Goal: Task Accomplishment & Management: Manage account settings

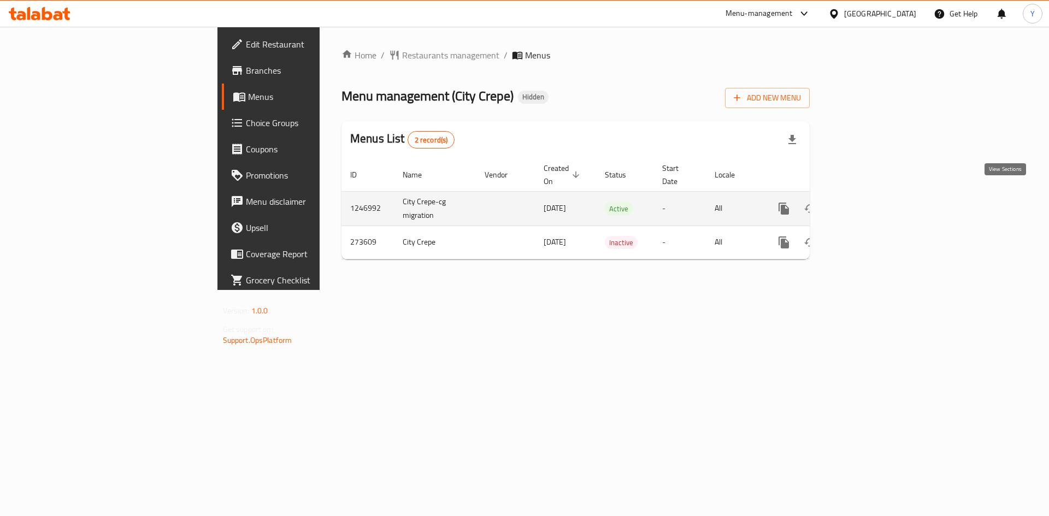
click at [869, 202] on icon "enhanced table" at bounding box center [862, 208] width 13 height 13
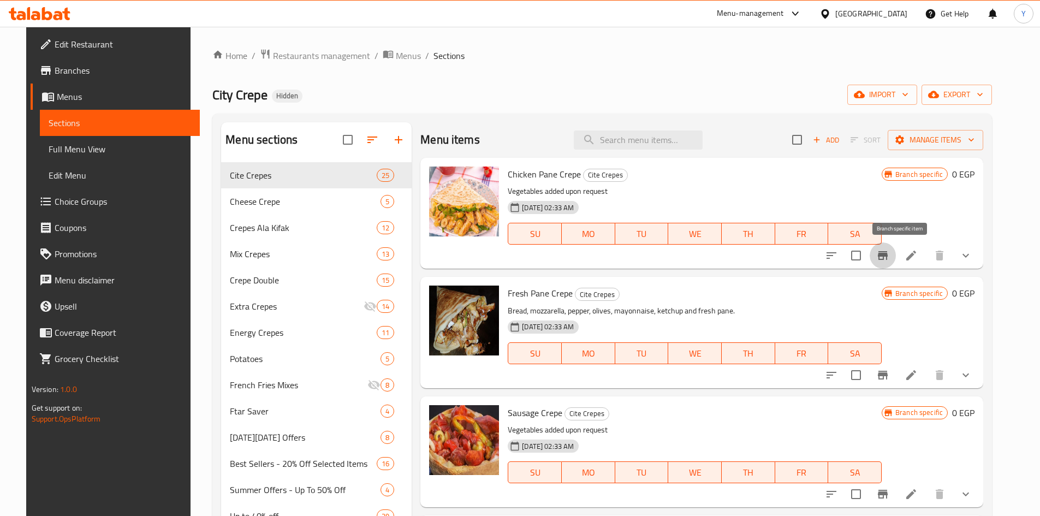
click at [890, 257] on icon "Branch-specific-item" at bounding box center [882, 255] width 13 height 13
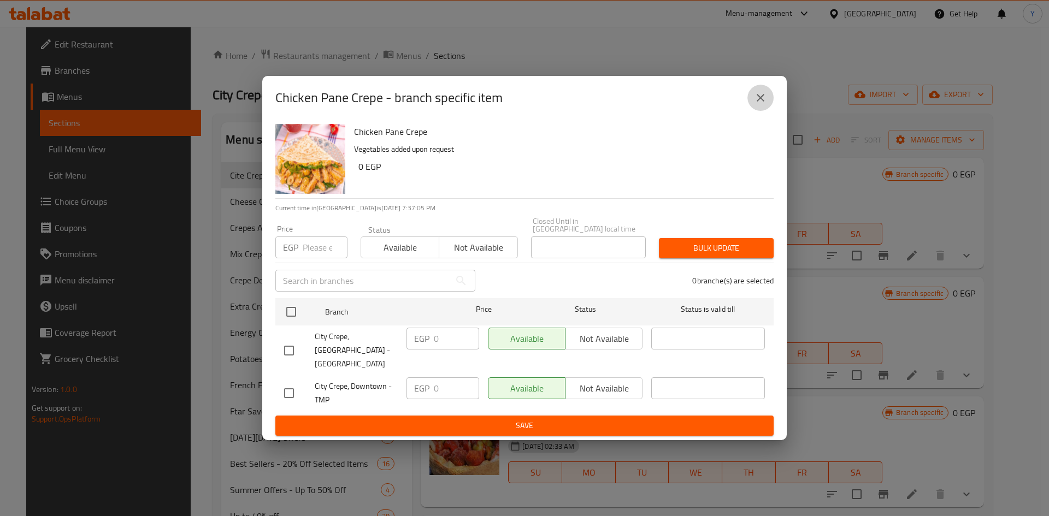
drag, startPoint x: 756, startPoint y: 112, endPoint x: 366, endPoint y: 82, distance: 391.6
click at [756, 104] on icon "close" at bounding box center [760, 97] width 13 height 13
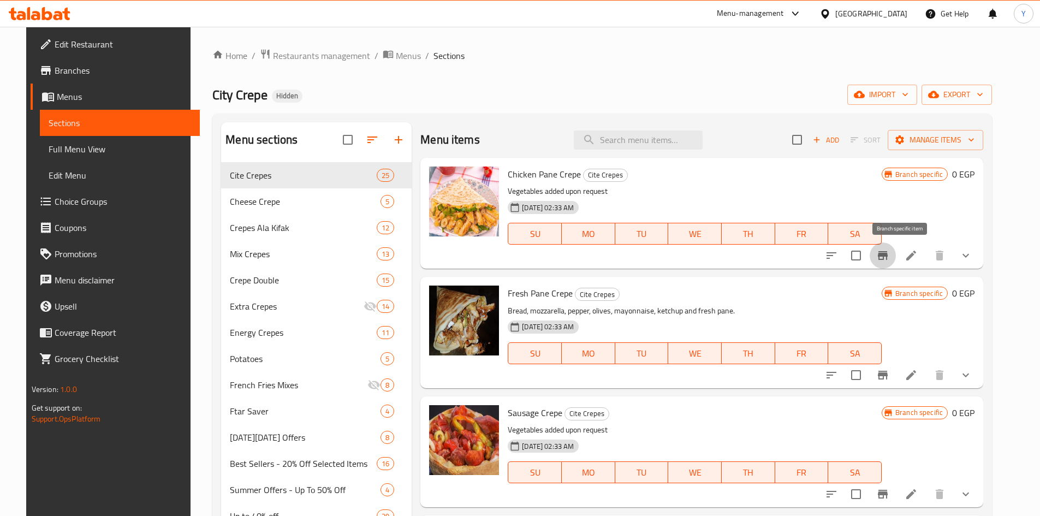
click at [890, 262] on icon "Branch-specific-item" at bounding box center [882, 255] width 13 height 13
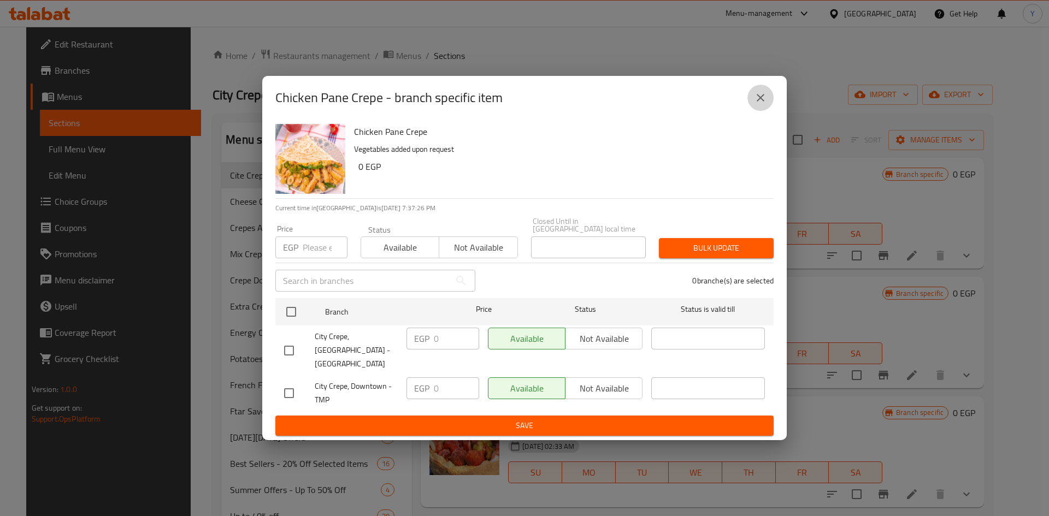
click at [760, 111] on button "close" at bounding box center [760, 98] width 26 height 26
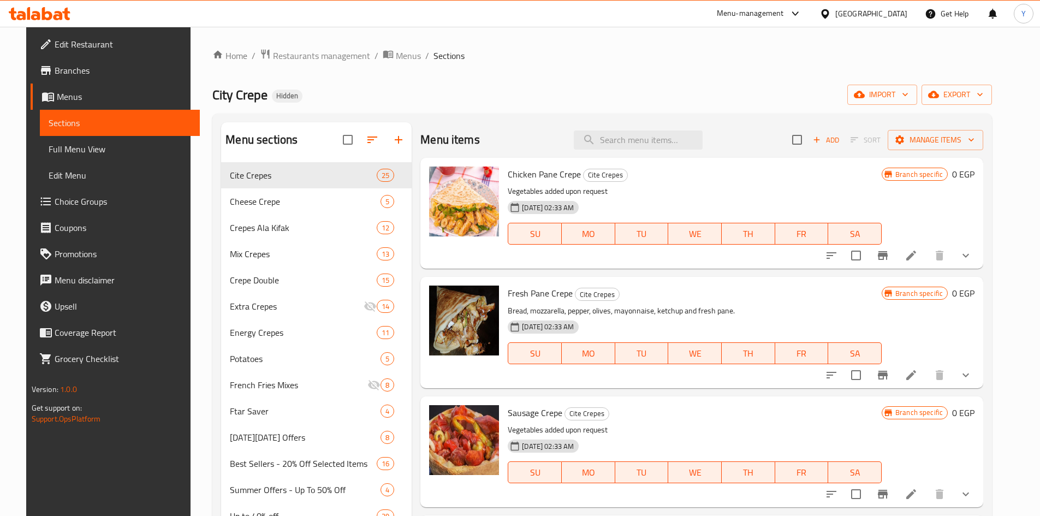
click at [42, 19] on icon at bounding box center [47, 13] width 10 height 13
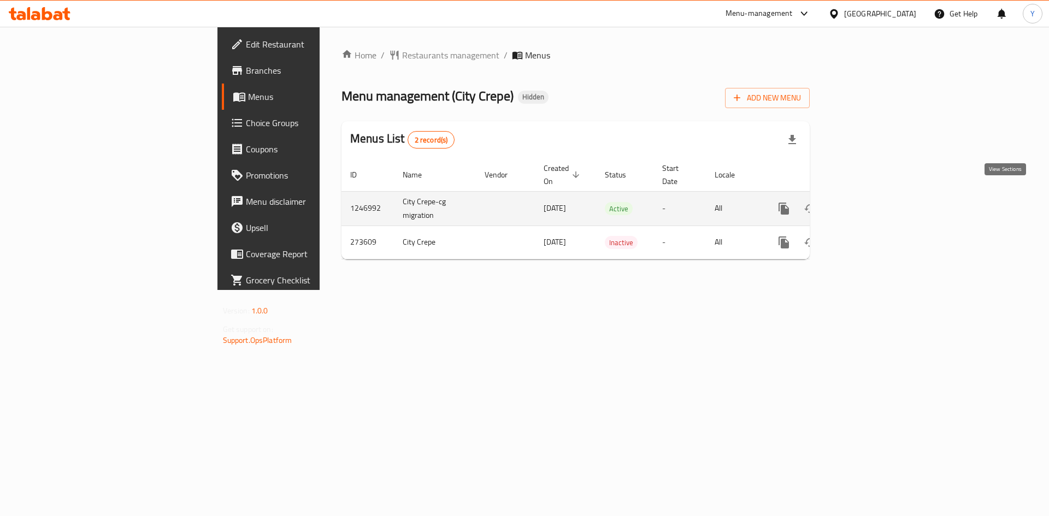
click at [869, 202] on icon "enhanced table" at bounding box center [862, 208] width 13 height 13
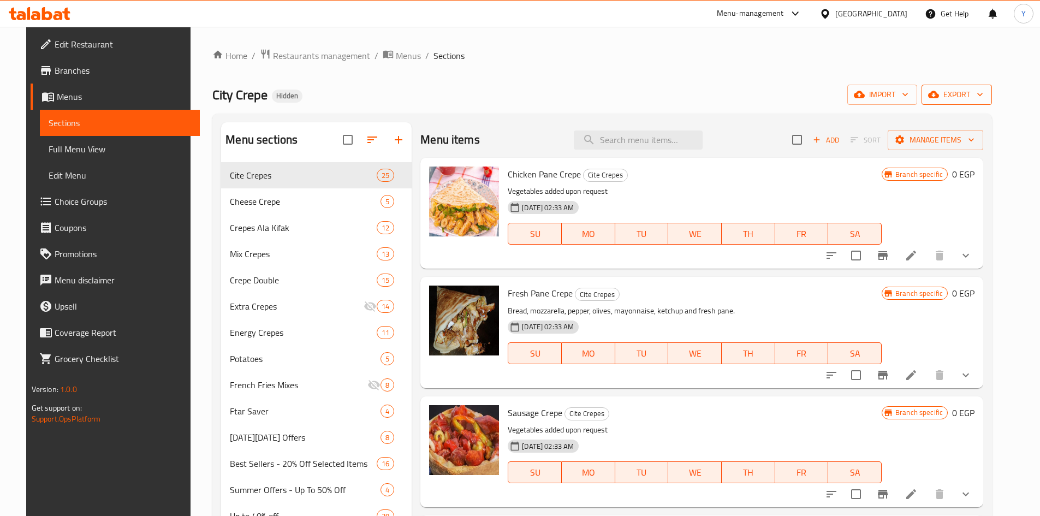
click at [984, 94] on span "export" at bounding box center [957, 95] width 53 height 14
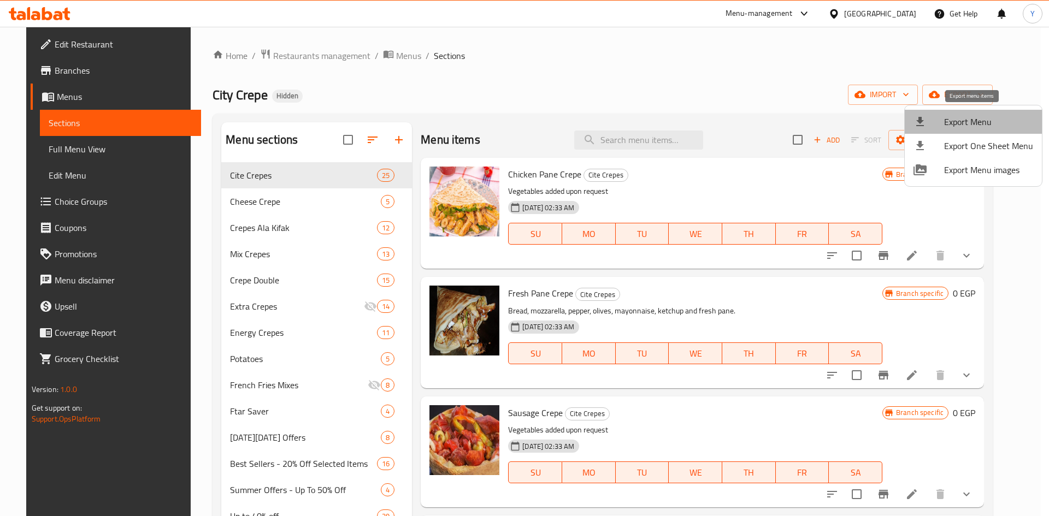
click at [986, 121] on span "Export Menu" at bounding box center [988, 121] width 89 height 13
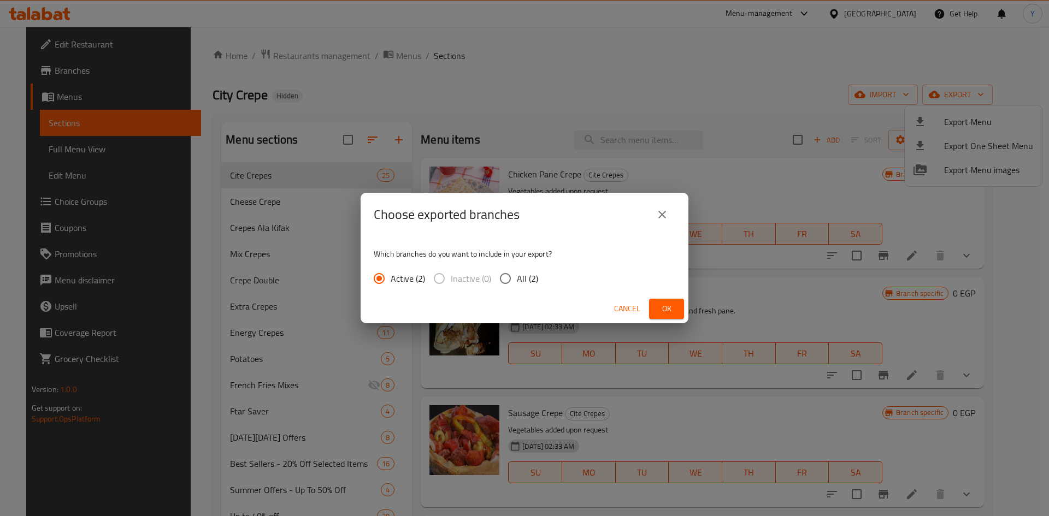
click at [510, 277] on input "All (2)" at bounding box center [505, 278] width 23 height 23
radio input "true"
click at [664, 304] on span "Ok" at bounding box center [666, 309] width 17 height 14
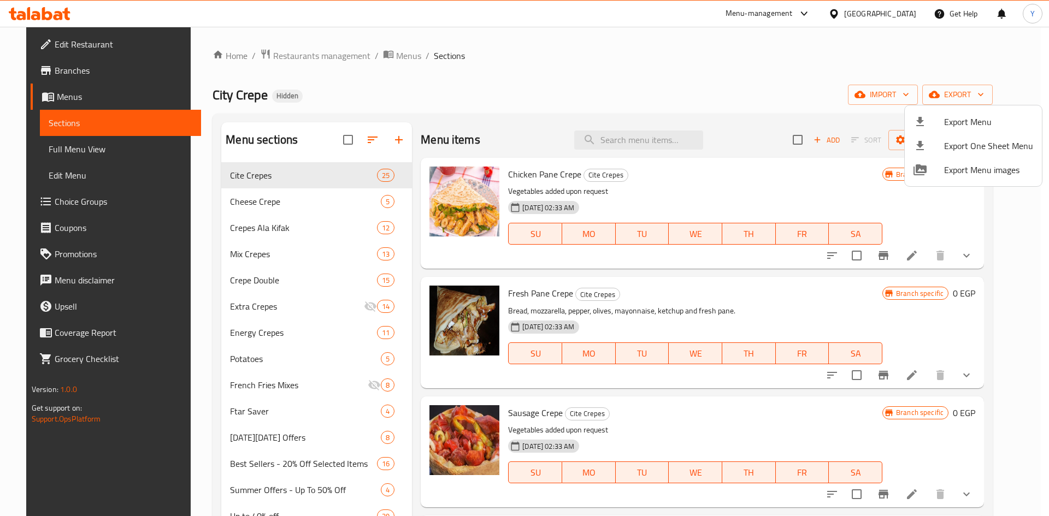
click at [618, 34] on div at bounding box center [524, 258] width 1049 height 516
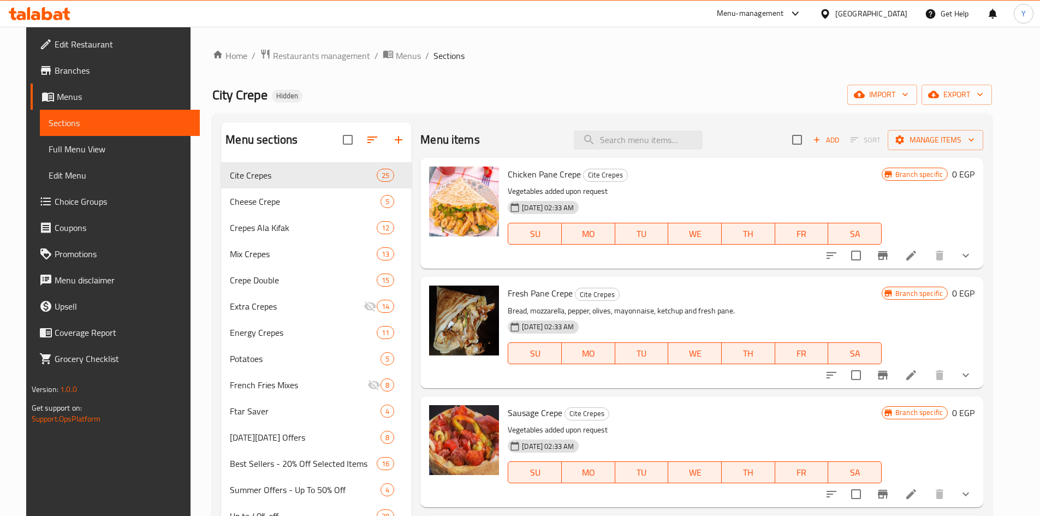
click at [975, 253] on button "show more" at bounding box center [966, 255] width 26 height 26
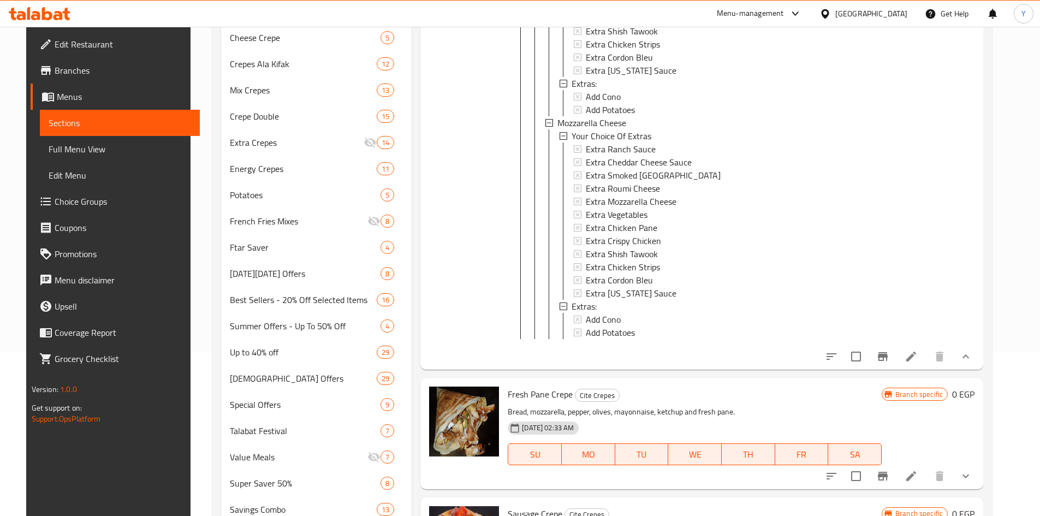
scroll to position [983, 0]
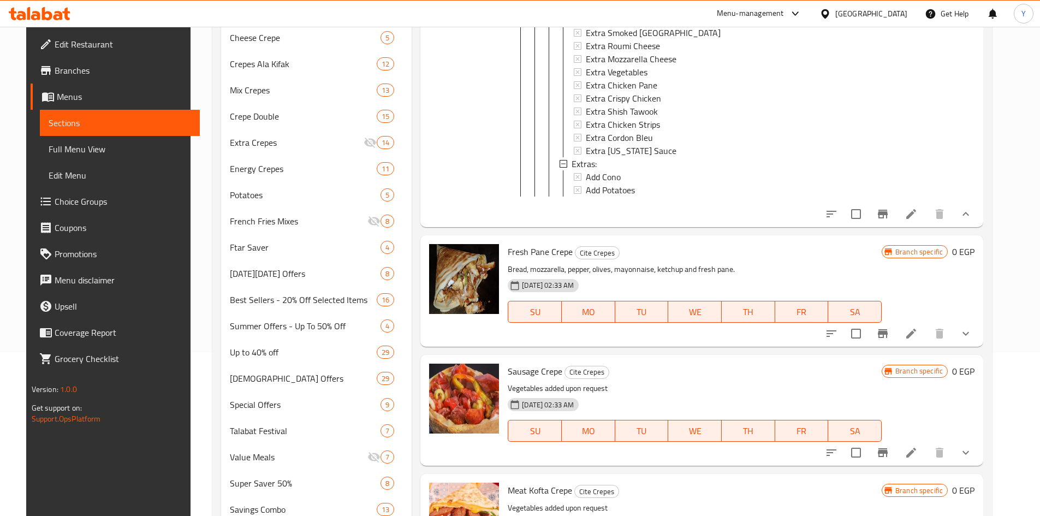
click at [918, 221] on icon at bounding box center [911, 214] width 13 height 13
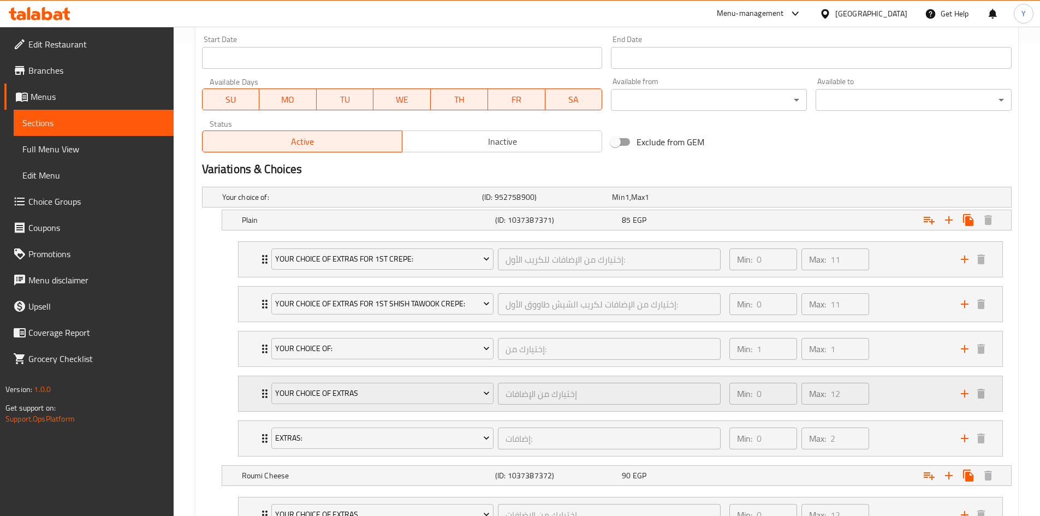
scroll to position [546, 0]
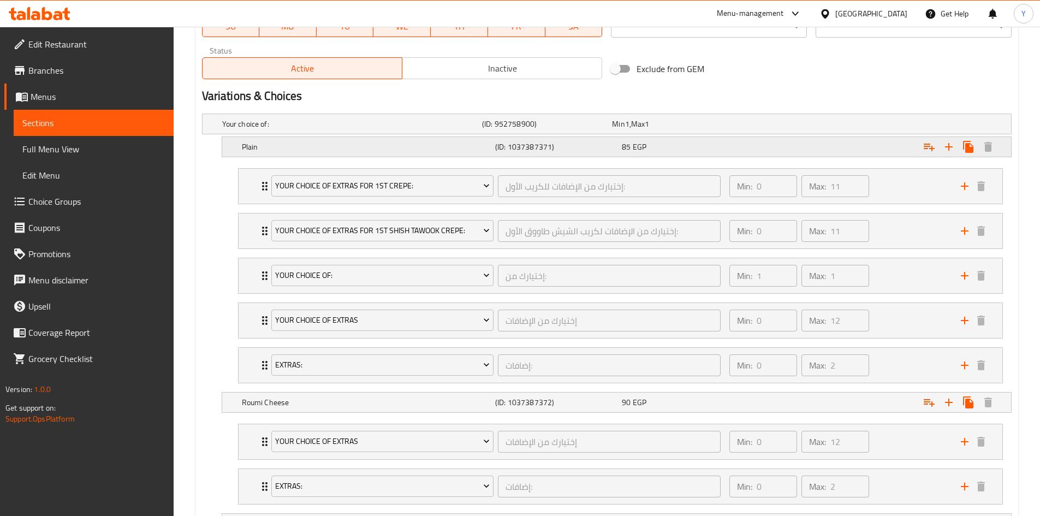
click at [648, 155] on div "Plain (ID: 1037387371) 85 EGP" at bounding box center [620, 147] width 761 height 24
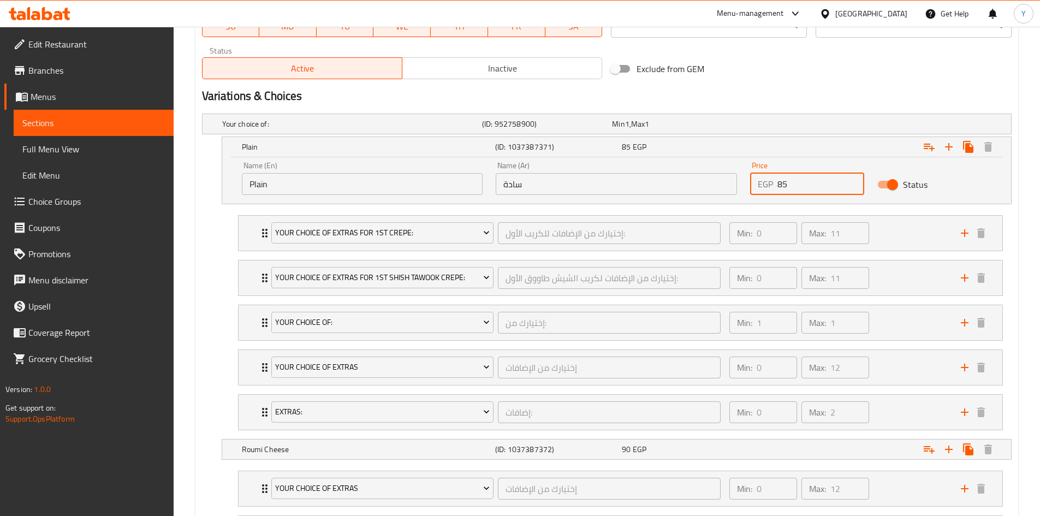
drag, startPoint x: 790, startPoint y: 180, endPoint x: 670, endPoint y: 205, distance: 122.3
click at [685, 206] on div "Your choice of: (ID: 952758900) Min 1 , Max 1 Name (En) Your choice of: Name (E…" at bounding box center [607, 397] width 819 height 577
type input "76"
click at [210, 289] on nav "Your Choice Of Extras For 1st Crepe: إختيارك من الإضافات للكريب الأول: ​ Min: 0…" at bounding box center [607, 322] width 810 height 233
click at [74, 79] on link "Branches" at bounding box center [88, 70] width 169 height 26
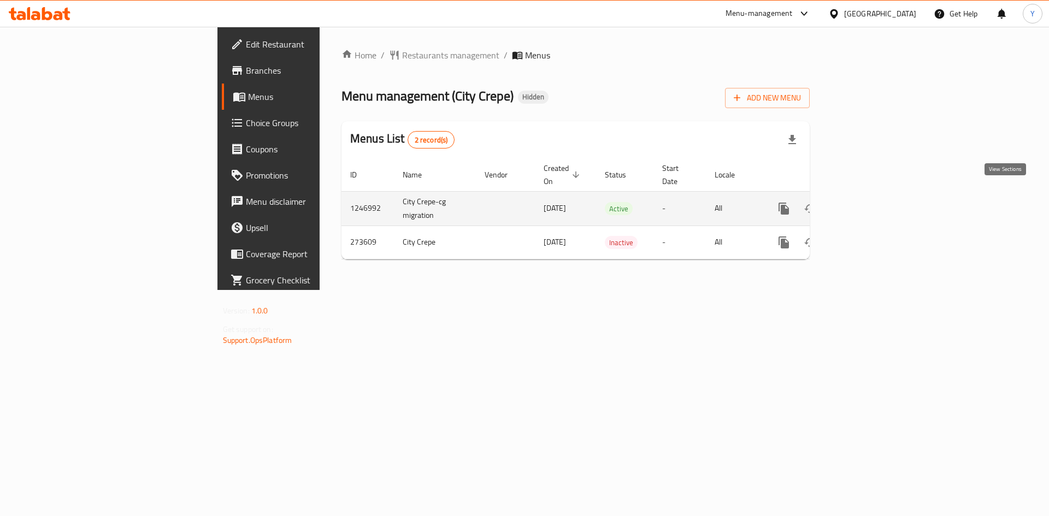
click at [875, 196] on link "enhanced table" at bounding box center [862, 209] width 26 height 26
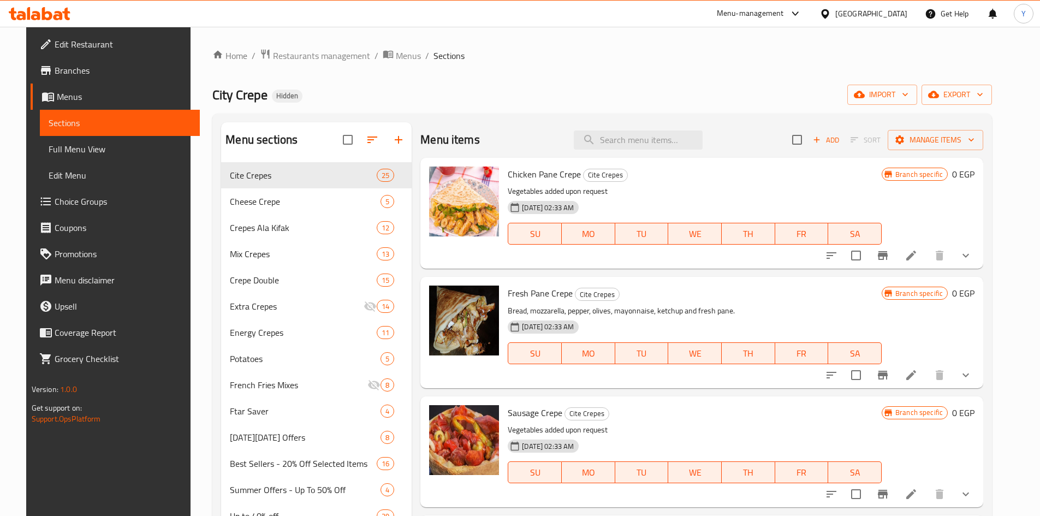
click at [927, 257] on li at bounding box center [911, 256] width 31 height 20
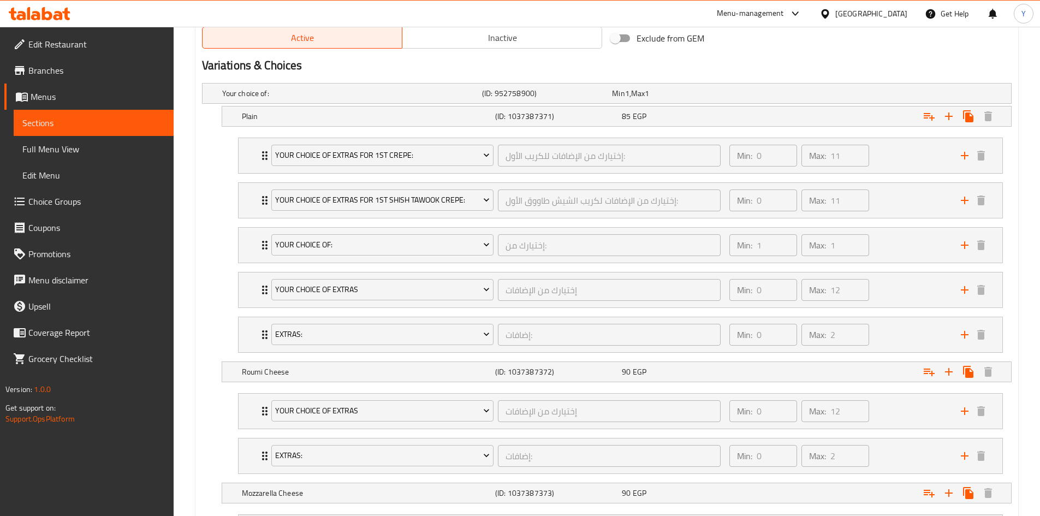
scroll to position [710, 0]
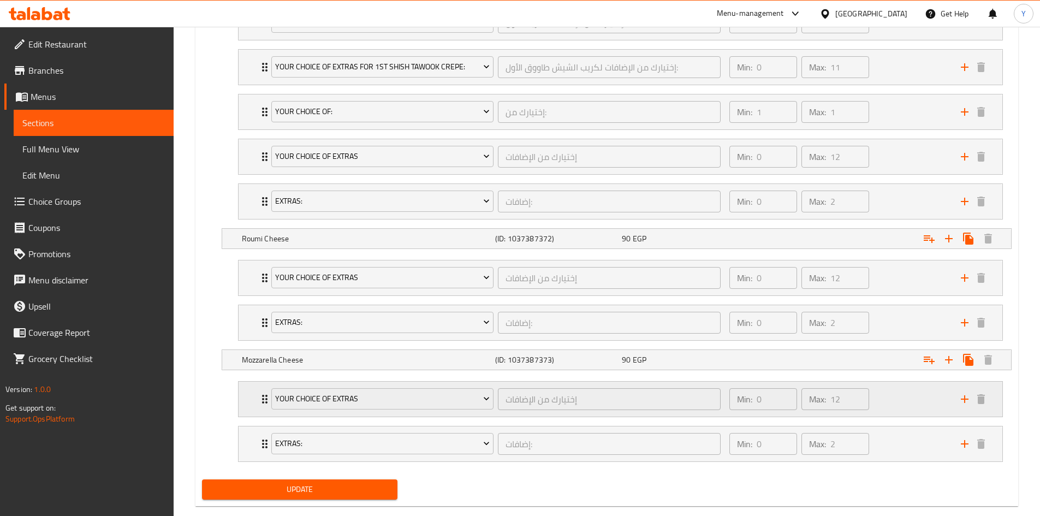
drag, startPoint x: 713, startPoint y: 358, endPoint x: 790, endPoint y: 398, distance: 87.2
click at [712, 358] on div "90 EGP" at bounding box center [683, 359] width 122 height 11
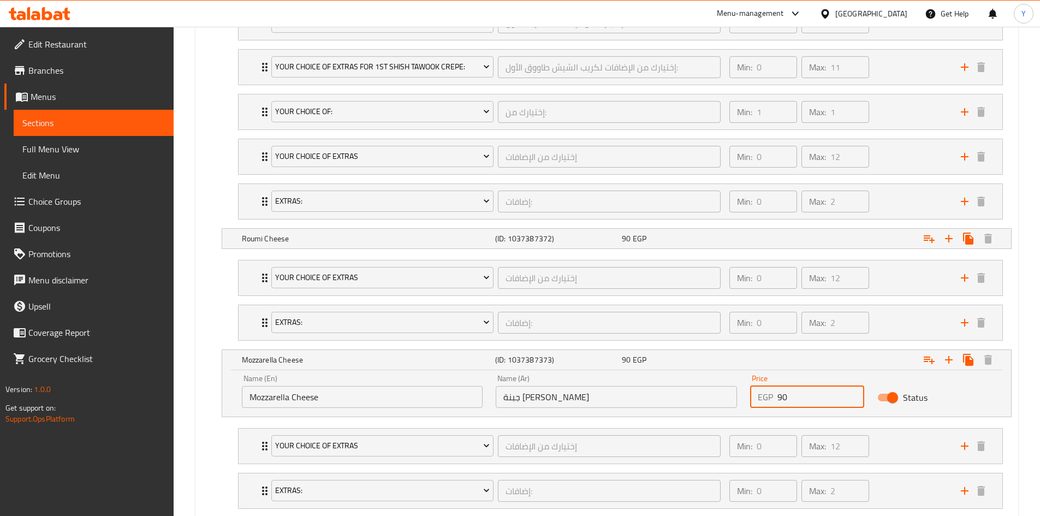
drag, startPoint x: 781, startPoint y: 399, endPoint x: 720, endPoint y: 395, distance: 61.8
click at [735, 398] on div "Name (En) Mozzarella Cheese Name (En) Name (Ar) جبنة موتزاريلا Name (Ar) Price …" at bounding box center [616, 391] width 763 height 46
type input "80"
drag, startPoint x: 627, startPoint y: 232, endPoint x: 658, endPoint y: 233, distance: 31.1
click at [627, 230] on div "Roumi Cheese (ID: 1037387372) 90 EGP" at bounding box center [620, 239] width 761 height 24
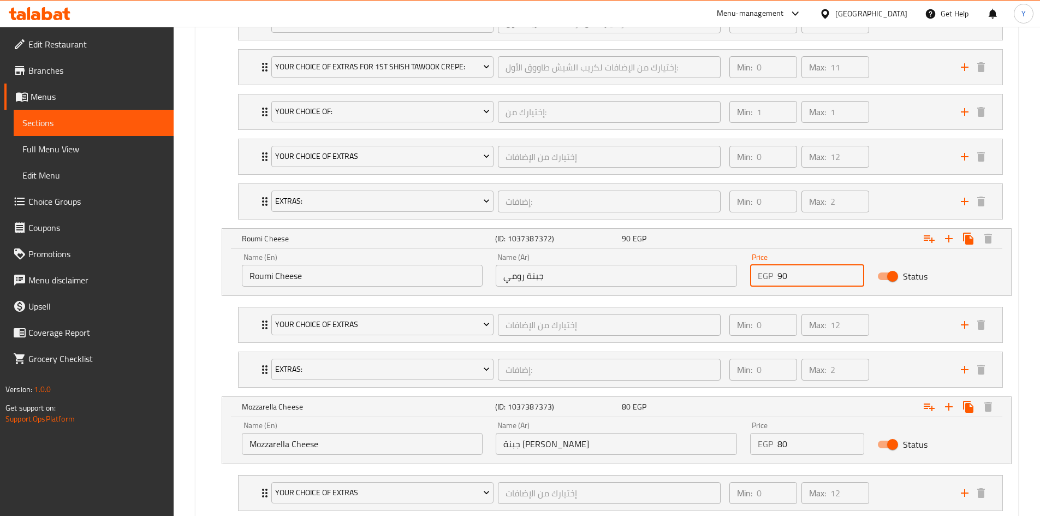
drag, startPoint x: 781, startPoint y: 277, endPoint x: 762, endPoint y: 283, distance: 19.5
click at [765, 283] on div "EGP 90 Price" at bounding box center [807, 276] width 114 height 22
type input "80"
click at [696, 235] on div "80 EGP" at bounding box center [683, 238] width 122 height 11
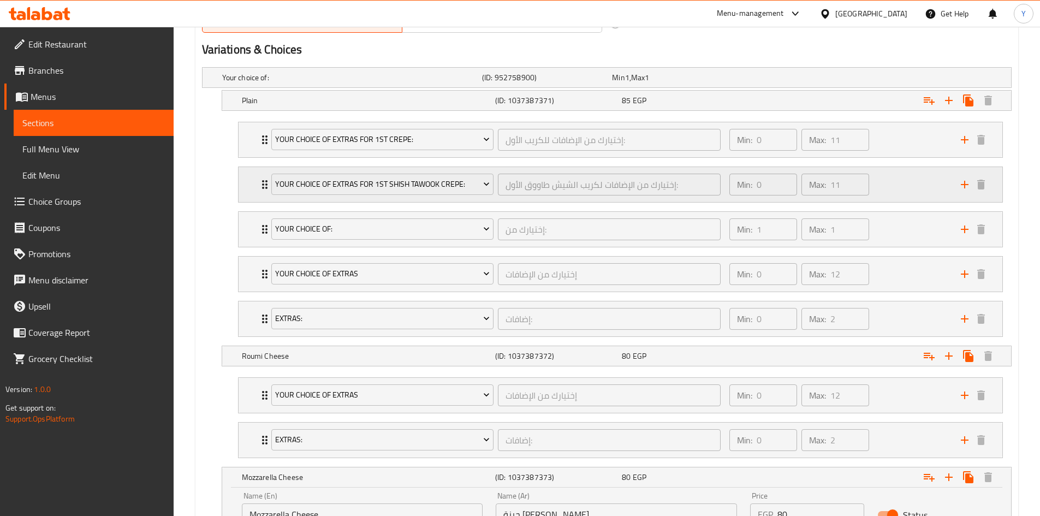
scroll to position [491, 0]
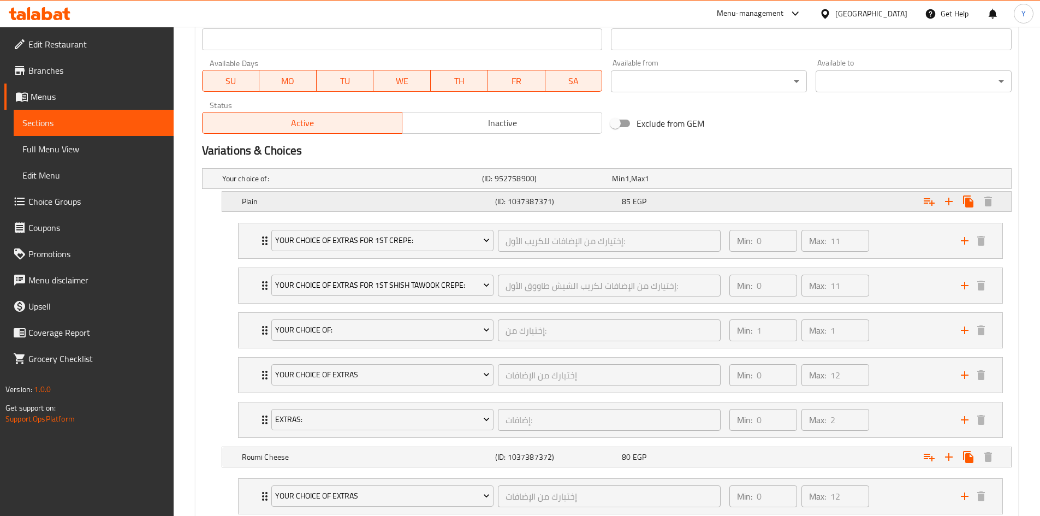
click at [714, 205] on div "85 EGP" at bounding box center [683, 201] width 122 height 11
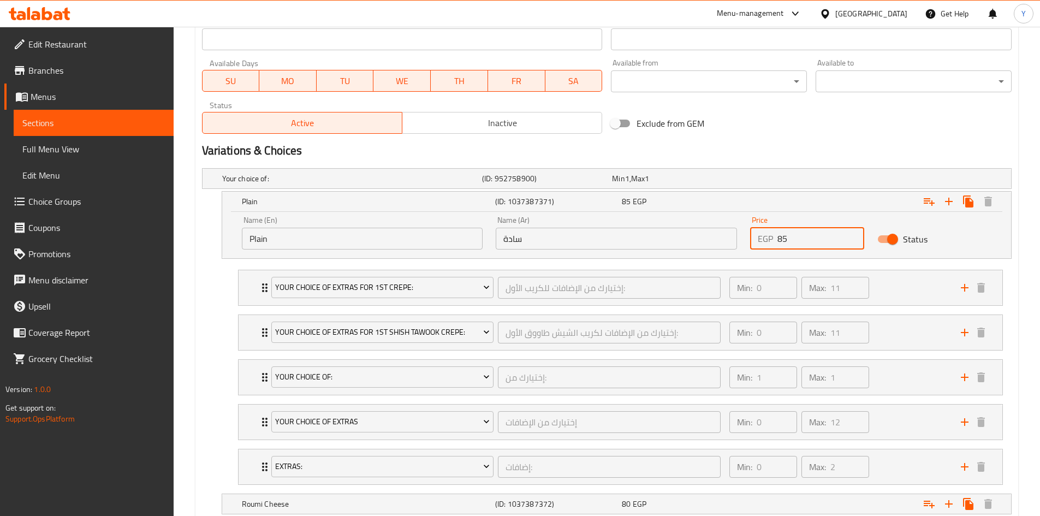
drag, startPoint x: 789, startPoint y: 242, endPoint x: 738, endPoint y: 245, distance: 50.3
click at [739, 245] on div "Name (En) Plain Name (En) Name (Ar) سادة Name (Ar) Price EGP 85 Price Status" at bounding box center [616, 233] width 763 height 46
type input "76"
click at [733, 163] on div "Variations & Choices" at bounding box center [607, 150] width 819 height 25
click at [802, 149] on h2 "Variations & Choices" at bounding box center [607, 151] width 810 height 16
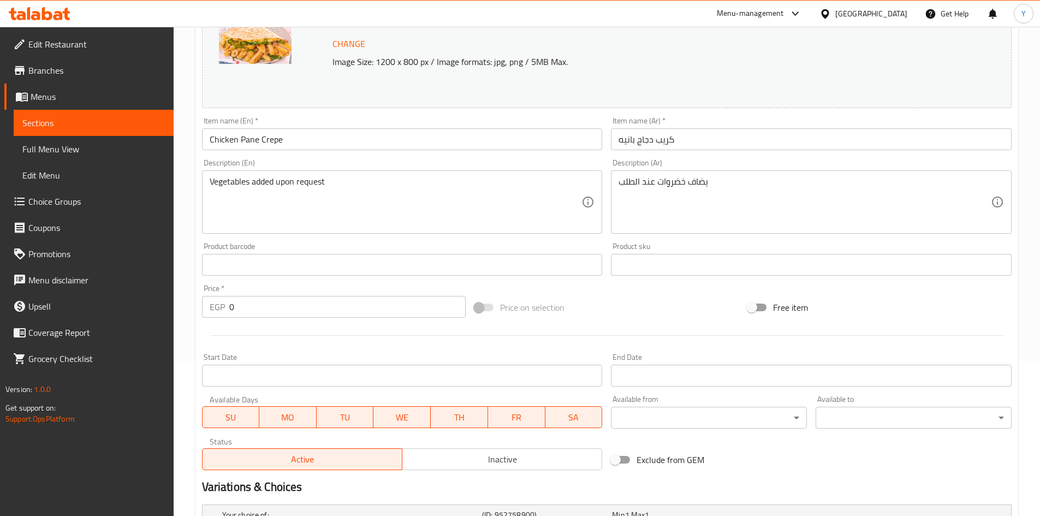
scroll to position [0, 0]
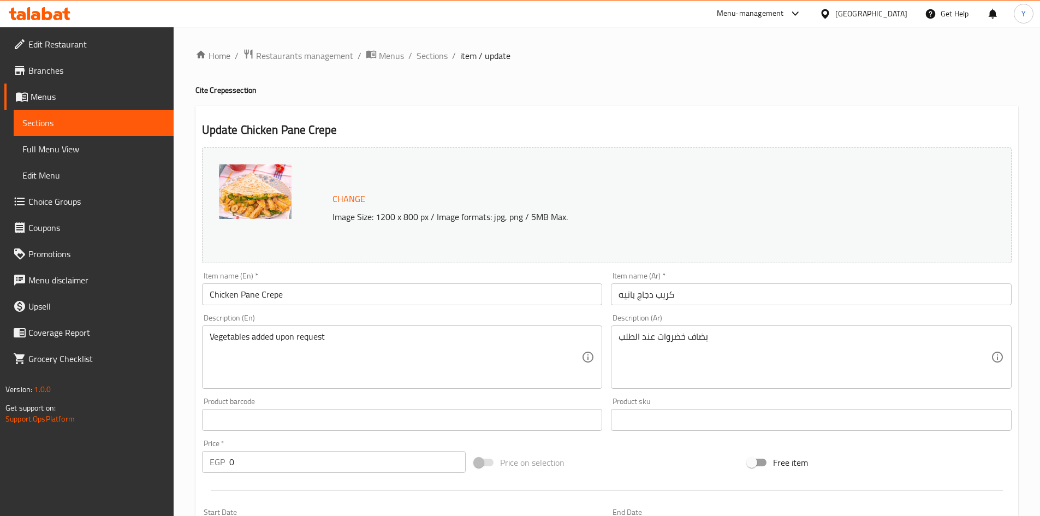
click at [331, 291] on input "Chicken Pane Crepe" at bounding box center [402, 294] width 401 height 22
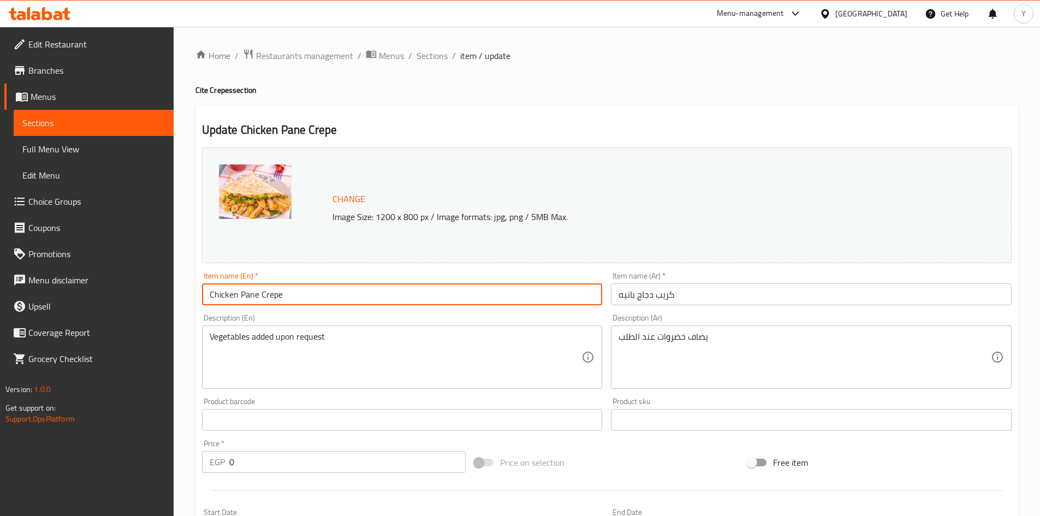
click at [427, 55] on span "Sections" at bounding box center [432, 55] width 31 height 13
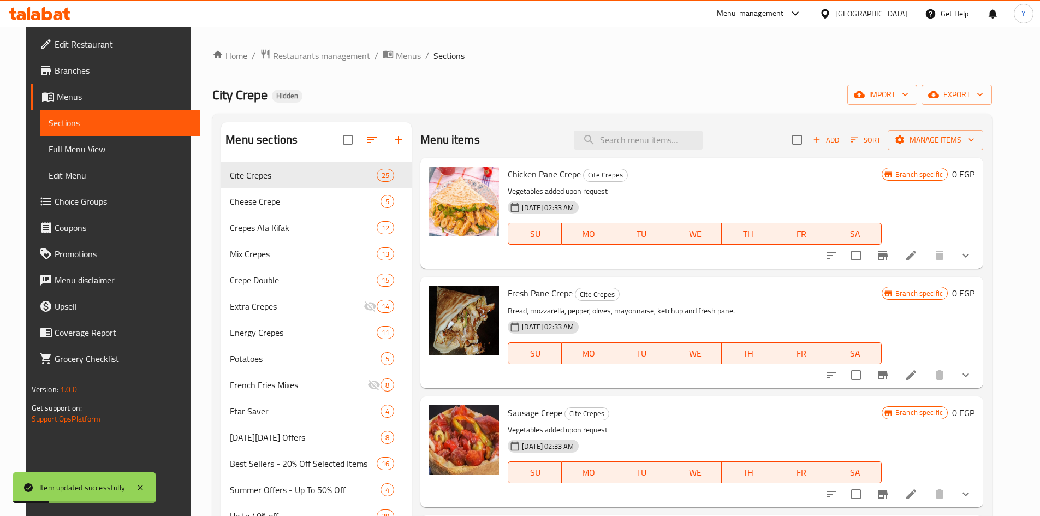
click at [973, 259] on icon "show more" at bounding box center [965, 255] width 13 height 13
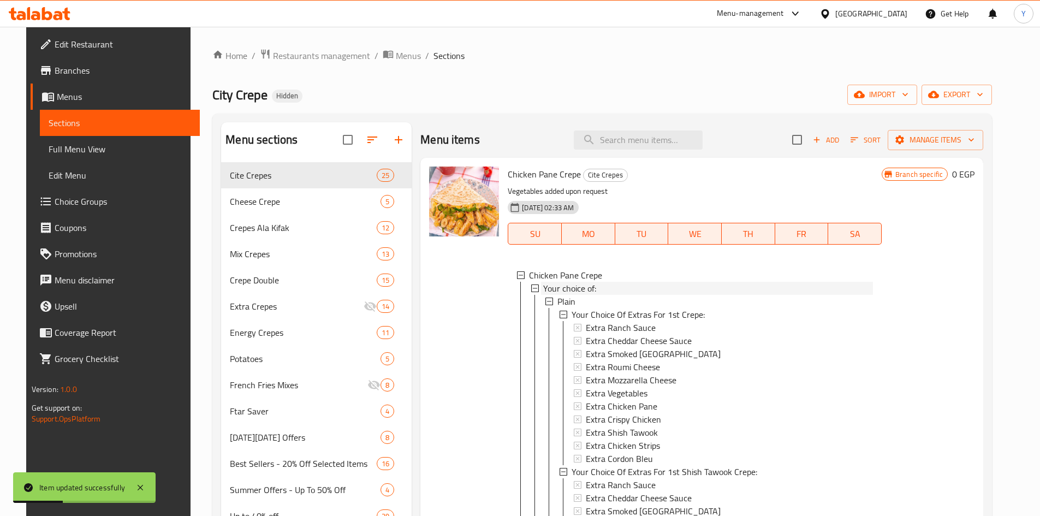
click at [626, 292] on div "Your choice of:" at bounding box center [708, 288] width 330 height 13
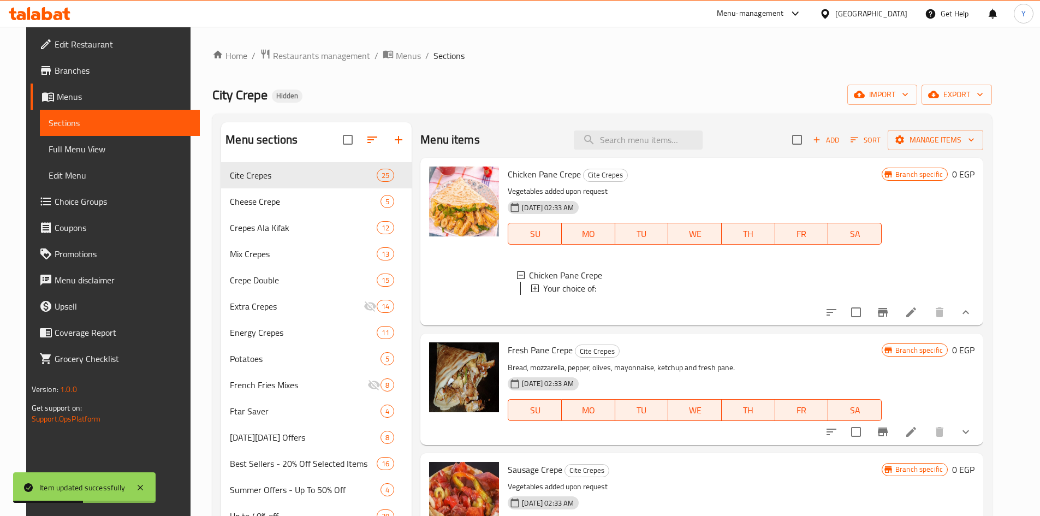
click at [598, 283] on div "Your choice of:" at bounding box center [708, 288] width 330 height 13
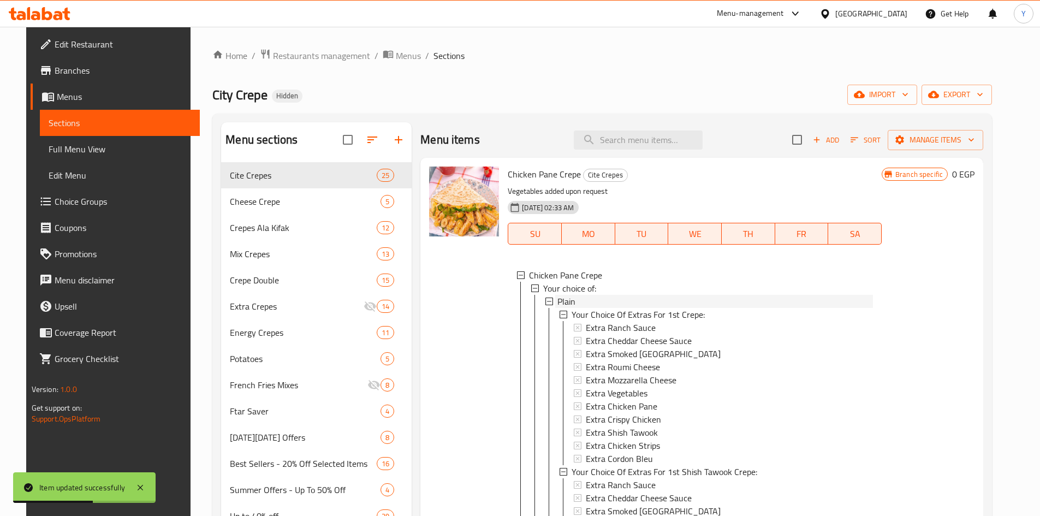
click at [592, 298] on div "Plain" at bounding box center [716, 301] width 316 height 13
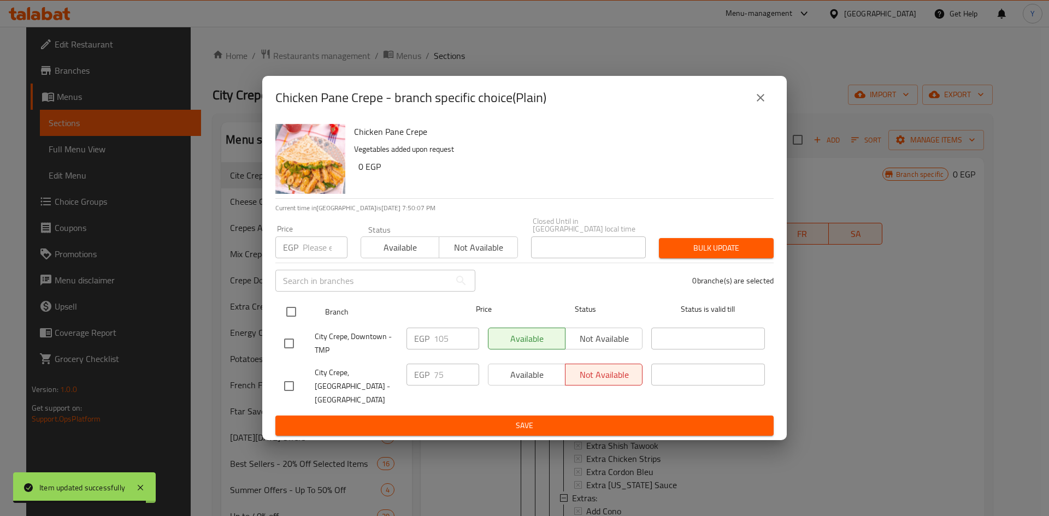
click at [291, 322] on input "checkbox" at bounding box center [291, 311] width 23 height 23
checkbox input "true"
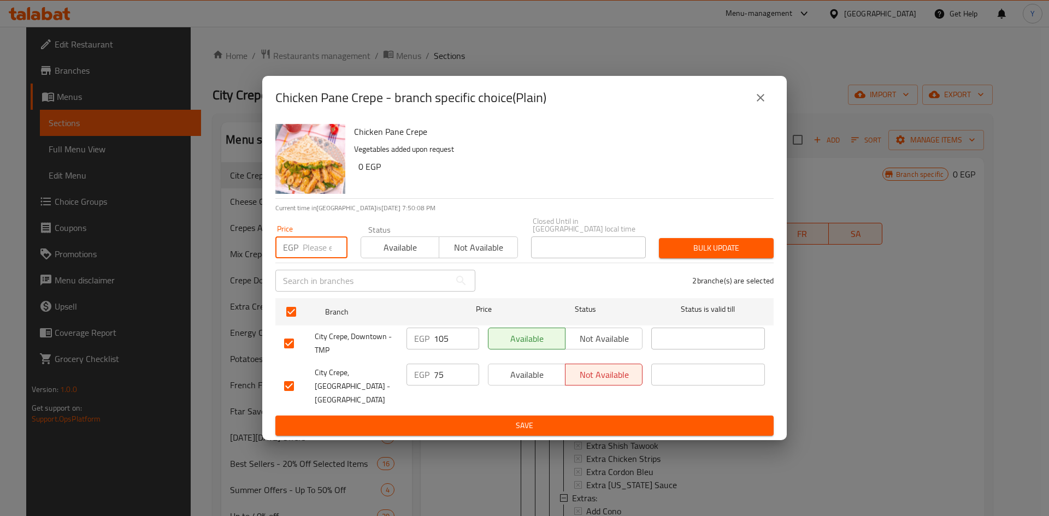
click at [313, 256] on input "number" at bounding box center [325, 247] width 45 height 22
type input "76"
click at [709, 252] on span "Bulk update" at bounding box center [715, 248] width 97 height 14
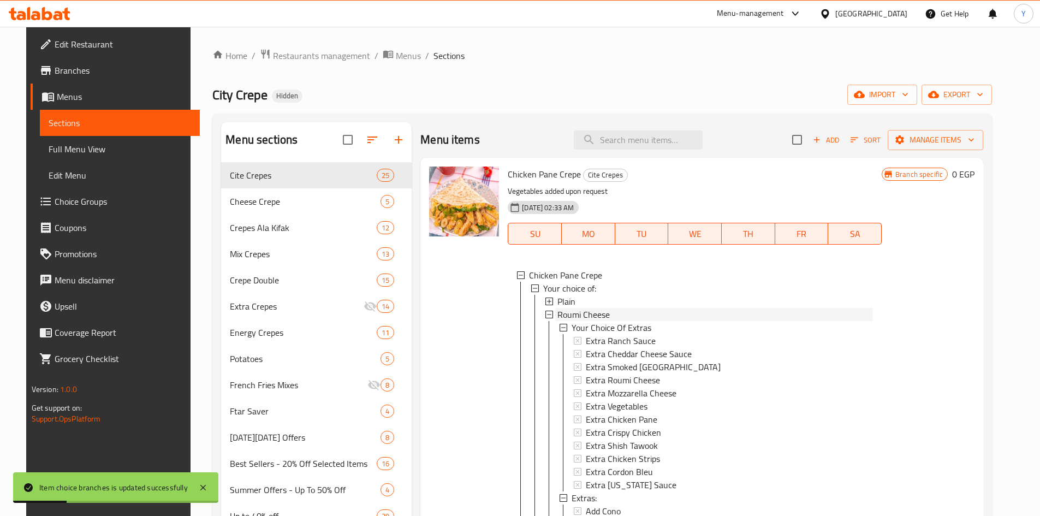
click at [617, 310] on div "Roumi Cheese" at bounding box center [716, 314] width 316 height 13
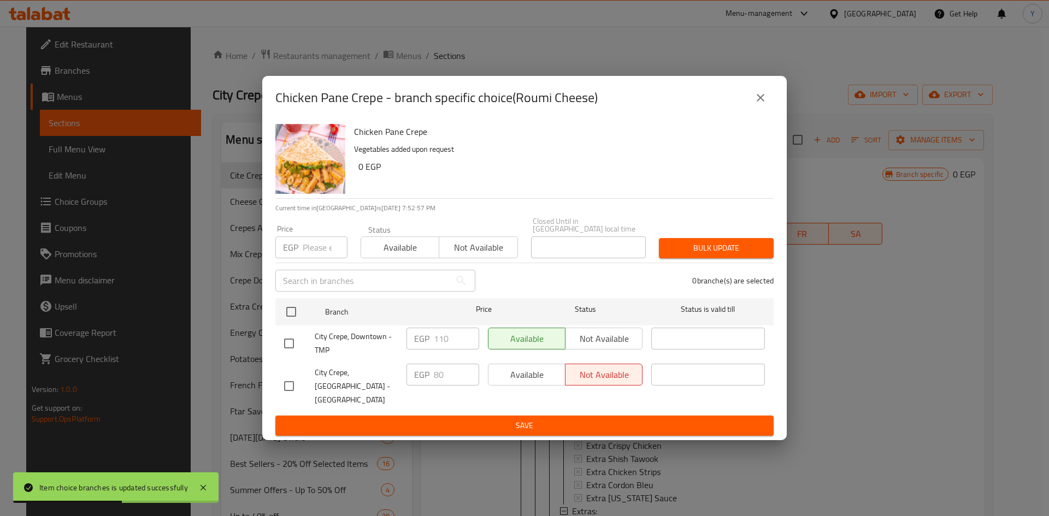
drag, startPoint x: 294, startPoint y: 315, endPoint x: 307, endPoint y: 272, distance: 44.9
click at [294, 314] on input "checkbox" at bounding box center [291, 311] width 23 height 23
checkbox input "true"
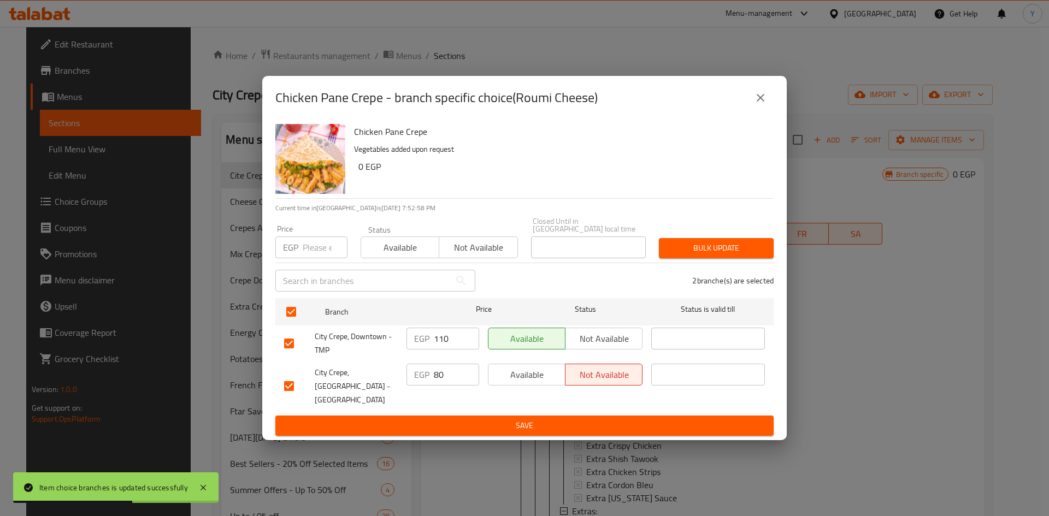
click at [317, 252] on input "number" at bounding box center [325, 247] width 45 height 22
type input "80"
click at [416, 153] on p "Vegetables added upon request" at bounding box center [559, 150] width 411 height 14
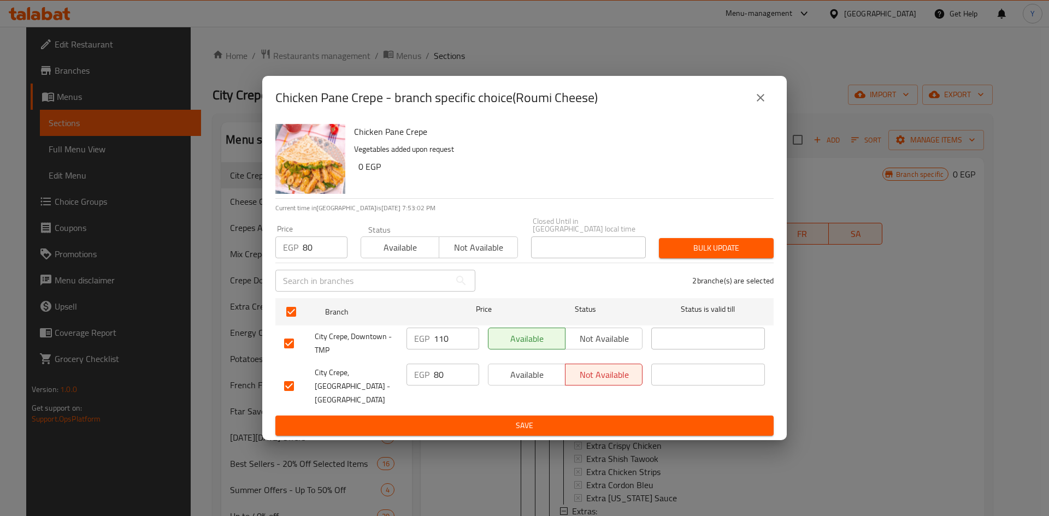
click at [695, 249] on span "Bulk update" at bounding box center [715, 248] width 97 height 14
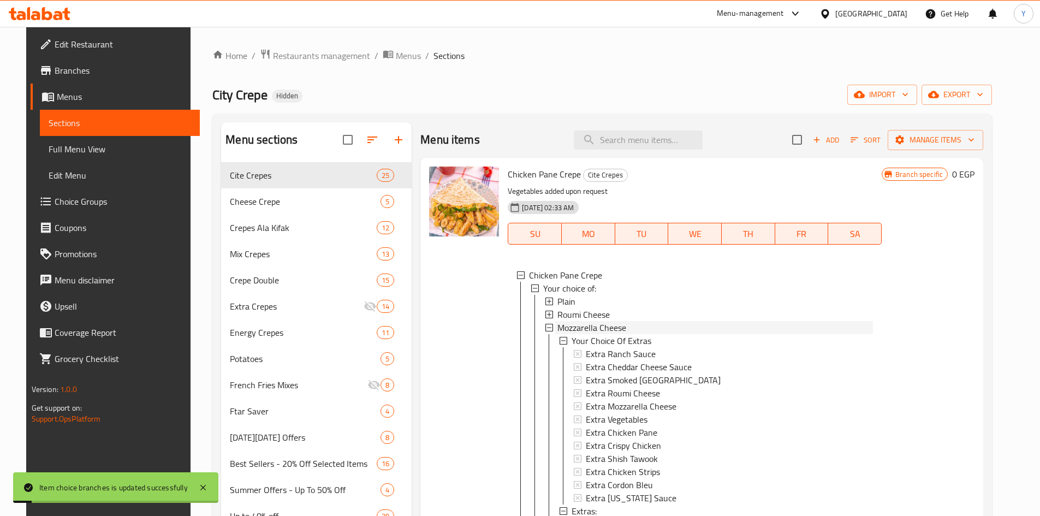
click at [597, 325] on span "Mozzarella Cheese" at bounding box center [592, 327] width 69 height 13
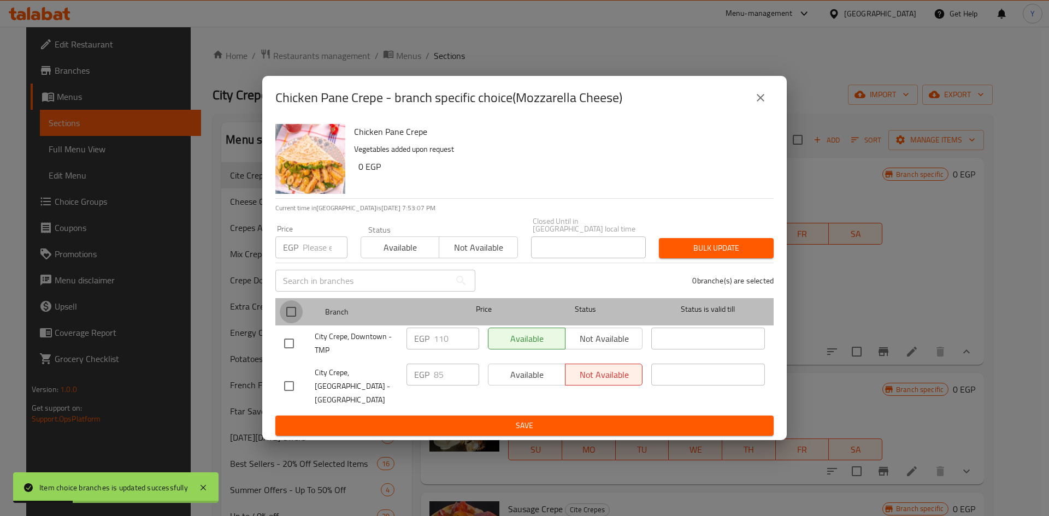
click at [291, 309] on input "checkbox" at bounding box center [291, 311] width 23 height 23
checkbox input "true"
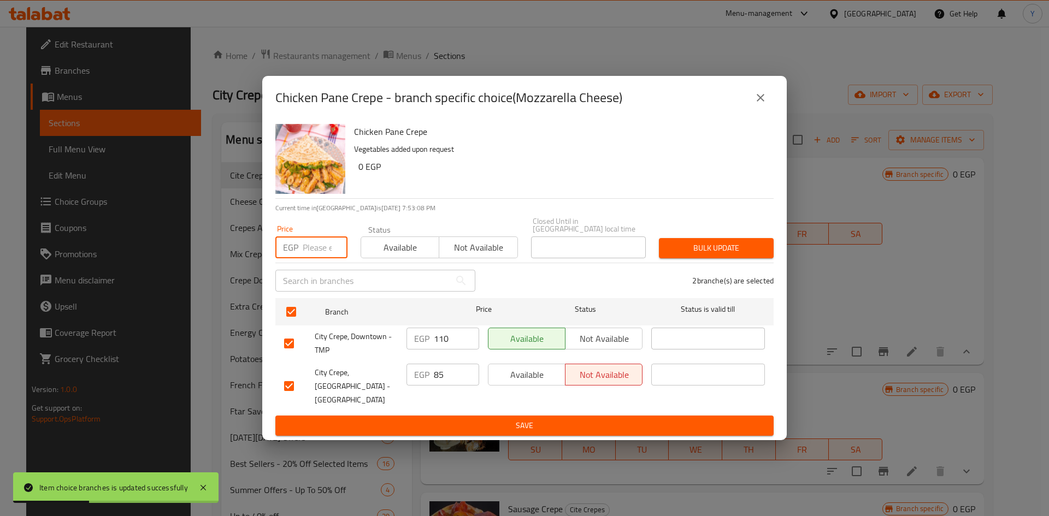
click at [317, 256] on input "number" at bounding box center [325, 247] width 45 height 22
type input "80"
click at [471, 187] on div "Chicken Pane Crepe Vegetables added upon request 0 EGP" at bounding box center [559, 159] width 419 height 79
click at [761, 255] on span "Bulk update" at bounding box center [715, 248] width 97 height 14
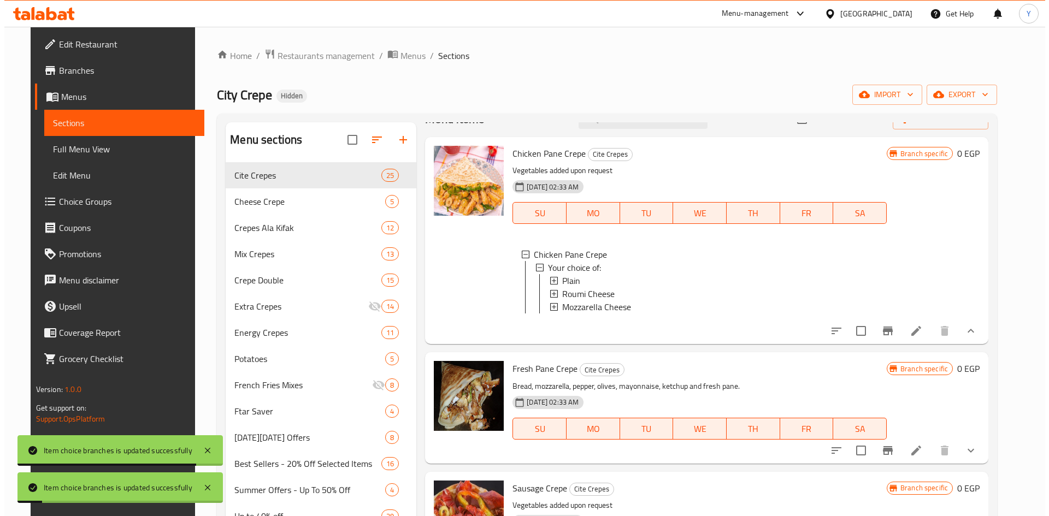
scroll to position [109, 0]
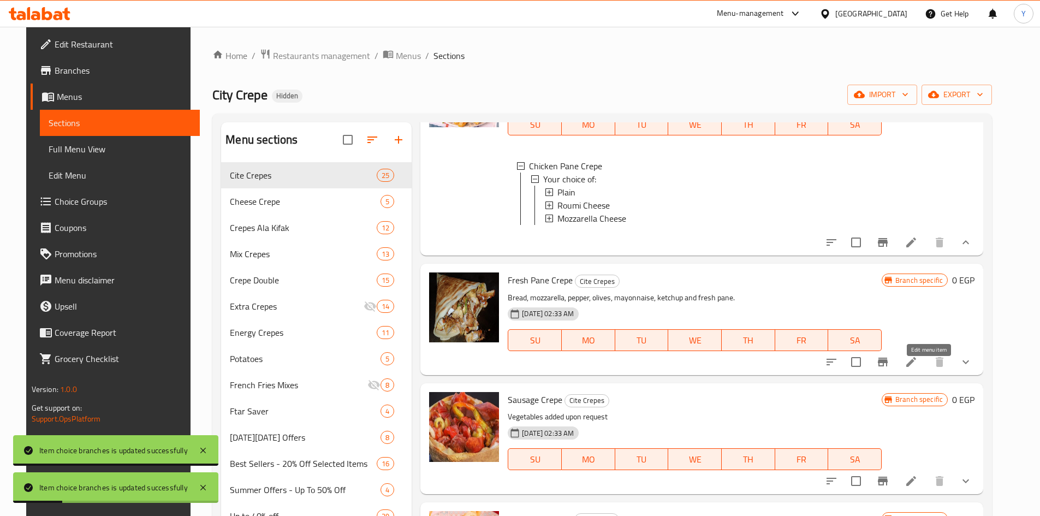
click at [918, 369] on icon at bounding box center [911, 362] width 13 height 13
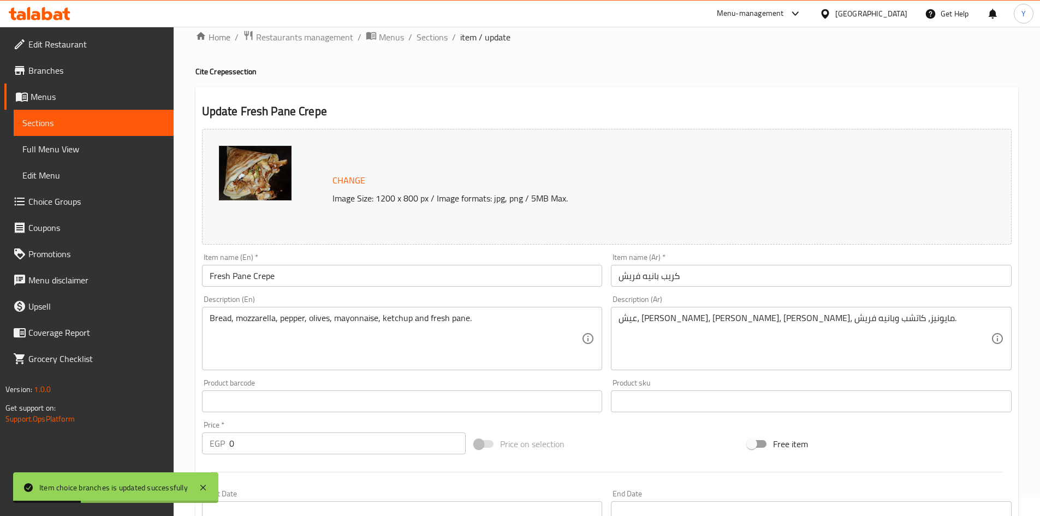
scroll to position [601, 0]
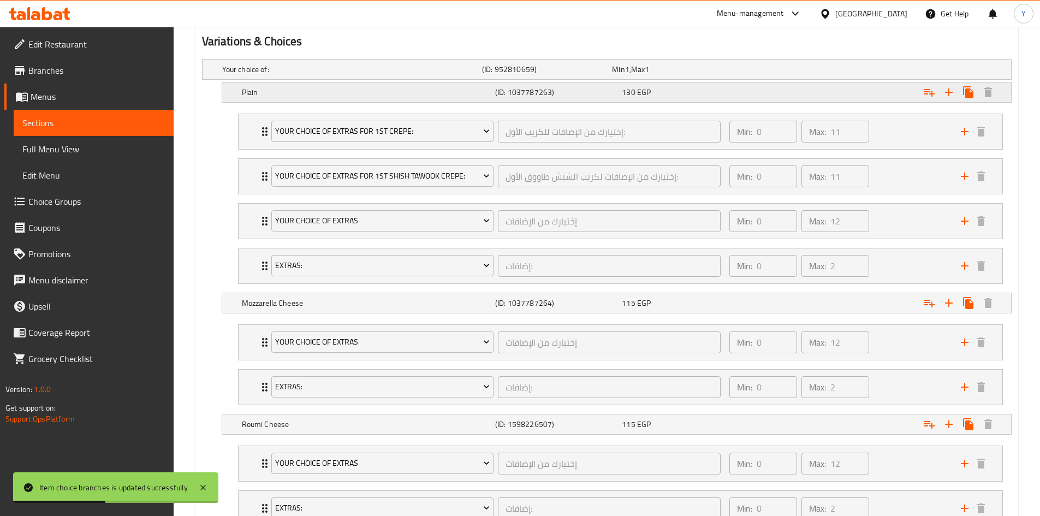
click at [701, 95] on div "130 EGP" at bounding box center [683, 92] width 122 height 11
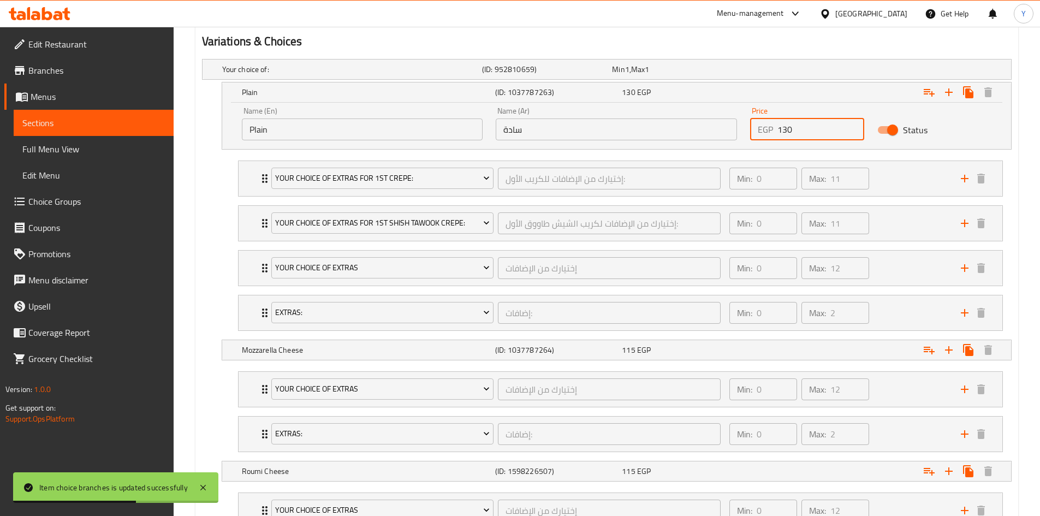
click at [784, 134] on input "130" at bounding box center [821, 130] width 87 height 22
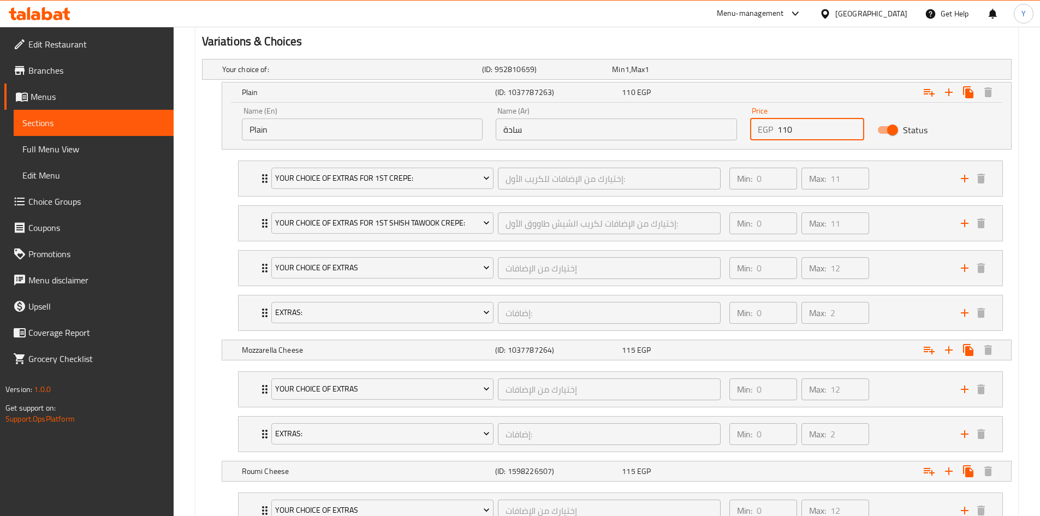
type input "110"
click at [704, 40] on h2 "Variations & Choices" at bounding box center [607, 41] width 810 height 16
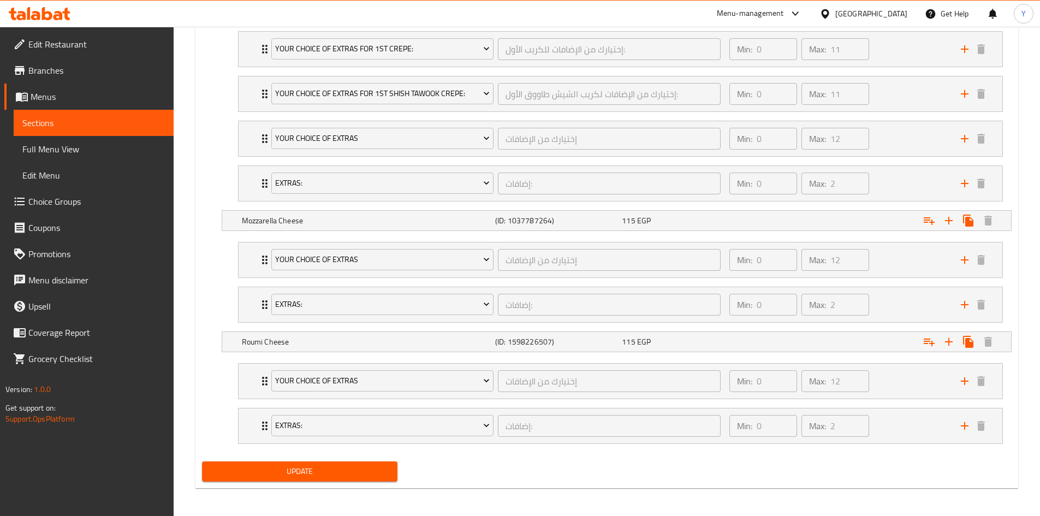
scroll to position [733, 0]
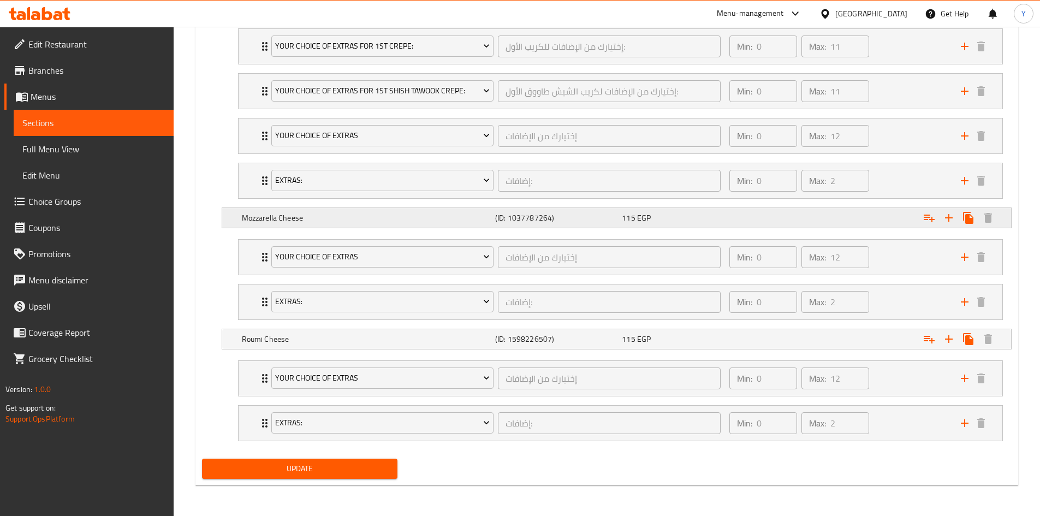
click at [719, 211] on div "115 EGP" at bounding box center [683, 217] width 127 height 15
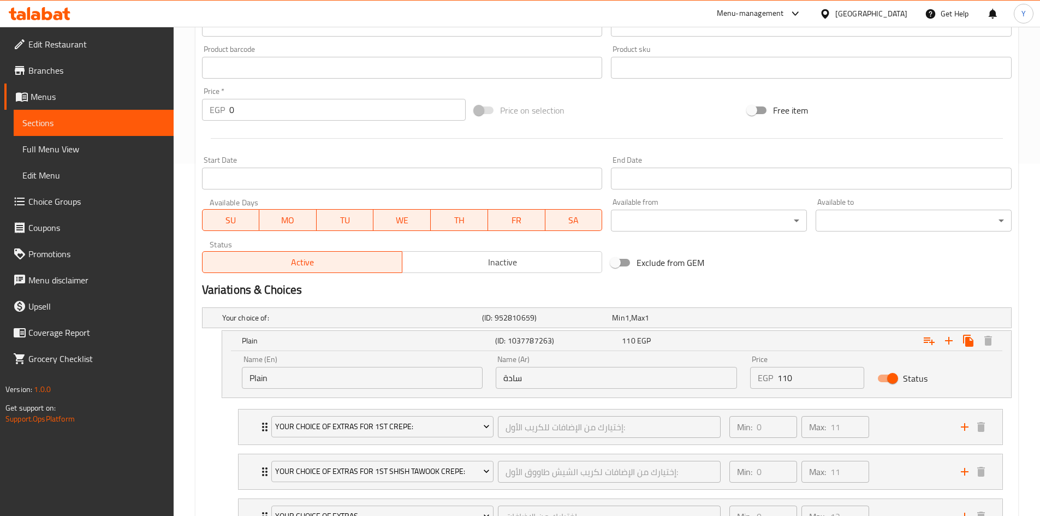
scroll to position [241, 0]
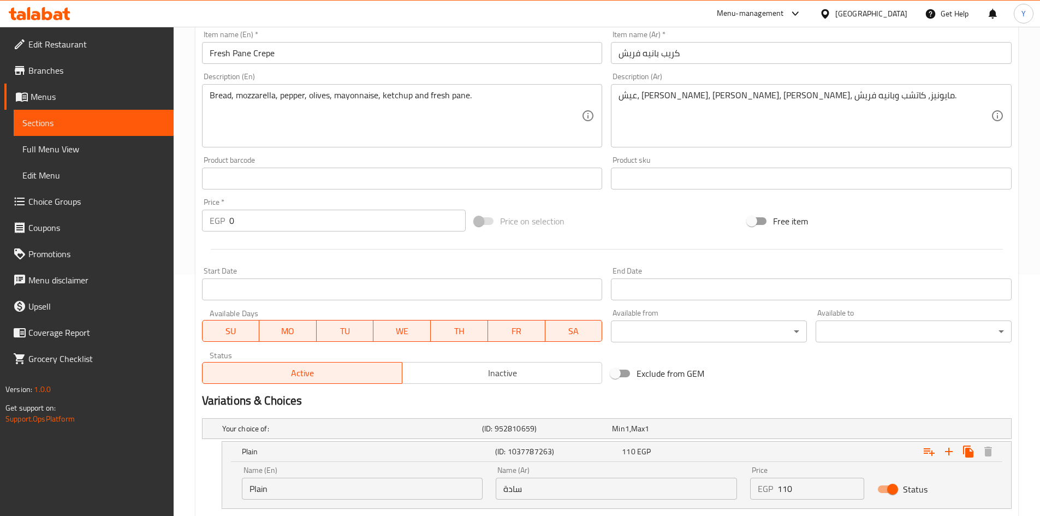
click at [350, 52] on input "Fresh Pane Crepe" at bounding box center [402, 53] width 401 height 22
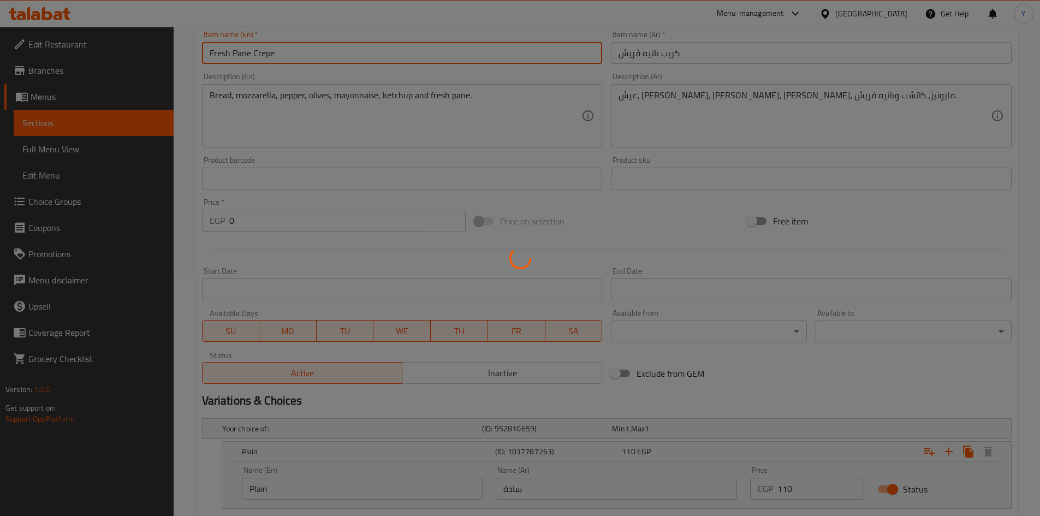
scroll to position [0, 0]
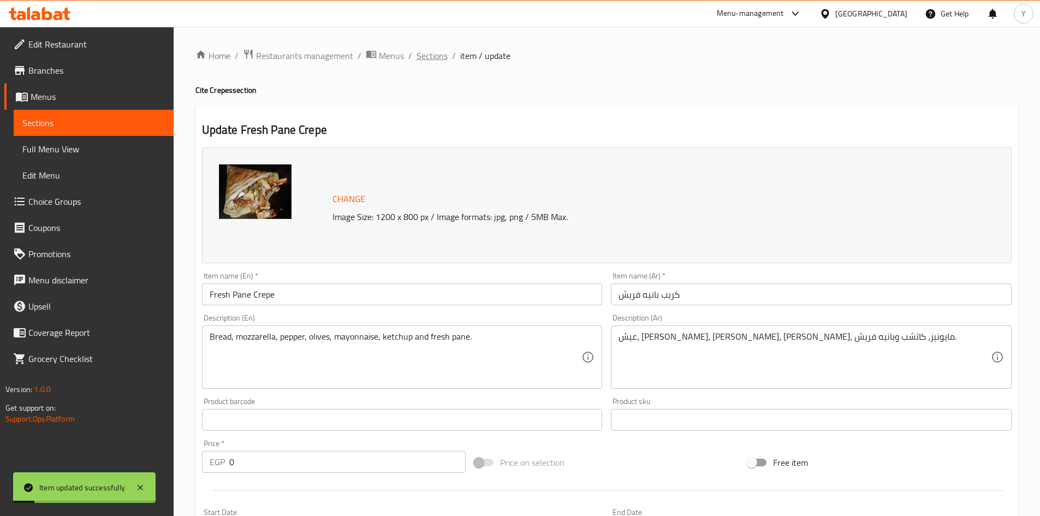
click at [433, 54] on span "Sections" at bounding box center [432, 55] width 31 height 13
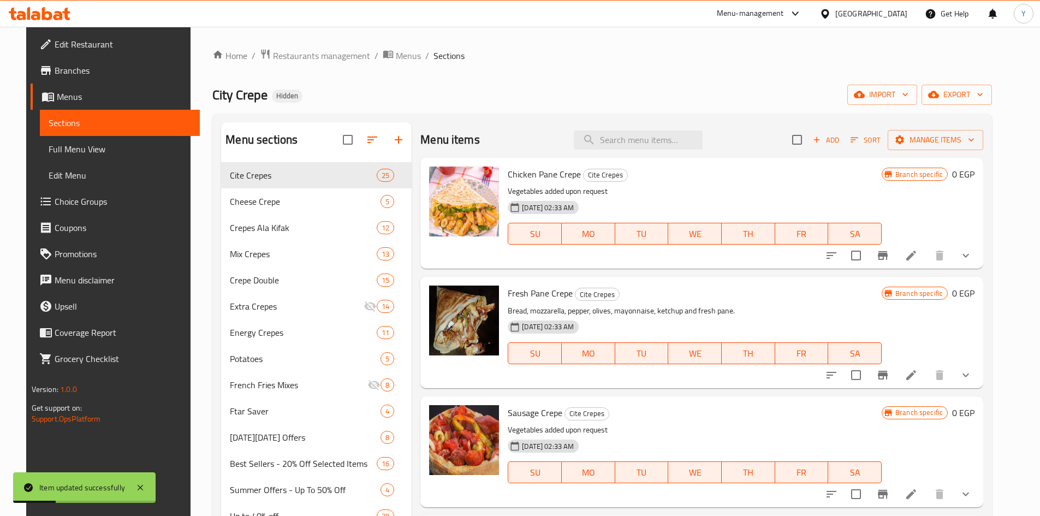
click at [975, 381] on button "show more" at bounding box center [966, 375] width 26 height 26
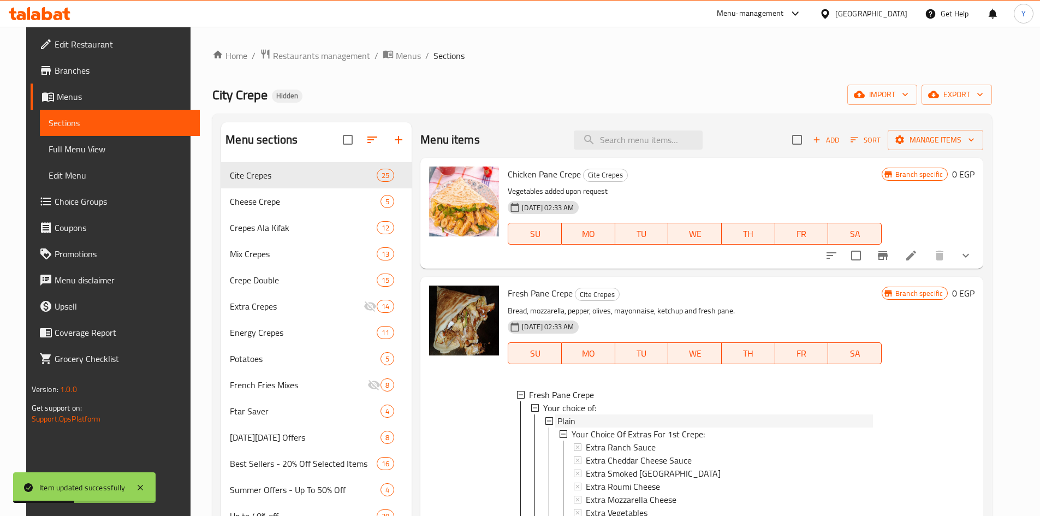
click at [577, 423] on div "Plain" at bounding box center [716, 420] width 316 height 13
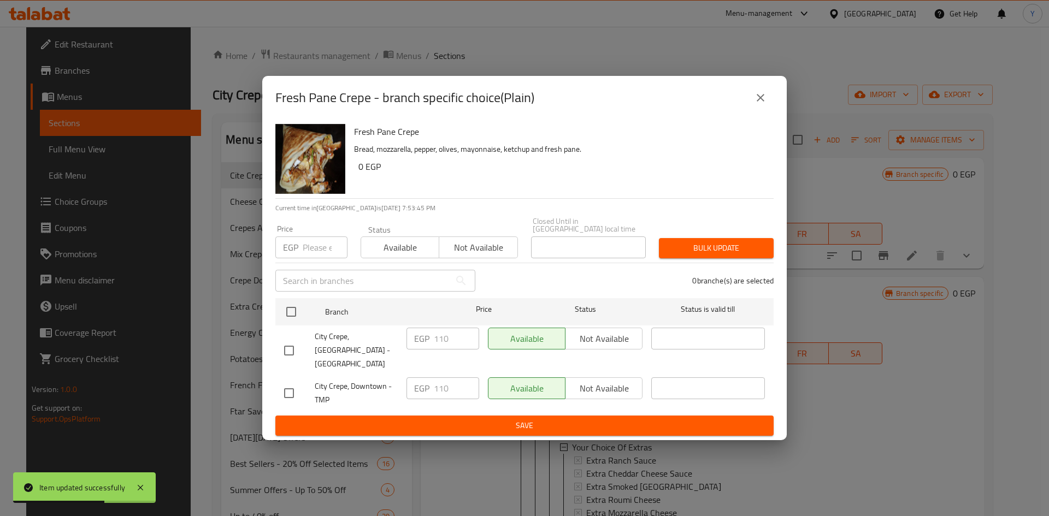
click at [759, 99] on button "close" at bounding box center [760, 98] width 26 height 26
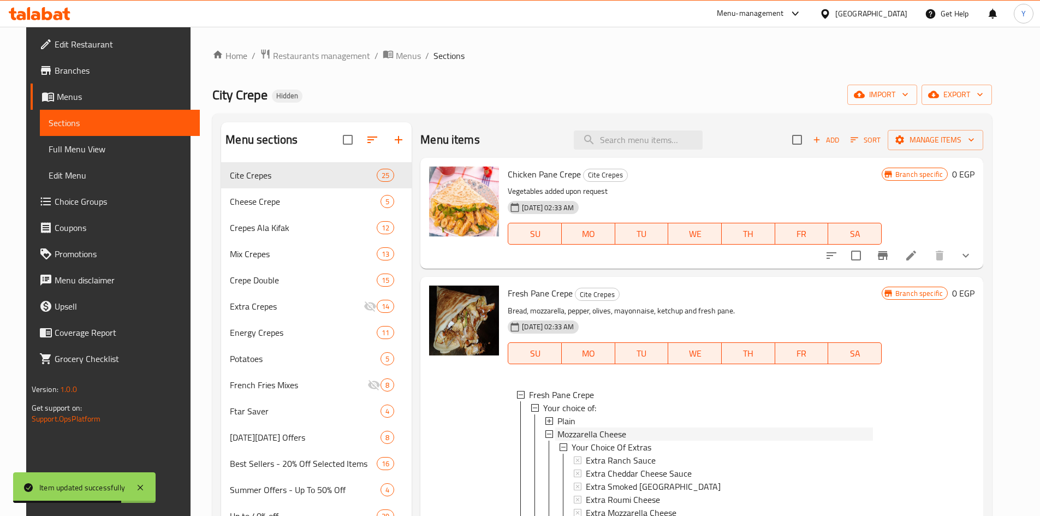
click at [562, 434] on span "Mozzarella Cheese" at bounding box center [592, 434] width 69 height 13
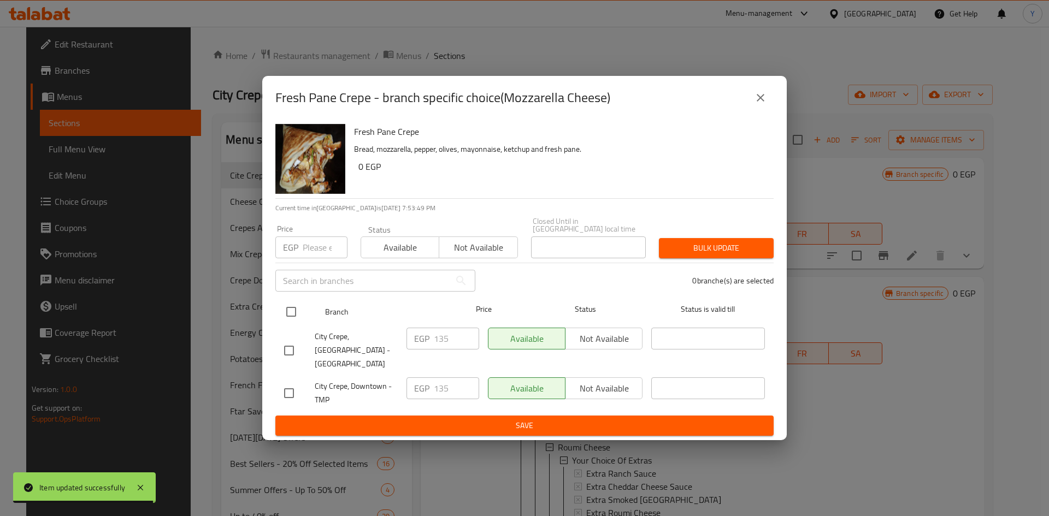
click at [293, 321] on input "checkbox" at bounding box center [291, 311] width 23 height 23
checkbox input "true"
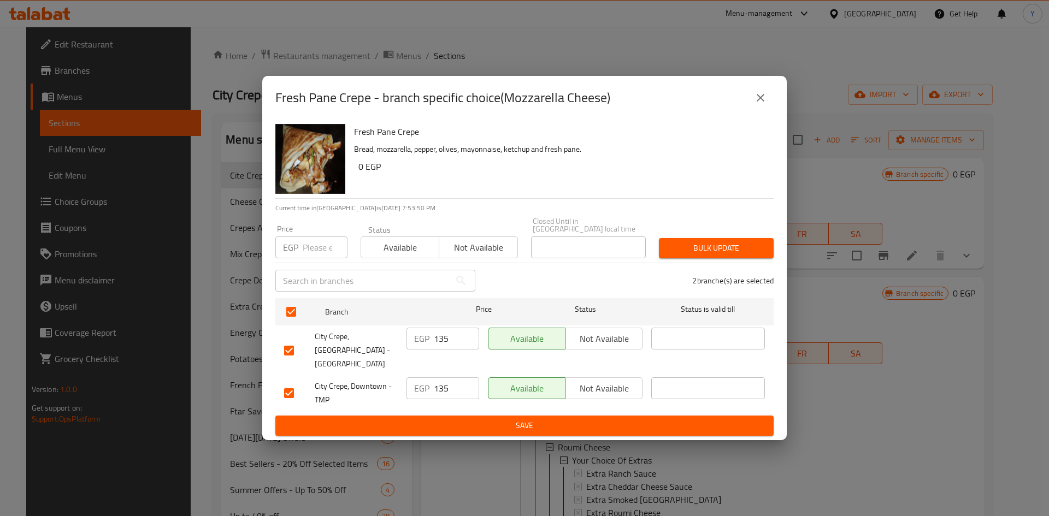
click at [320, 251] on input "number" at bounding box center [325, 247] width 45 height 22
click at [307, 253] on input "15" at bounding box center [325, 247] width 45 height 22
type input "115"
click at [665, 250] on button "Bulk update" at bounding box center [716, 248] width 115 height 20
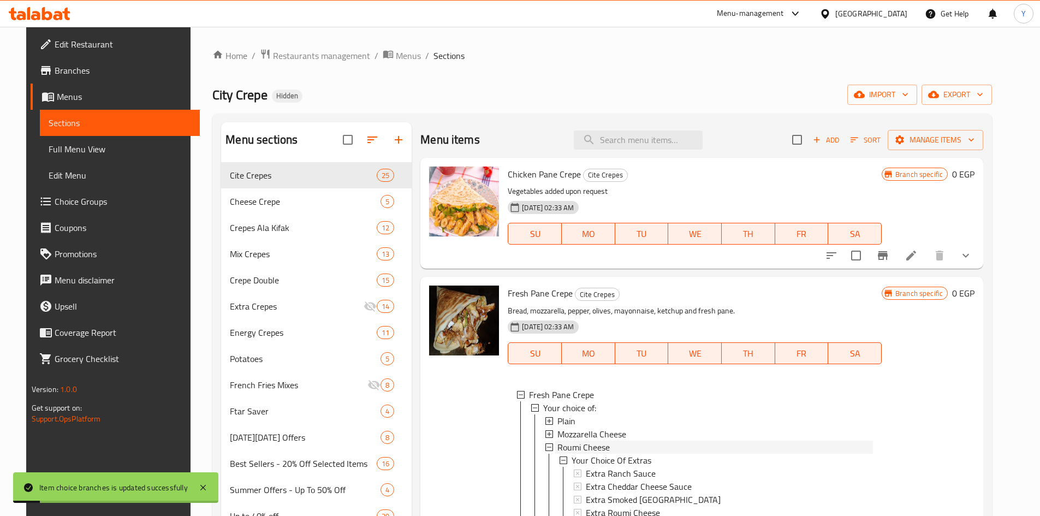
click at [577, 443] on span "Roumi Cheese" at bounding box center [584, 447] width 52 height 13
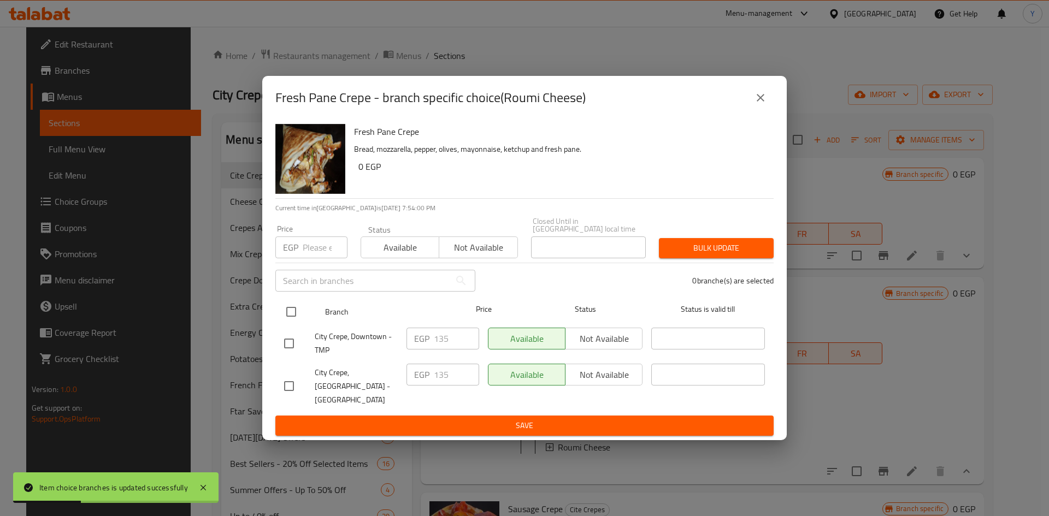
click at [291, 313] on input "checkbox" at bounding box center [291, 311] width 23 height 23
checkbox input "true"
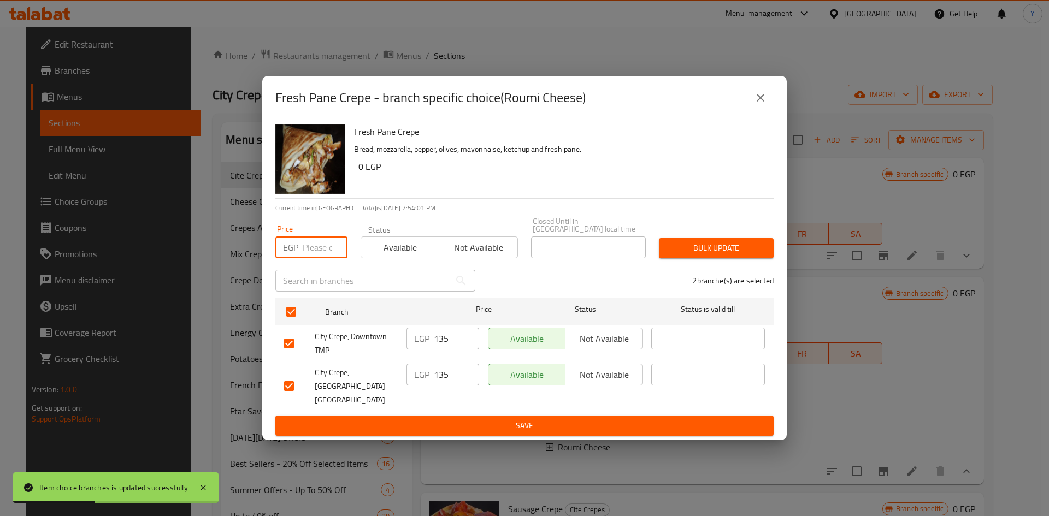
click at [318, 253] on input "number" at bounding box center [325, 247] width 45 height 22
type input "115"
click at [523, 171] on h6 "0 EGP" at bounding box center [561, 166] width 406 height 15
click at [698, 245] on span "Bulk update" at bounding box center [715, 248] width 97 height 14
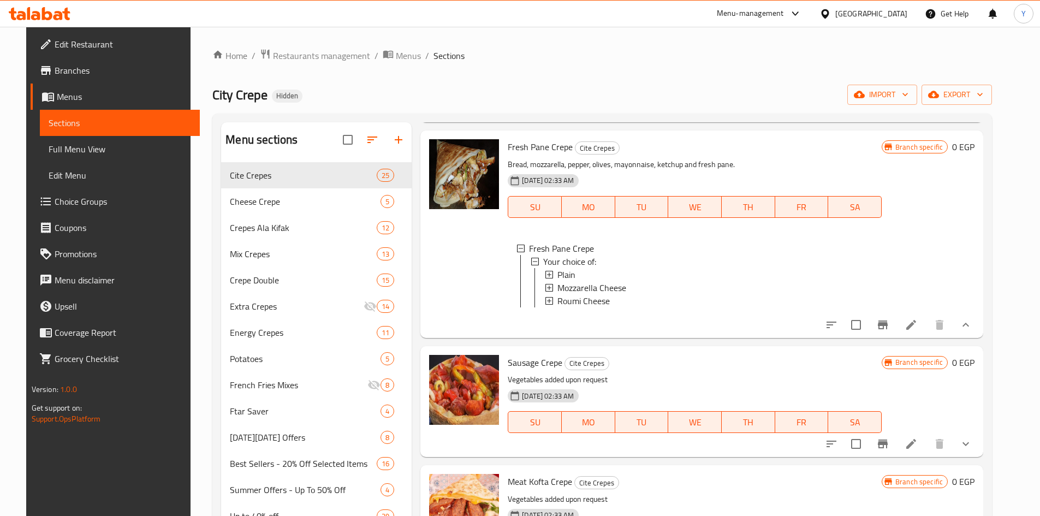
scroll to position [218, 0]
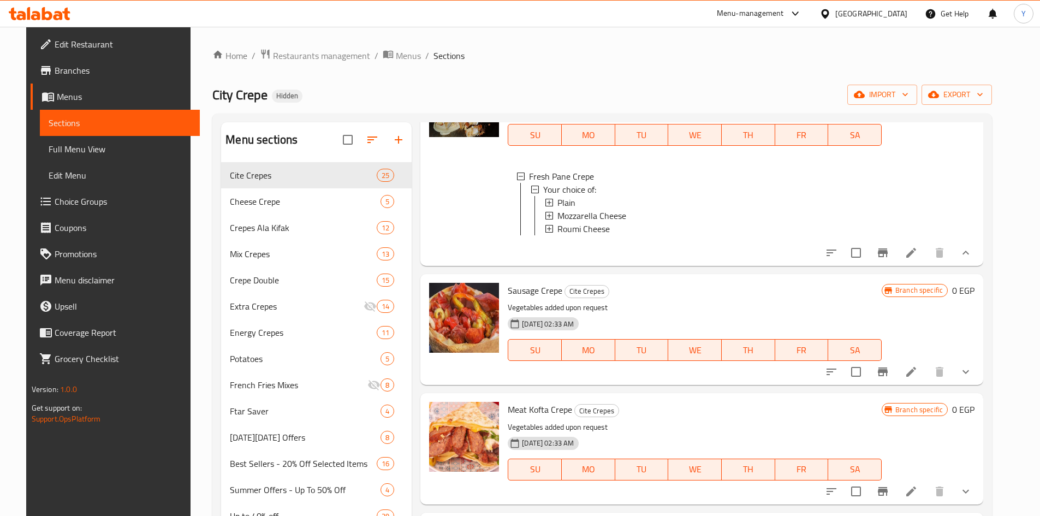
click at [921, 378] on li at bounding box center [911, 372] width 31 height 20
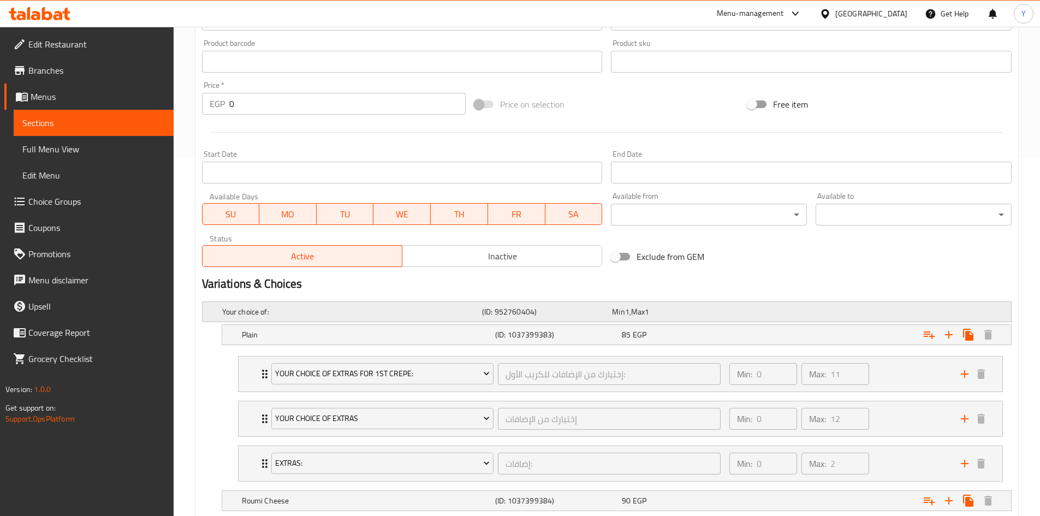
scroll to position [491, 0]
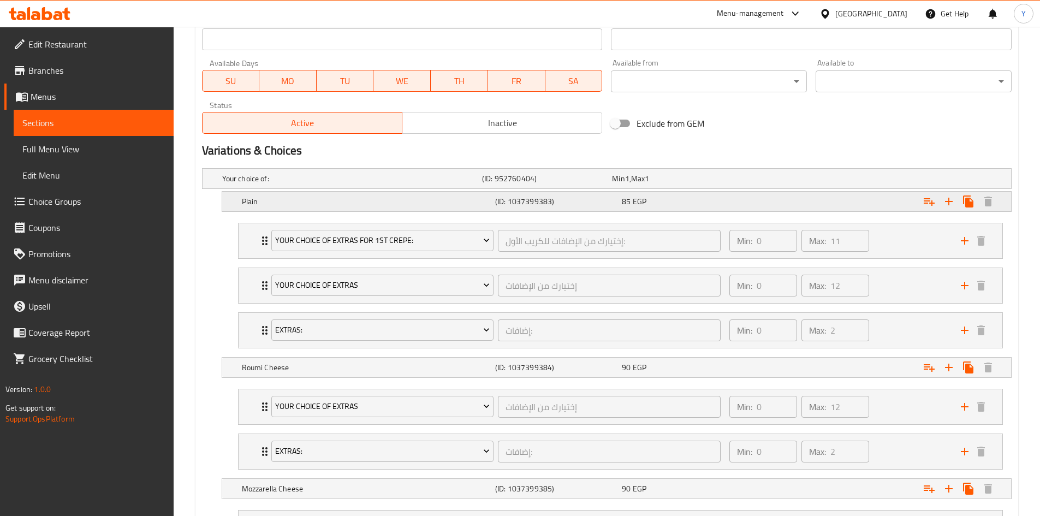
click at [735, 201] on div "85 EGP" at bounding box center [683, 201] width 122 height 11
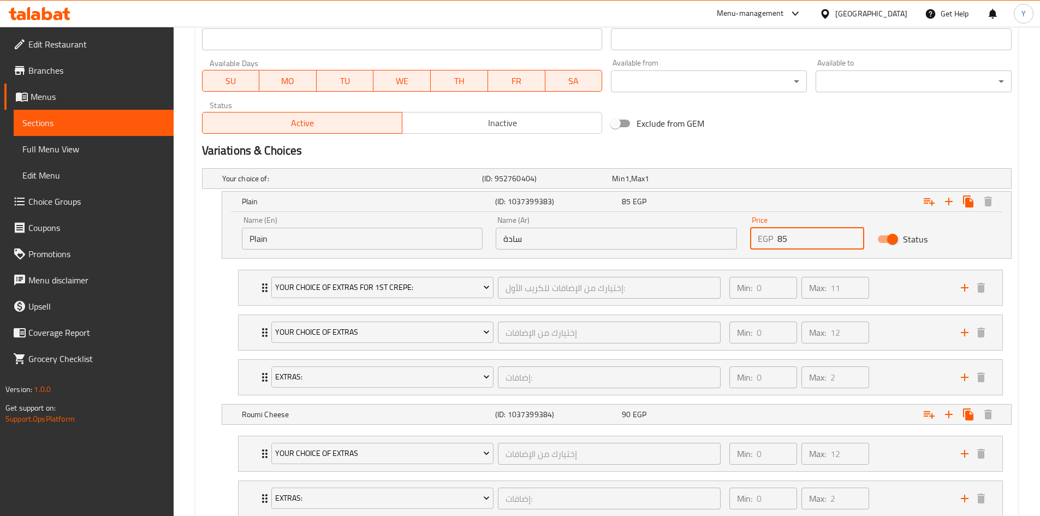
drag, startPoint x: 780, startPoint y: 238, endPoint x: 742, endPoint y: 248, distance: 39.5
click at [750, 248] on div "Price EGP 85 Price" at bounding box center [807, 233] width 127 height 46
type input "75"
click at [779, 150] on h2 "Variations & Choices" at bounding box center [607, 151] width 810 height 16
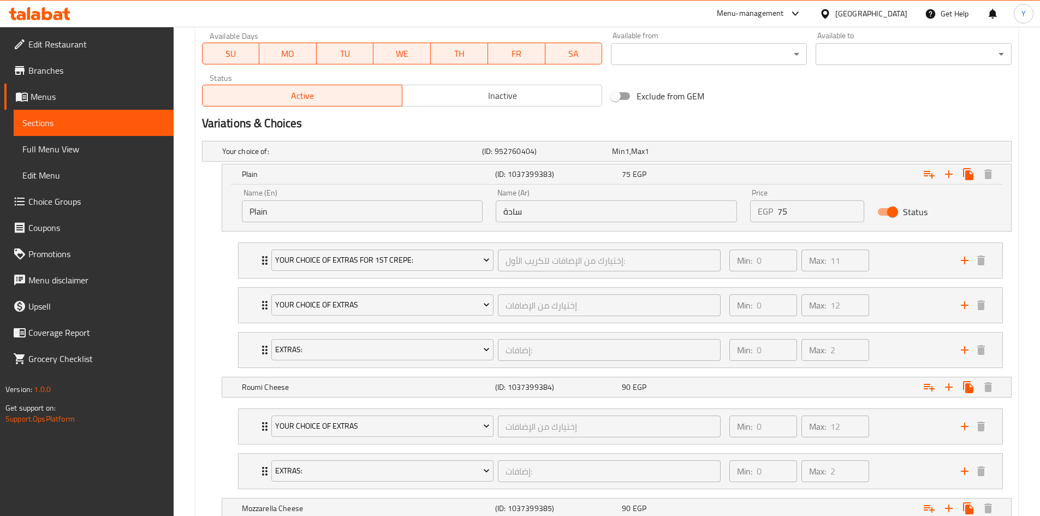
scroll to position [546, 0]
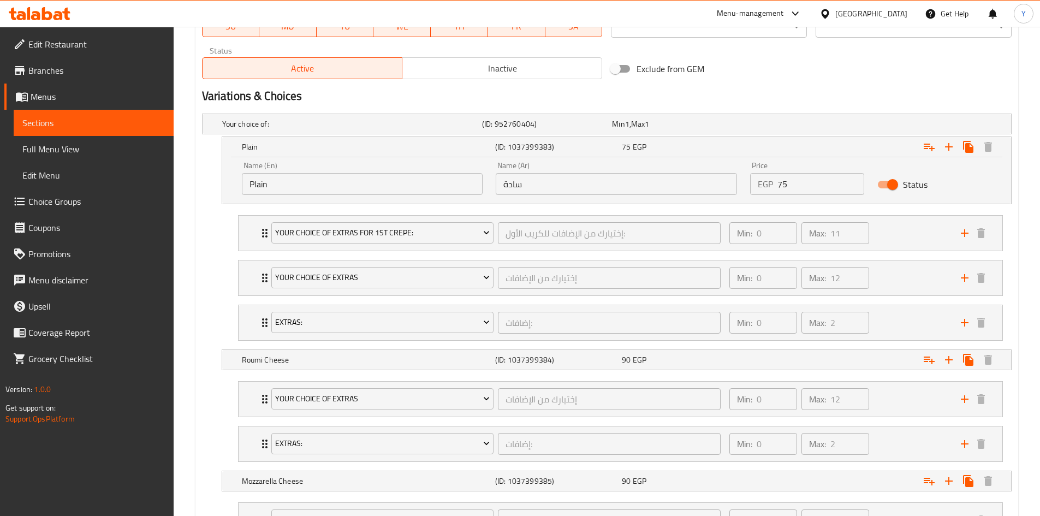
drag, startPoint x: 710, startPoint y: 358, endPoint x: 782, endPoint y: 381, distance: 75.8
click at [710, 357] on div "90 EGP" at bounding box center [683, 359] width 122 height 11
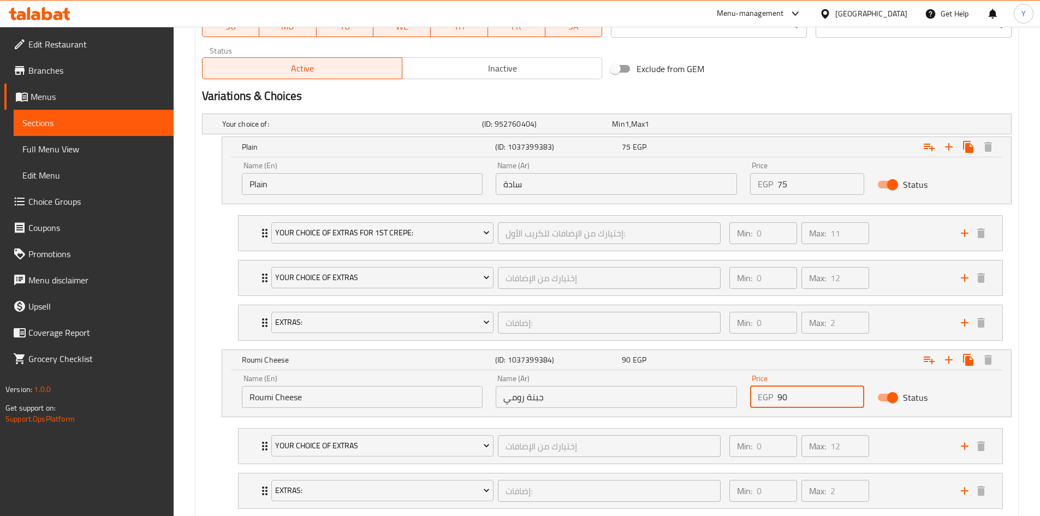
drag, startPoint x: 782, startPoint y: 396, endPoint x: 770, endPoint y: 394, distance: 12.2
click at [775, 398] on div "EGP 90 Price" at bounding box center [807, 397] width 114 height 22
type input "80"
click at [747, 419] on nav "Your Choice Of Extras إختيارك من الإضافات ​ Min: 0 ​ Max: 12 ​ Extra Ranch Sauc…" at bounding box center [607, 468] width 810 height 98
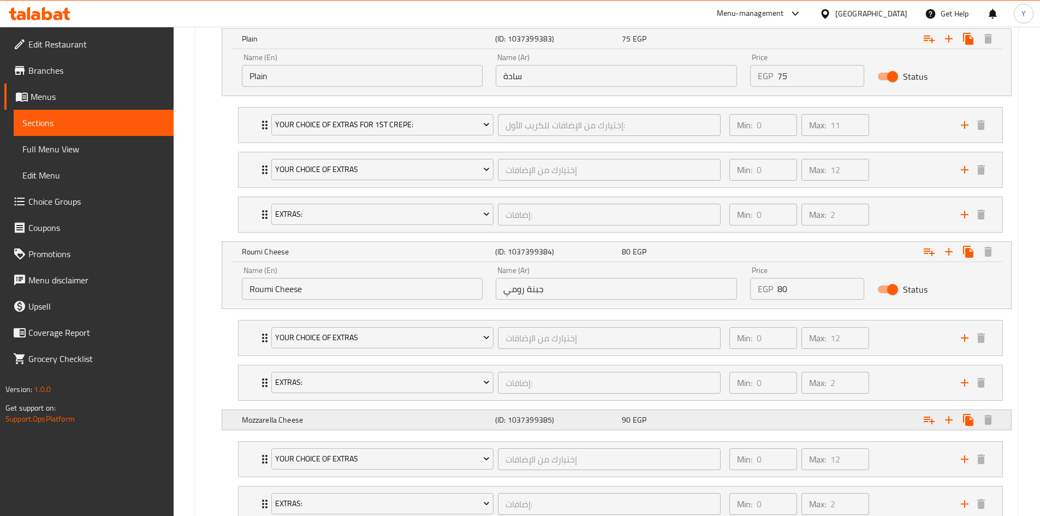
scroll to position [655, 0]
click at [744, 417] on div "90 EGP" at bounding box center [683, 418] width 122 height 11
drag, startPoint x: 783, startPoint y: 458, endPoint x: 724, endPoint y: 458, distance: 58.4
click at [726, 461] on div "Name (En) Mozzarella Cheese Name (En) Name (Ar) جبنة موتزاريلا Name (Ar) Price …" at bounding box center [616, 450] width 763 height 46
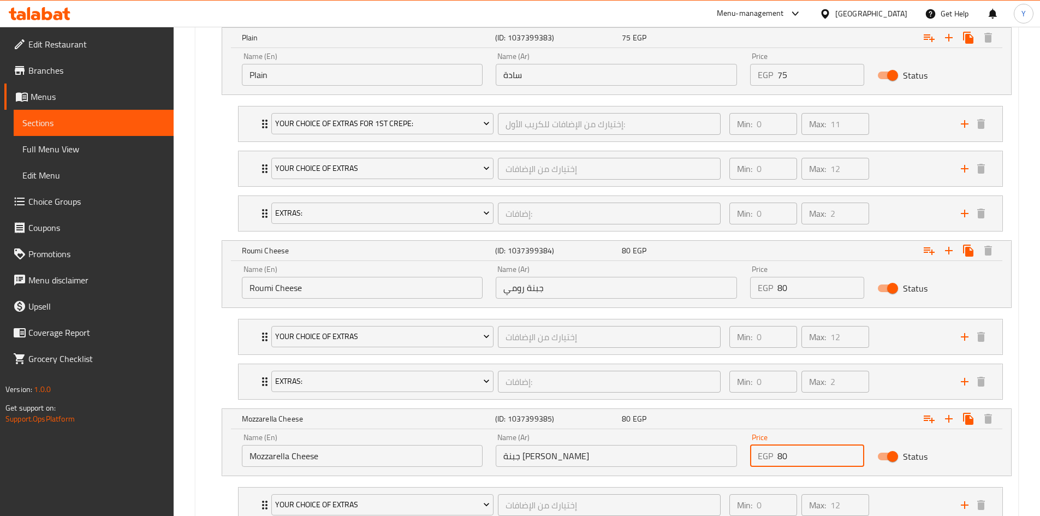
type input "80"
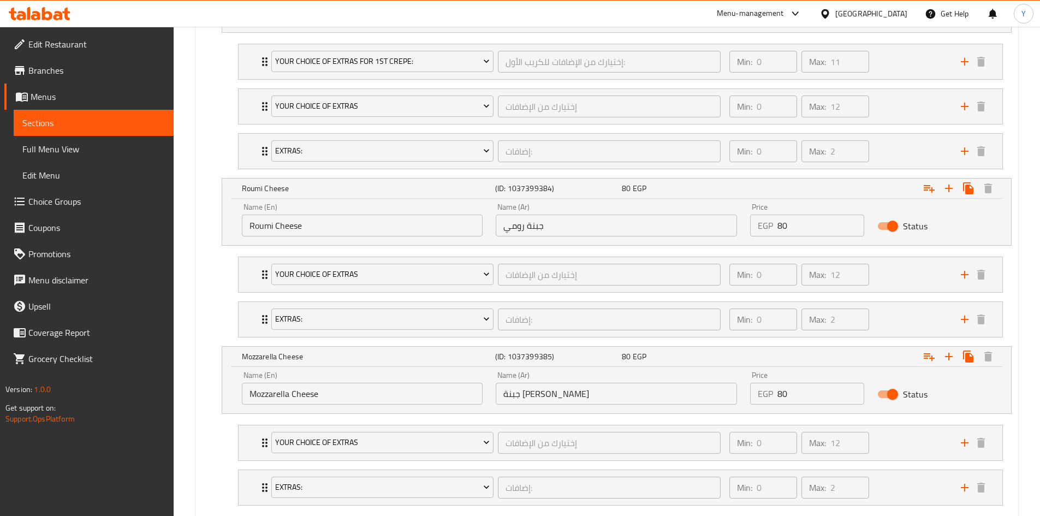
scroll to position [782, 0]
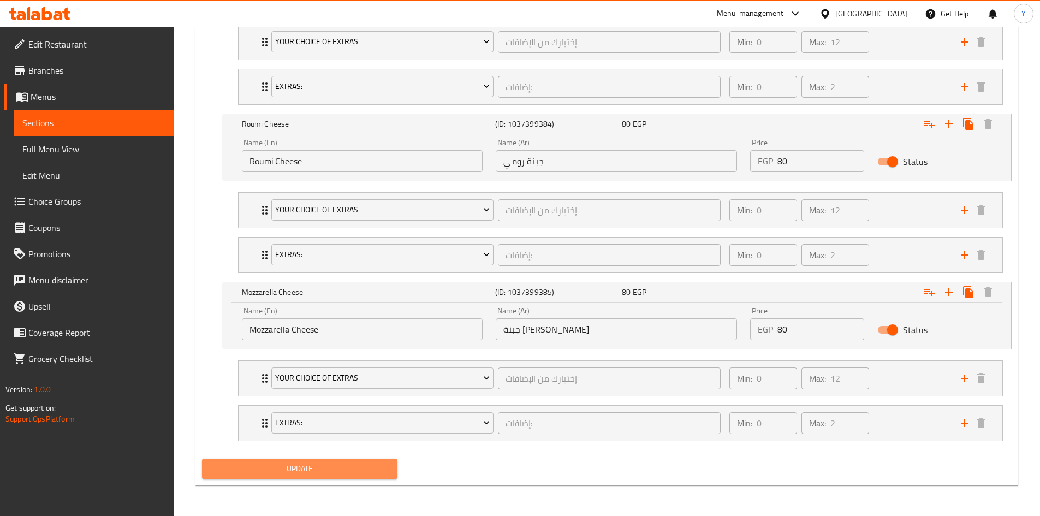
click at [288, 473] on span "Update" at bounding box center [300, 469] width 179 height 14
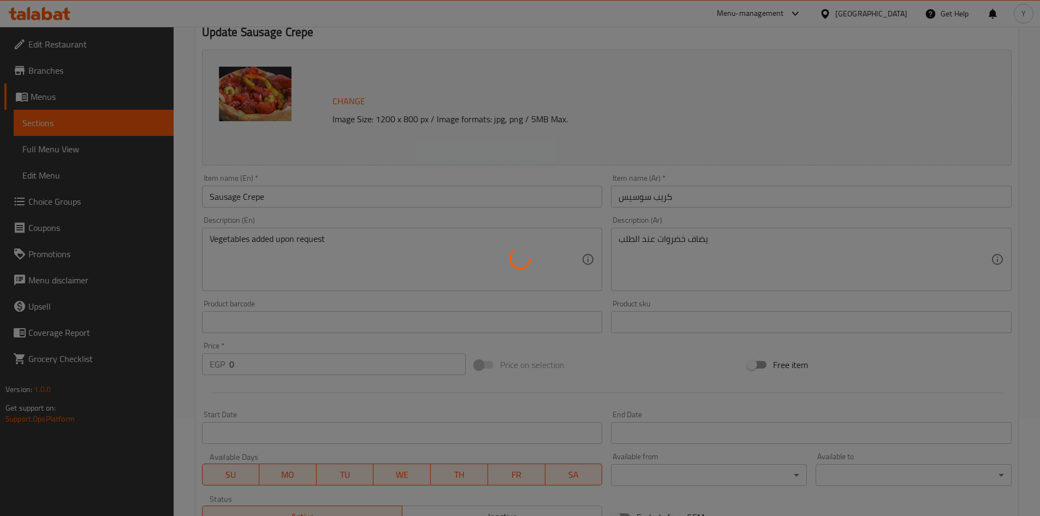
scroll to position [0, 0]
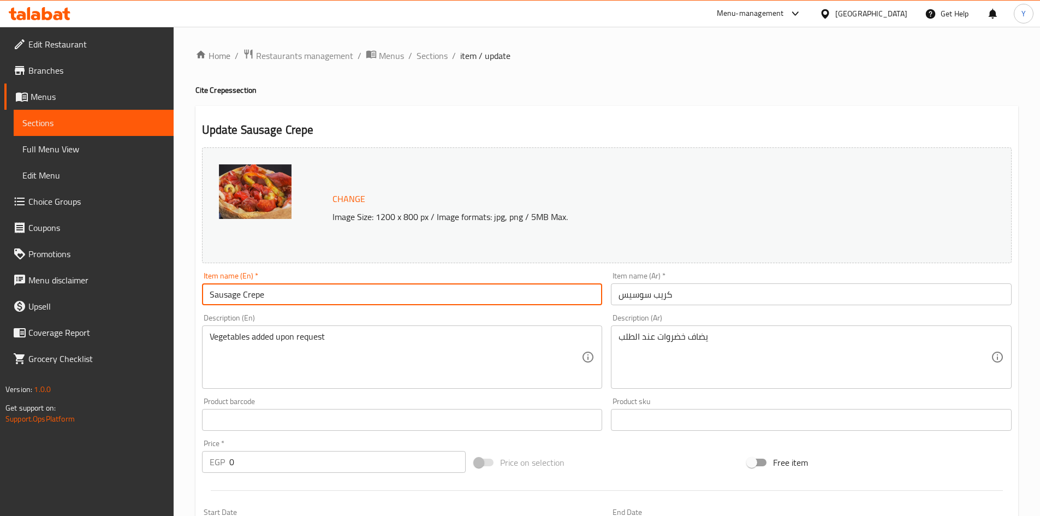
click at [324, 302] on input "Sausage Crepe" at bounding box center [402, 294] width 401 height 22
type input "Sausage Crepe"
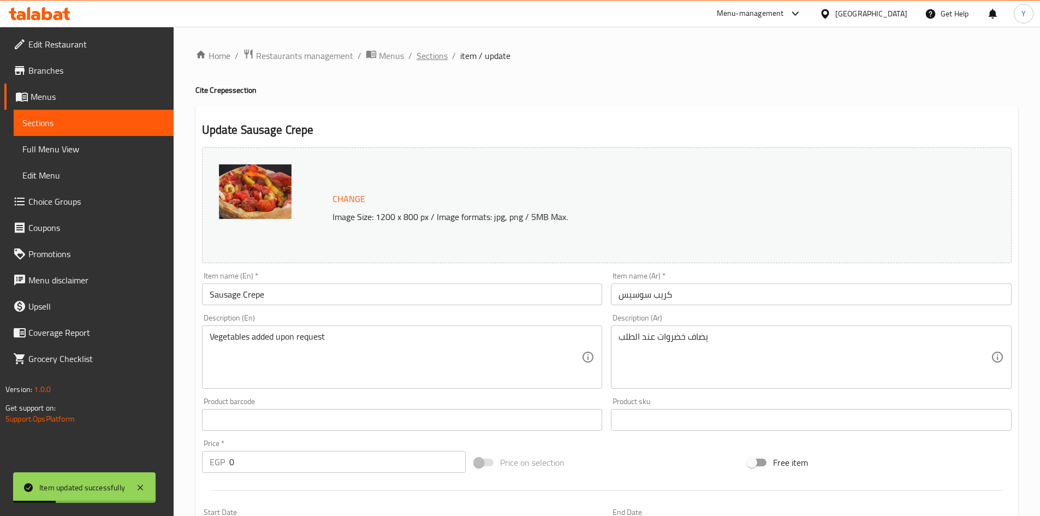
click at [433, 55] on span "Sections" at bounding box center [432, 55] width 31 height 13
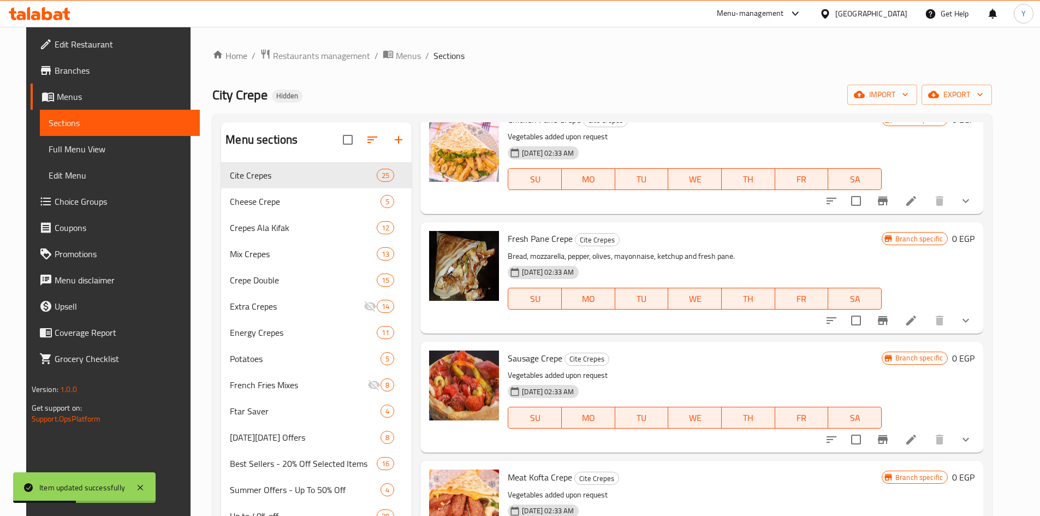
scroll to position [109, 0]
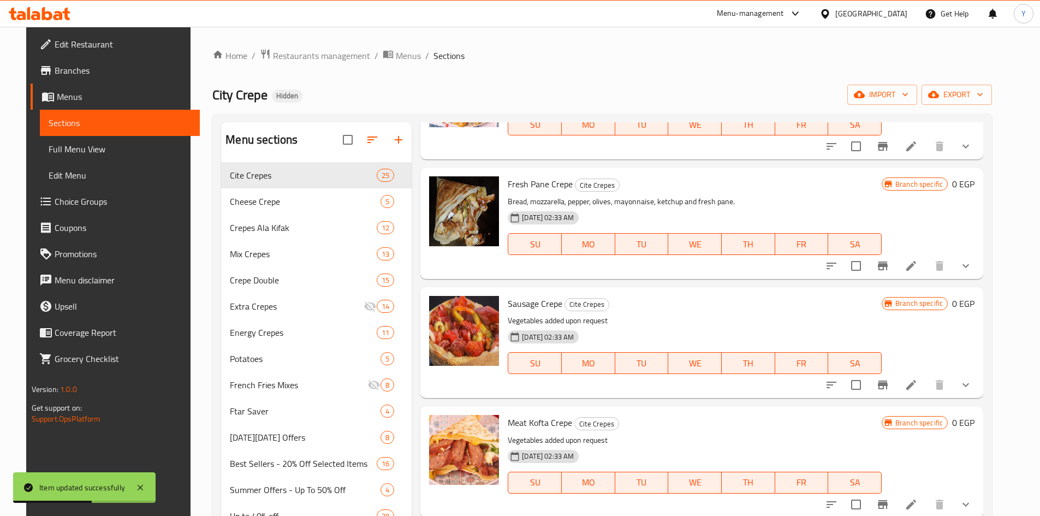
click at [927, 386] on li at bounding box center [911, 385] width 31 height 20
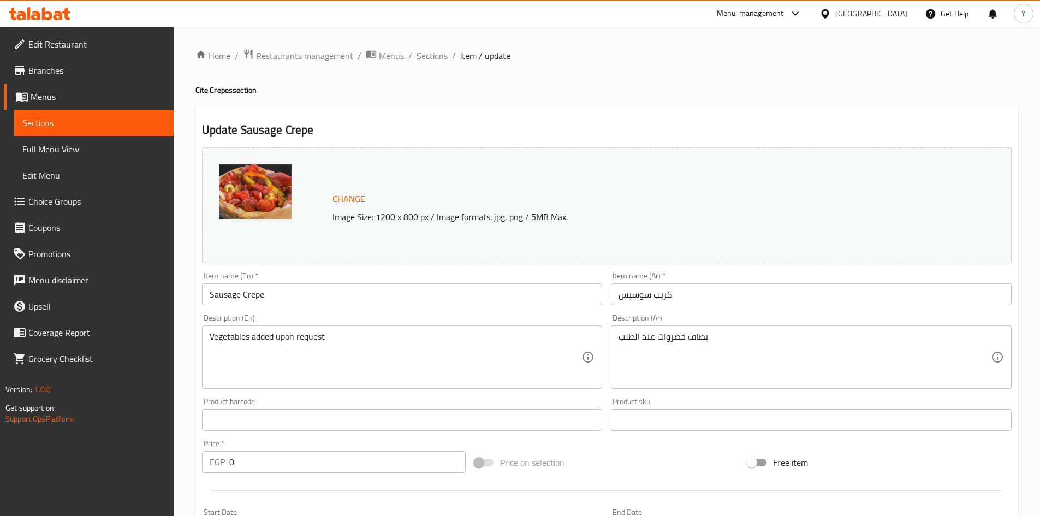
click at [440, 55] on span "Sections" at bounding box center [432, 55] width 31 height 13
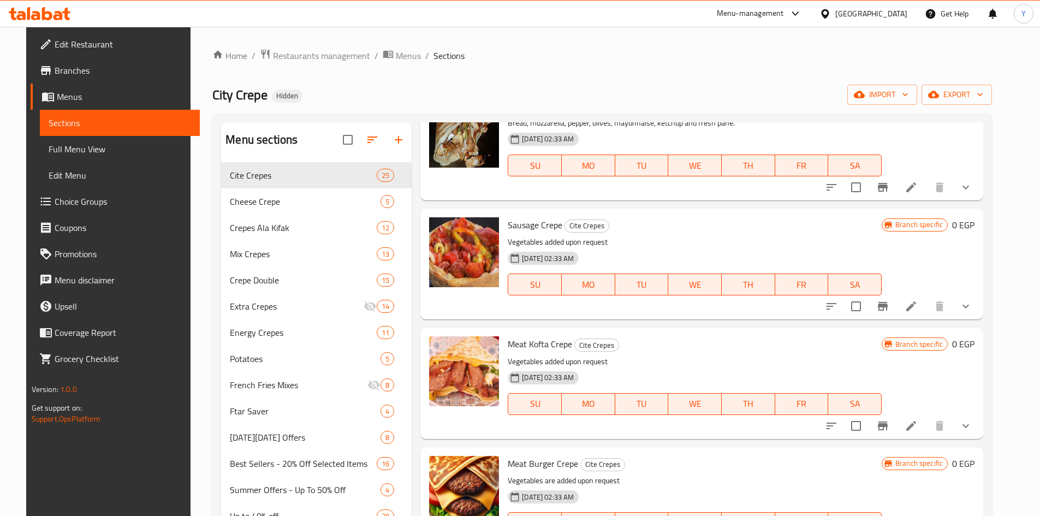
scroll to position [218, 0]
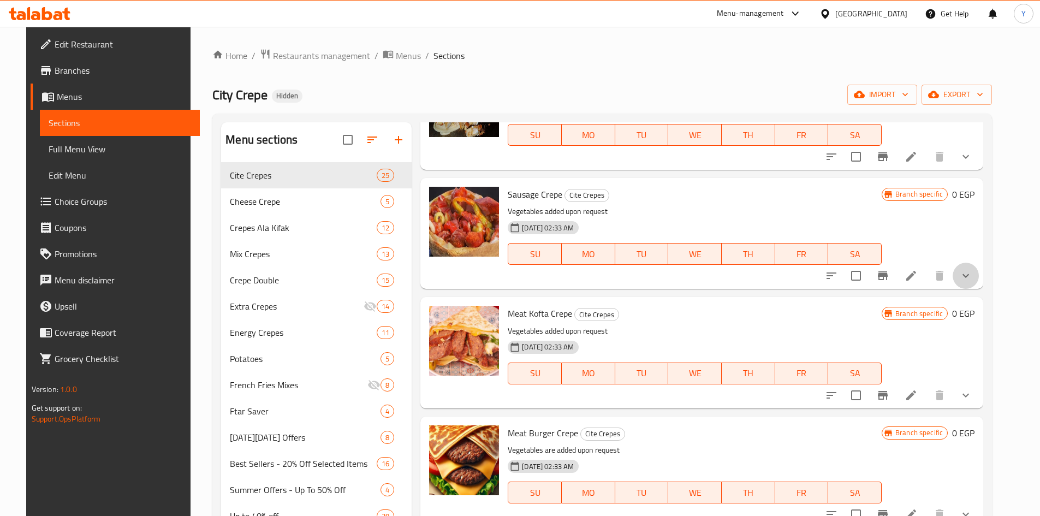
click at [979, 283] on button "show more" at bounding box center [966, 276] width 26 height 26
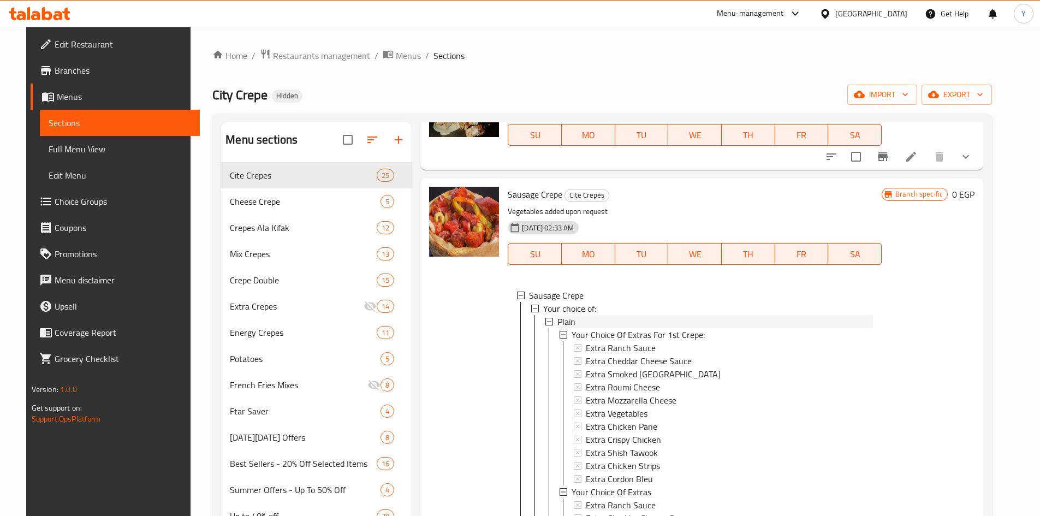
click at [625, 322] on div "Plain" at bounding box center [716, 321] width 316 height 13
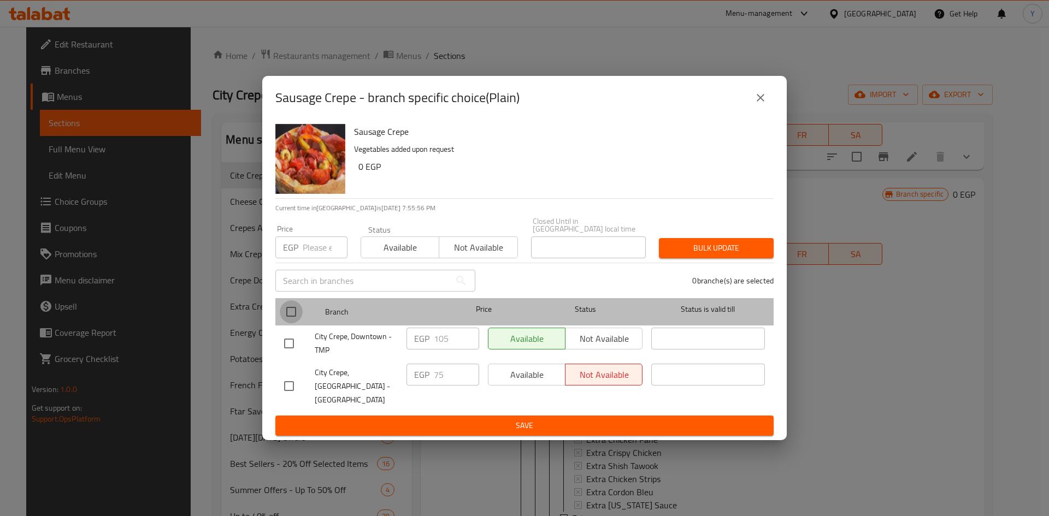
drag, startPoint x: 291, startPoint y: 313, endPoint x: 321, endPoint y: 269, distance: 53.6
click at [291, 312] on input "checkbox" at bounding box center [291, 311] width 23 height 23
checkbox input "true"
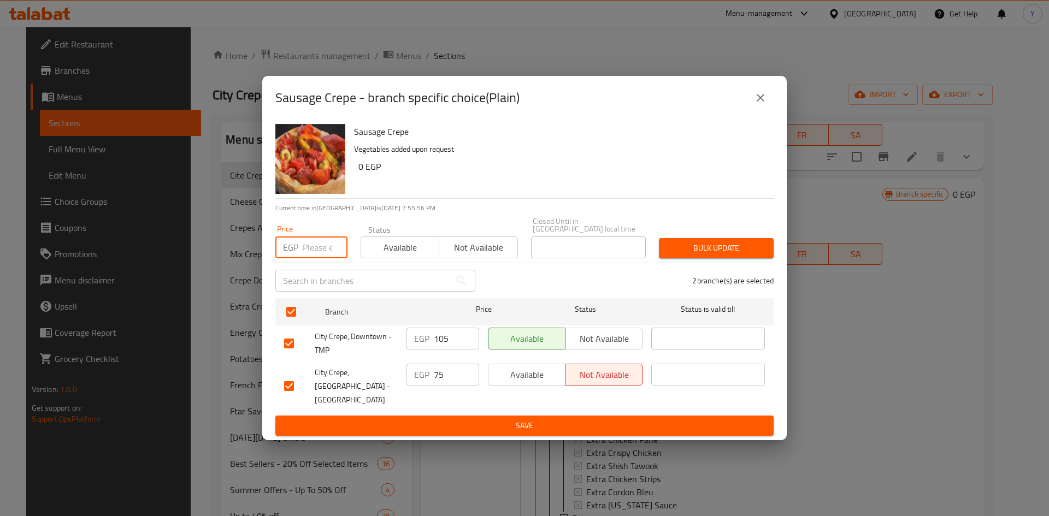
click at [329, 242] on input "number" at bounding box center [325, 247] width 45 height 22
type input "75"
drag, startPoint x: 435, startPoint y: 209, endPoint x: 459, endPoint y: 202, distance: 25.6
click at [435, 208] on div "Sausage Crepe Vegetables added upon request 0 EGP Current time in Egypt is 05 S…" at bounding box center [524, 280] width 524 height 321
click at [716, 241] on button "Bulk update" at bounding box center [716, 248] width 115 height 20
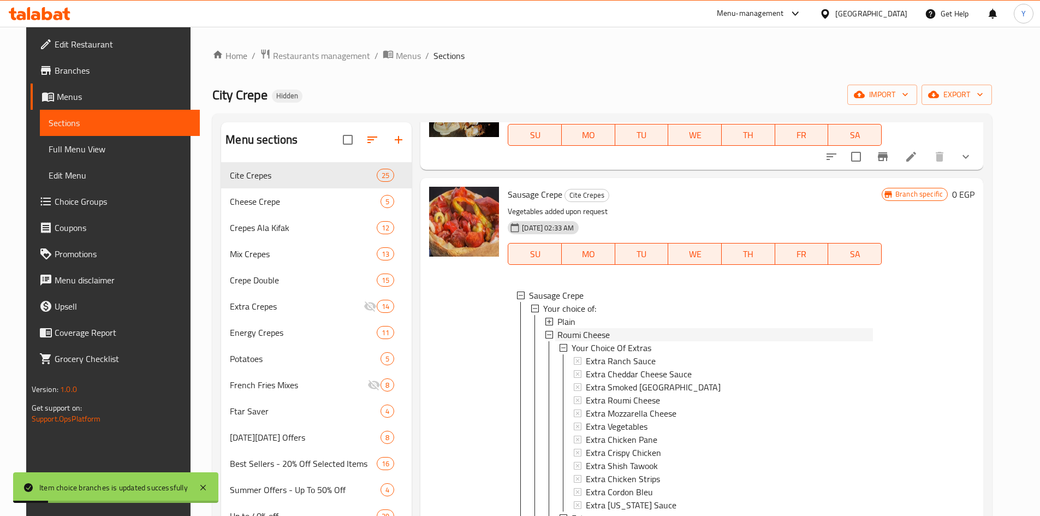
click at [607, 332] on div "Roumi Cheese" at bounding box center [716, 334] width 316 height 13
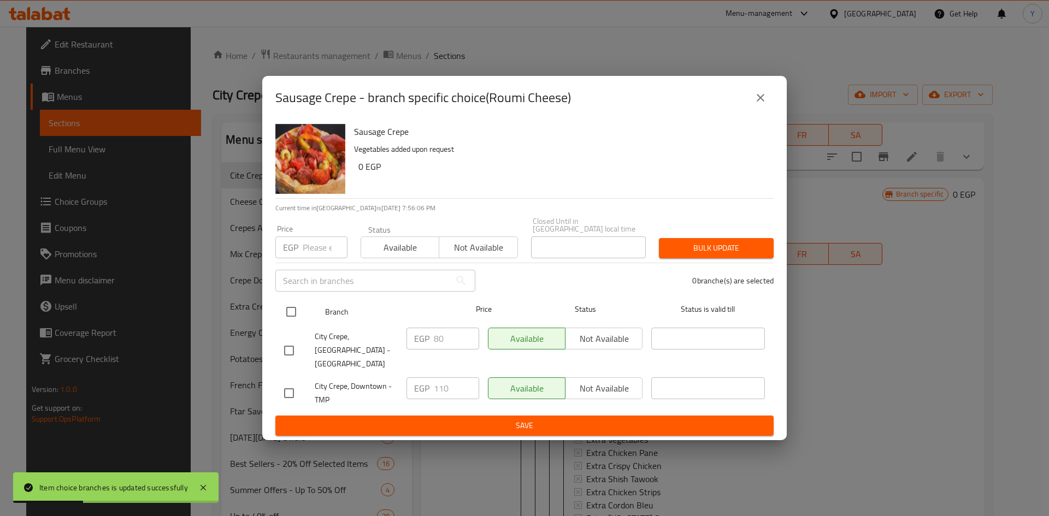
click at [297, 315] on input "checkbox" at bounding box center [291, 311] width 23 height 23
checkbox input "true"
drag, startPoint x: 324, startPoint y: 248, endPoint x: 330, endPoint y: 251, distance: 6.6
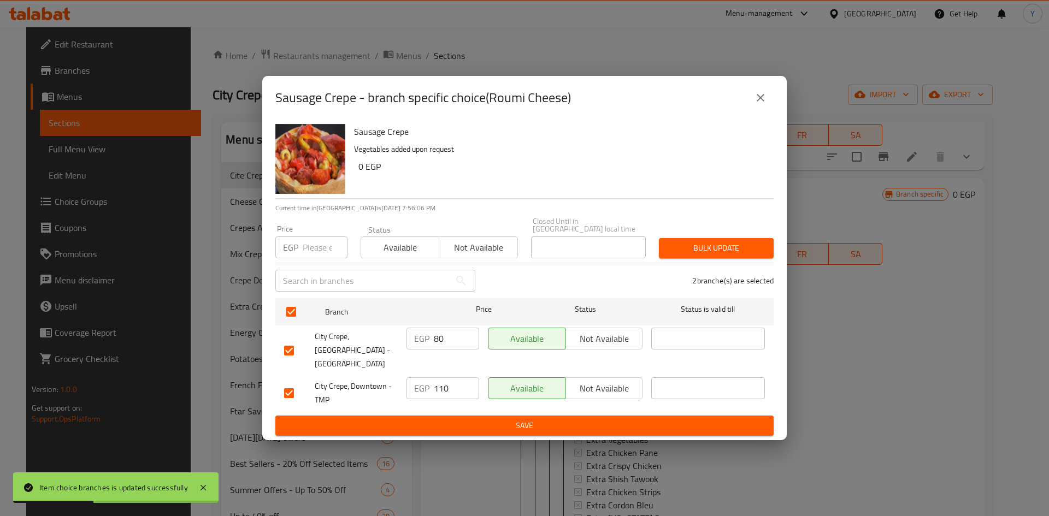
click at [324, 247] on input "number" at bounding box center [325, 247] width 45 height 22
type input "80"
drag, startPoint x: 453, startPoint y: 224, endPoint x: 699, endPoint y: 262, distance: 249.2
click at [453, 224] on div "Status Available Not available" at bounding box center [439, 242] width 170 height 46
click at [708, 252] on span "Bulk update" at bounding box center [715, 248] width 97 height 14
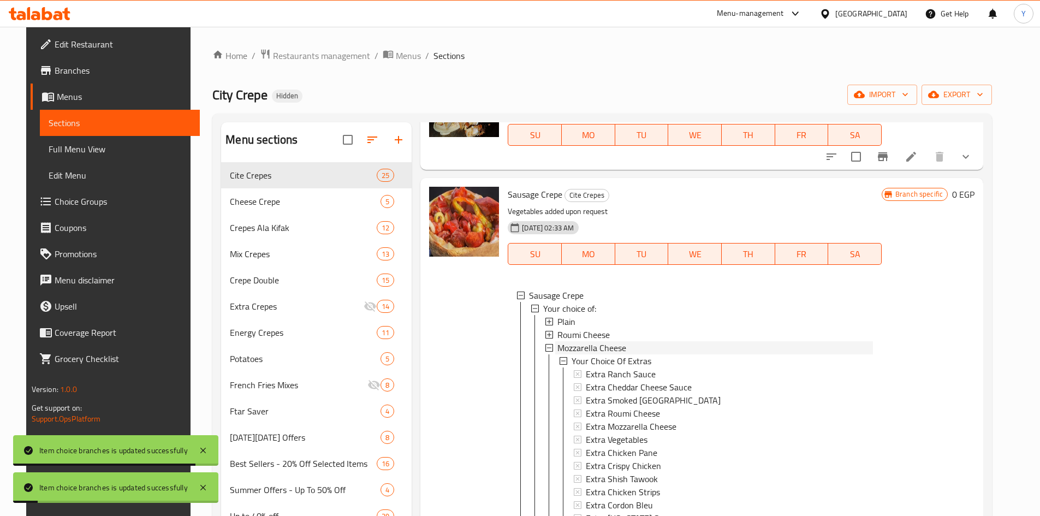
click at [596, 351] on span "Mozzarella Cheese" at bounding box center [592, 347] width 69 height 13
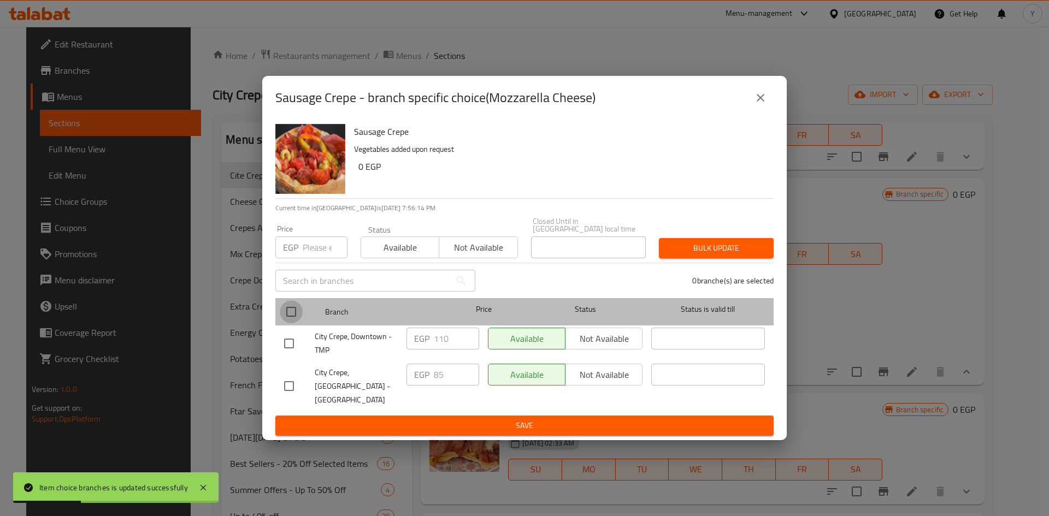
drag, startPoint x: 291, startPoint y: 311, endPoint x: 309, endPoint y: 279, distance: 36.9
click at [291, 311] on input "checkbox" at bounding box center [291, 311] width 23 height 23
checkbox input "true"
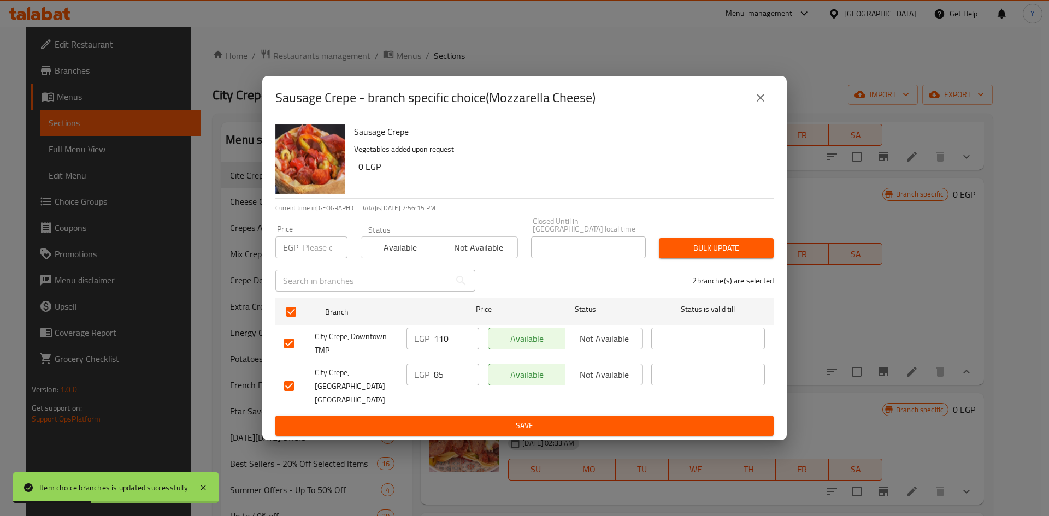
click at [317, 256] on input "number" at bounding box center [325, 247] width 45 height 22
type input "80"
drag, startPoint x: 508, startPoint y: 206, endPoint x: 707, endPoint y: 222, distance: 198.9
click at [510, 198] on div "Sausage Crepe Vegetables added upon request 0 EGP" at bounding box center [559, 159] width 419 height 79
drag, startPoint x: 694, startPoint y: 252, endPoint x: 685, endPoint y: 276, distance: 26.3
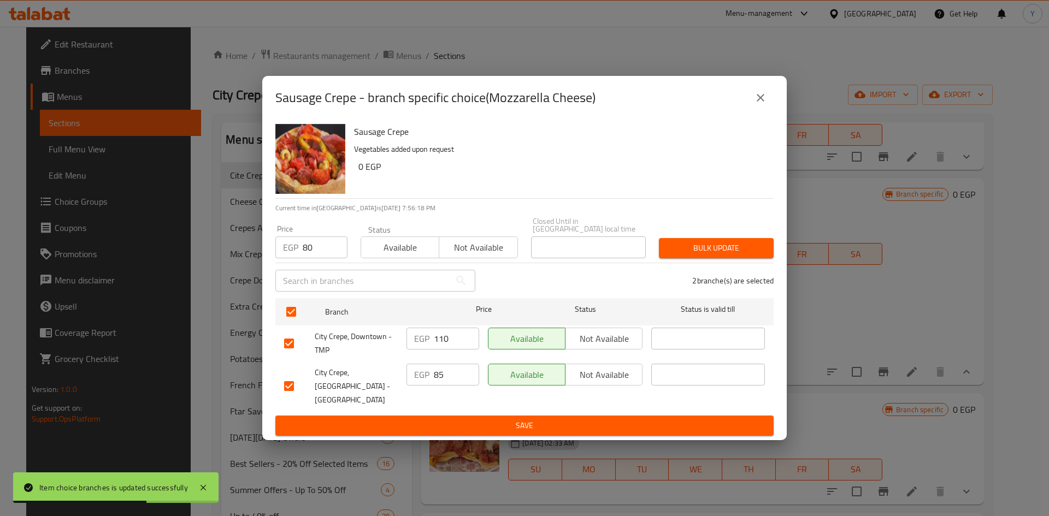
click at [694, 251] on span "Bulk update" at bounding box center [715, 248] width 97 height 14
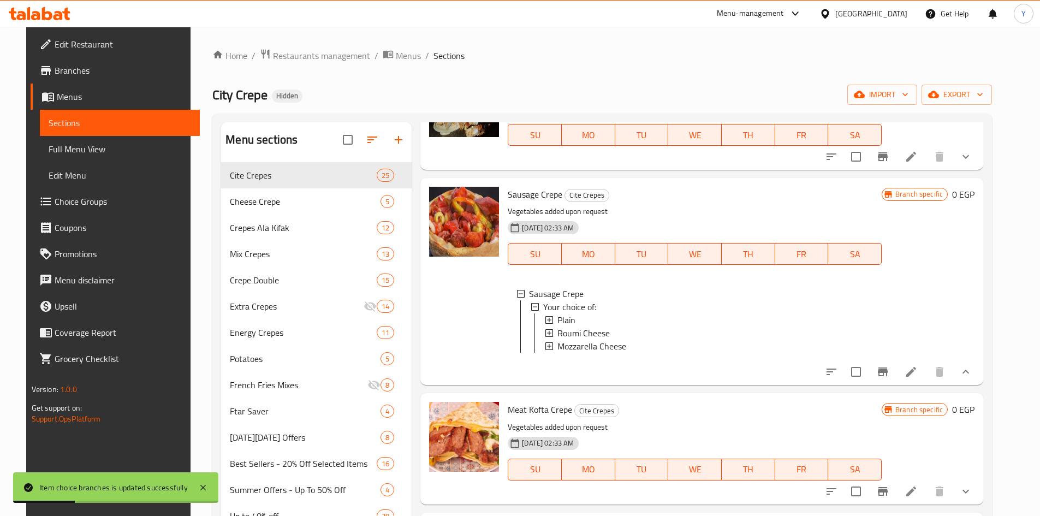
scroll to position [328, 0]
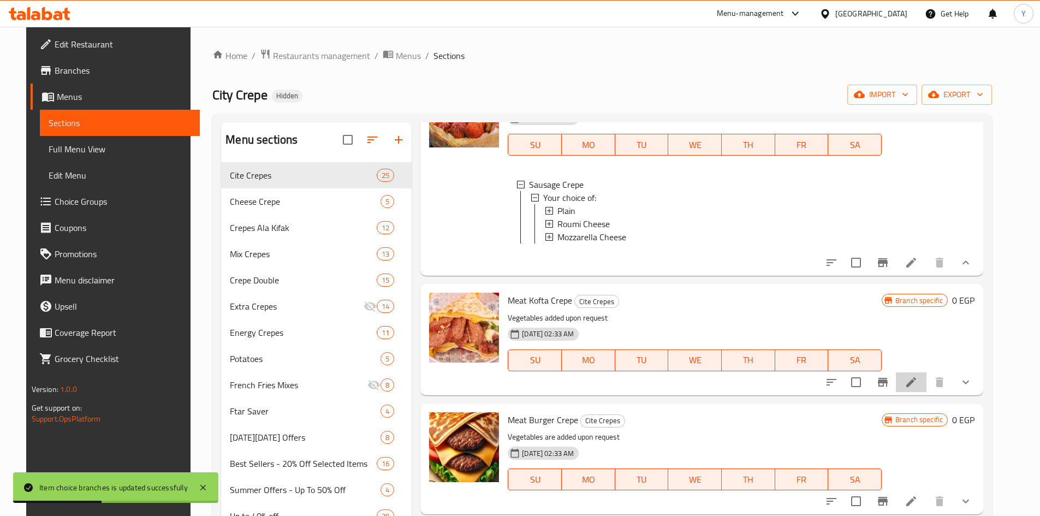
click at [919, 387] on li at bounding box center [911, 382] width 31 height 20
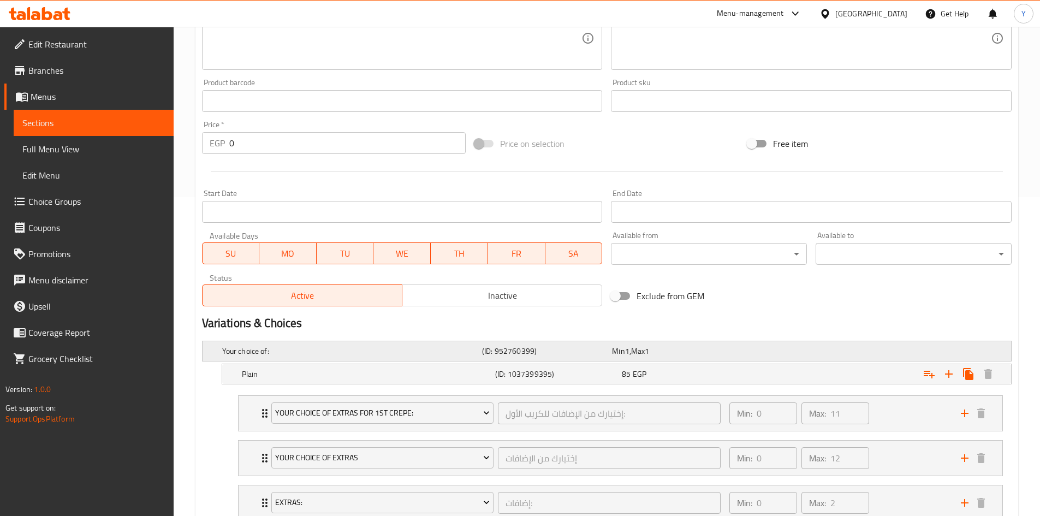
scroll to position [382, 0]
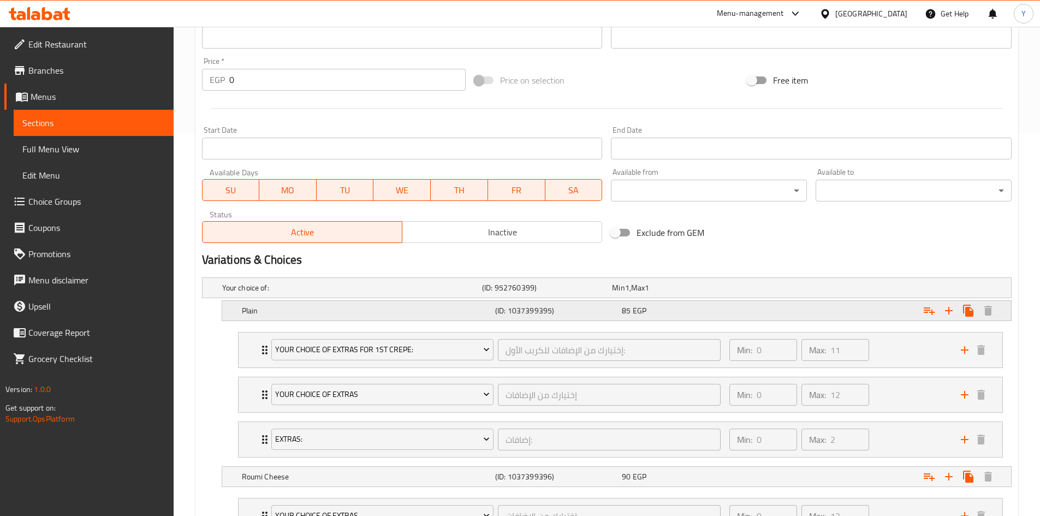
click at [714, 314] on div "85 EGP" at bounding box center [683, 310] width 122 height 11
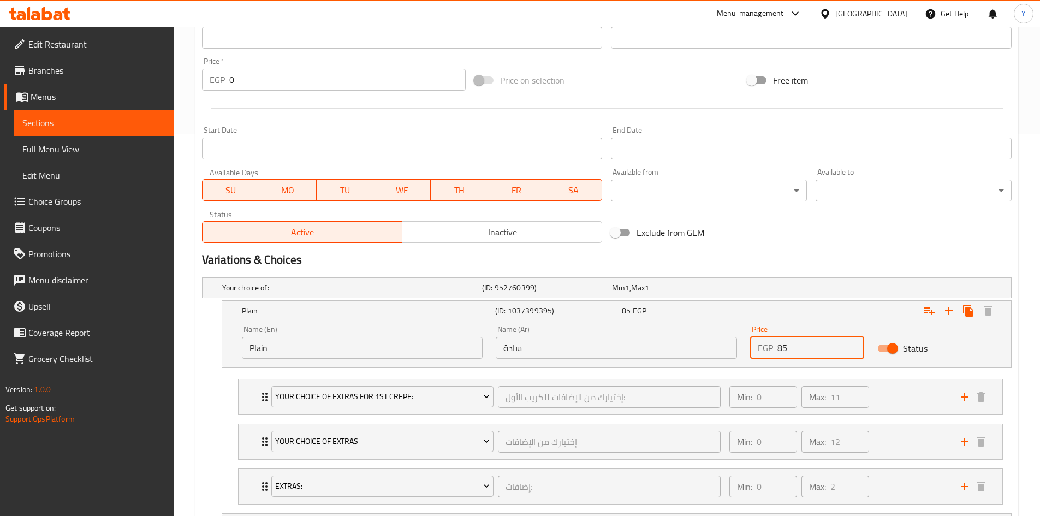
drag, startPoint x: 793, startPoint y: 343, endPoint x: 696, endPoint y: 368, distance: 100.3
click at [692, 369] on div "Your choice of: (ID: 952760399) Min 1 , Max 1 Name (En) Your choice of: Name (E…" at bounding box center [607, 516] width 819 height 487
type input "76"
click at [755, 248] on div "Variations & Choices" at bounding box center [607, 259] width 819 height 25
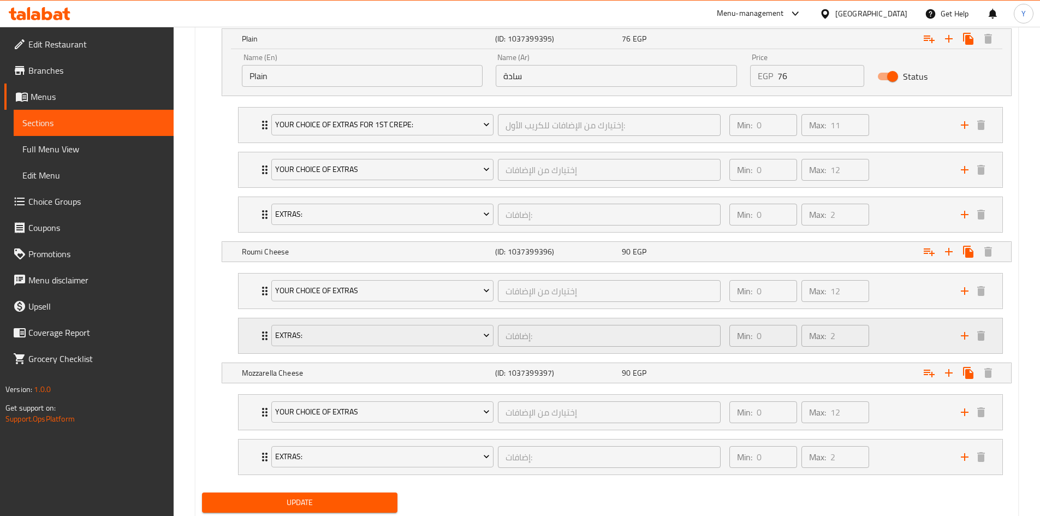
scroll to position [655, 0]
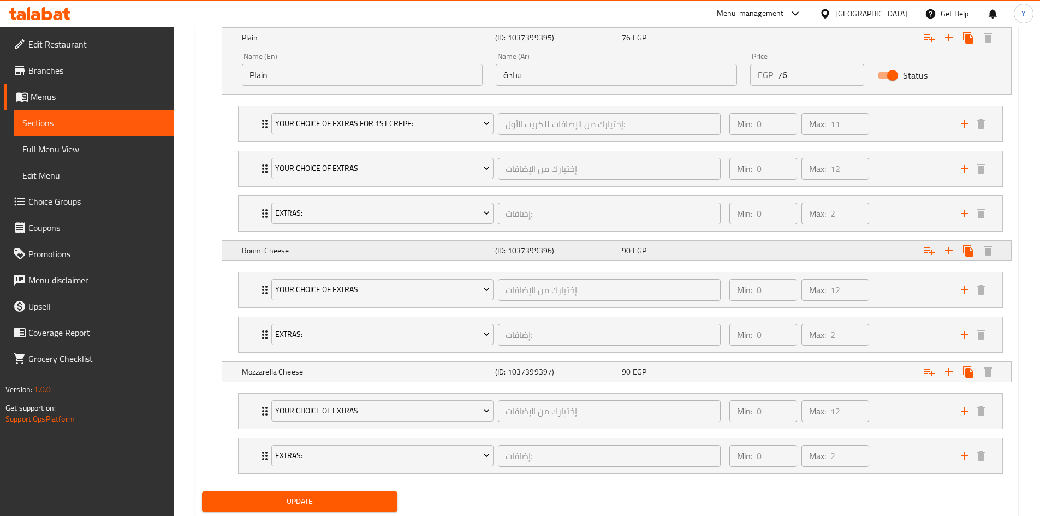
click at [755, 256] on div "Expand" at bounding box center [873, 251] width 253 height 24
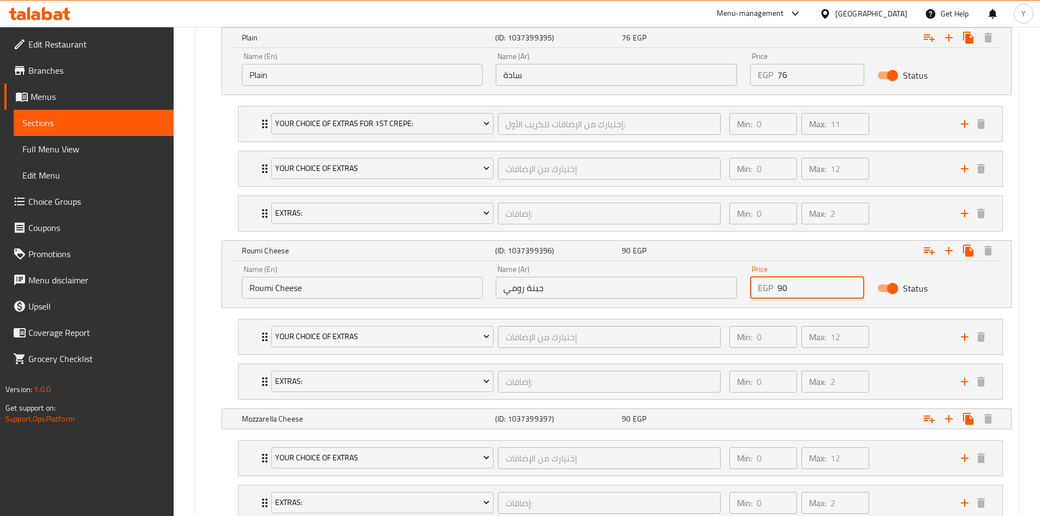
drag, startPoint x: 781, startPoint y: 293, endPoint x: 753, endPoint y: 305, distance: 30.8
click at [752, 302] on div "Price EGP 90 Price" at bounding box center [807, 282] width 127 height 46
type input "80"
click at [214, 363] on nav "Your Choice Of Extras إختيارك من الإضافات ​ Min: 0 ​ Max: 12 ​ Extra Ranch Sauc…" at bounding box center [607, 359] width 810 height 98
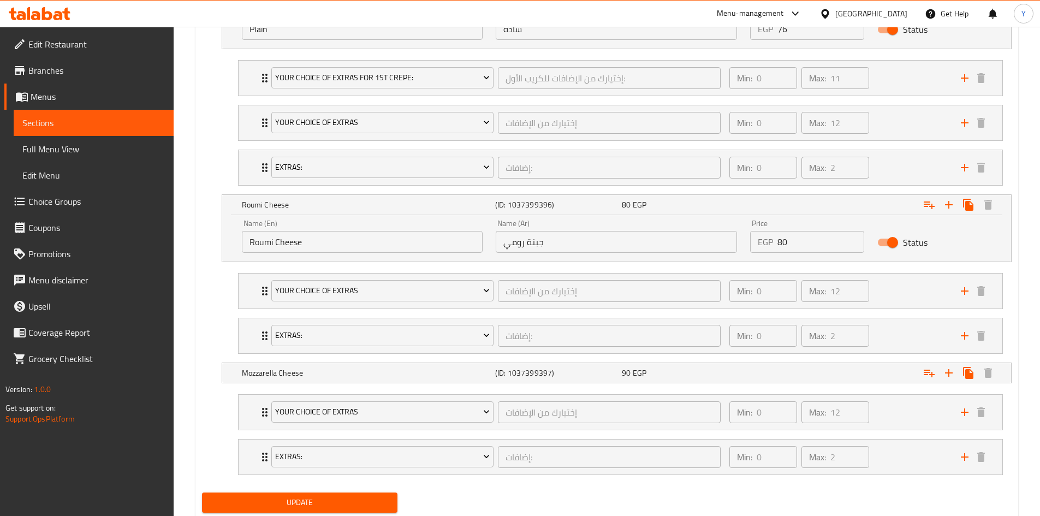
scroll to position [735, 0]
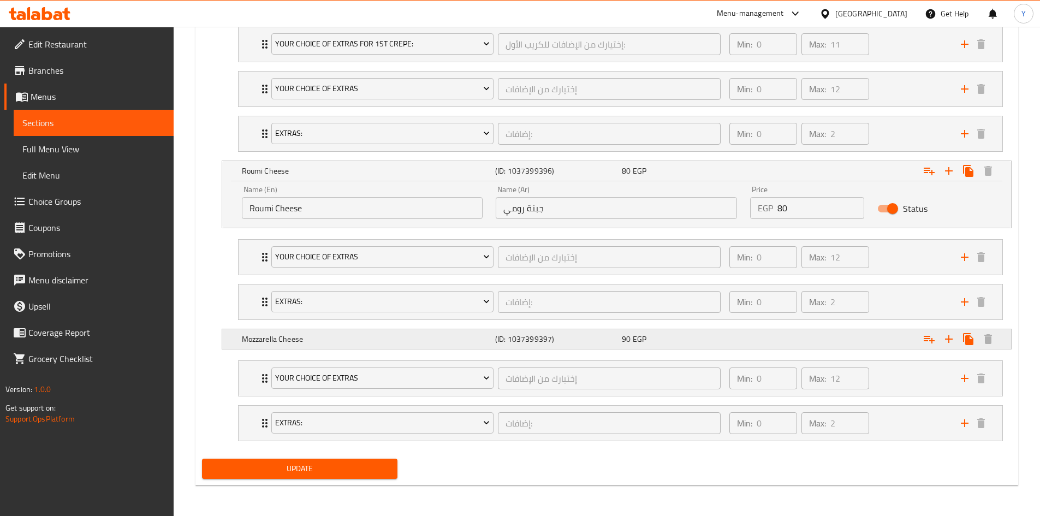
click at [787, 347] on div "Expand" at bounding box center [873, 339] width 253 height 24
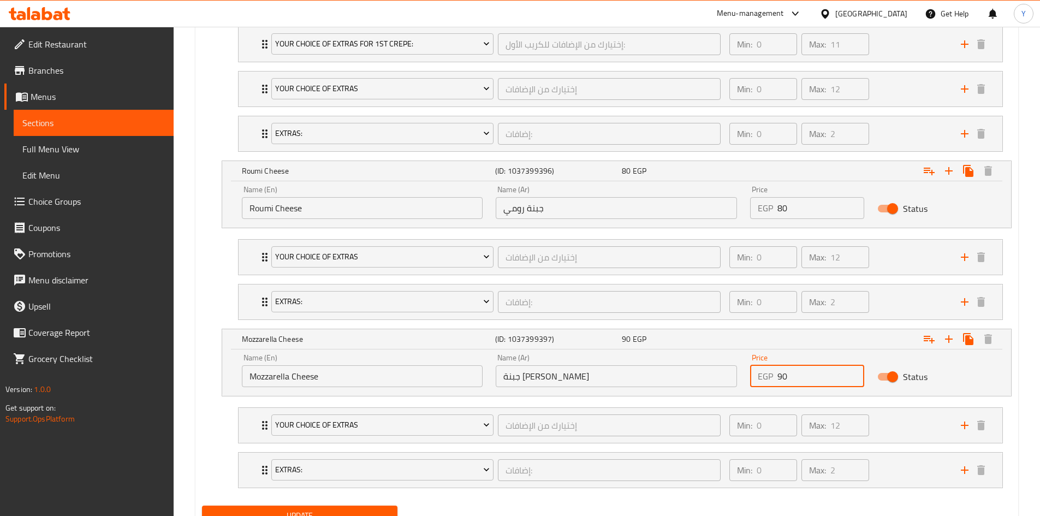
drag, startPoint x: 781, startPoint y: 378, endPoint x: 678, endPoint y: 384, distance: 103.9
click at [677, 384] on div "Name (En) Mozzarella Cheese Name (En) Name (Ar) جبنة موتزاريلا Name (Ar) Price …" at bounding box center [616, 370] width 763 height 46
type input "80"
click at [202, 447] on nav "Your Choice Of Extras إختيارك من الإضافات ​ Min: 0 ​ Max: 12 ​ Extra Ranch Sauc…" at bounding box center [607, 448] width 810 height 98
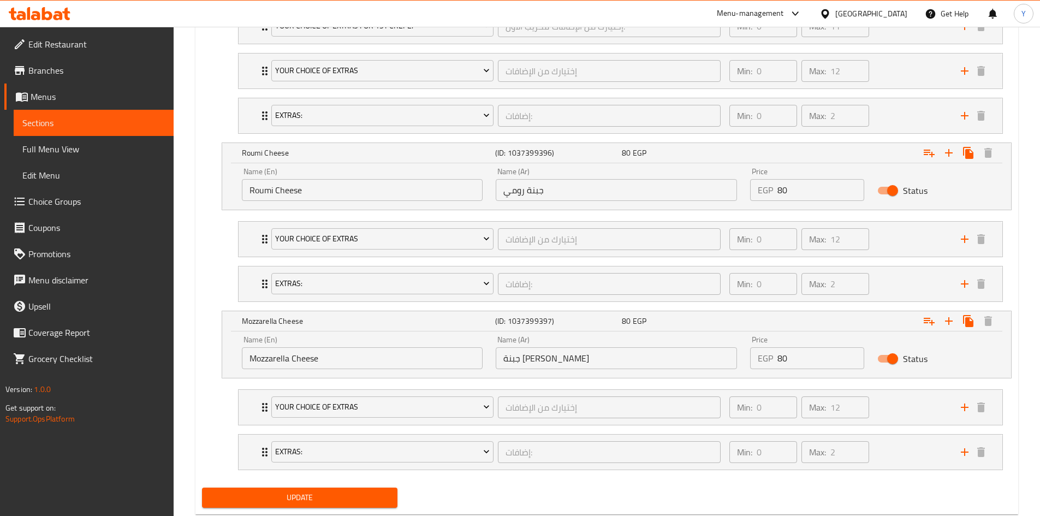
scroll to position [782, 0]
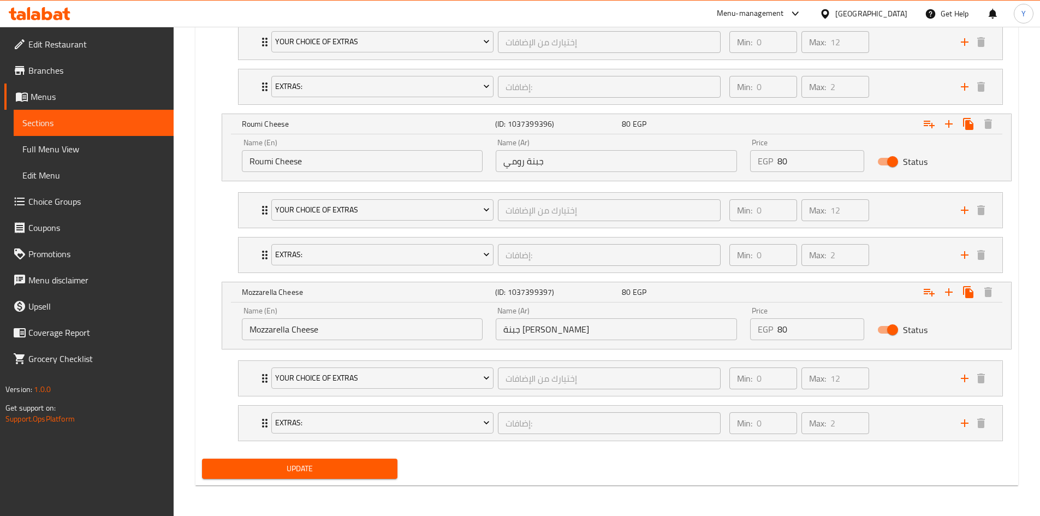
click at [238, 454] on div "Update" at bounding box center [300, 468] width 205 height 29
drag, startPoint x: 242, startPoint y: 472, endPoint x: 563, endPoint y: 440, distance: 322.8
click at [242, 470] on span "Update" at bounding box center [300, 469] width 179 height 14
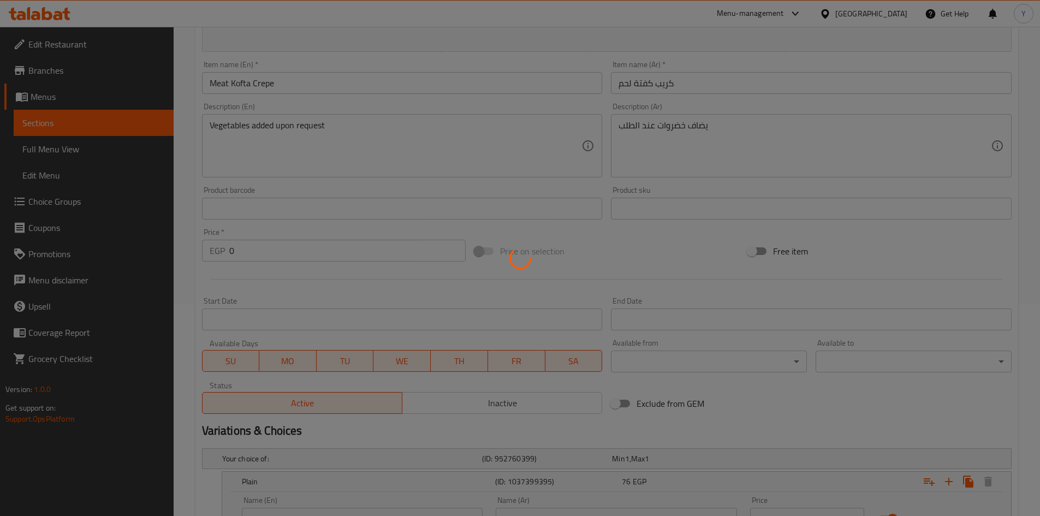
scroll to position [127, 0]
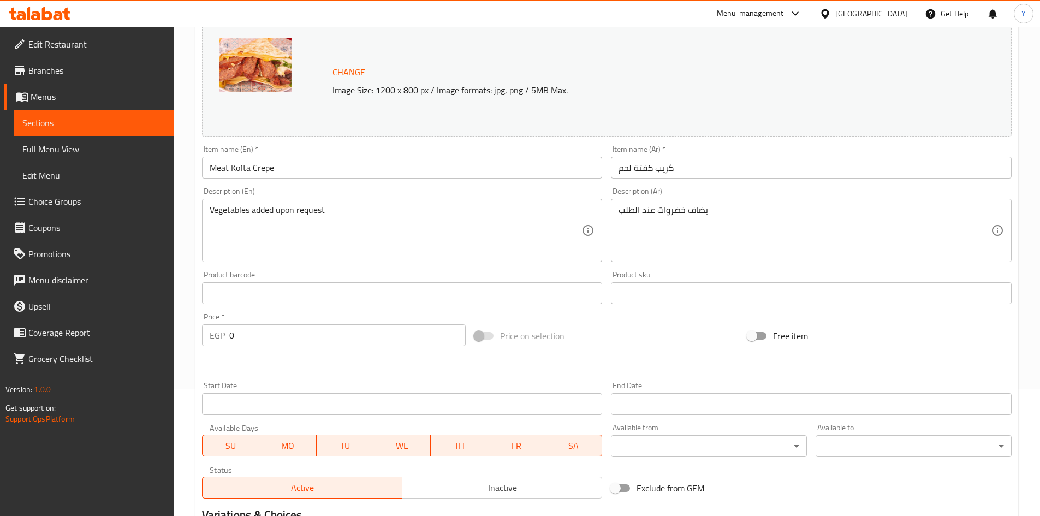
drag, startPoint x: 343, startPoint y: 162, endPoint x: 339, endPoint y: 140, distance: 22.9
click at [342, 162] on input "Meat Kofta Crepe" at bounding box center [402, 168] width 401 height 22
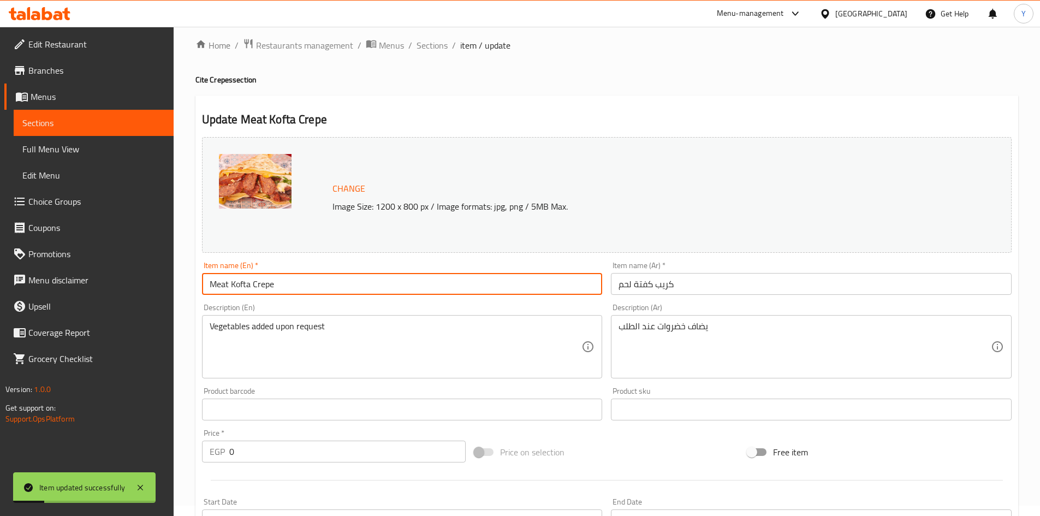
scroll to position [0, 0]
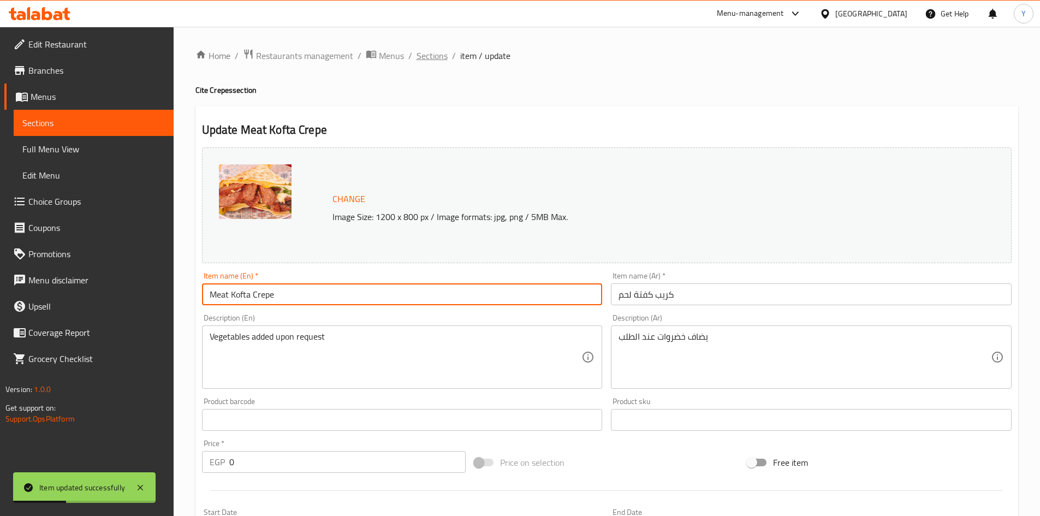
click at [422, 57] on span "Sections" at bounding box center [432, 55] width 31 height 13
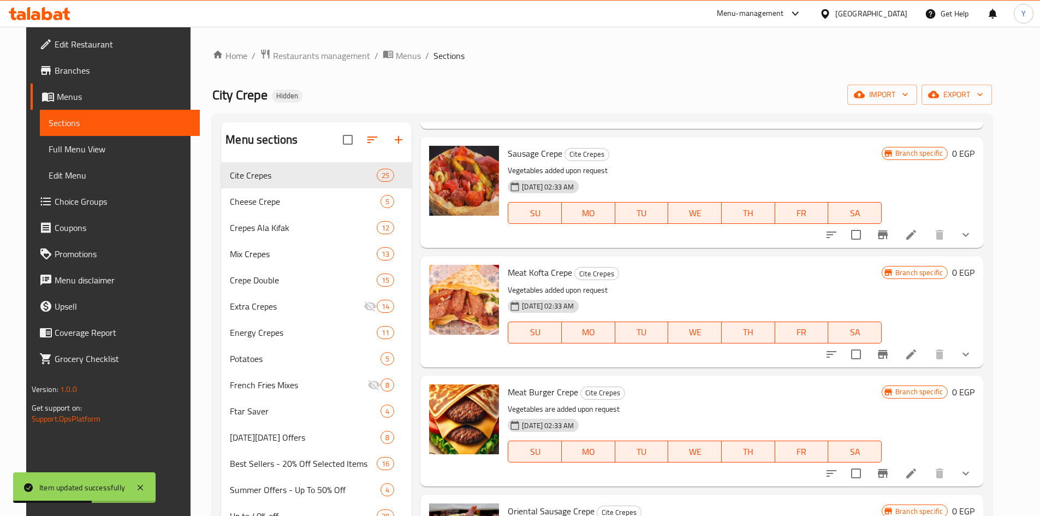
scroll to position [328, 0]
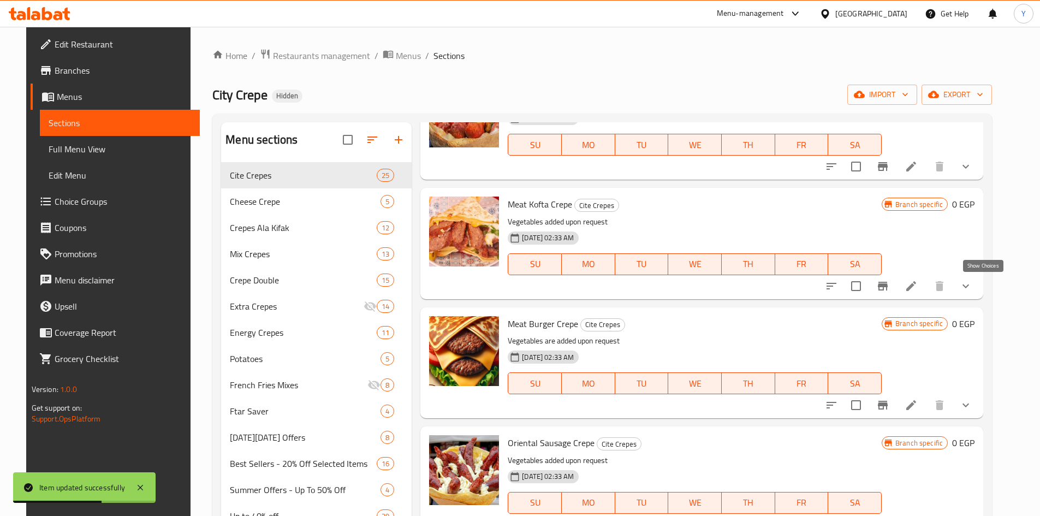
click at [973, 283] on icon "show more" at bounding box center [965, 286] width 13 height 13
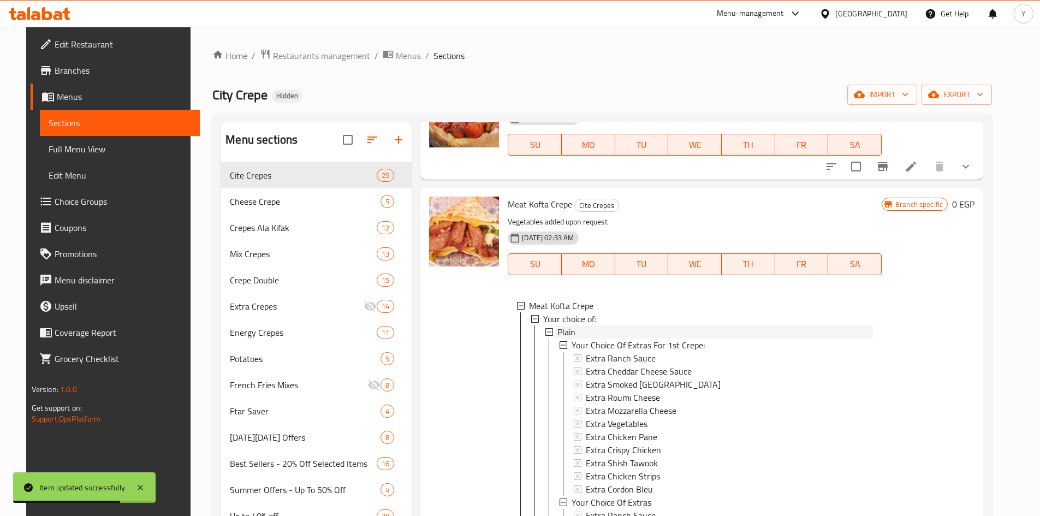
click at [721, 332] on div "Plain" at bounding box center [716, 331] width 316 height 13
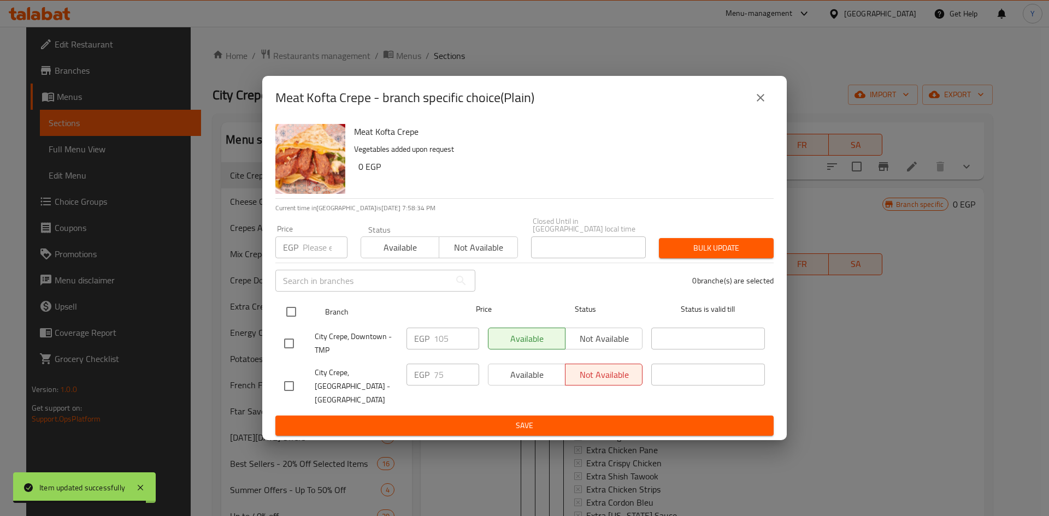
click at [292, 323] on input "checkbox" at bounding box center [291, 311] width 23 height 23
checkbox input "true"
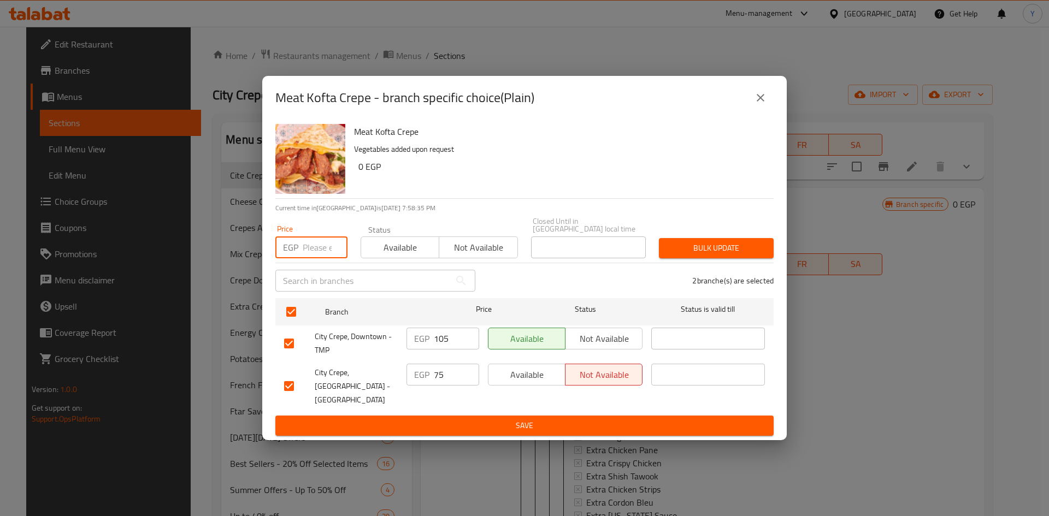
click at [313, 244] on input "number" at bounding box center [325, 247] width 45 height 22
type input "76"
drag, startPoint x: 613, startPoint y: 130, endPoint x: 725, endPoint y: 225, distance: 146.4
click at [613, 128] on div "Meat Kofta Crepe - branch specific choice(Plain) Meat Kofta Crepe Vegetables ad…" at bounding box center [524, 258] width 524 height 364
click at [757, 258] on button "Bulk update" at bounding box center [716, 248] width 115 height 20
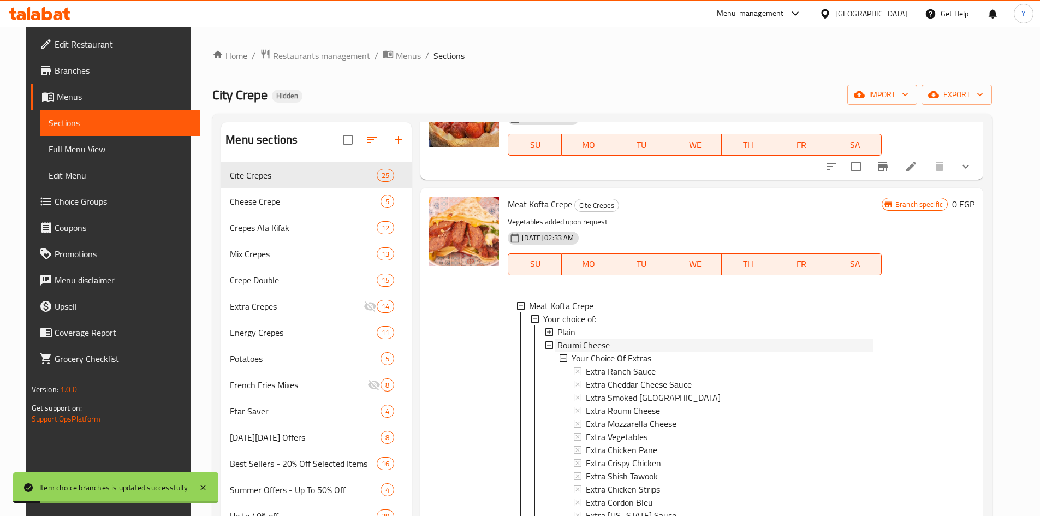
click at [660, 346] on div "Roumi Cheese" at bounding box center [716, 345] width 316 height 13
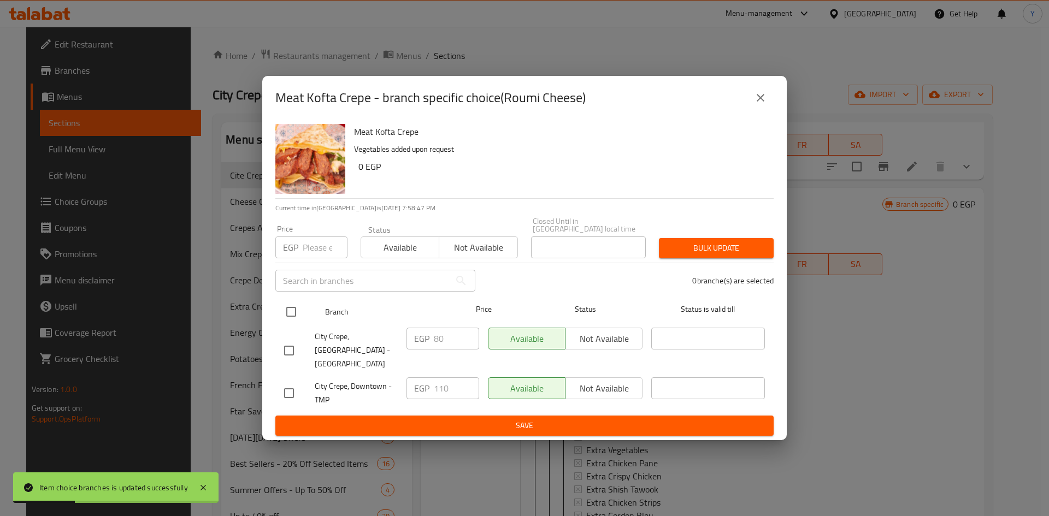
click at [298, 319] on input "checkbox" at bounding box center [291, 311] width 23 height 23
checkbox input "true"
click at [319, 250] on input "number" at bounding box center [325, 247] width 45 height 22
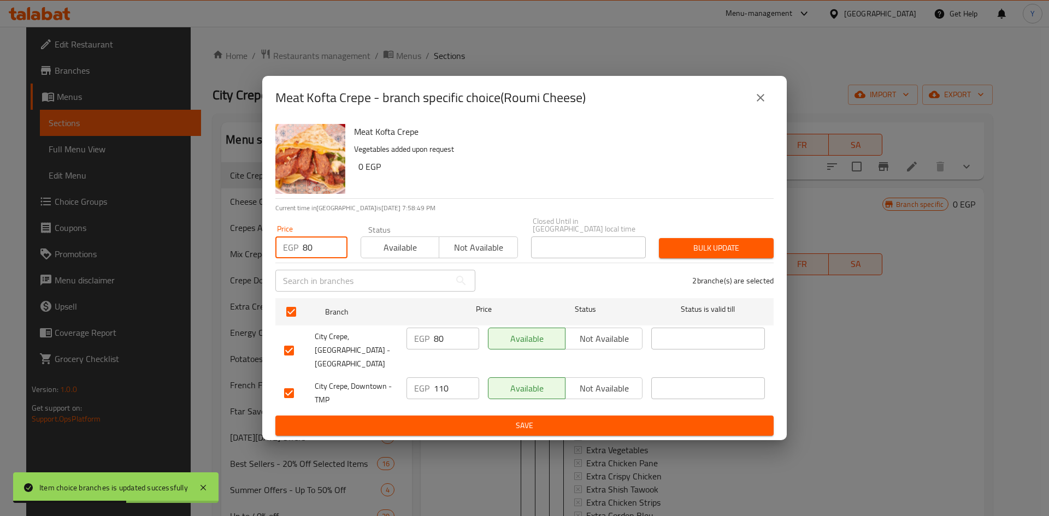
type input "80"
drag, startPoint x: 398, startPoint y: 179, endPoint x: 433, endPoint y: 174, distance: 34.8
click at [399, 174] on h6 "0 EGP" at bounding box center [561, 166] width 406 height 15
drag, startPoint x: 672, startPoint y: 241, endPoint x: 667, endPoint y: 261, distance: 20.1
click at [672, 242] on button "Bulk update" at bounding box center [716, 248] width 115 height 20
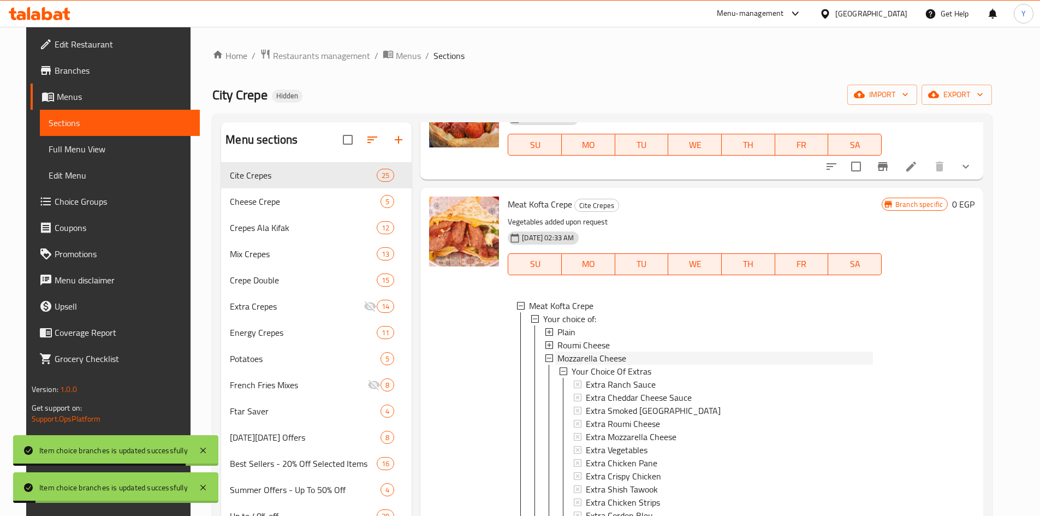
click at [606, 359] on span "Mozzarella Cheese" at bounding box center [592, 358] width 69 height 13
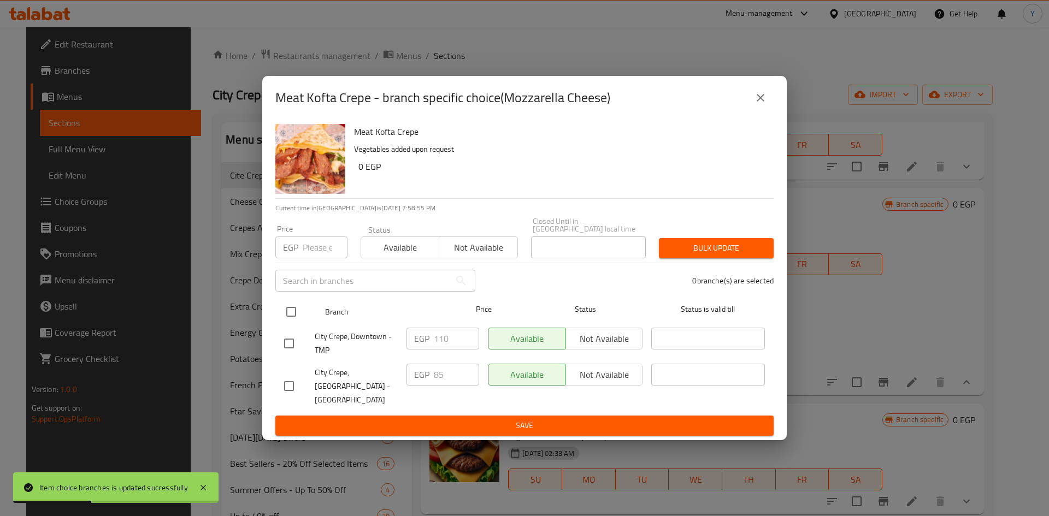
drag, startPoint x: 296, startPoint y: 312, endPoint x: 310, endPoint y: 300, distance: 18.2
click at [295, 312] on input "checkbox" at bounding box center [291, 311] width 23 height 23
checkbox input "true"
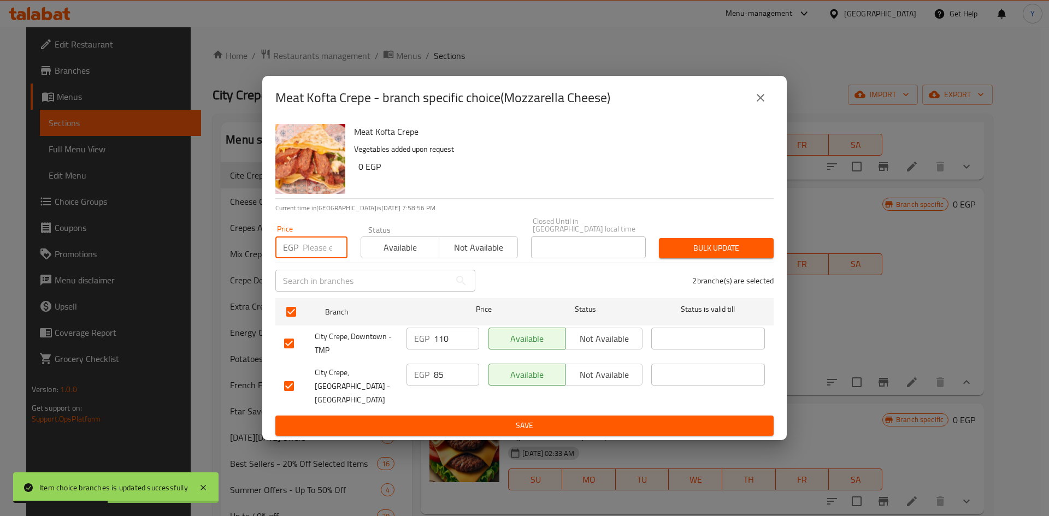
click at [322, 249] on input "number" at bounding box center [325, 247] width 45 height 22
type input "80"
drag, startPoint x: 444, startPoint y: 179, endPoint x: 760, endPoint y: 303, distance: 339.3
click at [445, 174] on h6 "0 EGP" at bounding box center [561, 166] width 406 height 15
click at [735, 251] on span "Bulk update" at bounding box center [715, 248] width 97 height 14
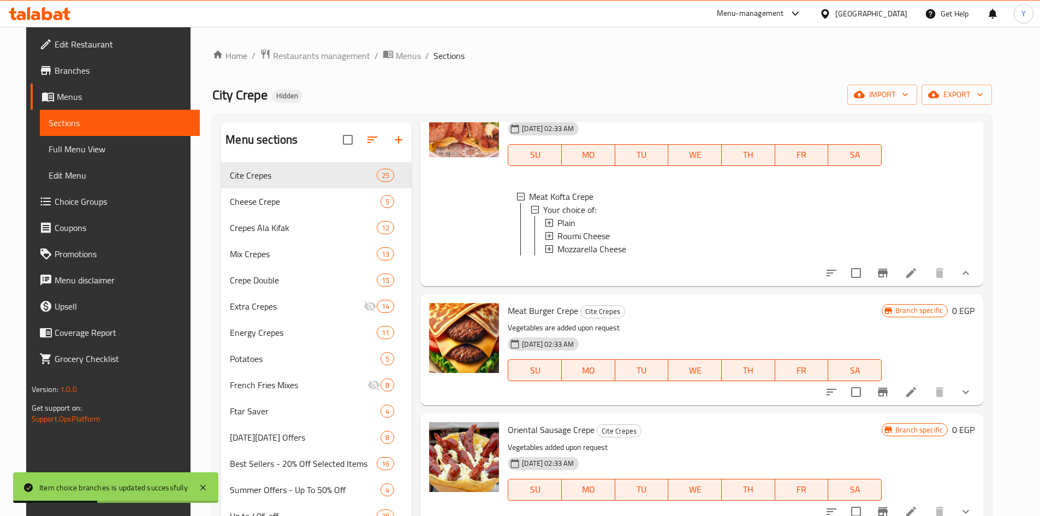
scroll to position [491, 0]
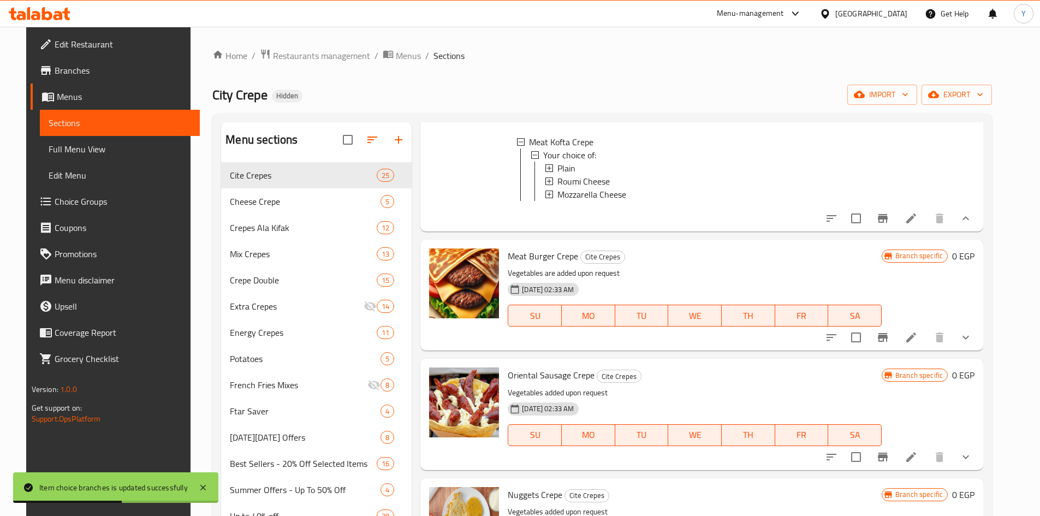
click at [918, 462] on li at bounding box center [911, 457] width 31 height 20
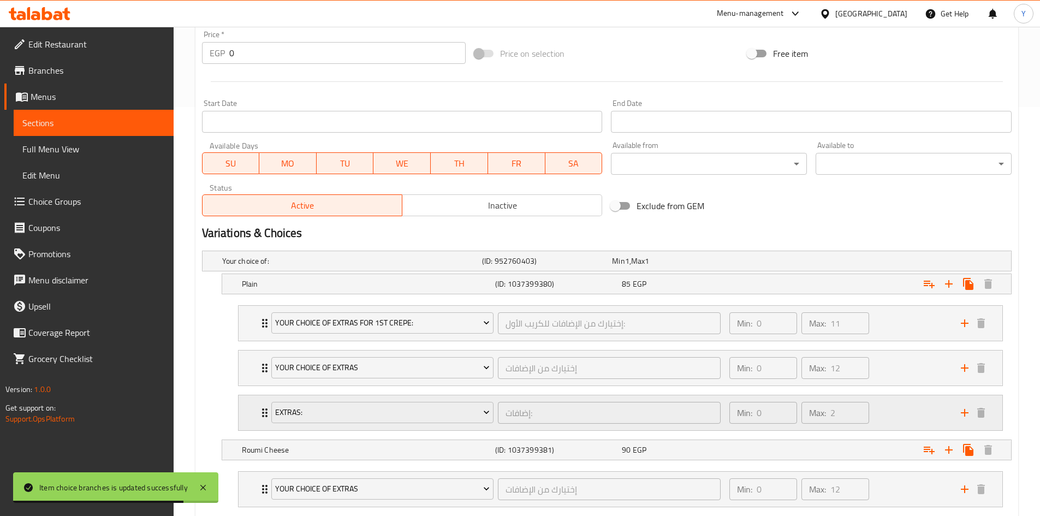
scroll to position [491, 0]
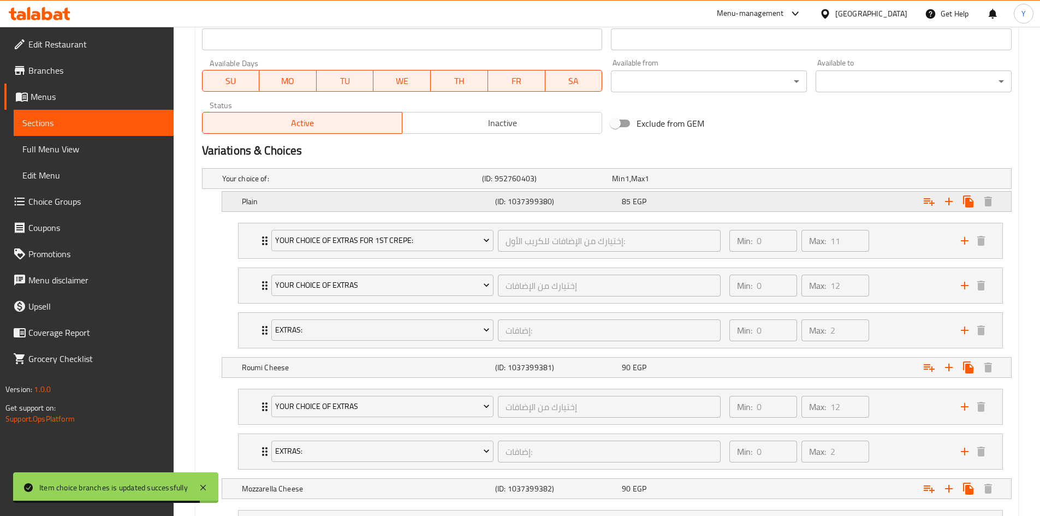
click at [688, 194] on div "85 EGP" at bounding box center [683, 201] width 127 height 15
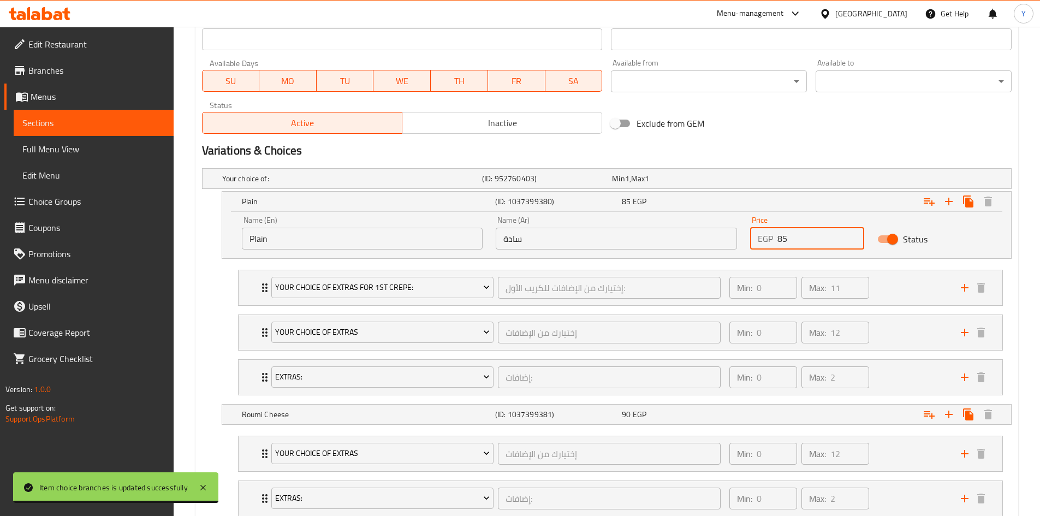
drag, startPoint x: 796, startPoint y: 238, endPoint x: 707, endPoint y: 249, distance: 89.7
click at [708, 253] on div "Name (En) Plain Name (En) Name (Ar) سادة Name (Ar) Price EGP 85 Price Status" at bounding box center [616, 233] width 763 height 46
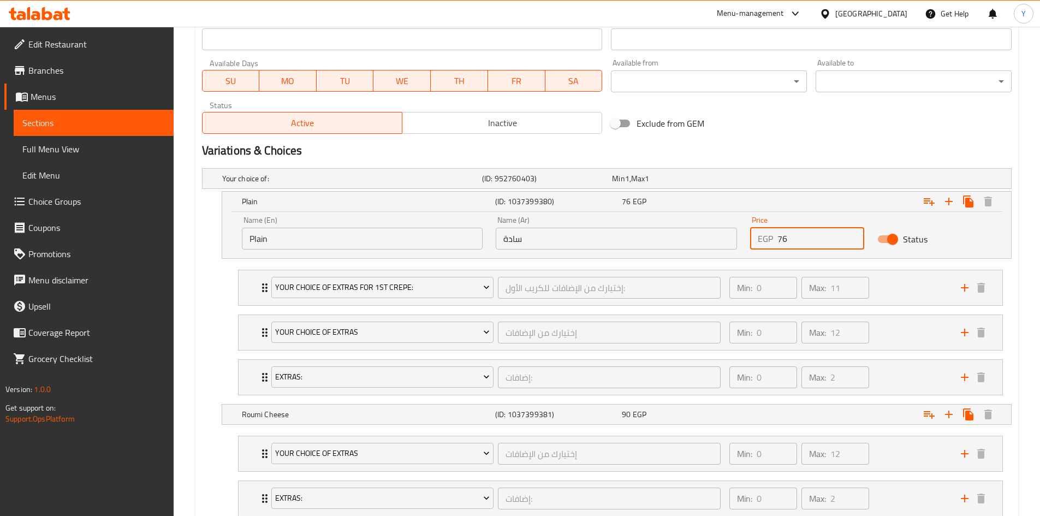
type input "76"
drag, startPoint x: 758, startPoint y: 161, endPoint x: 765, endPoint y: 198, distance: 38.3
click at [758, 160] on div "Variations & Choices" at bounding box center [607, 150] width 819 height 25
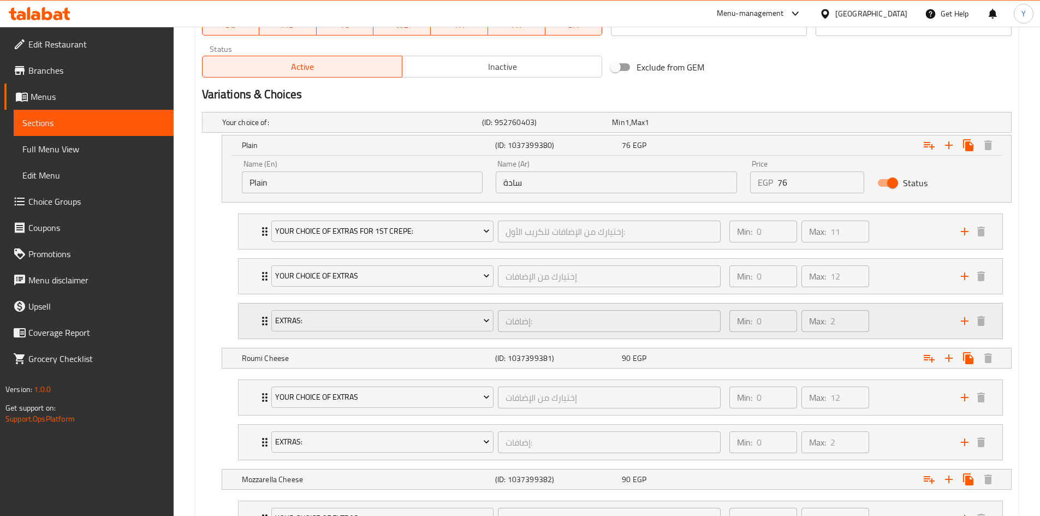
scroll to position [601, 0]
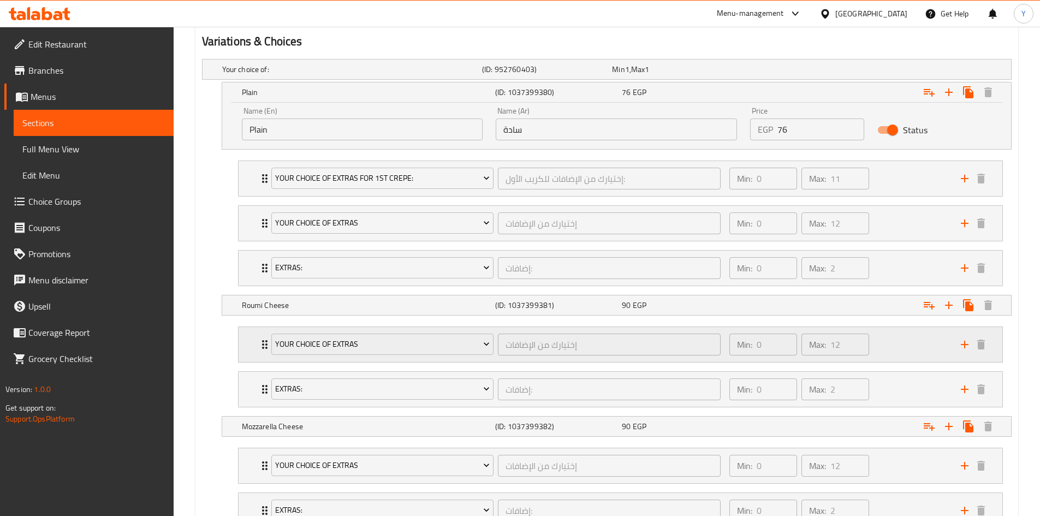
drag, startPoint x: 737, startPoint y: 313, endPoint x: 789, endPoint y: 335, distance: 55.8
click at [739, 310] on div "Roumi Cheese (ID: 1037399381) 90 EGP" at bounding box center [620, 305] width 761 height 24
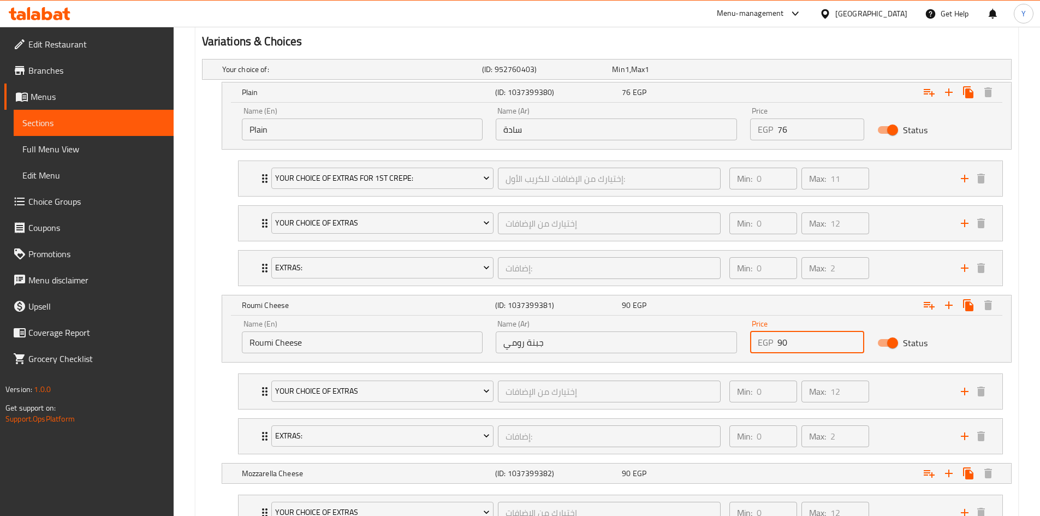
drag, startPoint x: 784, startPoint y: 342, endPoint x: 672, endPoint y: 350, distance: 111.7
click at [663, 350] on div "Name (En) Roumi Cheese Name (En) Name (Ar) جبنة رومي Name (Ar) Price EGP 90 Pri…" at bounding box center [616, 336] width 763 height 46
type input "80"
click at [678, 480] on div "90 EGP" at bounding box center [683, 473] width 127 height 15
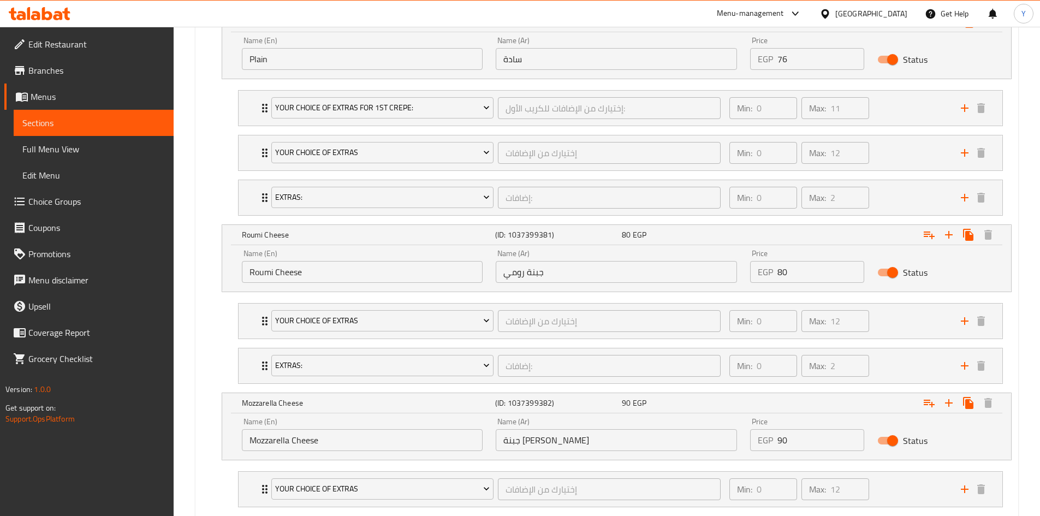
scroll to position [765, 0]
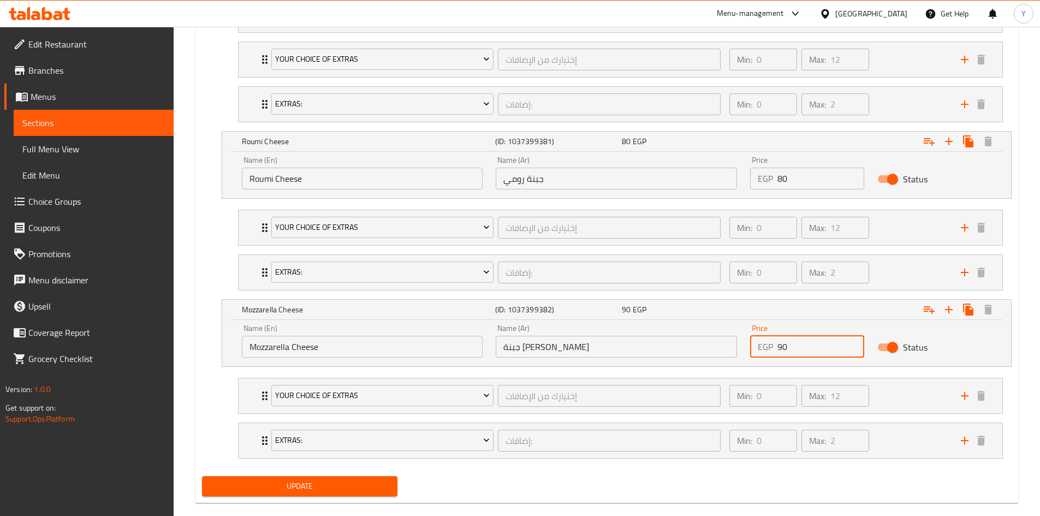
drag, startPoint x: 780, startPoint y: 349, endPoint x: 729, endPoint y: 355, distance: 51.1
click at [729, 355] on div "Name (En) Mozzarella Cheese Name (En) Name (Ar) جبنة موتزاريلا Name (Ar) Price …" at bounding box center [616, 341] width 763 height 46
type input "80"
drag, startPoint x: 560, startPoint y: 499, endPoint x: 356, endPoint y: 515, distance: 204.9
click at [560, 498] on div "Update" at bounding box center [607, 486] width 819 height 29
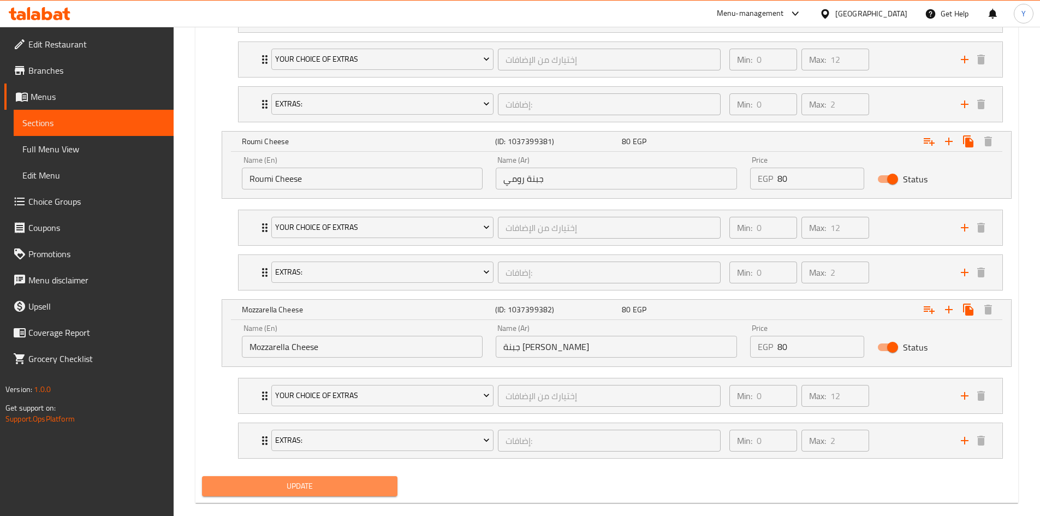
click at [303, 489] on span "Update" at bounding box center [300, 486] width 179 height 14
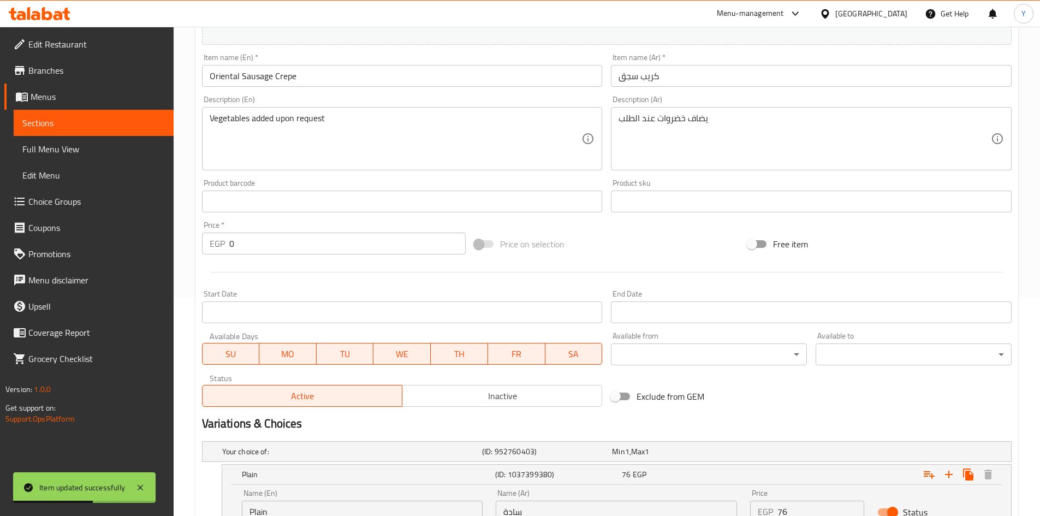
scroll to position [0, 0]
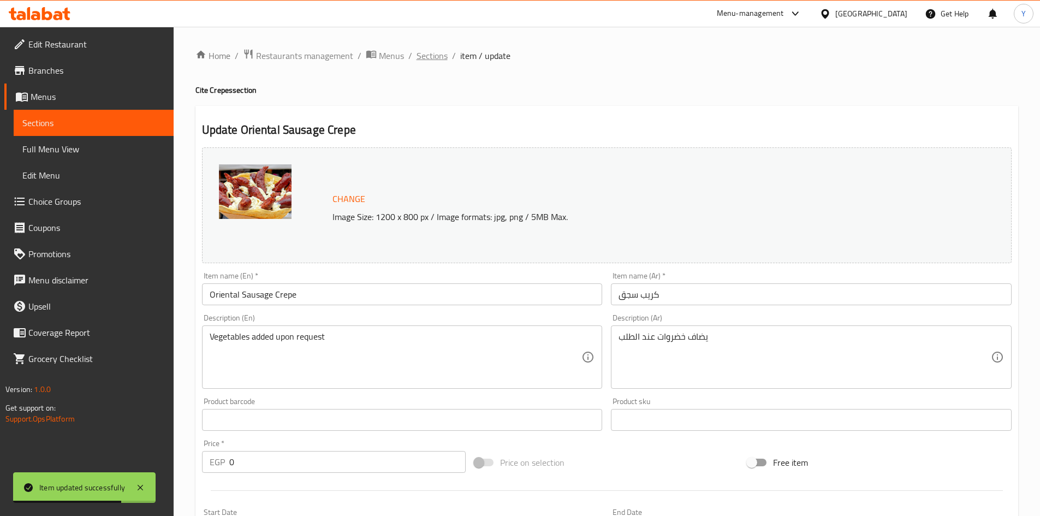
click at [427, 57] on span "Sections" at bounding box center [432, 55] width 31 height 13
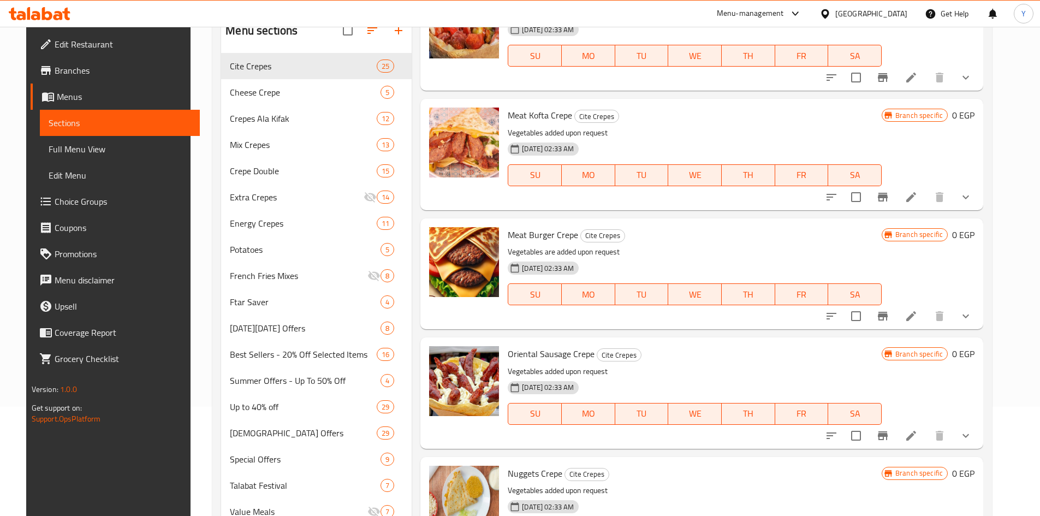
scroll to position [382, 0]
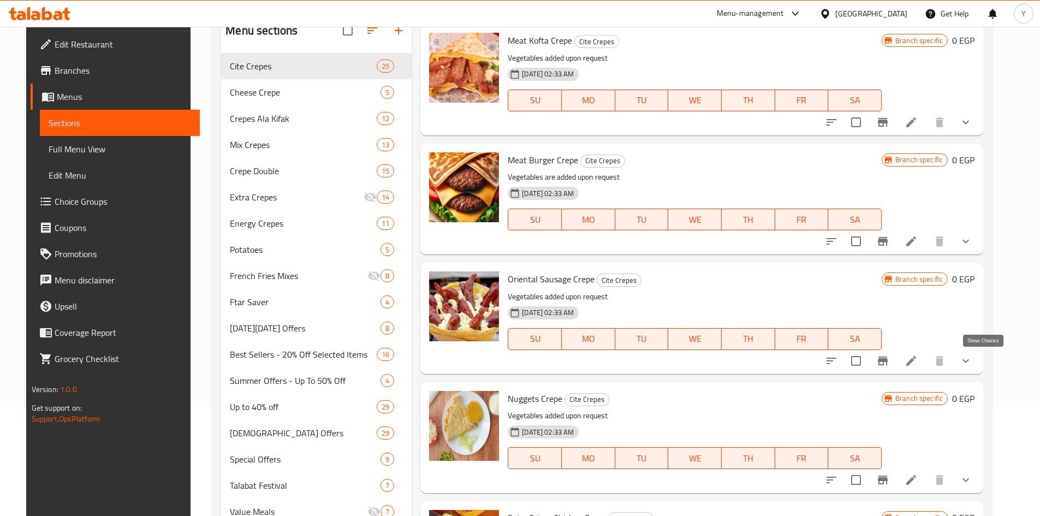
drag, startPoint x: 981, startPoint y: 360, endPoint x: 915, endPoint y: 402, distance: 78.3
click at [973, 360] on icon "show more" at bounding box center [965, 360] width 13 height 13
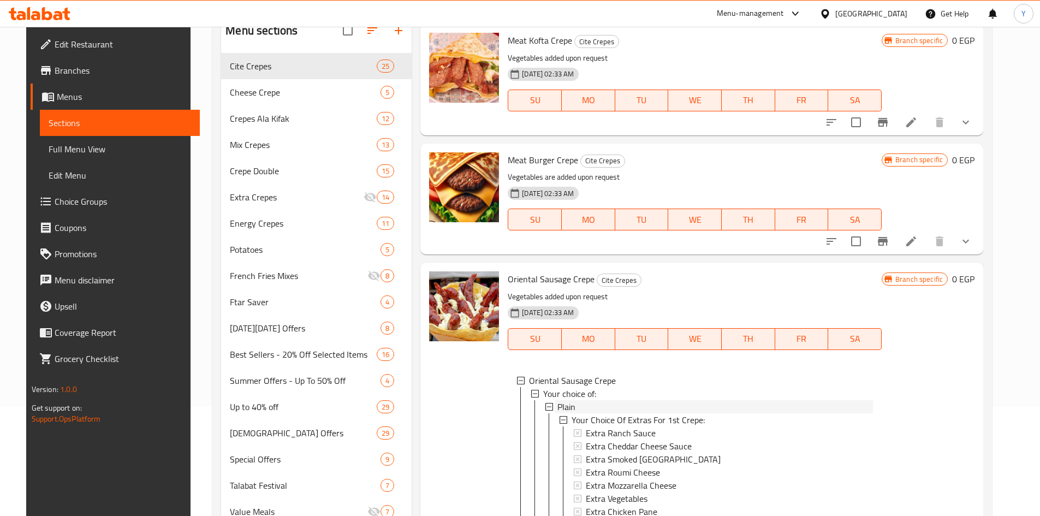
click at [589, 407] on div "Plain" at bounding box center [716, 406] width 316 height 13
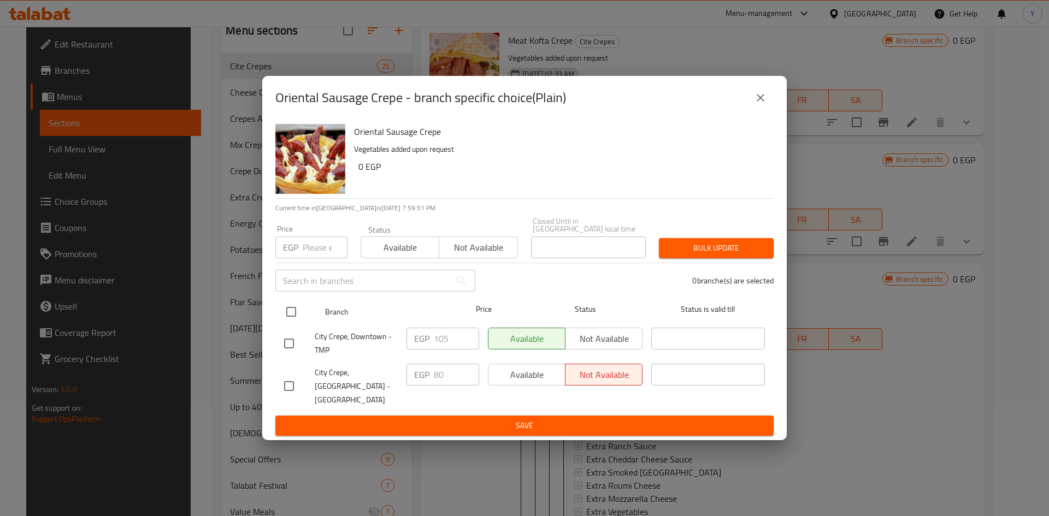
click at [293, 320] on input "checkbox" at bounding box center [291, 311] width 23 height 23
checkbox input "true"
click at [317, 258] on input "number" at bounding box center [325, 247] width 45 height 22
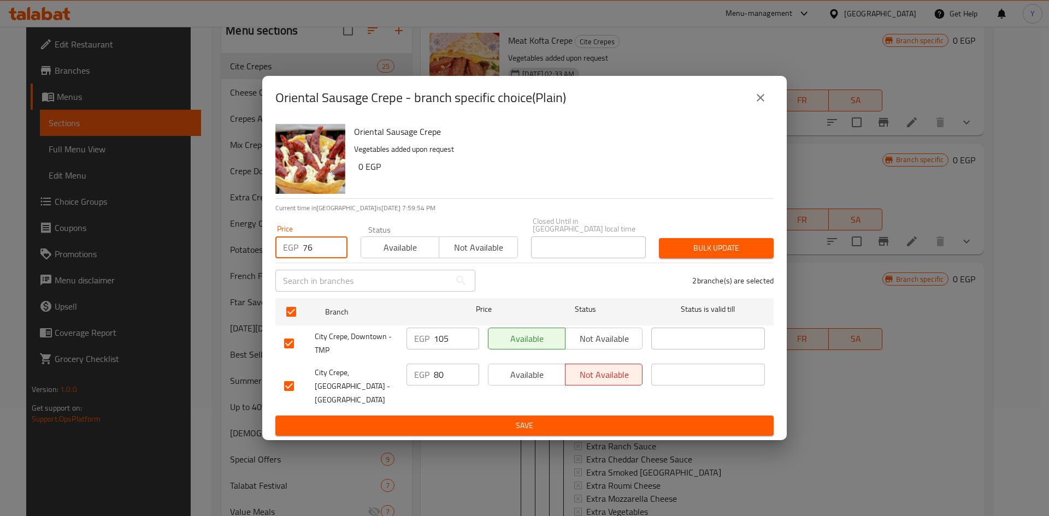
type input "76"
click at [660, 258] on button "Bulk update" at bounding box center [716, 248] width 115 height 20
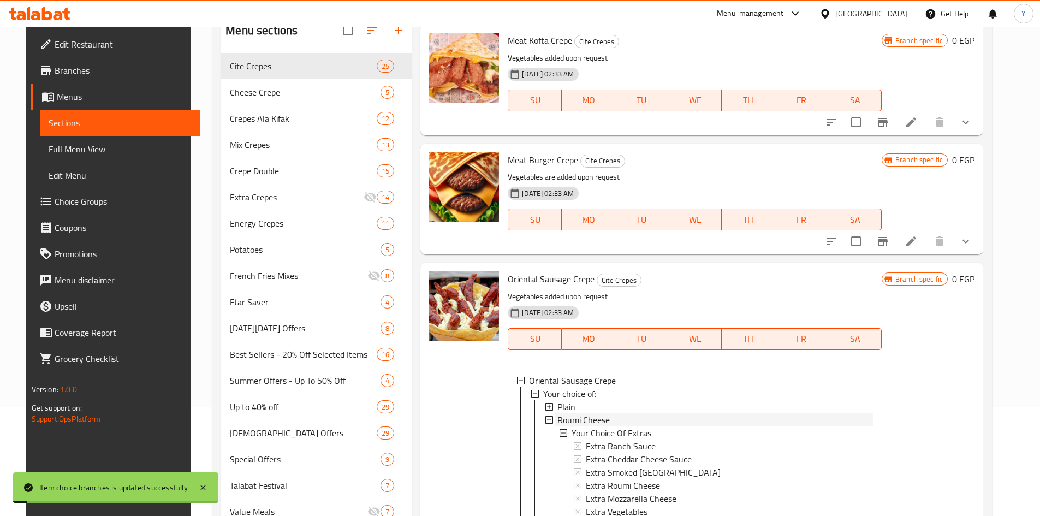
click at [677, 424] on div "Roumi Cheese" at bounding box center [716, 419] width 316 height 13
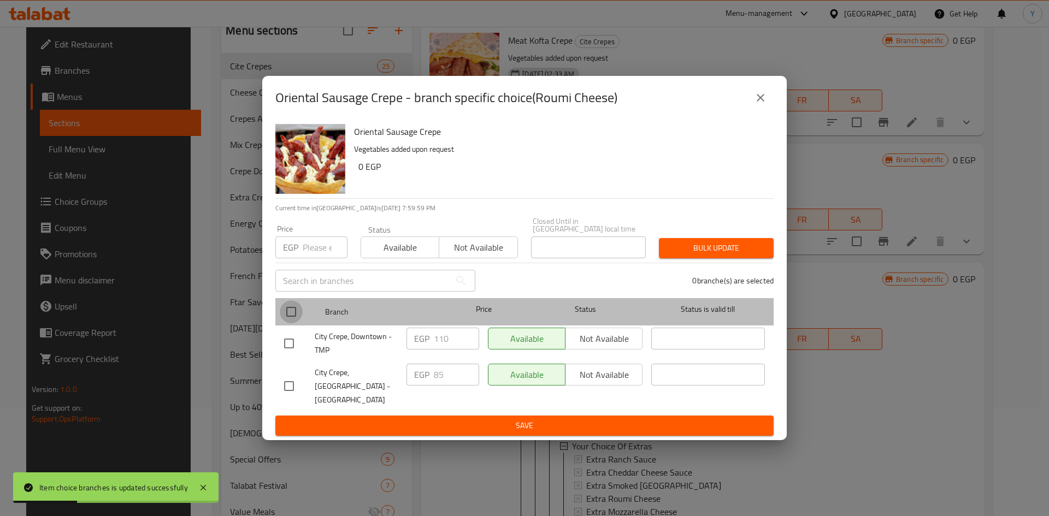
click at [293, 317] on input "checkbox" at bounding box center [291, 311] width 23 height 23
checkbox input "true"
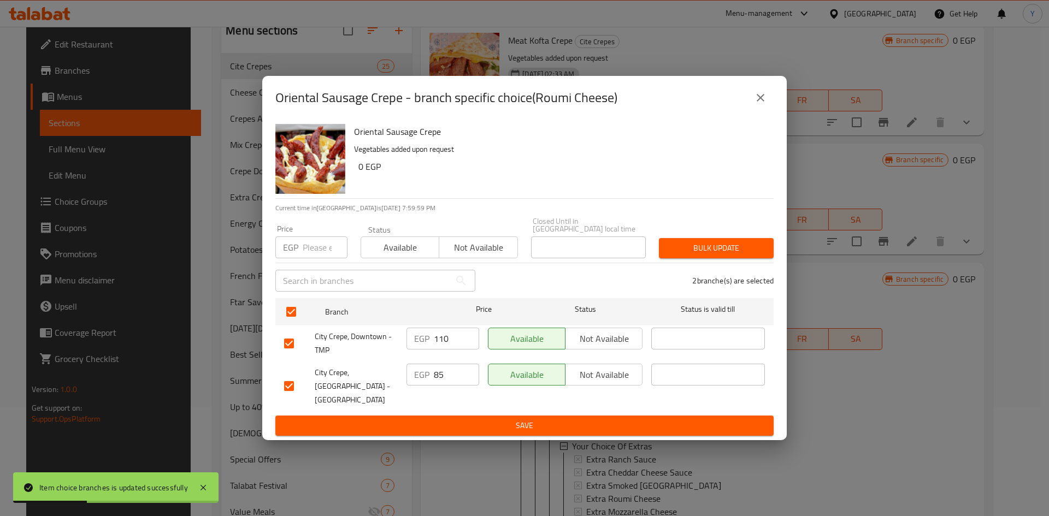
drag, startPoint x: 324, startPoint y: 253, endPoint x: 340, endPoint y: 250, distance: 16.2
click at [323, 254] on input "number" at bounding box center [325, 247] width 45 height 22
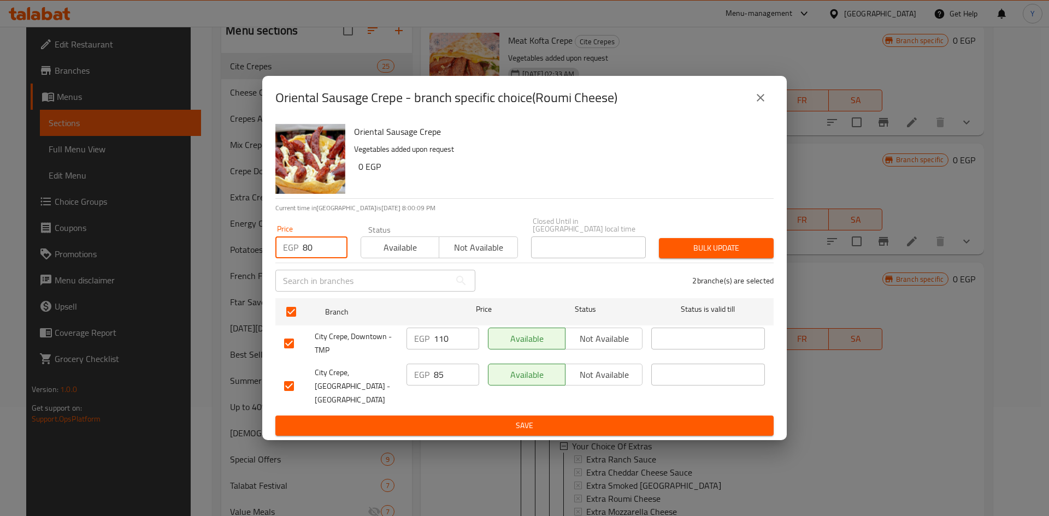
type input "80"
click at [692, 255] on span "Bulk update" at bounding box center [715, 248] width 97 height 14
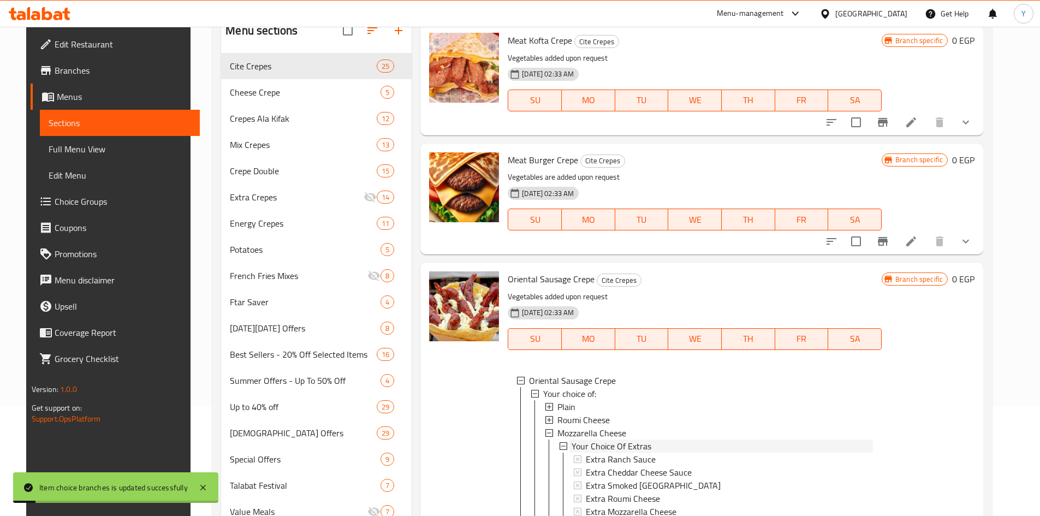
click at [612, 440] on span "Your Choice Of Extras" at bounding box center [612, 446] width 80 height 13
click at [610, 435] on span "Mozzarella Cheese" at bounding box center [592, 433] width 69 height 13
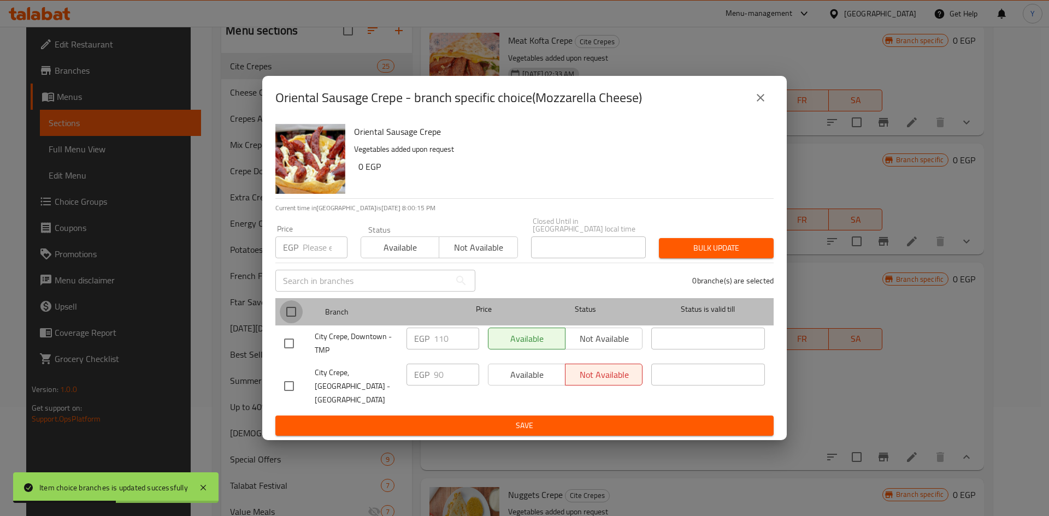
click at [283, 312] on input "checkbox" at bounding box center [291, 311] width 23 height 23
checkbox input "true"
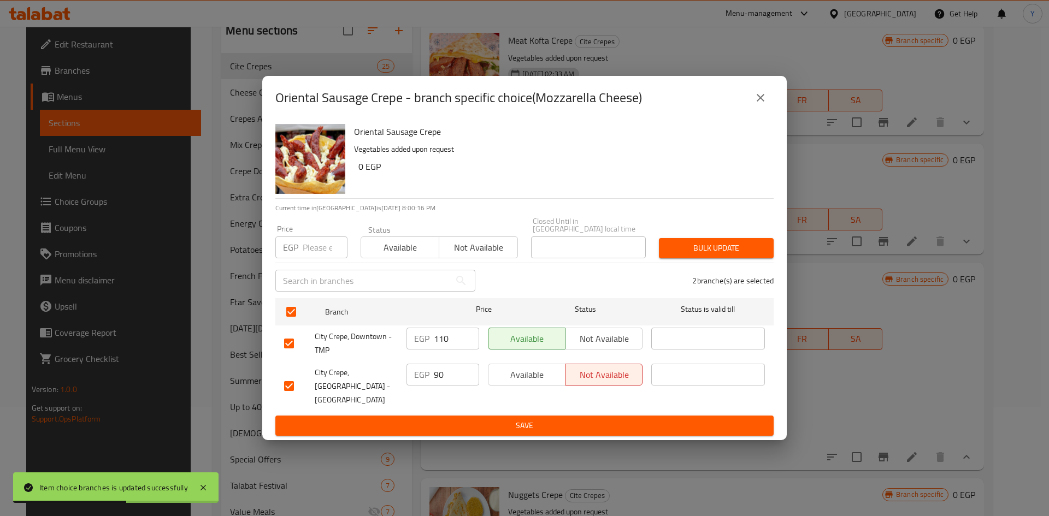
click at [313, 255] on input "number" at bounding box center [325, 247] width 45 height 22
type input "80"
click at [438, 174] on h6 "0 EGP" at bounding box center [561, 166] width 406 height 15
click at [673, 252] on span "Bulk update" at bounding box center [715, 248] width 97 height 14
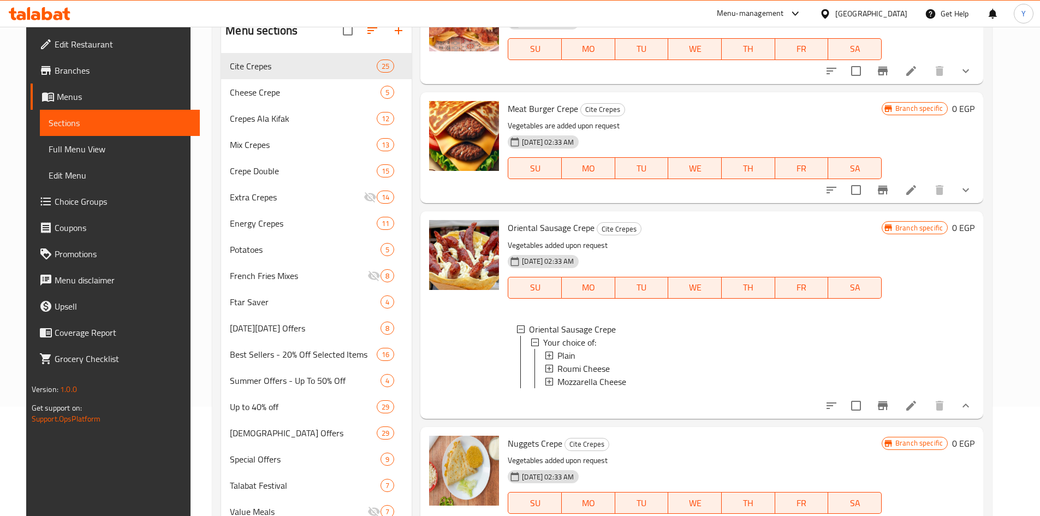
scroll to position [546, 0]
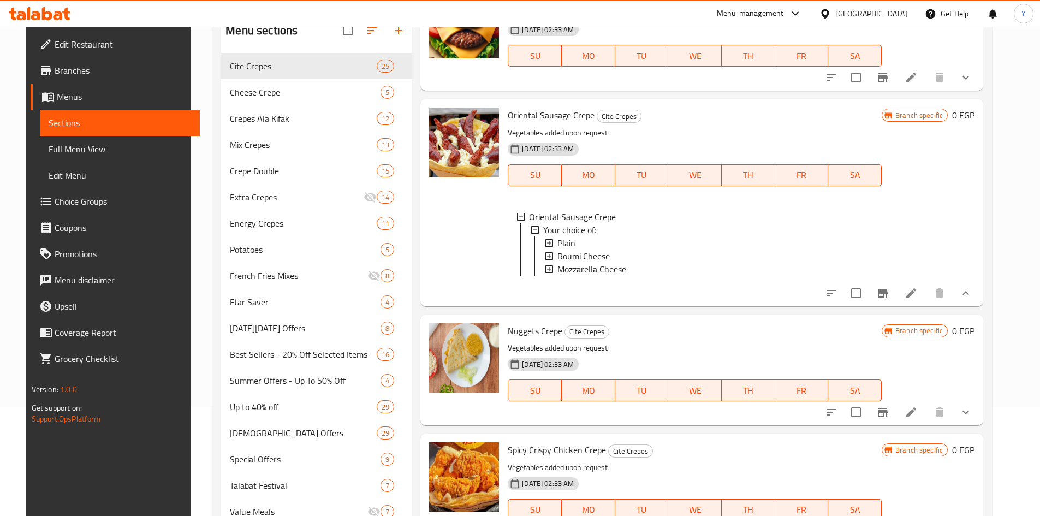
click at [920, 422] on li at bounding box center [911, 412] width 31 height 20
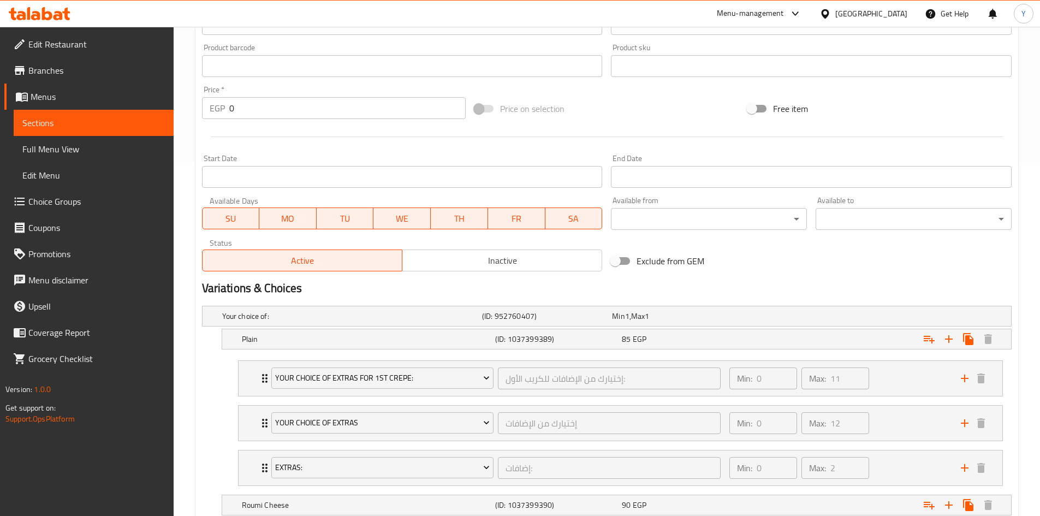
scroll to position [437, 0]
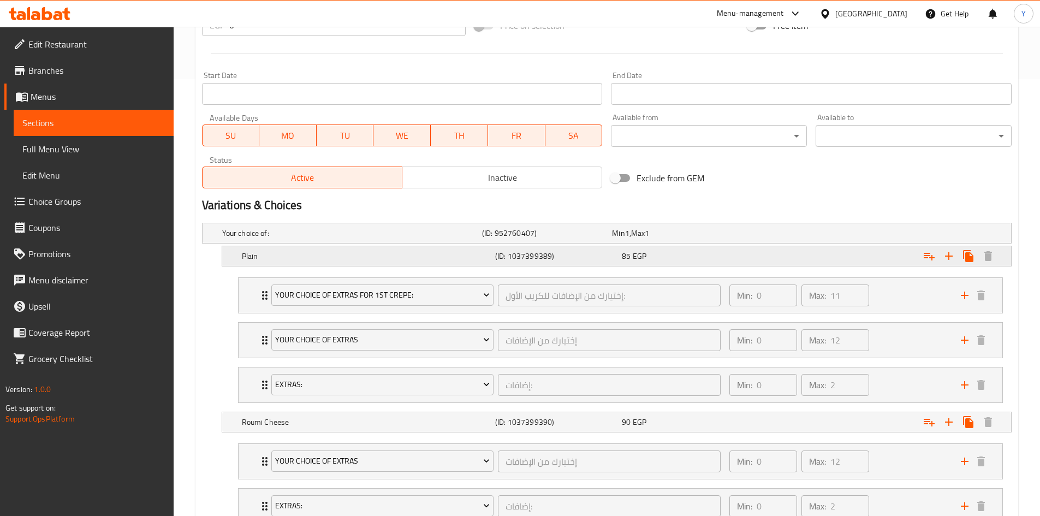
click at [705, 265] on div "Plain (ID: 1037399389) 85 EGP" at bounding box center [620, 256] width 761 height 24
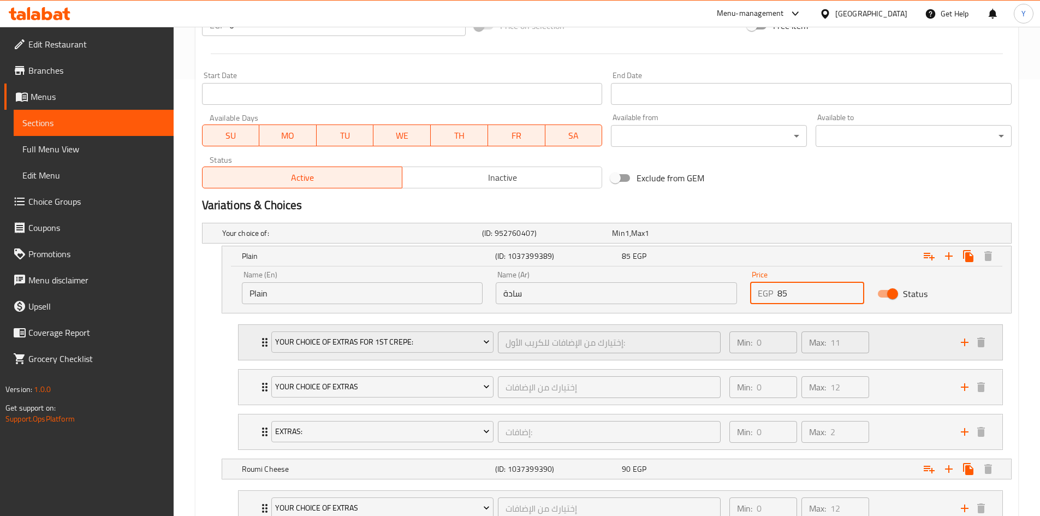
click at [671, 334] on div "Your choice of: (ID: 952760407) Min 1 , Max 1 Name (En) Your choice of: Name (E…" at bounding box center [607, 461] width 819 height 487
type input "76"
click at [710, 183] on div "Exclude from GEM" at bounding box center [743, 177] width 273 height 29
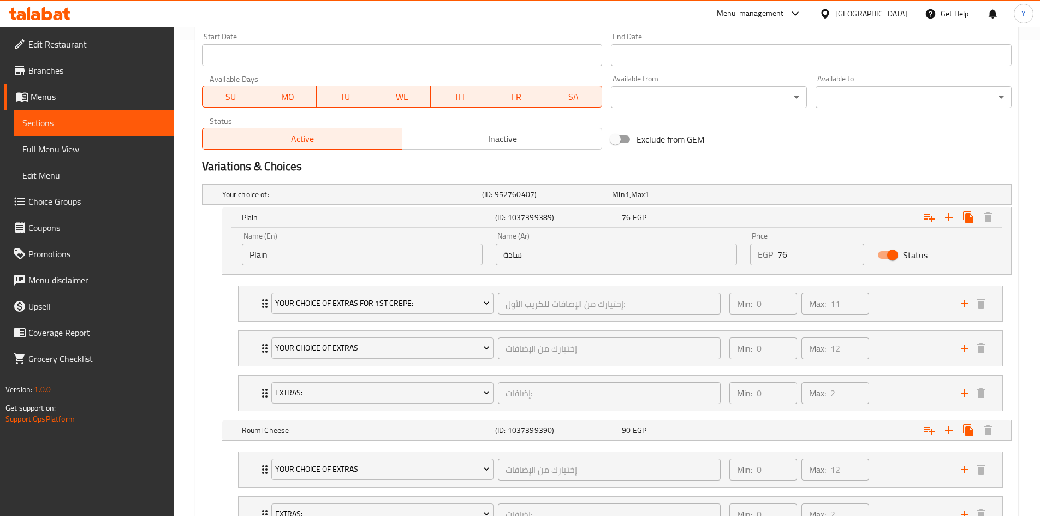
scroll to position [601, 0]
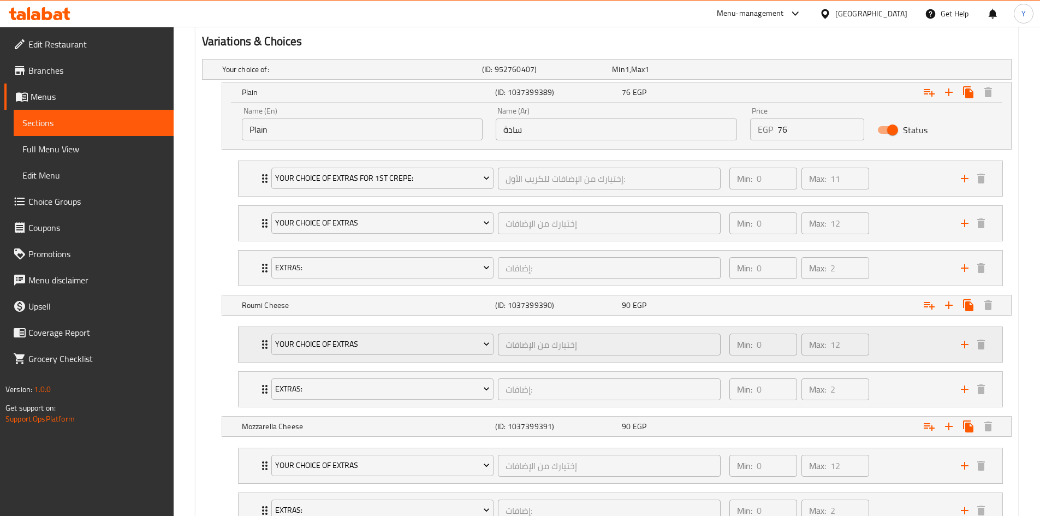
drag, startPoint x: 721, startPoint y: 303, endPoint x: 779, endPoint y: 352, distance: 76.4
click at [720, 300] on div "90 EGP" at bounding box center [683, 305] width 122 height 11
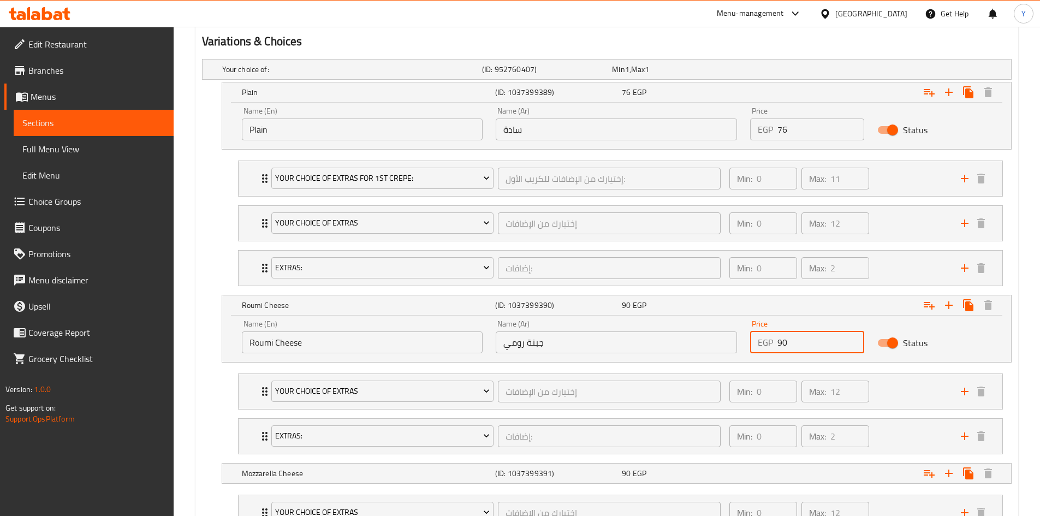
drag, startPoint x: 783, startPoint y: 344, endPoint x: 719, endPoint y: 353, distance: 64.6
click at [741, 354] on div "Name (En) Roumi Cheese Name (En) Name (Ar) جبنة رومي Name (Ar) Price EGP 90 Pri…" at bounding box center [616, 336] width 763 height 46
type input "80"
click at [225, 376] on nav "Your Choice Of Extras إختيارك من الإضافات ​ Min: 0 ​ Max: 12 ​ Extra Ranch Sauc…" at bounding box center [607, 414] width 810 height 98
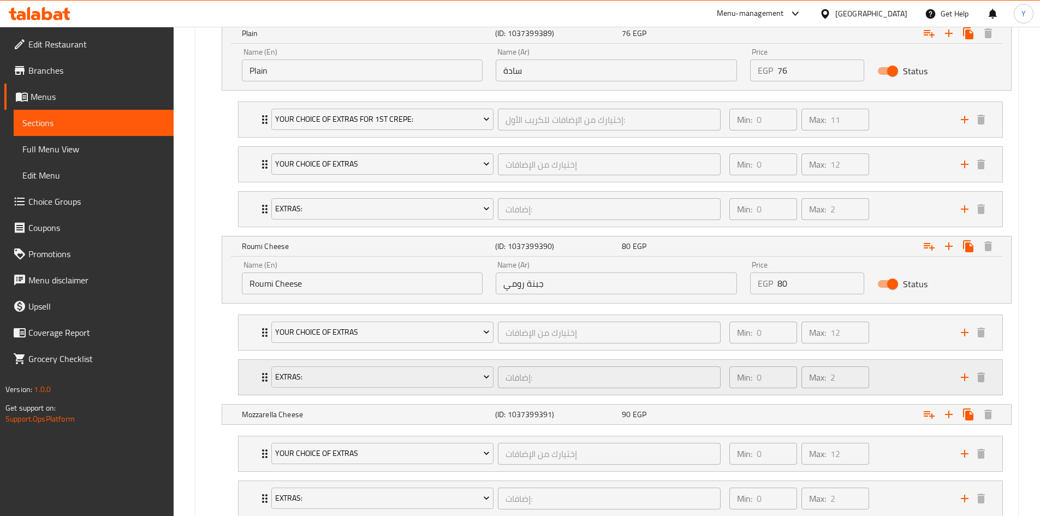
scroll to position [710, 0]
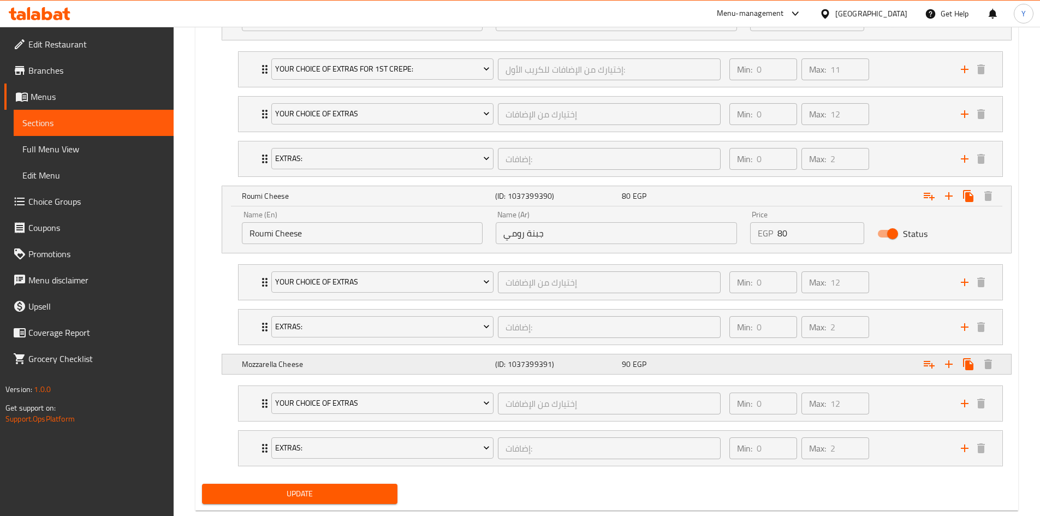
click at [670, 359] on div "90 EGP" at bounding box center [683, 364] width 122 height 11
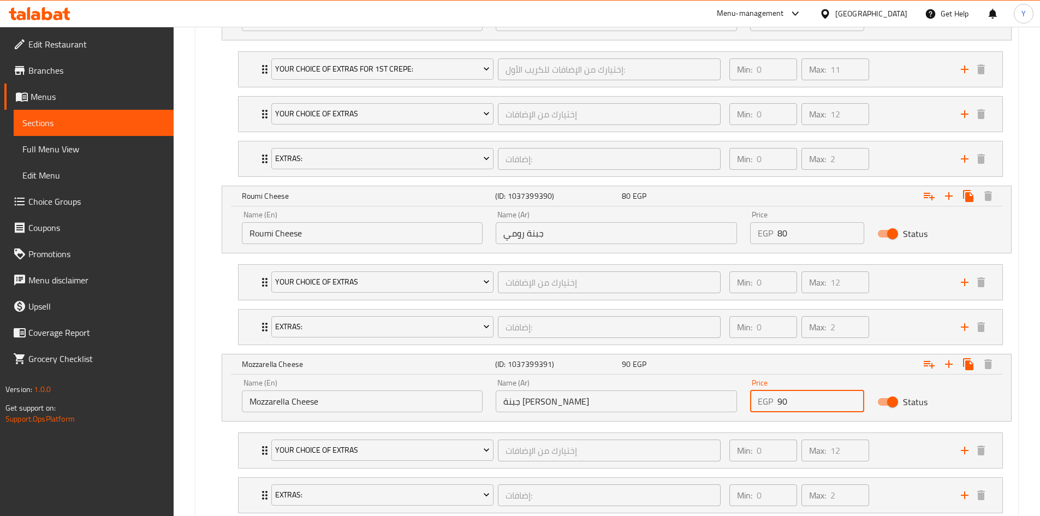
drag, startPoint x: 783, startPoint y: 403, endPoint x: 720, endPoint y: 406, distance: 62.9
click at [724, 411] on div "Name (En) Mozzarella Cheese Name (En) Name (Ar) جبنة موتزاريلا Name (Ar) Price …" at bounding box center [616, 395] width 763 height 46
type input "80"
click at [227, 437] on nav "Your Choice Of Extras إختيارك من الإضافات ​ Min: 0 ​ Max: 12 ​ Extra Ranch Sauc…" at bounding box center [607, 473] width 810 height 98
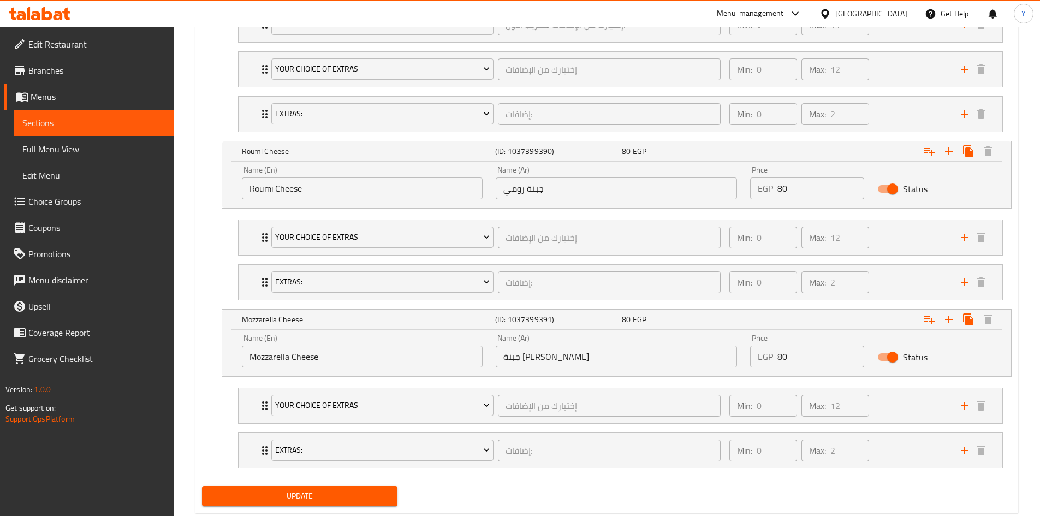
scroll to position [782, 0]
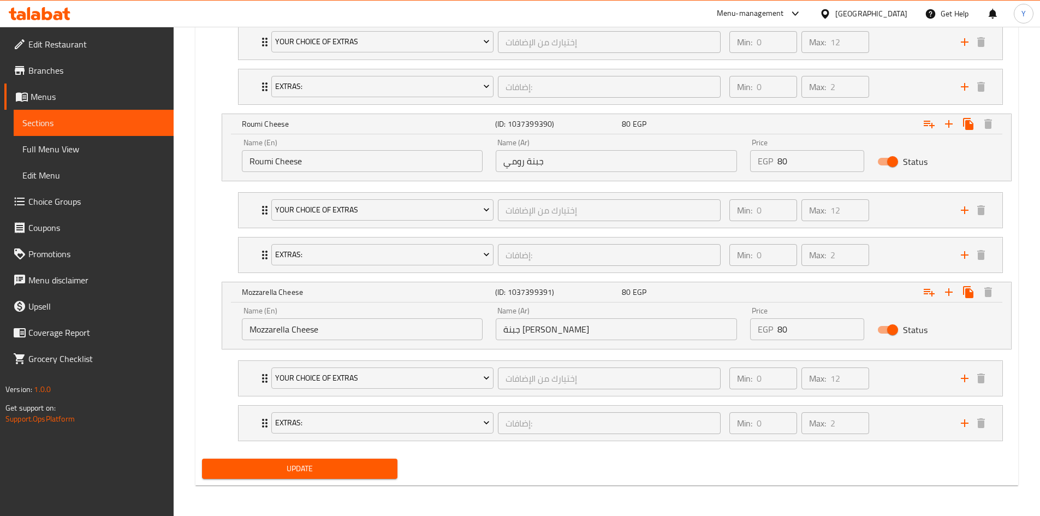
click at [271, 471] on span "Update" at bounding box center [300, 469] width 179 height 14
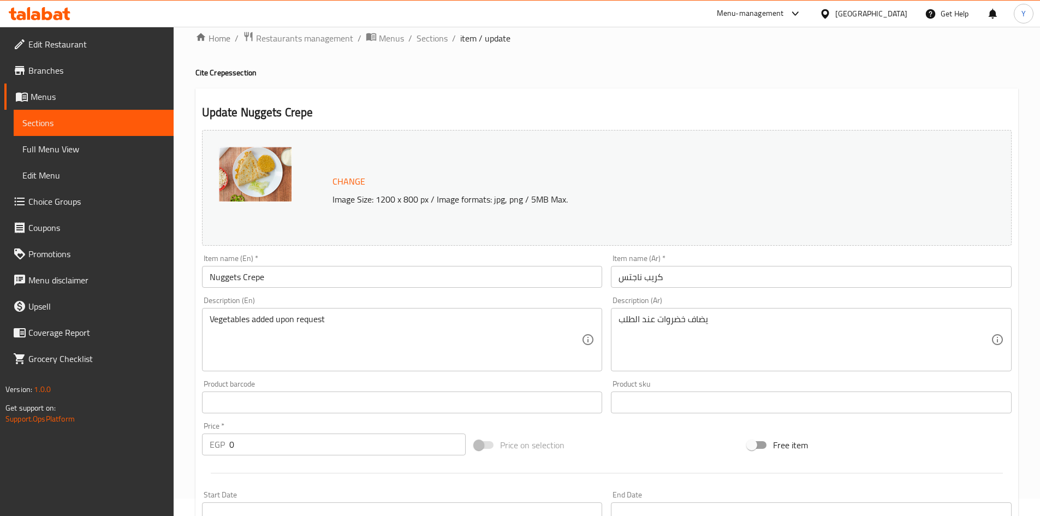
scroll to position [0, 0]
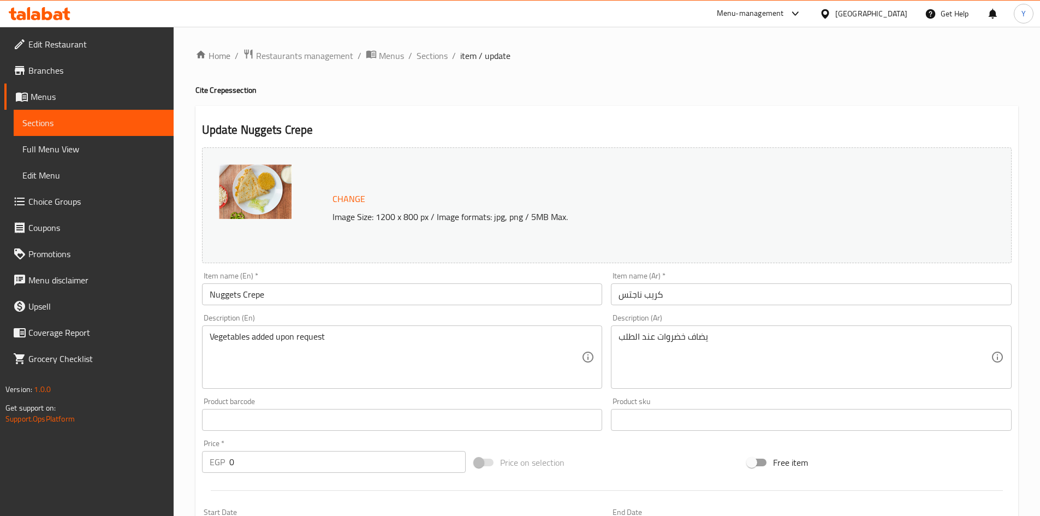
click at [431, 57] on span "Sections" at bounding box center [432, 55] width 31 height 13
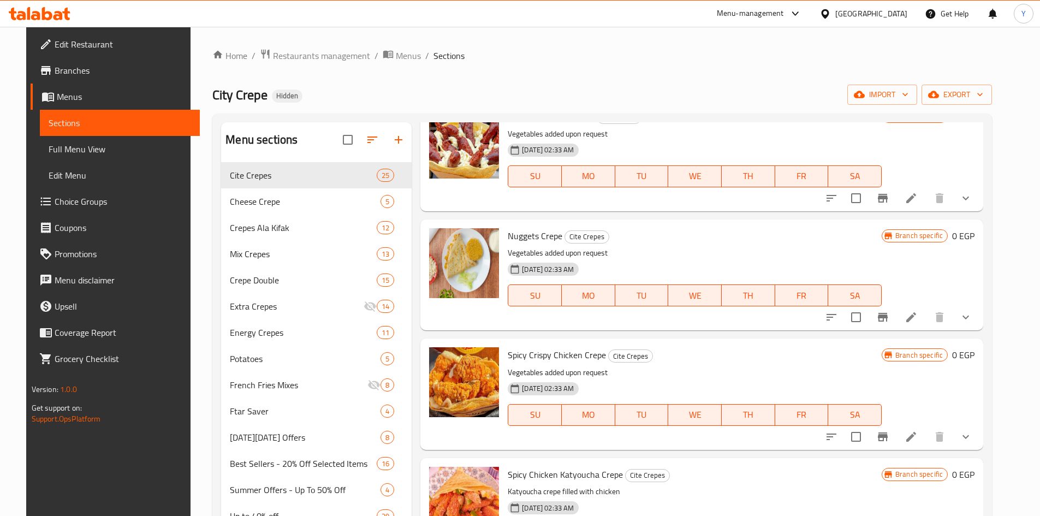
scroll to position [655, 0]
drag, startPoint x: 977, startPoint y: 321, endPoint x: 869, endPoint y: 374, distance: 119.9
click at [976, 321] on button "show more" at bounding box center [966, 316] width 26 height 26
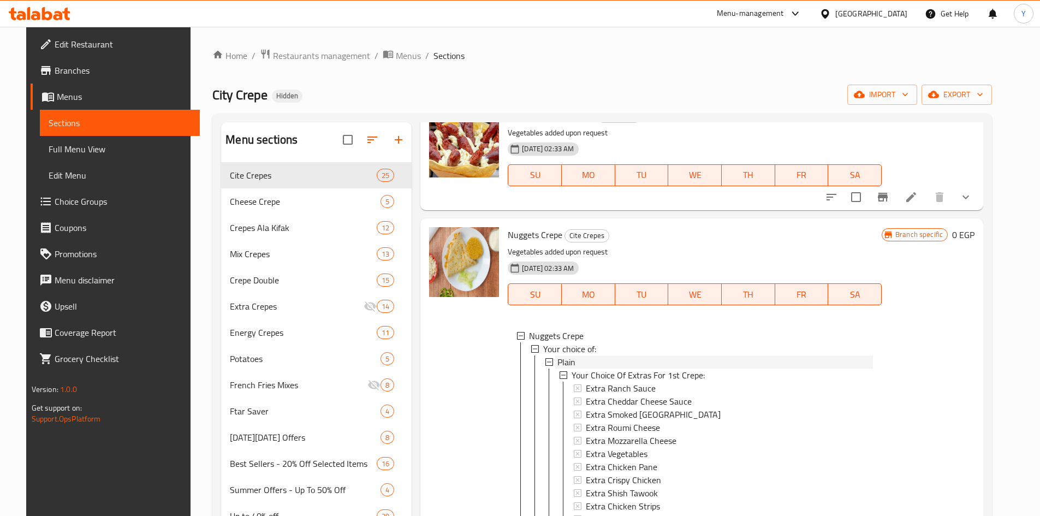
click at [577, 357] on div "Plain" at bounding box center [716, 362] width 316 height 13
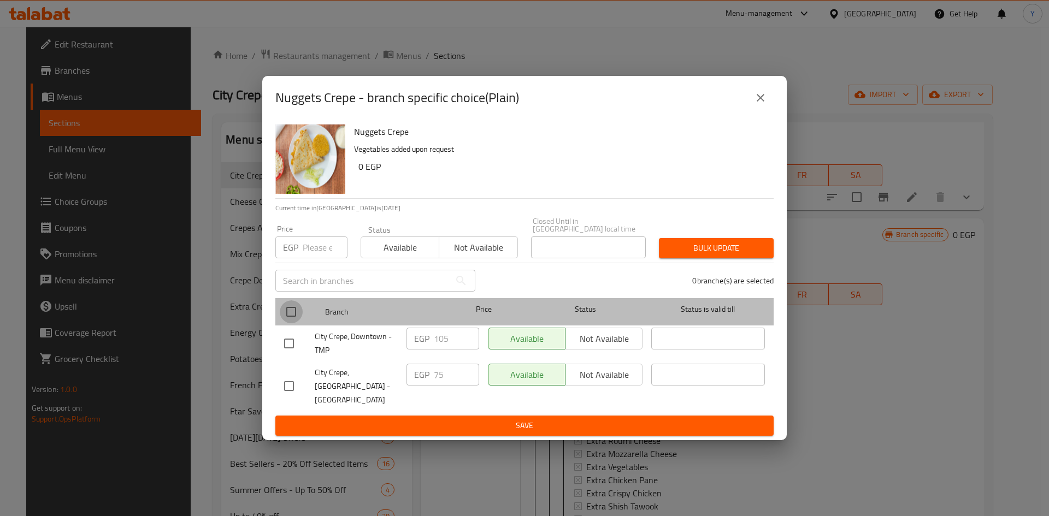
click at [291, 309] on input "checkbox" at bounding box center [291, 311] width 23 height 23
checkbox input "true"
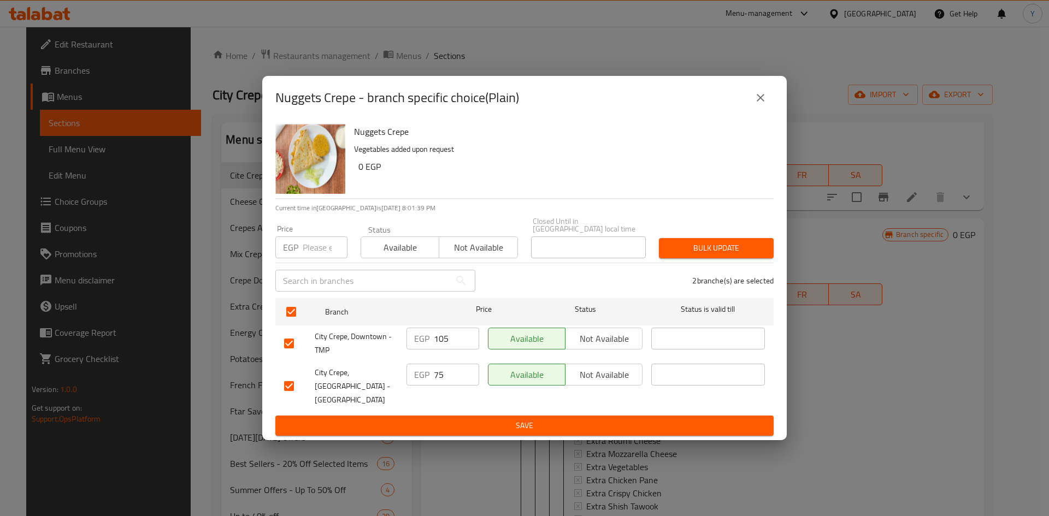
click at [313, 256] on input "number" at bounding box center [325, 247] width 45 height 22
type input "76"
drag, startPoint x: 463, startPoint y: 126, endPoint x: 623, endPoint y: 221, distance: 186.4
click at [464, 120] on div "Nuggets Crepe - branch specific choice(Plain)" at bounding box center [524, 98] width 524 height 44
drag, startPoint x: 670, startPoint y: 233, endPoint x: 692, endPoint y: 242, distance: 24.7
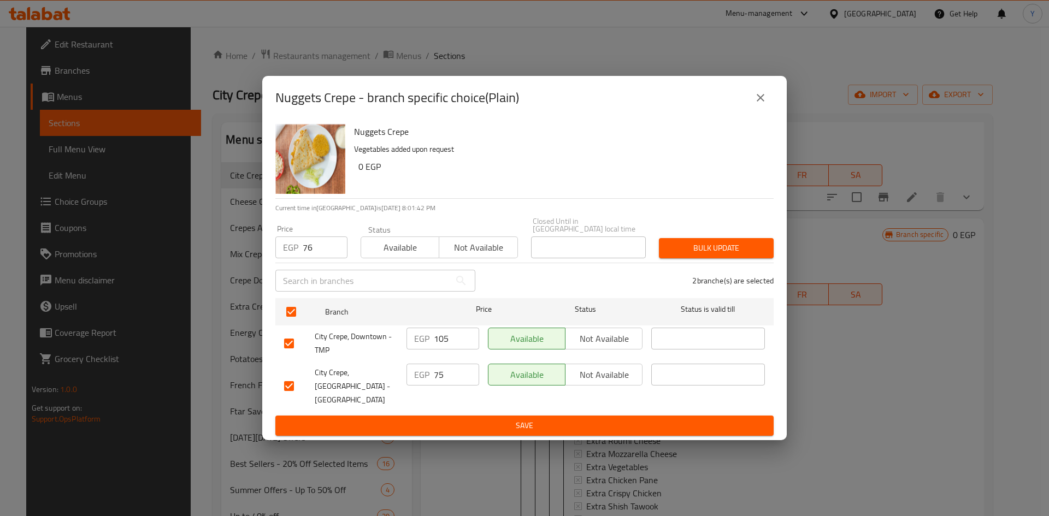
click at [679, 236] on div "Price EGP 76 Price Status Available Not available Closed Until in Egypt local t…" at bounding box center [524, 238] width 511 height 54
click at [692, 244] on button "Bulk update" at bounding box center [716, 248] width 115 height 20
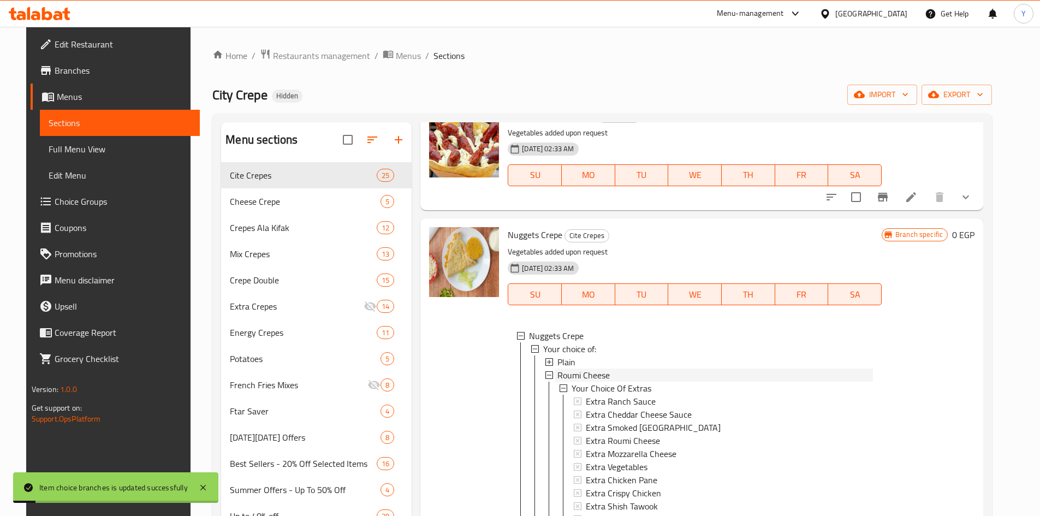
click at [579, 375] on span "Roumi Cheese" at bounding box center [584, 375] width 52 height 13
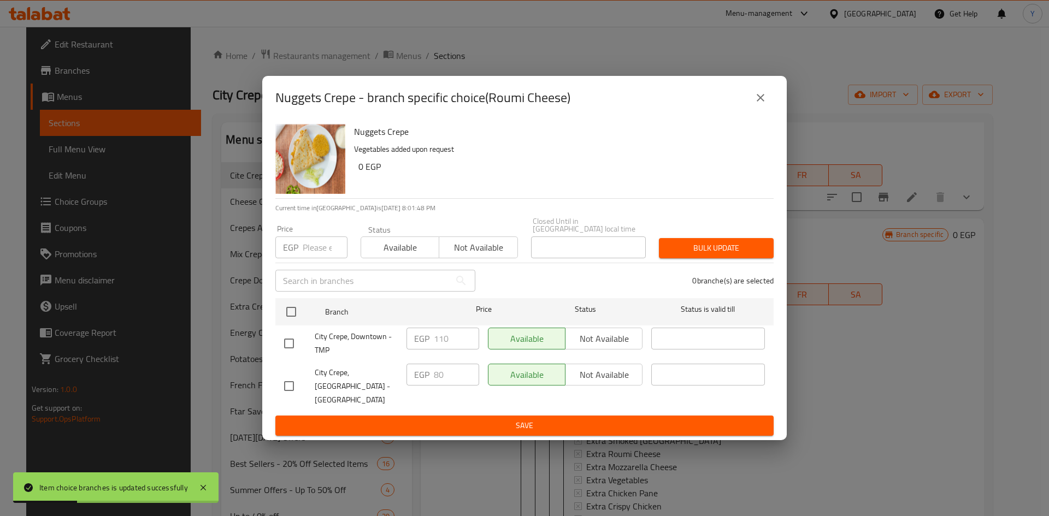
drag, startPoint x: 298, startPoint y: 313, endPoint x: 307, endPoint y: 297, distance: 19.6
click at [297, 313] on input "checkbox" at bounding box center [291, 311] width 23 height 23
checkbox input "true"
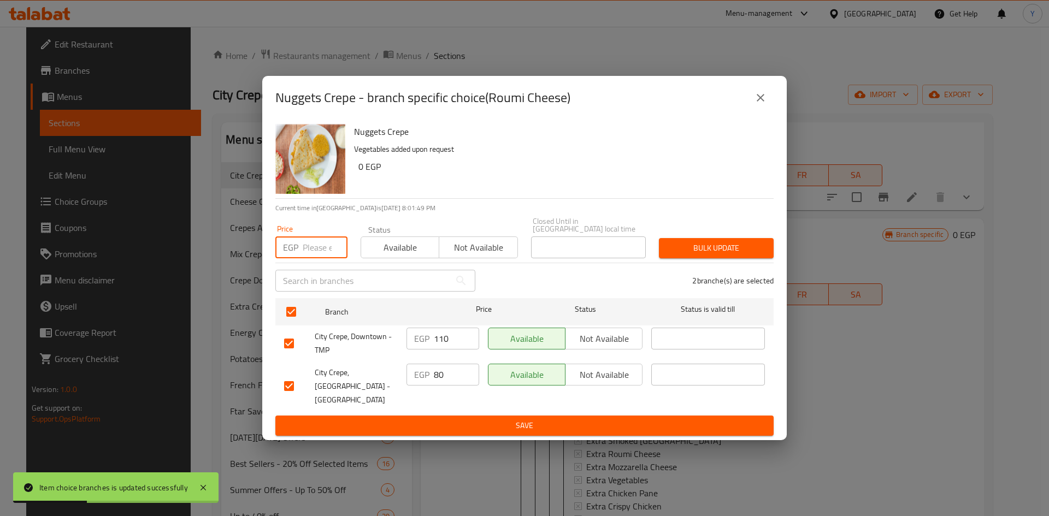
click at [318, 258] on input "number" at bounding box center [325, 247] width 45 height 22
type input "80"
drag, startPoint x: 425, startPoint y: 185, endPoint x: 513, endPoint y: 194, distance: 88.4
click at [427, 183] on div "Nuggets Crepe Vegetables added upon request 0 EGP" at bounding box center [559, 159] width 419 height 79
click at [721, 252] on span "Bulk update" at bounding box center [715, 248] width 97 height 14
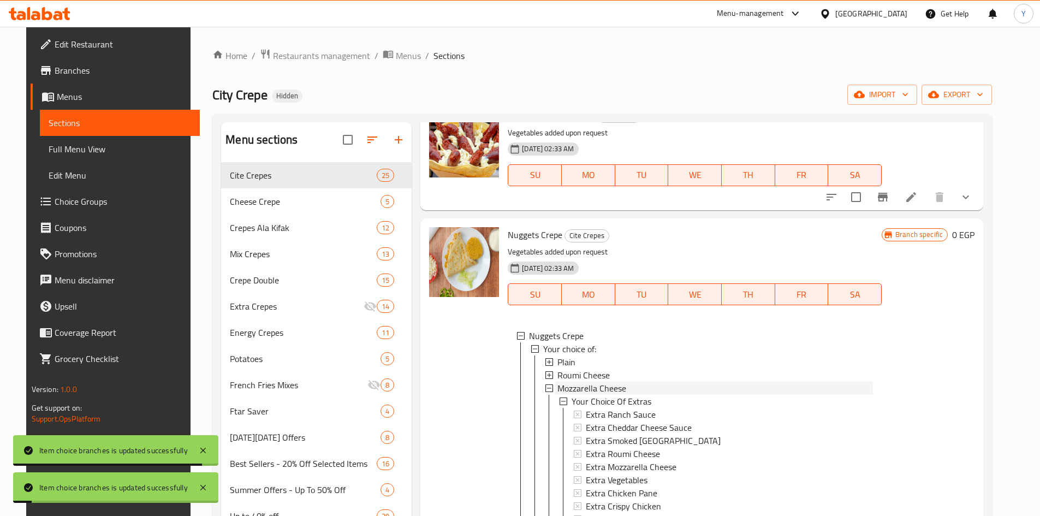
click at [590, 384] on span "Mozzarella Cheese" at bounding box center [592, 388] width 69 height 13
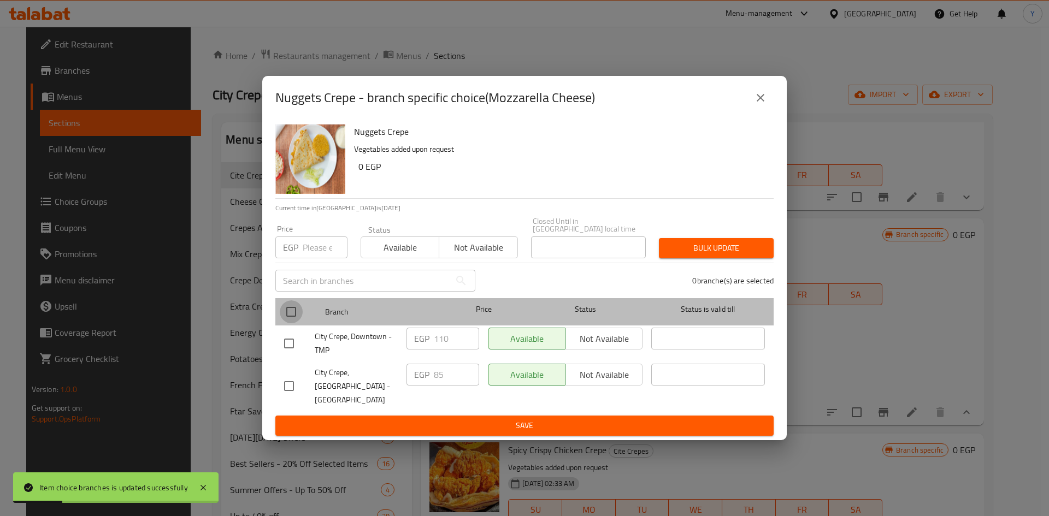
drag, startPoint x: 293, startPoint y: 314, endPoint x: 324, endPoint y: 276, distance: 49.0
click at [294, 314] on input "checkbox" at bounding box center [291, 311] width 23 height 23
checkbox input "true"
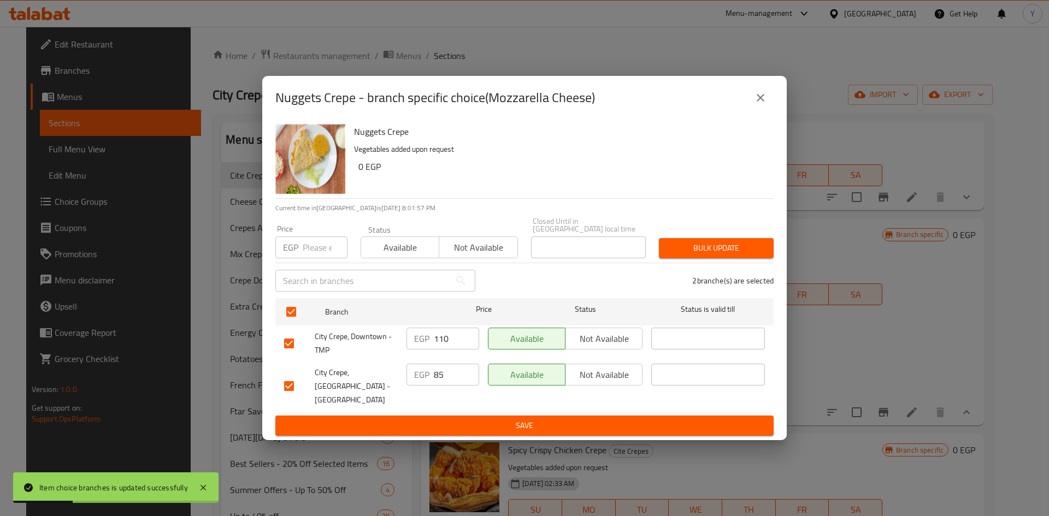
click at [324, 256] on input "number" at bounding box center [325, 247] width 45 height 22
type input "80"
click at [722, 262] on div "Bulk update" at bounding box center [716, 248] width 128 height 33
click at [714, 251] on span "Bulk update" at bounding box center [715, 248] width 97 height 14
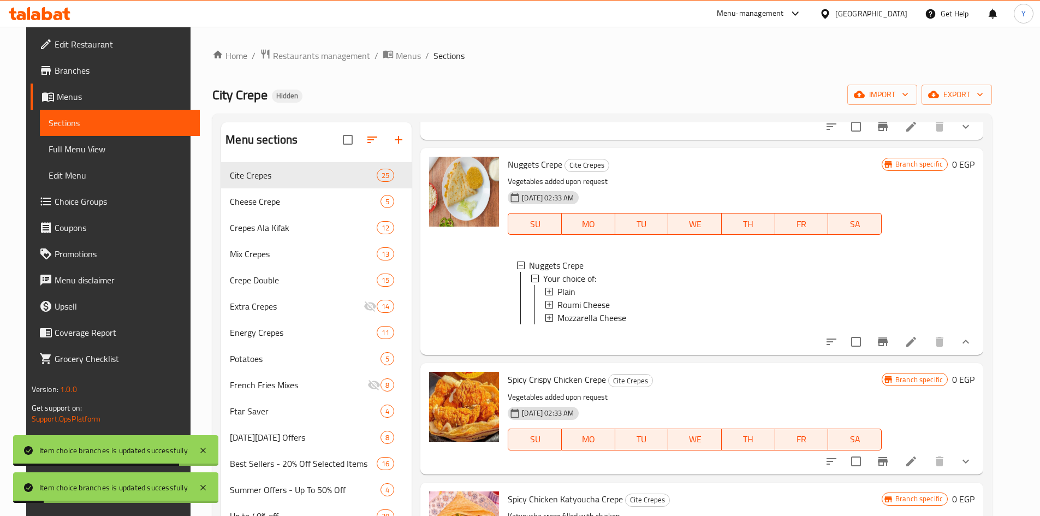
scroll to position [765, 0]
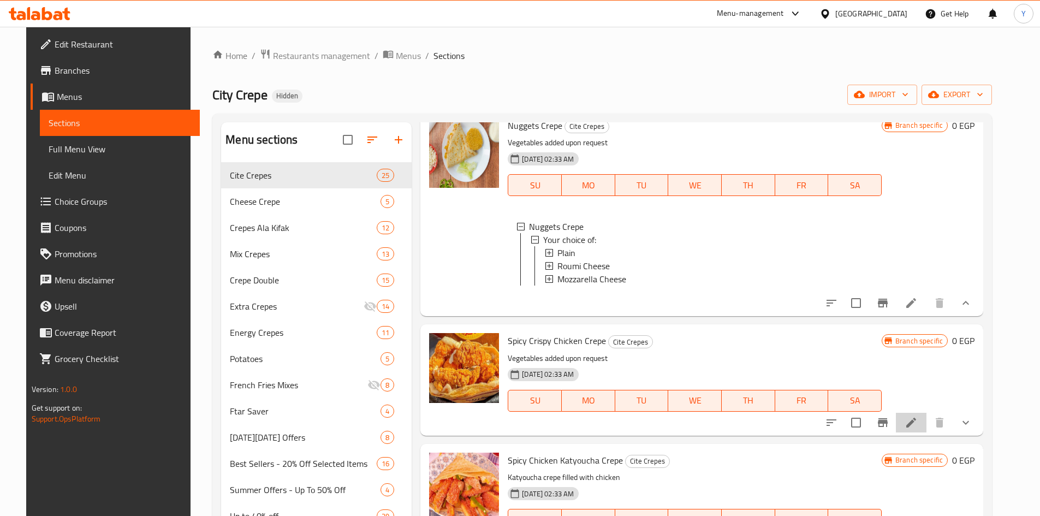
click at [926, 422] on li at bounding box center [911, 423] width 31 height 20
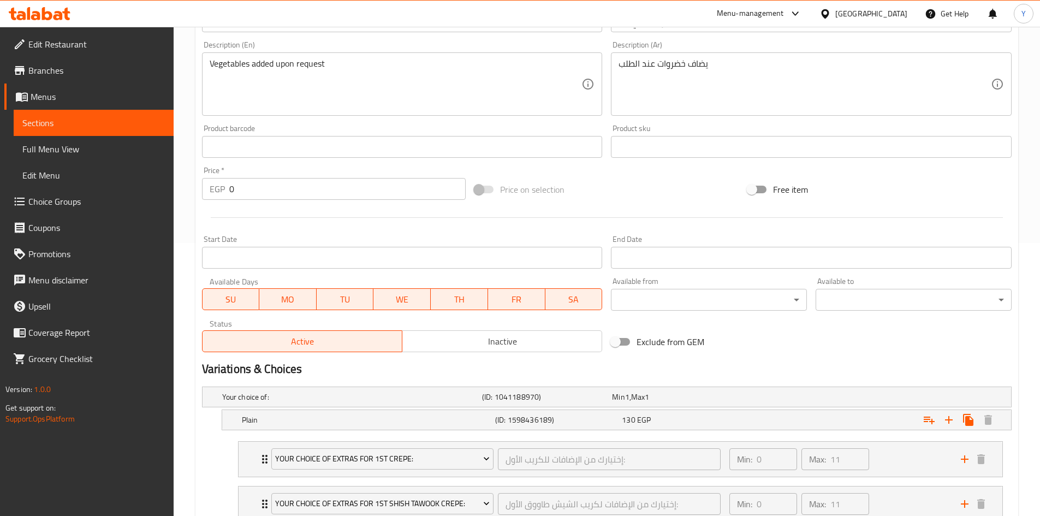
scroll to position [328, 0]
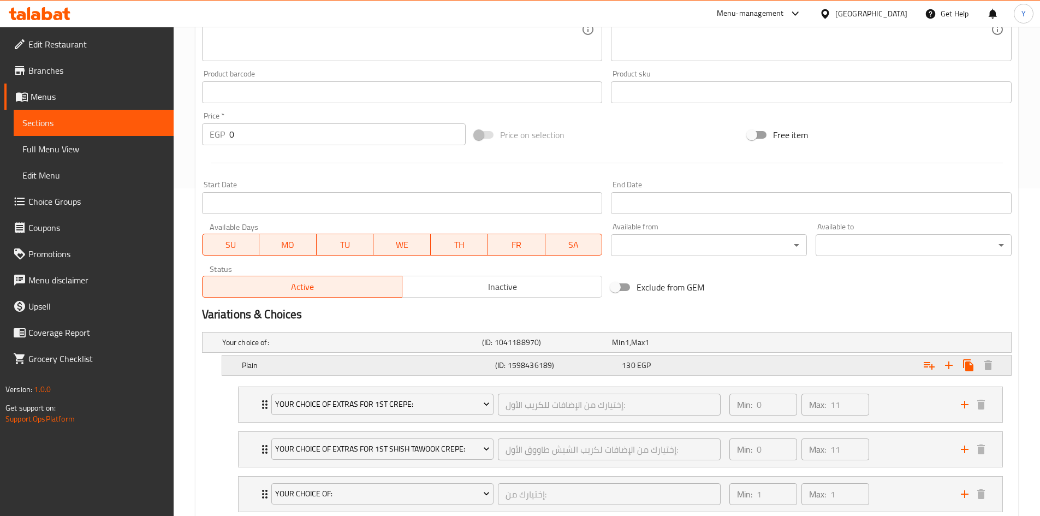
click at [687, 365] on div "130 EGP" at bounding box center [683, 365] width 122 height 11
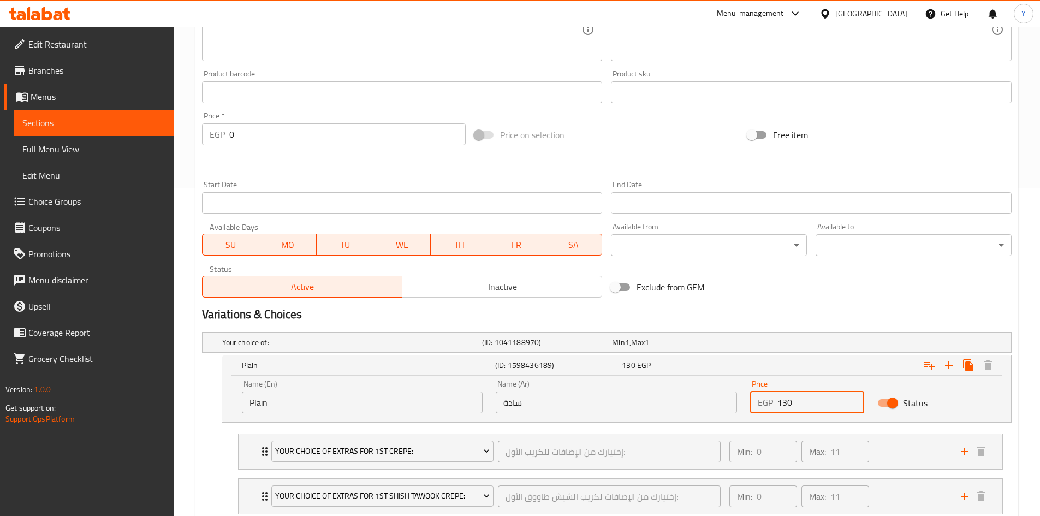
click at [785, 403] on input "130" at bounding box center [821, 403] width 87 height 22
type input "110"
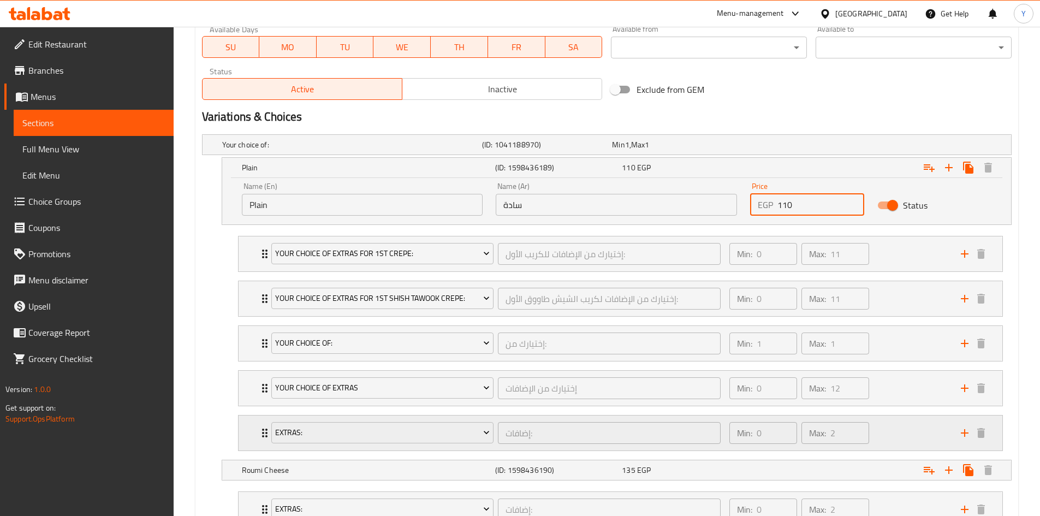
scroll to position [601, 0]
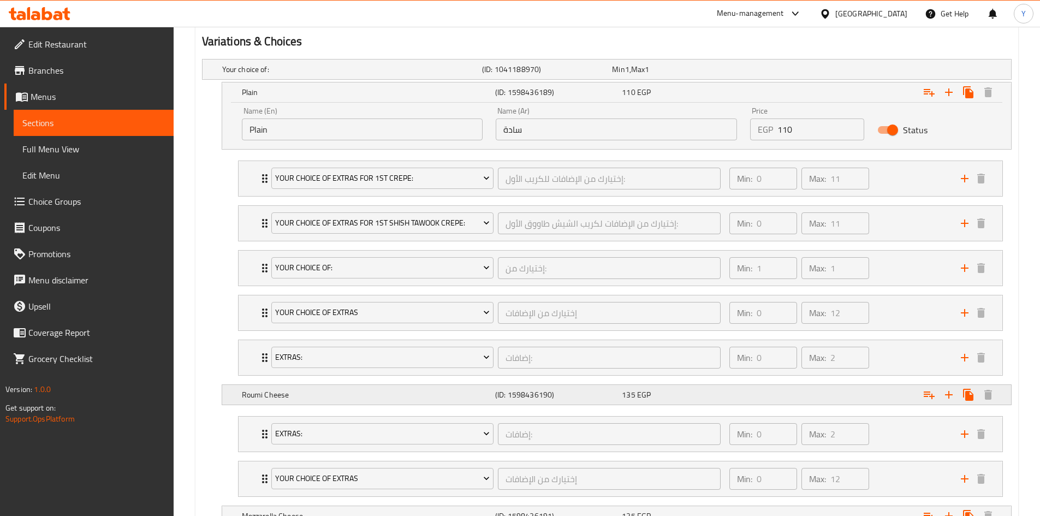
click at [729, 393] on div "135 EGP" at bounding box center [683, 394] width 122 height 11
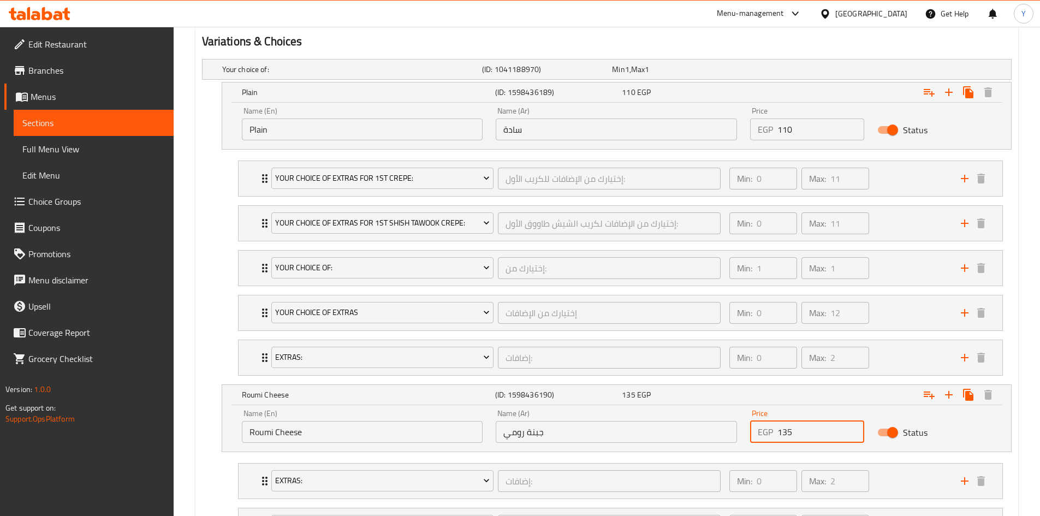
drag, startPoint x: 787, startPoint y: 424, endPoint x: 831, endPoint y: 427, distance: 43.7
click at [831, 429] on input "135" at bounding box center [821, 432] width 87 height 22
type input "115"
drag, startPoint x: 207, startPoint y: 491, endPoint x: 217, endPoint y: 485, distance: 11.2
click at [207, 490] on nav "Extras: إضافات: ​ Min: 0 ​ Max: 2 ​ Add Cono (ID: 1037825866) 35 EGP Name (En) …" at bounding box center [607, 503] width 810 height 98
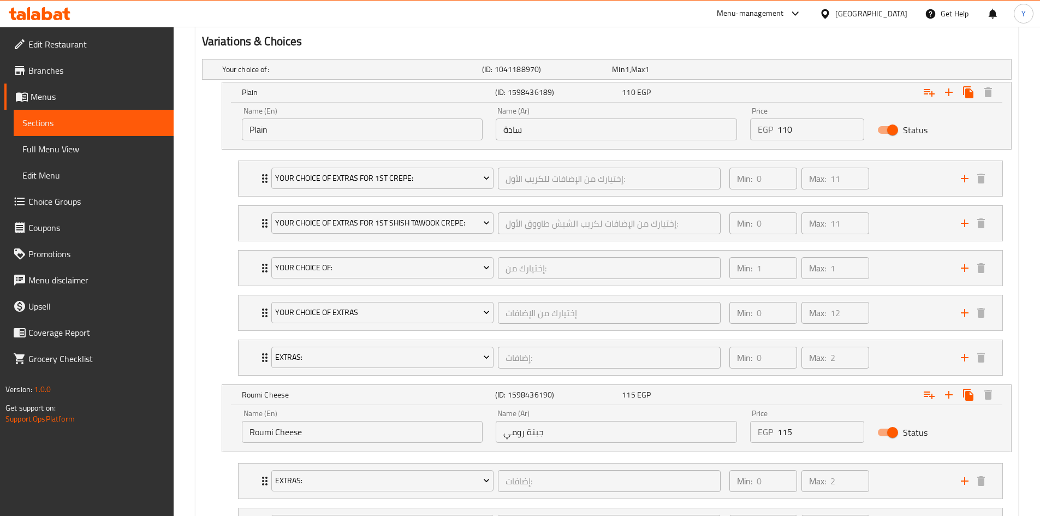
scroll to position [819, 0]
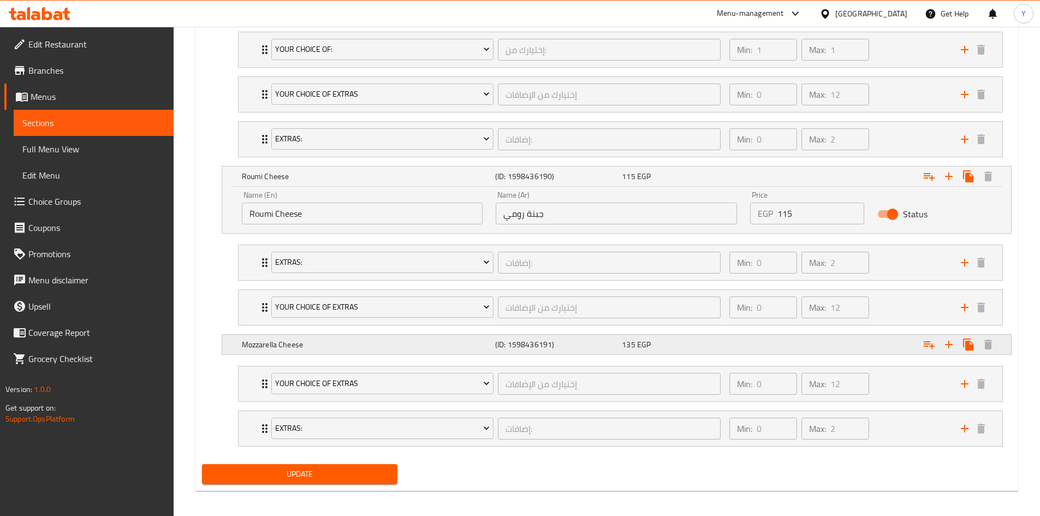
click at [502, 340] on h5 "(ID: 1598436191)" at bounding box center [556, 344] width 122 height 11
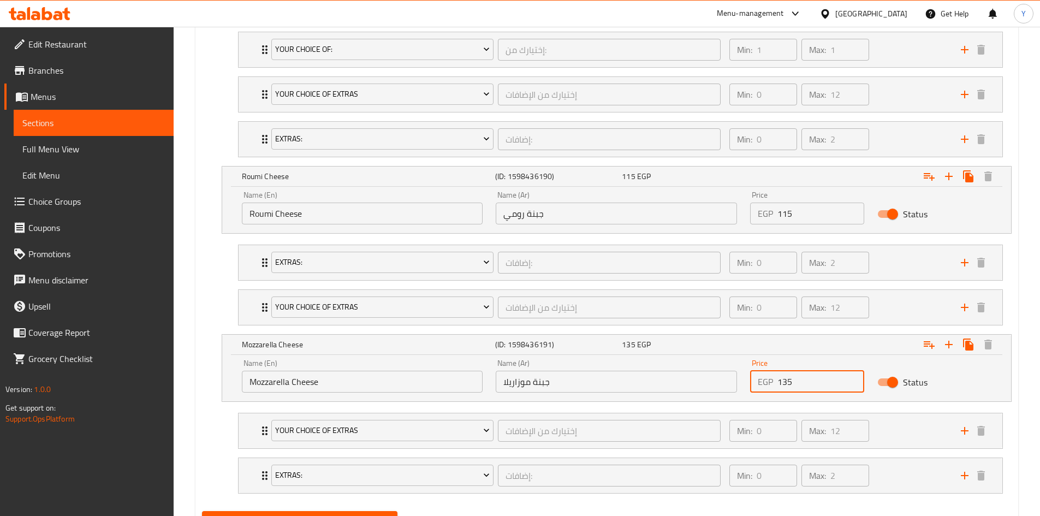
click at [787, 382] on input "135" at bounding box center [821, 382] width 87 height 22
type input "115"
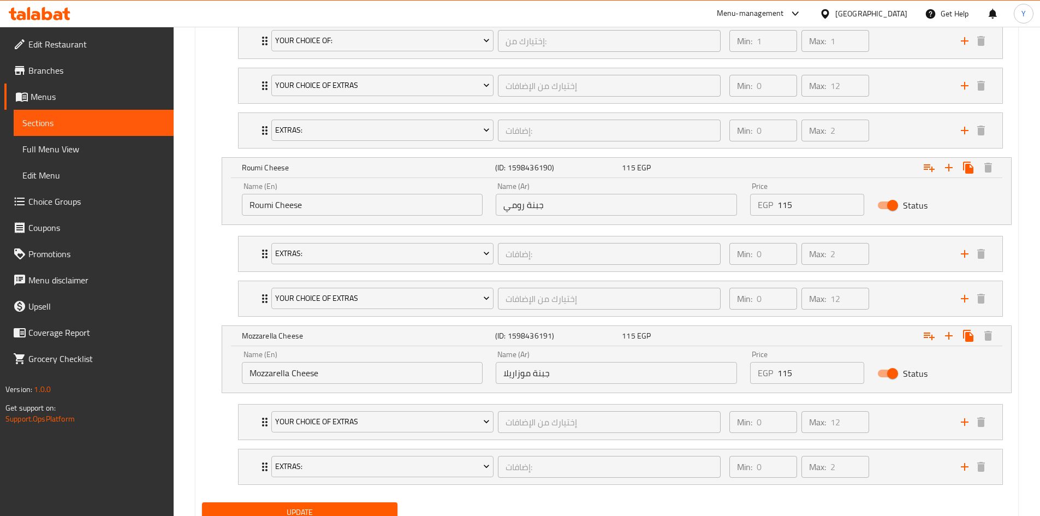
scroll to position [872, 0]
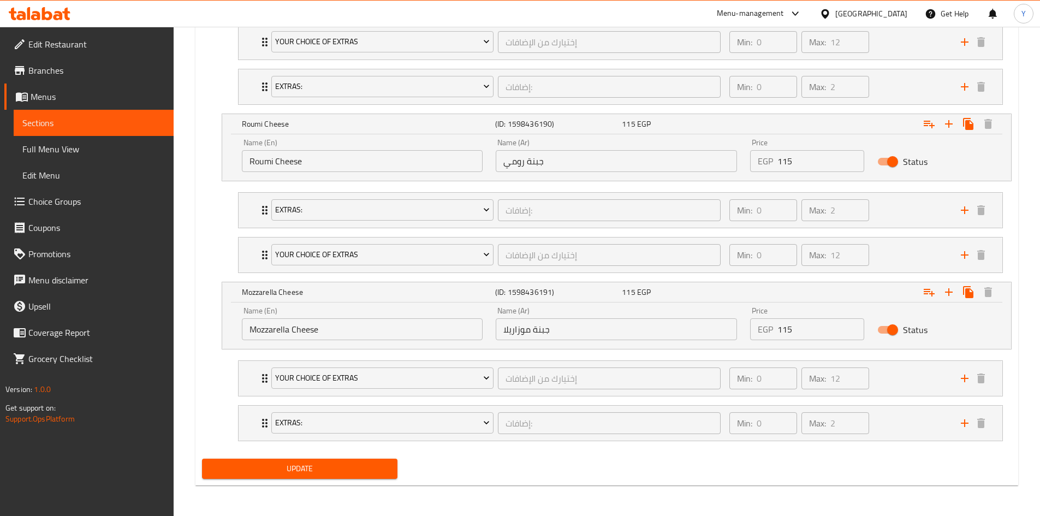
click at [365, 469] on span "Update" at bounding box center [300, 469] width 179 height 14
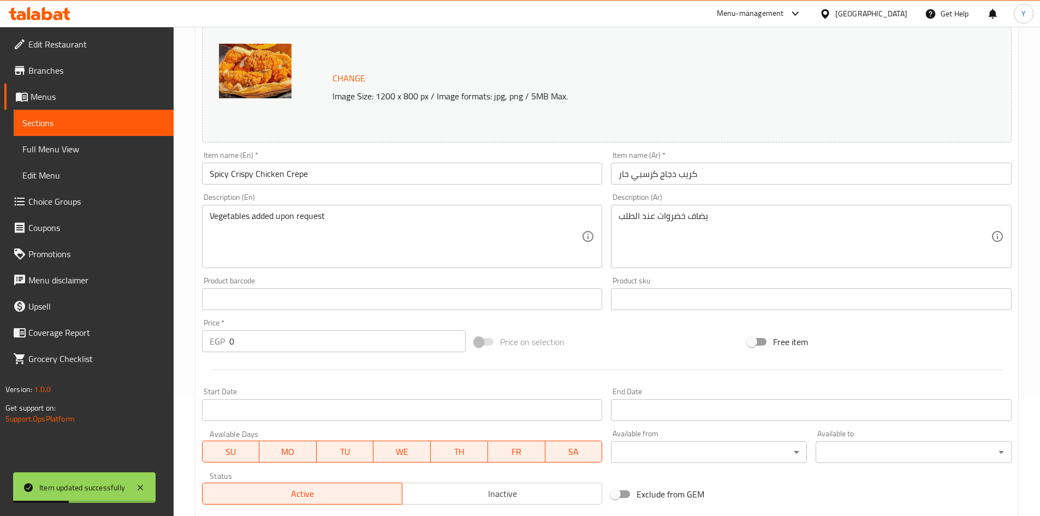
scroll to position [0, 0]
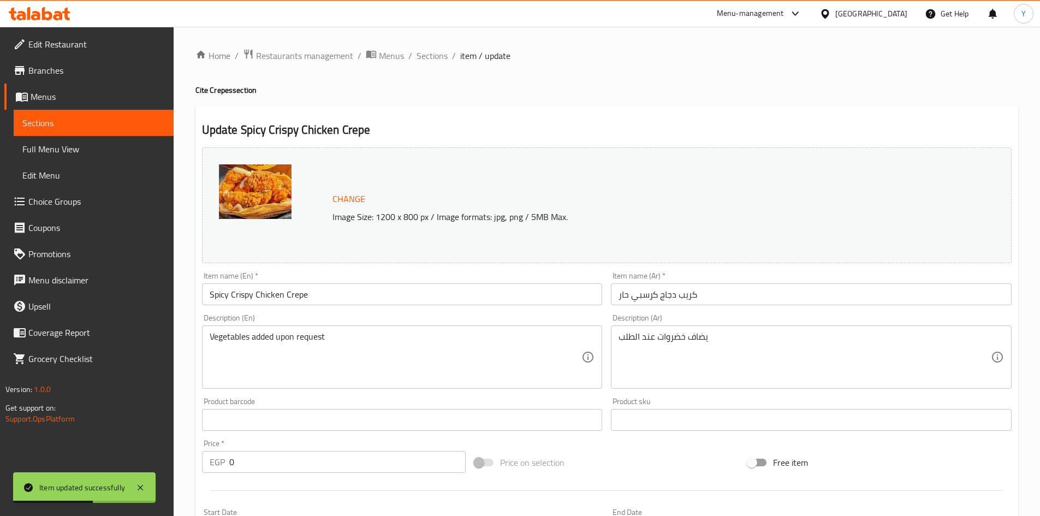
click at [221, 301] on input "Spicy Crispy Chicken Crepe" at bounding box center [402, 294] width 401 height 22
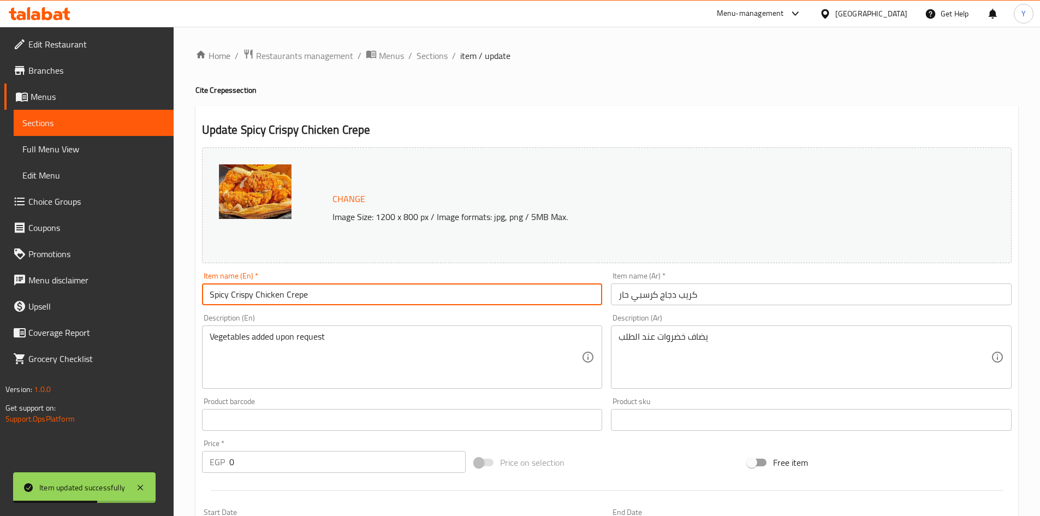
click at [224, 301] on input "Spicy Crispy Chicken Crepe" at bounding box center [402, 294] width 401 height 22
click at [217, 297] on input "Spicy Crispy Chicken Crepe" at bounding box center [402, 294] width 401 height 22
type input "Crispy Chicken Crepe"
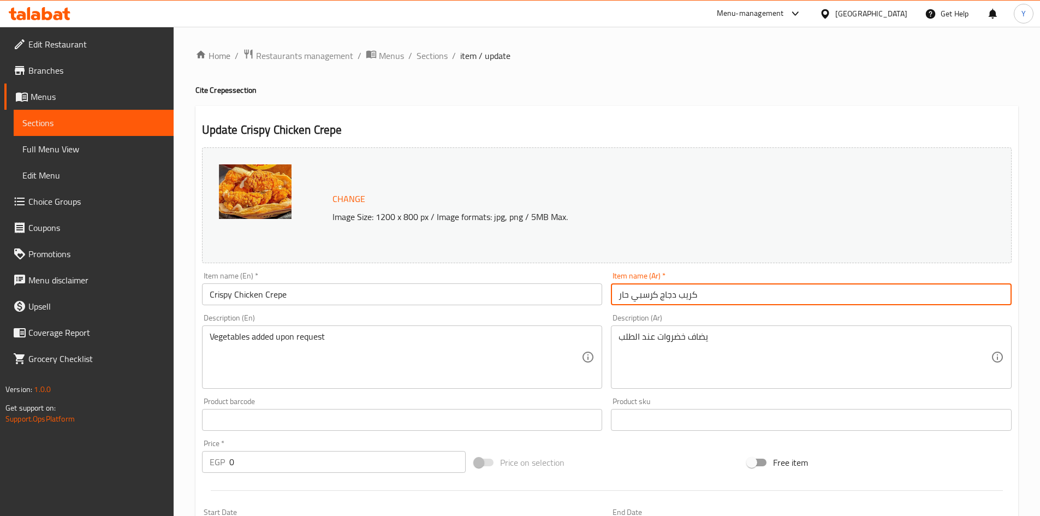
drag, startPoint x: 629, startPoint y: 294, endPoint x: 557, endPoint y: 301, distance: 71.9
click at [560, 297] on div "Change Image Size: 1200 x 800 px / Image formats: jpg, png / 5MB Max. Item name…" at bounding box center [607, 386] width 819 height 487
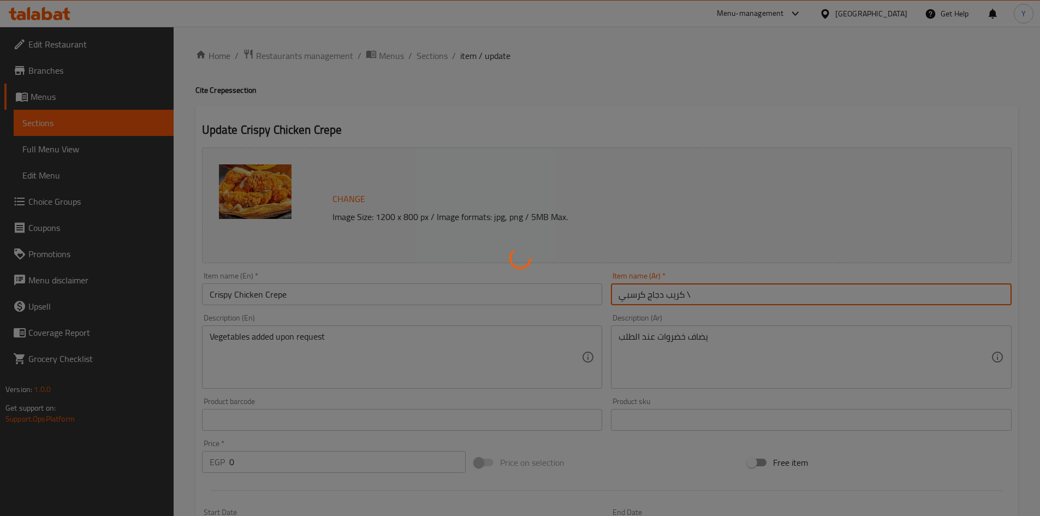
type input "كريب دجاج كرسبي"
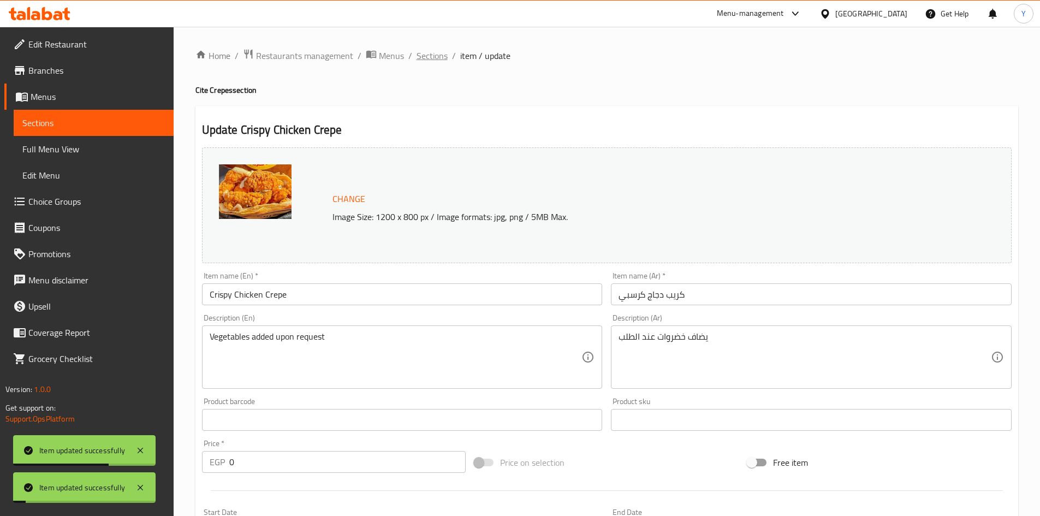
click at [430, 60] on span "Sections" at bounding box center [432, 55] width 31 height 13
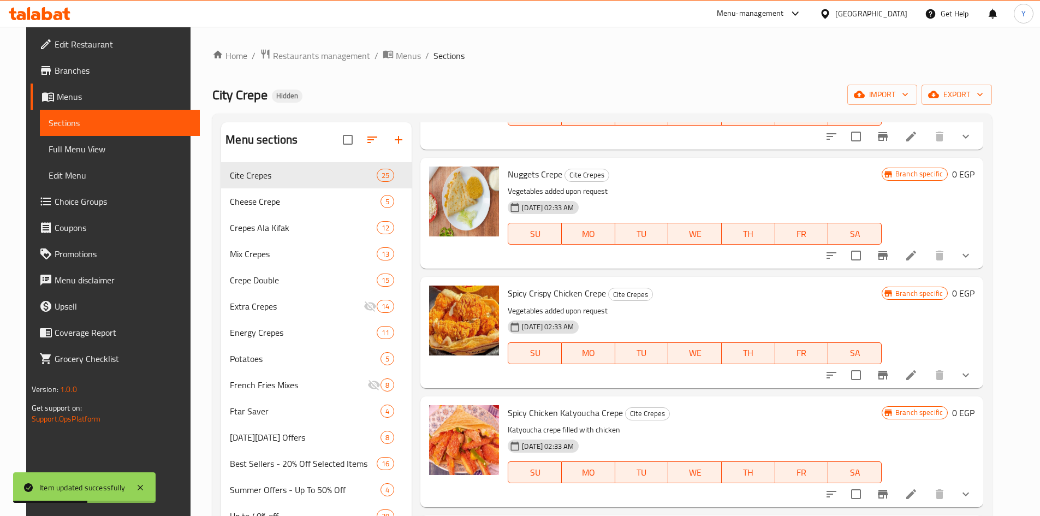
scroll to position [765, 0]
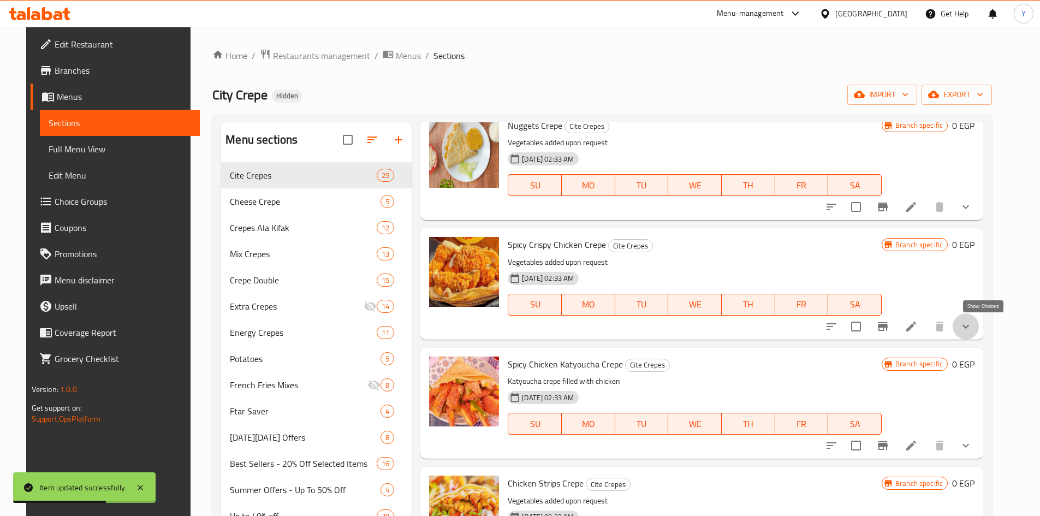
click at [973, 329] on icon "show more" at bounding box center [965, 326] width 13 height 13
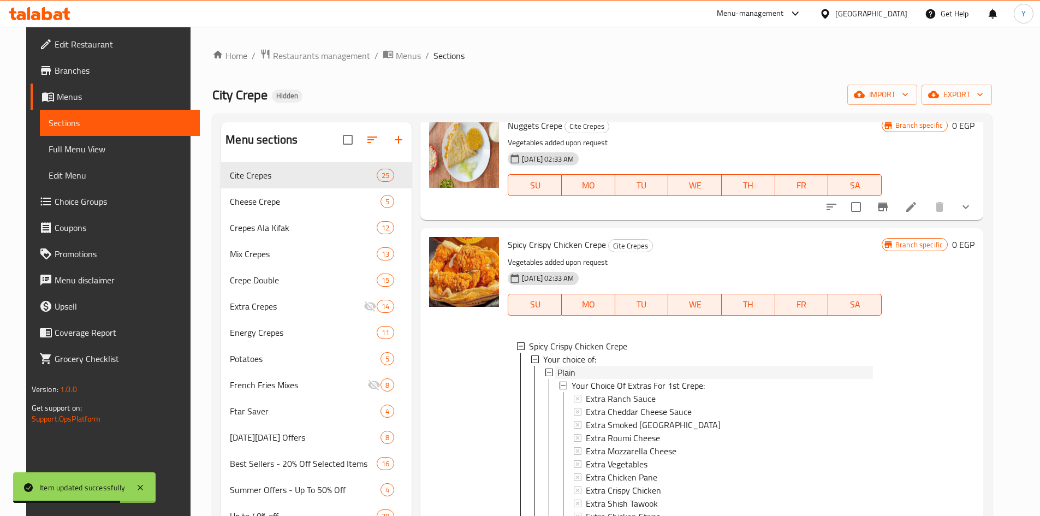
click at [582, 370] on div "Plain" at bounding box center [716, 372] width 316 height 13
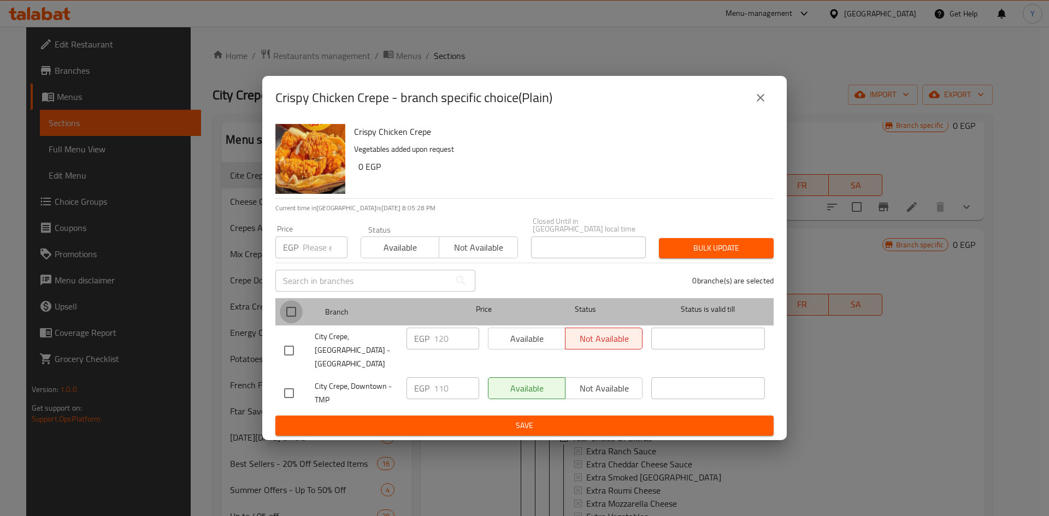
click at [288, 316] on input "checkbox" at bounding box center [291, 311] width 23 height 23
checkbox input "true"
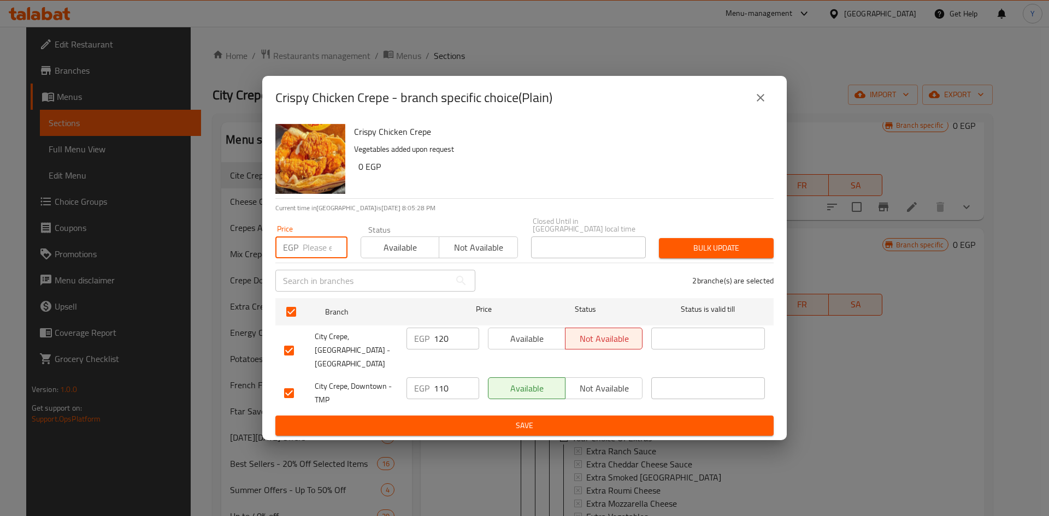
click at [304, 247] on input "number" at bounding box center [325, 247] width 45 height 22
type input "110"
drag, startPoint x: 698, startPoint y: 252, endPoint x: 668, endPoint y: 330, distance: 84.0
click at [698, 252] on span "Bulk update" at bounding box center [715, 248] width 97 height 14
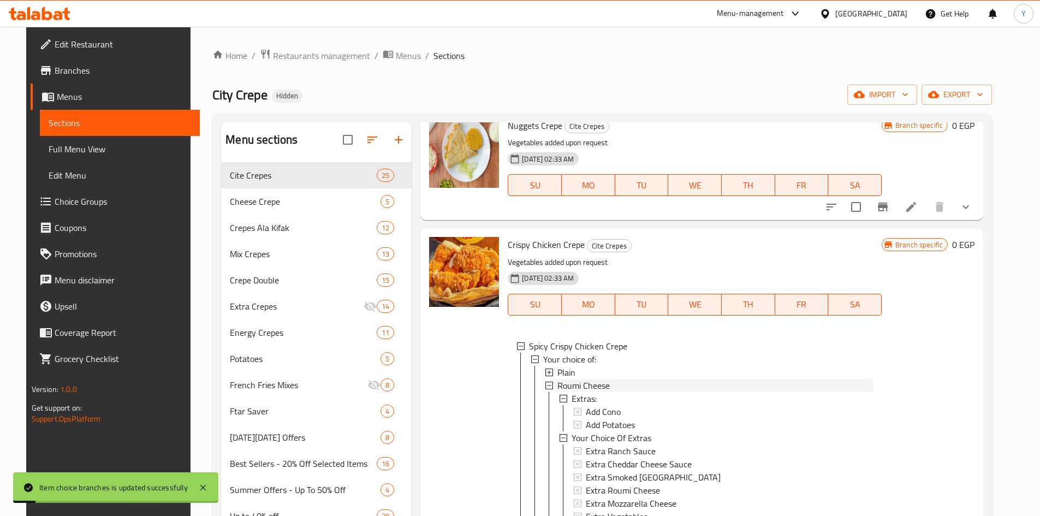
click at [600, 388] on span "Roumi Cheese" at bounding box center [584, 385] width 52 height 13
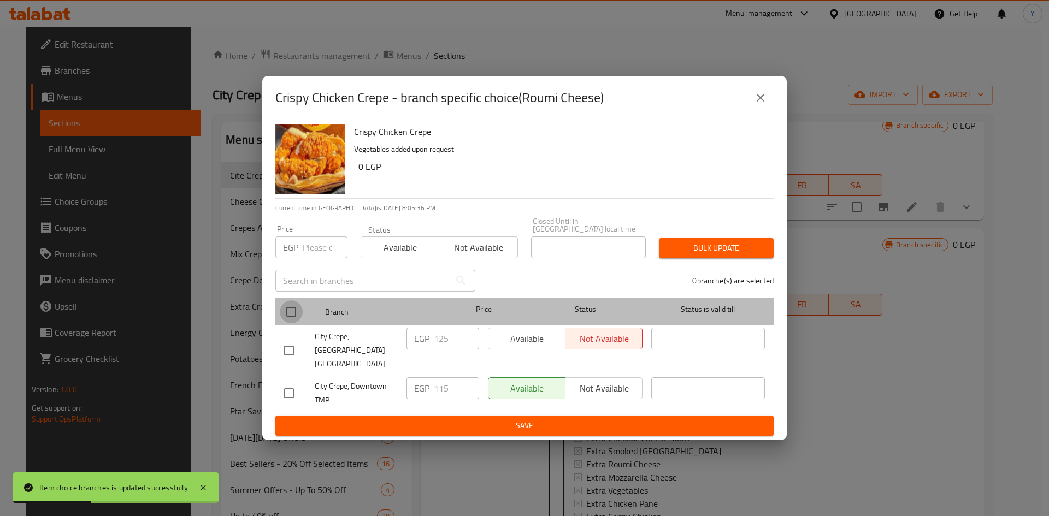
click at [289, 314] on input "checkbox" at bounding box center [291, 311] width 23 height 23
checkbox input "true"
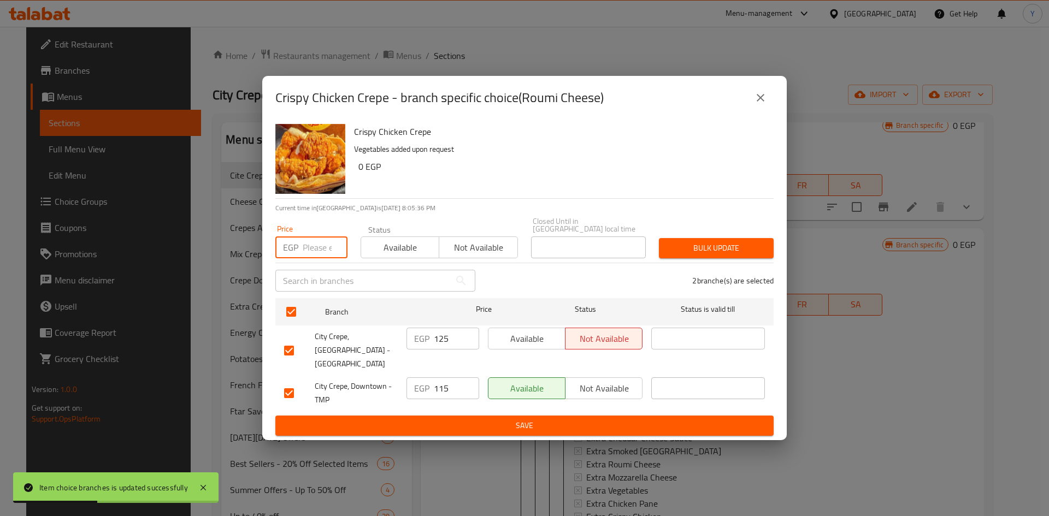
click at [304, 245] on input "number" at bounding box center [325, 247] width 45 height 22
type input "115"
click at [665, 238] on div "Bulk update" at bounding box center [716, 248] width 128 height 33
click at [667, 251] on span "Bulk update" at bounding box center [715, 248] width 97 height 14
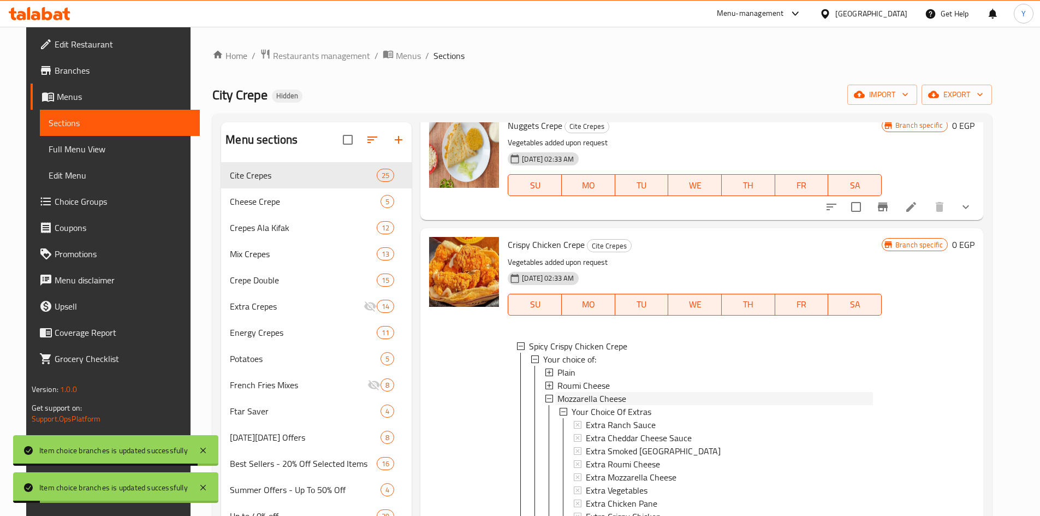
click at [634, 401] on div "Mozzarella Cheese" at bounding box center [716, 398] width 316 height 13
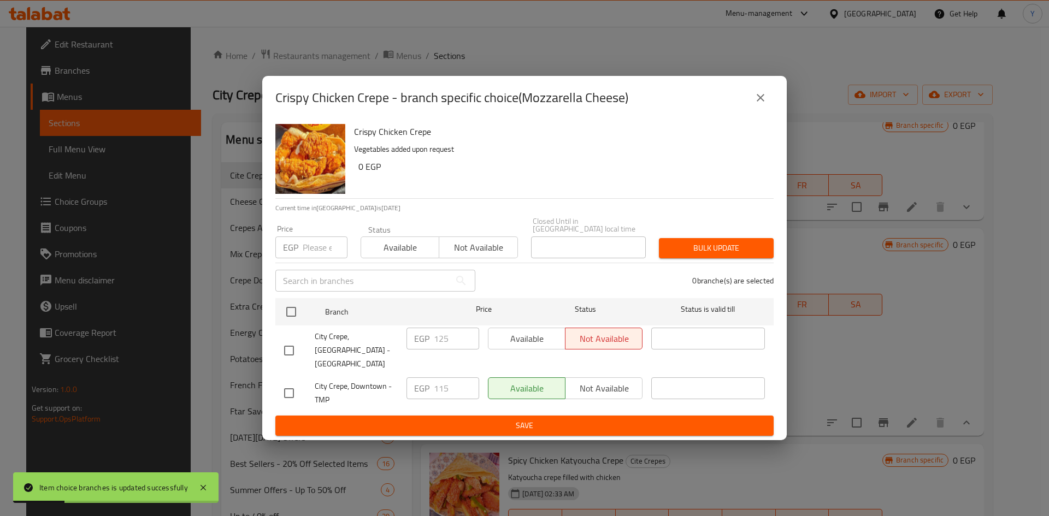
click at [303, 339] on div at bounding box center [299, 350] width 31 height 23
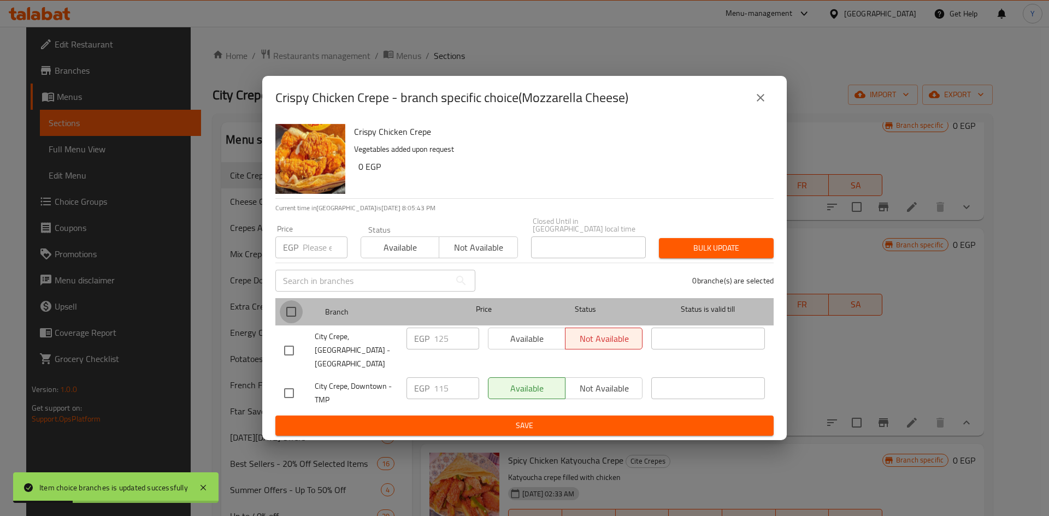
click at [295, 313] on input "checkbox" at bounding box center [291, 311] width 23 height 23
checkbox input "true"
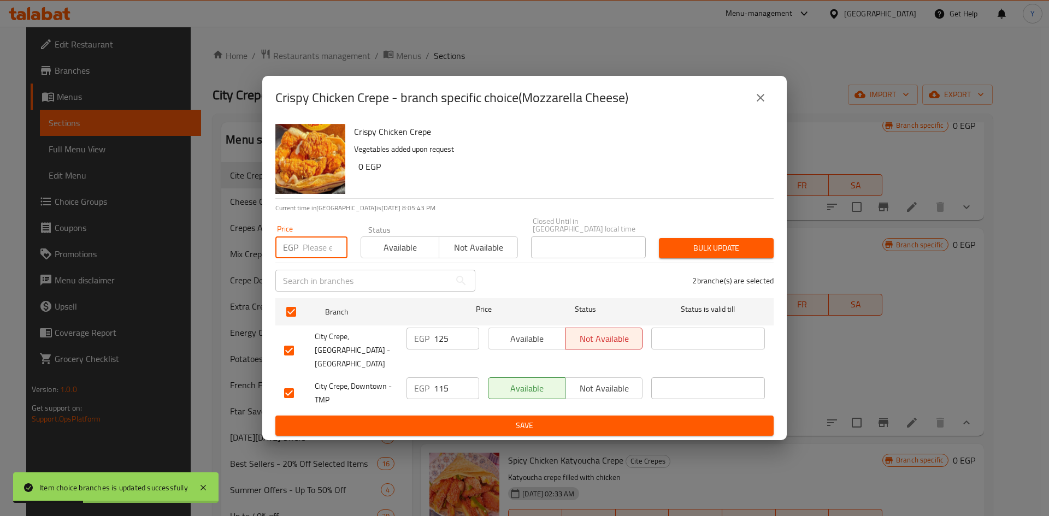
drag, startPoint x: 309, startPoint y: 257, endPoint x: 301, endPoint y: 224, distance: 33.6
click at [307, 257] on input "number" at bounding box center [325, 247] width 45 height 22
type input "115"
click at [671, 232] on div "Price EGP 115 Price Status Available Not available Closed Until in Egypt local …" at bounding box center [524, 238] width 511 height 54
drag, startPoint x: 670, startPoint y: 259, endPoint x: 673, endPoint y: 236, distance: 23.1
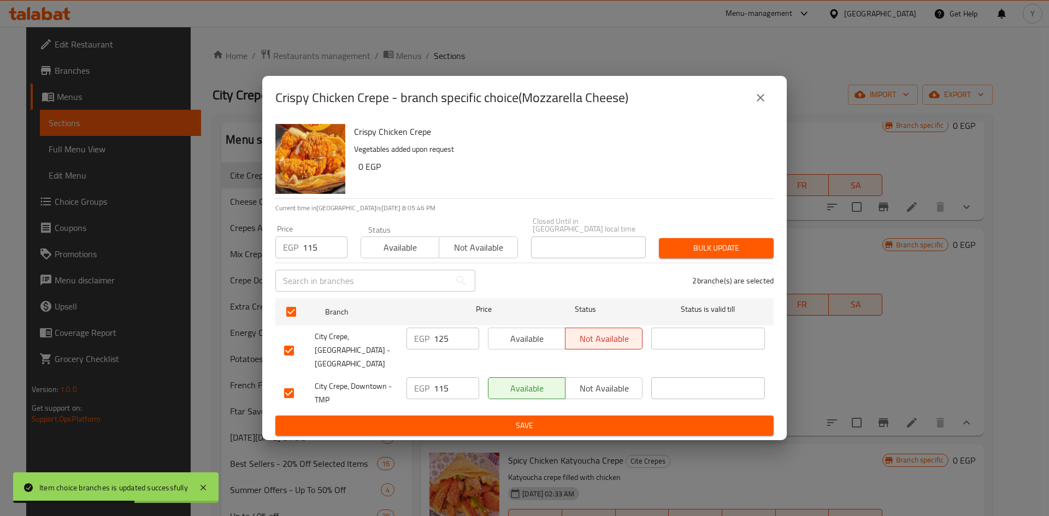
click at [673, 254] on button "Bulk update" at bounding box center [716, 248] width 115 height 20
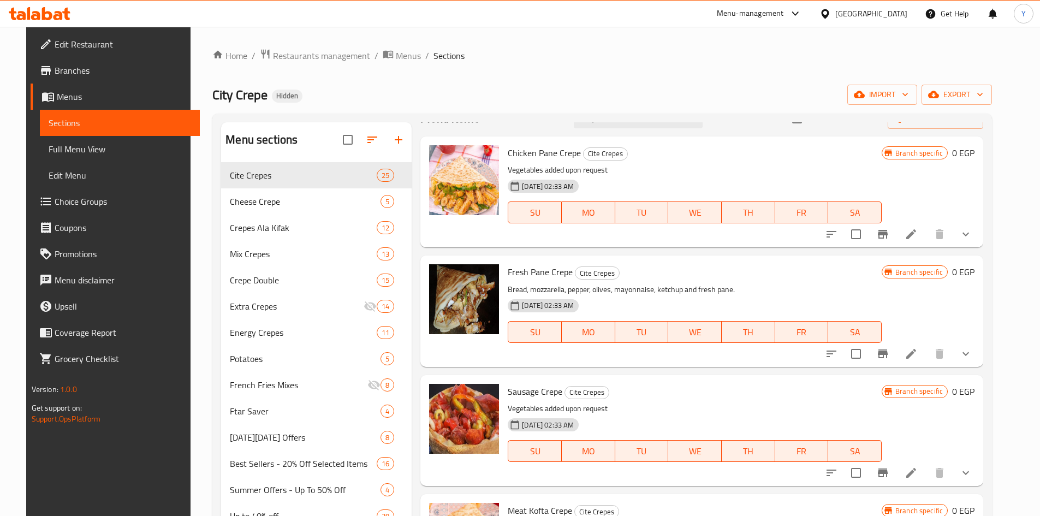
scroll to position [0, 0]
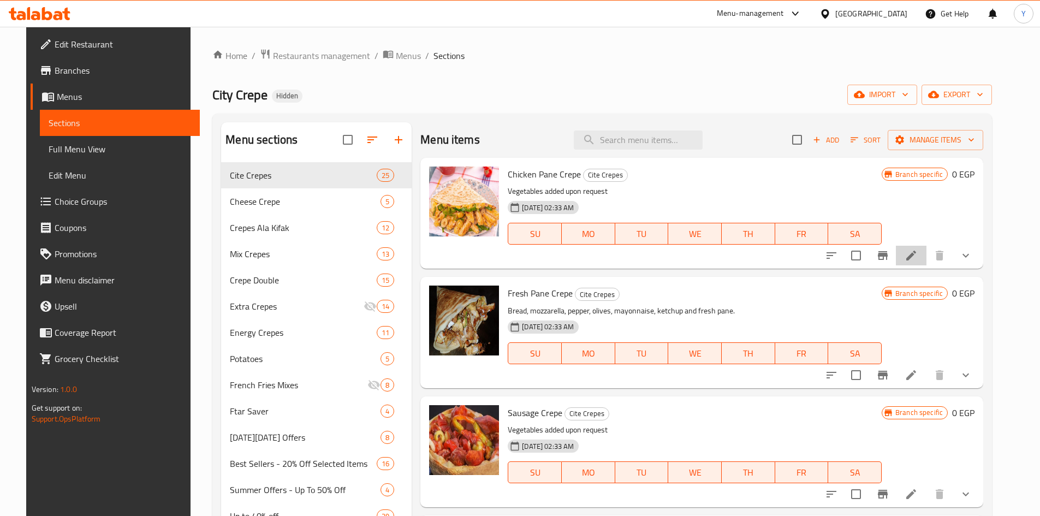
click at [927, 260] on li at bounding box center [911, 256] width 31 height 20
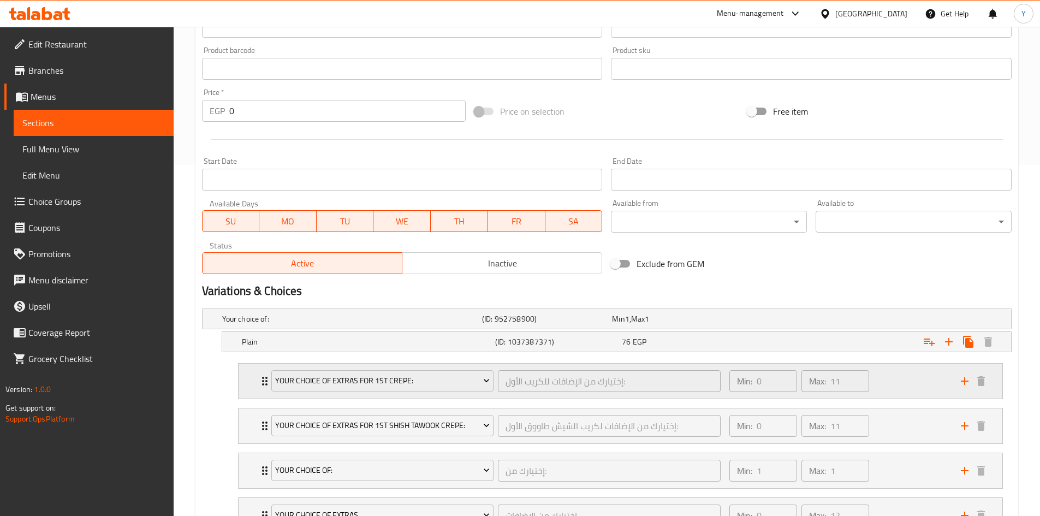
scroll to position [437, 0]
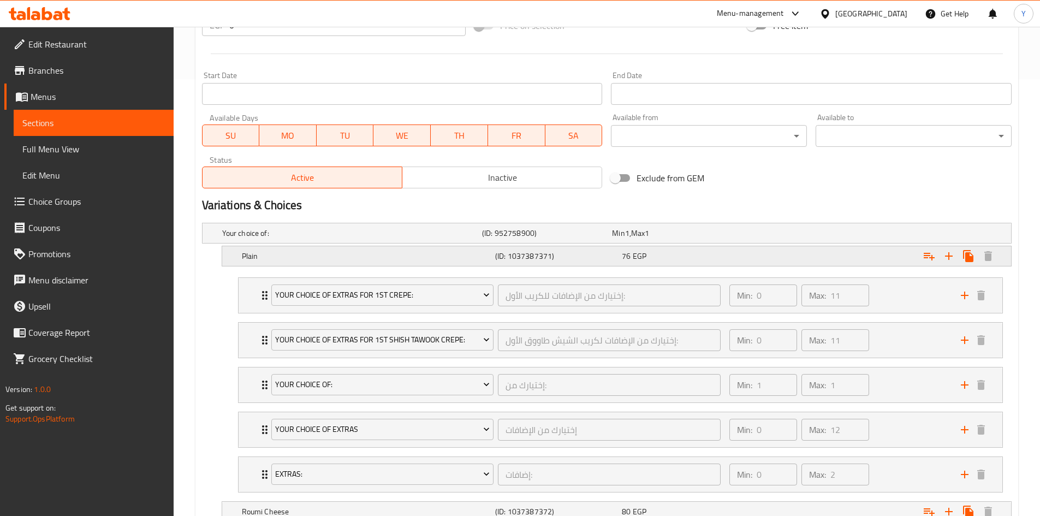
click at [703, 255] on div "76 EGP" at bounding box center [683, 256] width 122 height 11
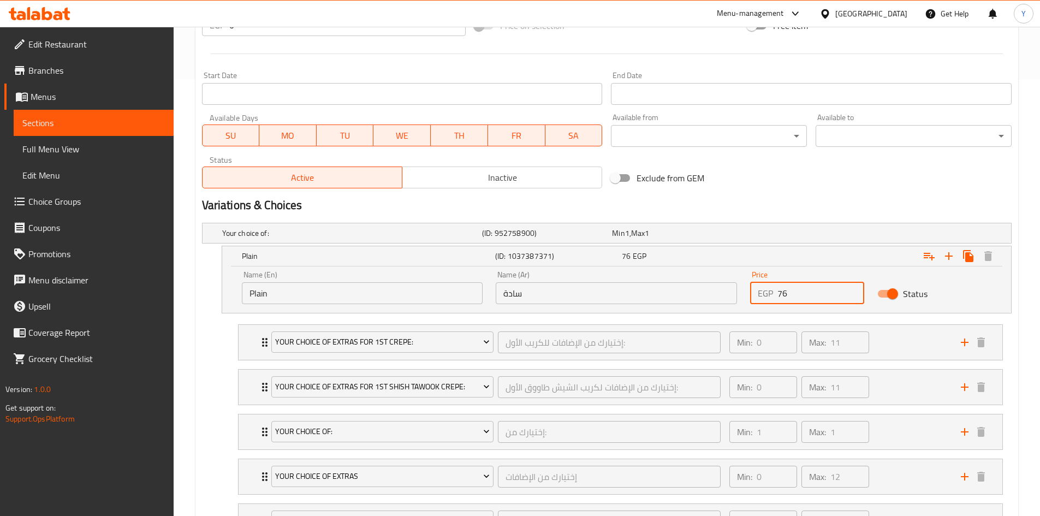
click at [812, 299] on input "76" at bounding box center [821, 293] width 87 height 22
type input "75"
click at [764, 210] on h2 "Variations & Choices" at bounding box center [607, 205] width 810 height 16
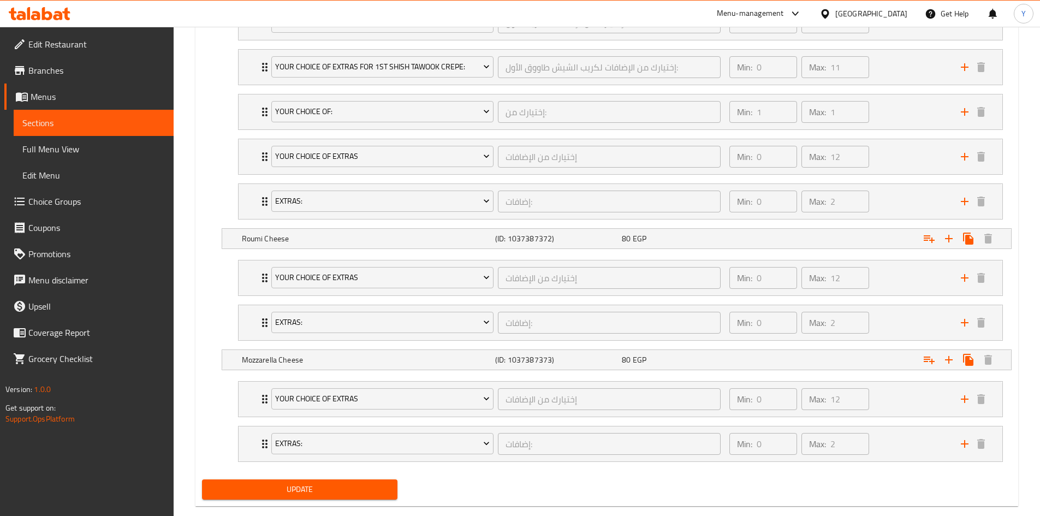
scroll to position [778, 0]
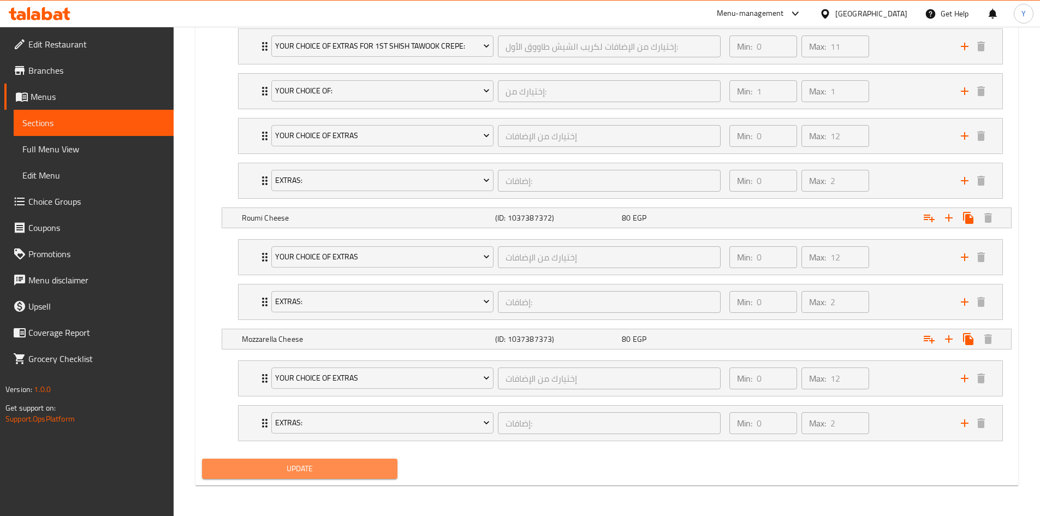
click at [360, 468] on span "Update" at bounding box center [300, 469] width 179 height 14
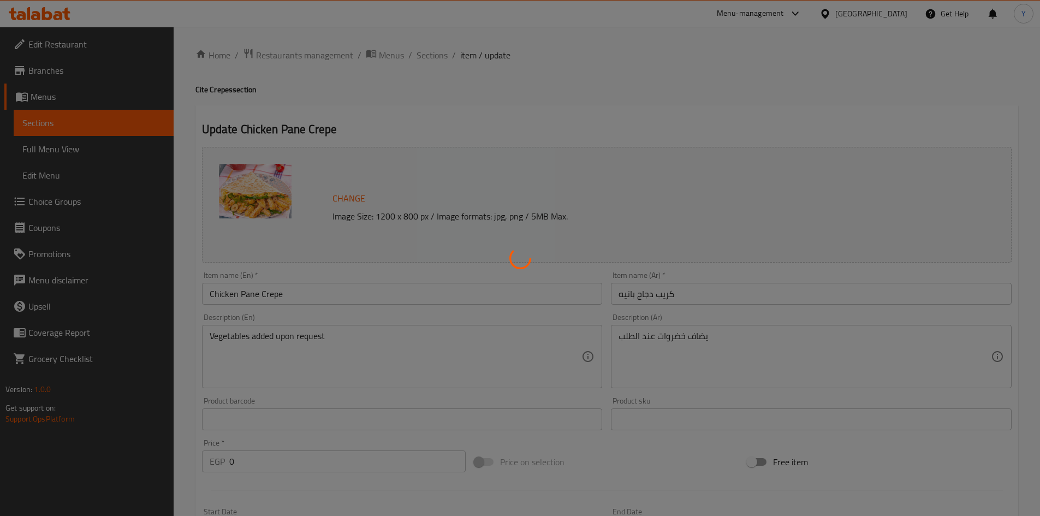
scroll to position [0, 0]
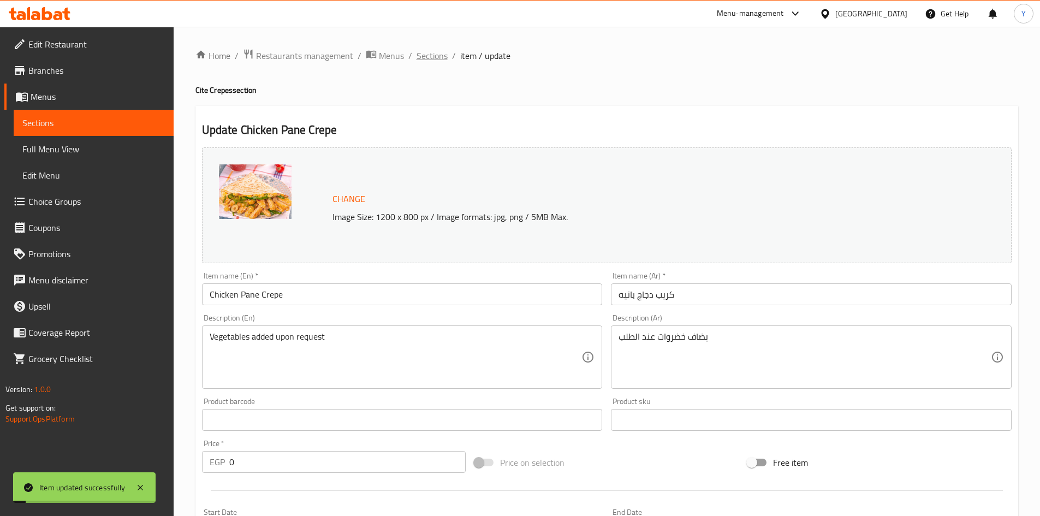
click at [429, 51] on span "Sections" at bounding box center [432, 55] width 31 height 13
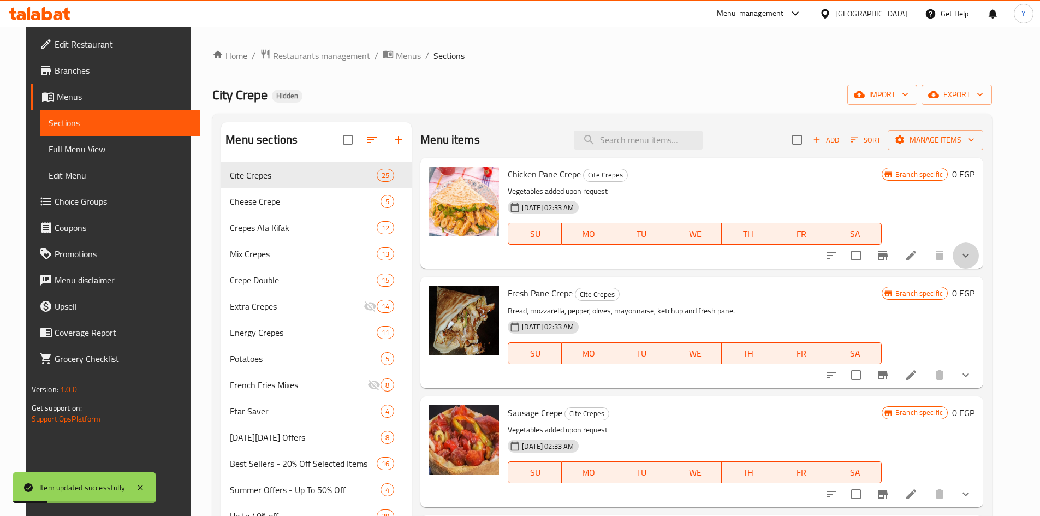
click at [977, 254] on button "show more" at bounding box center [966, 255] width 26 height 26
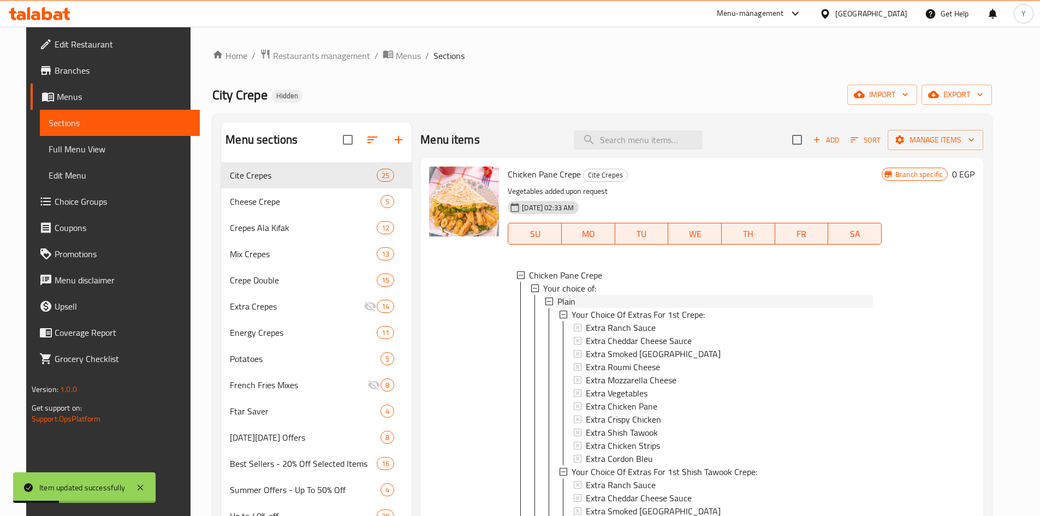
click at [558, 300] on span "Plain" at bounding box center [567, 301] width 18 height 13
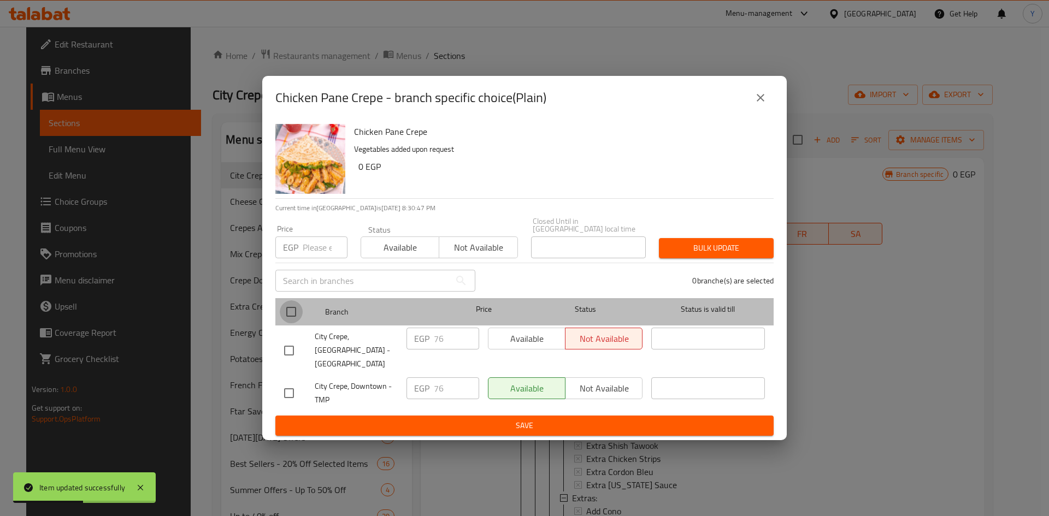
drag, startPoint x: 294, startPoint y: 317, endPoint x: 317, endPoint y: 276, distance: 46.9
click at [294, 317] on input "checkbox" at bounding box center [291, 311] width 23 height 23
checkbox input "true"
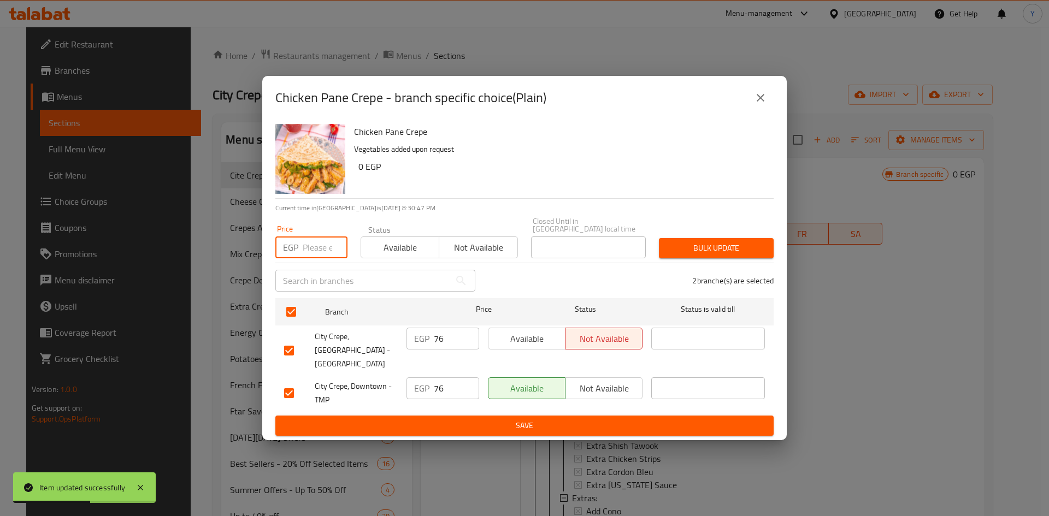
drag, startPoint x: 312, startPoint y: 252, endPoint x: 322, endPoint y: 253, distance: 10.4
click at [312, 251] on input "number" at bounding box center [325, 247] width 45 height 22
type input "75"
drag, startPoint x: 503, startPoint y: 216, endPoint x: 554, endPoint y: 233, distance: 54.1
click at [505, 213] on p "Current time in Egypt is 05 Sep 2025 8:30:50 PM" at bounding box center [524, 208] width 498 height 10
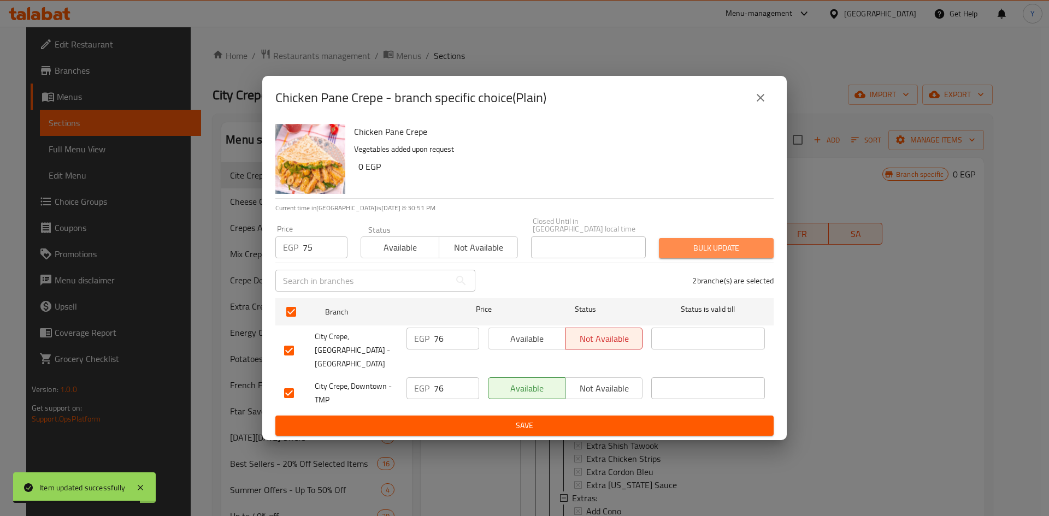
click at [660, 251] on button "Bulk update" at bounding box center [716, 248] width 115 height 20
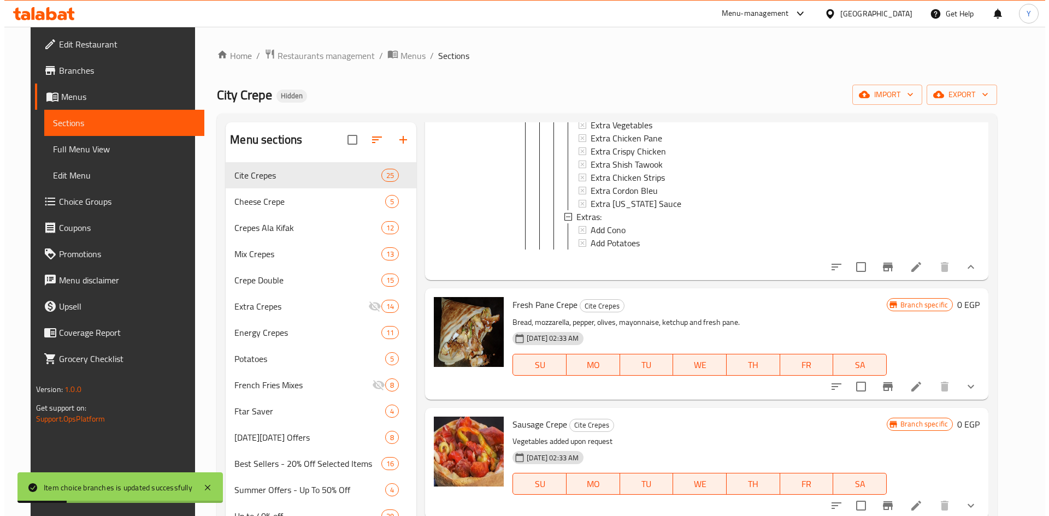
scroll to position [546, 0]
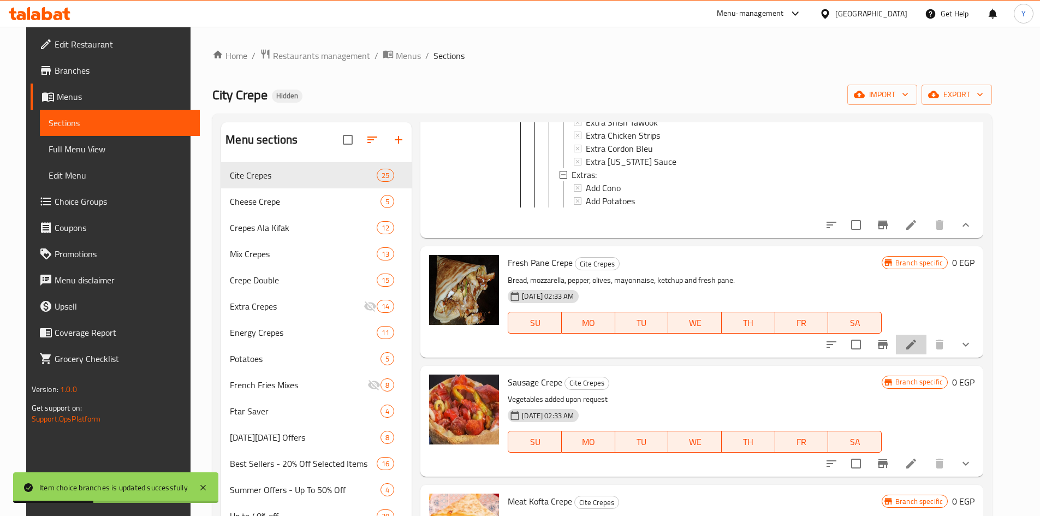
click at [920, 345] on li at bounding box center [911, 345] width 31 height 20
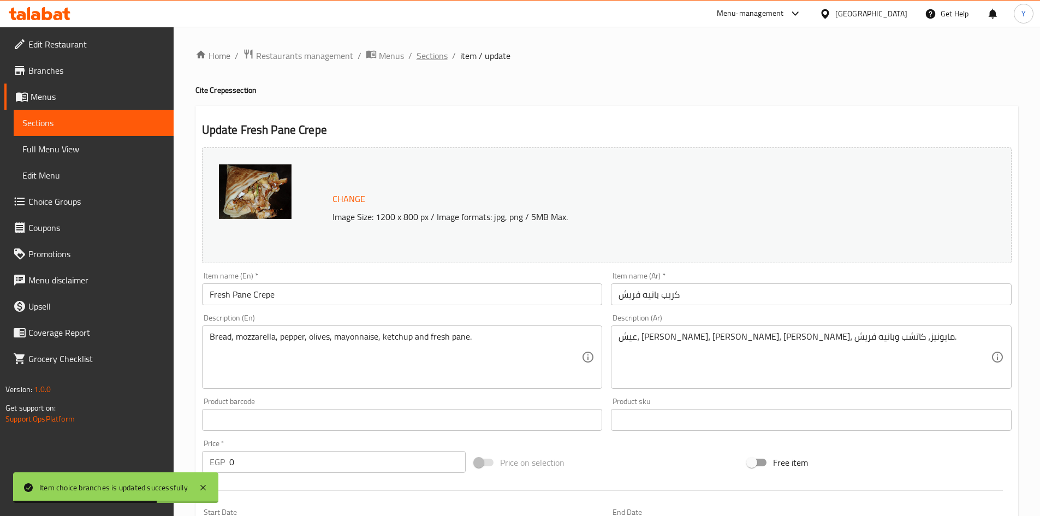
click at [445, 62] on span "Sections" at bounding box center [432, 55] width 31 height 13
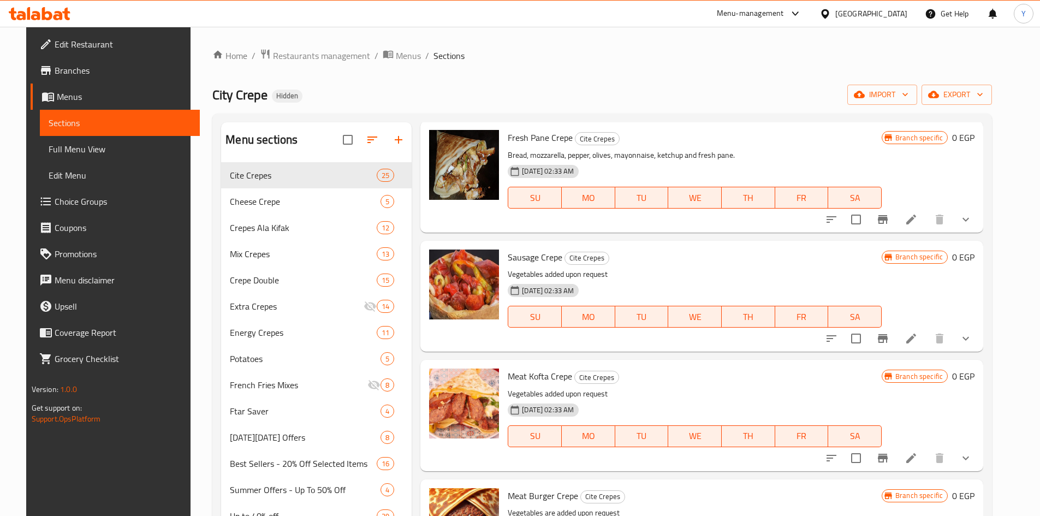
scroll to position [164, 0]
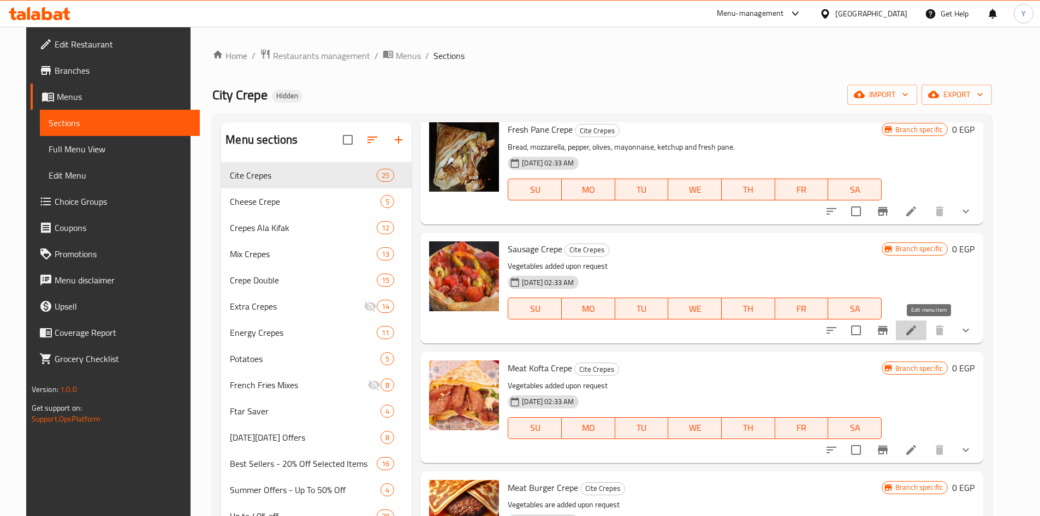
click at [918, 331] on icon at bounding box center [911, 330] width 13 height 13
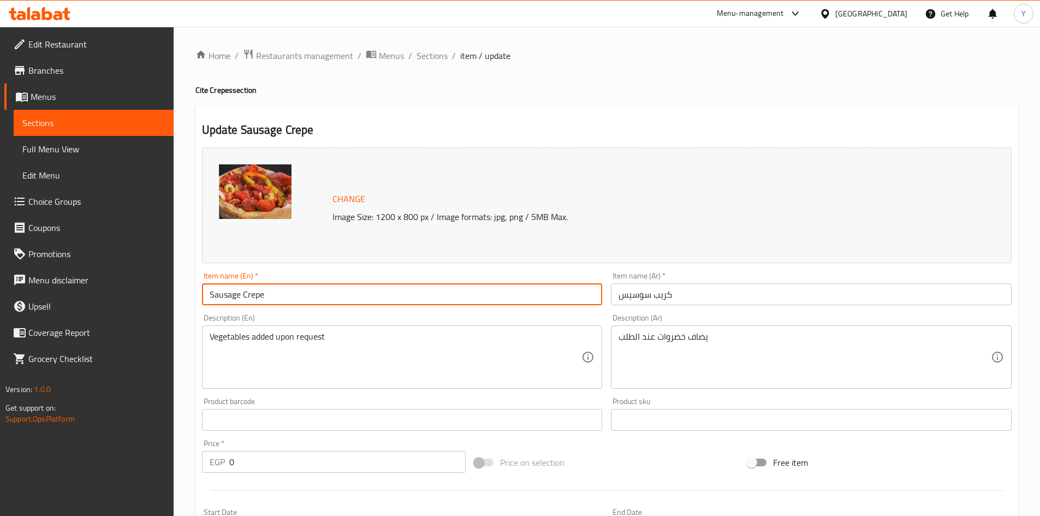
drag, startPoint x: 238, startPoint y: 295, endPoint x: 175, endPoint y: 304, distance: 63.9
type input "Hot Crepe"
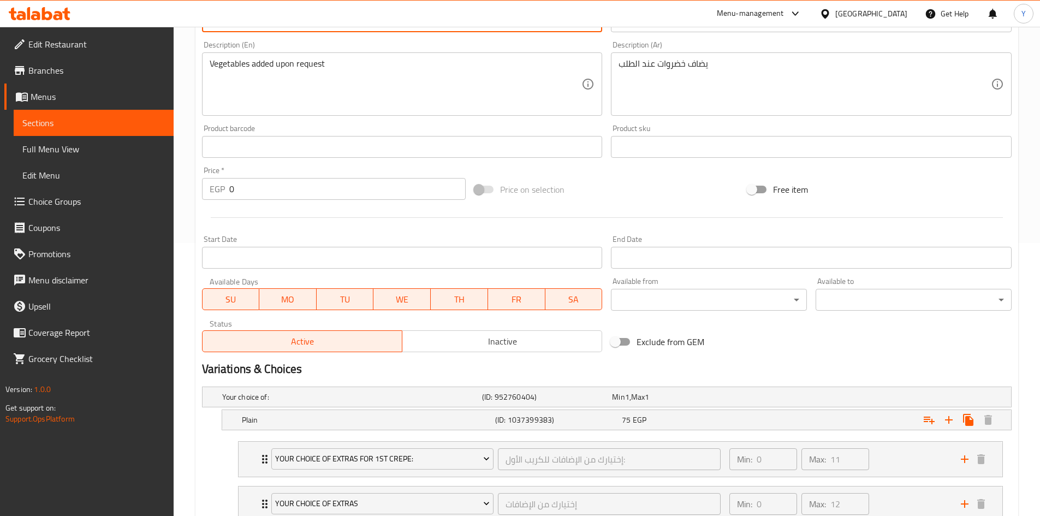
scroll to position [164, 0]
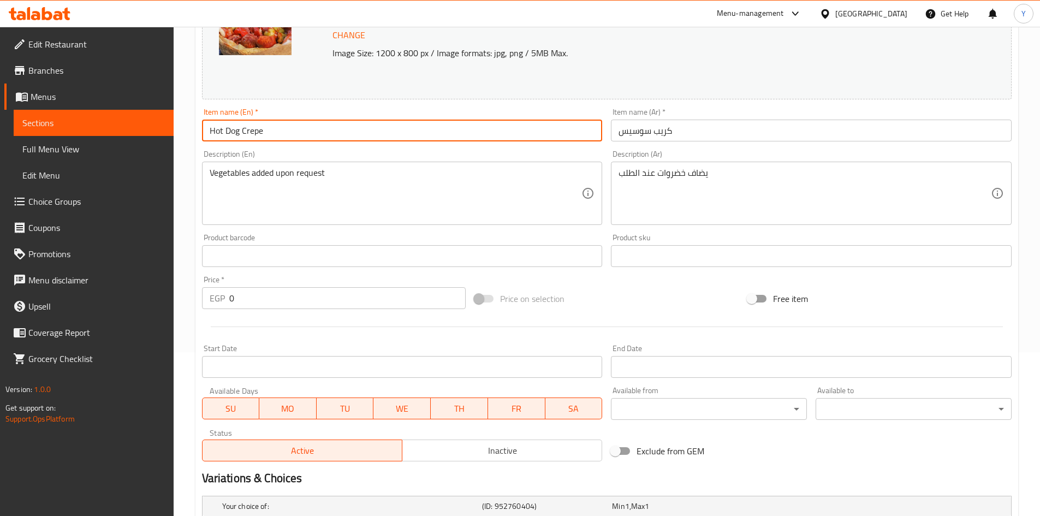
click at [331, 121] on input "Hot Dog Crepe" at bounding box center [402, 131] width 401 height 22
type input "Hot Dog Crepe"
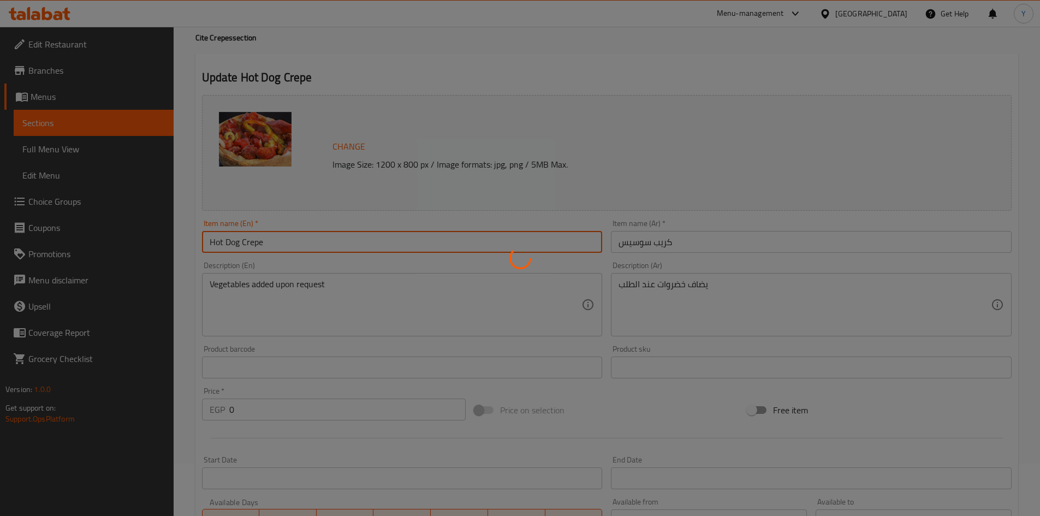
scroll to position [0, 0]
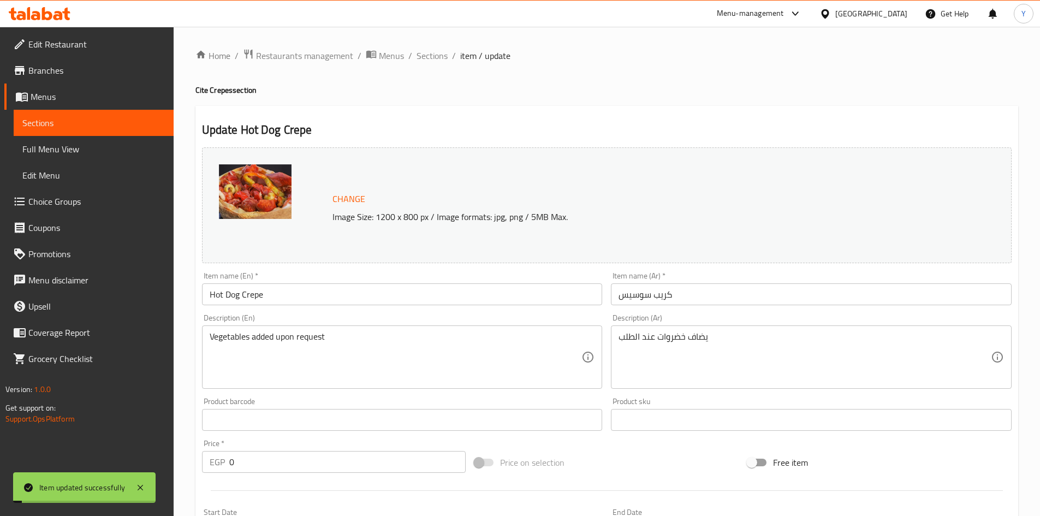
click at [427, 54] on span "Sections" at bounding box center [432, 55] width 31 height 13
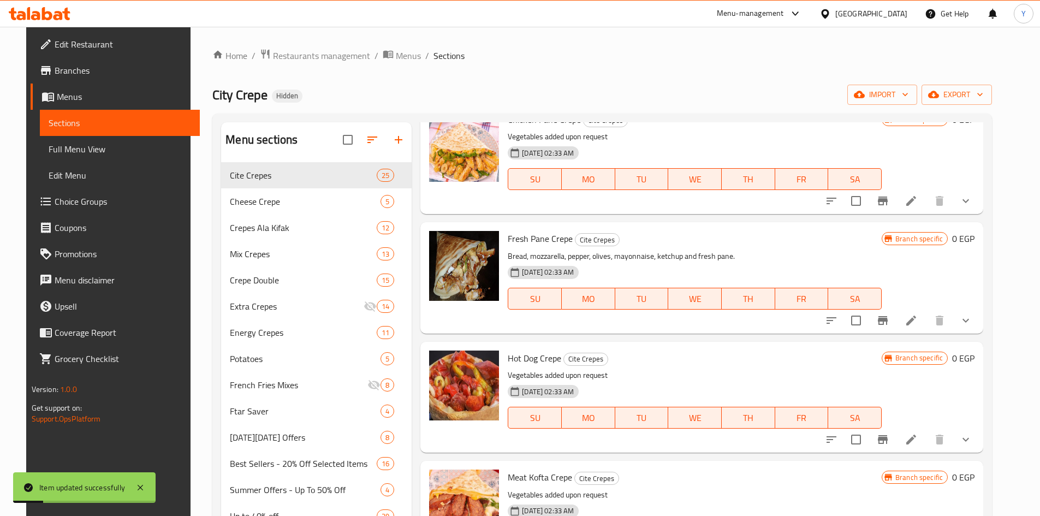
scroll to position [164, 0]
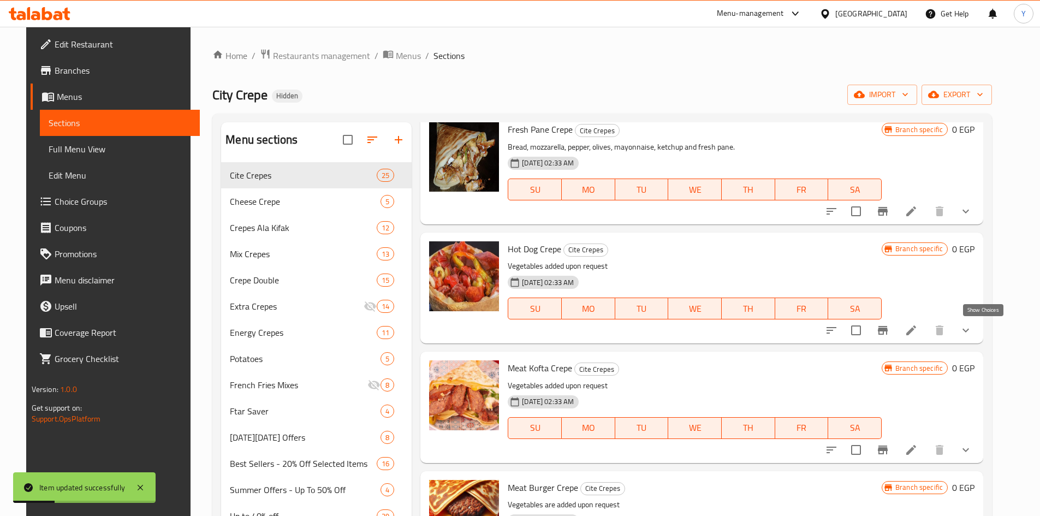
click at [973, 327] on icon "show more" at bounding box center [965, 330] width 13 height 13
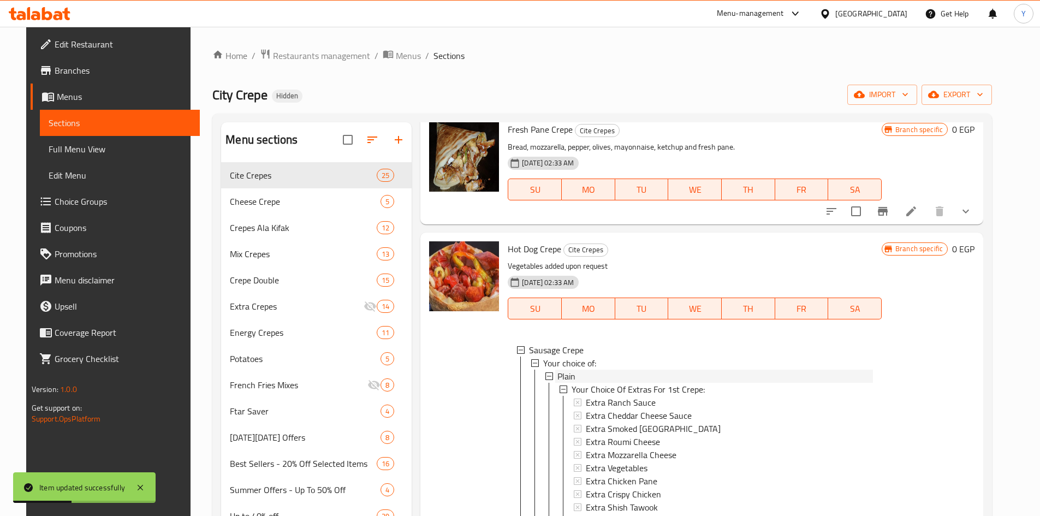
click at [562, 370] on span "Plain" at bounding box center [567, 376] width 18 height 13
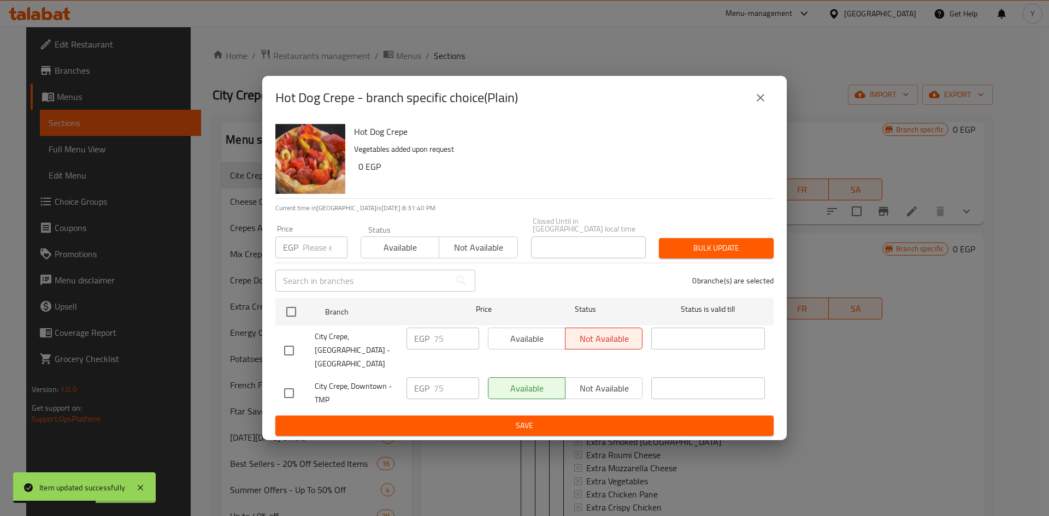
drag, startPoint x: 752, startPoint y: 105, endPoint x: 698, endPoint y: 297, distance: 199.2
click at [751, 106] on button "close" at bounding box center [760, 98] width 26 height 26
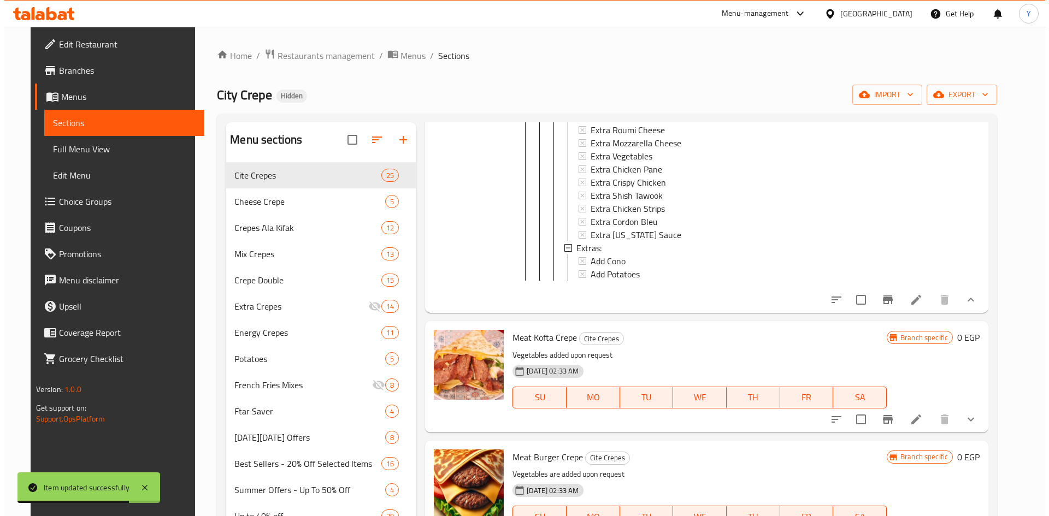
scroll to position [765, 0]
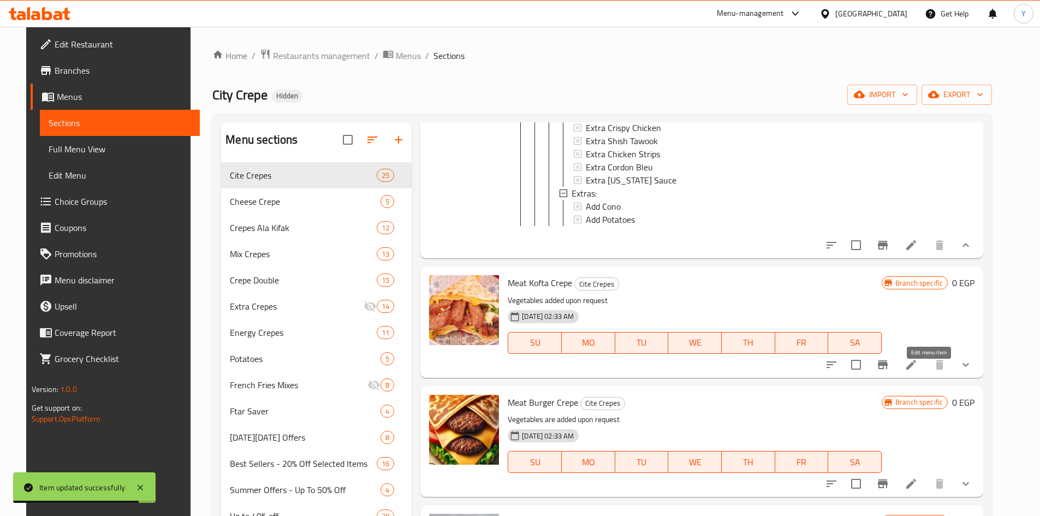
click at [918, 371] on icon at bounding box center [911, 364] width 13 height 13
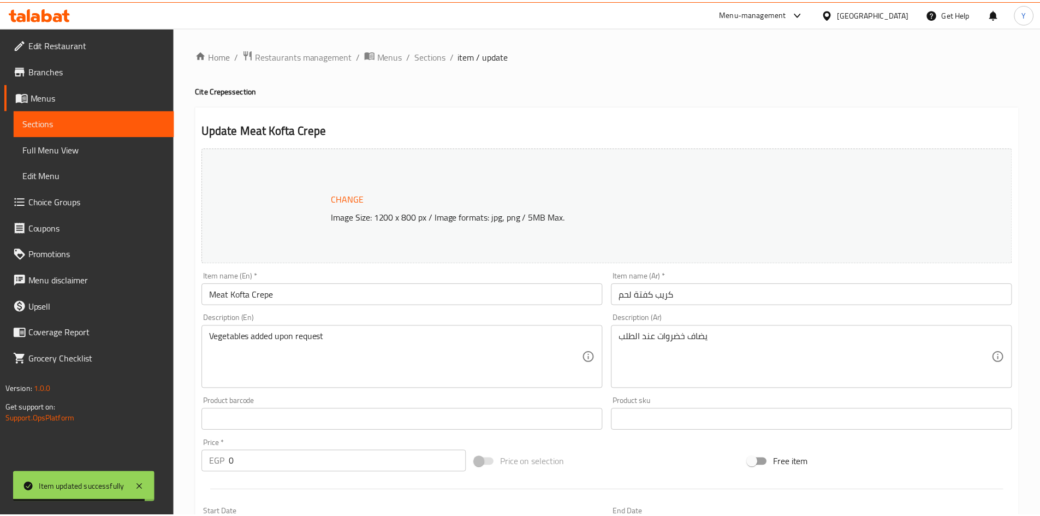
scroll to position [328, 0]
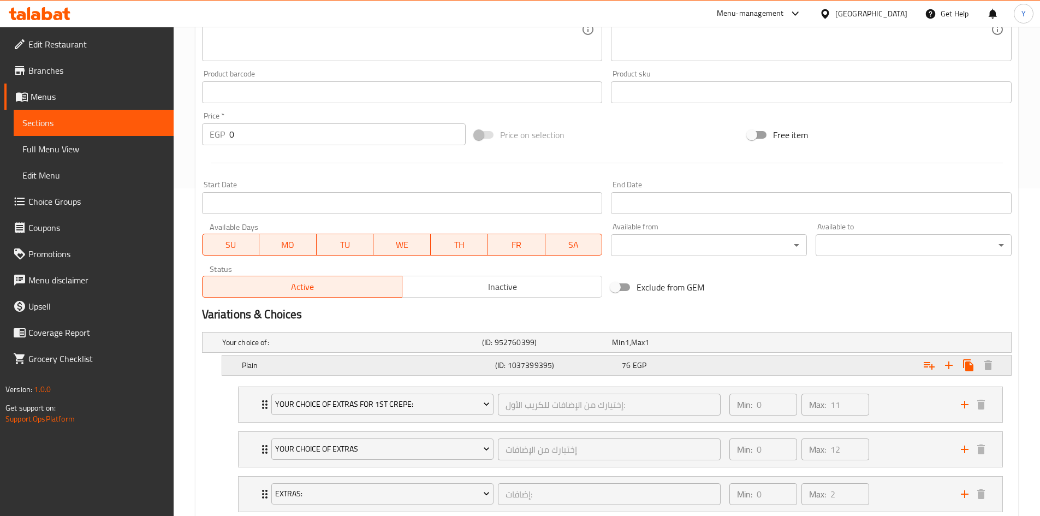
click at [748, 370] on div "Expand" at bounding box center [873, 365] width 253 height 24
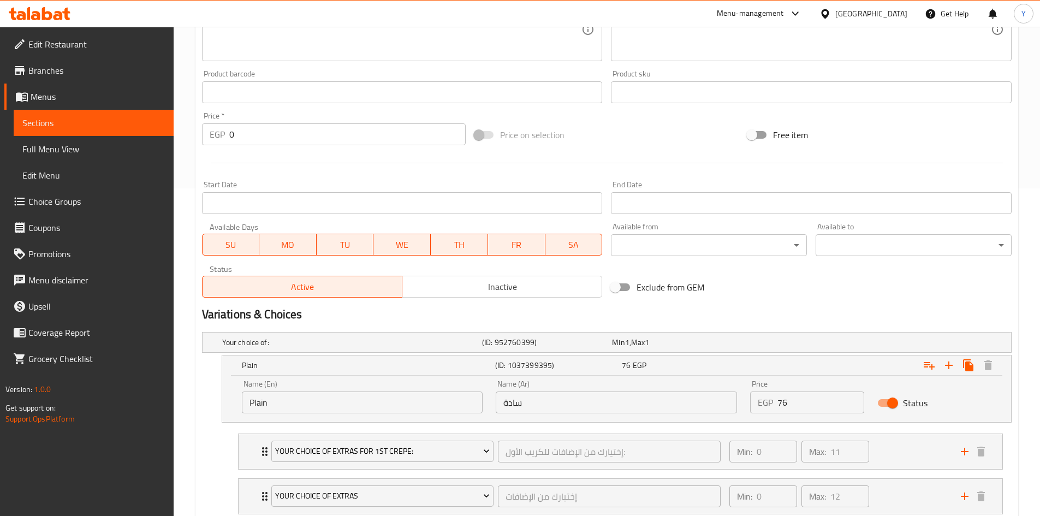
click at [824, 404] on input "76" at bounding box center [821, 403] width 87 height 22
type input "75"
click at [698, 312] on h2 "Variations & Choices" at bounding box center [607, 314] width 810 height 16
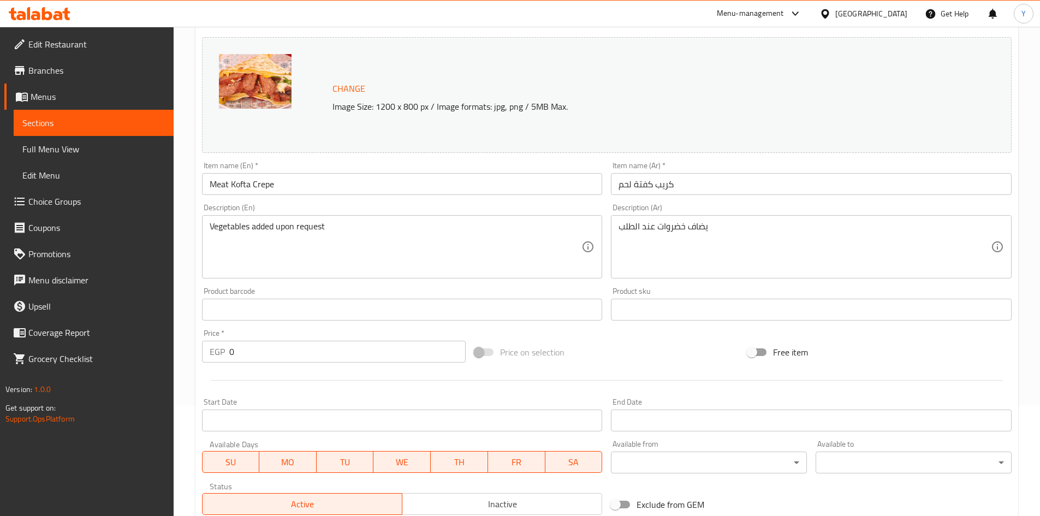
scroll to position [55, 0]
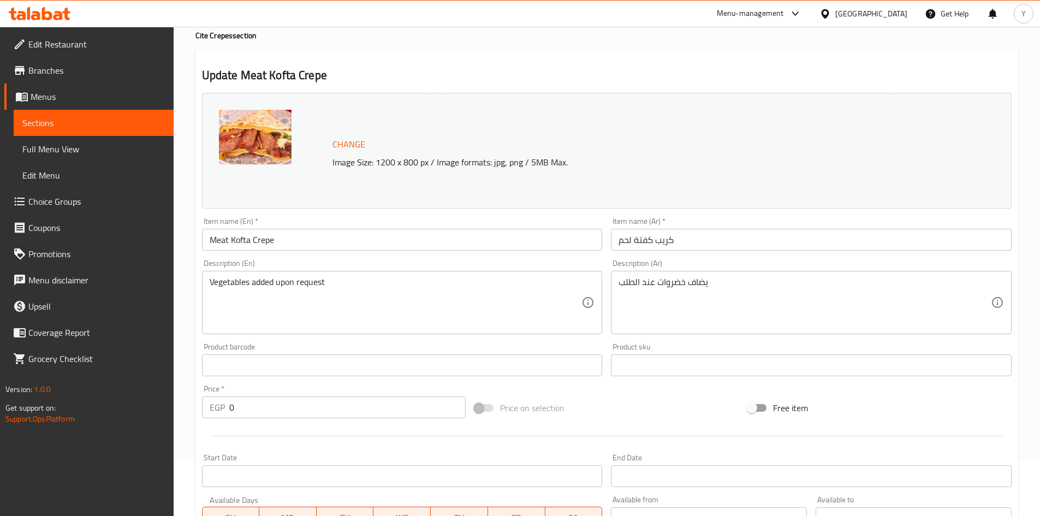
click at [305, 246] on input "Meat Kofta Crepe" at bounding box center [402, 240] width 401 height 22
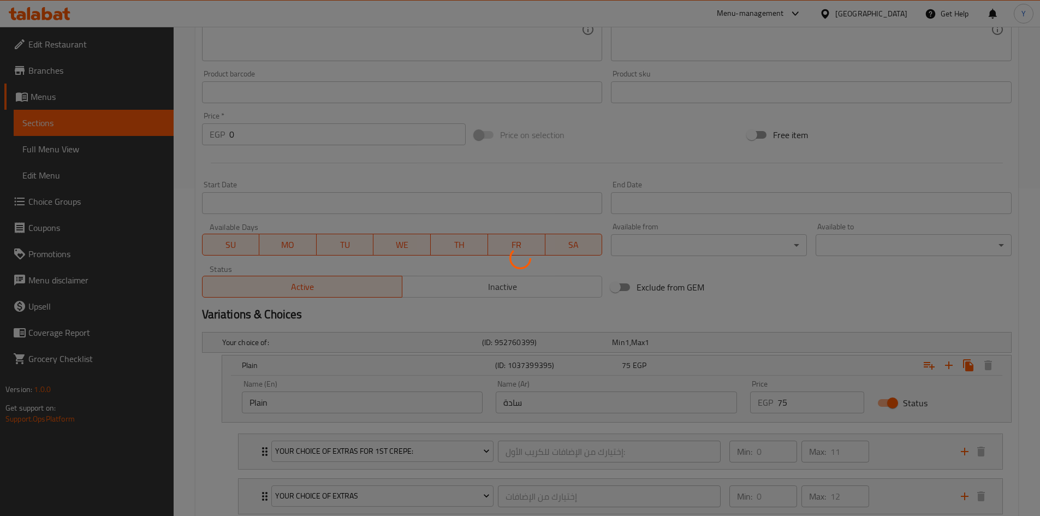
scroll to position [0, 0]
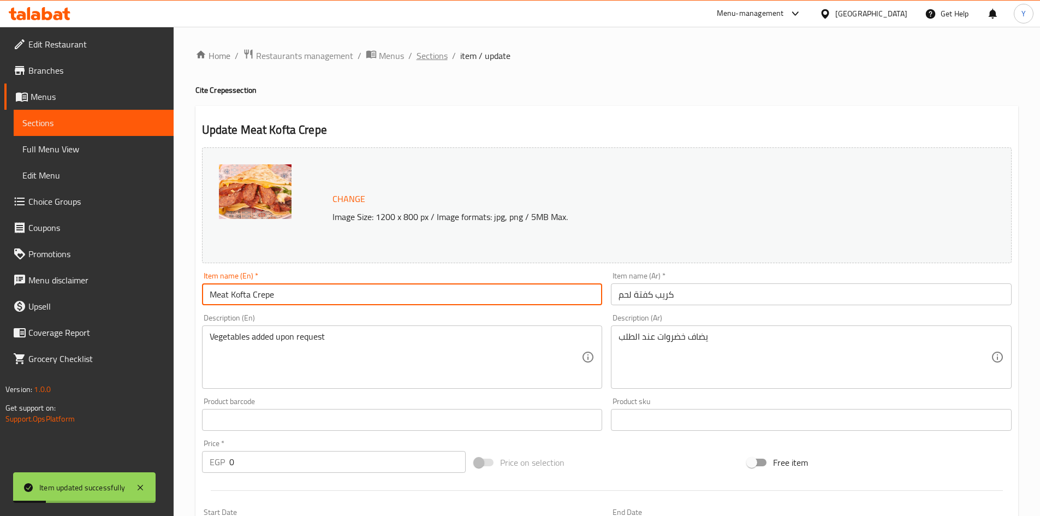
click at [426, 57] on span "Sections" at bounding box center [432, 55] width 31 height 13
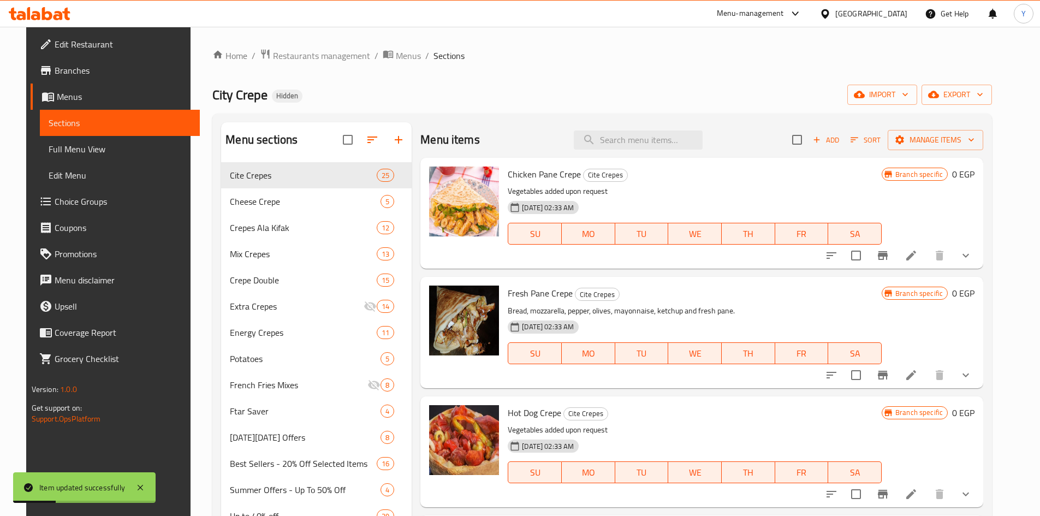
scroll to position [273, 0]
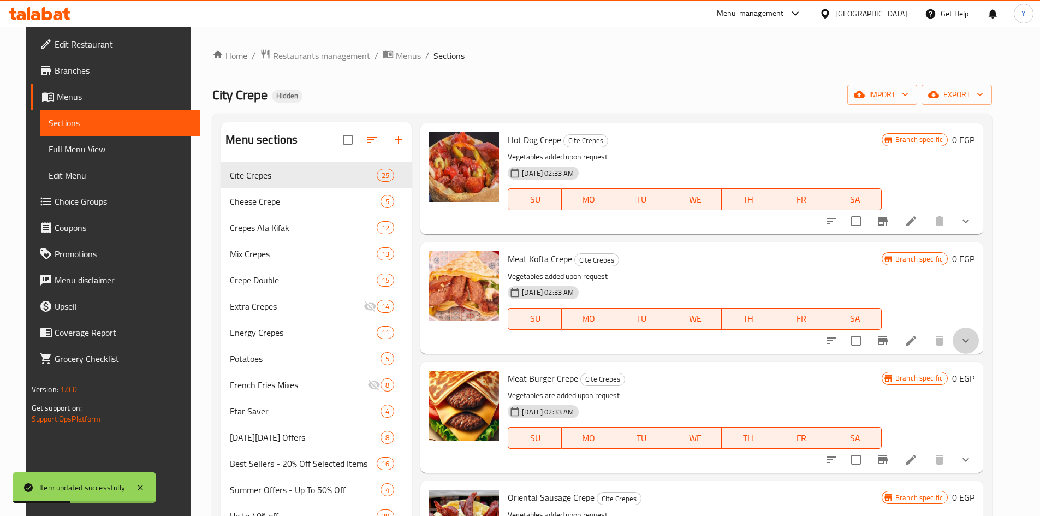
drag, startPoint x: 974, startPoint y: 341, endPoint x: 910, endPoint y: 379, distance: 74.2
click at [974, 342] on button "show more" at bounding box center [966, 341] width 26 height 26
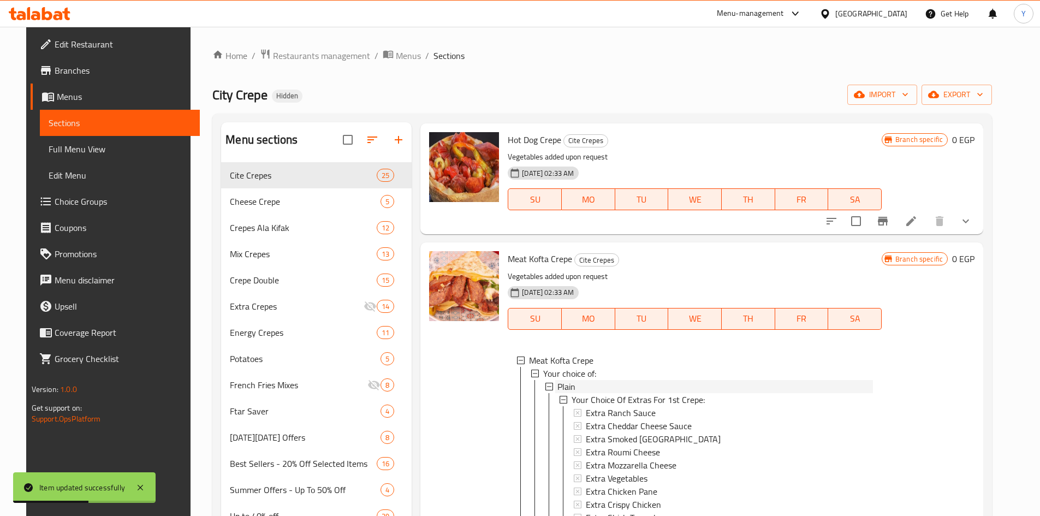
click at [642, 386] on div "Plain" at bounding box center [716, 386] width 316 height 13
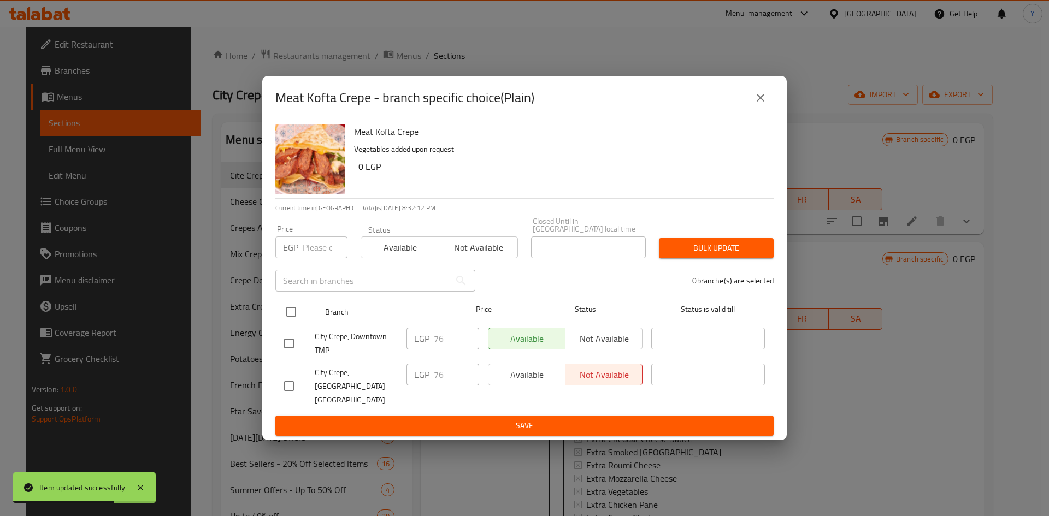
click at [300, 315] on input "checkbox" at bounding box center [291, 311] width 23 height 23
checkbox input "true"
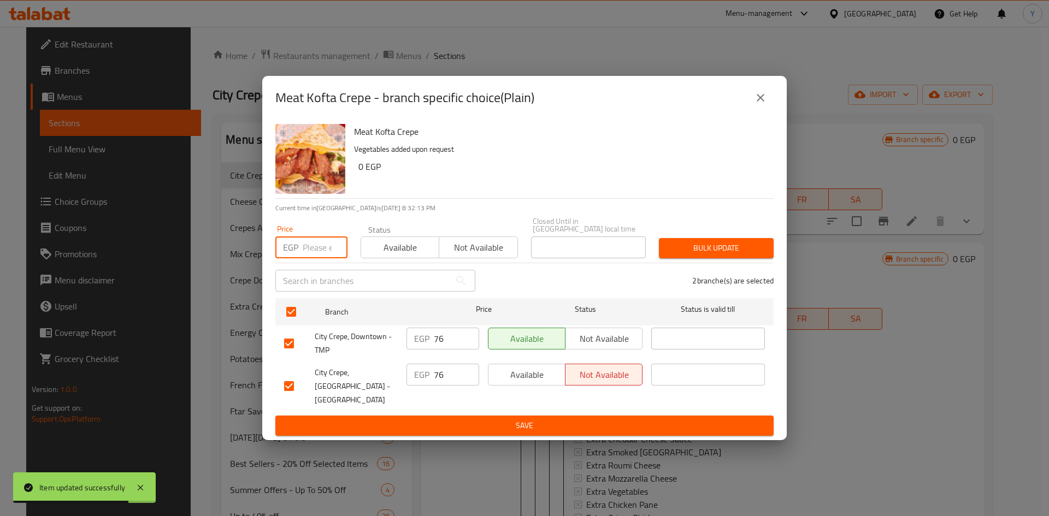
click at [315, 252] on input "number" at bounding box center [325, 247] width 45 height 22
type input "75"
drag, startPoint x: 476, startPoint y: 203, endPoint x: 617, endPoint y: 217, distance: 141.6
click at [477, 198] on div "Meat Kofta Crepe Vegetables added upon request 0 EGP" at bounding box center [559, 159] width 419 height 79
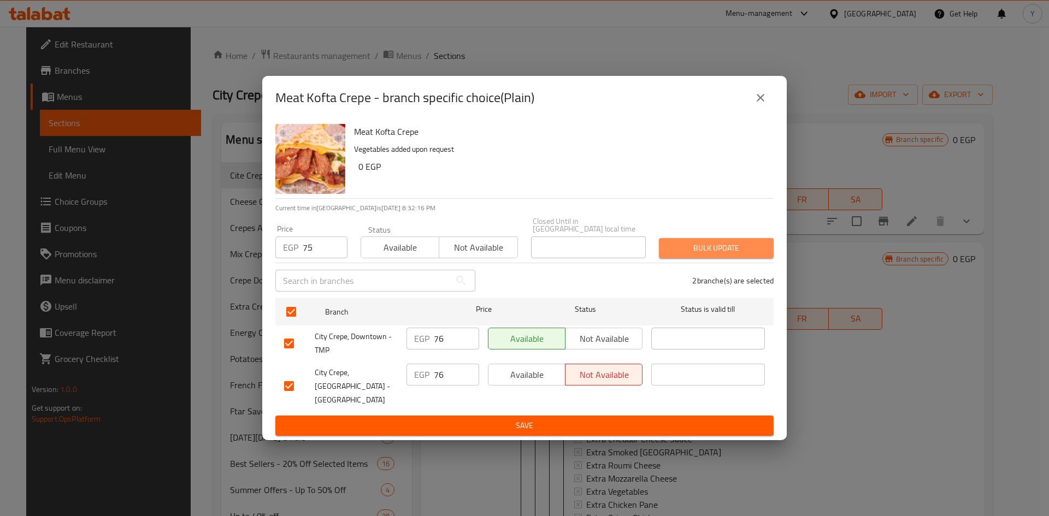
click at [749, 251] on span "Bulk update" at bounding box center [715, 248] width 97 height 14
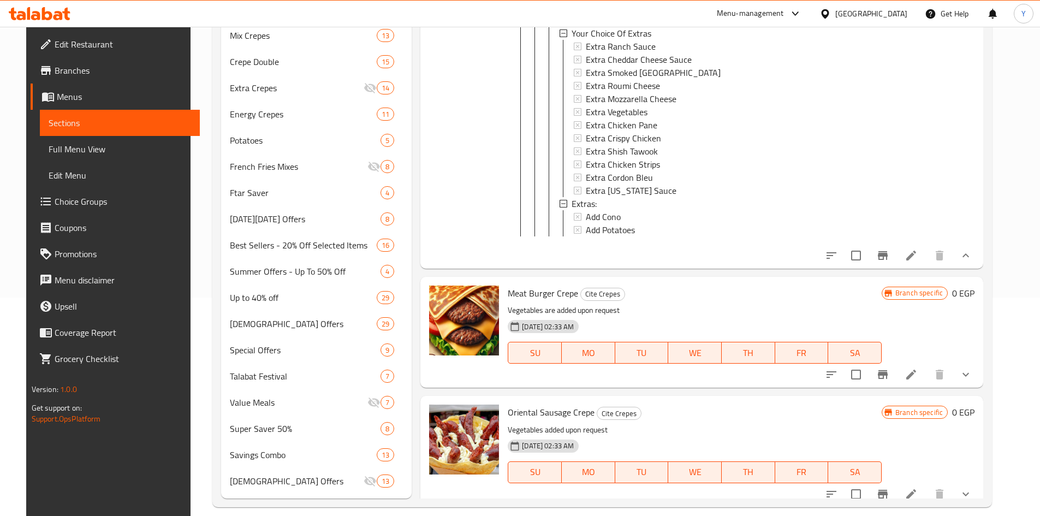
scroll to position [710, 0]
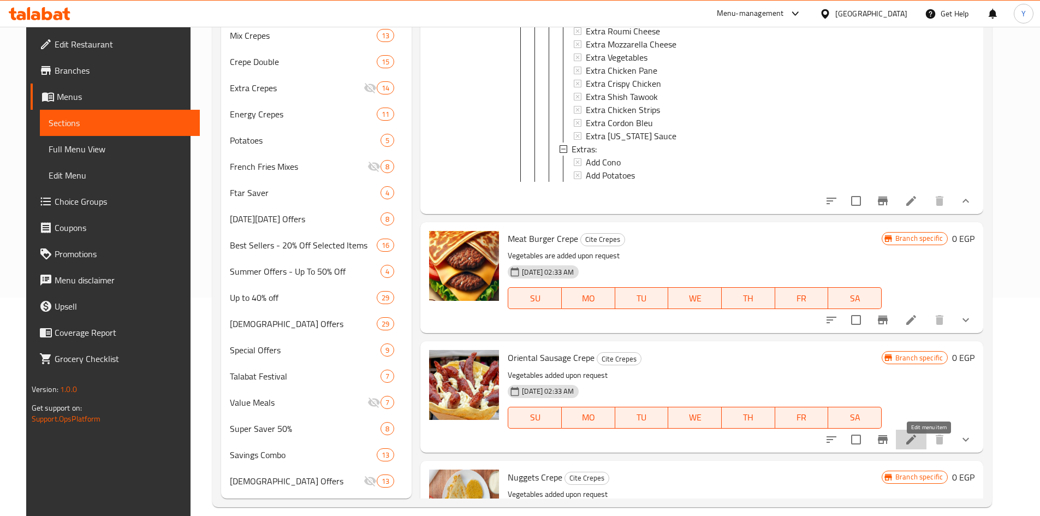
click at [918, 446] on icon at bounding box center [911, 439] width 13 height 13
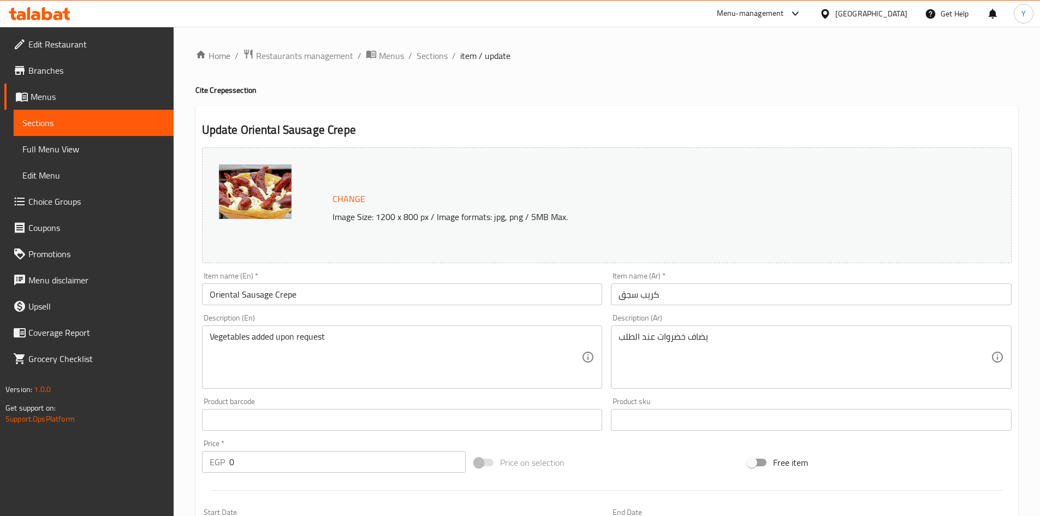
click at [223, 293] on input "Oriental Sausage Crepe" at bounding box center [402, 294] width 401 height 22
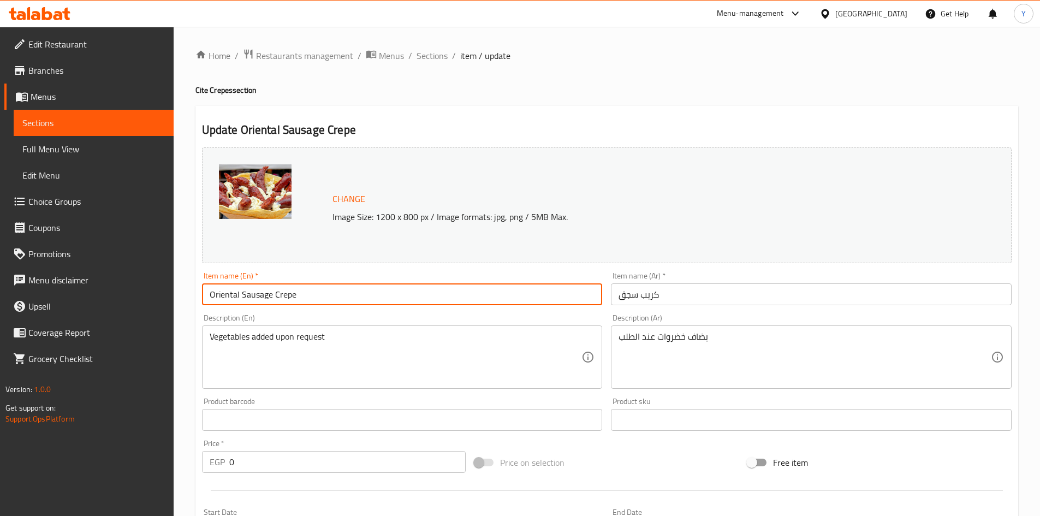
click at [223, 293] on input "Oriental Sausage Crepe" at bounding box center [402, 294] width 401 height 22
click at [704, 280] on div "Item name (Ar)   * كريب سجق Item name (Ar) *" at bounding box center [811, 288] width 401 height 33
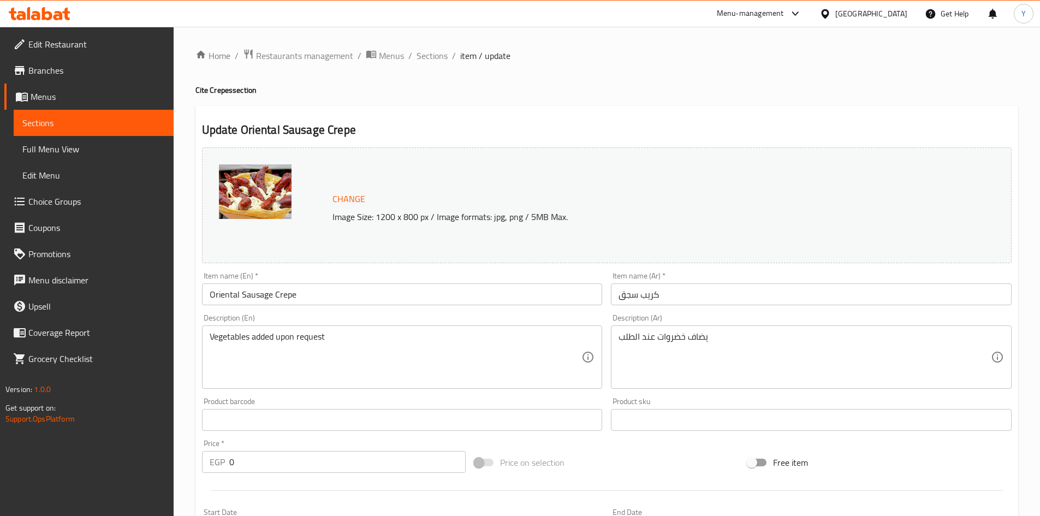
click at [698, 288] on input "كريب سجق" at bounding box center [811, 294] width 401 height 22
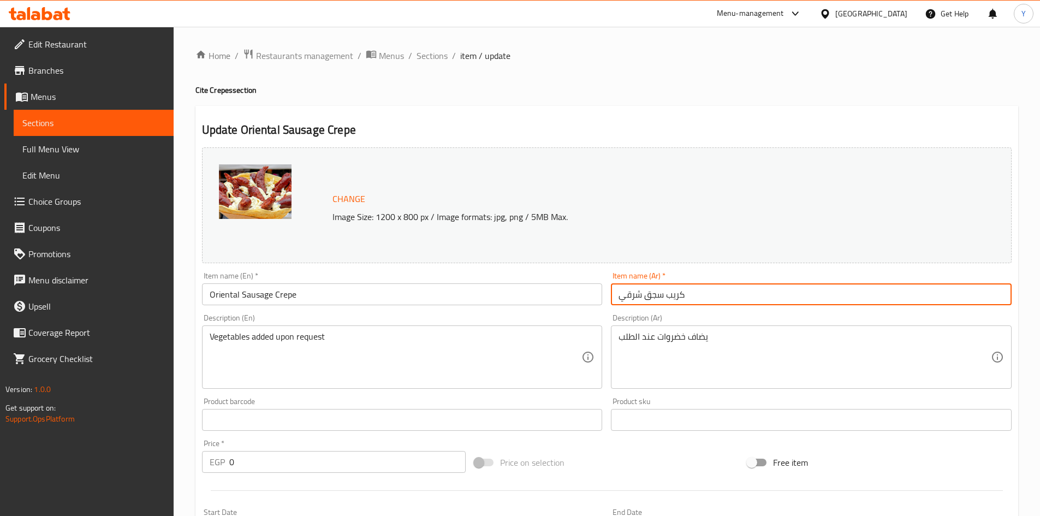
type input "كريب سجق شرقي"
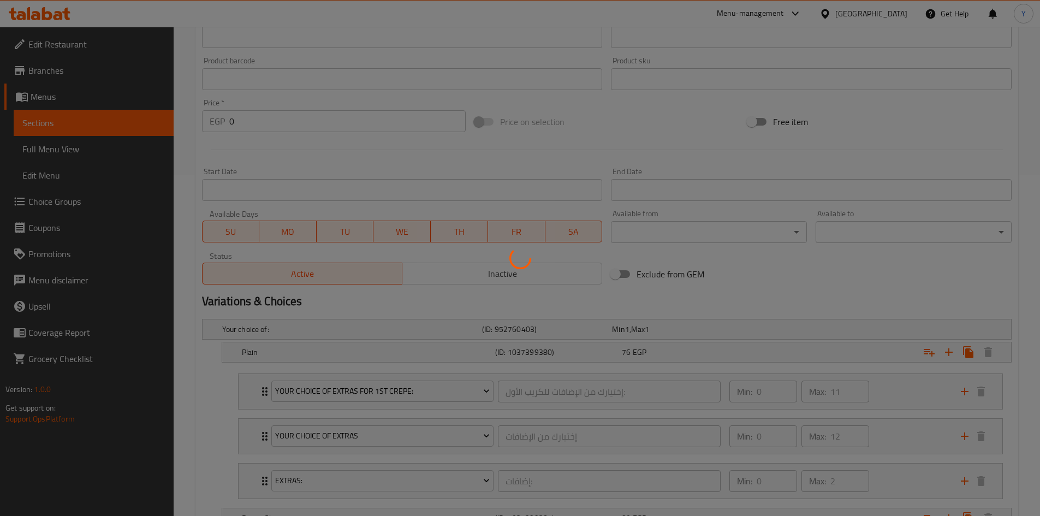
scroll to position [491, 0]
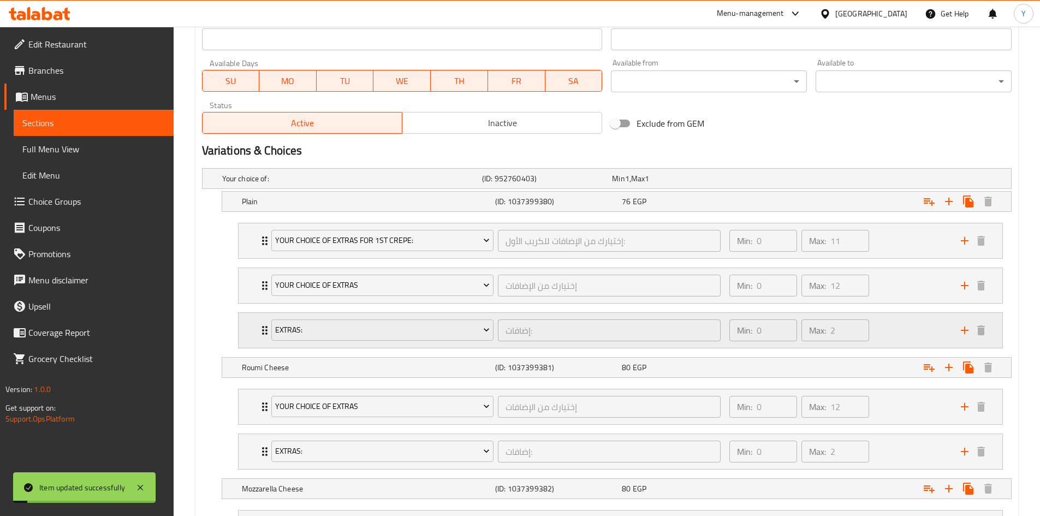
click at [608, 199] on h5 "(ID: 1037399380)" at bounding box center [556, 201] width 122 height 11
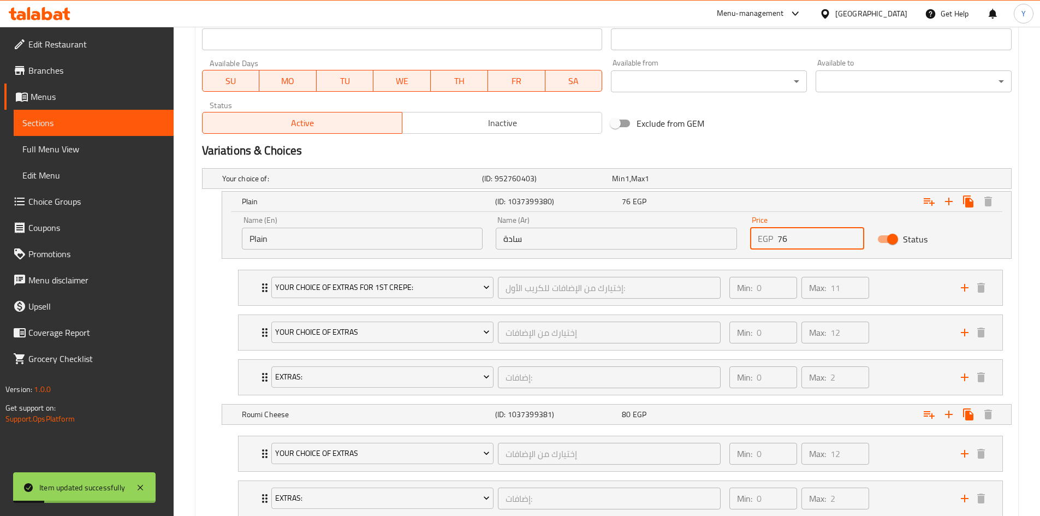
click at [793, 239] on input "76" at bounding box center [821, 239] width 87 height 22
type input "75"
click at [731, 139] on div "Variations & Choices" at bounding box center [607, 150] width 819 height 25
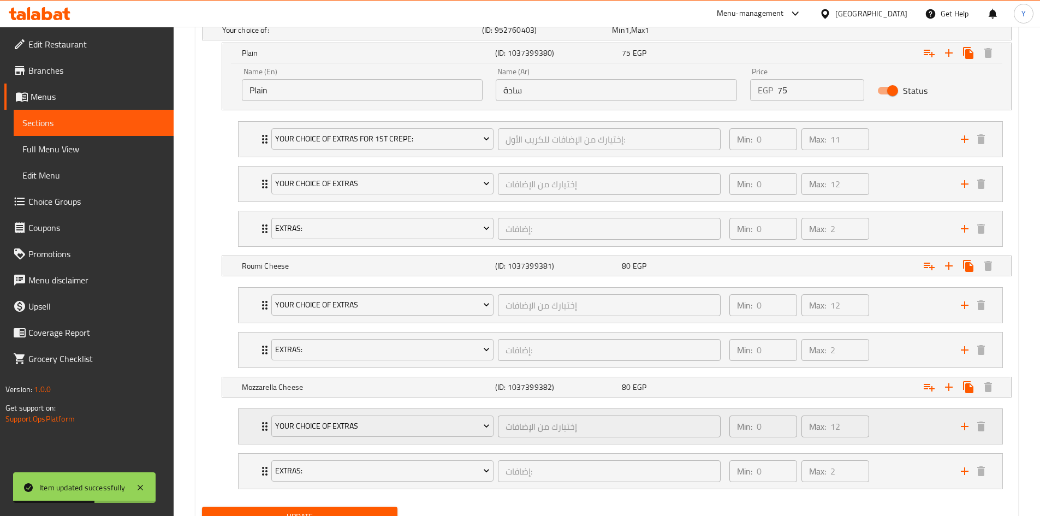
scroll to position [688, 0]
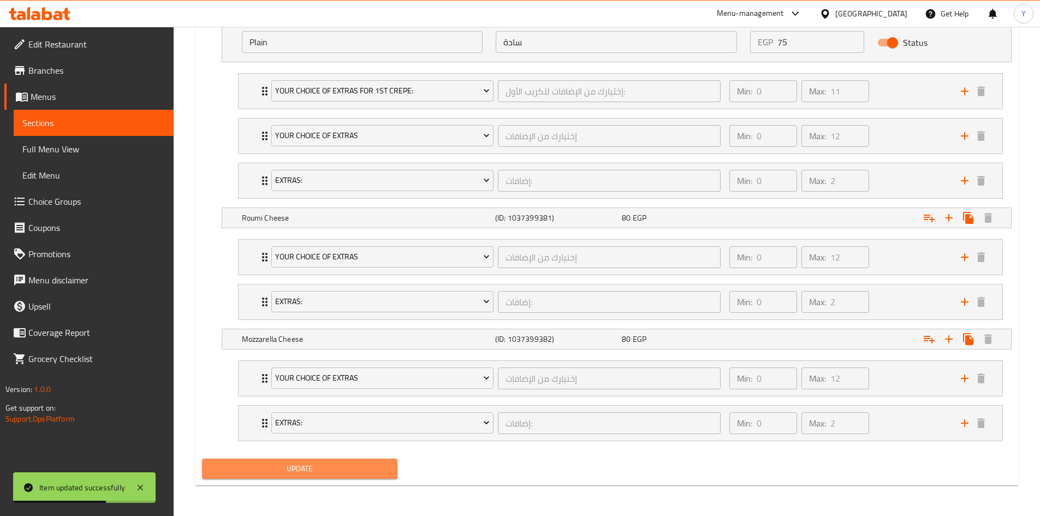
drag, startPoint x: 341, startPoint y: 474, endPoint x: 460, endPoint y: 441, distance: 123.5
click at [341, 470] on span "Update" at bounding box center [300, 469] width 179 height 14
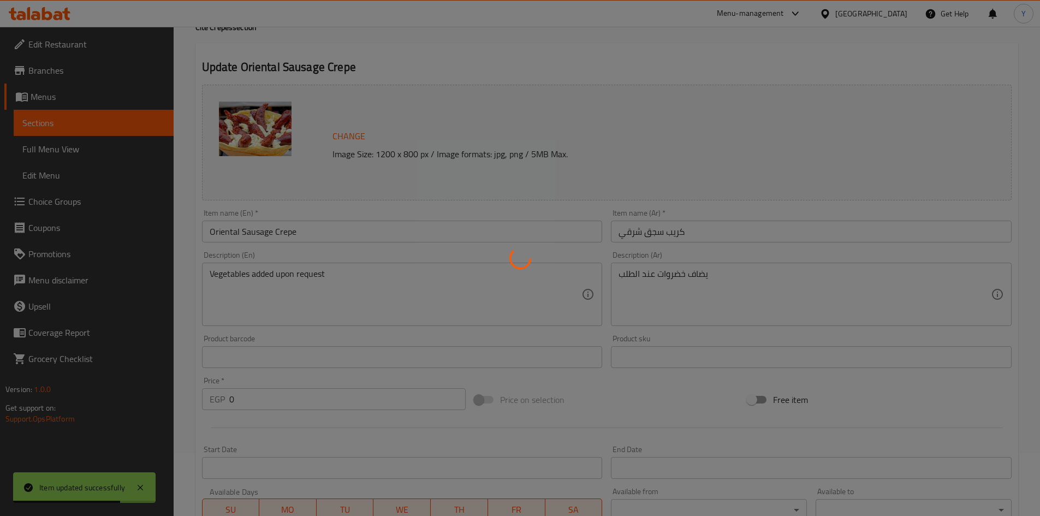
scroll to position [0, 0]
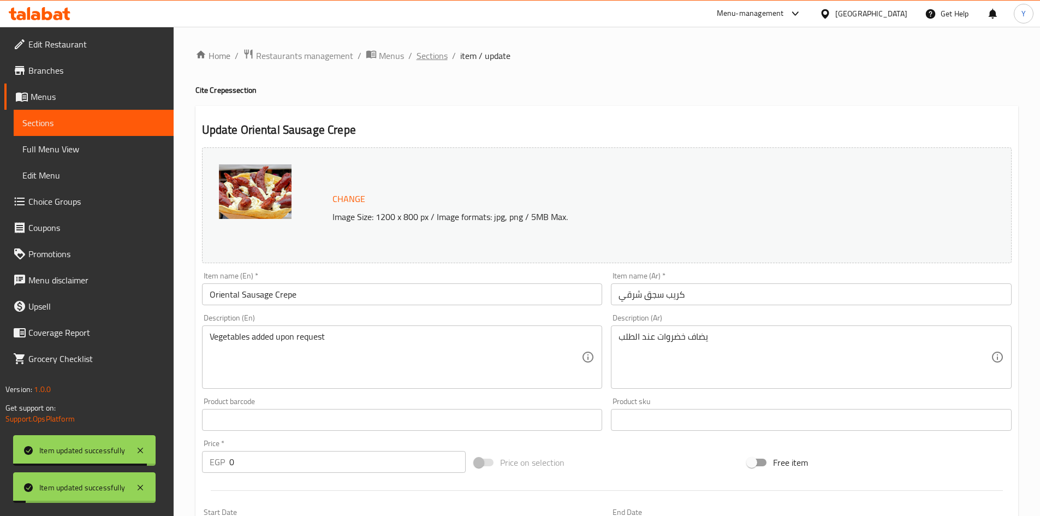
click at [436, 62] on span "Sections" at bounding box center [432, 55] width 31 height 13
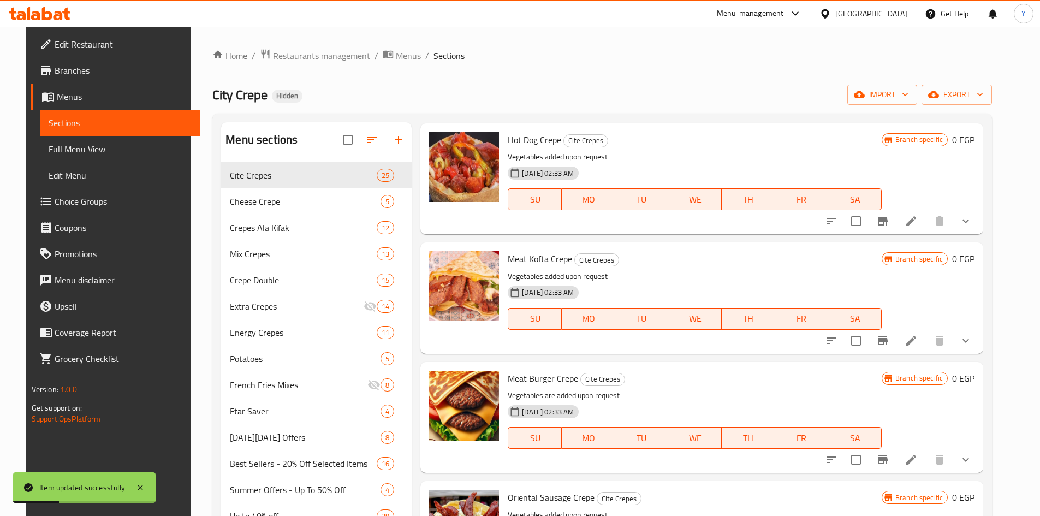
scroll to position [437, 0]
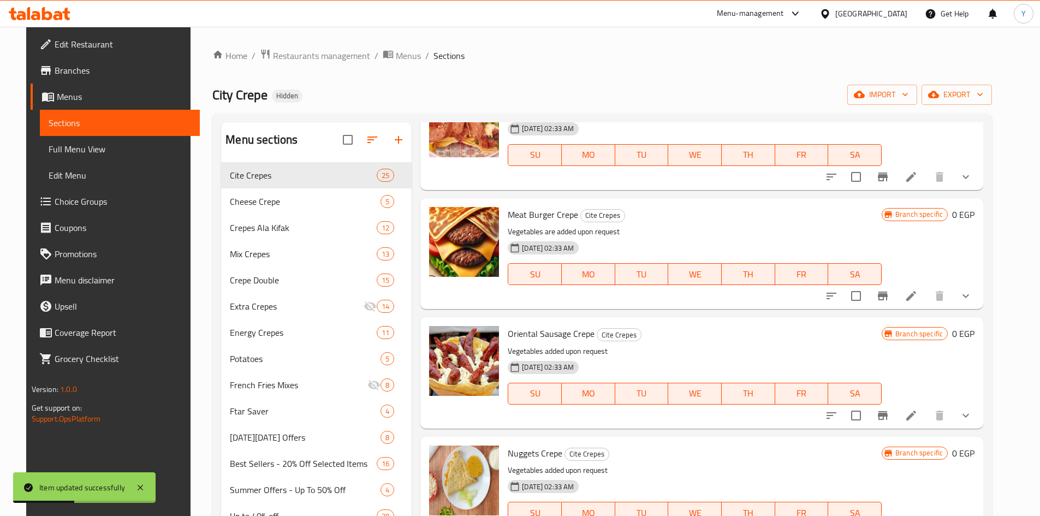
click at [979, 419] on button "show more" at bounding box center [966, 415] width 26 height 26
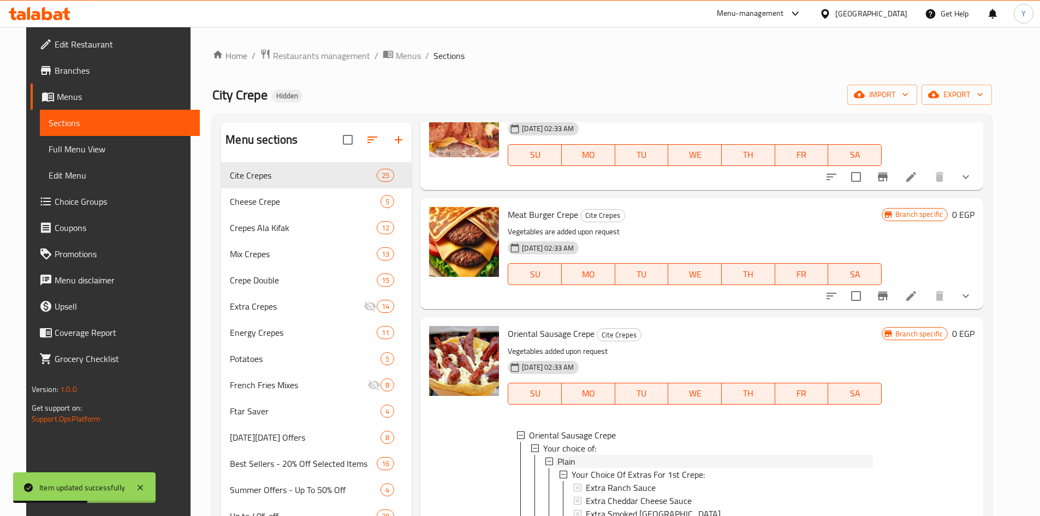
click at [667, 458] on div "Plain" at bounding box center [716, 461] width 316 height 13
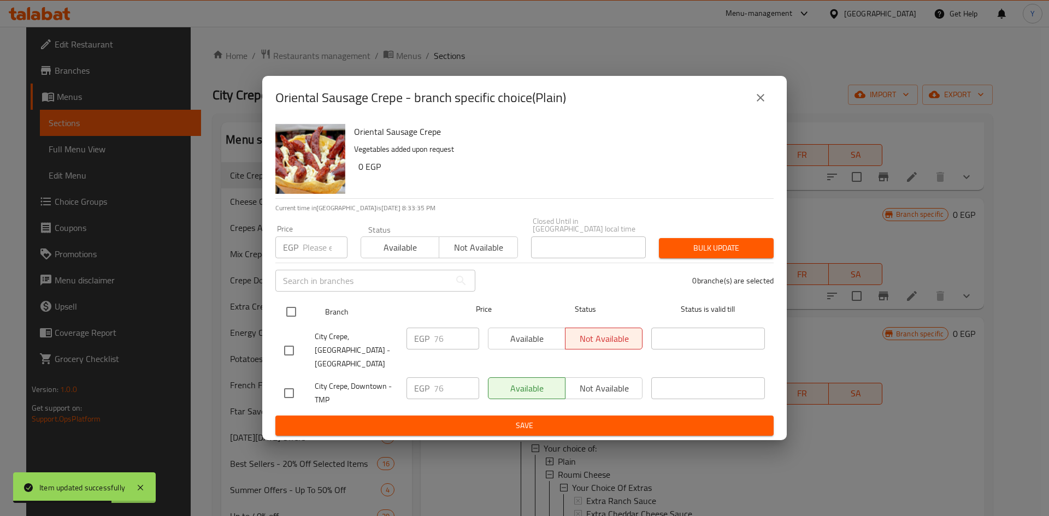
click at [292, 317] on input "checkbox" at bounding box center [291, 311] width 23 height 23
checkbox input "true"
click at [316, 256] on input "number" at bounding box center [325, 247] width 45 height 22
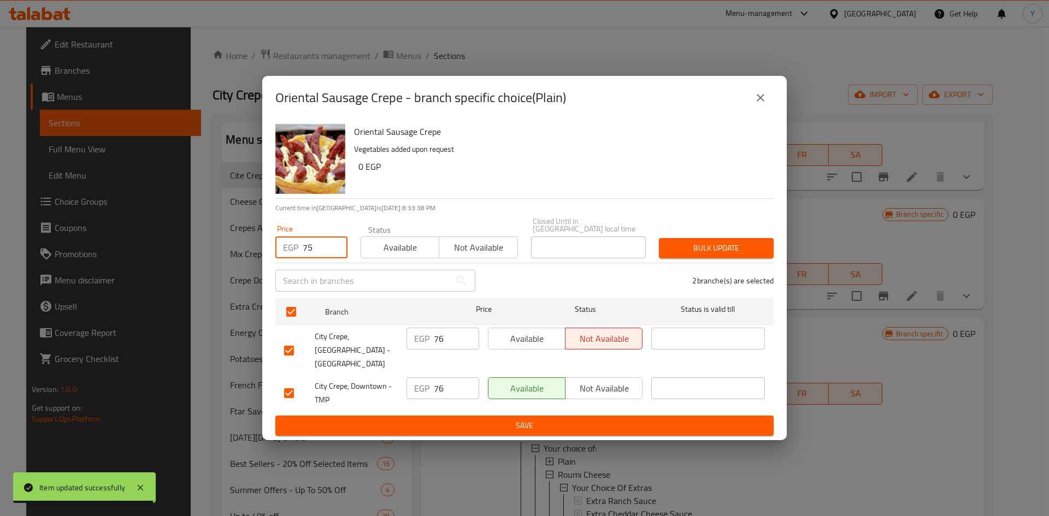
type input "75"
drag, startPoint x: 458, startPoint y: 215, endPoint x: 653, endPoint y: 282, distance: 205.7
click at [459, 213] on p "Current time in Egypt is 05 Sep 2025 8:33:38 PM" at bounding box center [524, 208] width 498 height 10
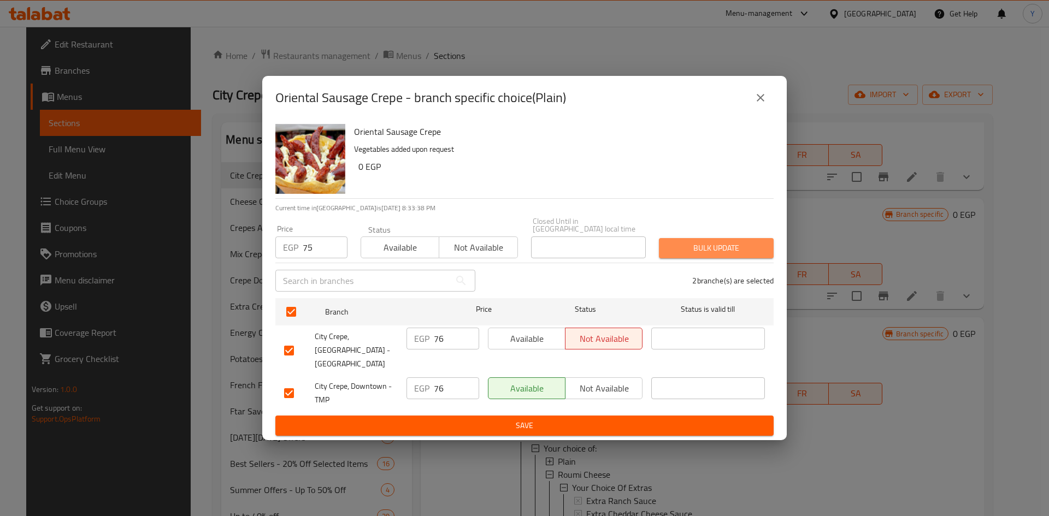
click at [723, 258] on button "Bulk update" at bounding box center [716, 248] width 115 height 20
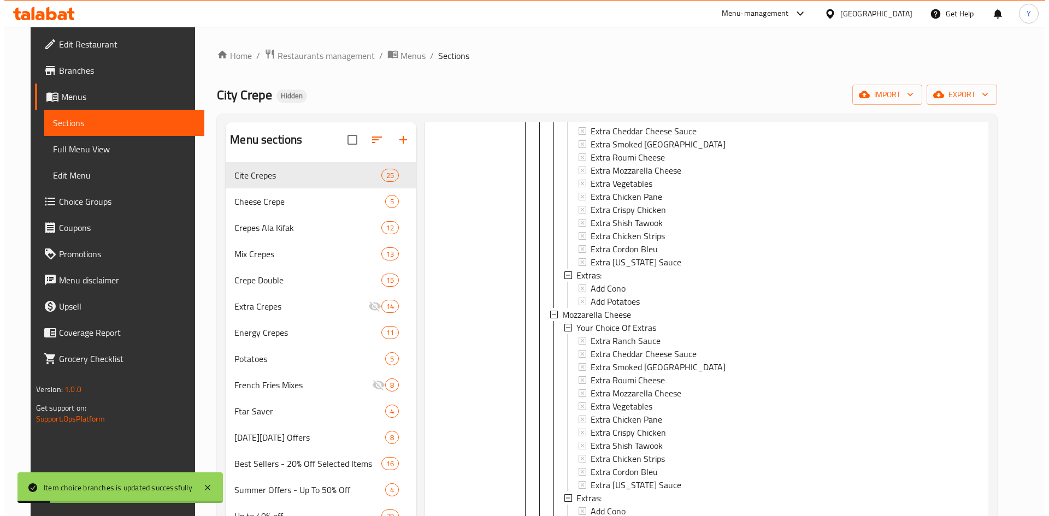
scroll to position [1092, 0]
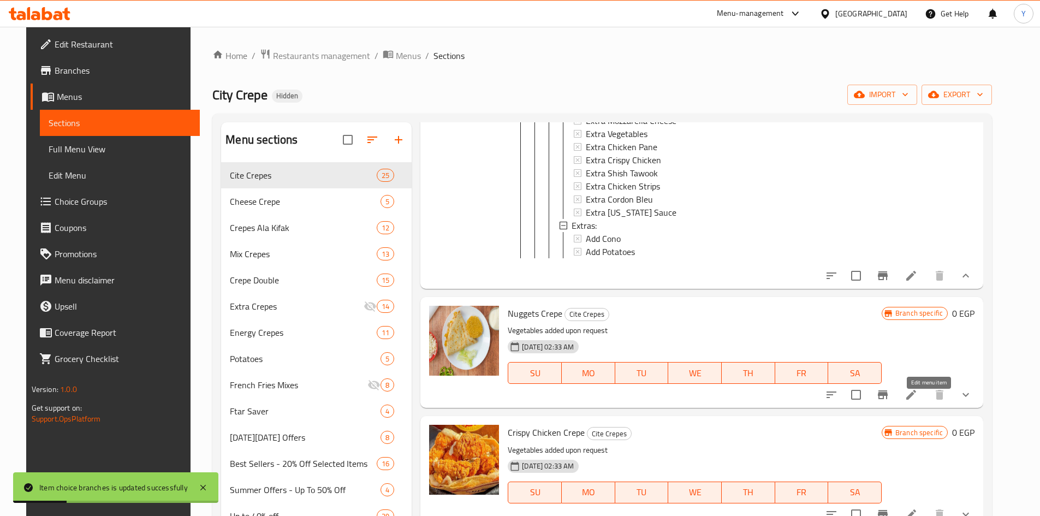
click at [918, 401] on icon at bounding box center [911, 394] width 13 height 13
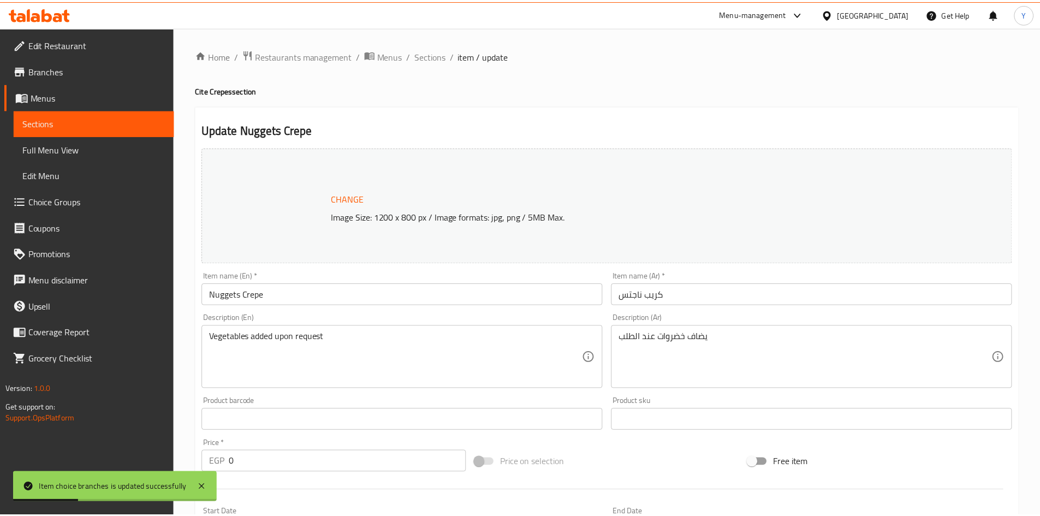
scroll to position [328, 0]
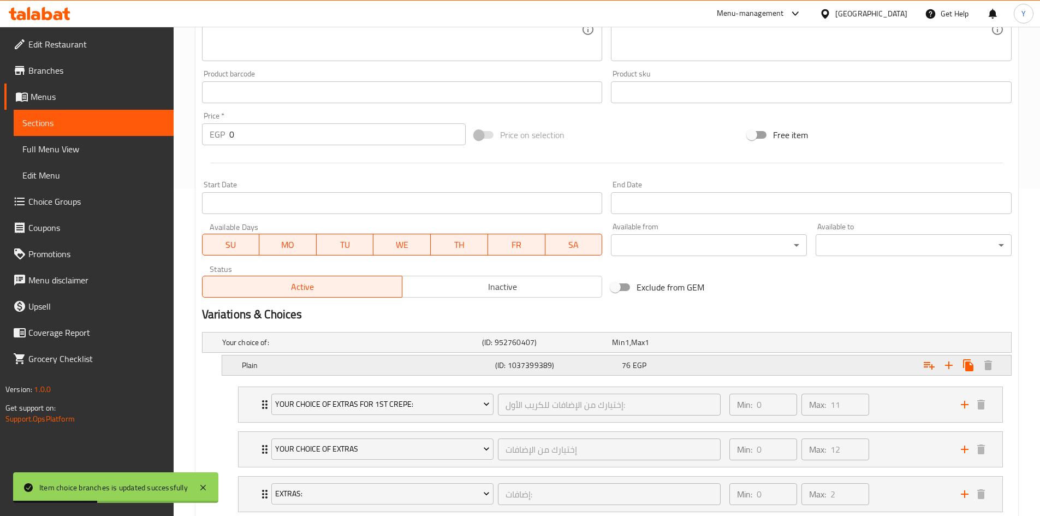
click at [729, 372] on div "76 EGP" at bounding box center [683, 365] width 127 height 15
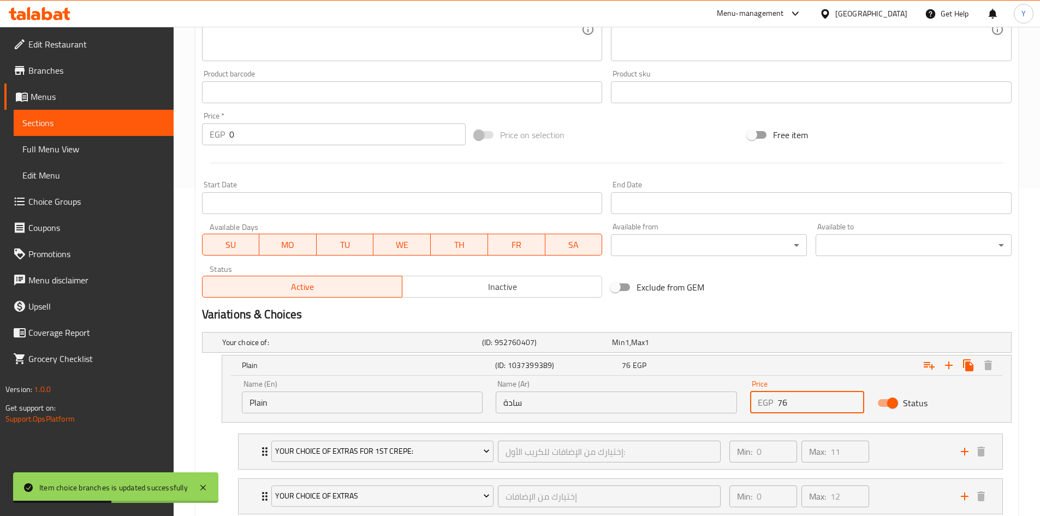
click at [805, 401] on input "76" at bounding box center [821, 403] width 87 height 22
type input "75"
click at [783, 332] on div "Your choice of: (ID: 952760407) Min 1 , Max 1" at bounding box center [610, 342] width 780 height 24
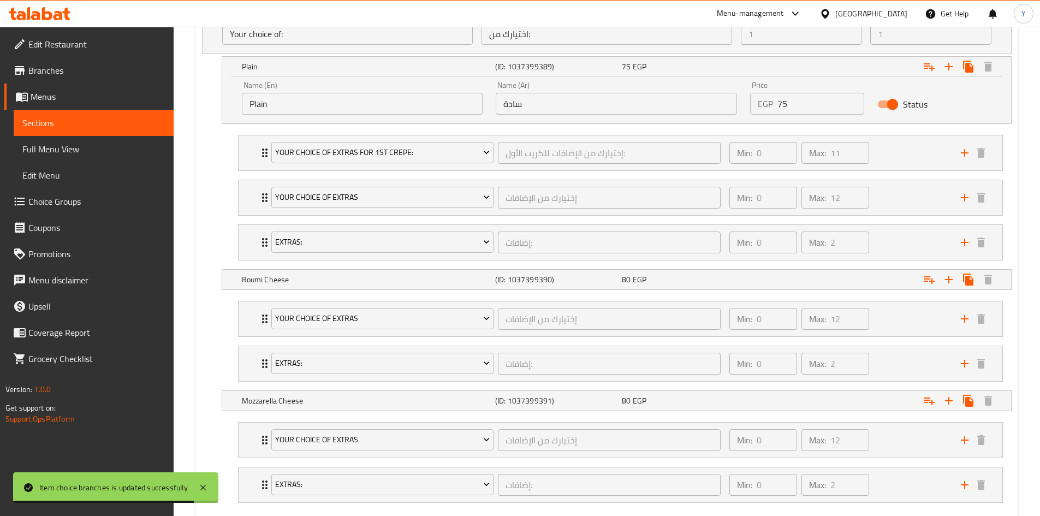
scroll to position [735, 0]
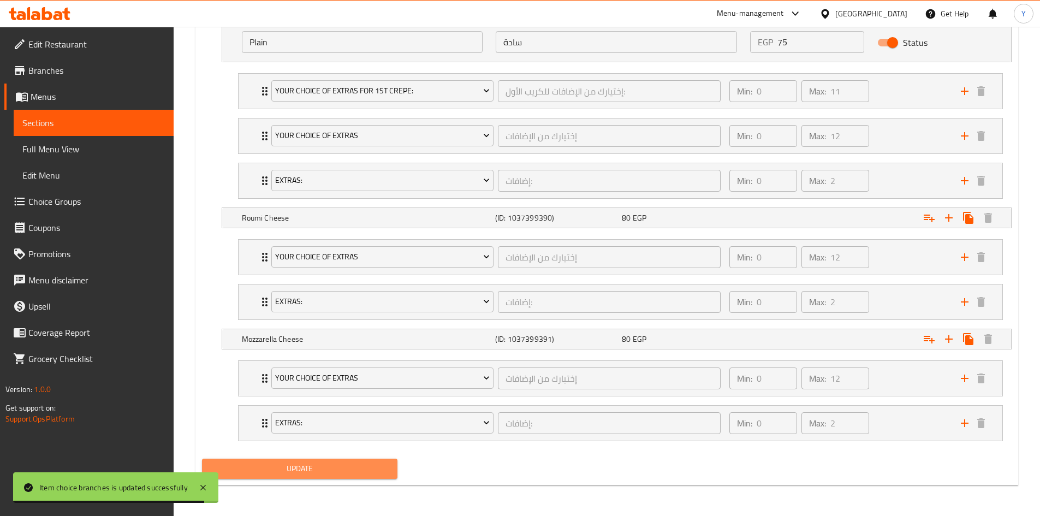
click at [375, 472] on span "Update" at bounding box center [300, 469] width 179 height 14
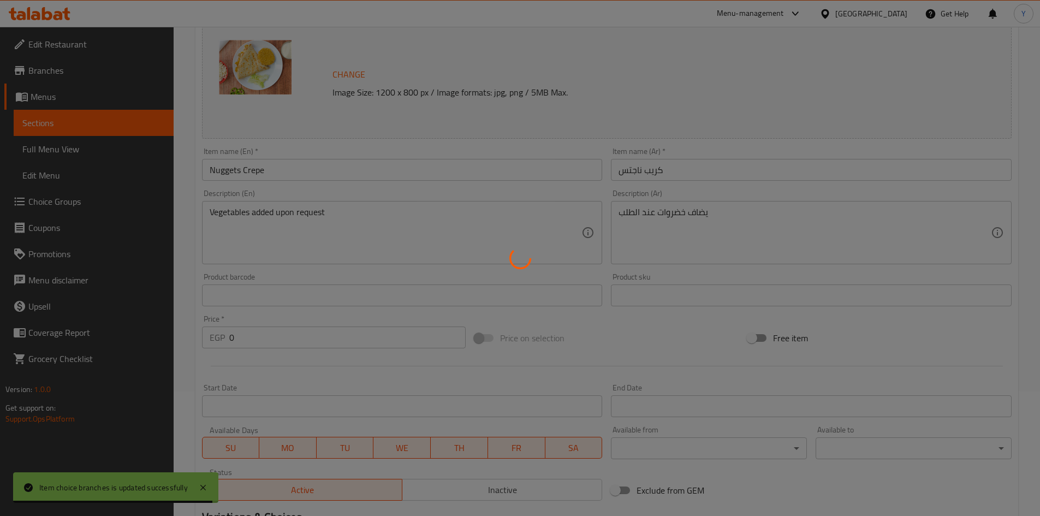
scroll to position [0, 0]
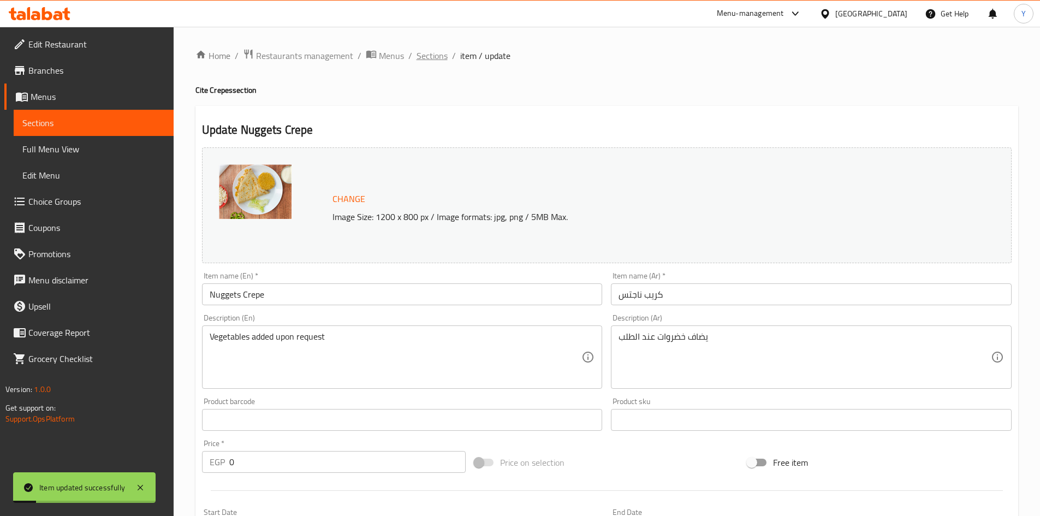
click at [430, 56] on span "Sections" at bounding box center [432, 55] width 31 height 13
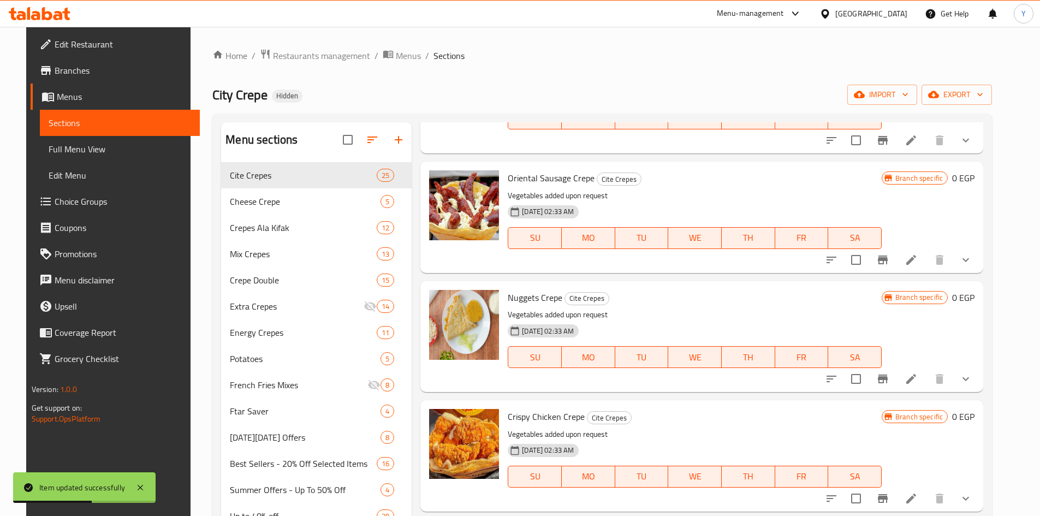
scroll to position [655, 0]
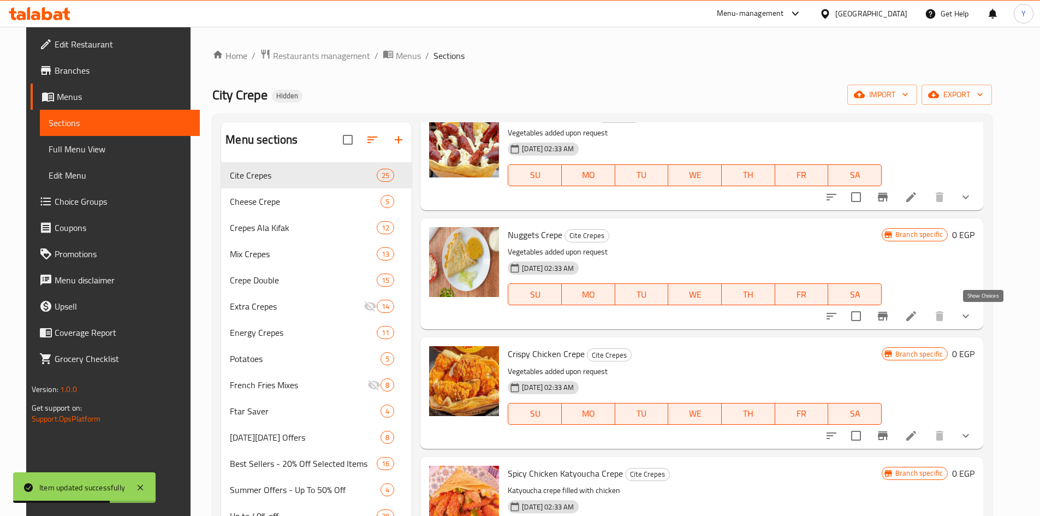
click at [973, 320] on icon "show more" at bounding box center [965, 316] width 13 height 13
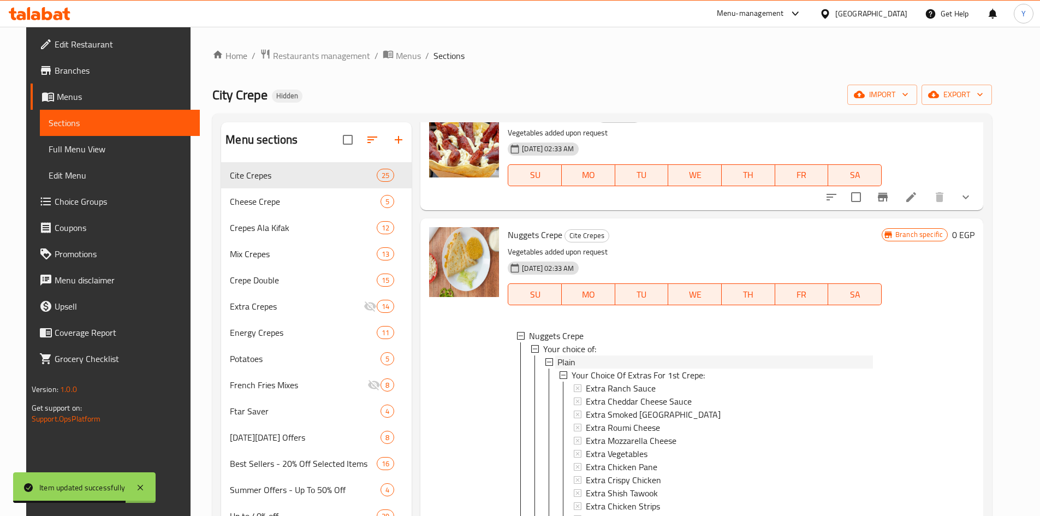
click at [599, 362] on div "Plain" at bounding box center [716, 362] width 316 height 13
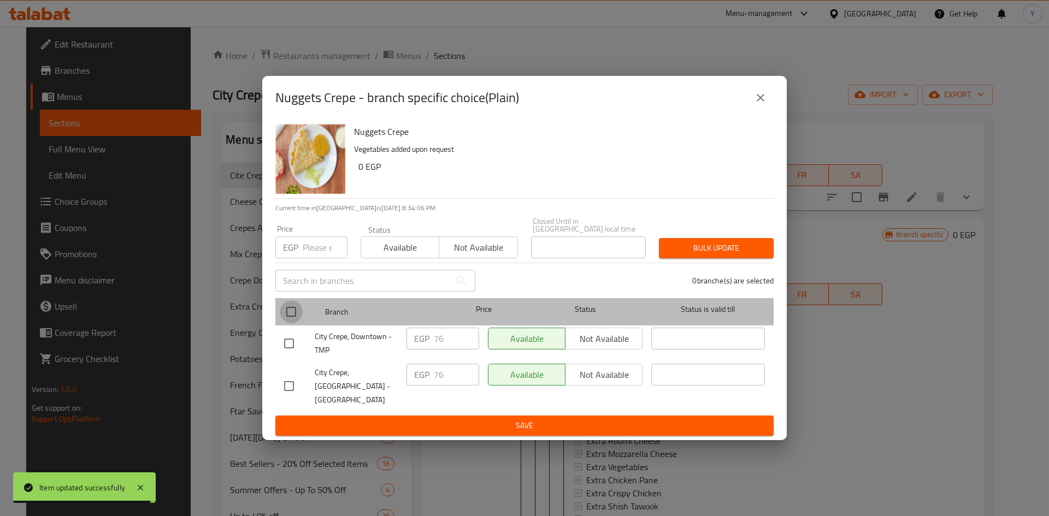
drag, startPoint x: 293, startPoint y: 323, endPoint x: 314, endPoint y: 282, distance: 46.2
click at [293, 322] on input "checkbox" at bounding box center [291, 311] width 23 height 23
checkbox input "true"
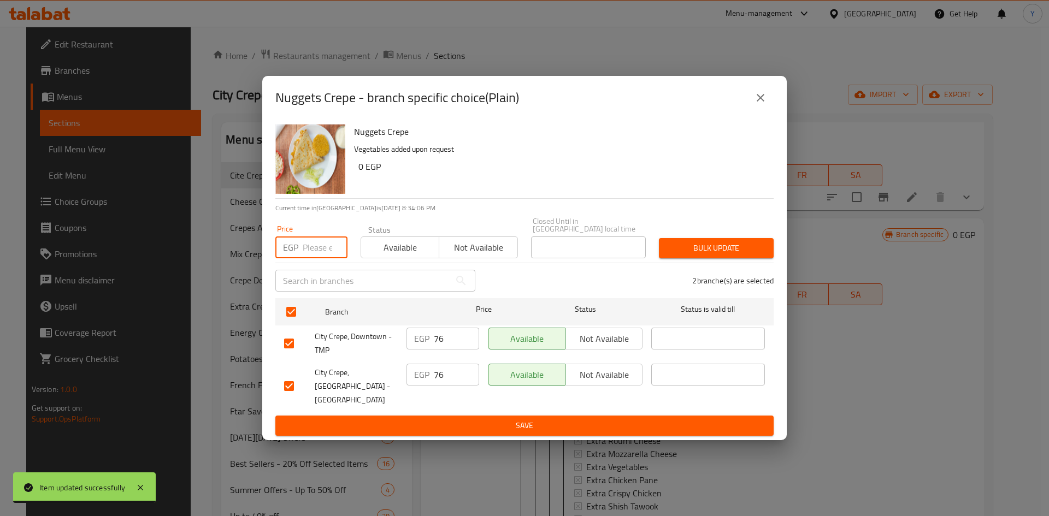
click at [310, 254] on input "number" at bounding box center [325, 247] width 45 height 22
type input "75"
click at [431, 174] on h6 "0 EGP" at bounding box center [561, 166] width 406 height 15
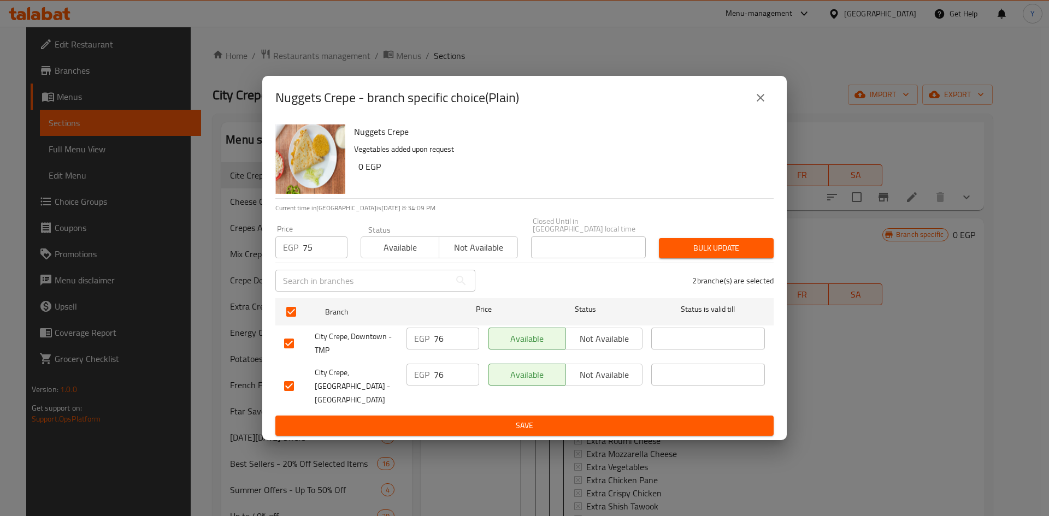
click at [693, 253] on span "Bulk update" at bounding box center [715, 248] width 97 height 14
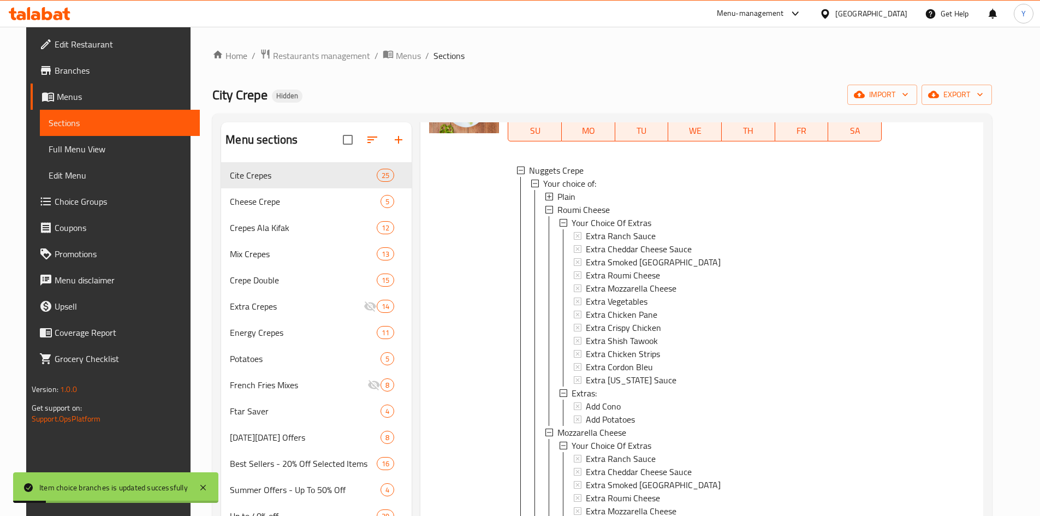
scroll to position [1256, 0]
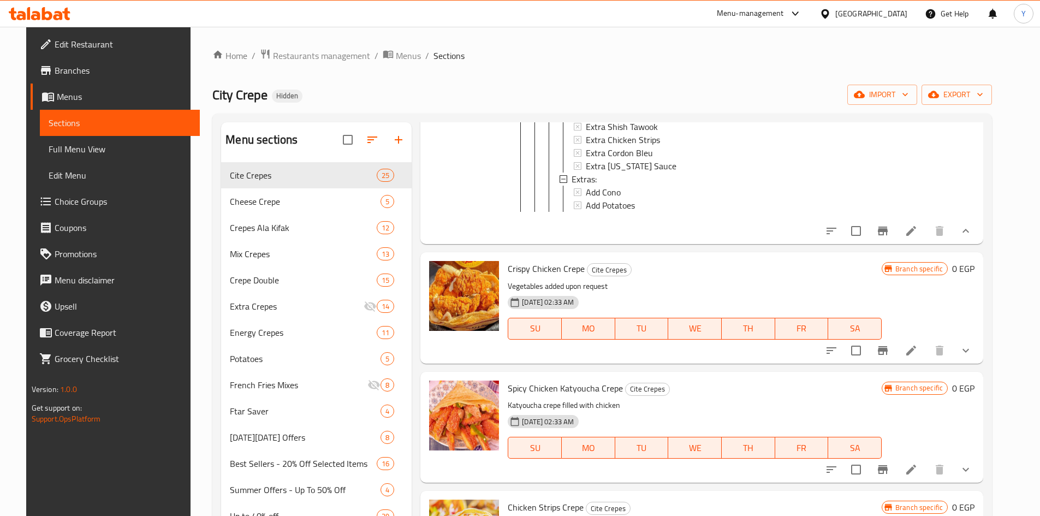
drag, startPoint x: 979, startPoint y: 366, endPoint x: 938, endPoint y: 403, distance: 55.3
click at [978, 364] on button "show more" at bounding box center [966, 350] width 26 height 26
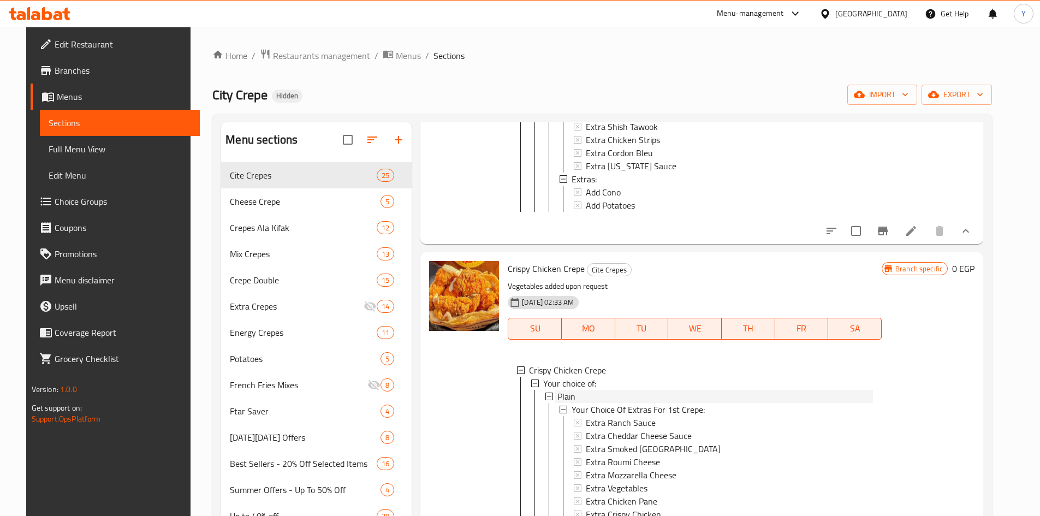
click at [677, 402] on div "Plain" at bounding box center [716, 396] width 316 height 13
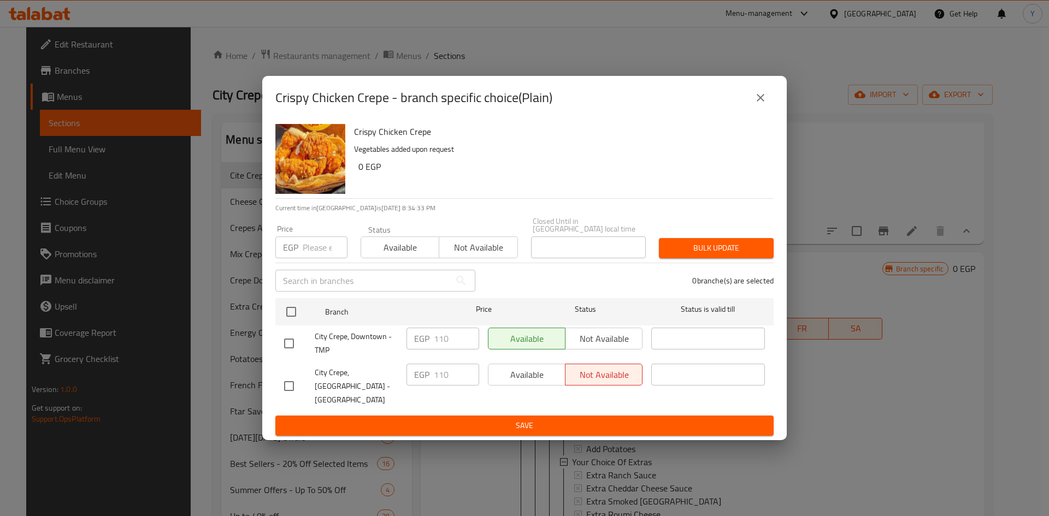
click at [770, 111] on div "Crispy Chicken Crepe - branch specific choice(Plain)" at bounding box center [524, 98] width 498 height 26
click at [749, 111] on button "close" at bounding box center [760, 98] width 26 height 26
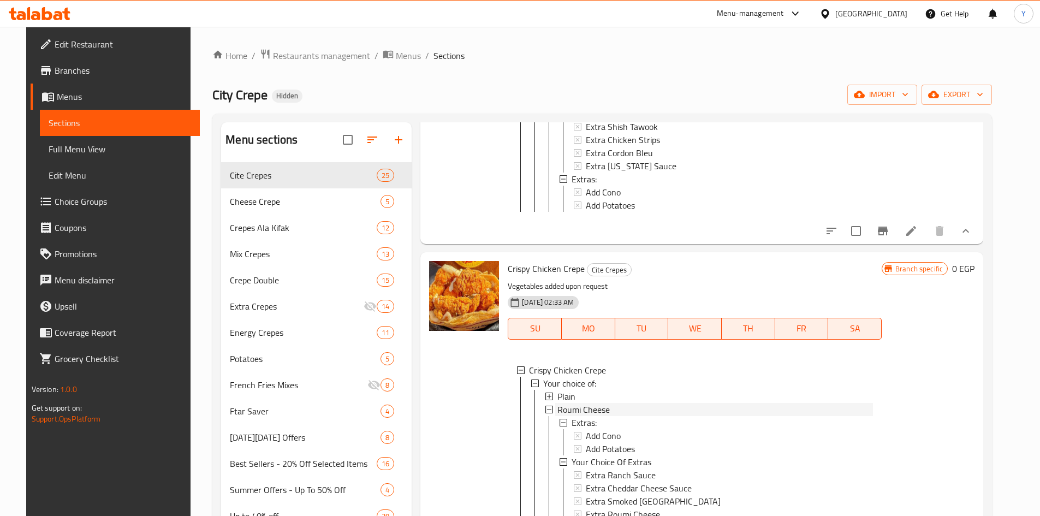
click at [579, 416] on span "Roumi Cheese" at bounding box center [584, 409] width 52 height 13
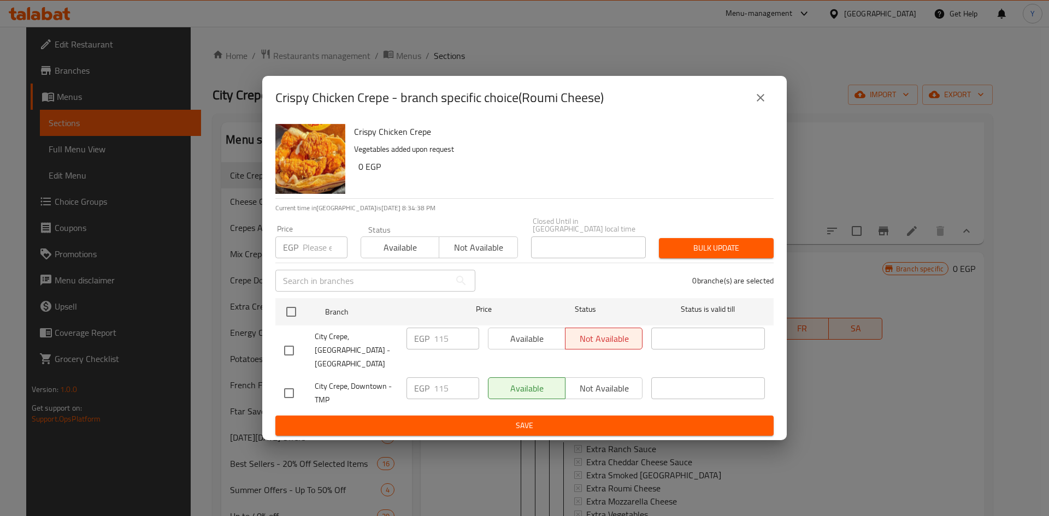
click at [762, 104] on icon "close" at bounding box center [760, 97] width 13 height 13
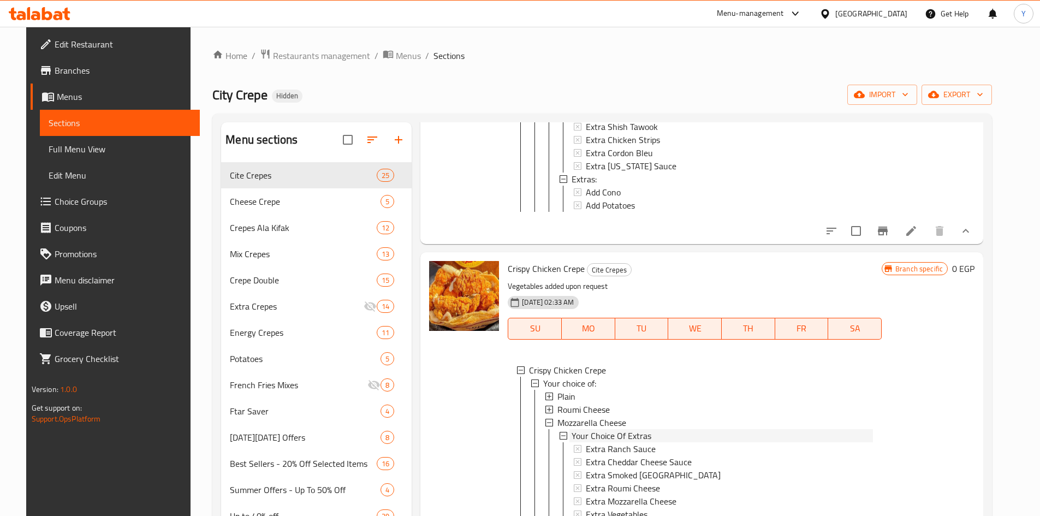
click at [640, 436] on span "Your Choice Of Extras" at bounding box center [612, 435] width 80 height 13
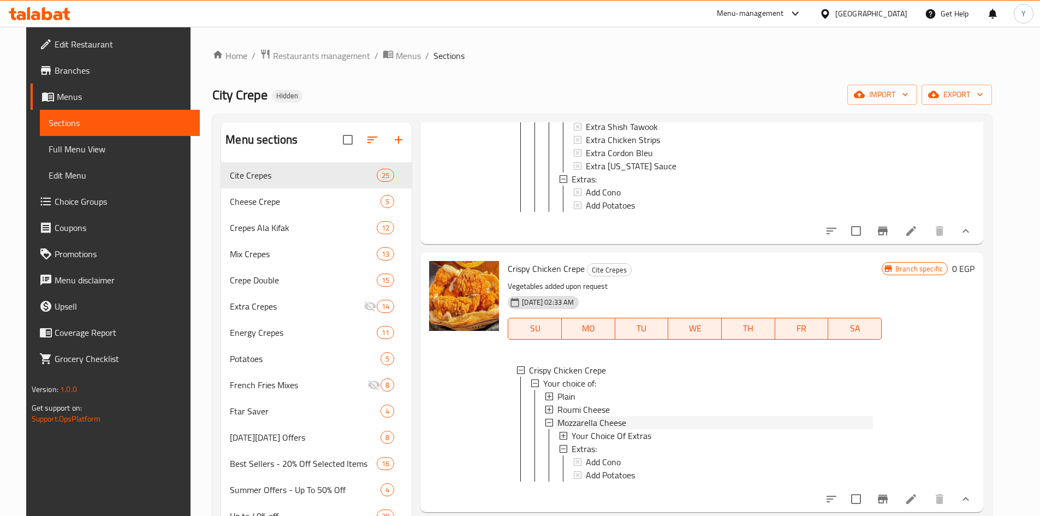
click at [641, 429] on div "Mozzarella Cheese" at bounding box center [716, 422] width 316 height 13
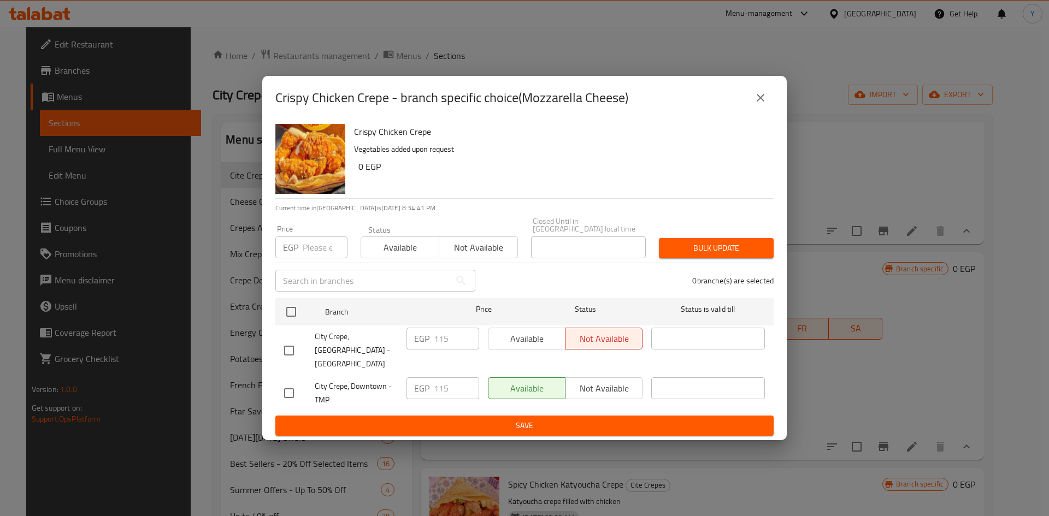
drag, startPoint x: 760, startPoint y: 104, endPoint x: 790, endPoint y: 246, distance: 145.1
click at [760, 104] on icon "close" at bounding box center [760, 97] width 13 height 13
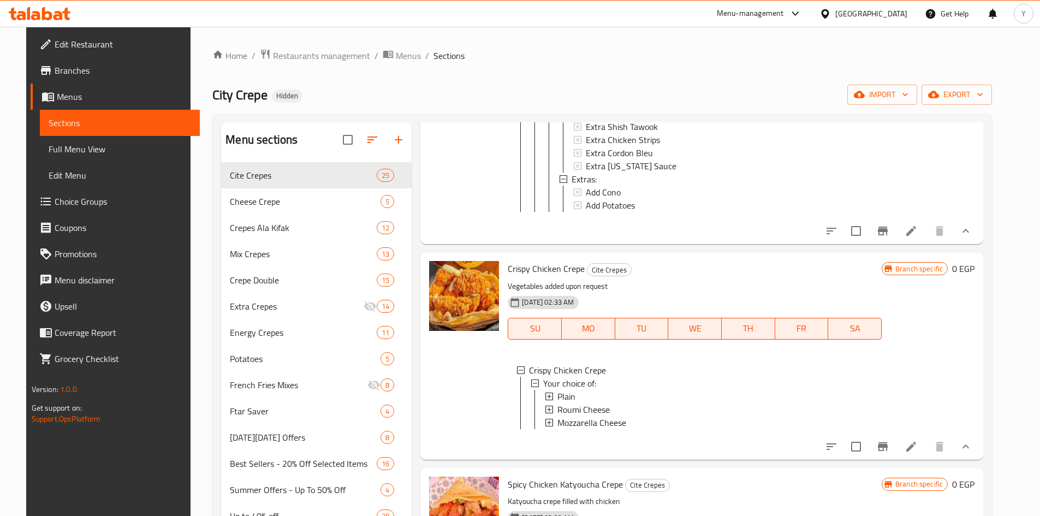
scroll to position [1420, 0]
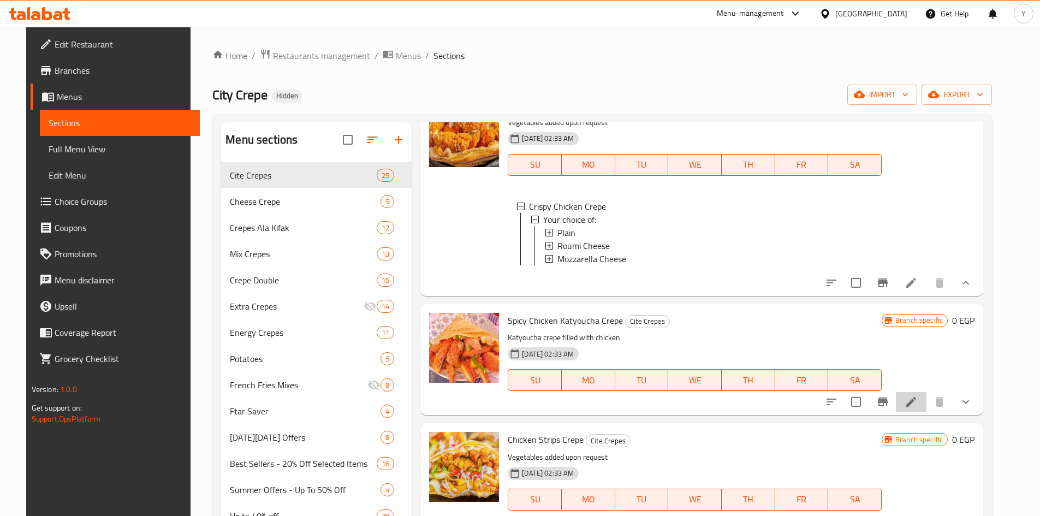
click at [923, 412] on li at bounding box center [911, 402] width 31 height 20
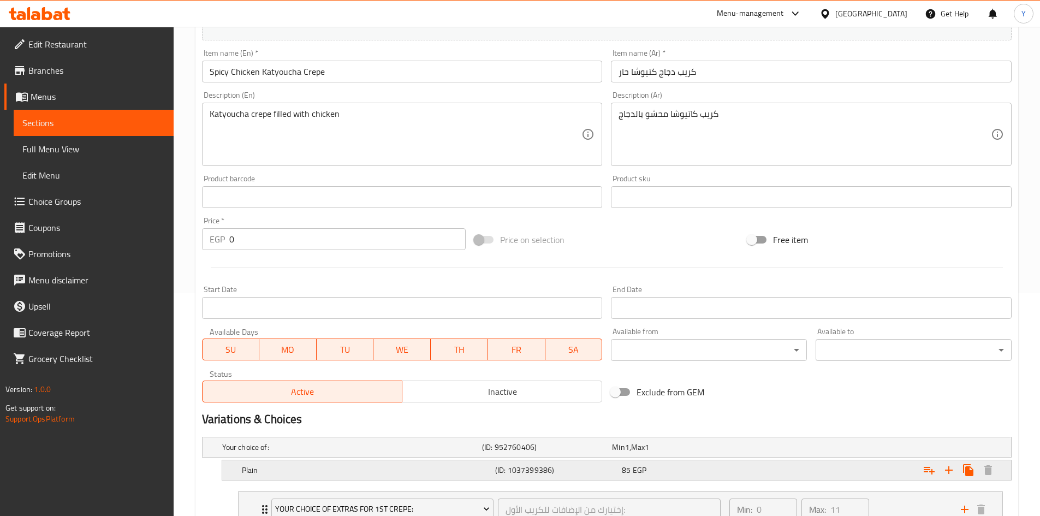
scroll to position [273, 0]
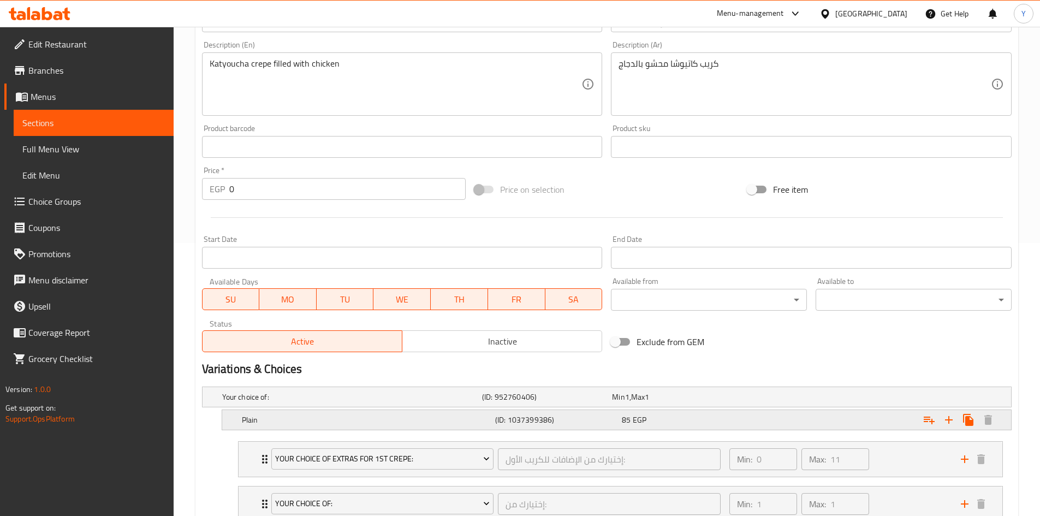
click at [725, 422] on div "85 EGP" at bounding box center [683, 419] width 122 height 11
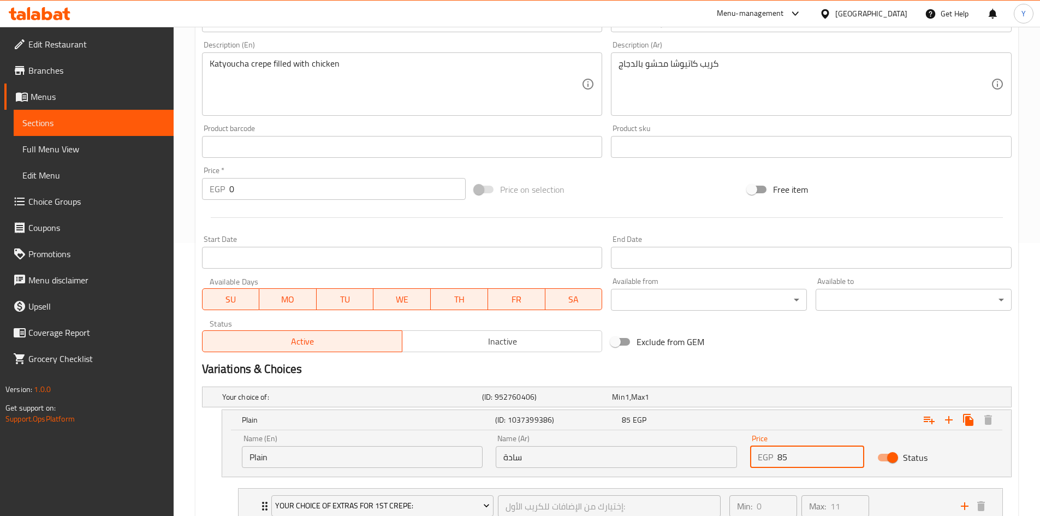
drag, startPoint x: 781, startPoint y: 459, endPoint x: 750, endPoint y: 457, distance: 31.2
click at [752, 460] on div "EGP 85 Price" at bounding box center [807, 457] width 114 height 22
type input "95"
click at [772, 381] on div "Variations & Choices" at bounding box center [607, 369] width 819 height 25
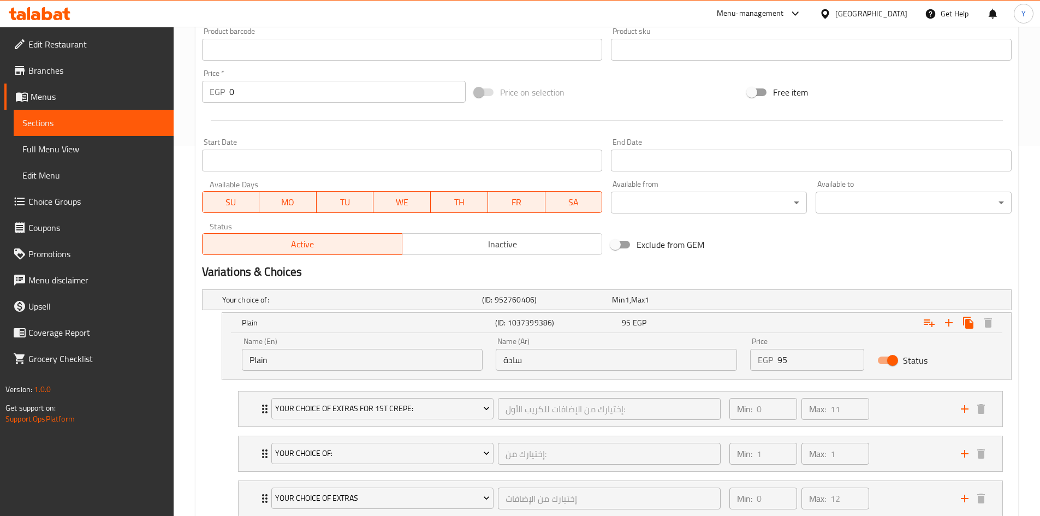
scroll to position [491, 0]
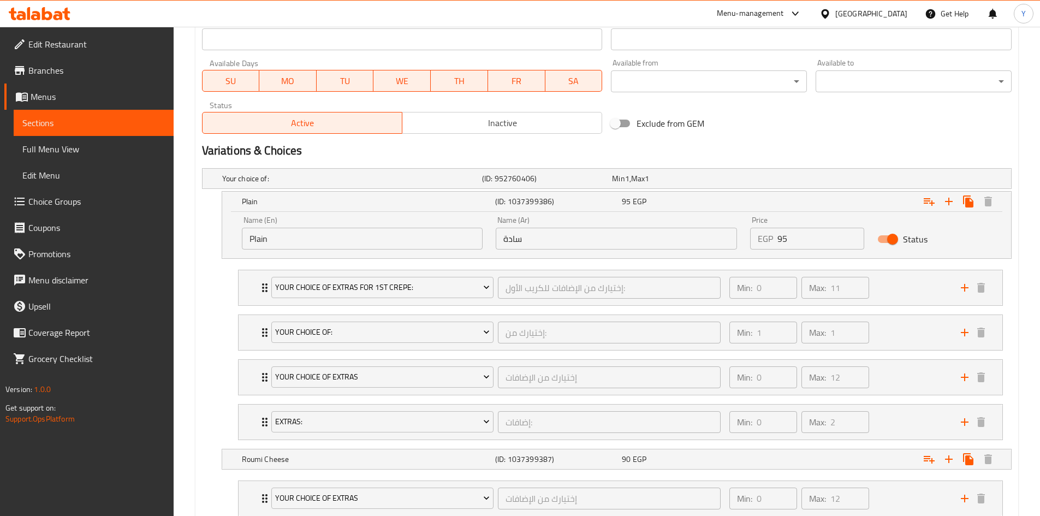
drag, startPoint x: 764, startPoint y: 454, endPoint x: 785, endPoint y: 479, distance: 32.9
click at [763, 454] on div "Expand" at bounding box center [873, 459] width 253 height 24
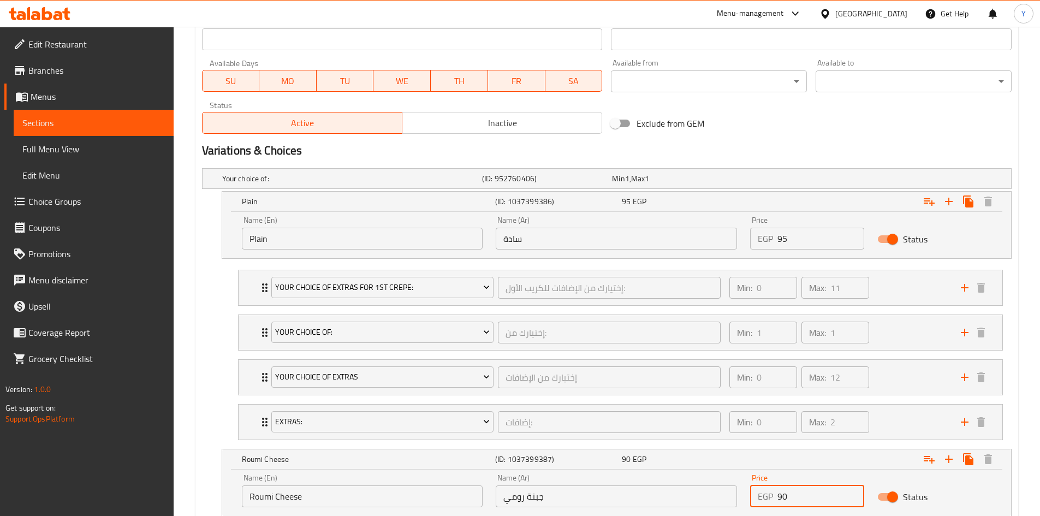
drag, startPoint x: 781, startPoint y: 490, endPoint x: 746, endPoint y: 494, distance: 35.7
click at [748, 493] on div "Price EGP 90 Price" at bounding box center [807, 490] width 127 height 46
type input "100"
click at [213, 461] on div "Roumi Cheese (ID: 1037399387) 100 EGP Name (En) Roumi Cheese Name (En) Name (Ar…" at bounding box center [607, 483] width 810 height 68
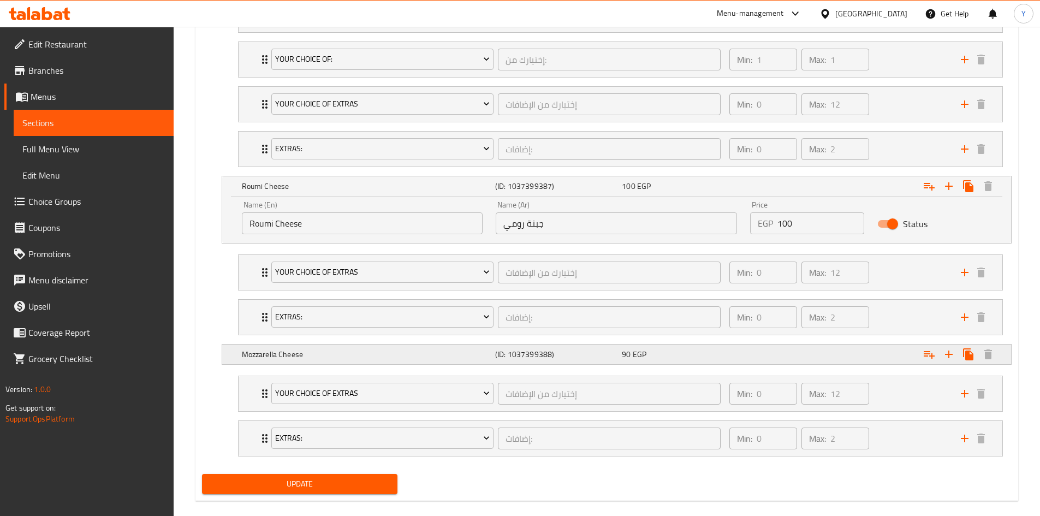
click at [610, 362] on div "(ID: 1037399388)" at bounding box center [556, 354] width 127 height 15
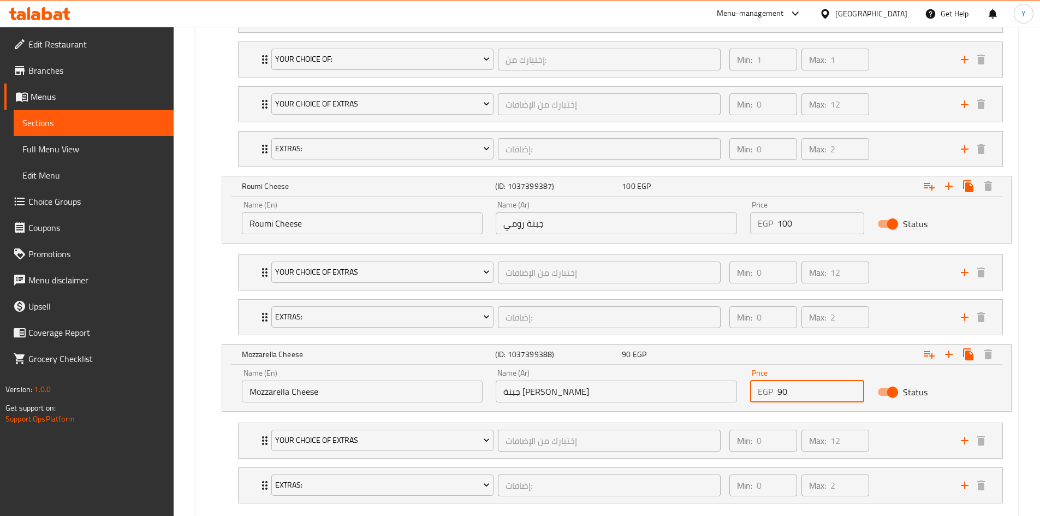
drag, startPoint x: 783, startPoint y: 395, endPoint x: 722, endPoint y: 406, distance: 61.0
click at [724, 406] on div "Name (En) Mozzarella Cheese Name (En) Name (Ar) جبنة موتزاريلا Name (Ar) Price …" at bounding box center [616, 386] width 763 height 46
type input "100"
drag, startPoint x: 208, startPoint y: 438, endPoint x: 279, endPoint y: 413, distance: 74.8
click at [208, 438] on nav "Your Choice Of Extras إختيارك من الإضافات ​ Min: 0 ​ Max: 12 ​ Extra Ranch Sauc…" at bounding box center [607, 463] width 810 height 98
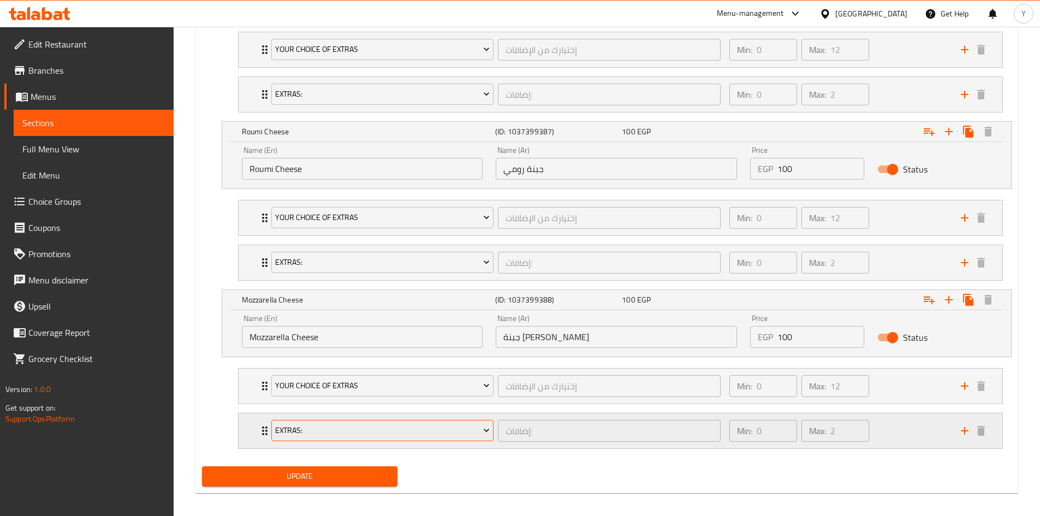
scroll to position [827, 0]
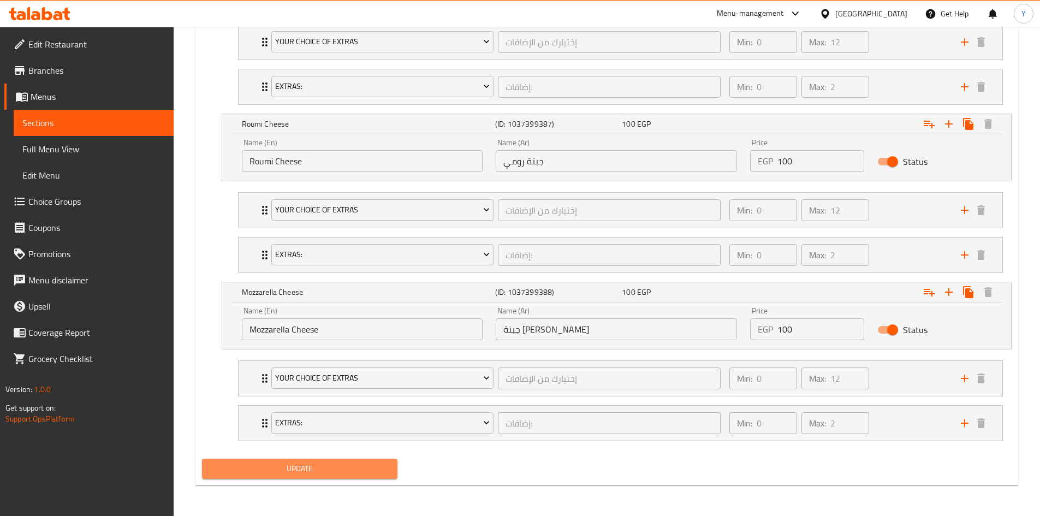
drag, startPoint x: 340, startPoint y: 467, endPoint x: 423, endPoint y: 433, distance: 89.6
click at [339, 465] on span "Update" at bounding box center [300, 469] width 179 height 14
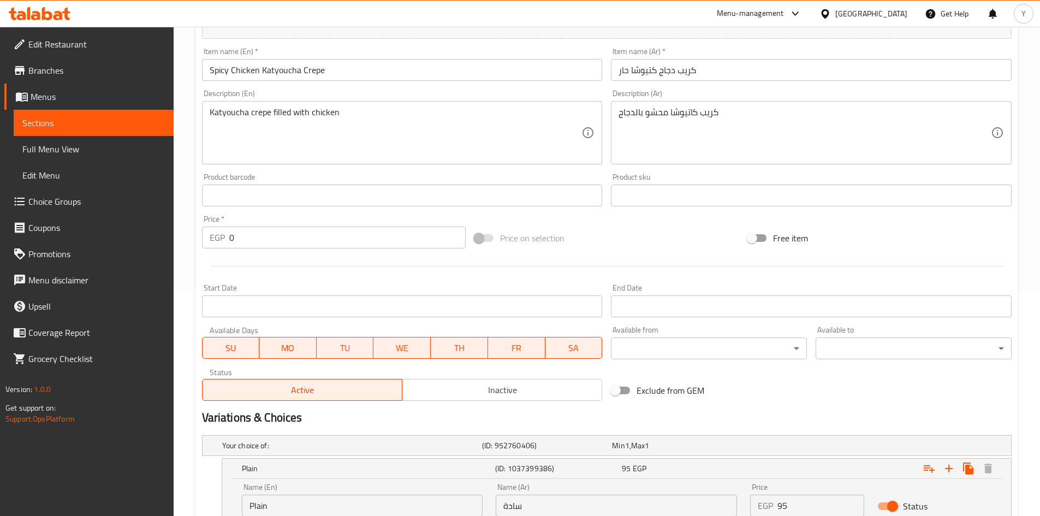
scroll to position [117, 0]
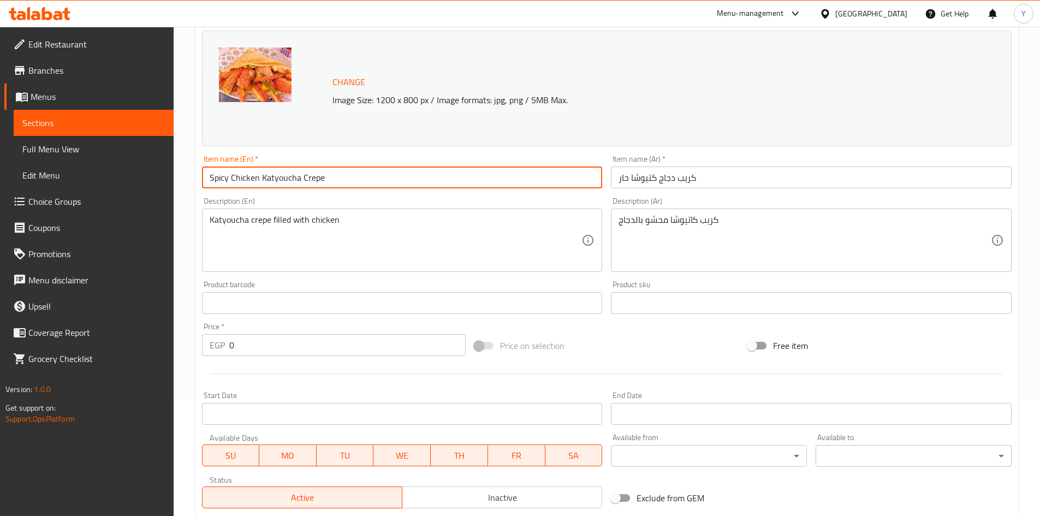
click at [328, 185] on input "Spicy Chicken Katyoucha Crepe" at bounding box center [402, 178] width 401 height 22
click at [222, 180] on input "Spicy Chicken Katyoucha Crepe" at bounding box center [402, 178] width 401 height 22
click at [223, 181] on input "Spicy Chicken Katyoucha Crepe" at bounding box center [402, 178] width 401 height 22
type input "Chicken Katyoucha Crepe"
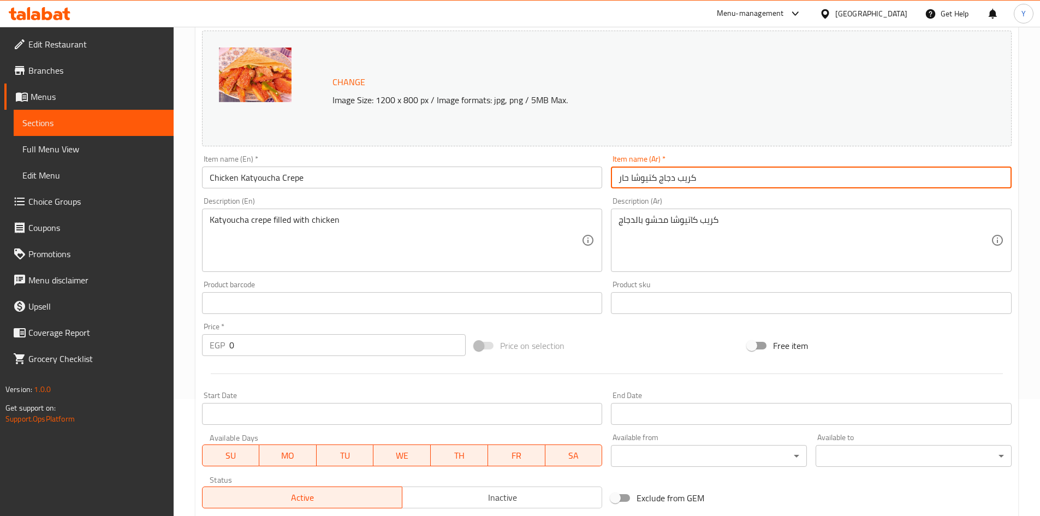
drag, startPoint x: 630, startPoint y: 180, endPoint x: 573, endPoint y: 196, distance: 58.6
click at [573, 196] on div "Change Image Size: 1200 x 800 px / Image formats: jpg, png / 5MB Max. Item name…" at bounding box center [607, 269] width 819 height 487
type input "كريب دجاج كتيوشا"
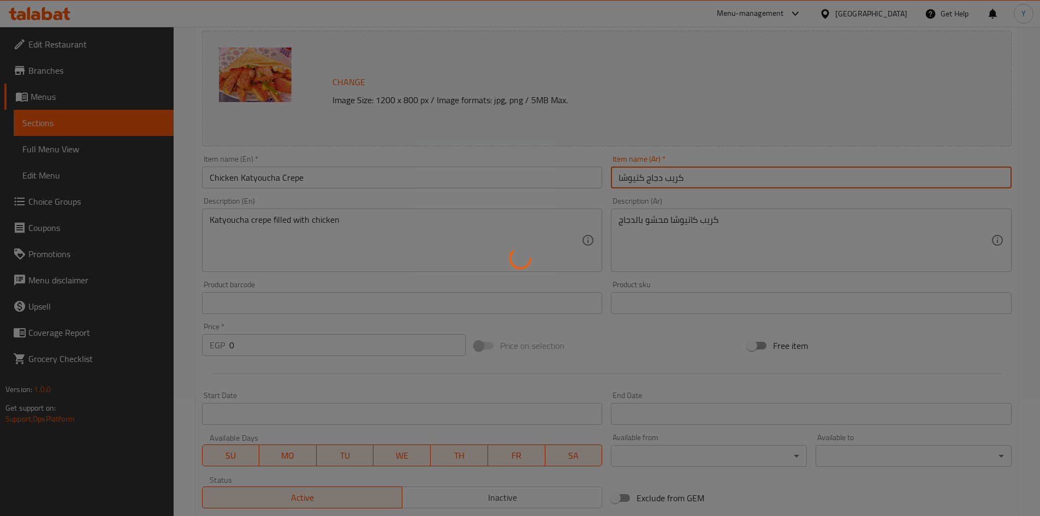
scroll to position [0, 0]
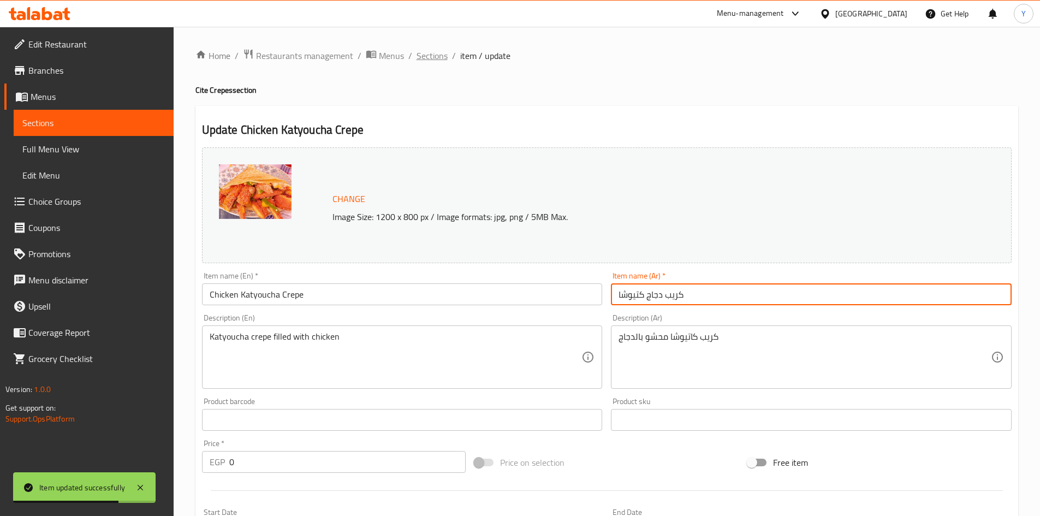
click at [430, 56] on span "Sections" at bounding box center [432, 55] width 31 height 13
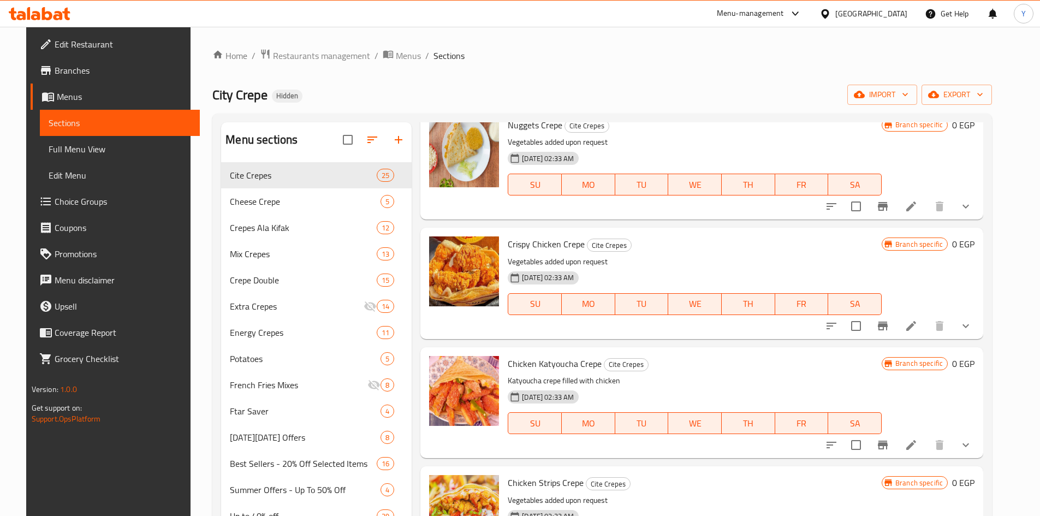
scroll to position [819, 0]
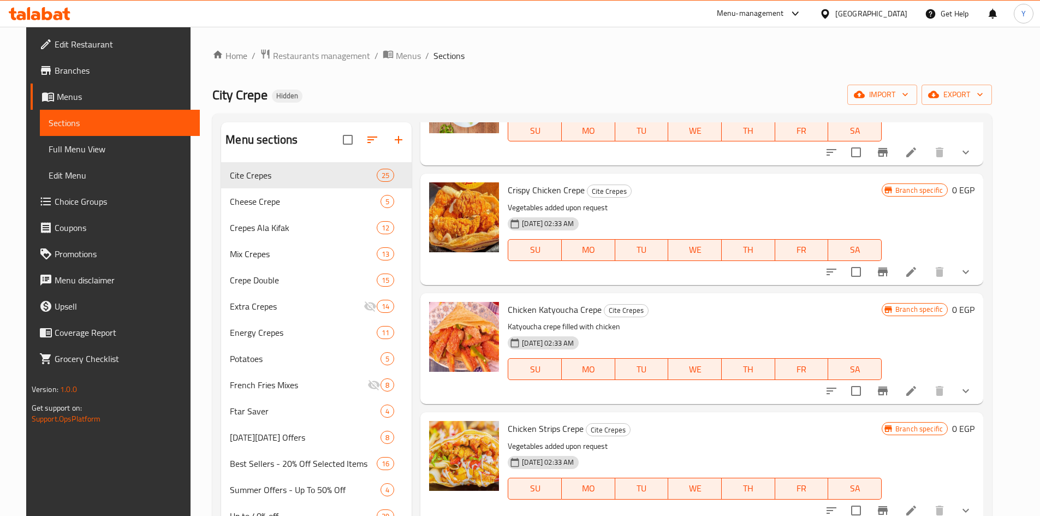
click at [979, 397] on button "show more" at bounding box center [966, 391] width 26 height 26
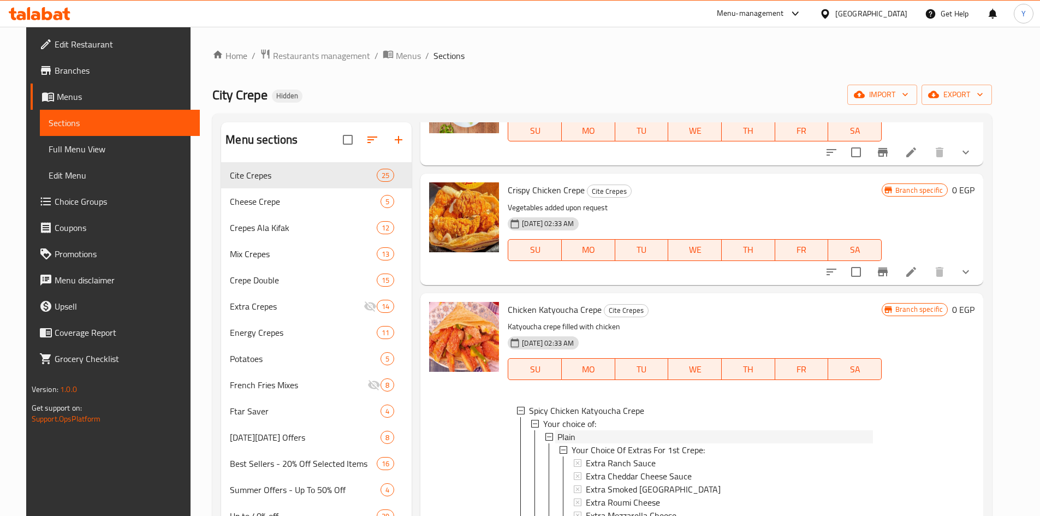
click at [748, 437] on div "Plain" at bounding box center [716, 436] width 316 height 13
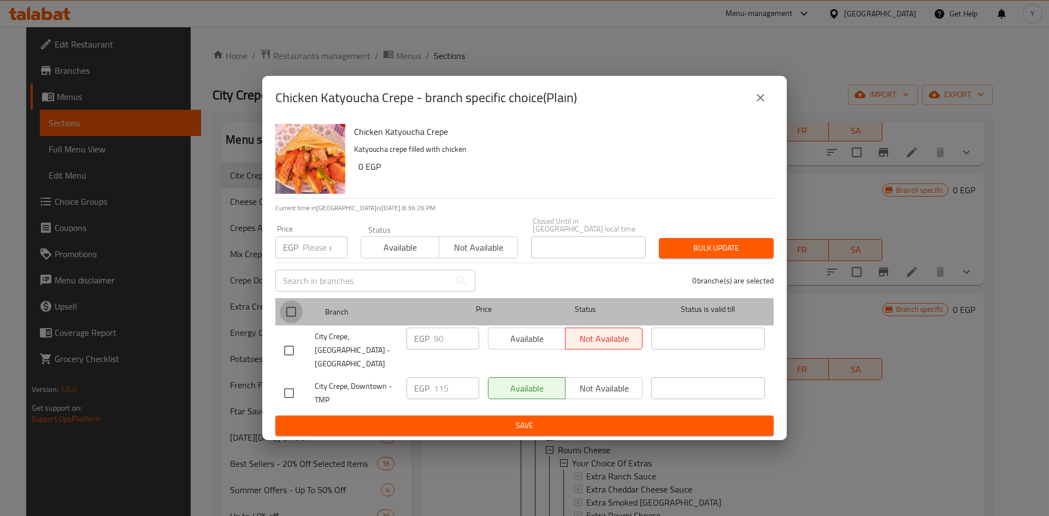
click at [285, 315] on input "checkbox" at bounding box center [291, 311] width 23 height 23
checkbox input "true"
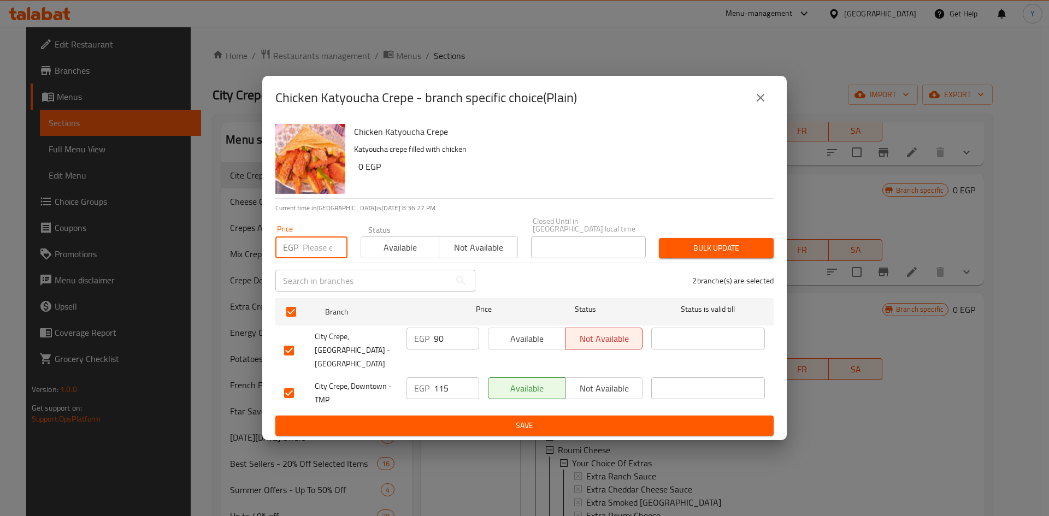
click at [306, 256] on input "number" at bounding box center [325, 247] width 45 height 22
type input "95"
drag, startPoint x: 442, startPoint y: 194, endPoint x: 621, endPoint y: 242, distance: 184.9
click at [442, 193] on div "Chicken Katyoucha Crepe Katyoucha crepe filled with chicken 0 EGP" at bounding box center [559, 159] width 419 height 79
click at [741, 248] on span "Bulk update" at bounding box center [715, 248] width 97 height 14
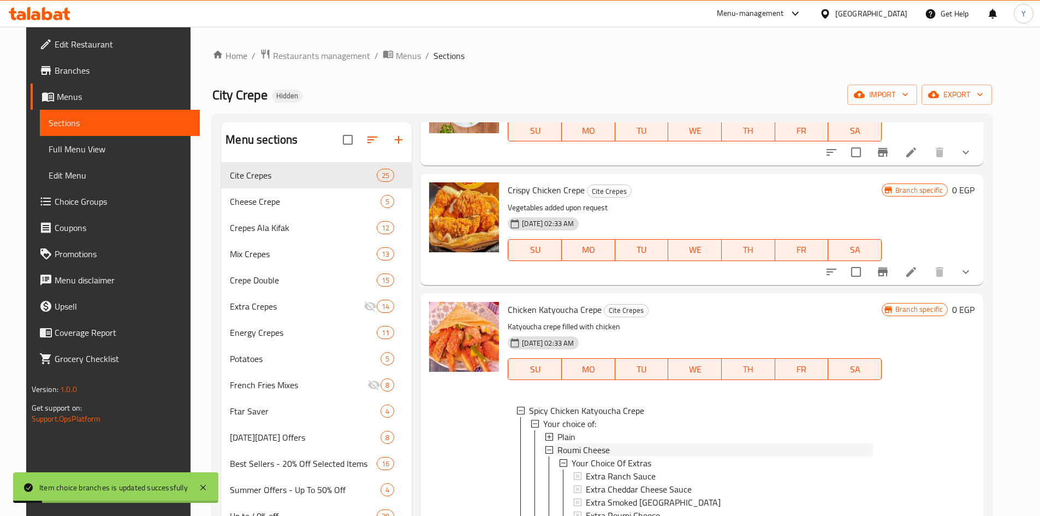
click at [652, 446] on div "Roumi Cheese" at bounding box center [716, 449] width 316 height 13
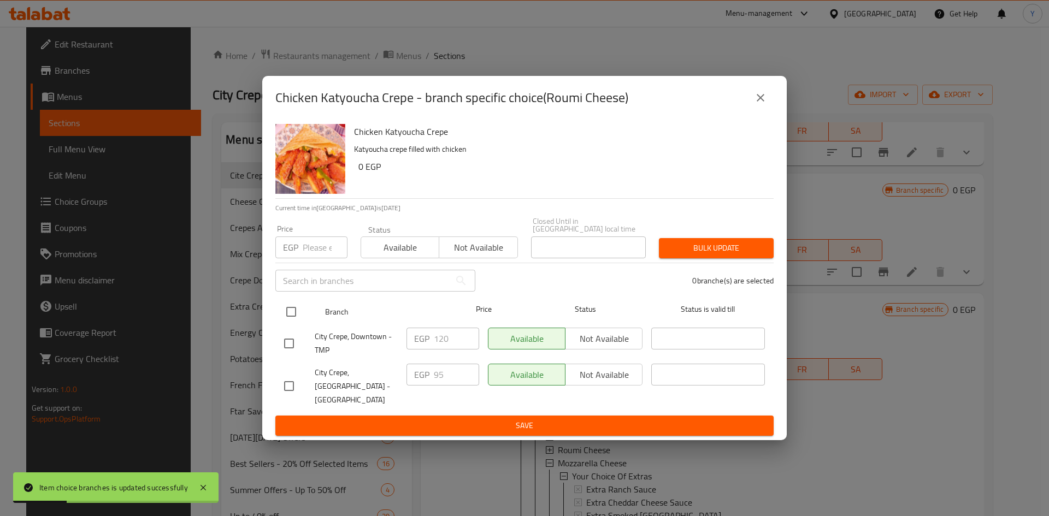
click at [281, 315] on input "checkbox" at bounding box center [291, 311] width 23 height 23
checkbox input "true"
click at [316, 249] on input "number" at bounding box center [325, 247] width 45 height 22
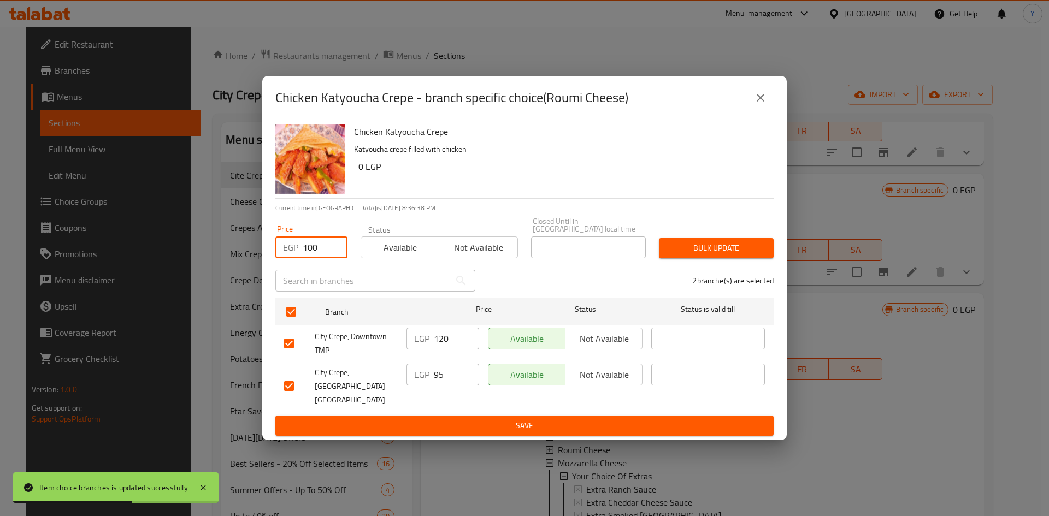
type input "100"
click at [743, 247] on span "Bulk update" at bounding box center [715, 248] width 97 height 14
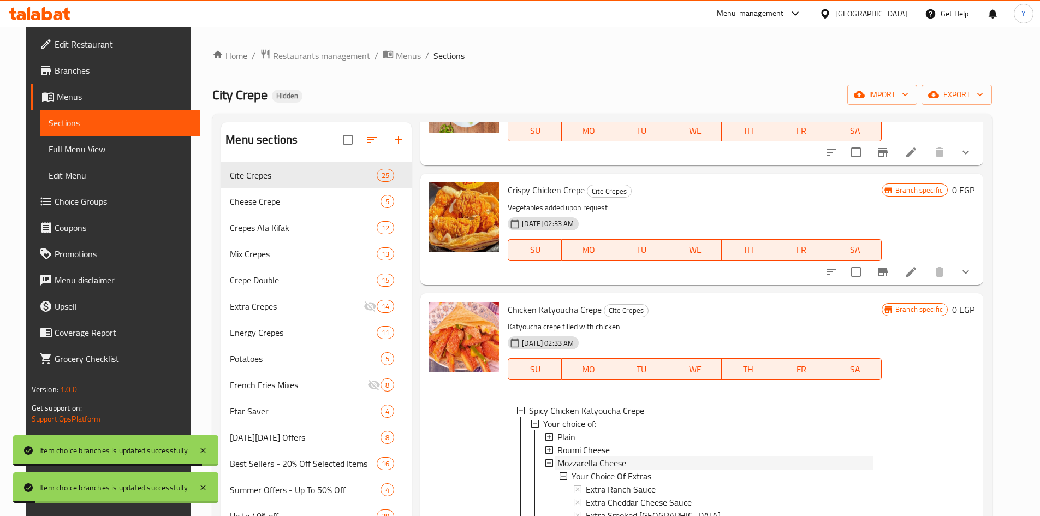
click at [716, 463] on div "Mozzarella Cheese" at bounding box center [716, 463] width 316 height 13
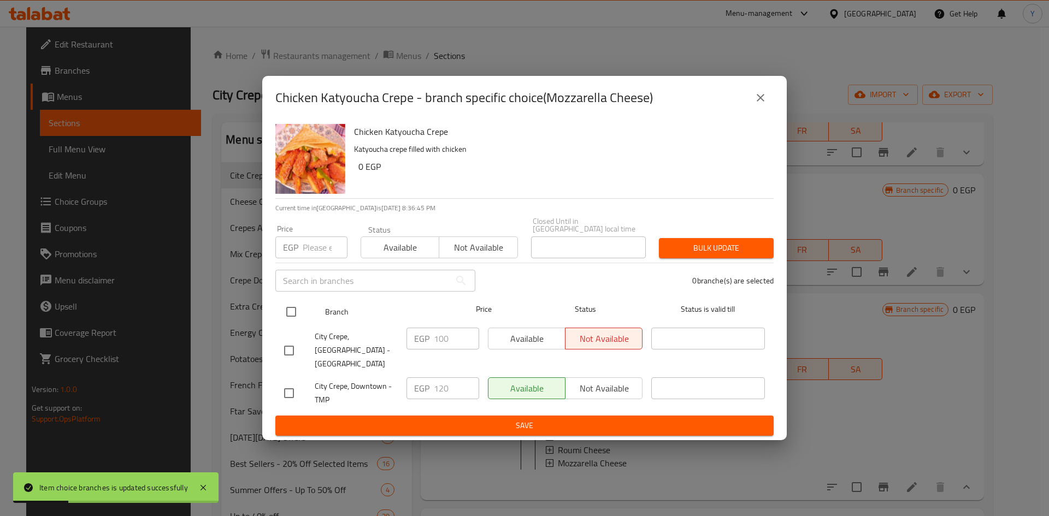
click at [289, 311] on input "checkbox" at bounding box center [291, 311] width 23 height 23
checkbox input "true"
click at [312, 253] on input "number" at bounding box center [325, 247] width 45 height 22
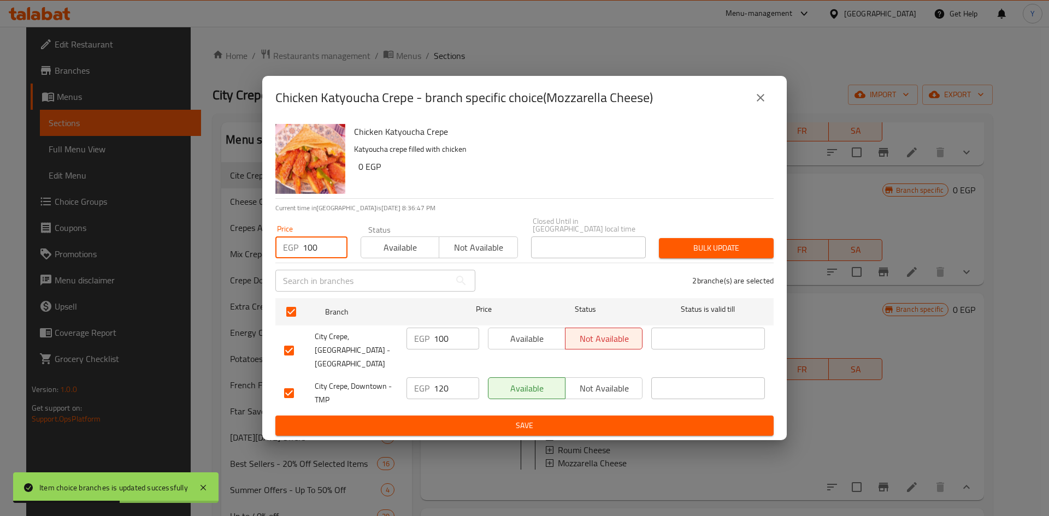
type input "100"
drag, startPoint x: 487, startPoint y: 211, endPoint x: 553, endPoint y: 213, distance: 65.6
click at [491, 207] on div "Chicken Katyoucha Crepe Katyoucha crepe filled with chicken 0 EGP Current time …" at bounding box center [524, 280] width 524 height 321
click at [745, 250] on span "Bulk update" at bounding box center [715, 248] width 97 height 14
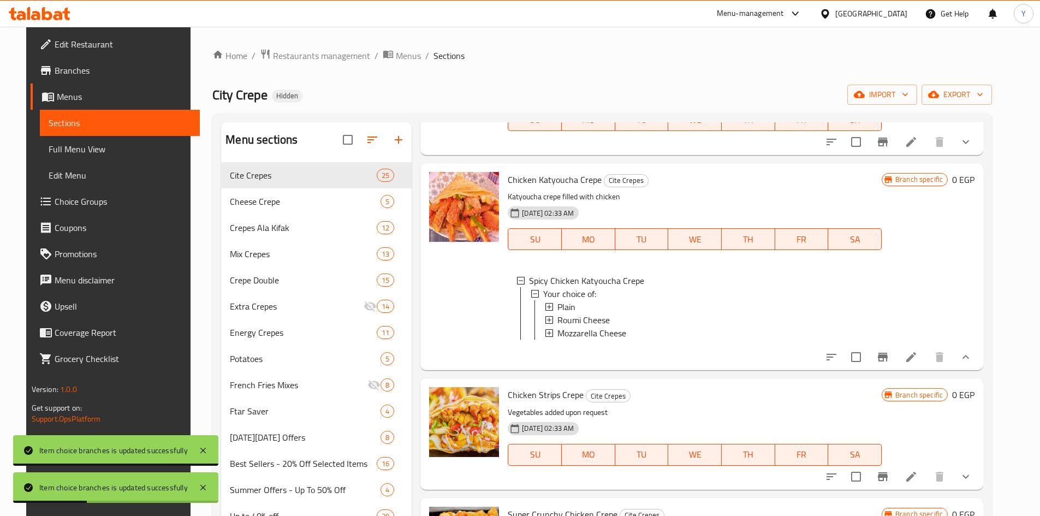
scroll to position [983, 0]
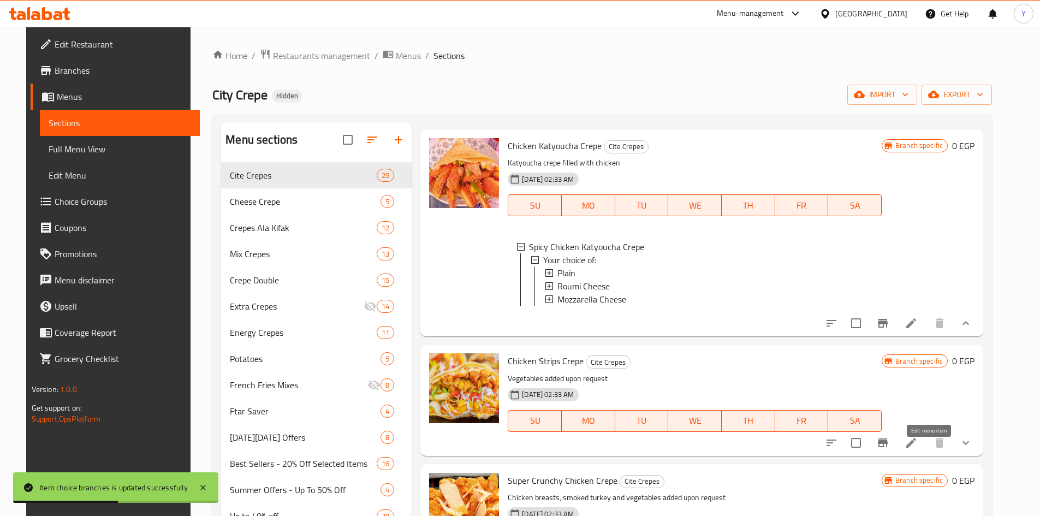
click at [918, 449] on icon at bounding box center [911, 442] width 13 height 13
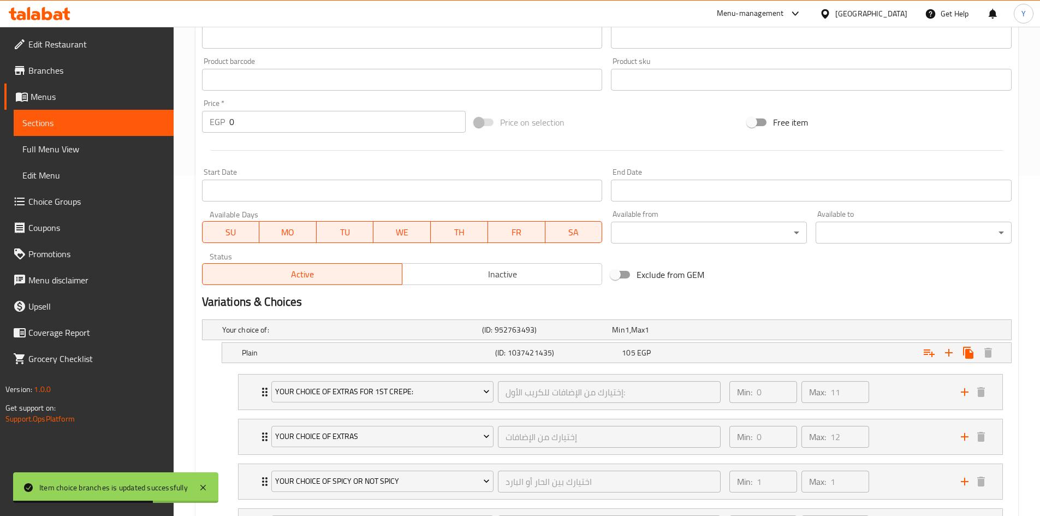
scroll to position [437, 0]
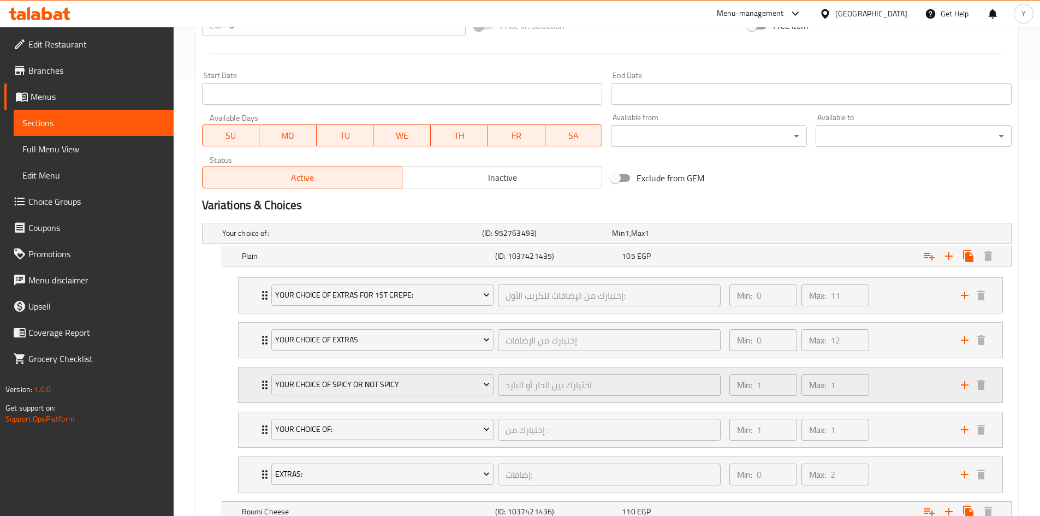
click at [886, 386] on div "Min: 1 ​ Max: 1 ​" at bounding box center [839, 385] width 232 height 35
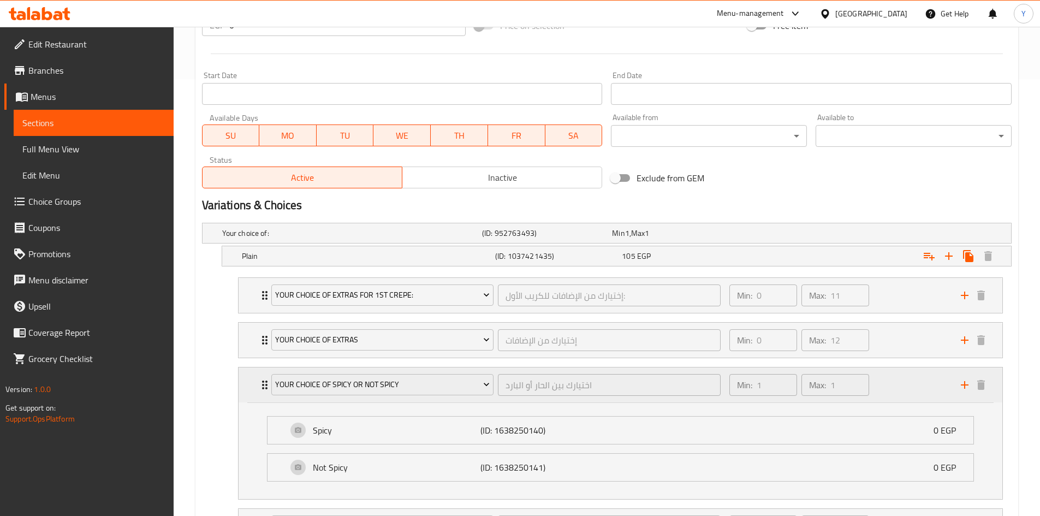
click at [886, 386] on div "Min: 1 ​ Max: 1 ​" at bounding box center [839, 385] width 232 height 35
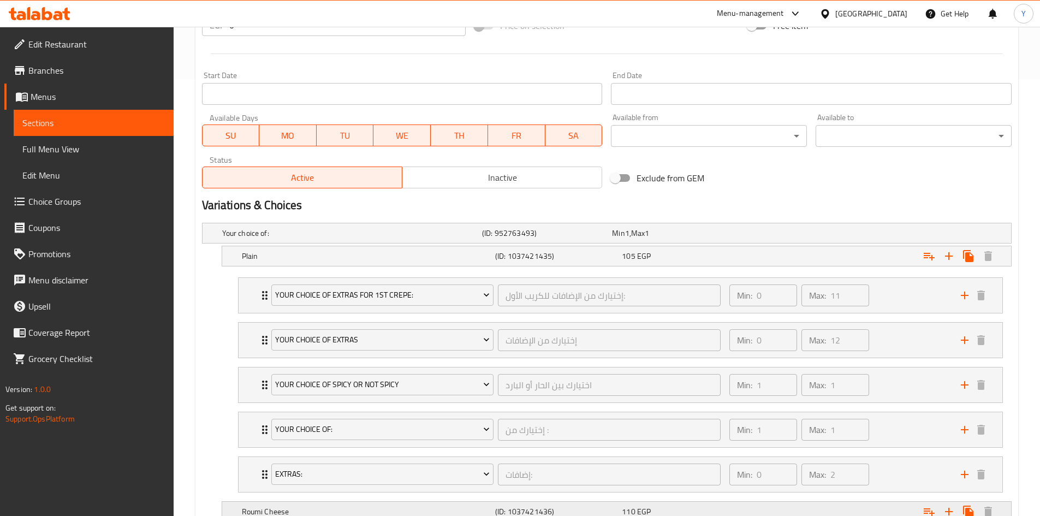
click at [667, 514] on div "110 EGP" at bounding box center [683, 511] width 122 height 11
click at [715, 260] on div "105 EGP" at bounding box center [683, 256] width 122 height 11
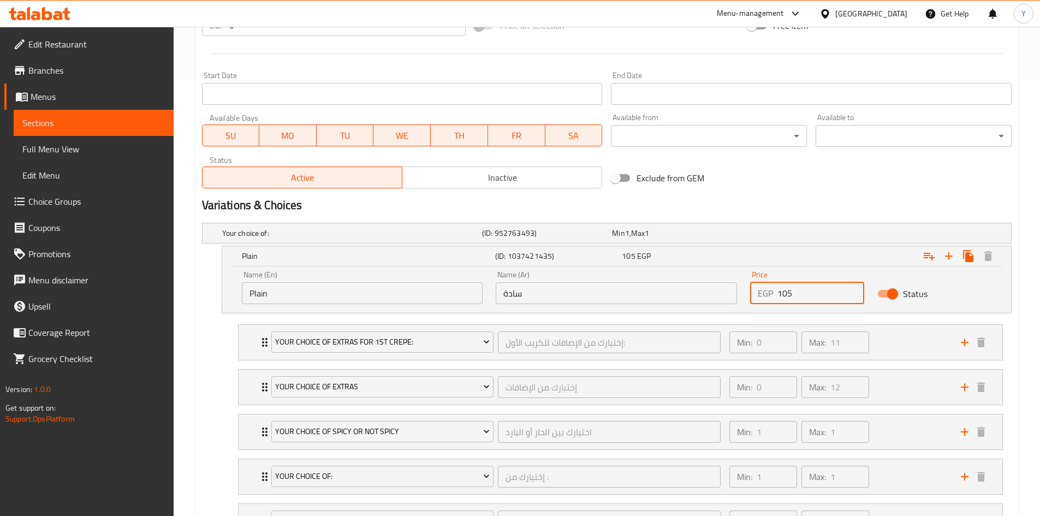
drag, startPoint x: 785, startPoint y: 298, endPoint x: 799, endPoint y: 295, distance: 13.9
click at [799, 295] on input "105" at bounding box center [821, 293] width 87 height 22
type input "110"
click at [215, 440] on nav "Your Choice Of Extras For 1st Crepe: إختيارك من الإضافات للكريب الأول: ​ Min: 0…" at bounding box center [607, 432] width 810 height 233
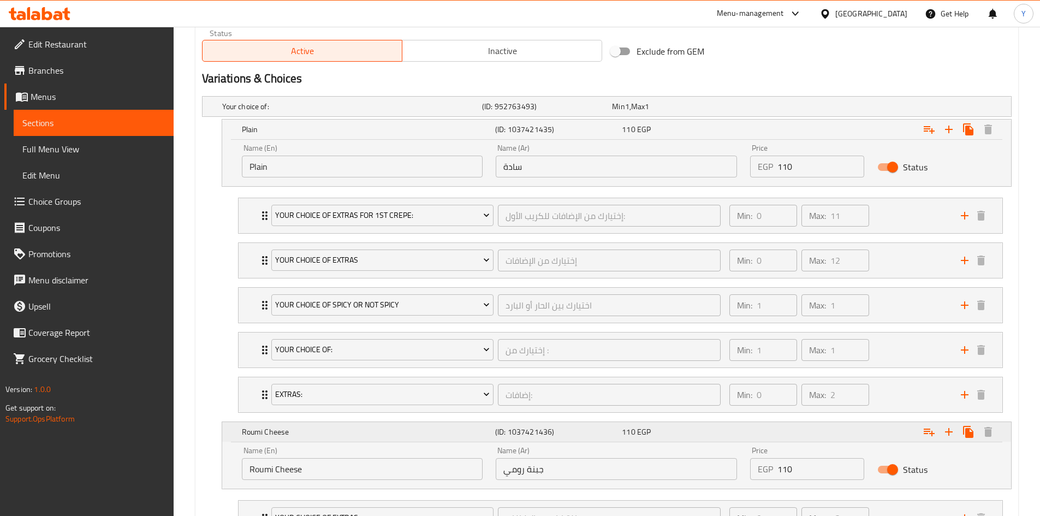
scroll to position [601, 0]
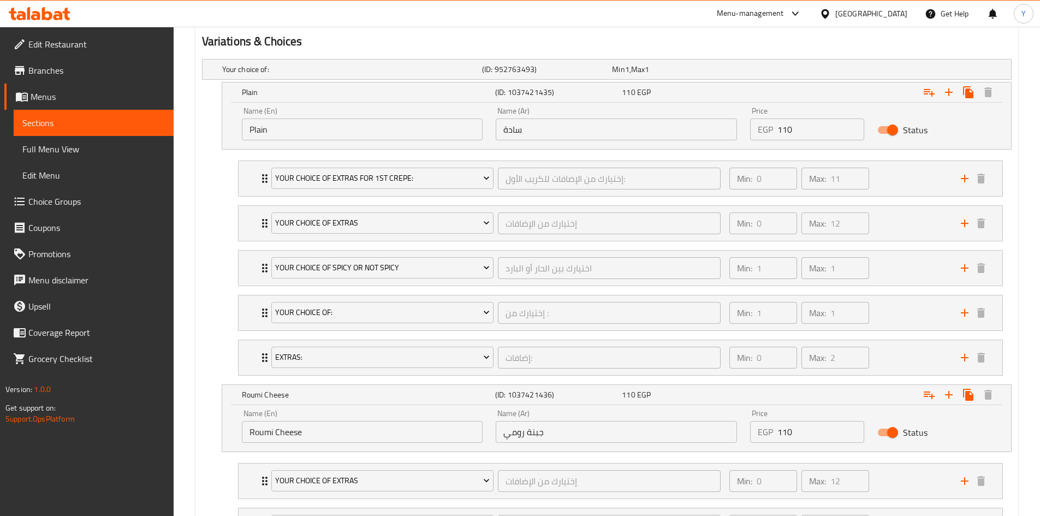
click at [818, 438] on input "110" at bounding box center [821, 432] width 87 height 22
type input "115"
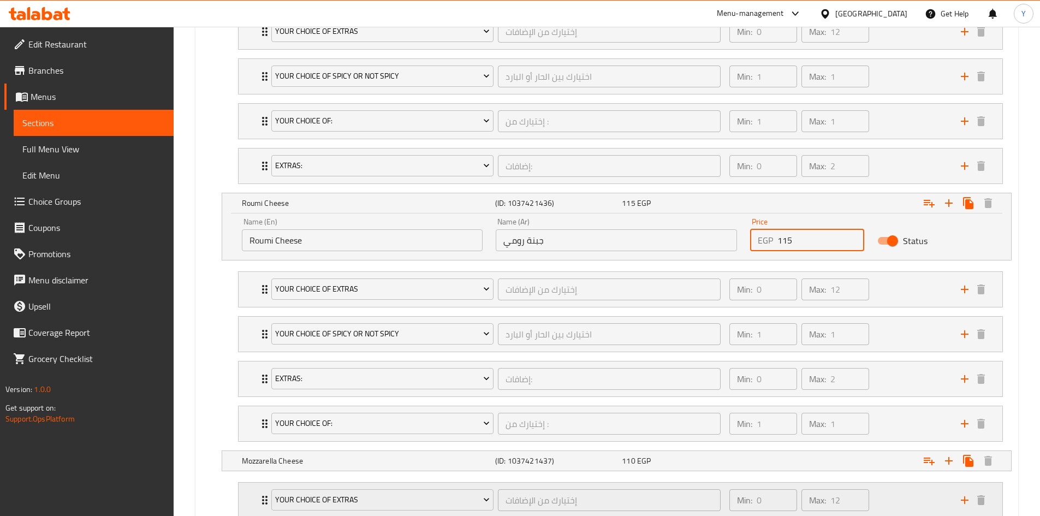
scroll to position [819, 0]
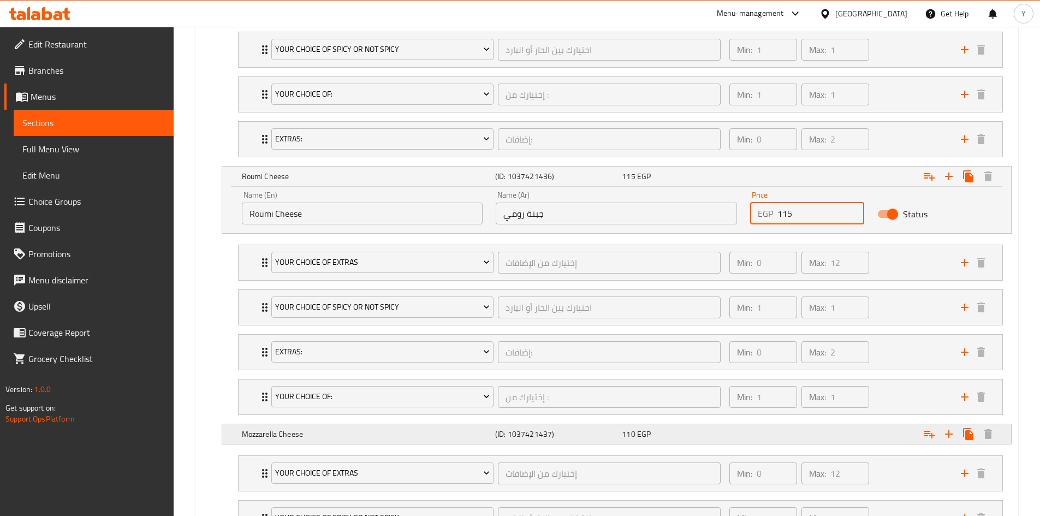
click at [742, 439] on div "110 EGP" at bounding box center [683, 434] width 122 height 11
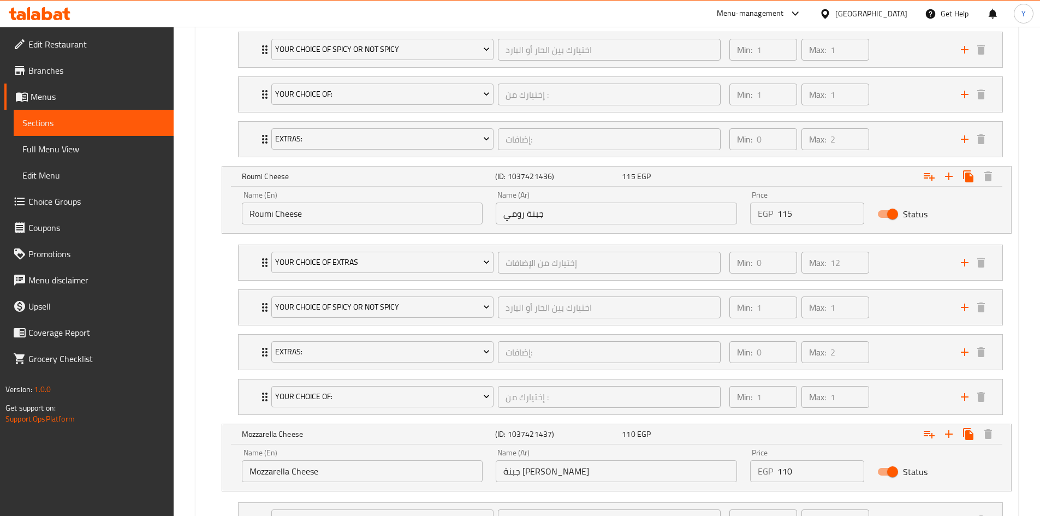
click at [794, 468] on input "110" at bounding box center [821, 471] width 87 height 22
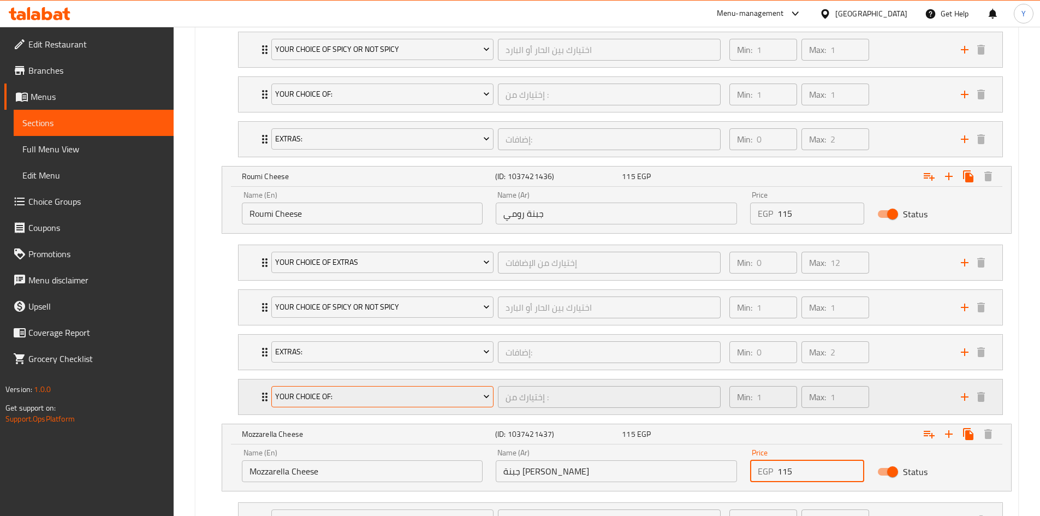
type input "115"
click at [227, 397] on nav "Your Choice Of Extras إختيارك من الإضافات ​ Min: 0 ​ Max: 12 ​ Extra Ranch Sauc…" at bounding box center [607, 330] width 810 height 188
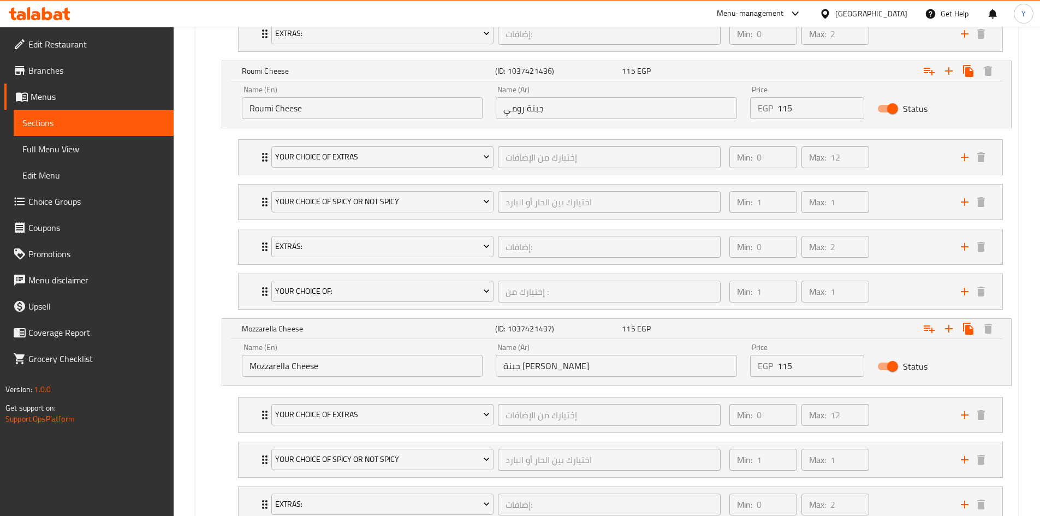
scroll to position [1051, 0]
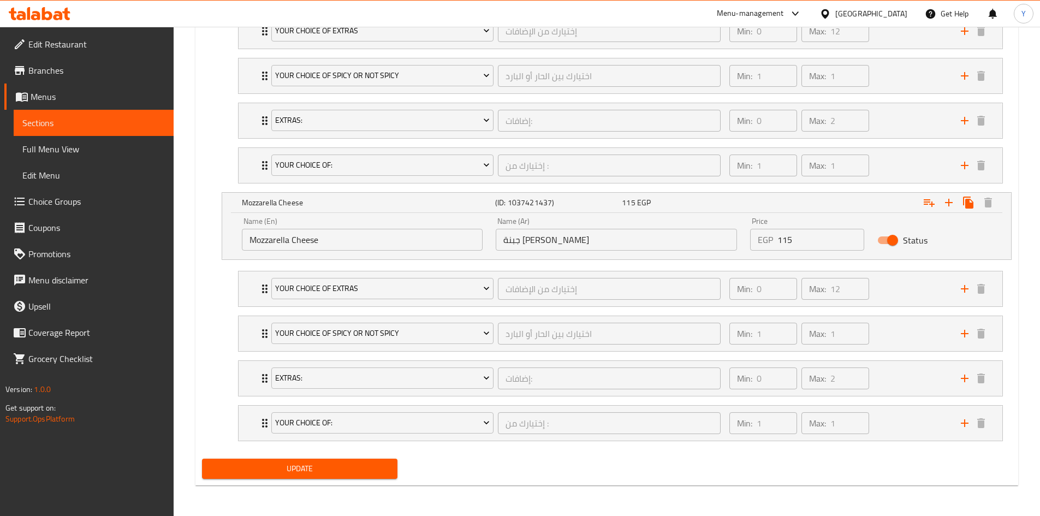
drag, startPoint x: 376, startPoint y: 475, endPoint x: 621, endPoint y: 435, distance: 248.5
click at [377, 475] on span "Update" at bounding box center [300, 469] width 179 height 14
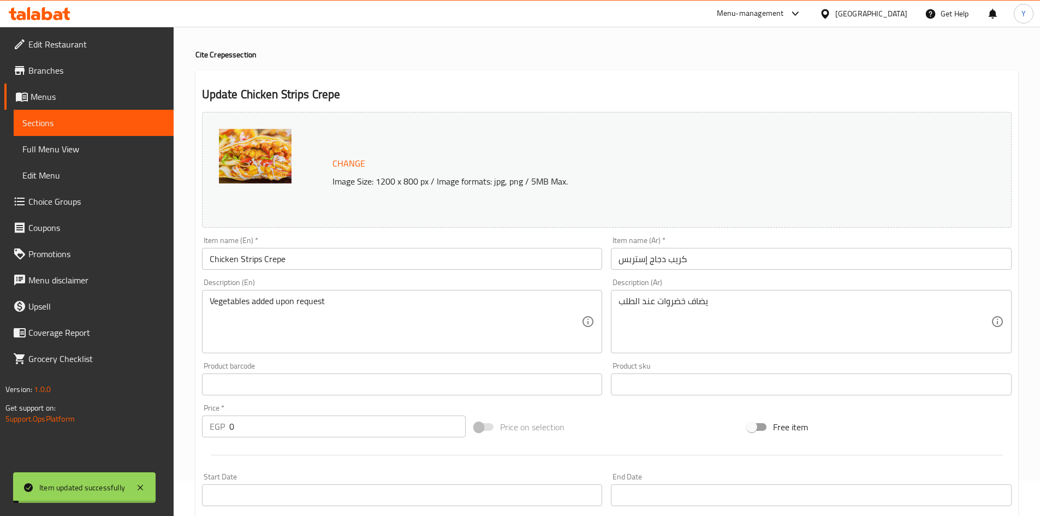
scroll to position [0, 0]
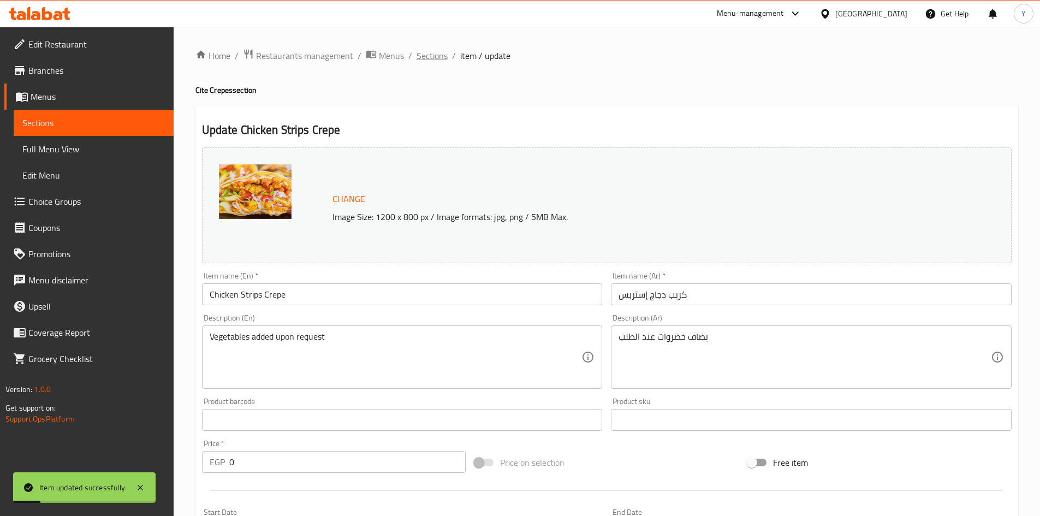
click at [435, 56] on span "Sections" at bounding box center [432, 55] width 31 height 13
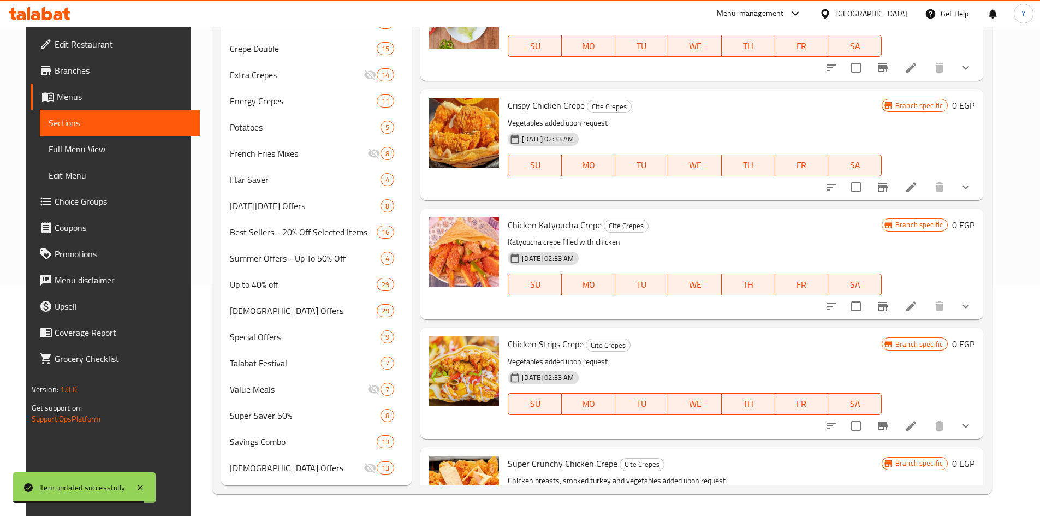
scroll to position [710, 0]
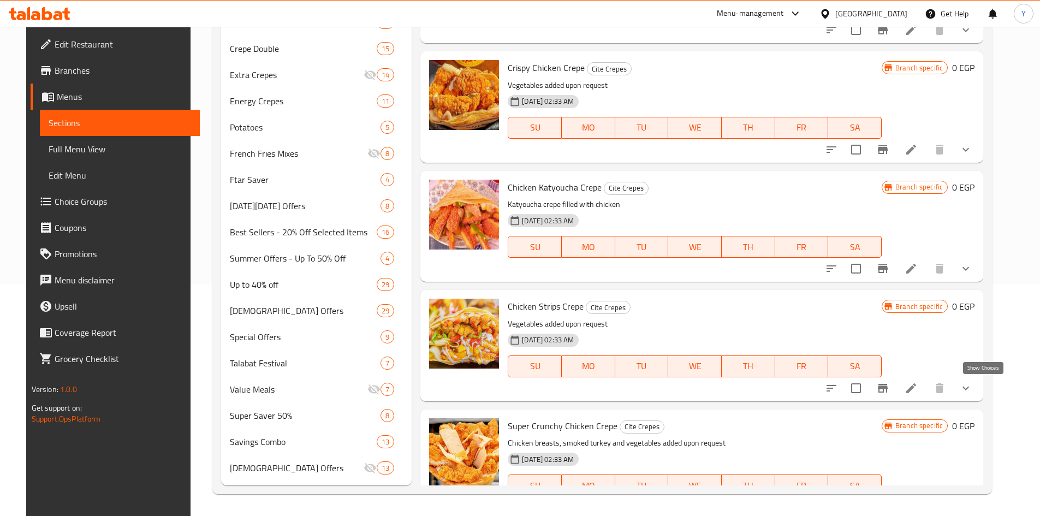
click at [973, 392] on icon "show more" at bounding box center [965, 388] width 13 height 13
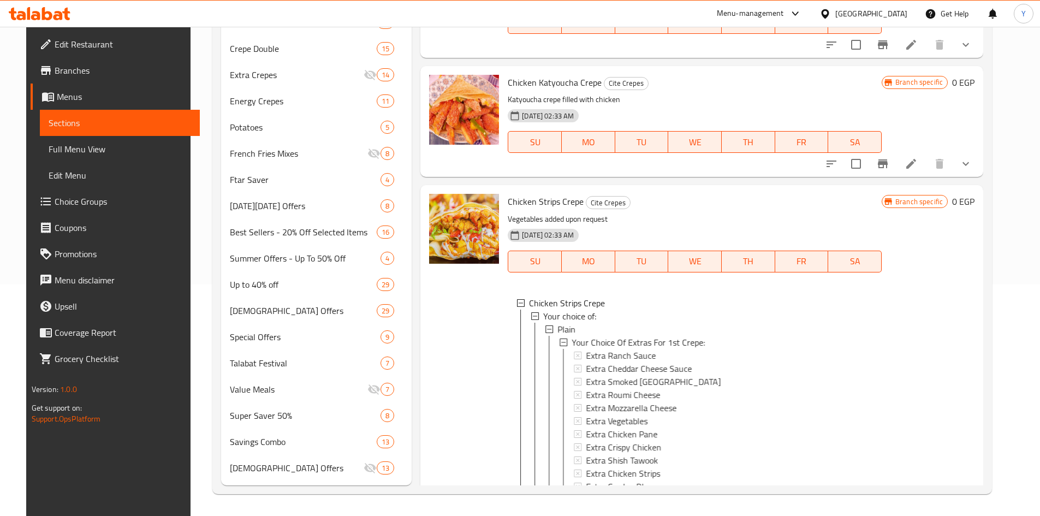
scroll to position [819, 0]
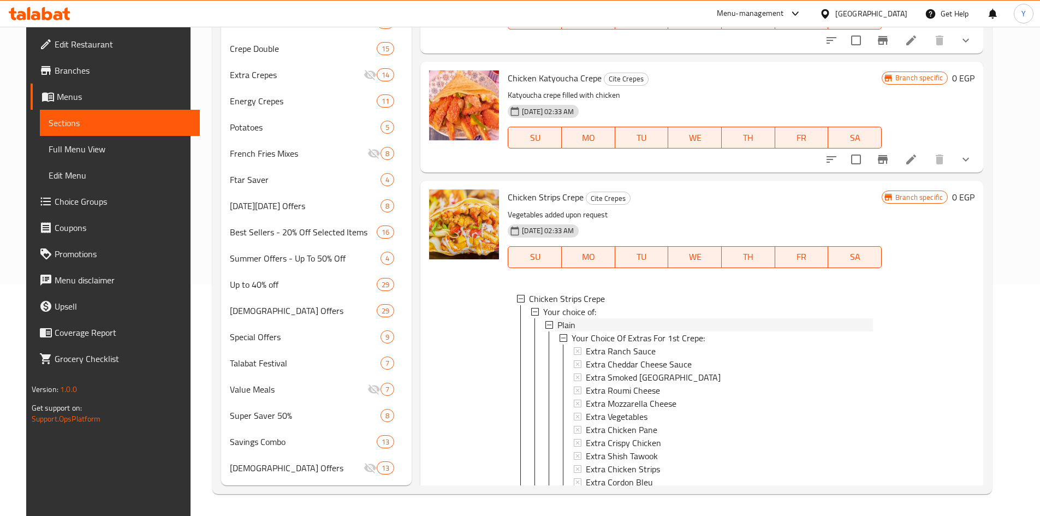
click at [674, 319] on div "Plain" at bounding box center [716, 324] width 316 height 13
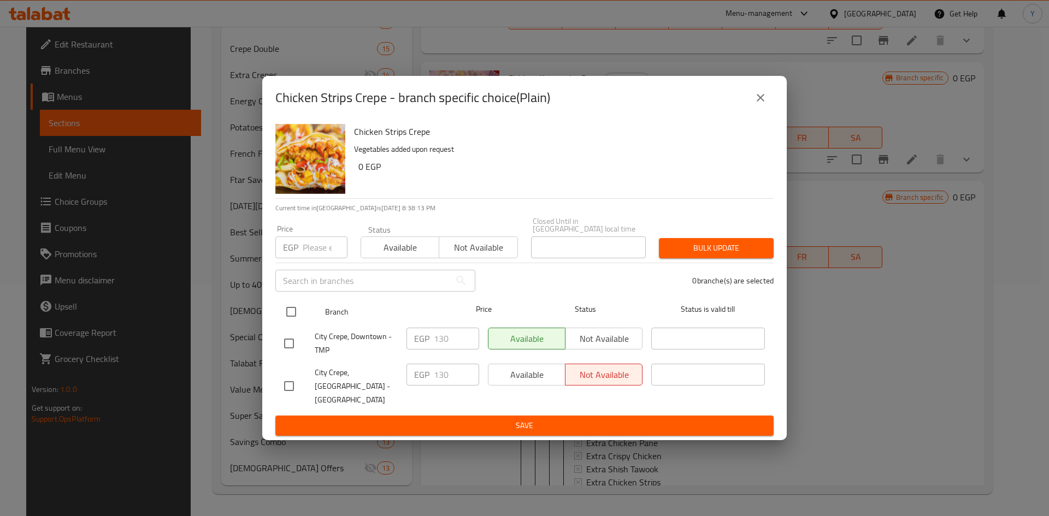
click at [297, 316] on input "checkbox" at bounding box center [291, 311] width 23 height 23
checkbox input "true"
click at [318, 243] on input "number" at bounding box center [325, 247] width 45 height 22
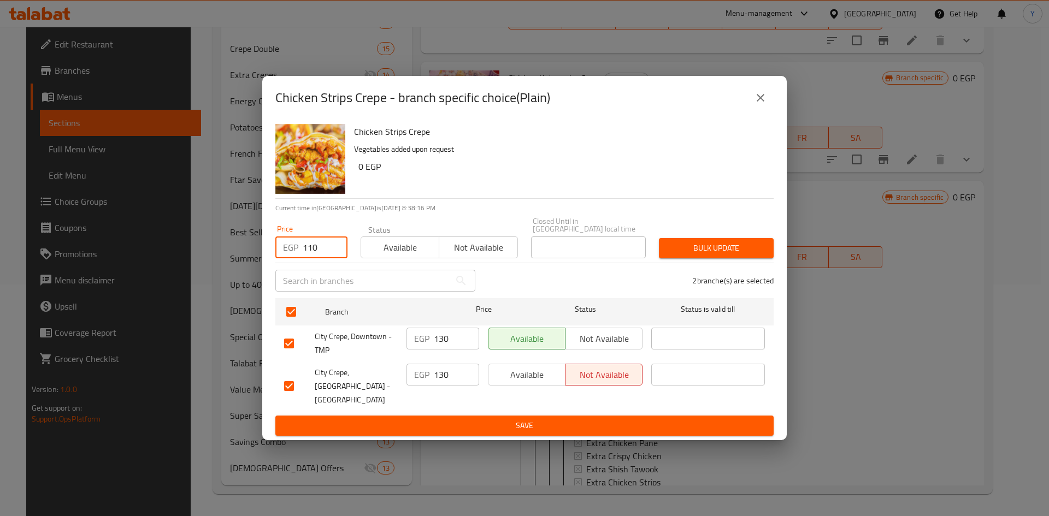
type input "110"
drag, startPoint x: 455, startPoint y: 210, endPoint x: 648, endPoint y: 237, distance: 194.6
click at [460, 205] on div "Chicken Strips Crepe Vegetables added upon request 0 EGP Current time in Egypt …" at bounding box center [524, 280] width 524 height 321
click at [697, 255] on span "Bulk update" at bounding box center [715, 248] width 97 height 14
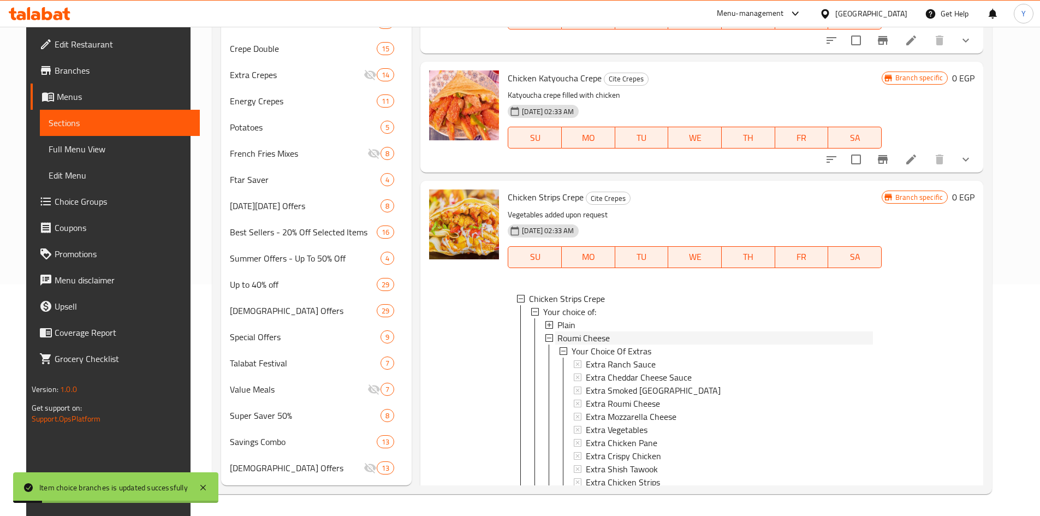
click at [664, 341] on div "Roumi Cheese" at bounding box center [716, 337] width 316 height 13
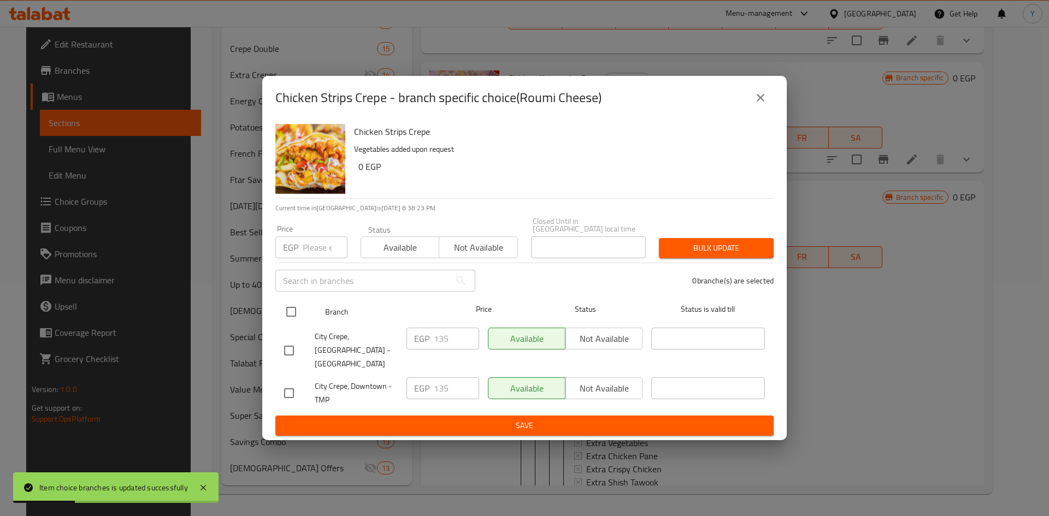
click at [299, 317] on input "checkbox" at bounding box center [291, 311] width 23 height 23
checkbox input "true"
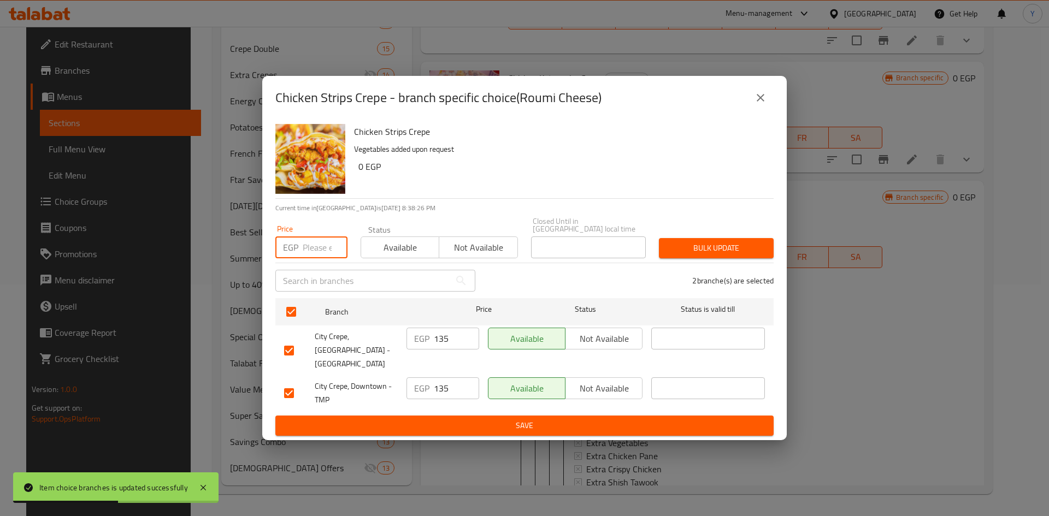
click at [306, 249] on input "number" at bounding box center [325, 247] width 45 height 22
type input "115"
click at [506, 139] on h6 "Chicken Strips Crepe" at bounding box center [559, 131] width 411 height 15
click at [723, 258] on button "Bulk update" at bounding box center [716, 248] width 115 height 20
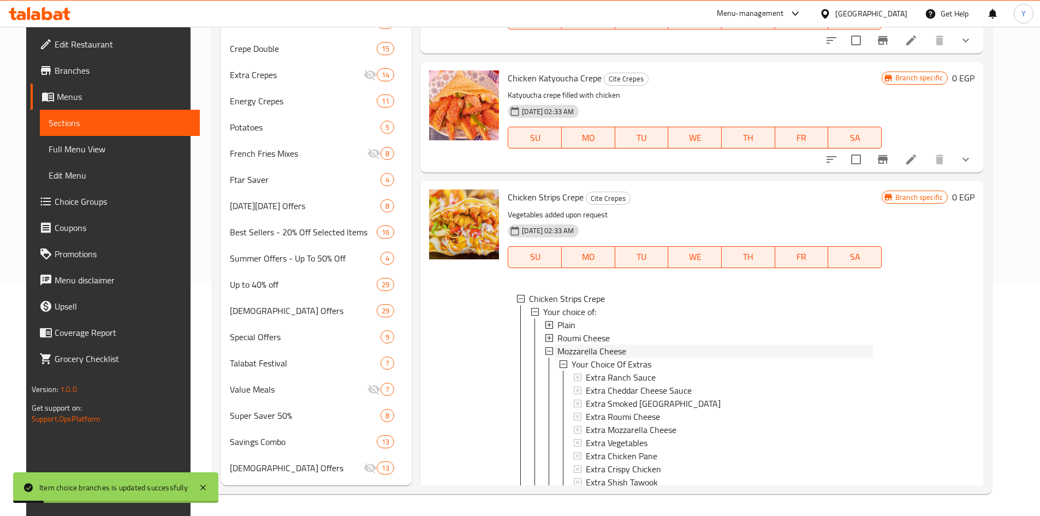
click at [704, 353] on div "Mozzarella Cheese" at bounding box center [716, 351] width 316 height 13
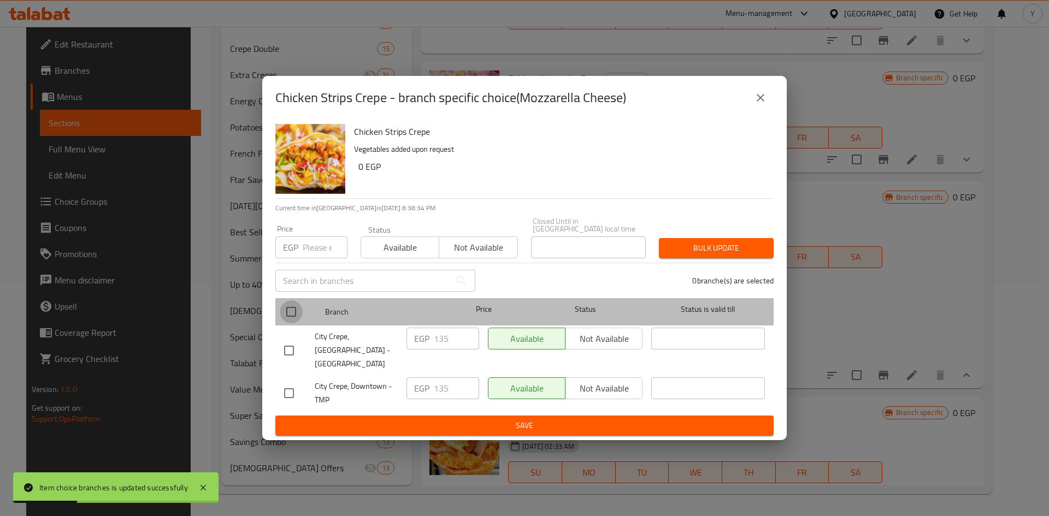
click at [288, 314] on input "checkbox" at bounding box center [291, 311] width 23 height 23
checkbox input "true"
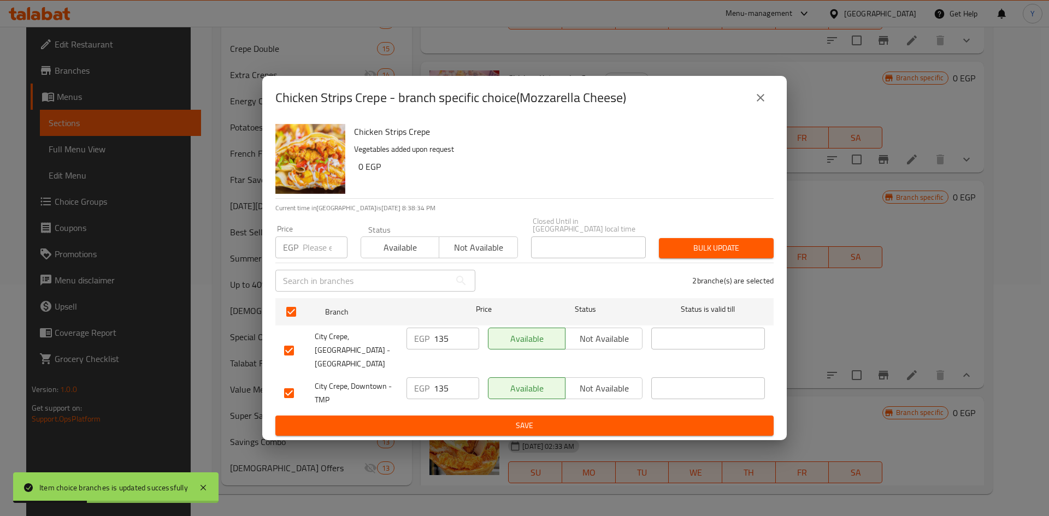
drag, startPoint x: 315, startPoint y: 230, endPoint x: 311, endPoint y: 245, distance: 14.9
click at [316, 232] on div "Price EGP Price" at bounding box center [311, 241] width 72 height 33
drag, startPoint x: 310, startPoint y: 250, endPoint x: 319, endPoint y: 254, distance: 10.0
click at [313, 248] on input "number" at bounding box center [325, 247] width 45 height 22
type input "115"
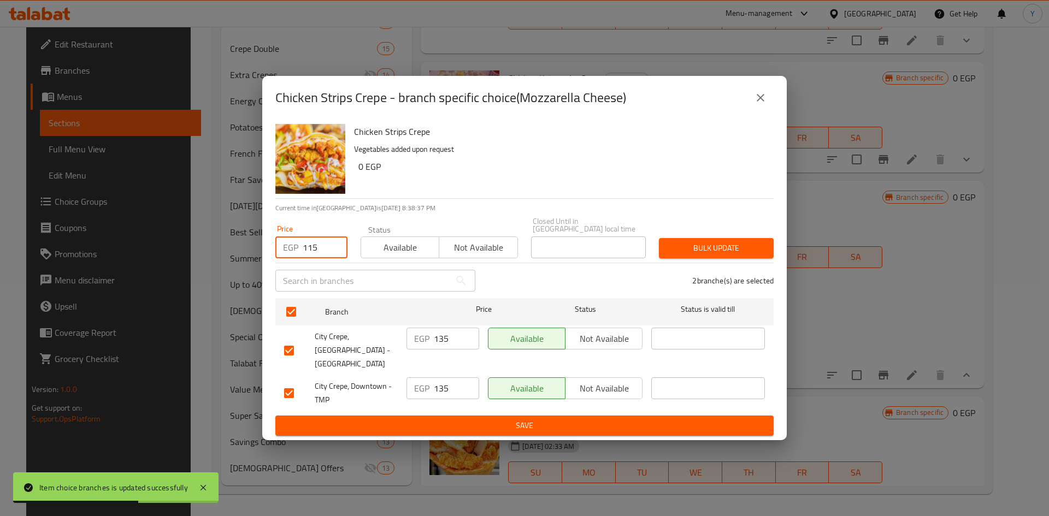
click at [422, 151] on div "Chicken Strips Crepe Vegetables added upon request 0 EGP" at bounding box center [559, 159] width 419 height 79
click at [730, 239] on div "Bulk update" at bounding box center [716, 248] width 128 height 33
drag, startPoint x: 722, startPoint y: 248, endPoint x: 736, endPoint y: 307, distance: 60.0
click at [722, 246] on span "Bulk update" at bounding box center [715, 248] width 97 height 14
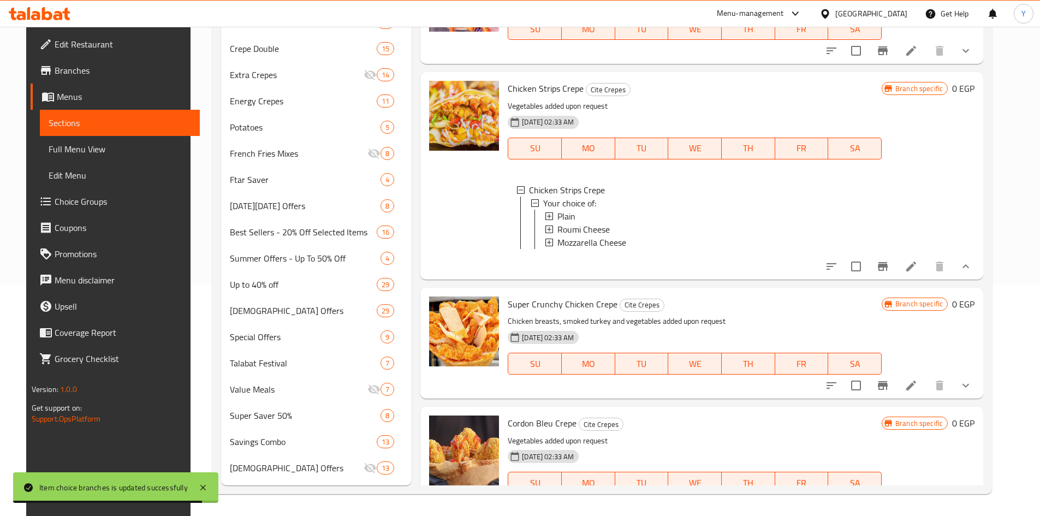
scroll to position [928, 0]
click at [935, 398] on div at bounding box center [899, 385] width 161 height 26
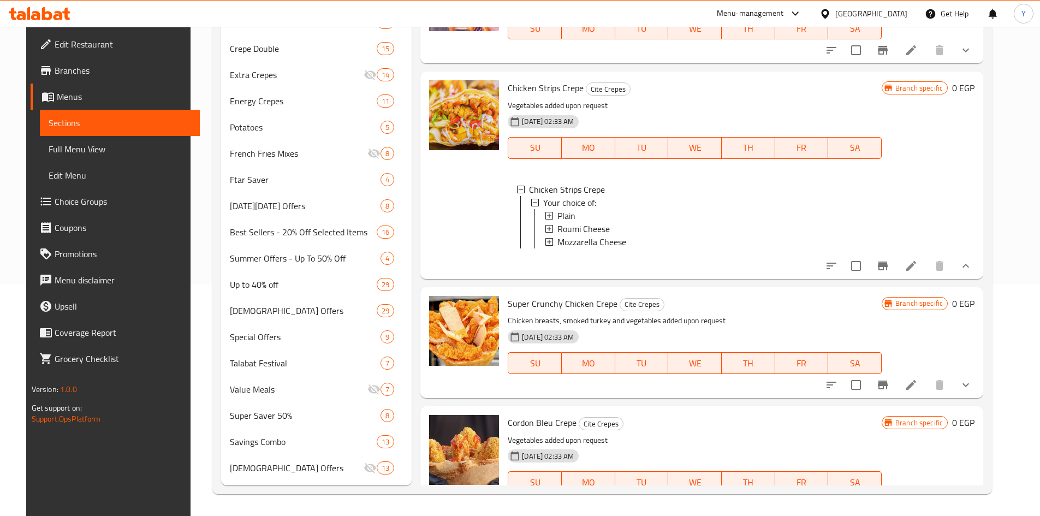
click at [918, 392] on icon at bounding box center [911, 384] width 13 height 13
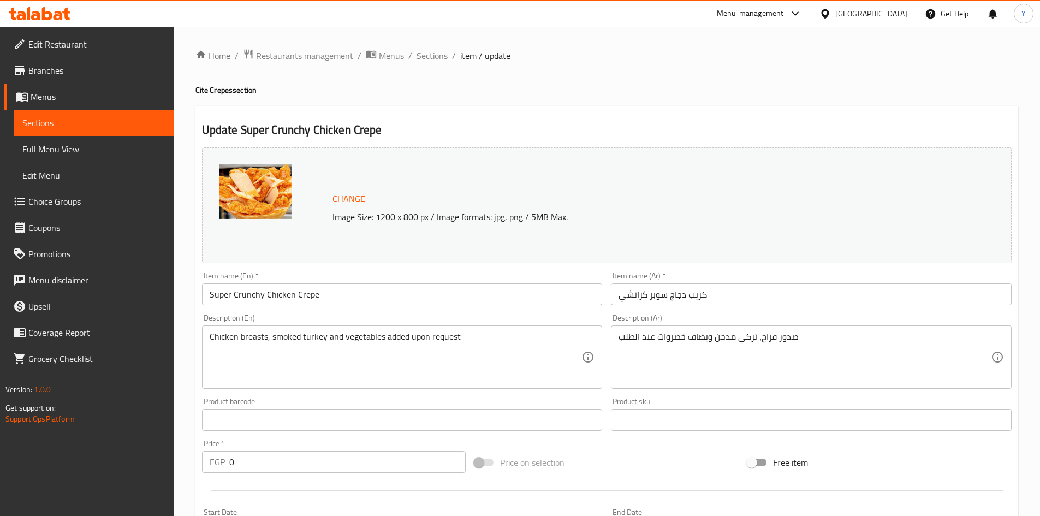
click at [434, 61] on span "Sections" at bounding box center [432, 55] width 31 height 13
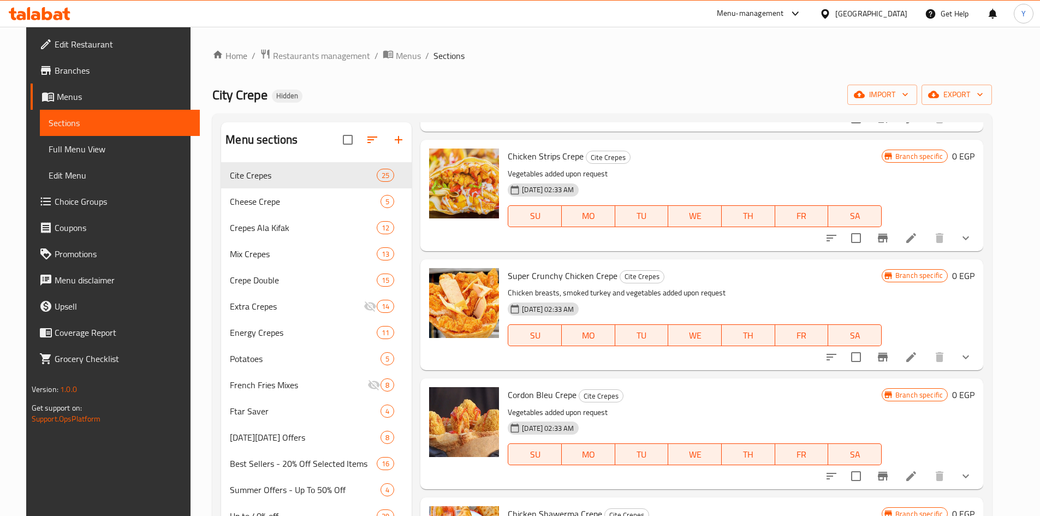
scroll to position [1092, 0]
click at [979, 364] on button "show more" at bounding box center [966, 356] width 26 height 26
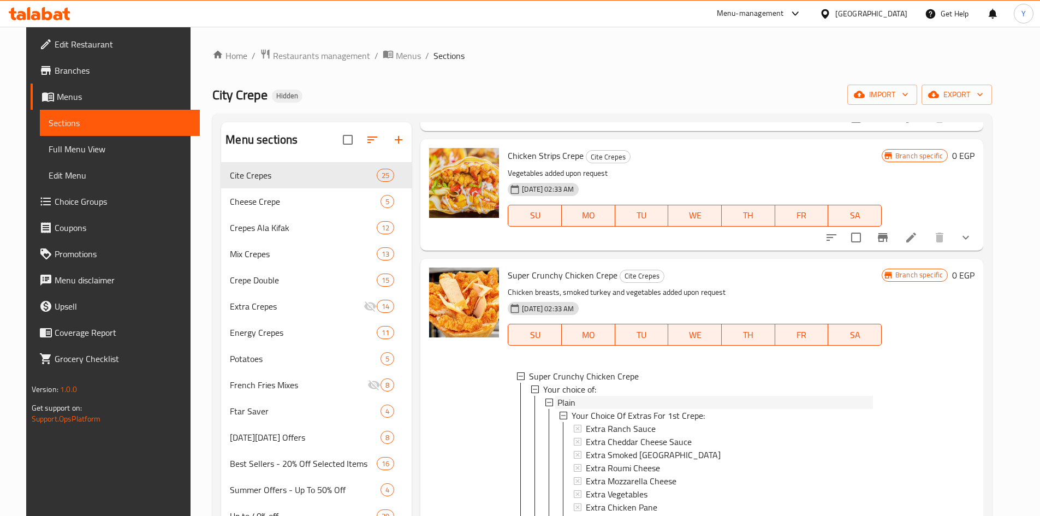
click at [638, 406] on div "Plain" at bounding box center [716, 402] width 316 height 13
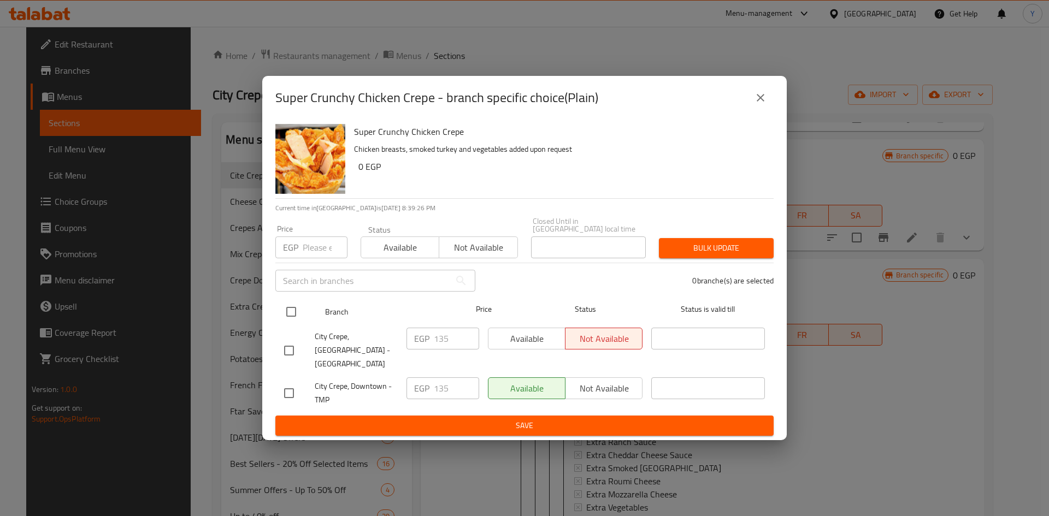
click at [291, 312] on input "checkbox" at bounding box center [291, 311] width 23 height 23
checkbox input "true"
click at [303, 264] on div "Price EGP Price" at bounding box center [311, 241] width 85 height 46
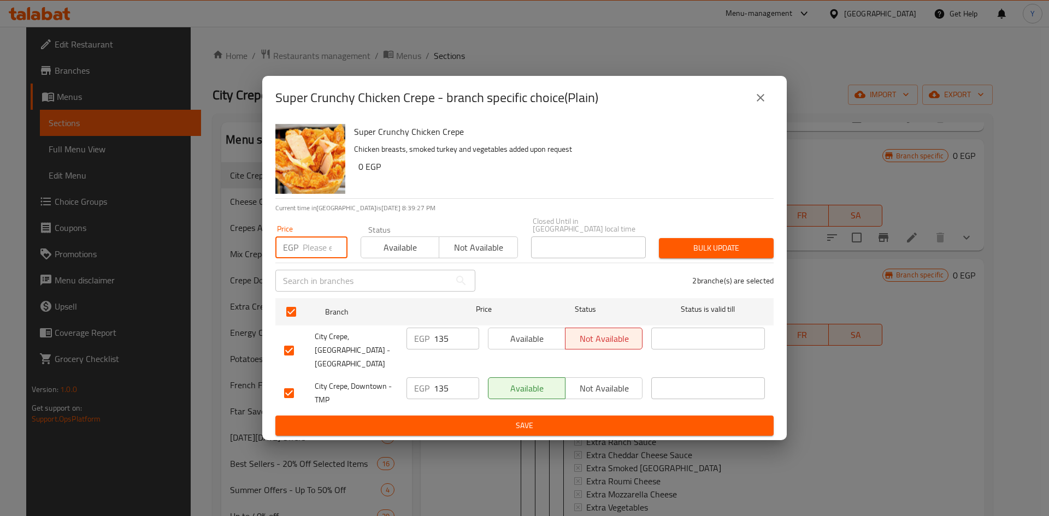
click at [311, 253] on input "number" at bounding box center [325, 247] width 45 height 22
type input "115"
click at [505, 135] on h6 "Super Crunchy Chicken Crepe" at bounding box center [559, 131] width 411 height 15
click at [677, 248] on span "Bulk update" at bounding box center [715, 248] width 97 height 14
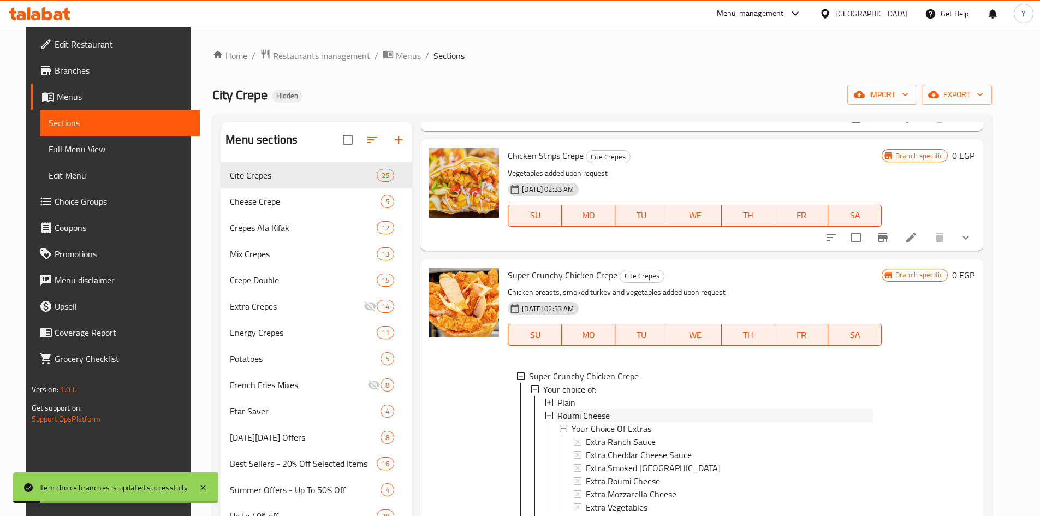
click at [602, 418] on span "Roumi Cheese" at bounding box center [584, 415] width 52 height 13
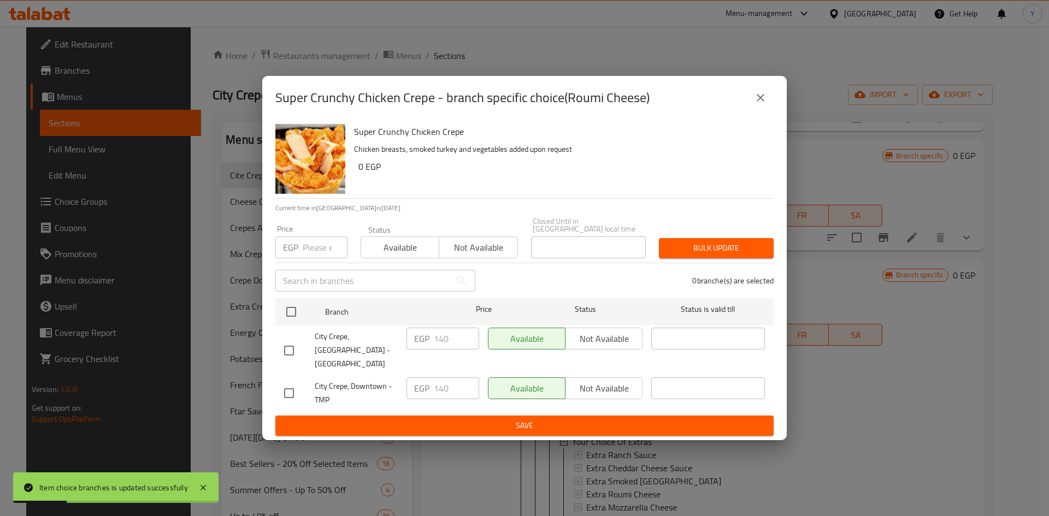
click at [289, 316] on input "checkbox" at bounding box center [291, 311] width 23 height 23
checkbox input "true"
drag, startPoint x: 321, startPoint y: 250, endPoint x: 349, endPoint y: 254, distance: 28.7
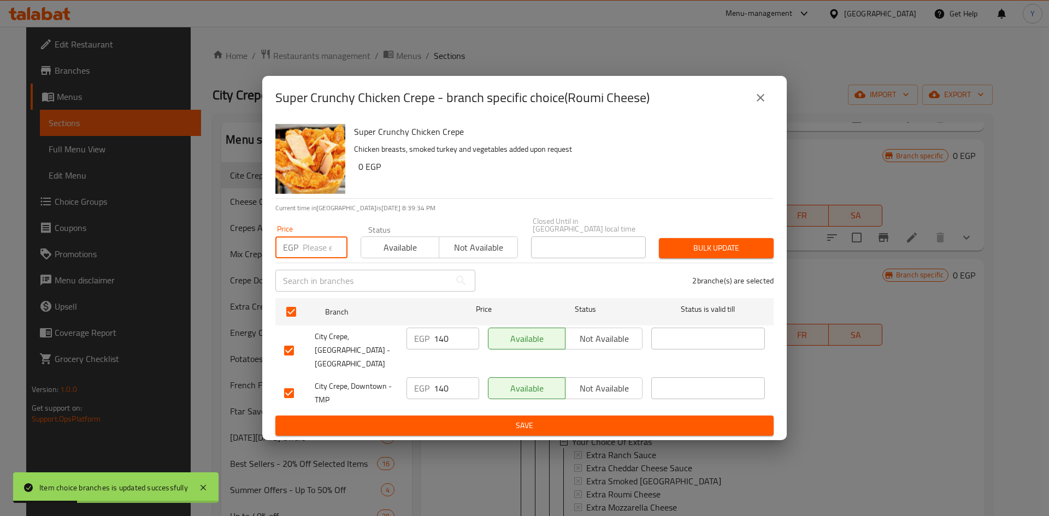
click at [321, 248] on input "number" at bounding box center [325, 247] width 45 height 22
type input "120"
click at [419, 198] on div "Super Crunchy Chicken Crepe Chicken breasts, smoked turkey and vegetables added…" at bounding box center [559, 159] width 419 height 79
click at [686, 258] on button "Bulk update" at bounding box center [716, 248] width 115 height 20
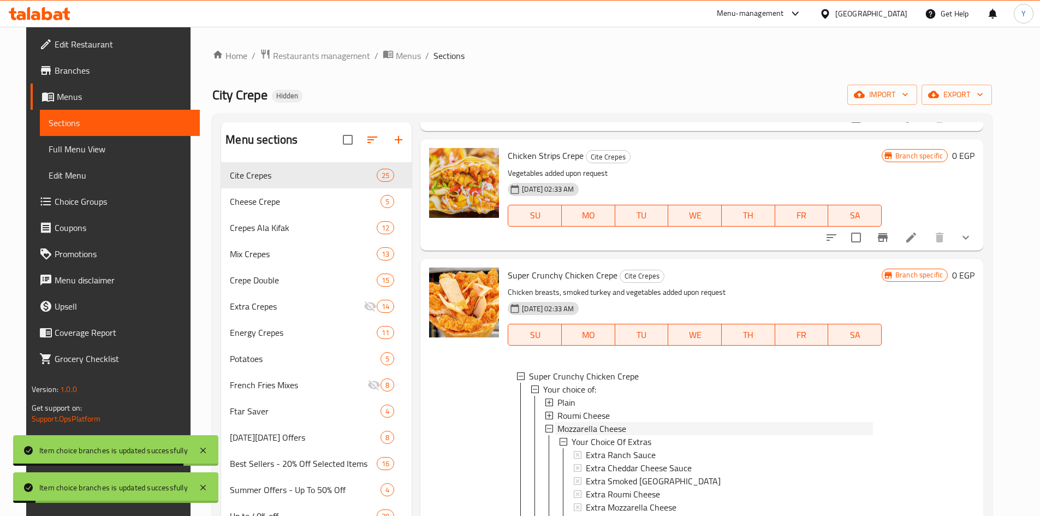
click at [585, 431] on span "Mozzarella Cheese" at bounding box center [592, 428] width 69 height 13
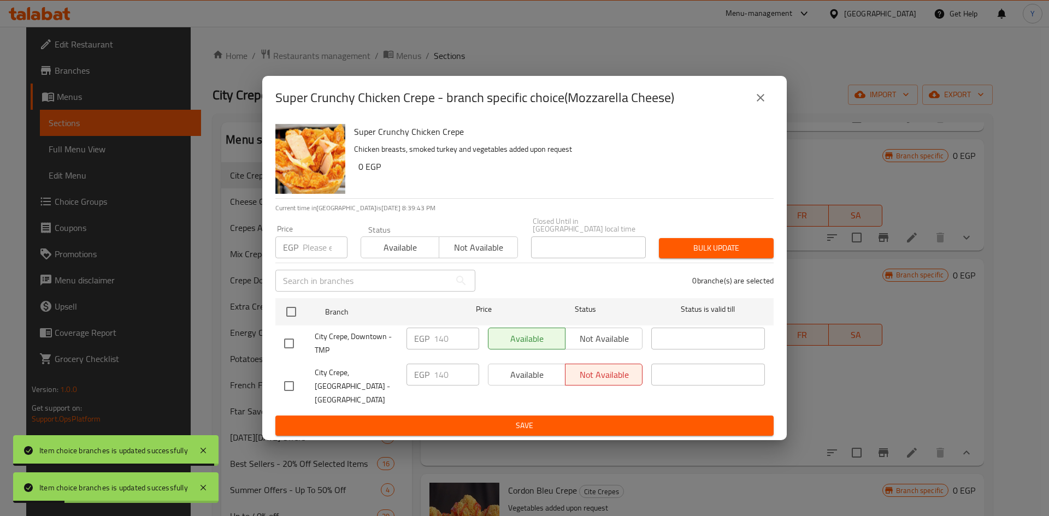
click at [291, 308] on input "checkbox" at bounding box center [291, 311] width 23 height 23
checkbox input "true"
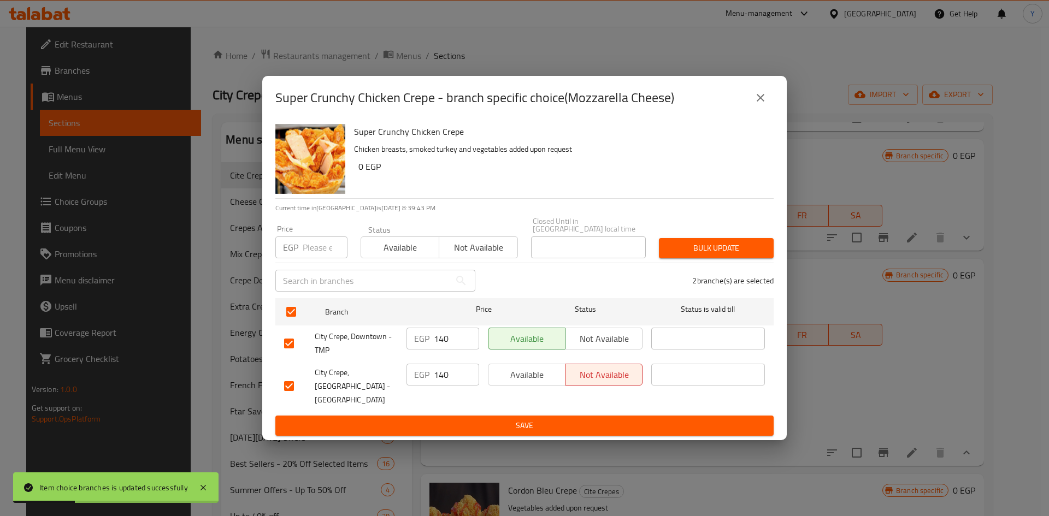
click at [322, 256] on input "number" at bounding box center [325, 247] width 45 height 22
type input "120"
drag, startPoint x: 408, startPoint y: 213, endPoint x: 416, endPoint y: 212, distance: 8.2
click at [410, 213] on div "Super Crunchy Chicken Crepe Chicken breasts, smoked turkey and vegetables added…" at bounding box center [524, 280] width 524 height 321
drag, startPoint x: 660, startPoint y: 249, endPoint x: 680, endPoint y: 508, distance: 260.2
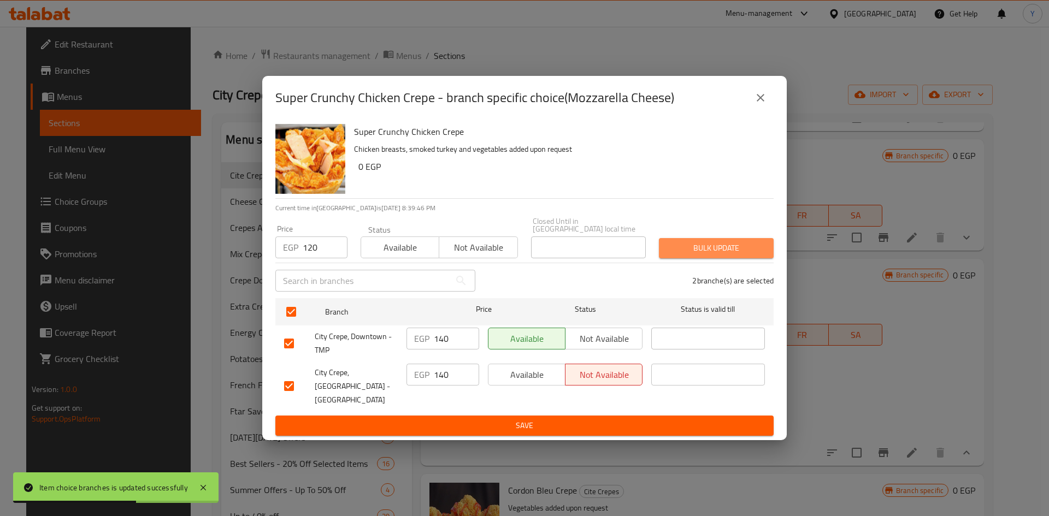
click at [660, 246] on button "Bulk update" at bounding box center [716, 248] width 115 height 20
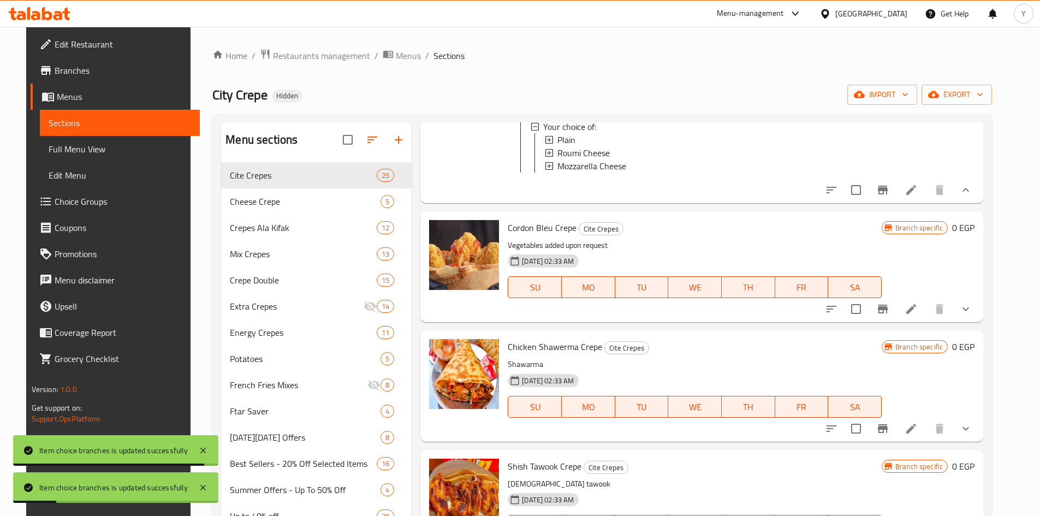
scroll to position [1365, 0]
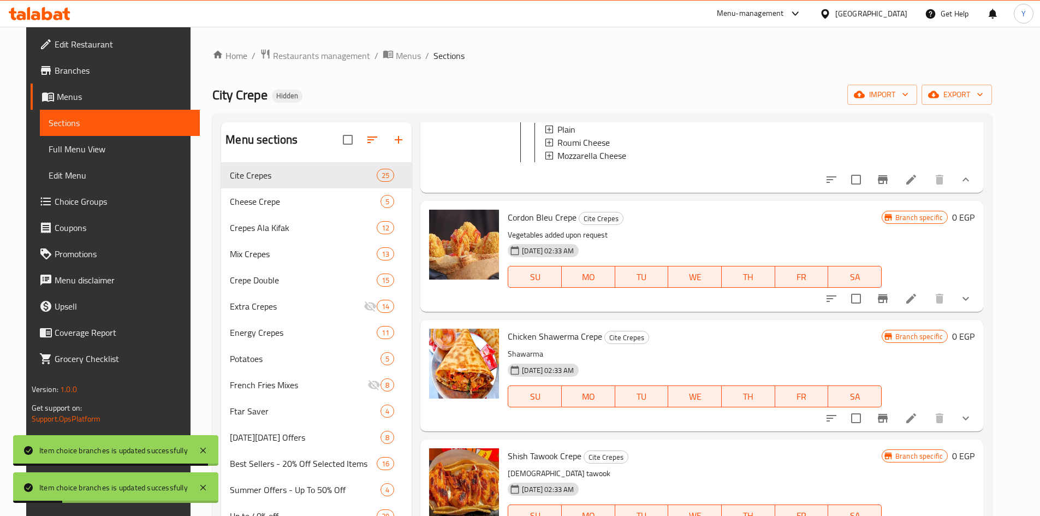
click at [925, 312] on div at bounding box center [899, 299] width 161 height 26
click at [925, 309] on li at bounding box center [911, 299] width 31 height 20
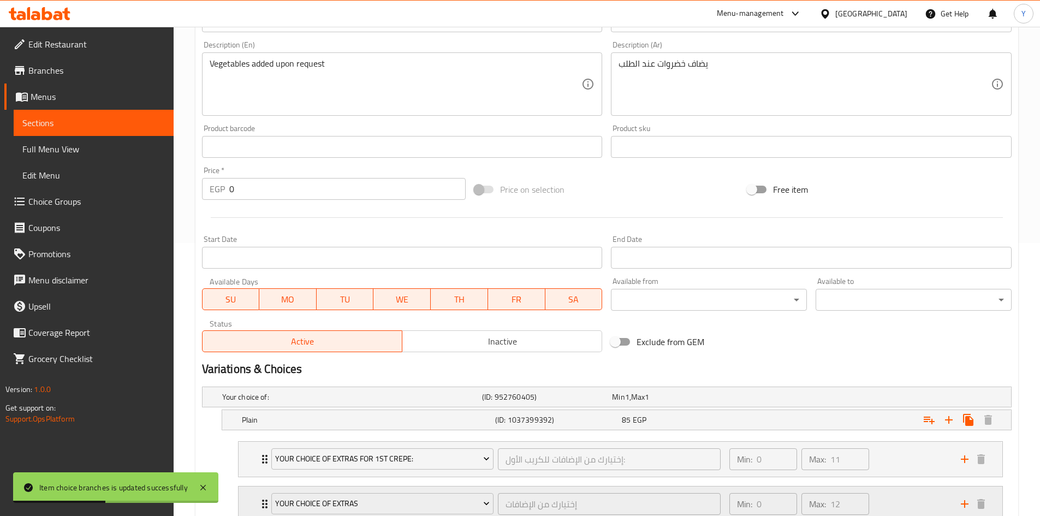
scroll to position [437, 0]
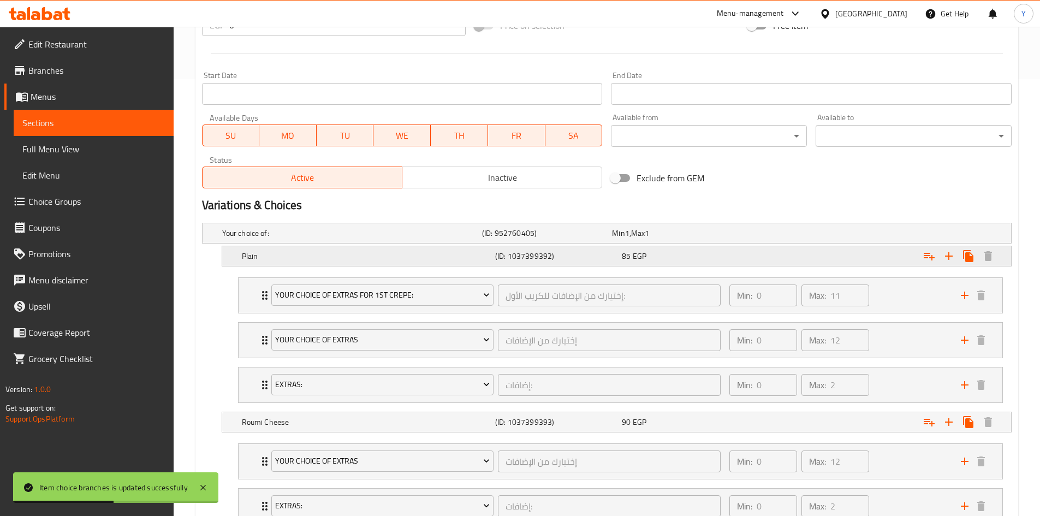
click at [712, 258] on div "85 EGP" at bounding box center [683, 256] width 122 height 11
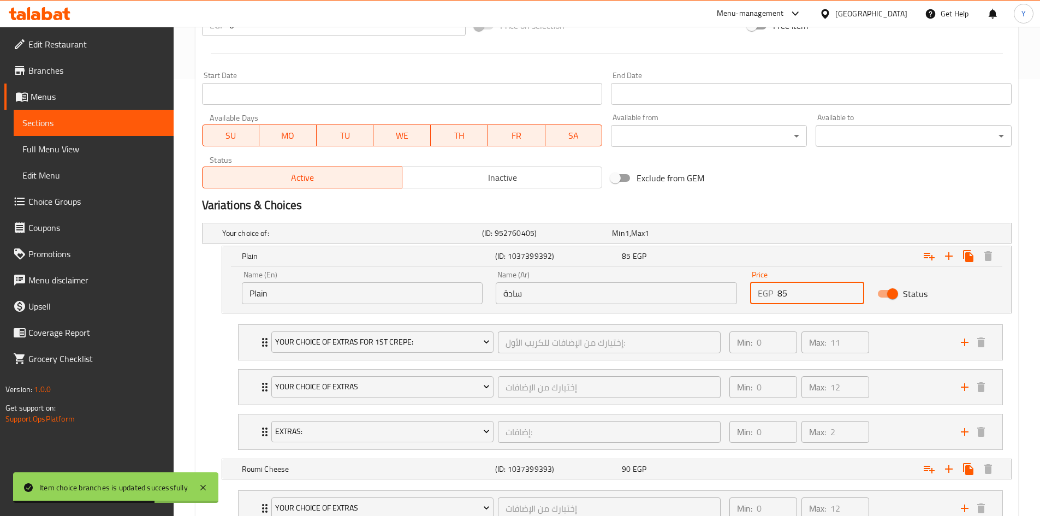
drag, startPoint x: 784, startPoint y: 294, endPoint x: 725, endPoint y: 292, distance: 58.5
click at [751, 300] on div "EGP 85 Price" at bounding box center [807, 293] width 114 height 22
type input "95"
click at [764, 202] on h2 "Variations & Choices" at bounding box center [607, 205] width 810 height 16
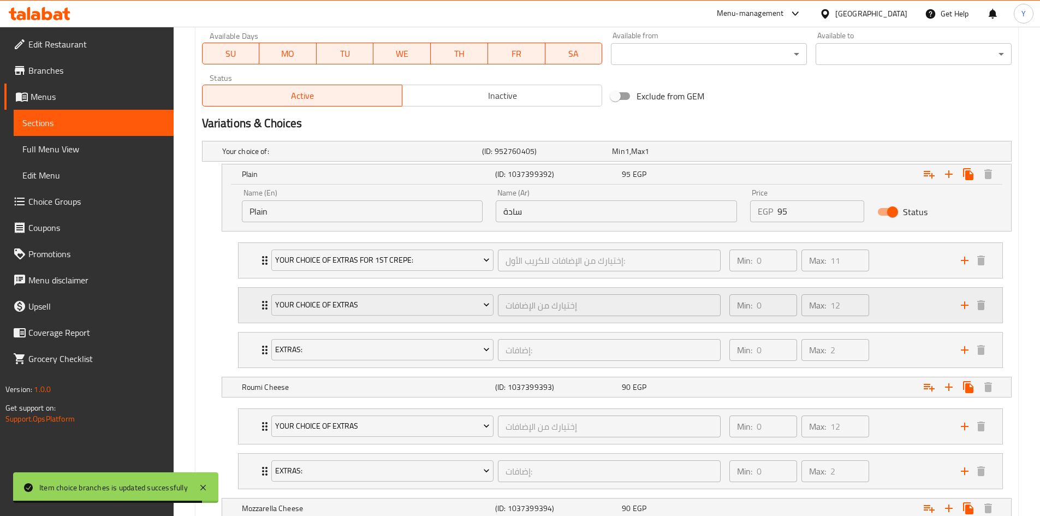
scroll to position [601, 0]
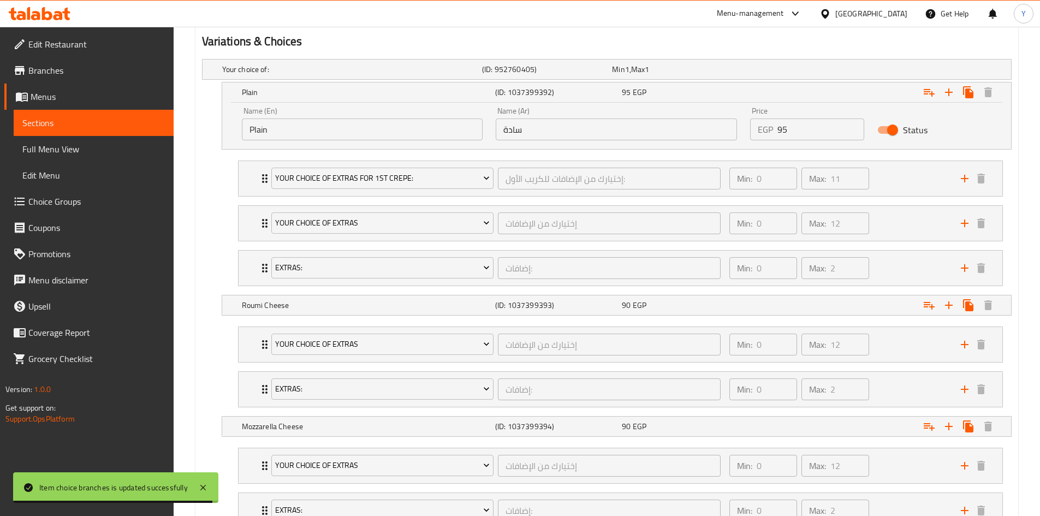
click at [749, 292] on nav "Your Choice Of Extras For 1st Crepe: إختيارك من الإضافات للكريب الأول: ​ Min: 0…" at bounding box center [607, 223] width 810 height 143
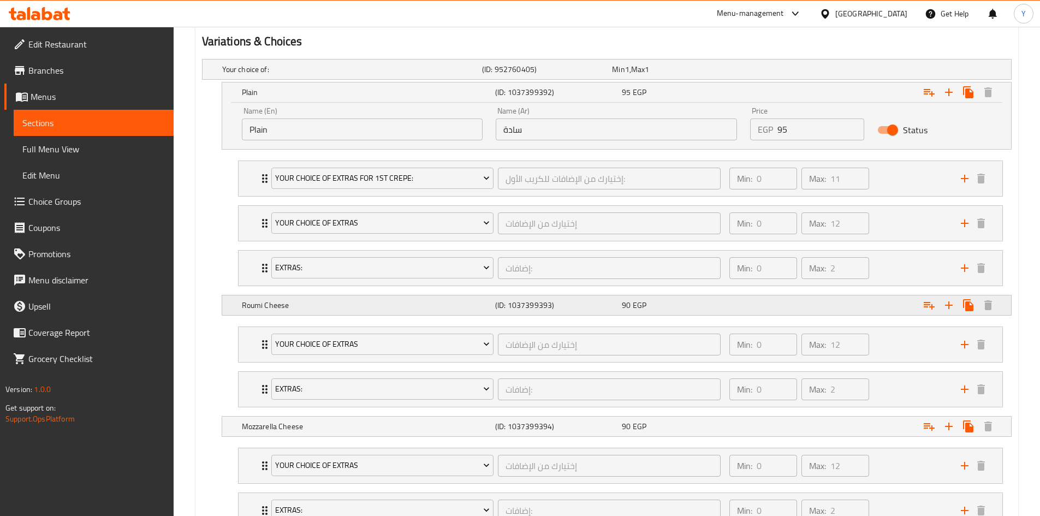
drag, startPoint x: 749, startPoint y: 300, endPoint x: 808, endPoint y: 347, distance: 76.2
click at [750, 299] on div "Expand" at bounding box center [873, 305] width 253 height 24
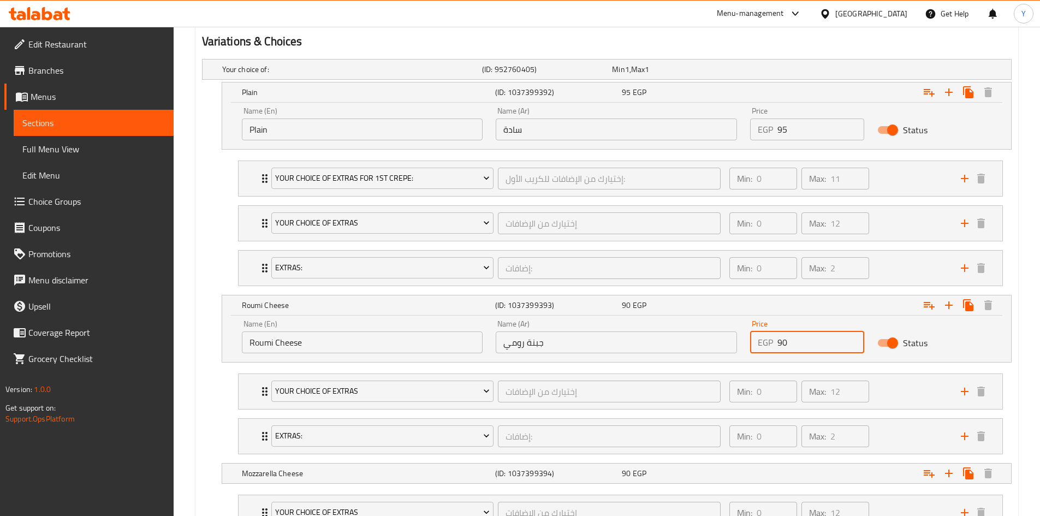
drag, startPoint x: 781, startPoint y: 342, endPoint x: 776, endPoint y: 345, distance: 6.4
click at [776, 345] on div "EGP 90 Price" at bounding box center [807, 342] width 114 height 22
click at [230, 379] on li "Your Choice Of Extras إختيارك من الإضافات ​ Min: 0 ​ Max: 12 ​ Extra Ranch Sauc…" at bounding box center [620, 391] width 783 height 45
type input "100"
click at [218, 381] on nav "Your Choice Of Extras إختيارك من الإضافات ​ Min: 0 ​ Max: 12 ​ Extra Ranch Sauc…" at bounding box center [607, 414] width 810 height 98
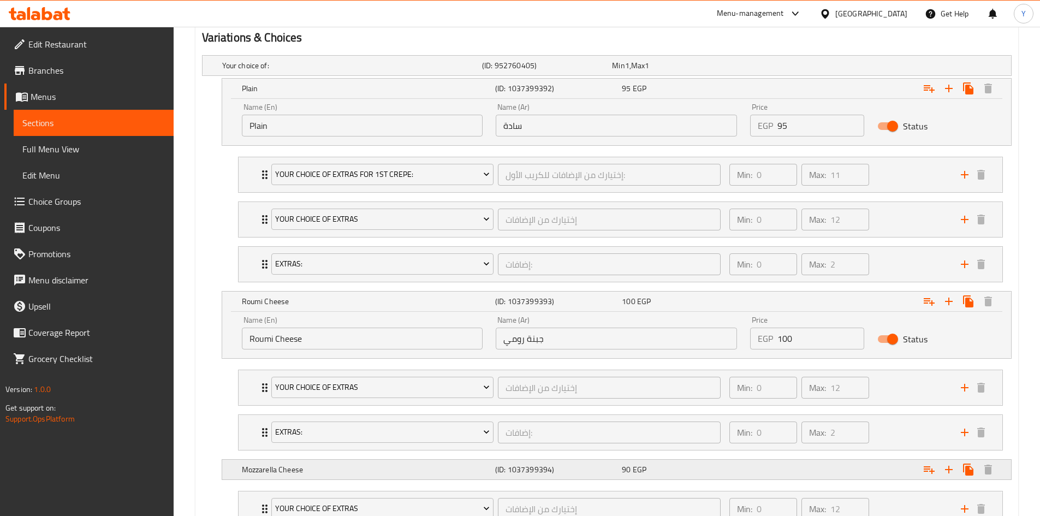
scroll to position [735, 0]
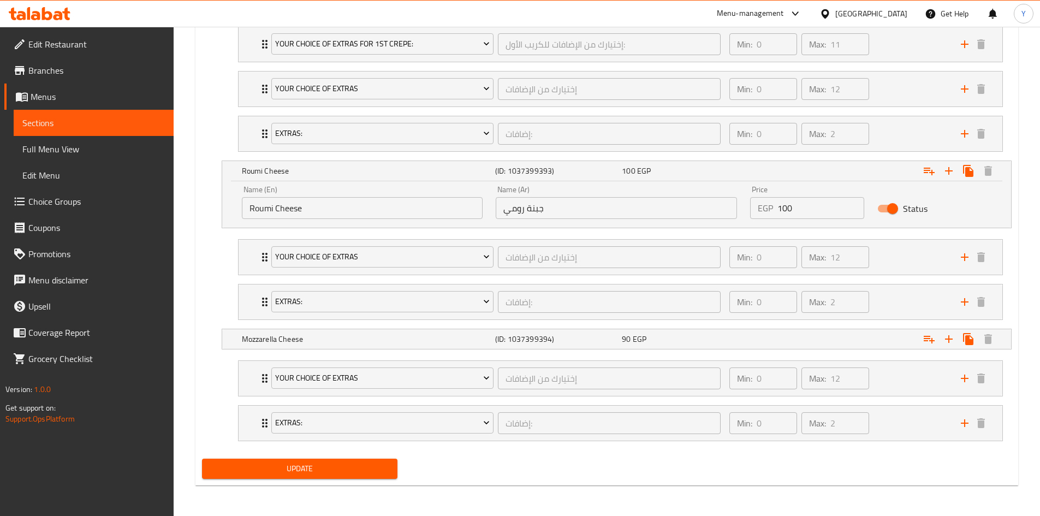
click at [726, 358] on li "Your Choice Of Extras إختيارك من الإضافات ​ Min: 0 ​ Max: 12 ​ Extra Ranch Sauc…" at bounding box center [620, 378] width 783 height 45
click at [727, 346] on div "90 EGP" at bounding box center [683, 338] width 127 height 15
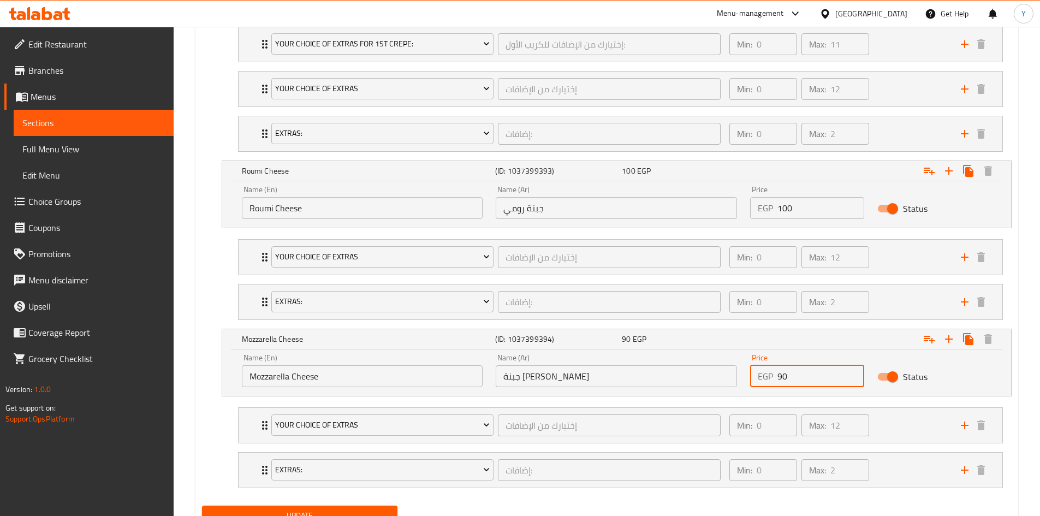
drag, startPoint x: 781, startPoint y: 376, endPoint x: 777, endPoint y: 378, distance: 5.6
click at [777, 378] on div "EGP 90 Price" at bounding box center [807, 376] width 114 height 22
type input "100"
click at [587, 499] on div "Your choice of: (ID: 952760405) Min 1 , Max 1 Name (En) Your choice of: Name (E…" at bounding box center [607, 210] width 819 height 581
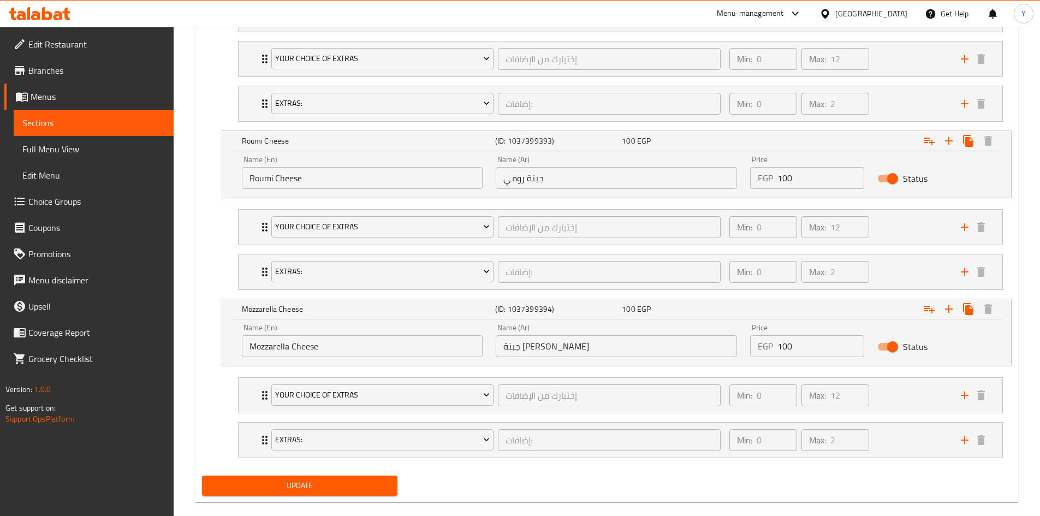
scroll to position [782, 0]
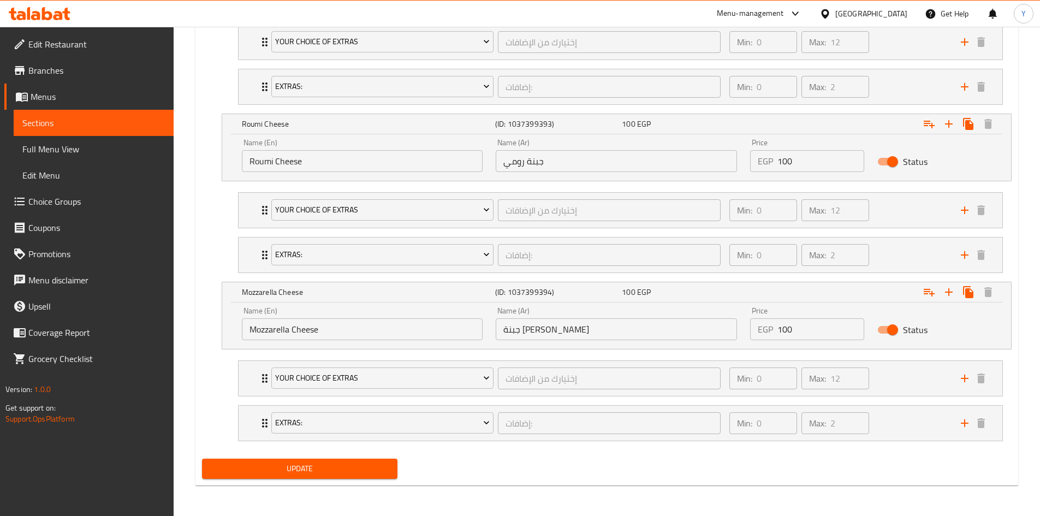
drag, startPoint x: 317, startPoint y: 468, endPoint x: 390, endPoint y: 422, distance: 86.7
click at [317, 469] on span "Update" at bounding box center [300, 469] width 179 height 14
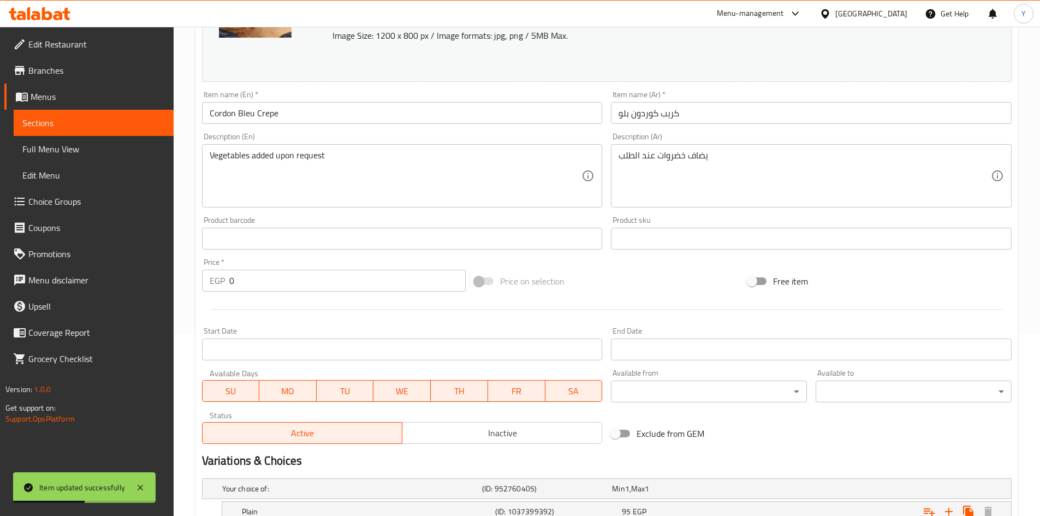
scroll to position [0, 0]
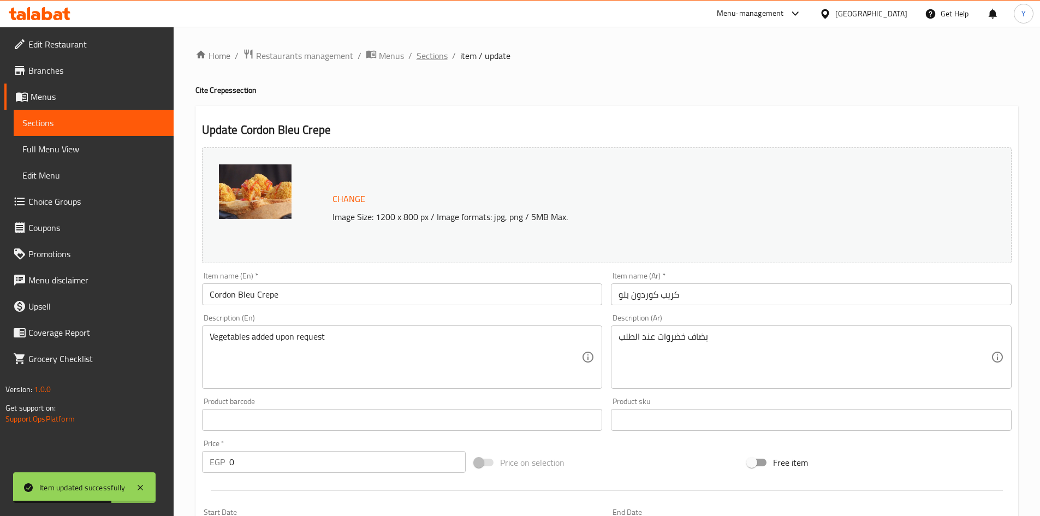
click at [443, 62] on span "Sections" at bounding box center [432, 55] width 31 height 13
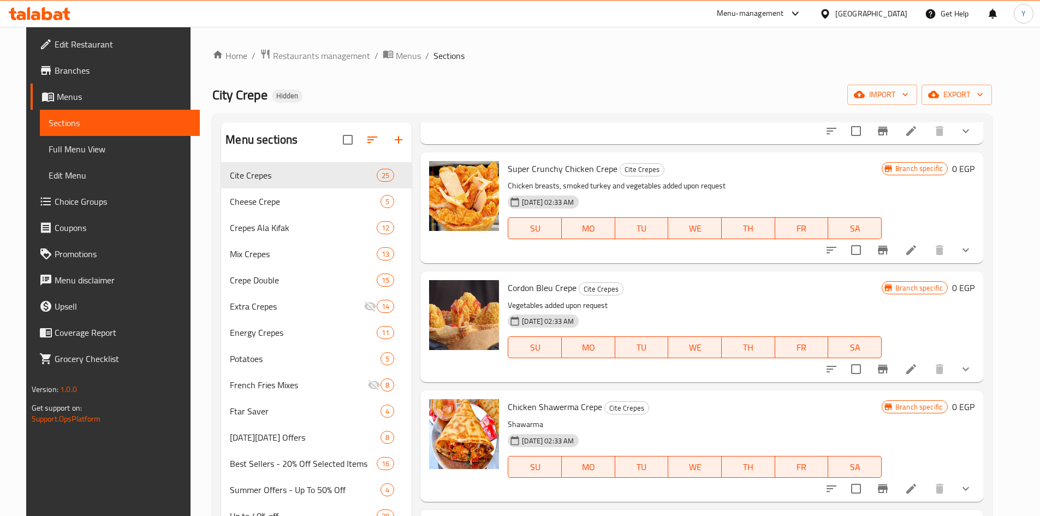
scroll to position [1201, 0]
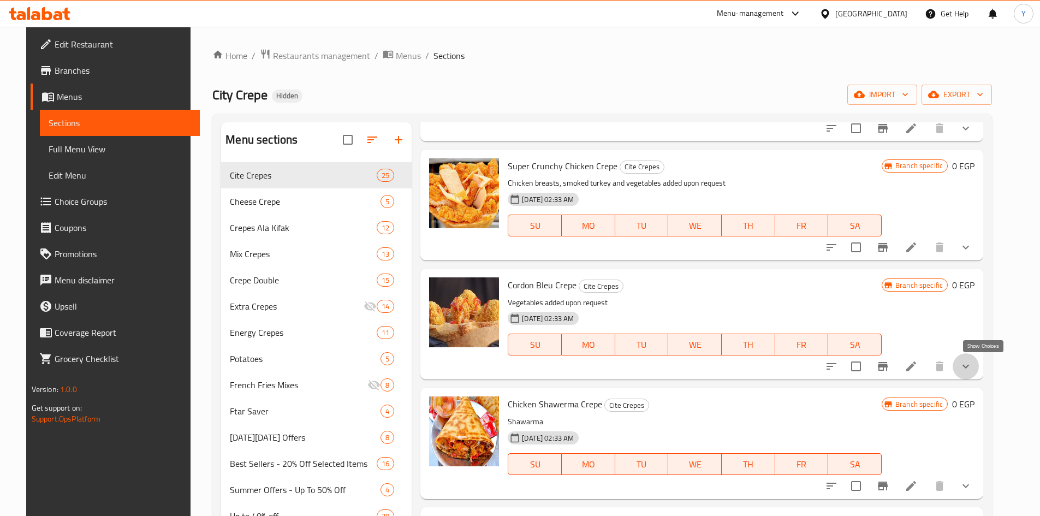
click at [973, 362] on icon "show more" at bounding box center [965, 366] width 13 height 13
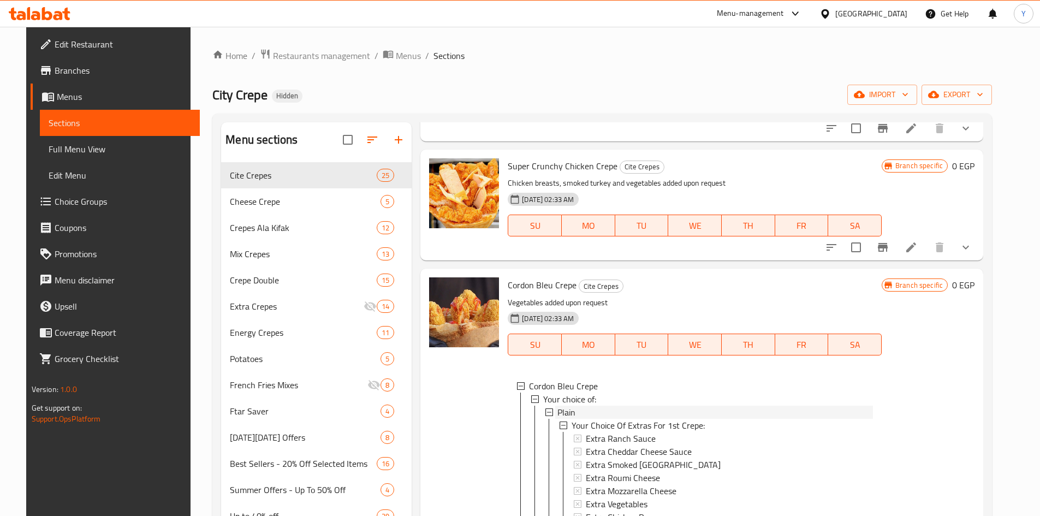
click at [618, 411] on div "Plain" at bounding box center [716, 412] width 316 height 13
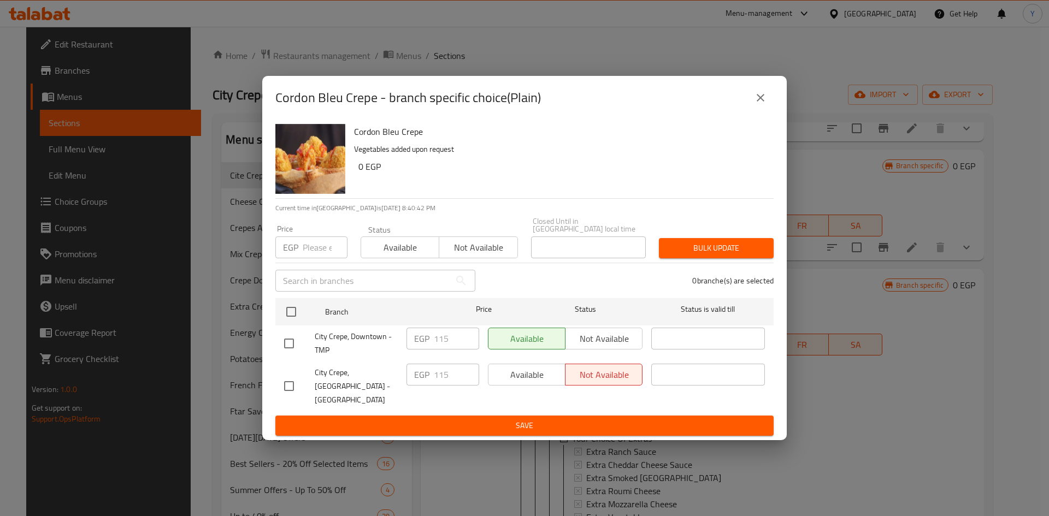
drag, startPoint x: 292, startPoint y: 319, endPoint x: 313, endPoint y: 271, distance: 52.6
click at [292, 317] on input "checkbox" at bounding box center [291, 311] width 23 height 23
checkbox input "true"
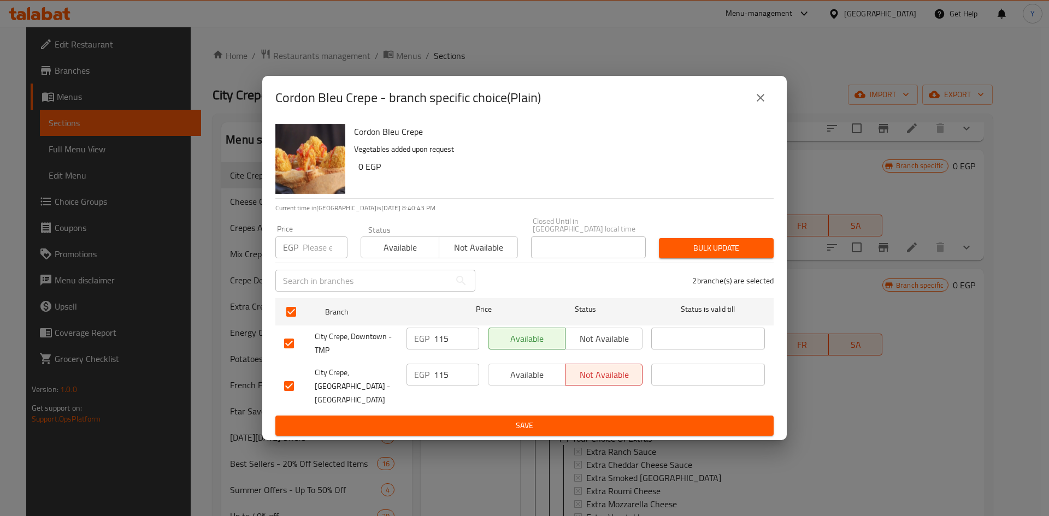
click at [311, 253] on input "number" at bounding box center [325, 247] width 45 height 22
type input "95"
click at [453, 198] on div "Cordon Bleu Crepe Vegetables added upon request 0 EGP" at bounding box center [559, 159] width 419 height 79
click at [671, 250] on span "Bulk update" at bounding box center [715, 248] width 97 height 14
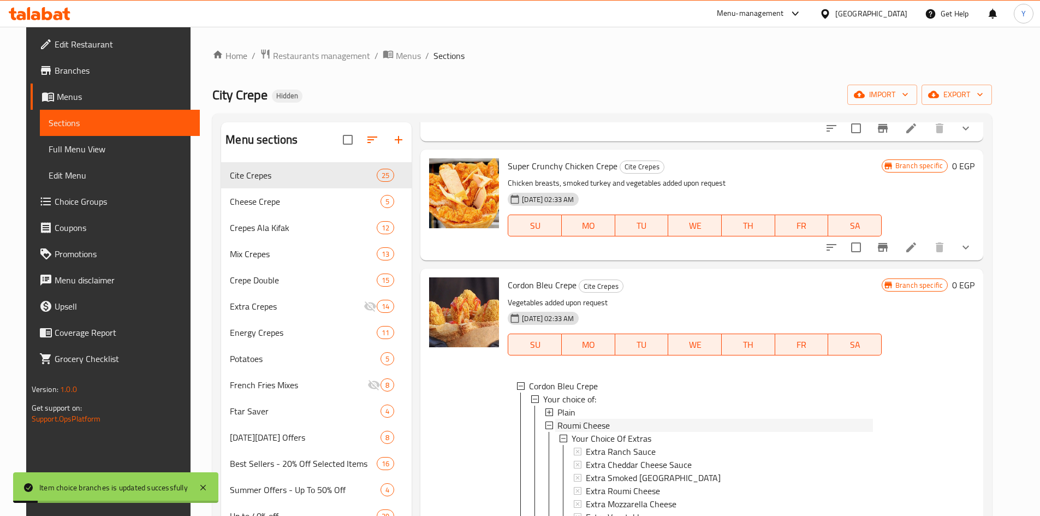
click at [644, 426] on div "Roumi Cheese" at bounding box center [716, 425] width 316 height 13
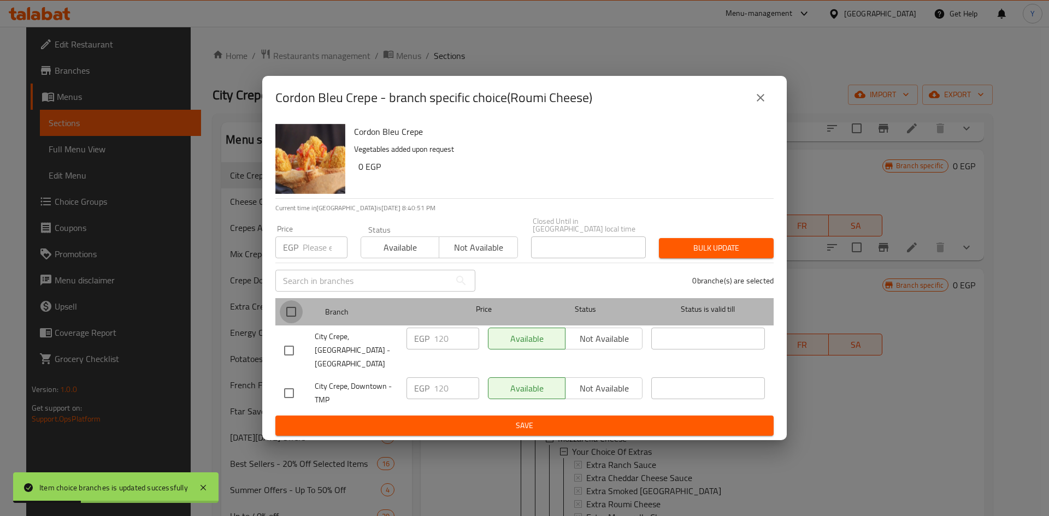
drag, startPoint x: 291, startPoint y: 315, endPoint x: 311, endPoint y: 278, distance: 42.1
click at [291, 314] on input "checkbox" at bounding box center [291, 311] width 23 height 23
checkbox input "true"
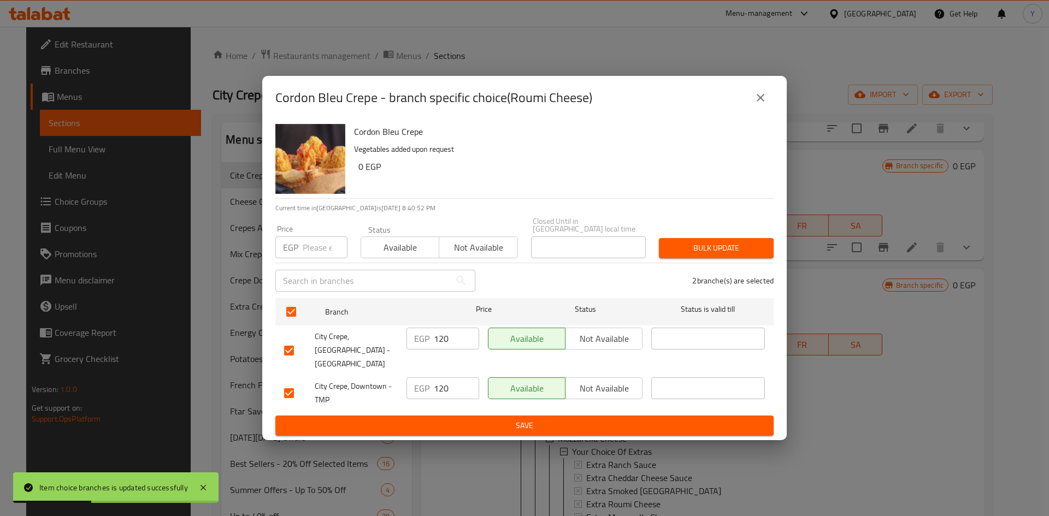
click at [311, 244] on input "number" at bounding box center [325, 247] width 45 height 22
type input "100"
drag, startPoint x: 419, startPoint y: 186, endPoint x: 583, endPoint y: 258, distance: 178.7
click at [422, 185] on div "Cordon Bleu Crepe Vegetables added upon request 0 EGP" at bounding box center [559, 159] width 419 height 79
drag, startPoint x: 704, startPoint y: 257, endPoint x: 693, endPoint y: 442, distance: 185.5
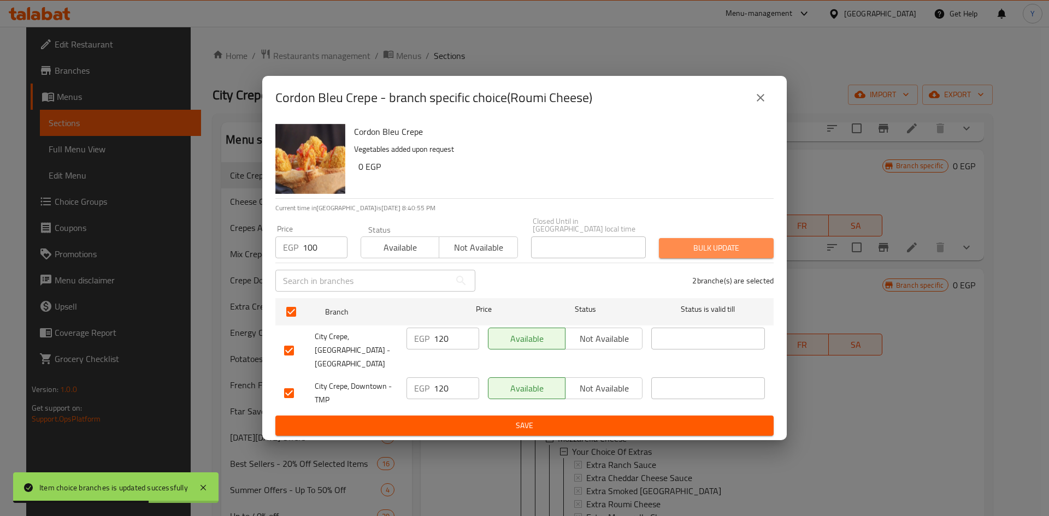
click at [704, 255] on span "Bulk update" at bounding box center [715, 248] width 97 height 14
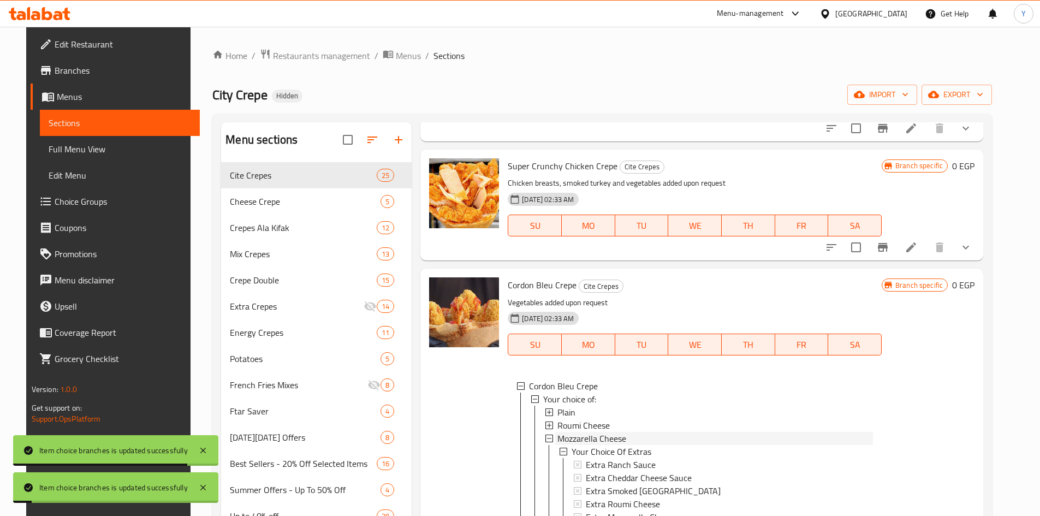
click at [670, 445] on div "Mozzarella Cheese" at bounding box center [716, 438] width 316 height 13
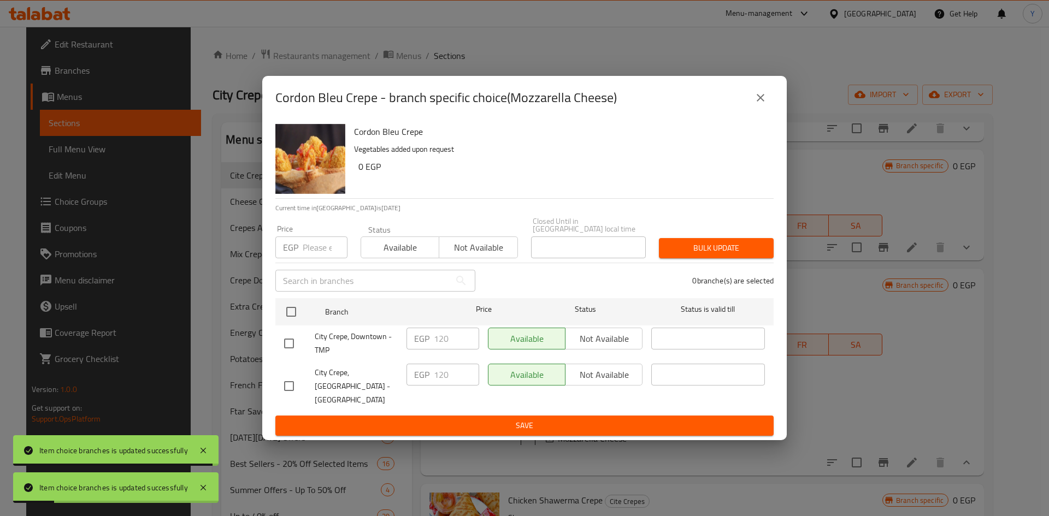
drag, startPoint x: 300, startPoint y: 315, endPoint x: 319, endPoint y: 275, distance: 44.2
click at [299, 314] on input "checkbox" at bounding box center [291, 311] width 23 height 23
checkbox input "true"
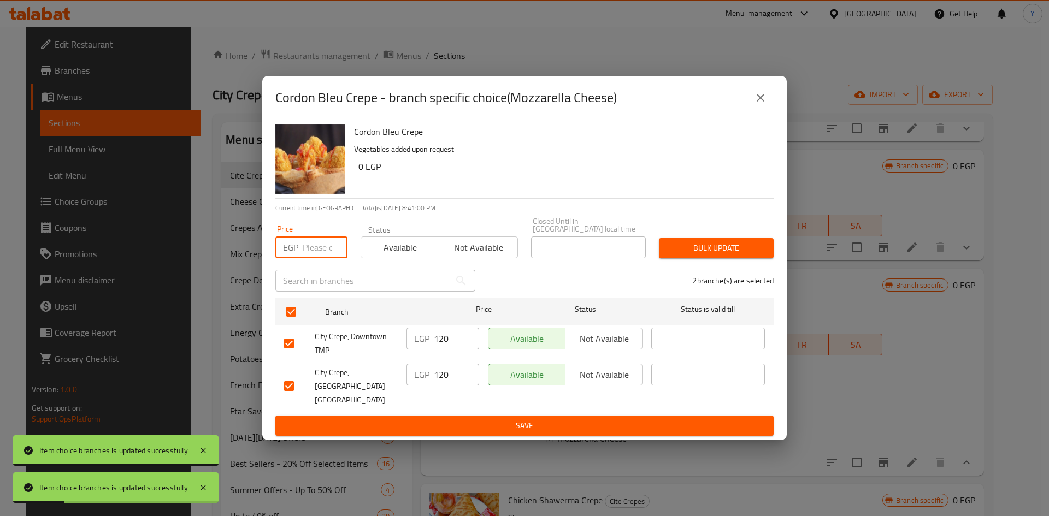
click at [318, 256] on input "number" at bounding box center [325, 247] width 45 height 22
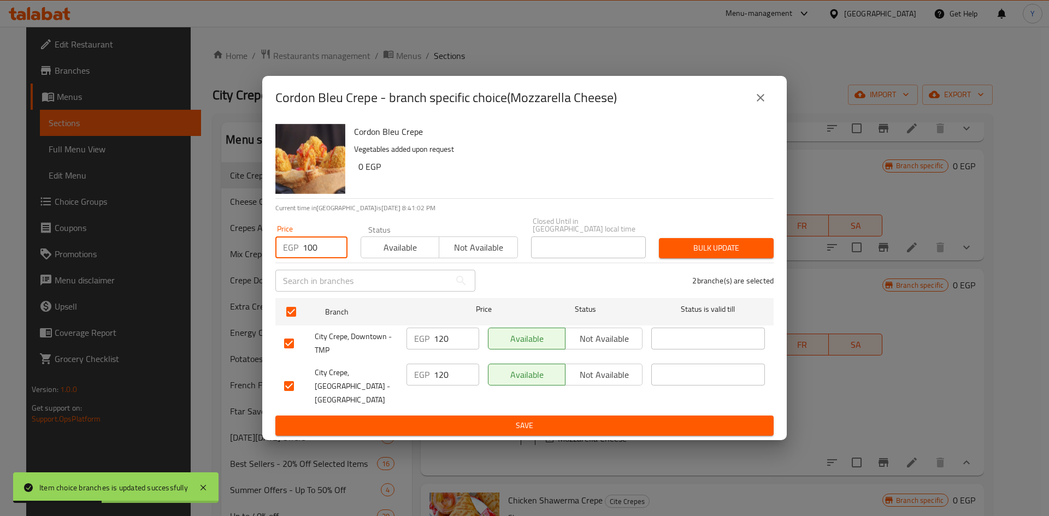
type input "100"
click at [447, 174] on h6 "0 EGP" at bounding box center [561, 166] width 406 height 15
click at [742, 248] on span "Bulk update" at bounding box center [715, 248] width 97 height 14
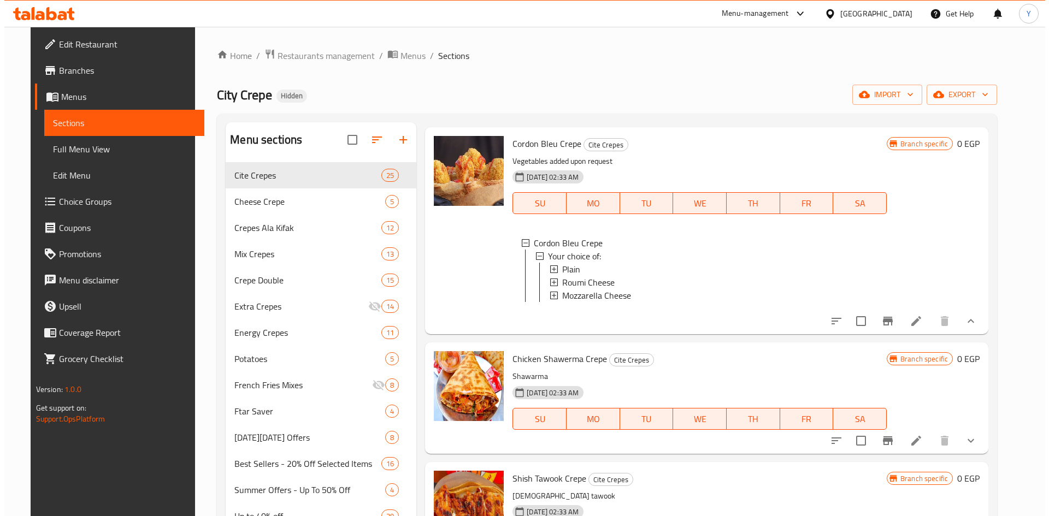
scroll to position [1365, 0]
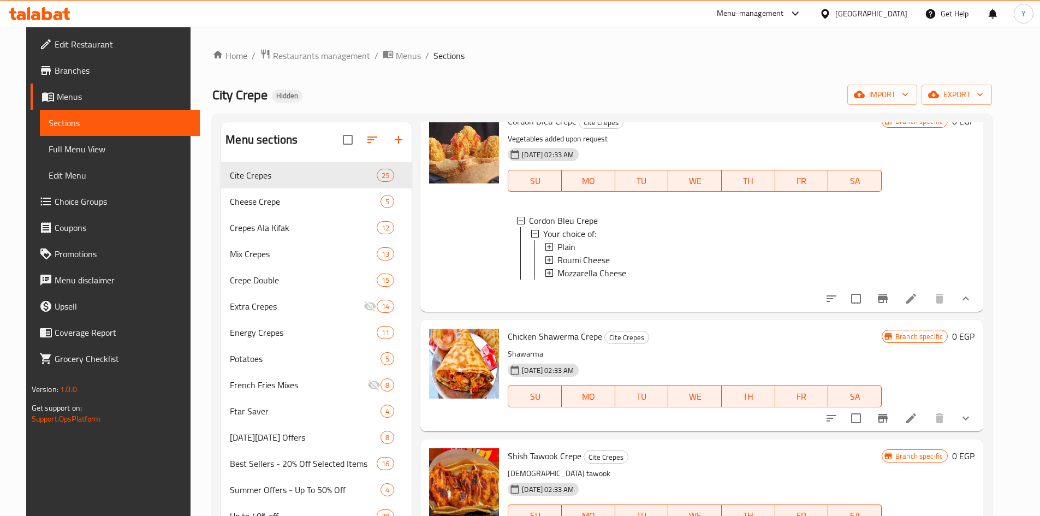
click at [919, 422] on li at bounding box center [911, 418] width 31 height 20
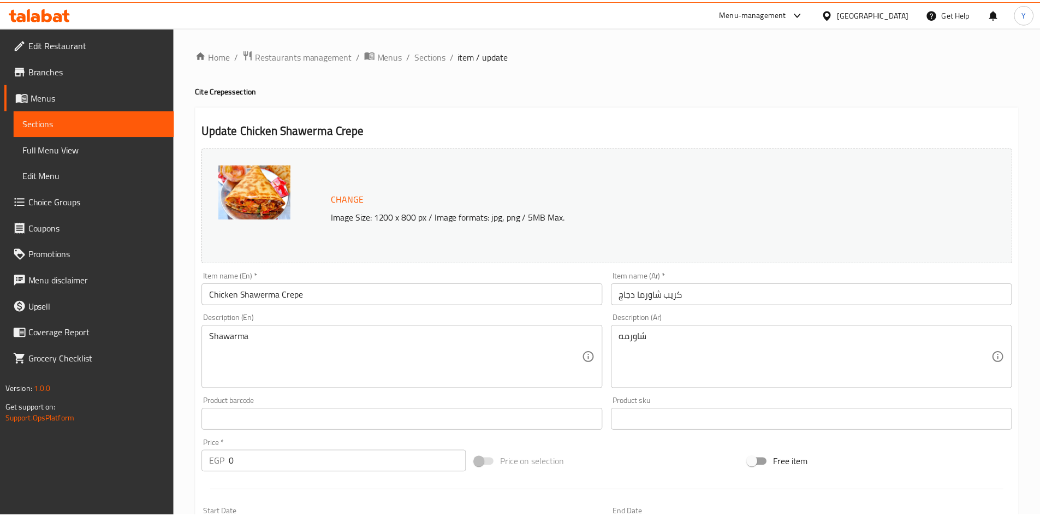
scroll to position [382, 0]
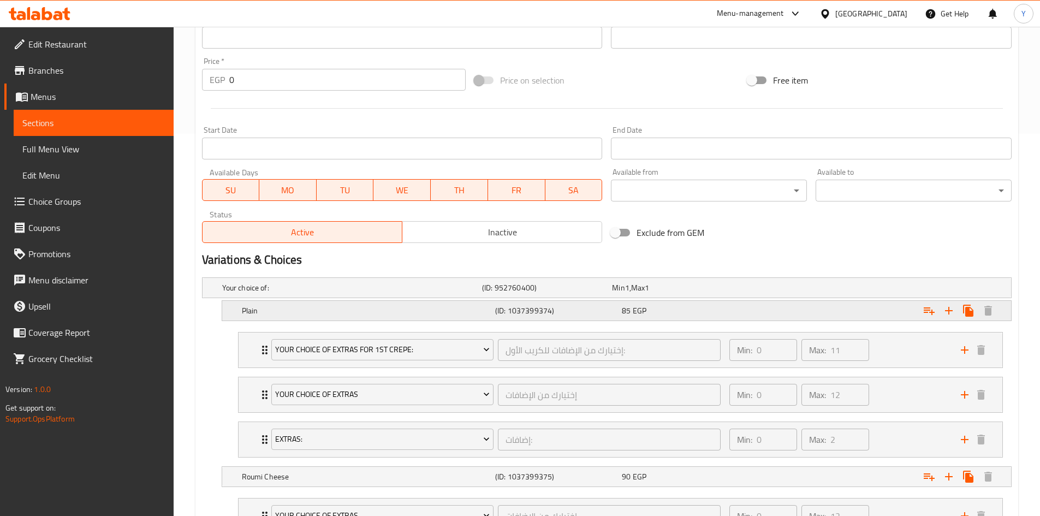
click at [726, 317] on div "85 EGP" at bounding box center [683, 310] width 127 height 15
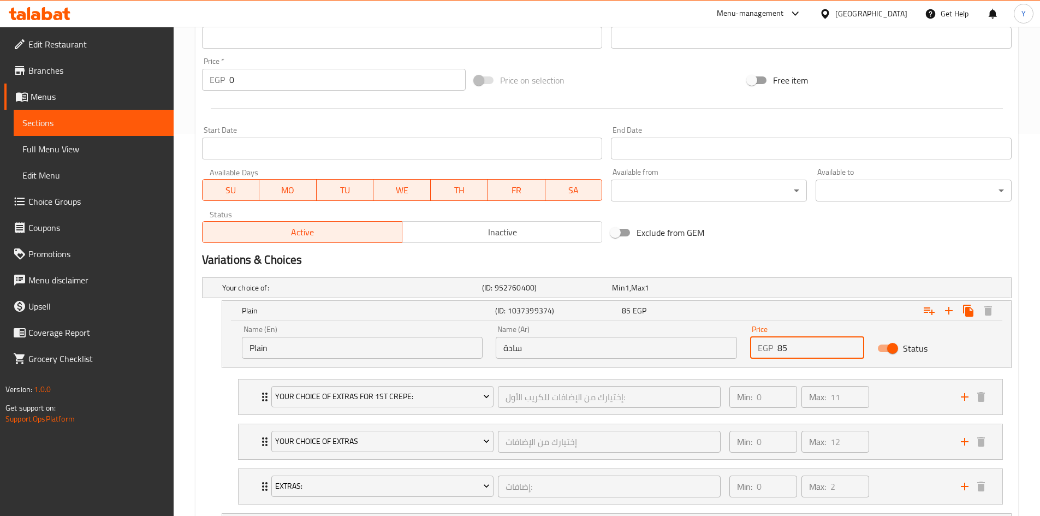
drag, startPoint x: 841, startPoint y: 352, endPoint x: 642, endPoint y: 325, distance: 201.1
click at [644, 341] on div "Name (En) Plain Name (En) Name (Ar) سادة Name (Ar) Price EGP 85 Price Status" at bounding box center [616, 342] width 763 height 46
type input "120"
click at [761, 262] on h2 "Variations & Choices" at bounding box center [607, 260] width 810 height 16
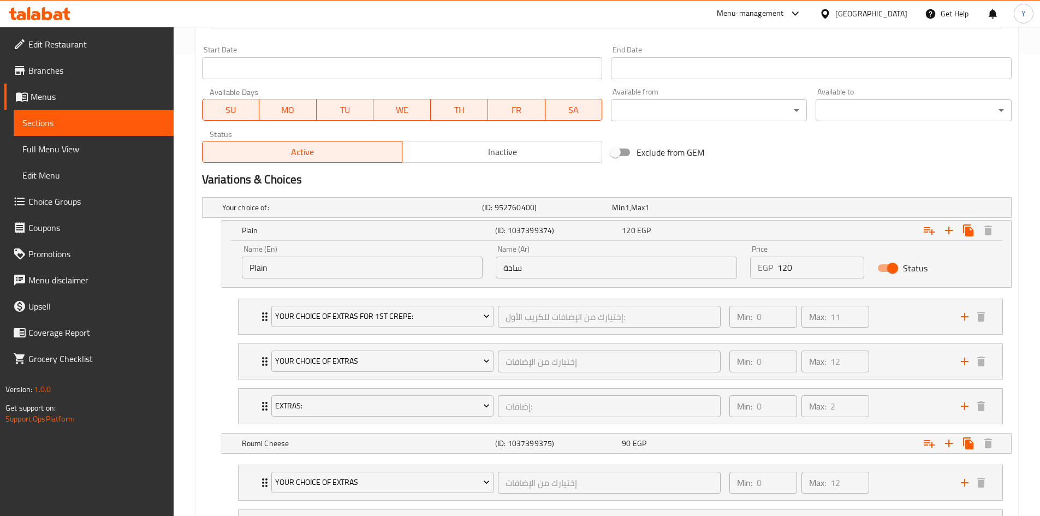
scroll to position [546, 0]
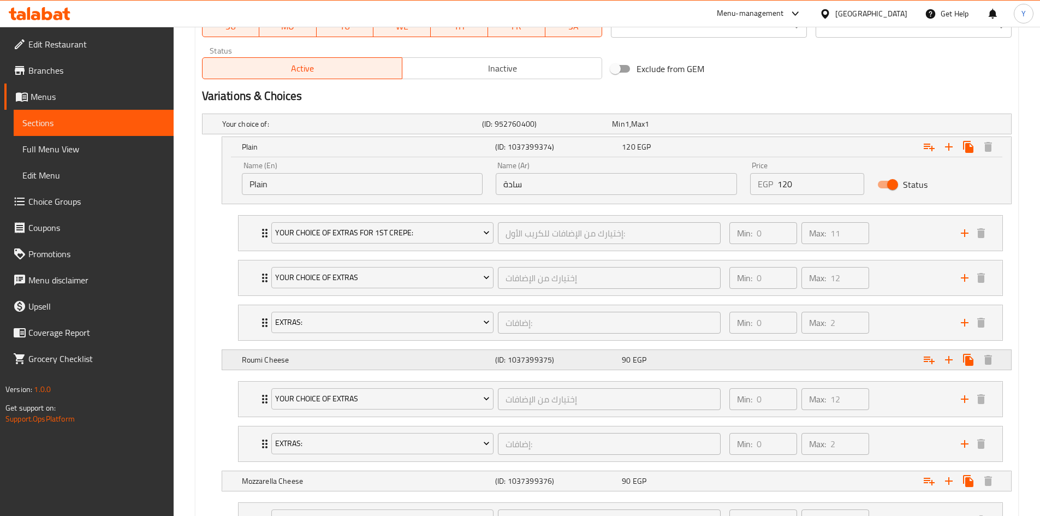
click at [726, 358] on div "90 EGP" at bounding box center [683, 359] width 122 height 11
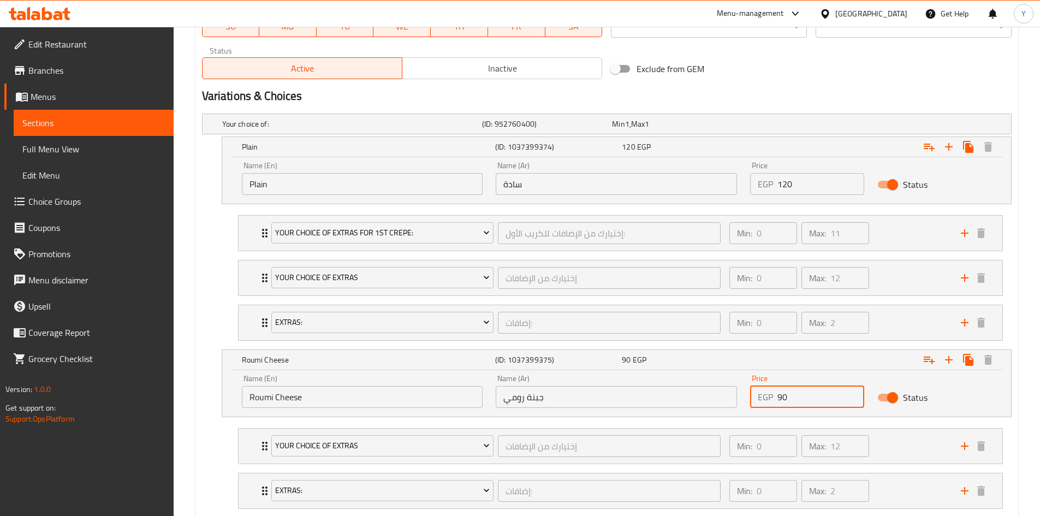
drag, startPoint x: 798, startPoint y: 402, endPoint x: 701, endPoint y: 404, distance: 97.8
click at [697, 402] on div "Name (En) Roumi Cheese Name (En) Name (Ar) جبنة رومي Name (Ar) Price EGP 90 Pri…" at bounding box center [616, 391] width 763 height 46
type input "125"
click at [228, 476] on nav "Your Choice Of Extras إختيارك من الإضافات ​ Min: 0 ​ Max: 12 ​ Extra Ranch Sauc…" at bounding box center [607, 468] width 810 height 98
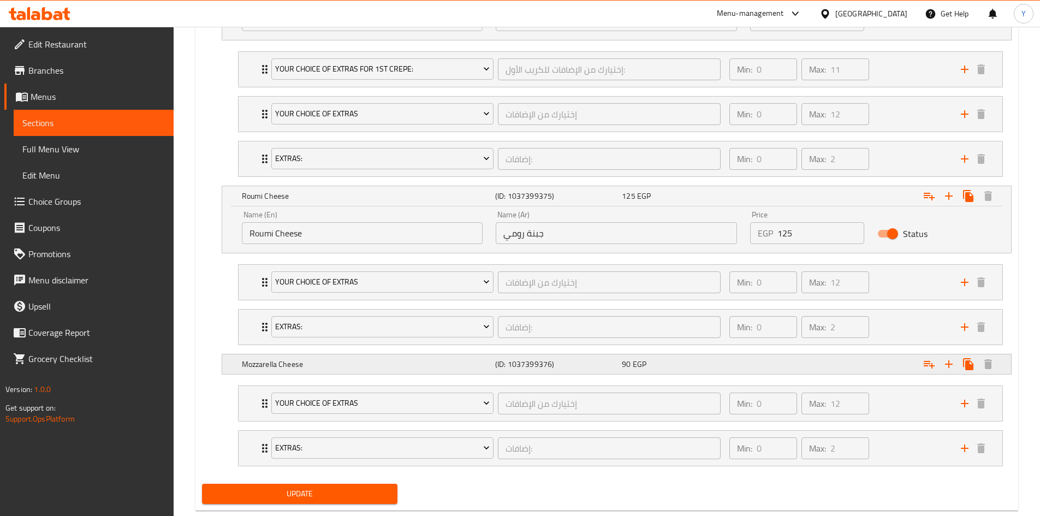
click at [755, 356] on div "Expand" at bounding box center [873, 364] width 253 height 24
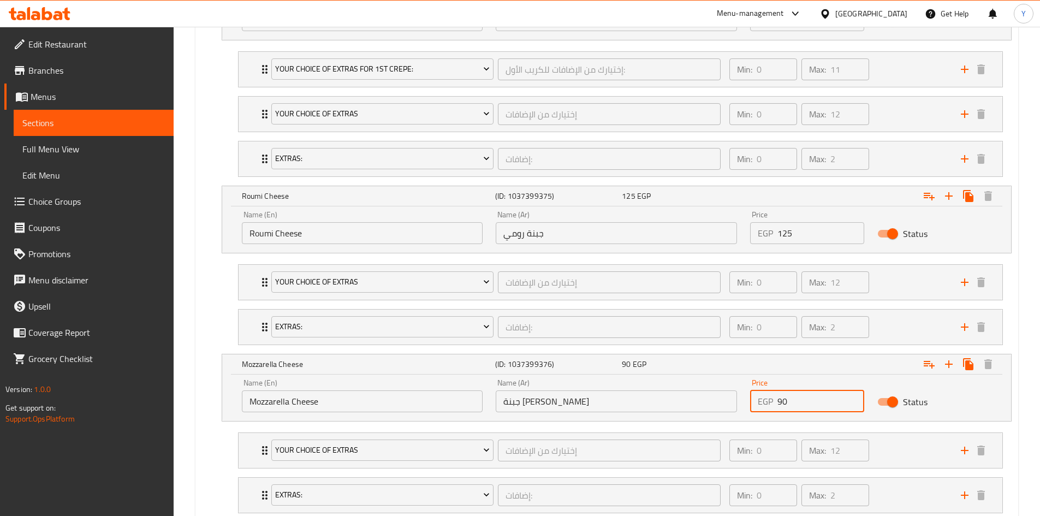
click at [643, 408] on div "Name (En) Mozzarella Cheese Name (En) Name (Ar) جبنة موتزاريلا Name (Ar) Price …" at bounding box center [616, 395] width 763 height 46
type input "125"
click at [203, 441] on nav "Your Choice Of Extras إختيارك من الإضافات ​ Min: 0 ​ Max: 12 ​ Extra Ranch Sauc…" at bounding box center [607, 473] width 810 height 98
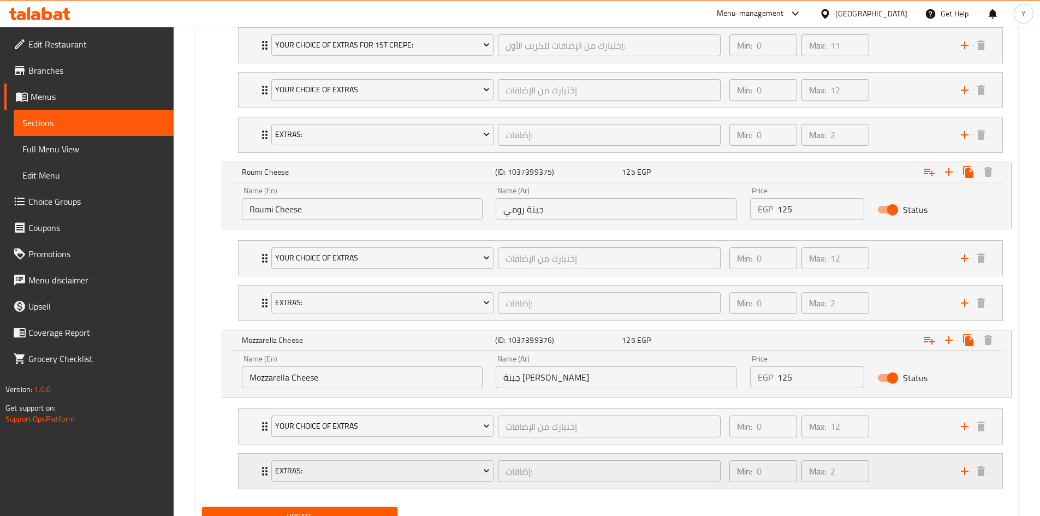
scroll to position [782, 0]
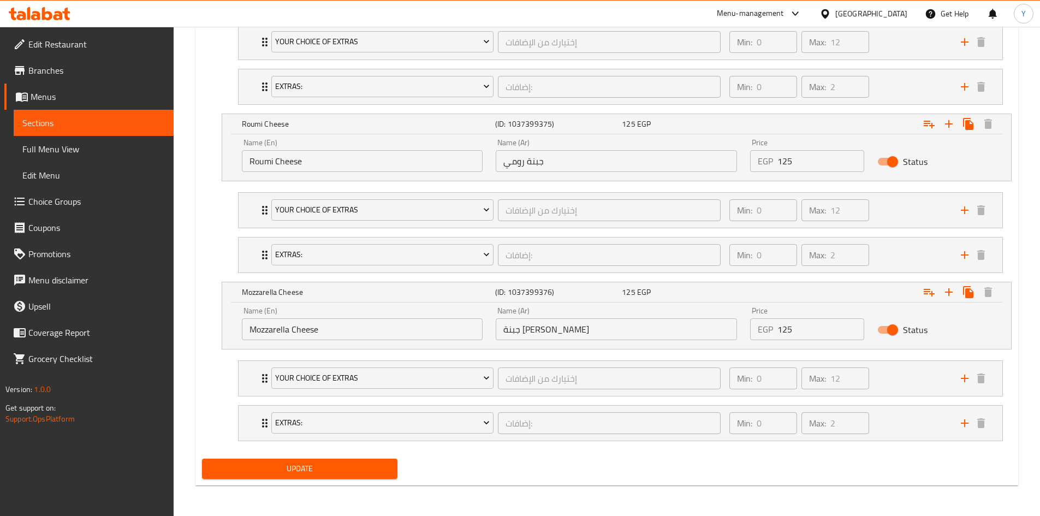
drag, startPoint x: 269, startPoint y: 472, endPoint x: 725, endPoint y: 440, distance: 457.6
click at [269, 471] on span "Update" at bounding box center [300, 469] width 179 height 14
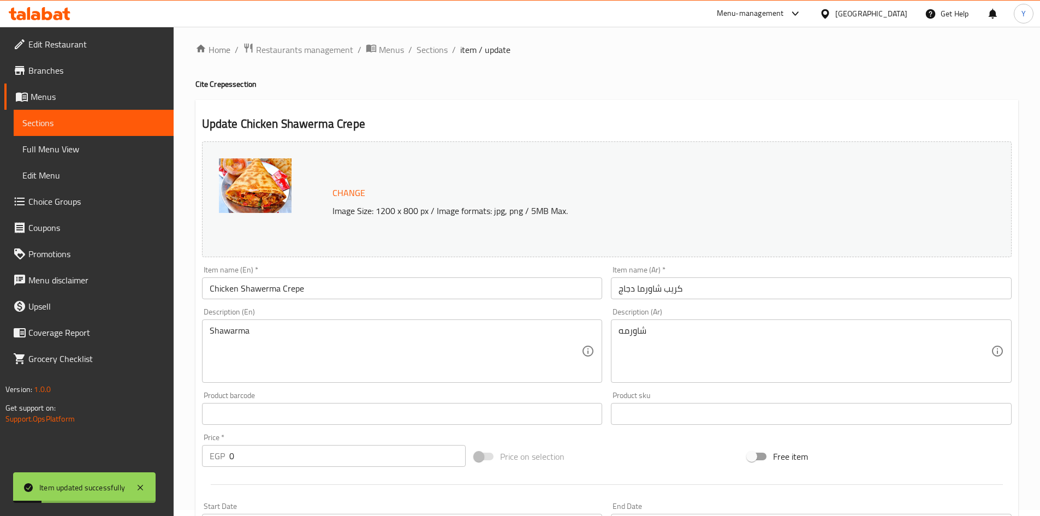
scroll to position [0, 0]
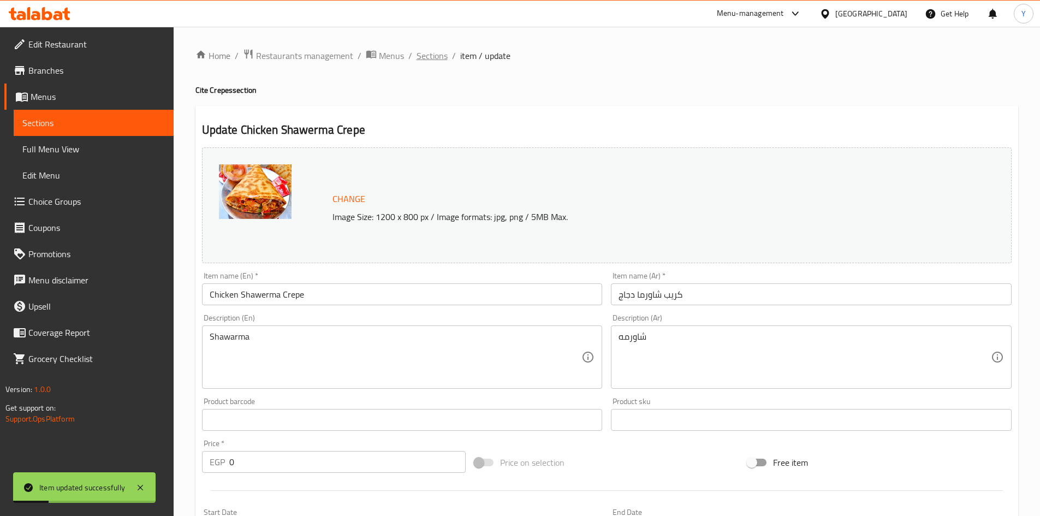
click at [438, 61] on span "Sections" at bounding box center [432, 55] width 31 height 13
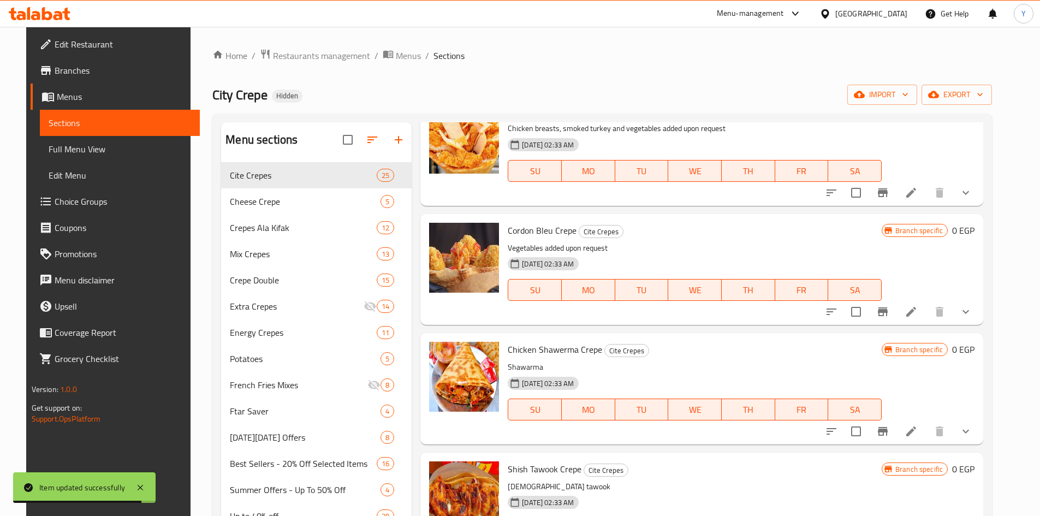
scroll to position [1311, 0]
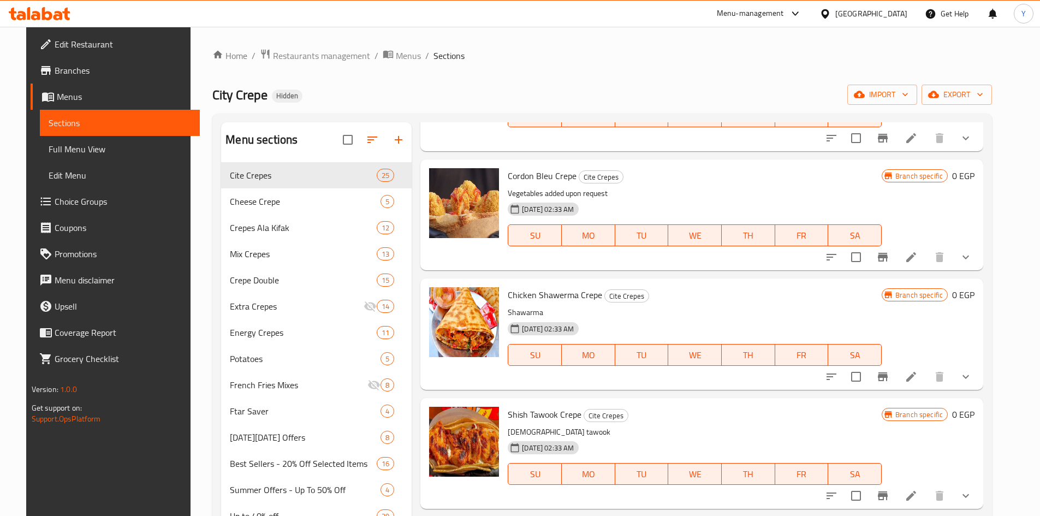
drag, startPoint x: 978, startPoint y: 377, endPoint x: 663, endPoint y: 447, distance: 322.6
click at [973, 377] on icon "show more" at bounding box center [965, 376] width 13 height 13
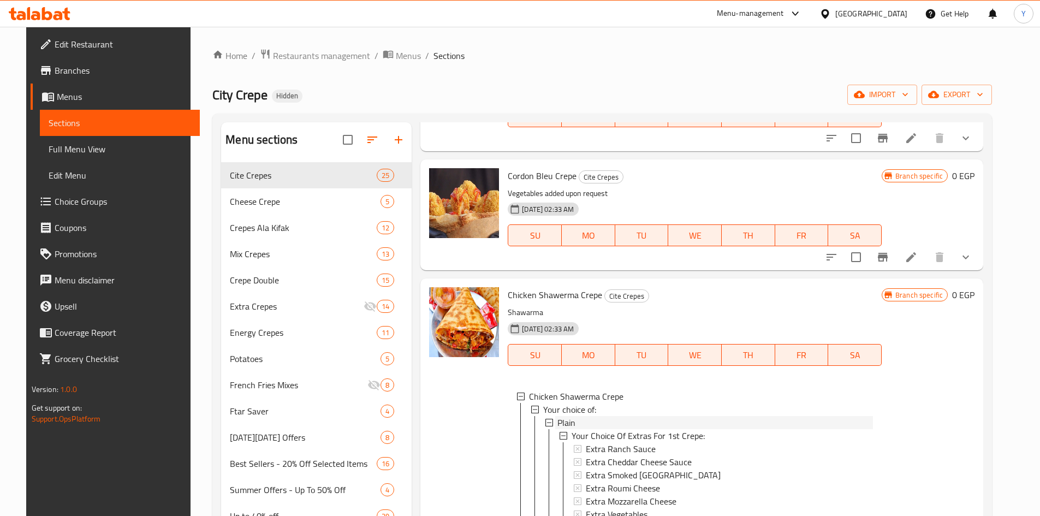
click at [605, 421] on div "Plain" at bounding box center [716, 422] width 316 height 13
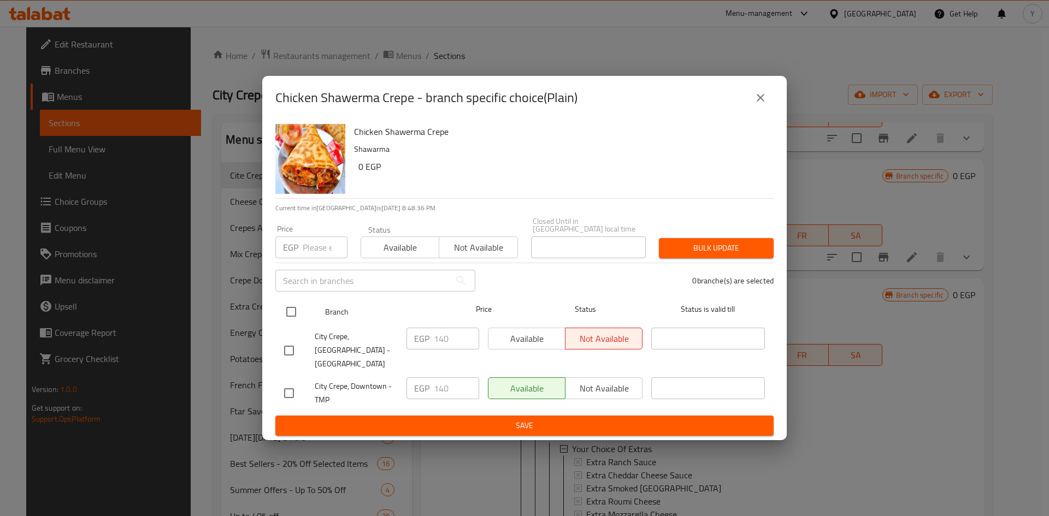
drag, startPoint x: 292, startPoint y: 323, endPoint x: 303, endPoint y: 310, distance: 17.1
click at [292, 323] on input "checkbox" at bounding box center [291, 311] width 23 height 23
checkbox input "true"
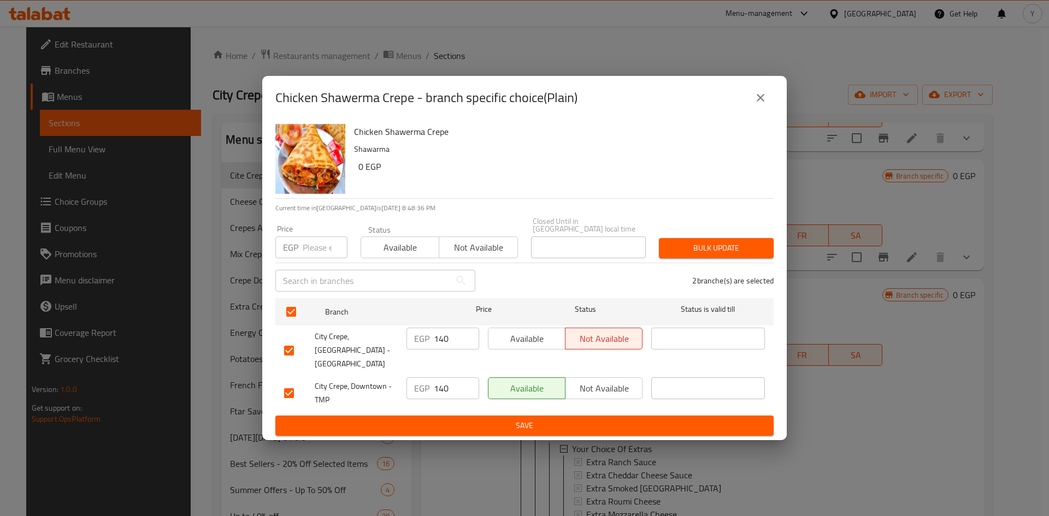
drag, startPoint x: 322, startPoint y: 246, endPoint x: 327, endPoint y: 263, distance: 17.6
click at [322, 247] on input "number" at bounding box center [325, 247] width 45 height 22
type input "120"
click at [693, 252] on span "Bulk update" at bounding box center [715, 248] width 97 height 14
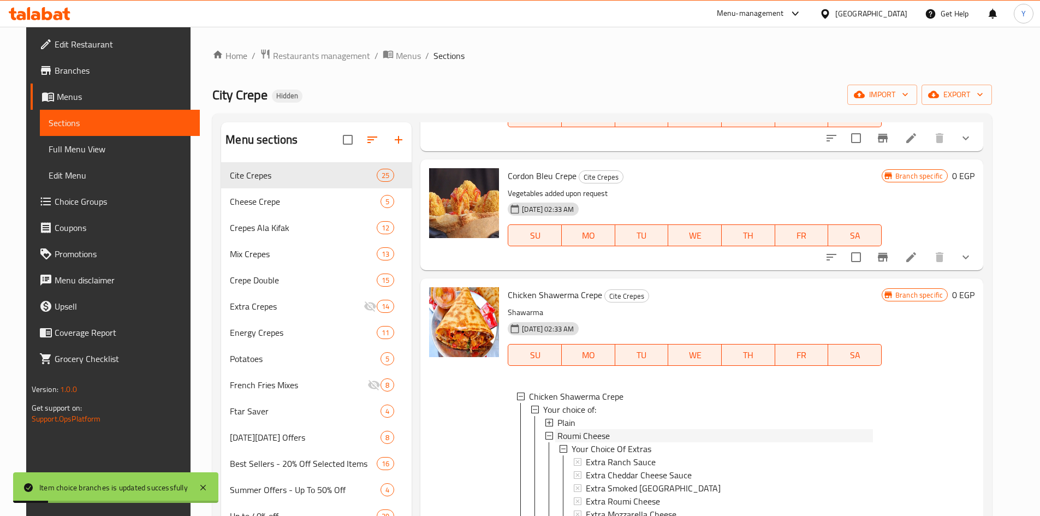
click at [632, 438] on div "Roumi Cheese" at bounding box center [716, 435] width 316 height 13
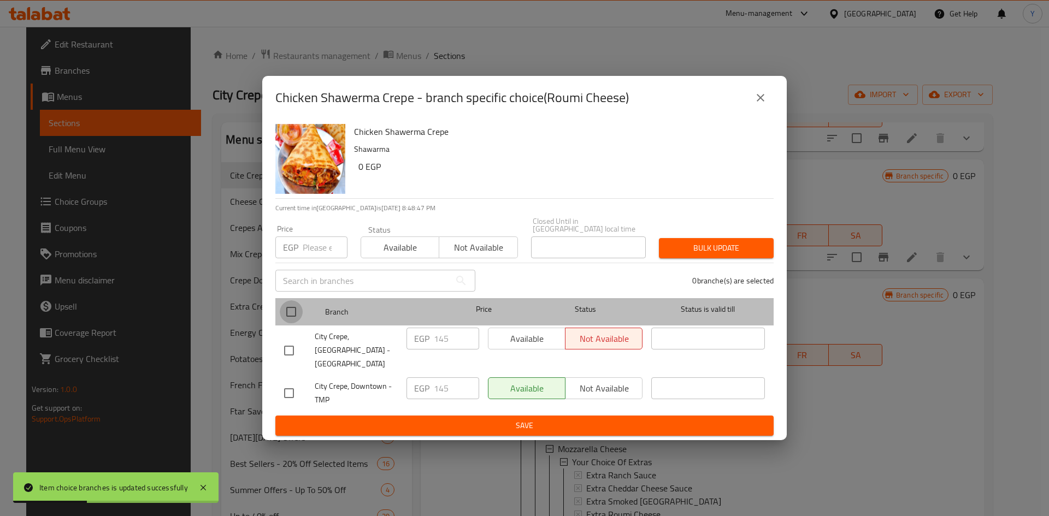
click at [292, 314] on input "checkbox" at bounding box center [291, 311] width 23 height 23
checkbox input "true"
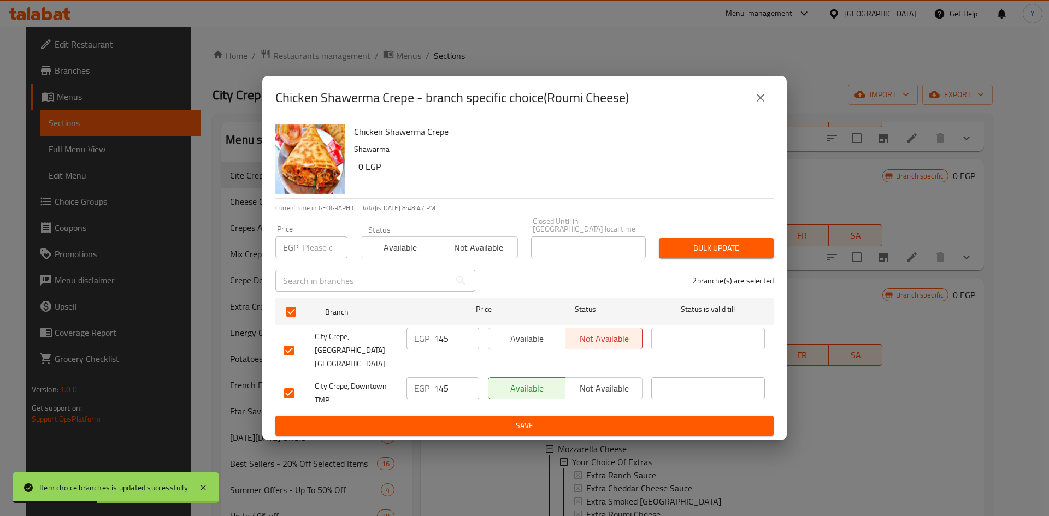
click at [310, 255] on input "number" at bounding box center [325, 247] width 45 height 22
type input "125"
drag, startPoint x: 697, startPoint y: 244, endPoint x: 694, endPoint y: 260, distance: 16.8
click at [698, 244] on button "Bulk update" at bounding box center [716, 248] width 115 height 20
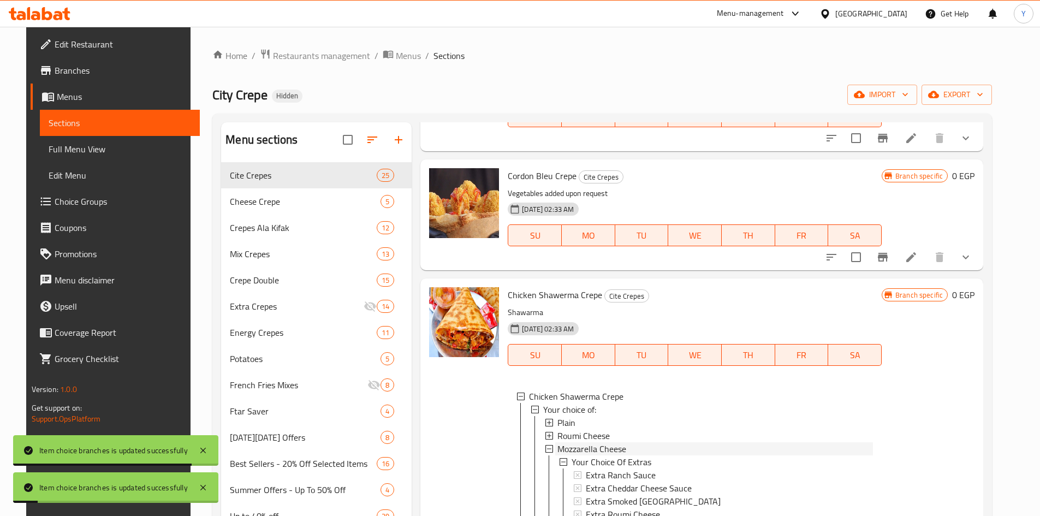
click at [599, 448] on span "Mozzarella Cheese" at bounding box center [592, 448] width 69 height 13
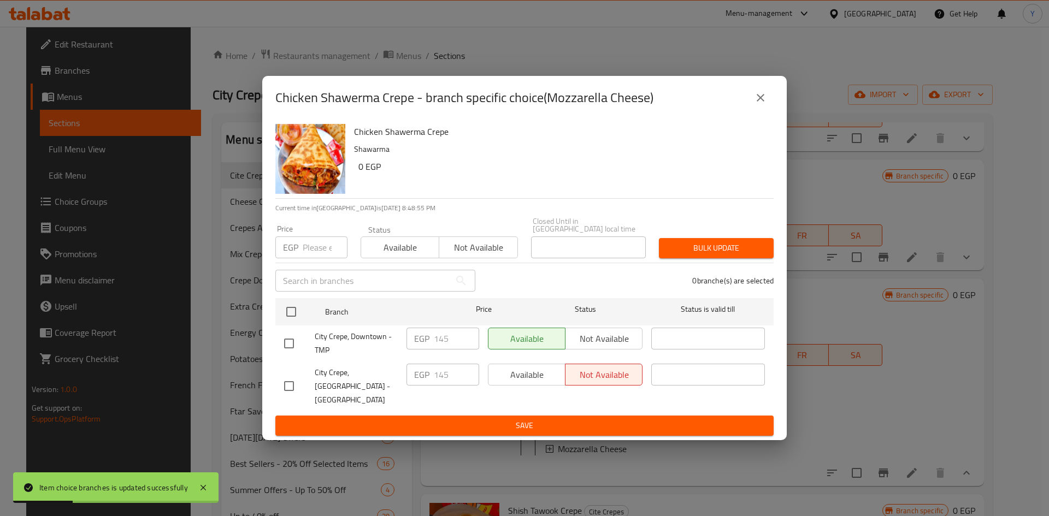
drag, startPoint x: 287, startPoint y: 319, endPoint x: 315, endPoint y: 264, distance: 62.3
click at [288, 317] on input "checkbox" at bounding box center [291, 311] width 23 height 23
checkbox input "true"
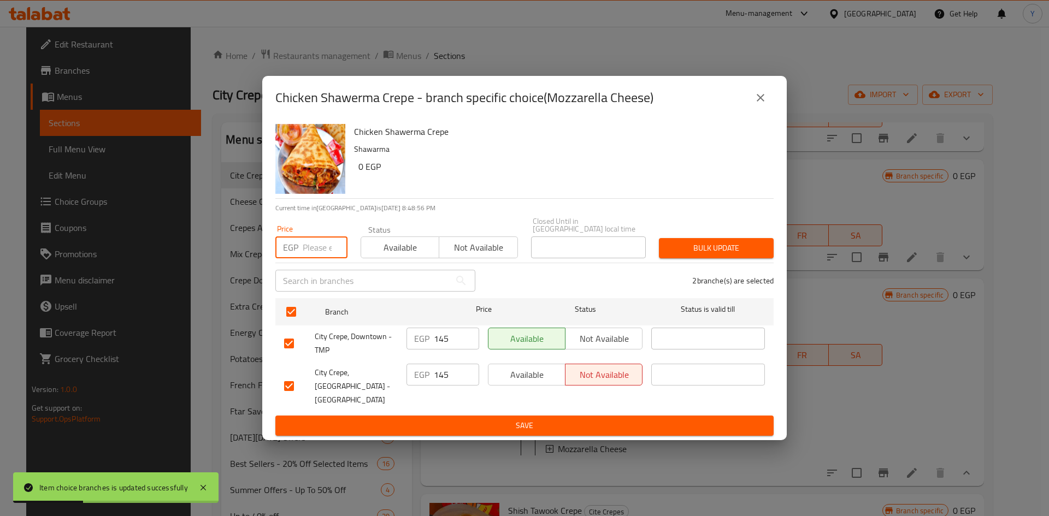
drag, startPoint x: 318, startPoint y: 248, endPoint x: 323, endPoint y: 238, distance: 11.7
click at [317, 248] on input "number" at bounding box center [325, 247] width 45 height 22
type input "125"
click at [698, 248] on span "Bulk update" at bounding box center [715, 248] width 97 height 14
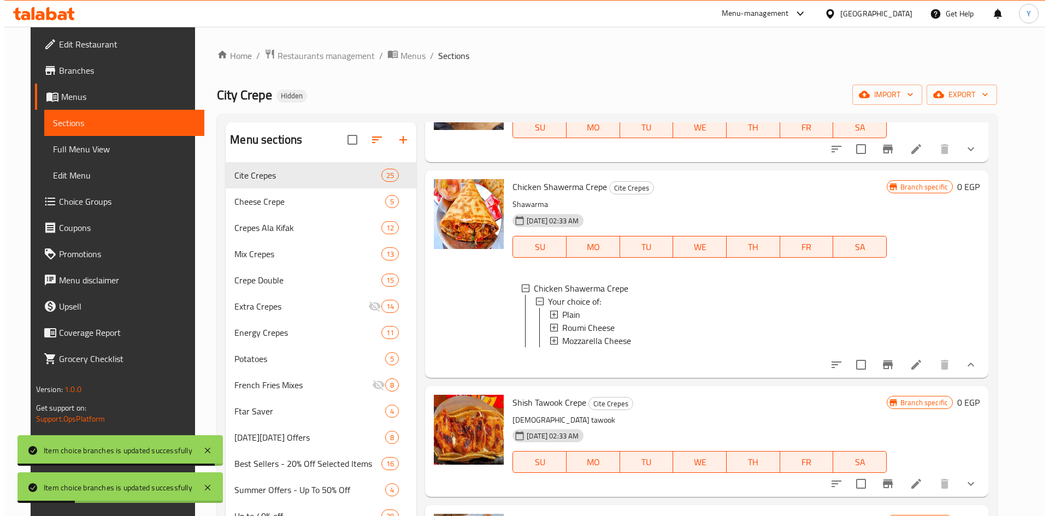
scroll to position [1529, 0]
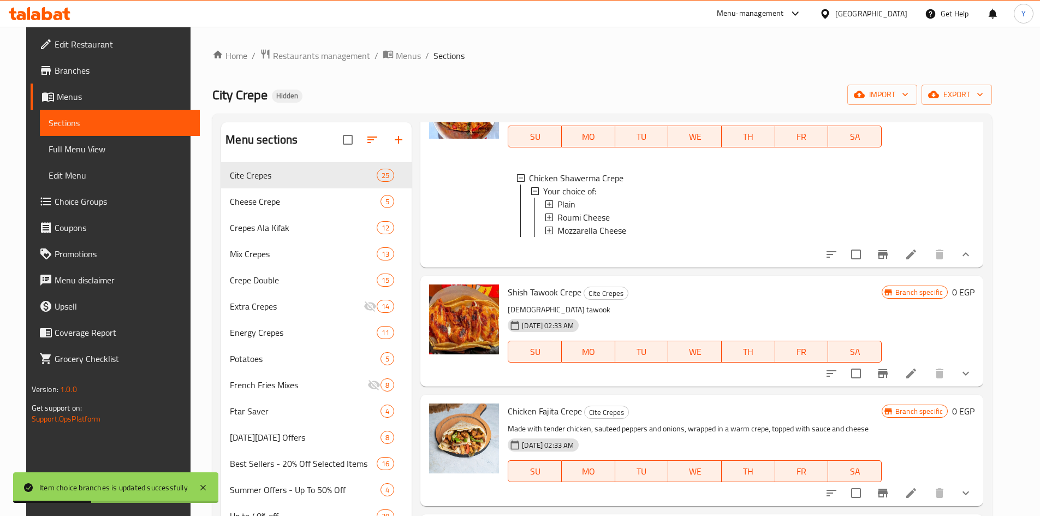
click at [927, 383] on li at bounding box center [911, 374] width 31 height 20
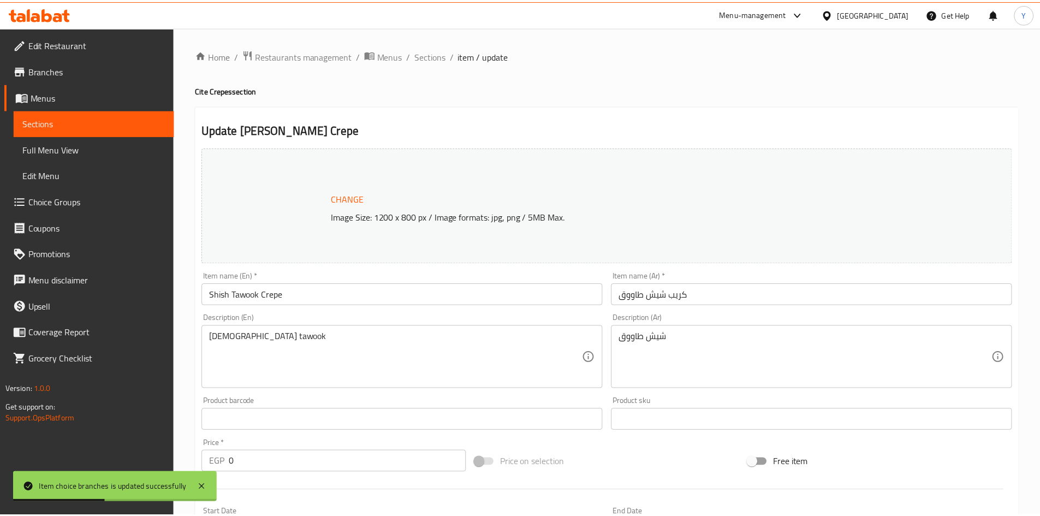
scroll to position [382, 0]
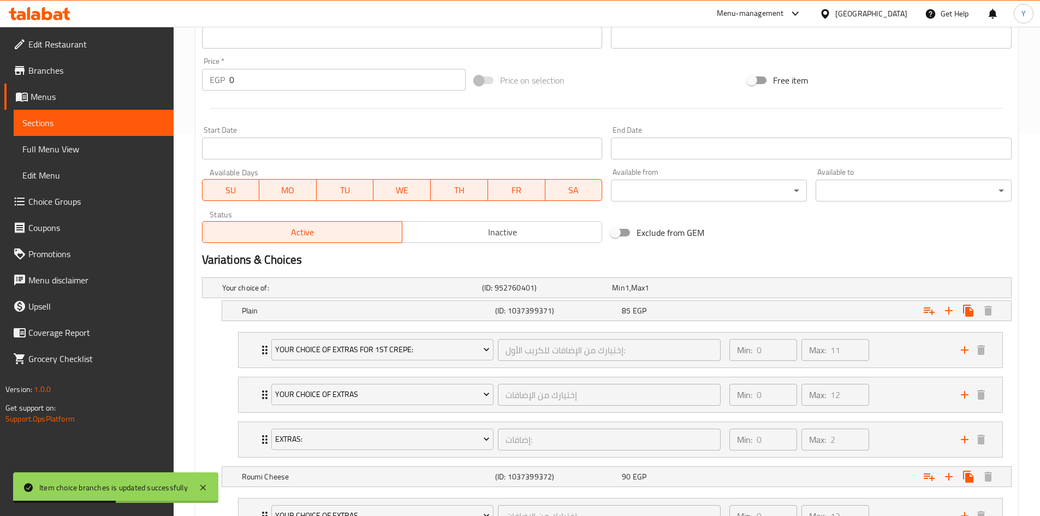
click at [775, 323] on nav "Your Choice Of Extras For 1st Crepe: إختيارك من الإضافات للكريب الأول: ​ Min: 0…" at bounding box center [607, 394] width 810 height 143
click at [796, 324] on nav "Your Choice Of Extras For 1st Crepe: إختيارك من الإضافات للكريب الأول: ​ Min: 0…" at bounding box center [607, 394] width 810 height 143
click at [817, 315] on div "Expand" at bounding box center [873, 311] width 253 height 24
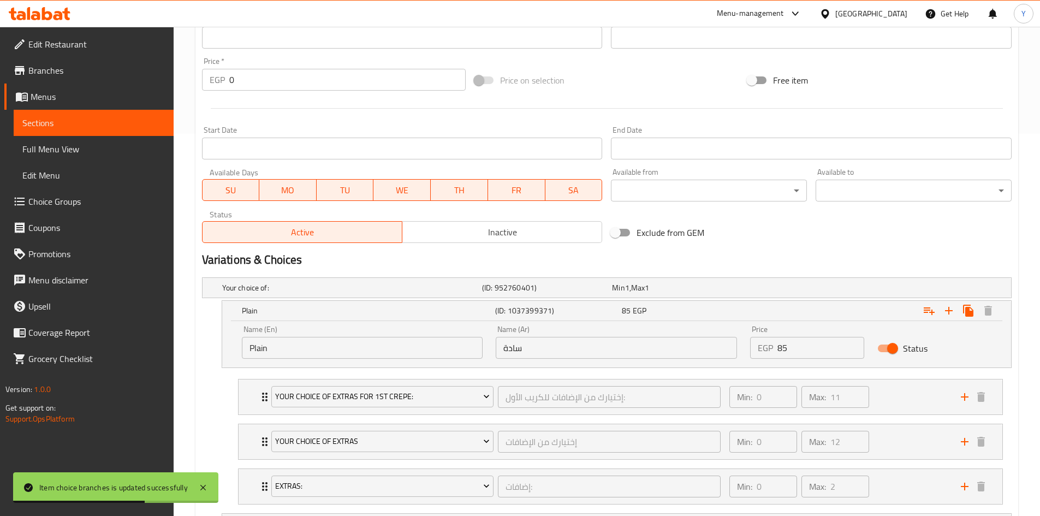
drag, startPoint x: 827, startPoint y: 351, endPoint x: 677, endPoint y: 366, distance: 151.5
click at [682, 366] on div "Name (En) Plain Name (En) Name (Ar) سادة Name (Ar) Price EGP 85 Price Status" at bounding box center [616, 344] width 789 height 46
type input "120"
click at [736, 267] on h2 "Variations & Choices" at bounding box center [607, 260] width 810 height 16
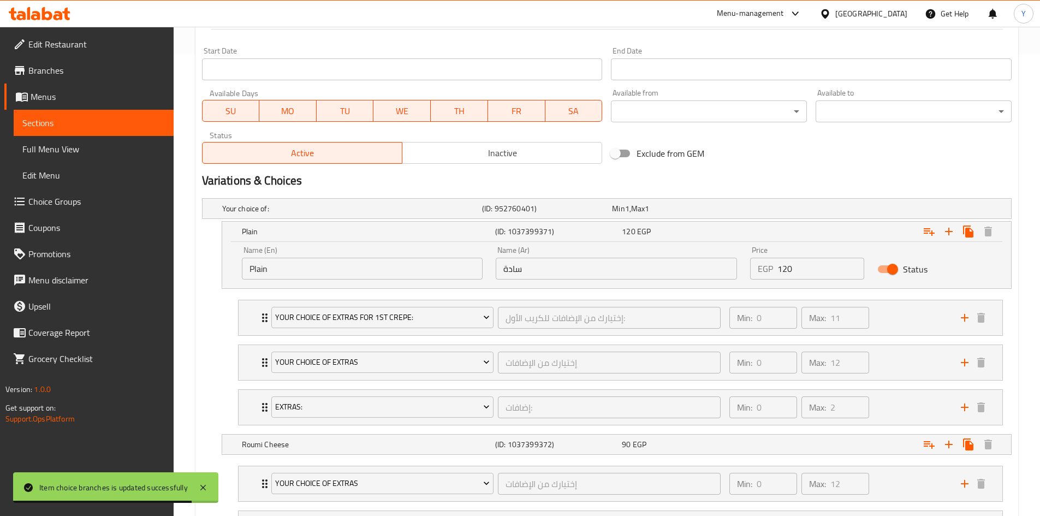
scroll to position [546, 0]
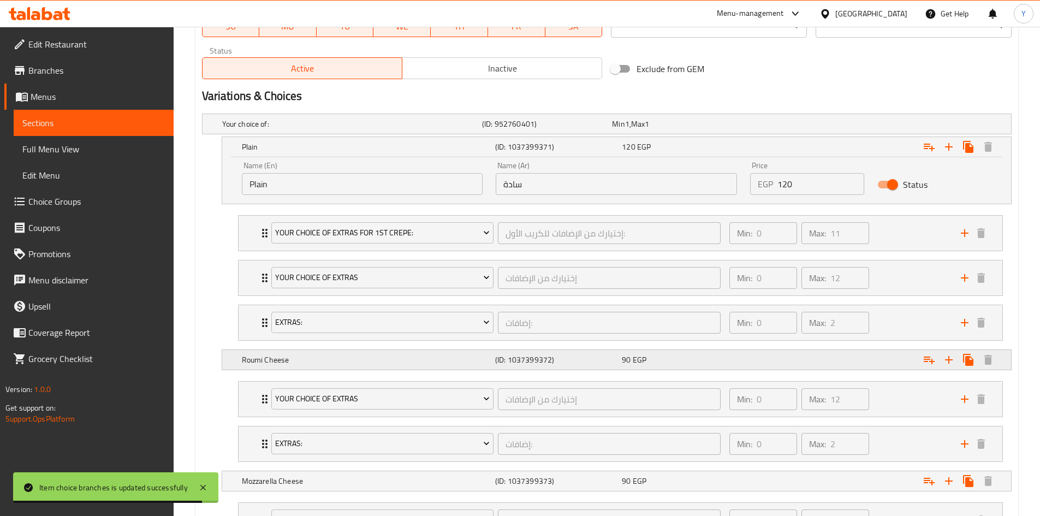
click at [703, 370] on div "Roumi Cheese (ID: 1037399372) 90 EGP" at bounding box center [620, 360] width 761 height 24
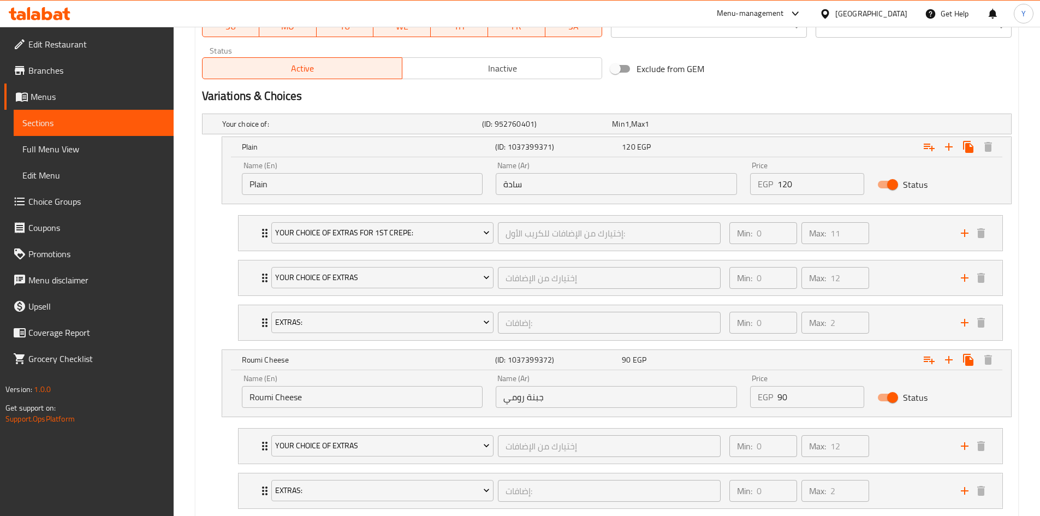
drag, startPoint x: 790, startPoint y: 388, endPoint x: 598, endPoint y: 400, distance: 192.6
click at [599, 400] on div "Name (En) Roumi Cheese Name (En) Name (Ar) جبنة رومي Name (Ar) Price EGP 90 Pri…" at bounding box center [616, 391] width 763 height 46
click at [235, 476] on li "Extras: إضافات: ​ Min: 0 ​ Max: 2 ​ Add Cono (ID: 1037825866) 35 EGP Name (En) …" at bounding box center [620, 491] width 783 height 45
type input "125"
click at [216, 471] on nav "Your Choice Of Extras إختيارك من الإضافات ​ Min: 0 ​ Max: 12 ​ Extra Ranch Sauc…" at bounding box center [607, 468] width 810 height 98
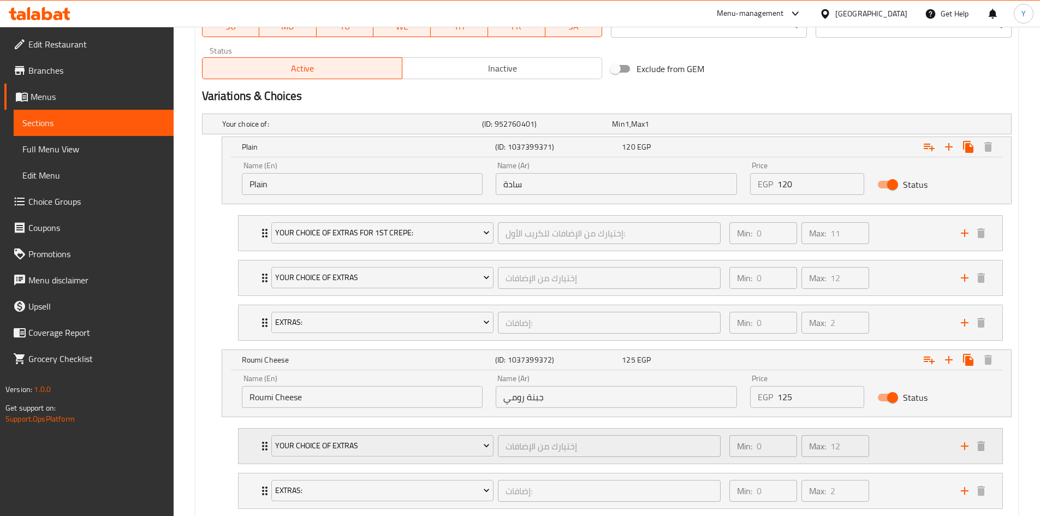
scroll to position [655, 0]
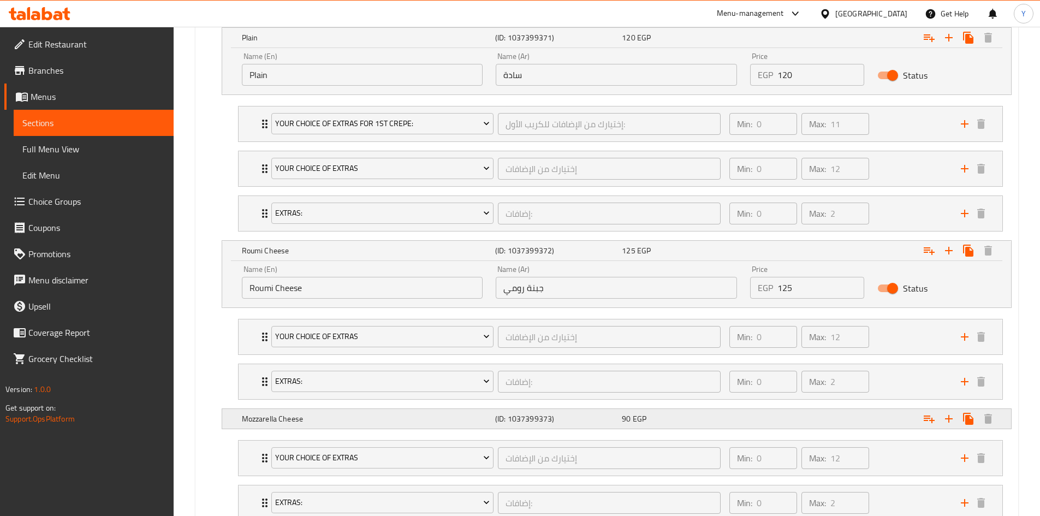
click at [760, 424] on div "Expand" at bounding box center [873, 419] width 253 height 24
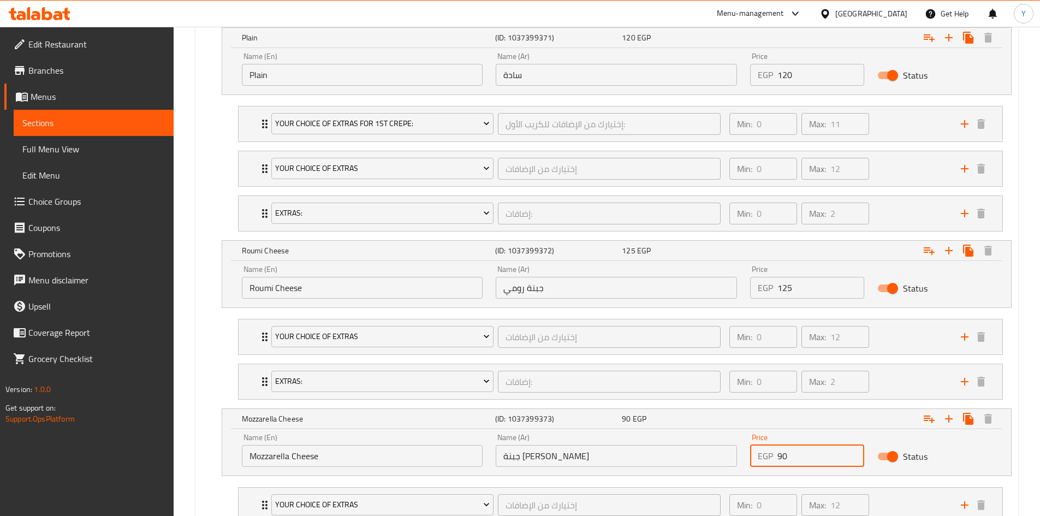
drag, startPoint x: 807, startPoint y: 452, endPoint x: 568, endPoint y: 465, distance: 238.5
click at [564, 461] on div "Name (En) Mozzarella Cheese Name (En) Name (Ar) جبنة موتزاريلا Name (Ar) Price …" at bounding box center [616, 450] width 763 height 46
type input "125"
click at [214, 437] on div "Mozzarella Cheese (ID: 1037399373) 125 EGP Name (En) Mozzarella Cheese Name (En…" at bounding box center [607, 442] width 810 height 68
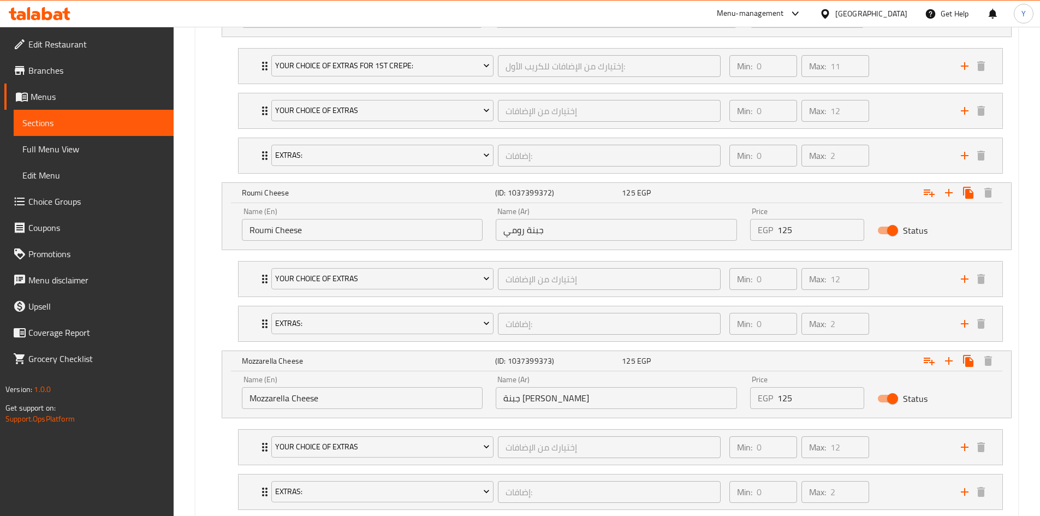
scroll to position [782, 0]
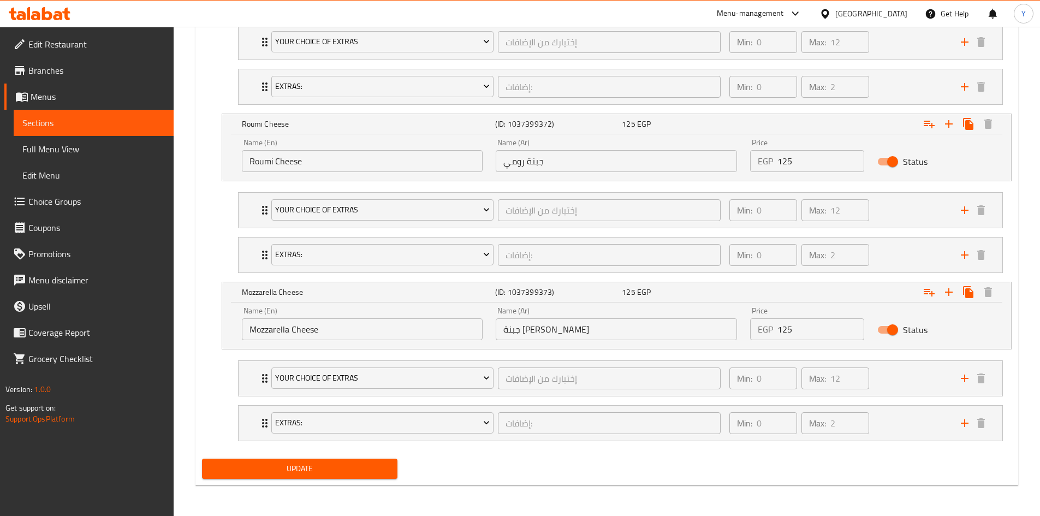
drag, startPoint x: 402, startPoint y: 485, endPoint x: 396, endPoint y: 484, distance: 5.7
click at [376, 468] on span "Update" at bounding box center [300, 469] width 179 height 14
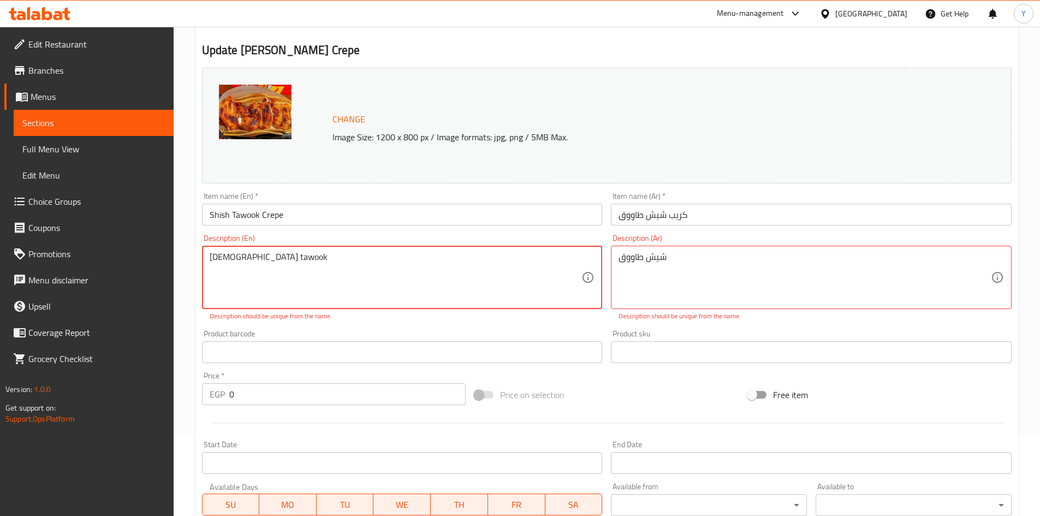
click at [368, 252] on textarea "Shish tawook" at bounding box center [396, 278] width 372 height 52
click at [368, 253] on textarea "Shish tawook" at bounding box center [396, 278] width 372 height 52
type textarea "S"
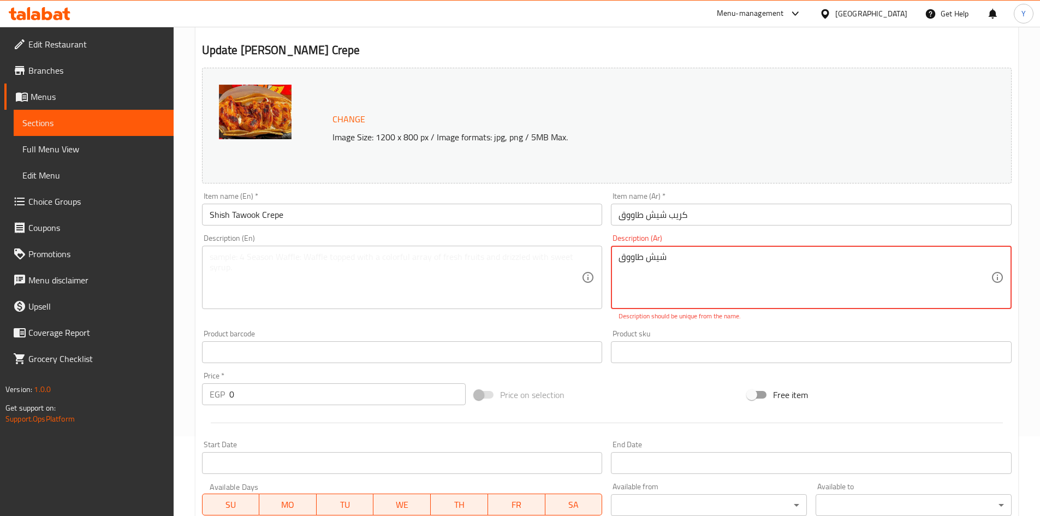
click at [668, 262] on textarea "شيش طاووق" at bounding box center [805, 278] width 372 height 52
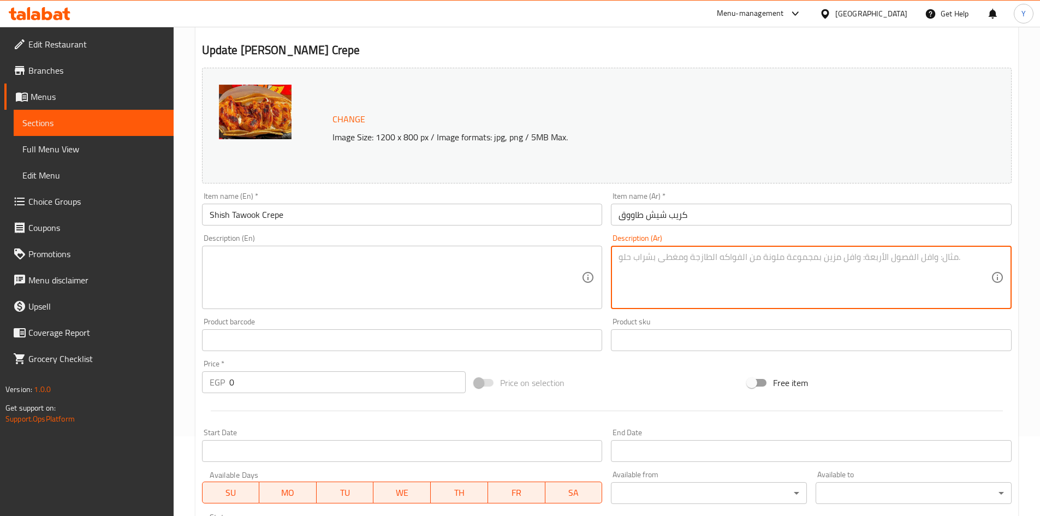
click at [467, 223] on input "Shish Tawook Crepe" at bounding box center [402, 215] width 401 height 22
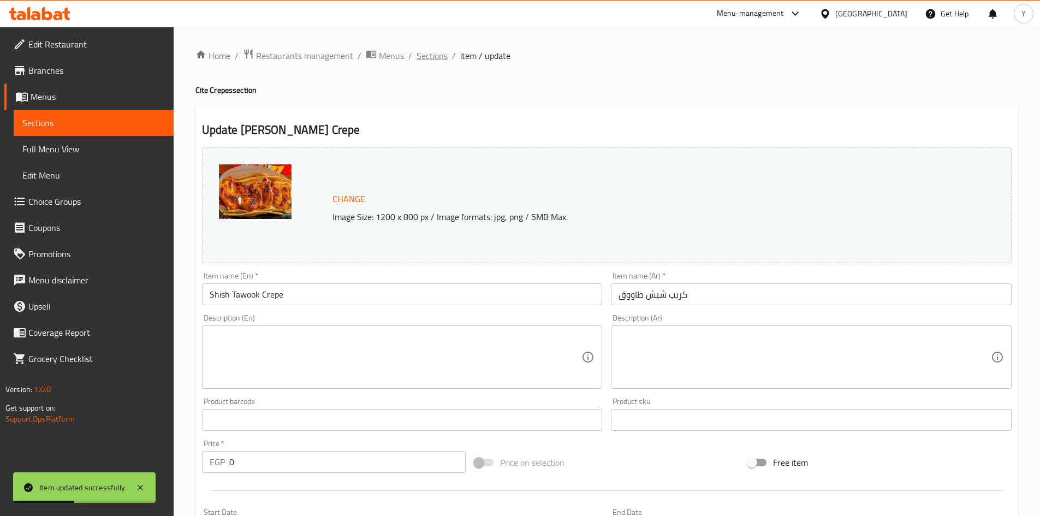
click at [421, 58] on span "Sections" at bounding box center [432, 55] width 31 height 13
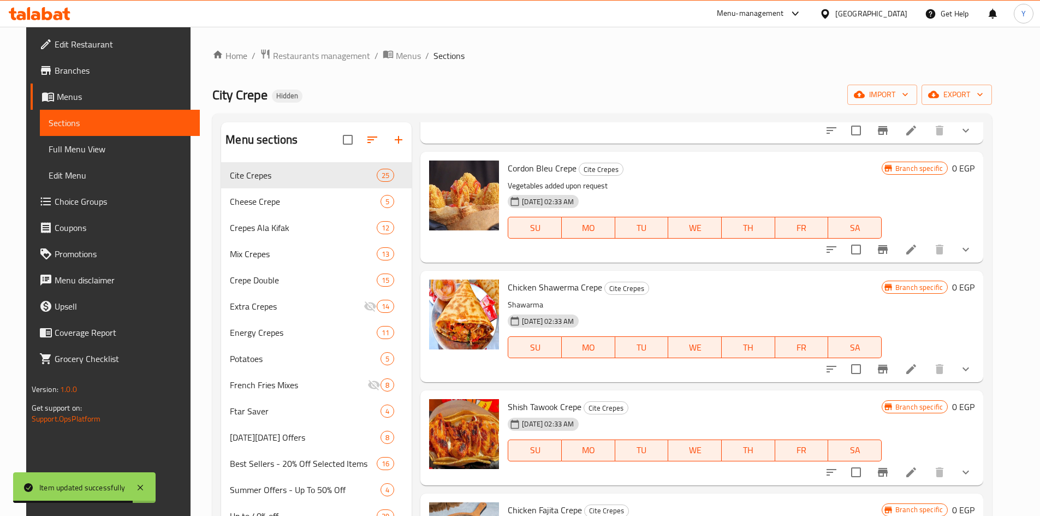
scroll to position [1365, 0]
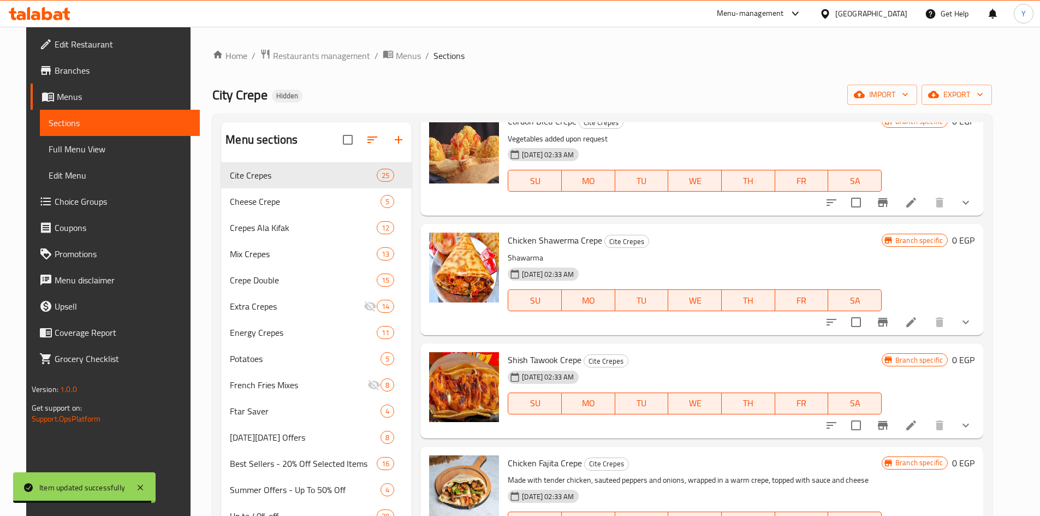
click at [984, 438] on div "Menu items Add Sort Manage items Chicken Pane Crepe Cite Crepes Vegetables adde…" at bounding box center [698, 419] width 572 height 595
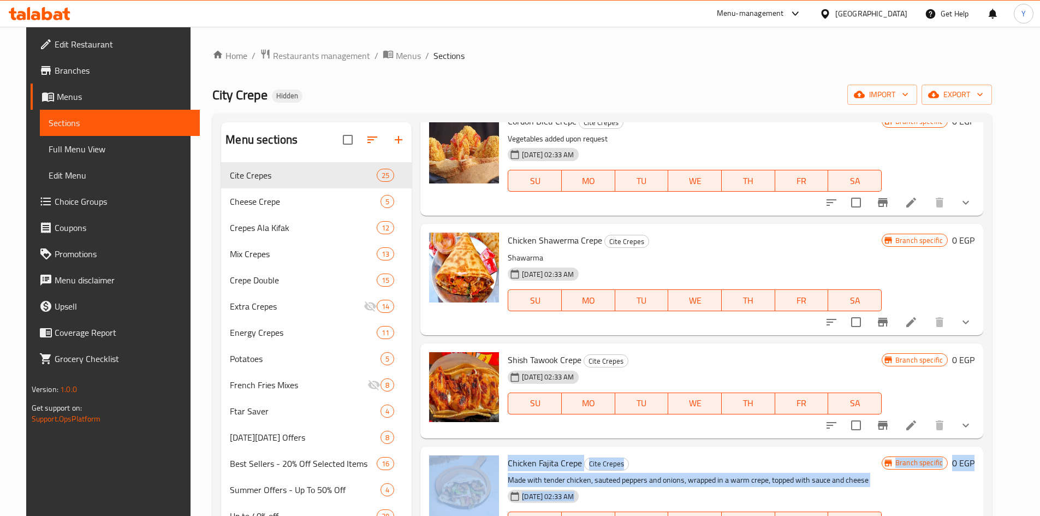
click at [979, 432] on button "show more" at bounding box center [966, 425] width 26 height 26
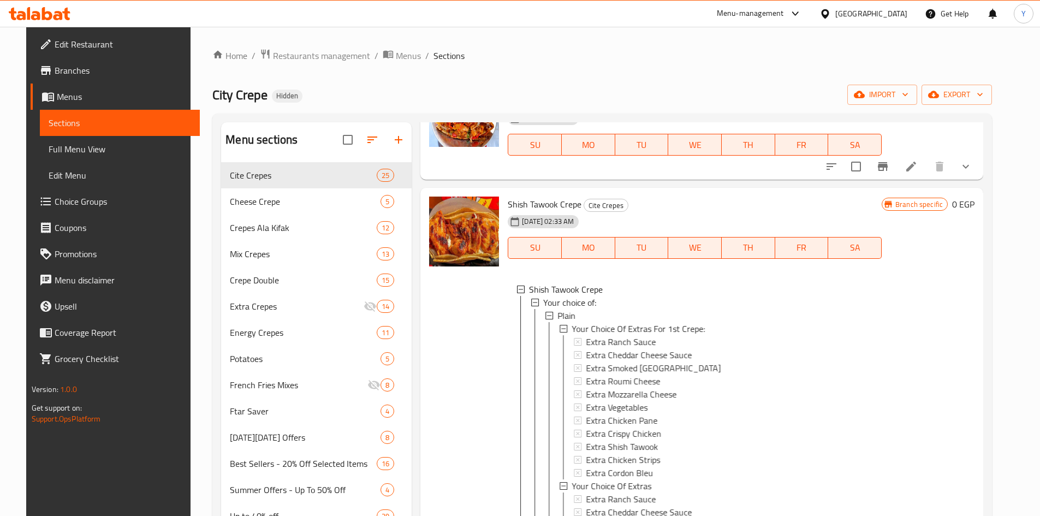
scroll to position [1529, 0]
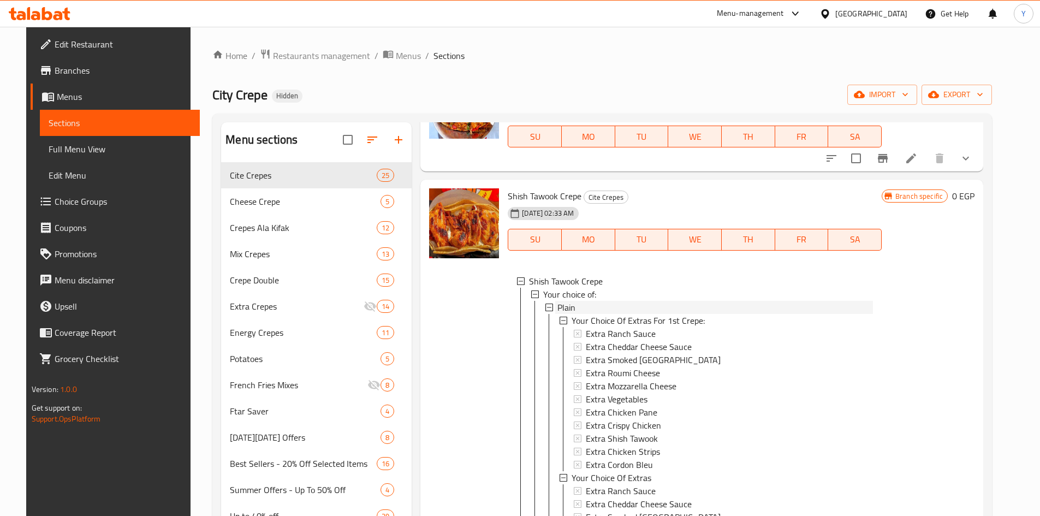
click at [636, 306] on div "Plain" at bounding box center [716, 307] width 316 height 13
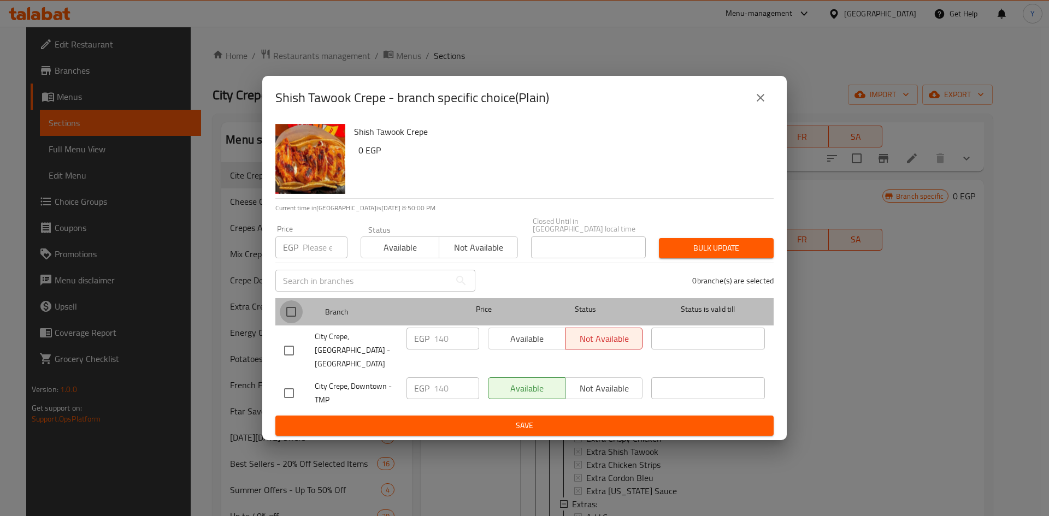
click at [294, 315] on input "checkbox" at bounding box center [291, 311] width 23 height 23
checkbox input "true"
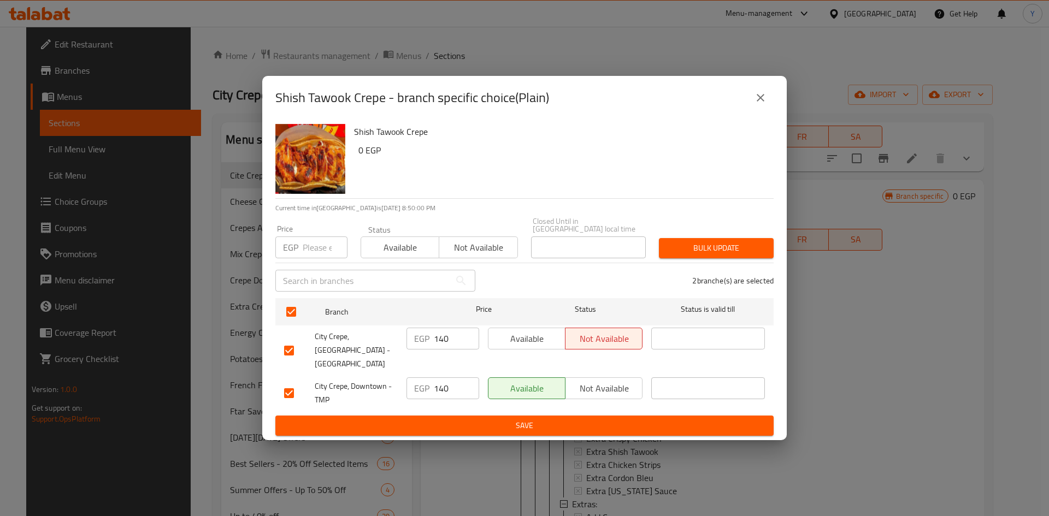
click at [326, 250] on input "number" at bounding box center [325, 247] width 45 height 22
type input "120"
click at [698, 254] on span "Bulk update" at bounding box center [715, 248] width 97 height 14
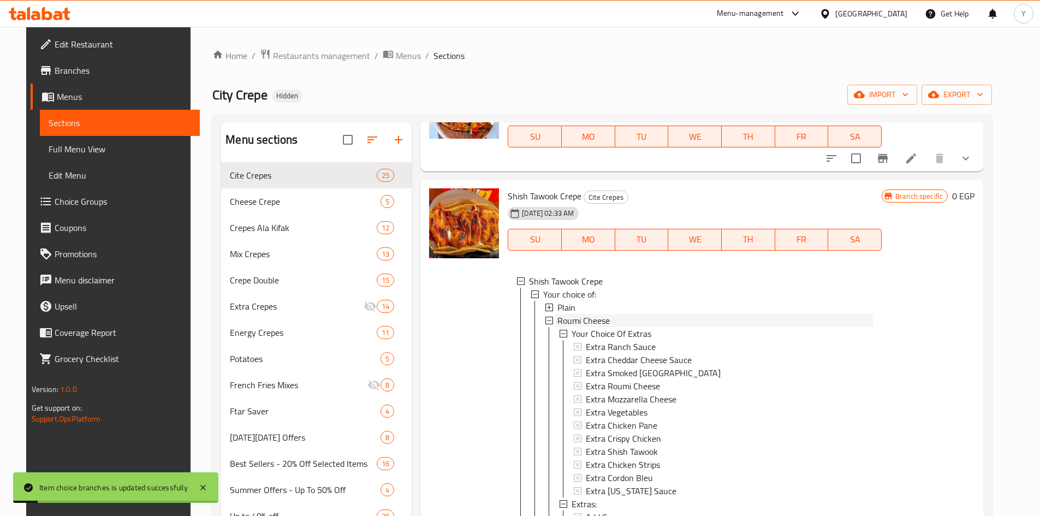
click at [594, 316] on span "Roumi Cheese" at bounding box center [584, 320] width 52 height 13
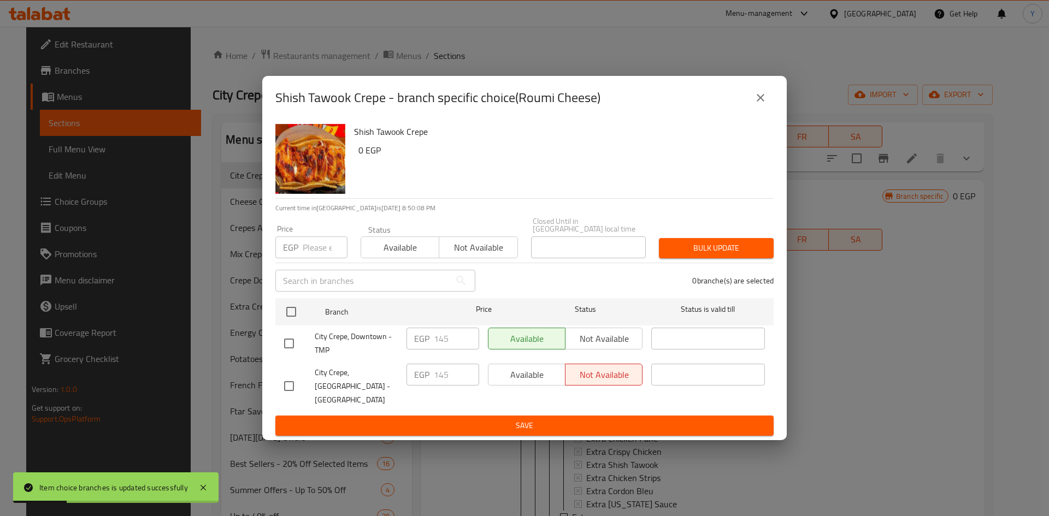
drag, startPoint x: 288, startPoint y: 313, endPoint x: 317, endPoint y: 282, distance: 41.7
click at [289, 312] on input "checkbox" at bounding box center [291, 311] width 23 height 23
checkbox input "true"
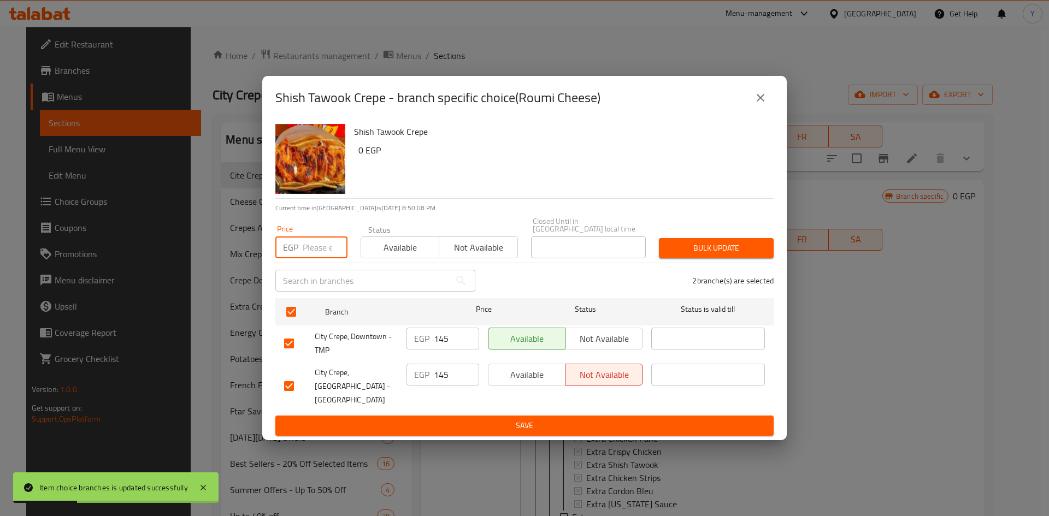
click at [316, 258] on input "number" at bounding box center [325, 247] width 45 height 22
type input "125"
click at [694, 240] on div "Bulk update" at bounding box center [716, 248] width 128 height 33
click at [693, 251] on span "Bulk update" at bounding box center [715, 248] width 97 height 14
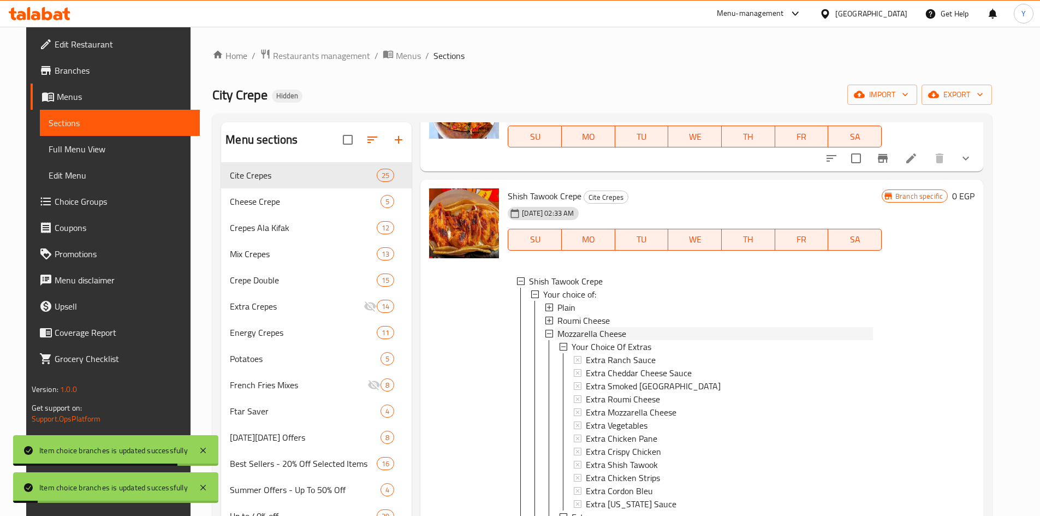
click at [601, 329] on span "Mozzarella Cheese" at bounding box center [592, 333] width 69 height 13
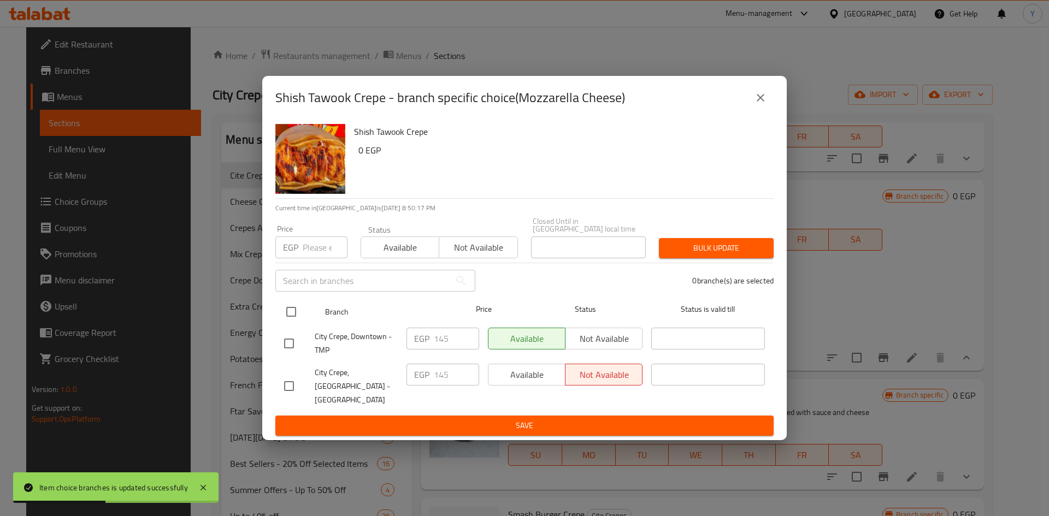
click at [295, 314] on input "checkbox" at bounding box center [291, 311] width 23 height 23
checkbox input "true"
click at [309, 256] on input "number" at bounding box center [325, 247] width 45 height 22
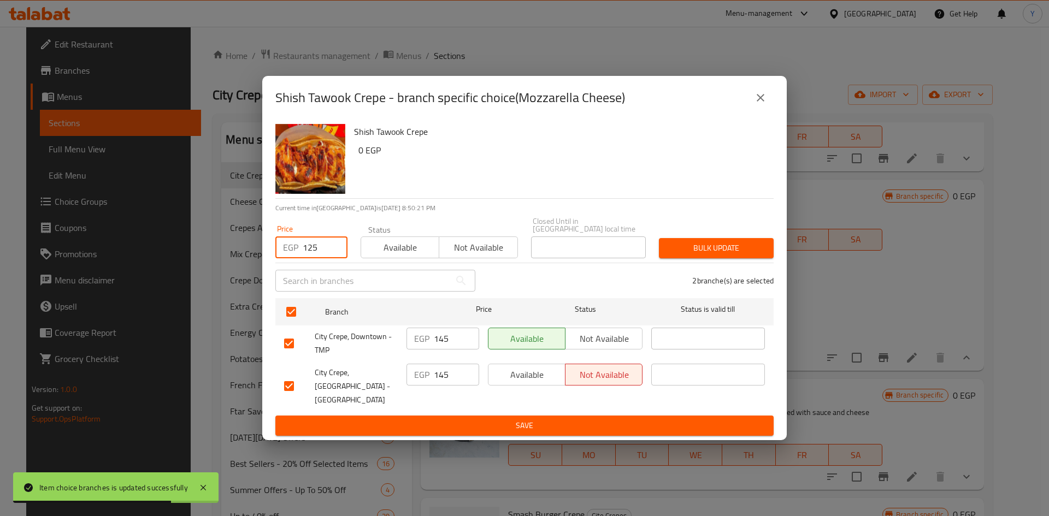
type input "125"
click at [707, 252] on span "Bulk update" at bounding box center [715, 248] width 97 height 14
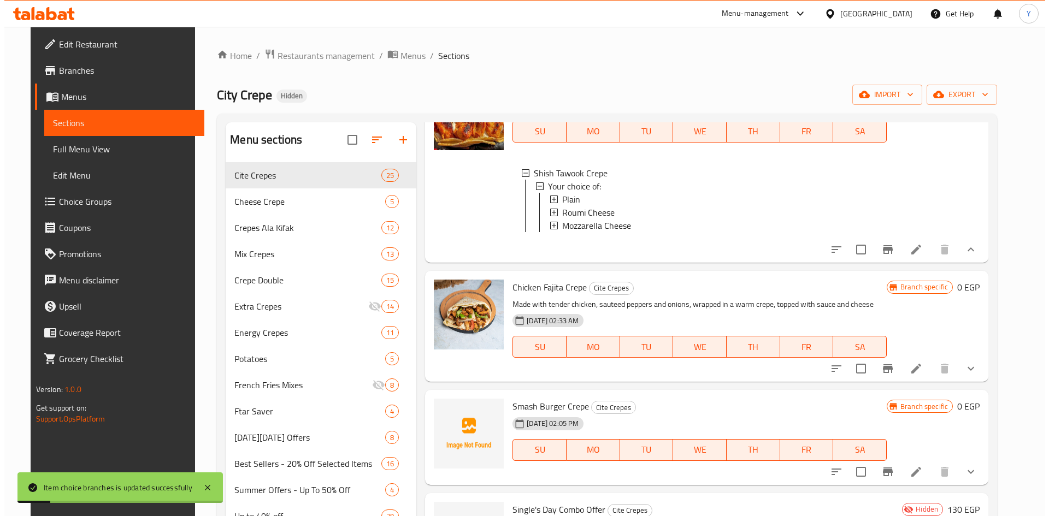
scroll to position [1638, 0]
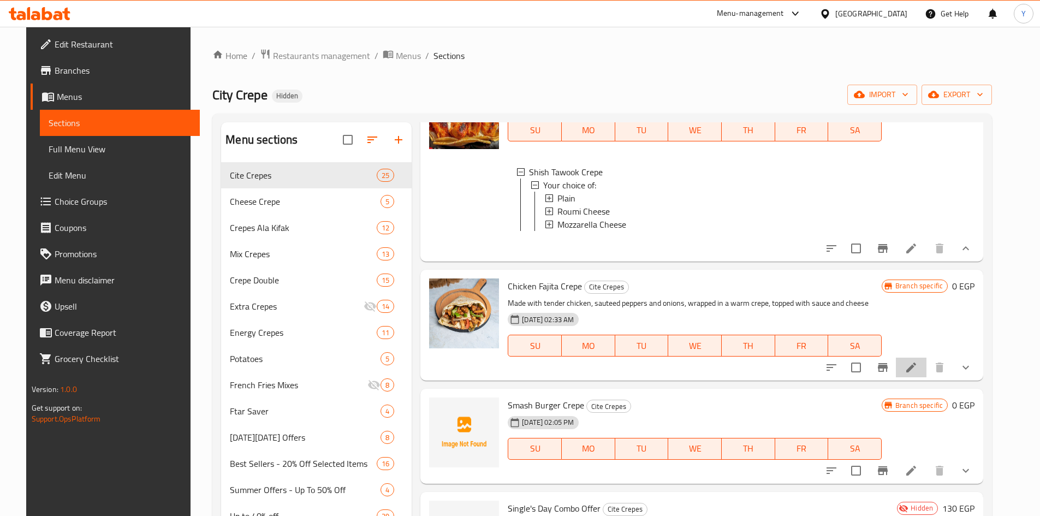
click at [927, 377] on li at bounding box center [911, 368] width 31 height 20
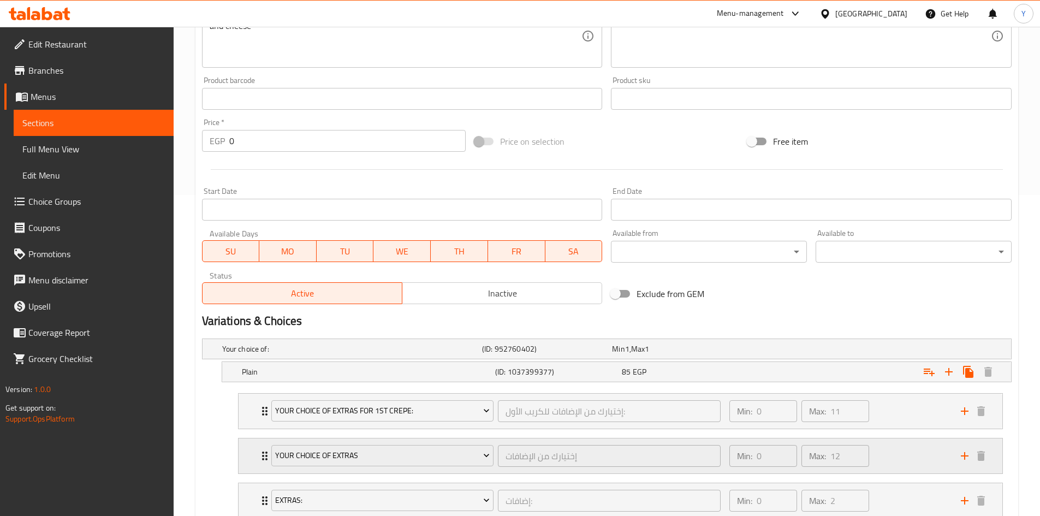
scroll to position [382, 0]
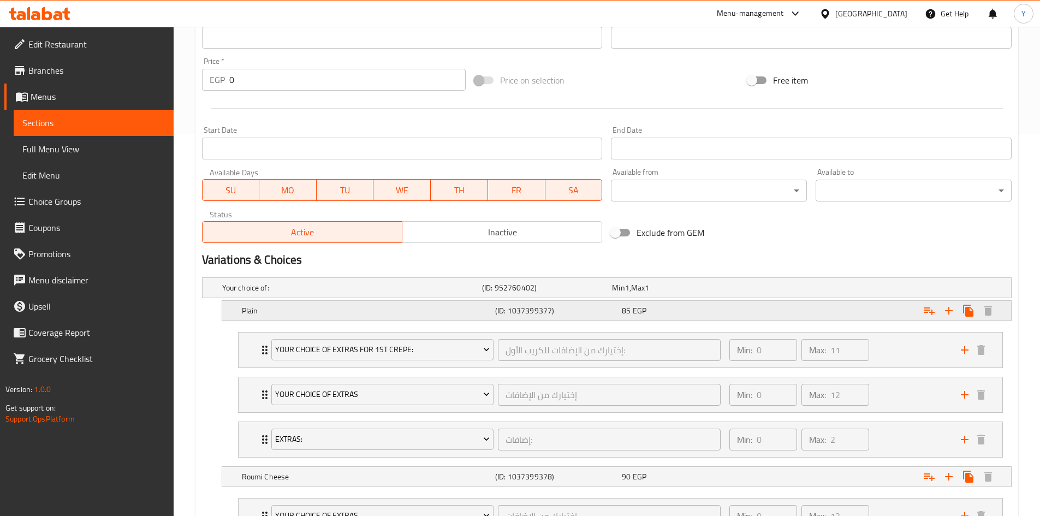
click at [807, 315] on div "Expand" at bounding box center [873, 311] width 253 height 24
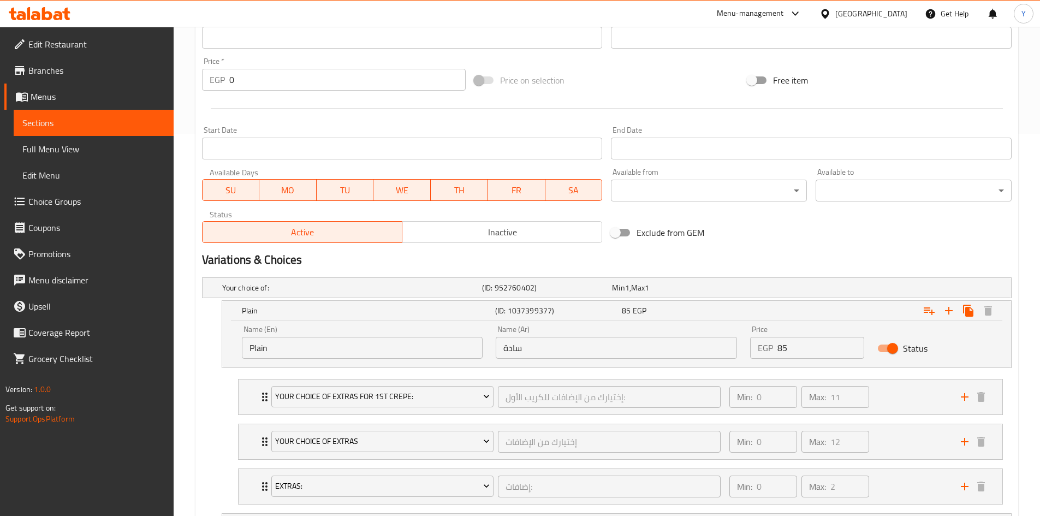
drag, startPoint x: 813, startPoint y: 346, endPoint x: 661, endPoint y: 358, distance: 152.8
click at [650, 355] on div "Name (En) Plain Name (En) Name (Ar) سادة Name (Ar) Price EGP 85 Price Status" at bounding box center [616, 342] width 763 height 46
type input "120"
click at [756, 260] on h2 "Variations & Choices" at bounding box center [607, 260] width 810 height 16
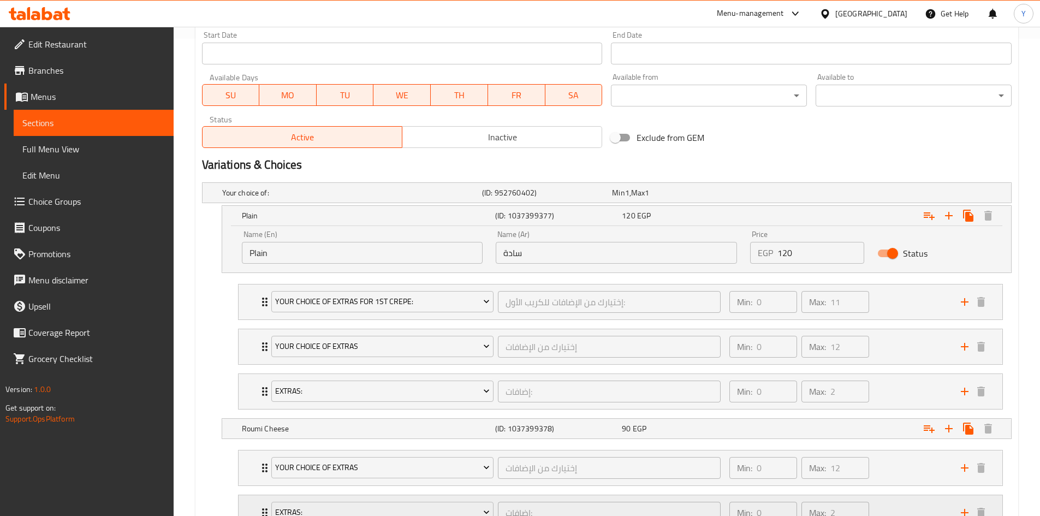
scroll to position [655, 0]
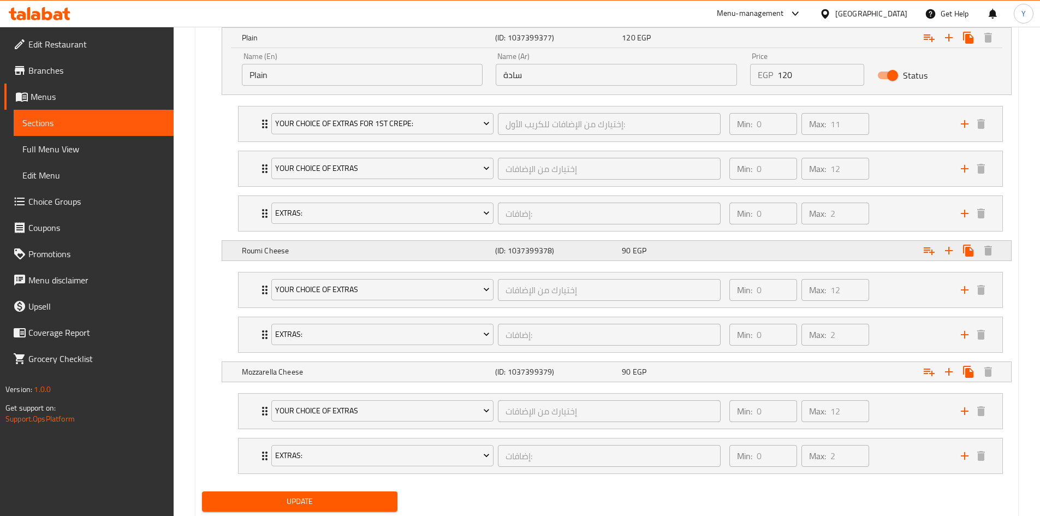
click at [785, 261] on div "Expand" at bounding box center [873, 251] width 253 height 24
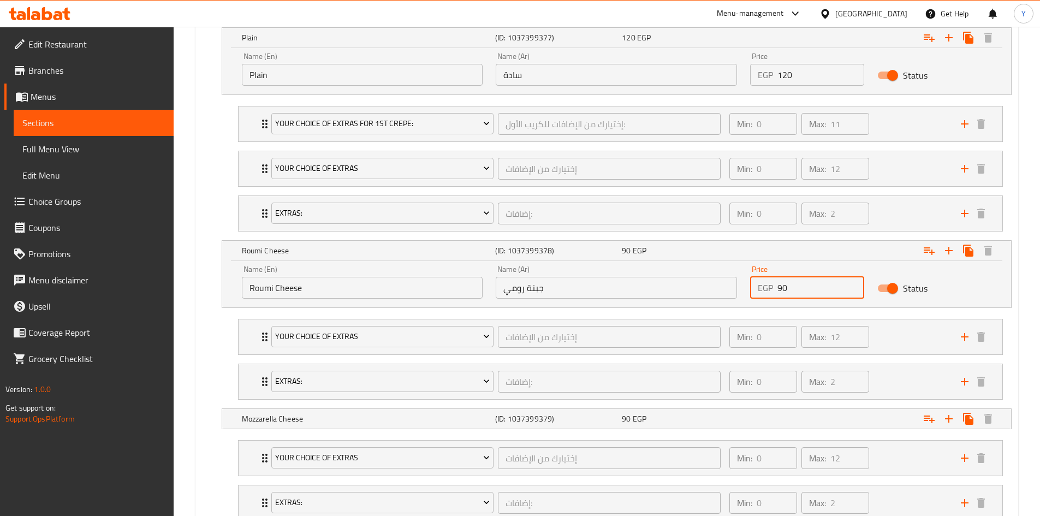
drag, startPoint x: 682, startPoint y: 288, endPoint x: 654, endPoint y: 293, distance: 28.9
click at [656, 292] on div "Name (En) Roumi Cheese Name (En) Name (Ar) جبنة رومي Name (Ar) Price EGP 90 Pri…" at bounding box center [616, 282] width 763 height 46
type input "125"
click at [641, 422] on span "EGP" at bounding box center [640, 419] width 14 height 14
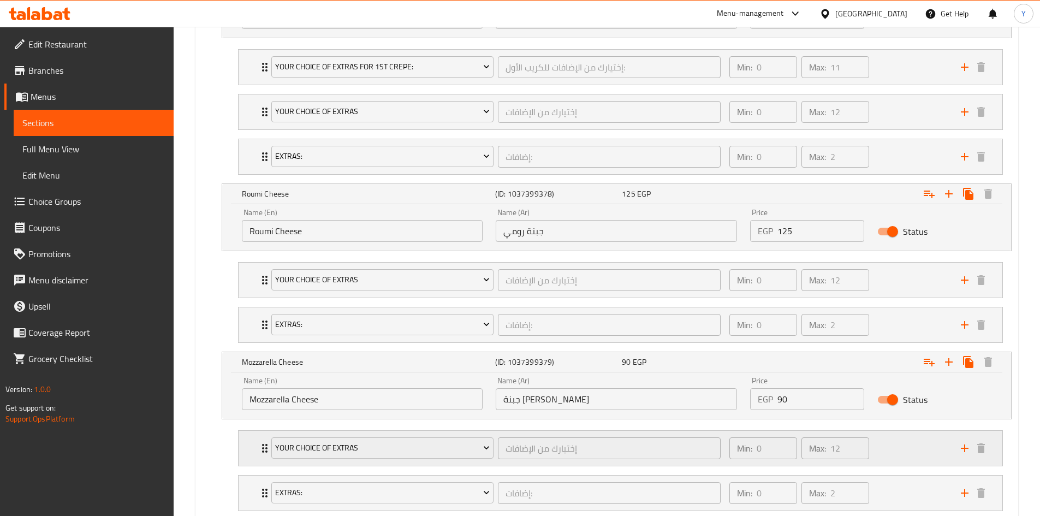
scroll to position [782, 0]
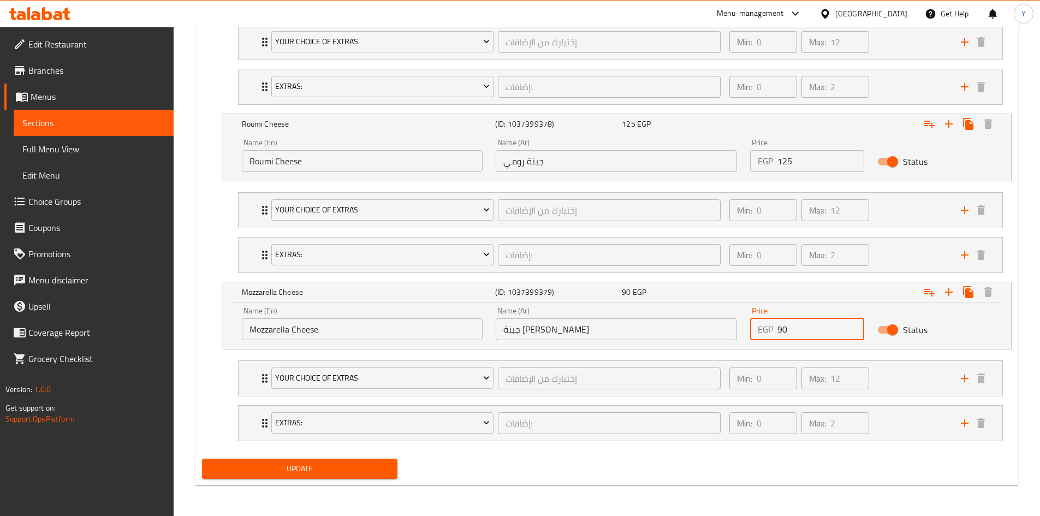
drag, startPoint x: 828, startPoint y: 328, endPoint x: 545, endPoint y: 319, distance: 283.6
click at [530, 318] on div "Name (En) Mozzarella Cheese Name (En) Name (Ar) جبنة موتزاريلا Name (Ar) Price …" at bounding box center [616, 323] width 763 height 46
type input "125"
click at [534, 483] on div "Update" at bounding box center [607, 468] width 819 height 29
click at [354, 469] on span "Update" at bounding box center [300, 469] width 179 height 14
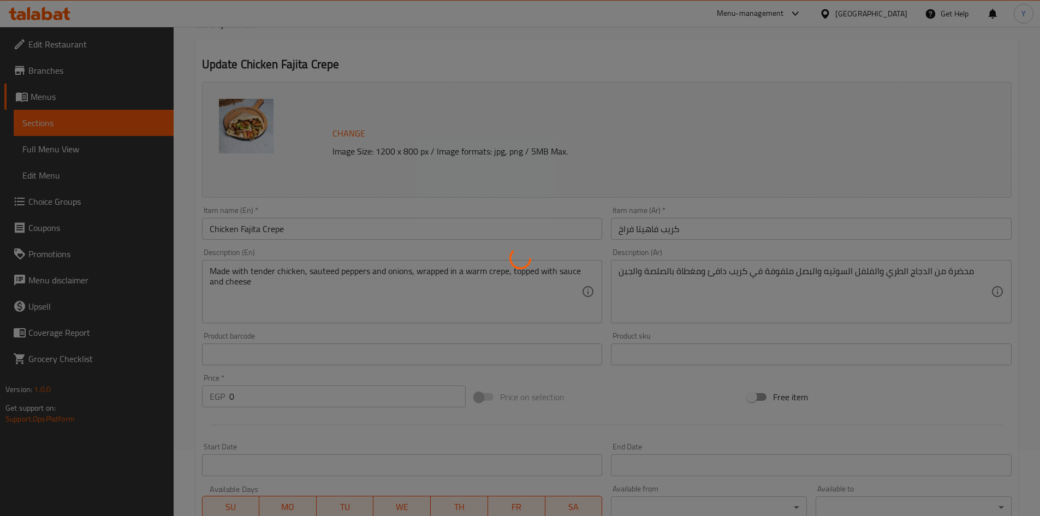
scroll to position [0, 0]
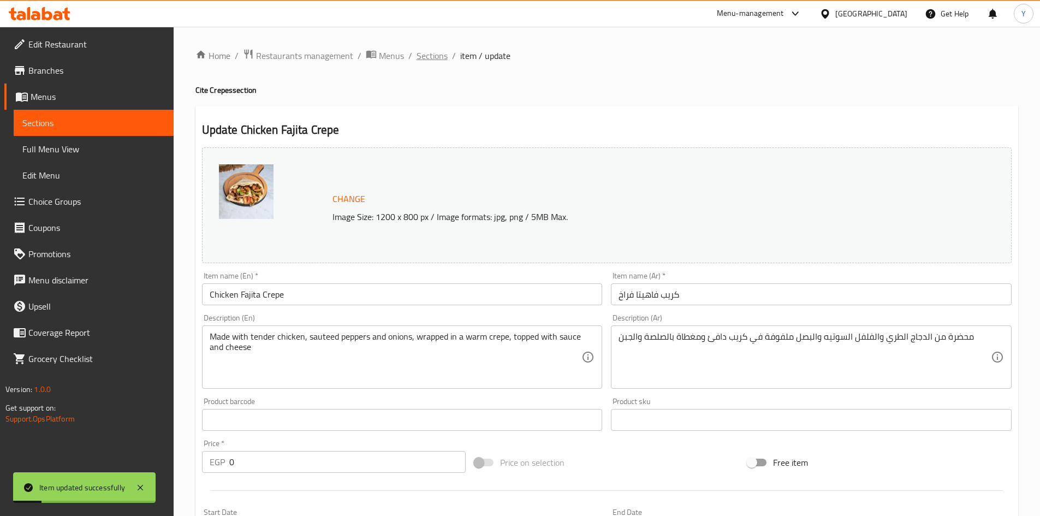
click at [433, 54] on span "Sections" at bounding box center [432, 55] width 31 height 13
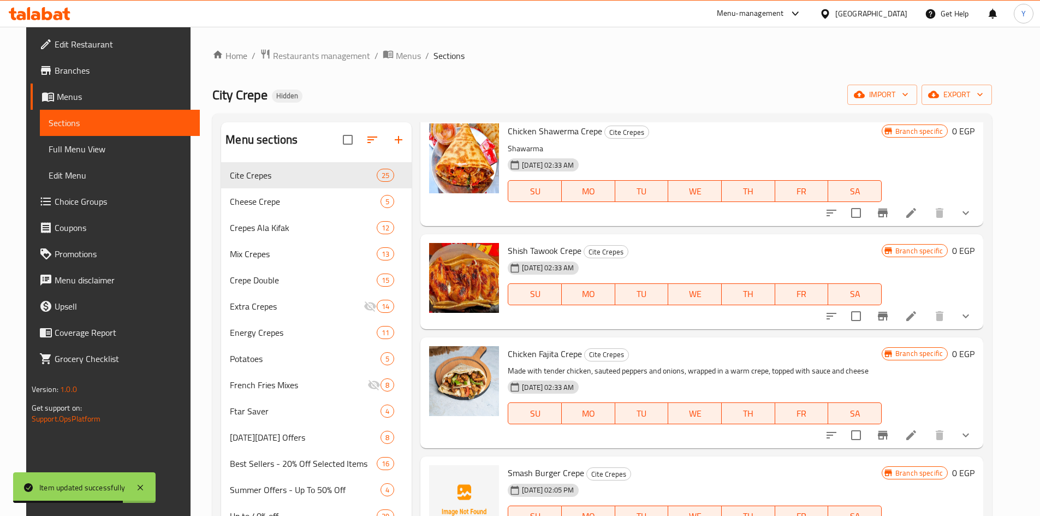
scroll to position [1529, 0]
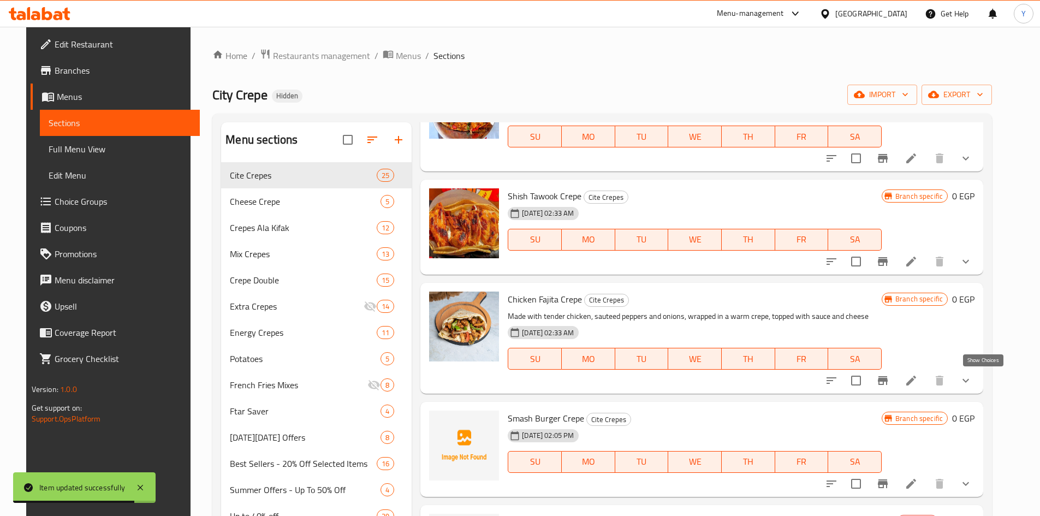
click at [973, 386] on icon "show more" at bounding box center [965, 380] width 13 height 13
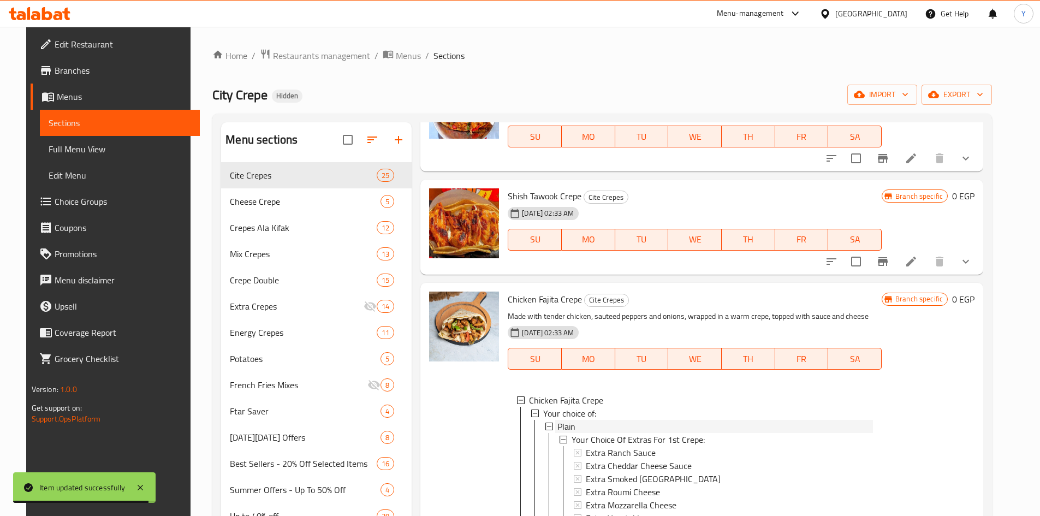
click at [625, 422] on div "Plain" at bounding box center [716, 426] width 316 height 13
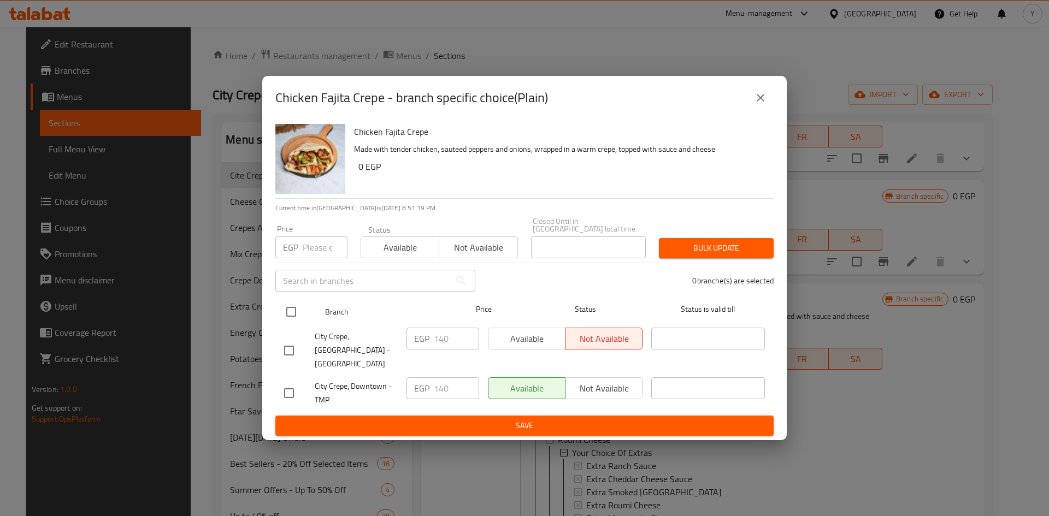
click at [287, 315] on input "checkbox" at bounding box center [291, 311] width 23 height 23
checkbox input "true"
click at [318, 255] on input "number" at bounding box center [325, 247] width 45 height 22
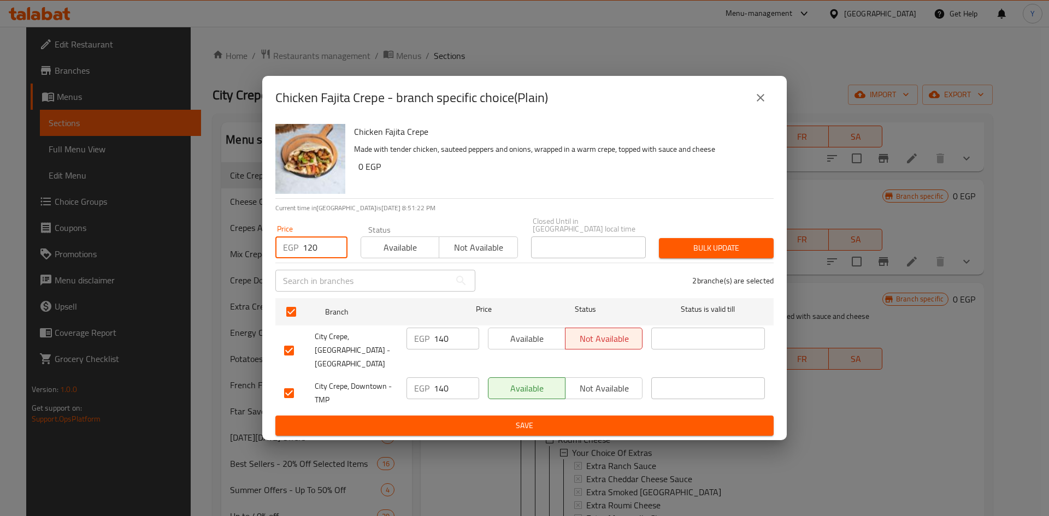
type input "120"
click at [690, 253] on span "Bulk update" at bounding box center [715, 248] width 97 height 14
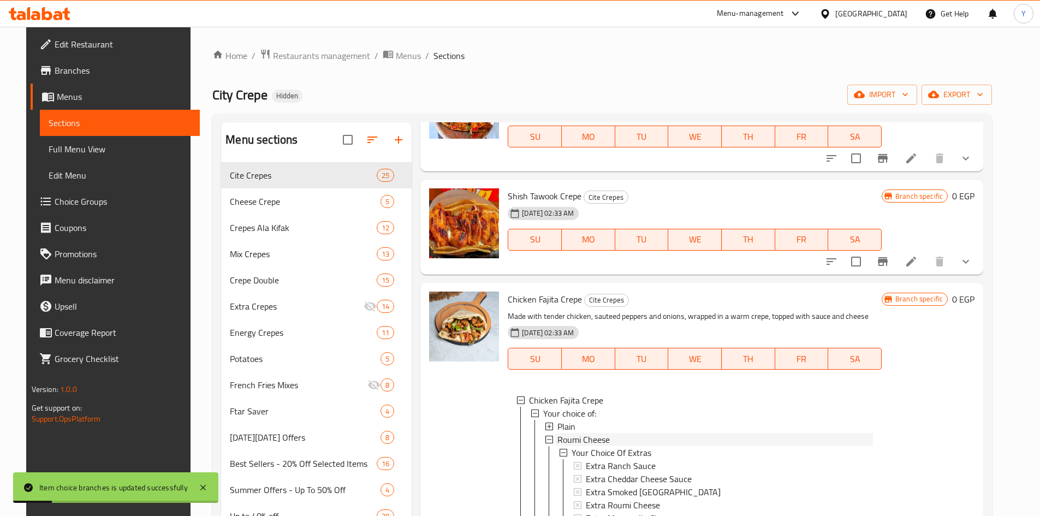
click at [666, 441] on div "Roumi Cheese" at bounding box center [716, 439] width 316 height 13
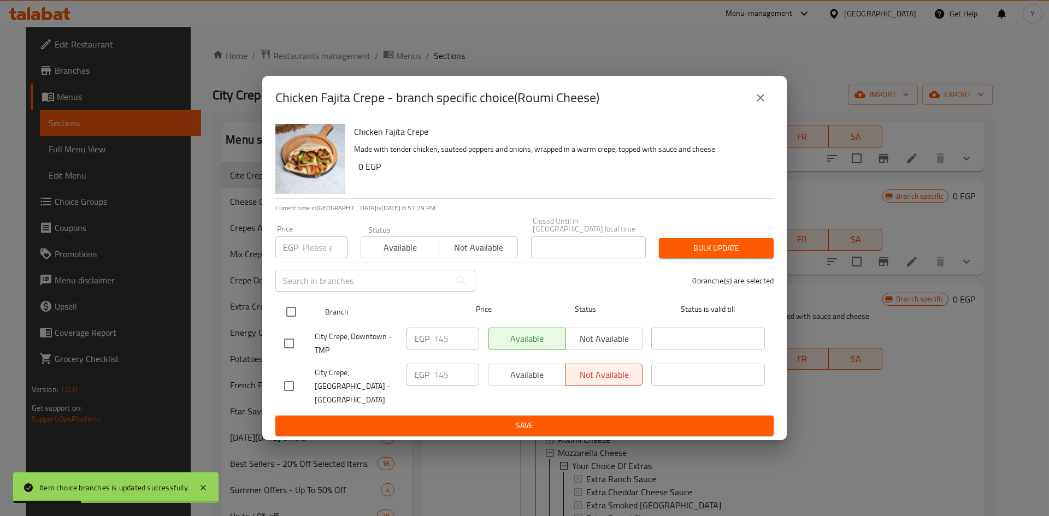
click at [286, 310] on input "checkbox" at bounding box center [291, 311] width 23 height 23
checkbox input "true"
click at [312, 246] on input "number" at bounding box center [325, 247] width 45 height 22
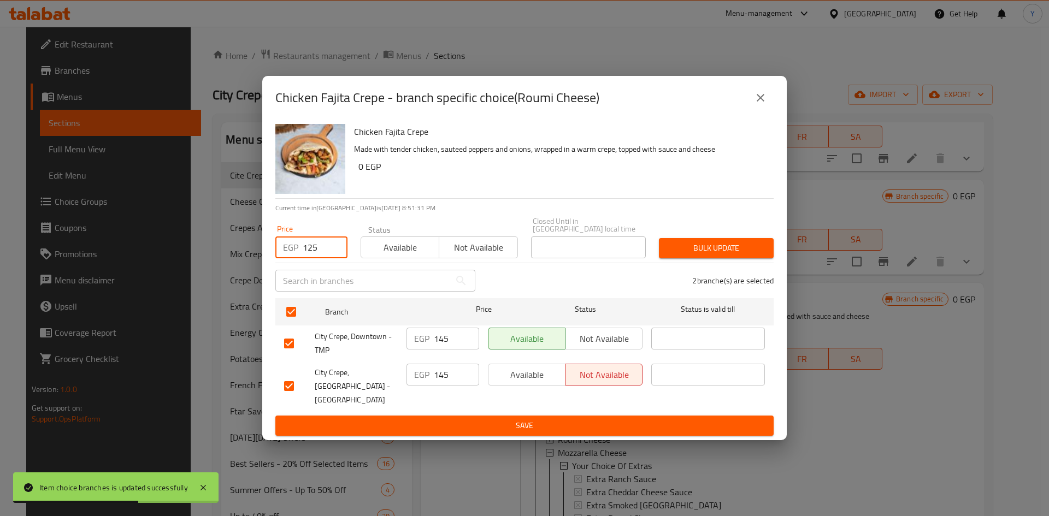
type input "125"
click at [747, 258] on button "Bulk update" at bounding box center [716, 248] width 115 height 20
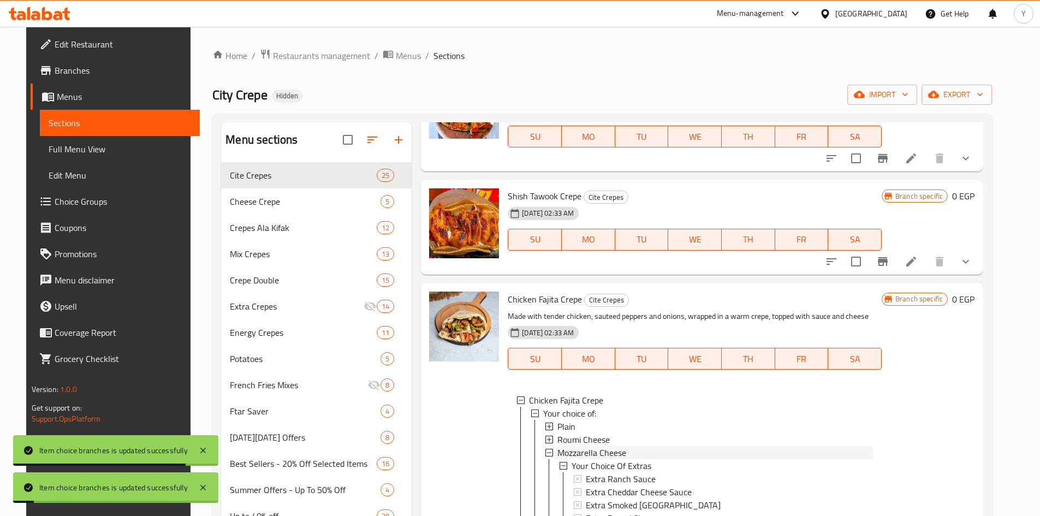
click at [606, 452] on span "Mozzarella Cheese" at bounding box center [592, 452] width 69 height 13
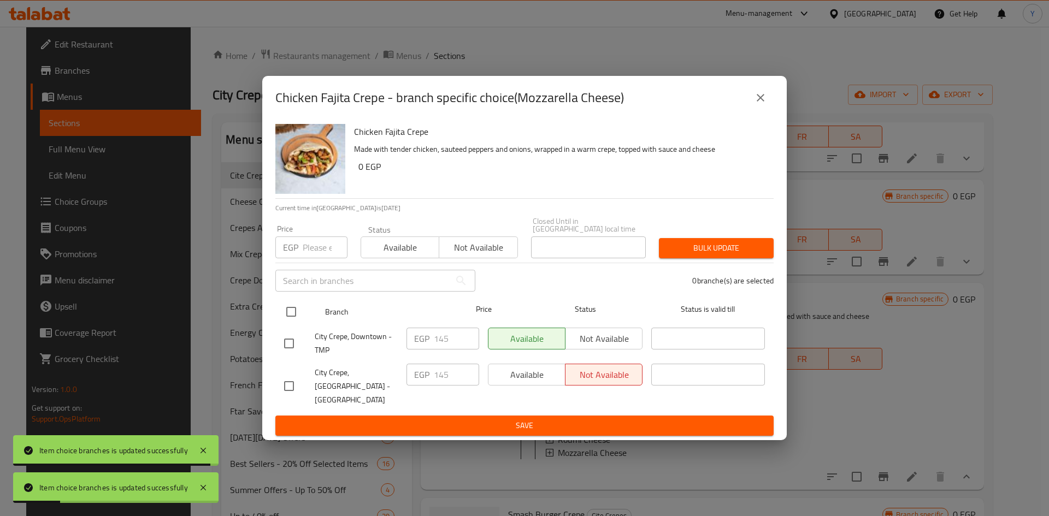
click at [297, 316] on input "checkbox" at bounding box center [291, 311] width 23 height 23
checkbox input "true"
click at [310, 250] on input "number" at bounding box center [325, 247] width 45 height 22
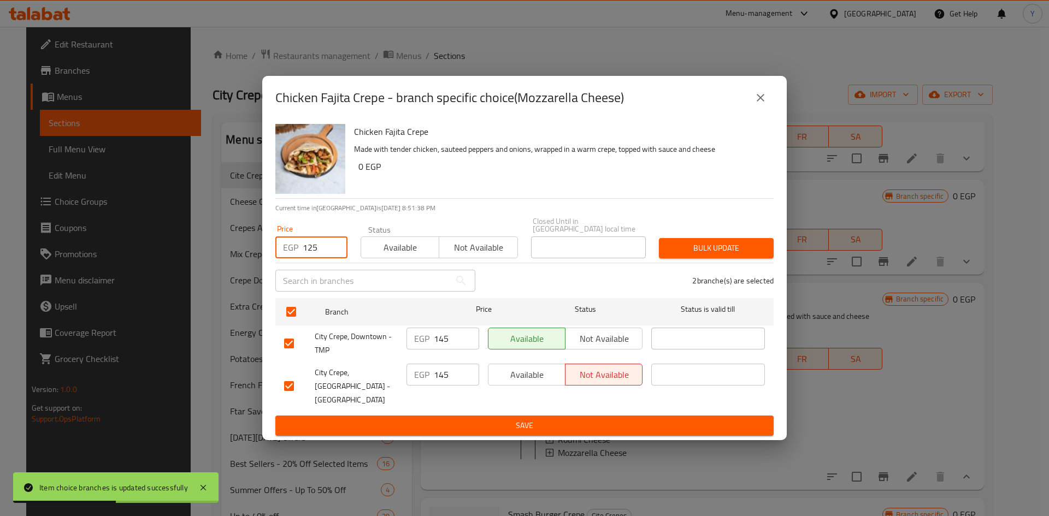
type input "125"
click at [697, 244] on span "Bulk update" at bounding box center [715, 248] width 97 height 14
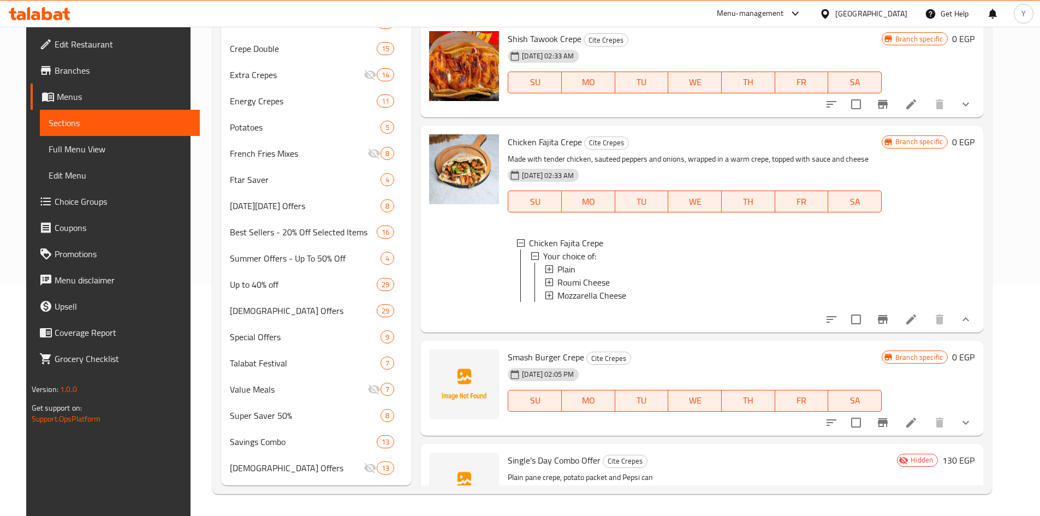
scroll to position [1471, 0]
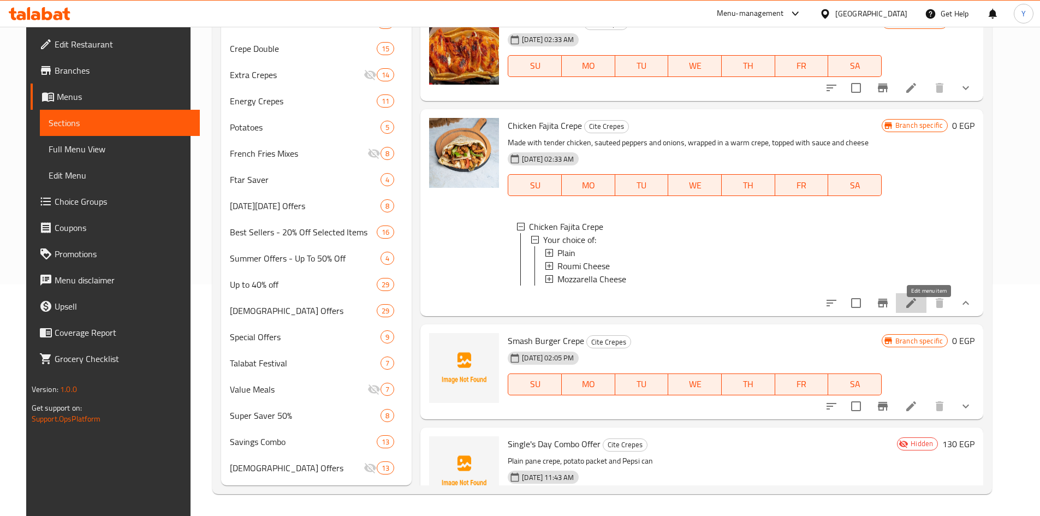
click at [918, 309] on icon at bounding box center [911, 303] width 13 height 13
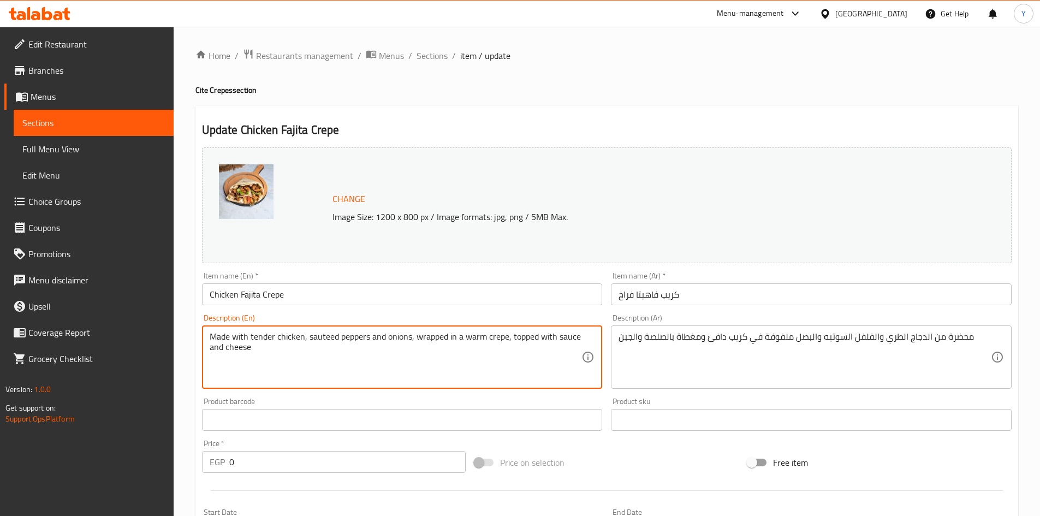
click at [254, 354] on textarea "Made with tender chicken, sauteed peppers and onions, wrapped in a warm crepe, …" at bounding box center [396, 357] width 372 height 52
drag, startPoint x: 253, startPoint y: 354, endPoint x: 248, endPoint y: 357, distance: 5.9
click at [253, 356] on textarea "Made with tender chicken, sauteed peppers and onions, wrapped in a warm crepe, …" at bounding box center [396, 357] width 372 height 52
type textarea "Mushroom"
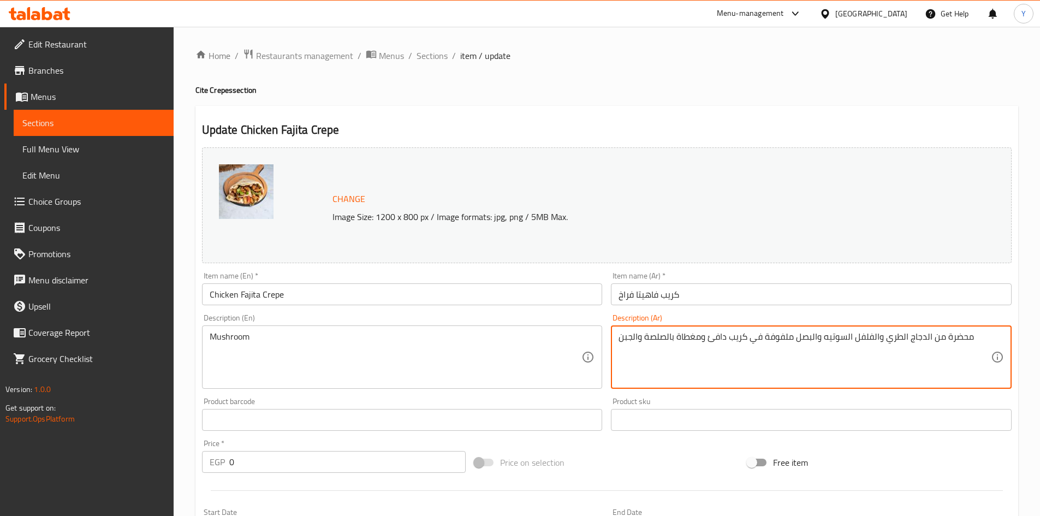
click at [728, 339] on textarea "محضرة من الدجاج الطري والفلفل السوتيه والبصل ملفوفة في كريب دافئ ومغطاة بالصلصة…" at bounding box center [805, 357] width 372 height 52
type textarea "مشروم"
click at [352, 295] on input "Chicken Fajita Crepe" at bounding box center [402, 294] width 401 height 22
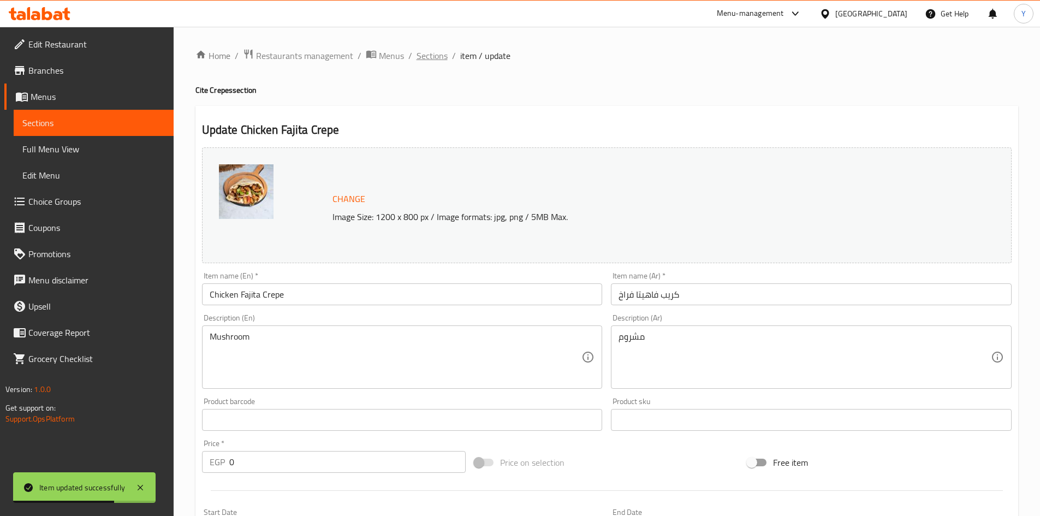
drag, startPoint x: 449, startPoint y: 63, endPoint x: 437, endPoint y: 57, distance: 13.7
click at [436, 56] on span "Sections" at bounding box center [432, 55] width 31 height 13
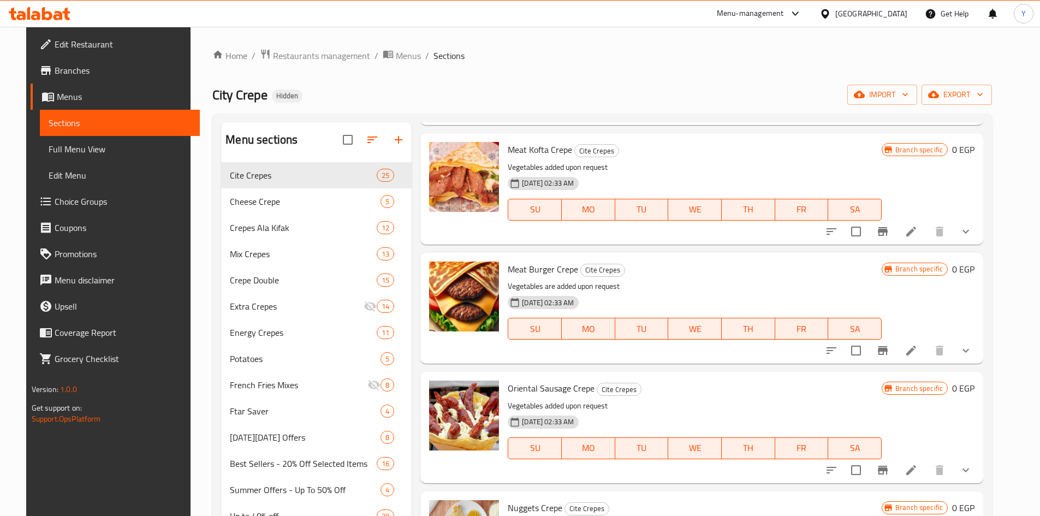
scroll to position [437, 0]
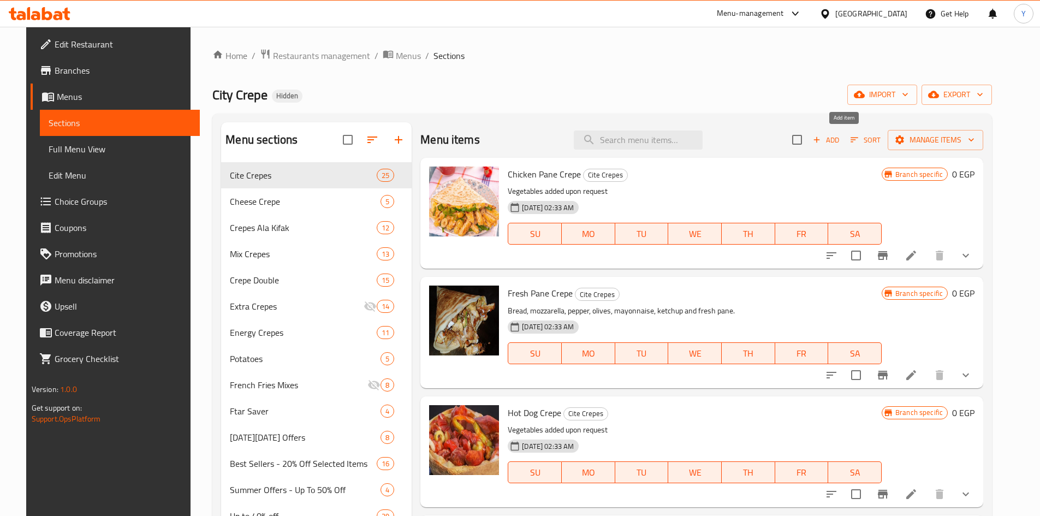
click at [841, 143] on span "Add" at bounding box center [826, 140] width 29 height 13
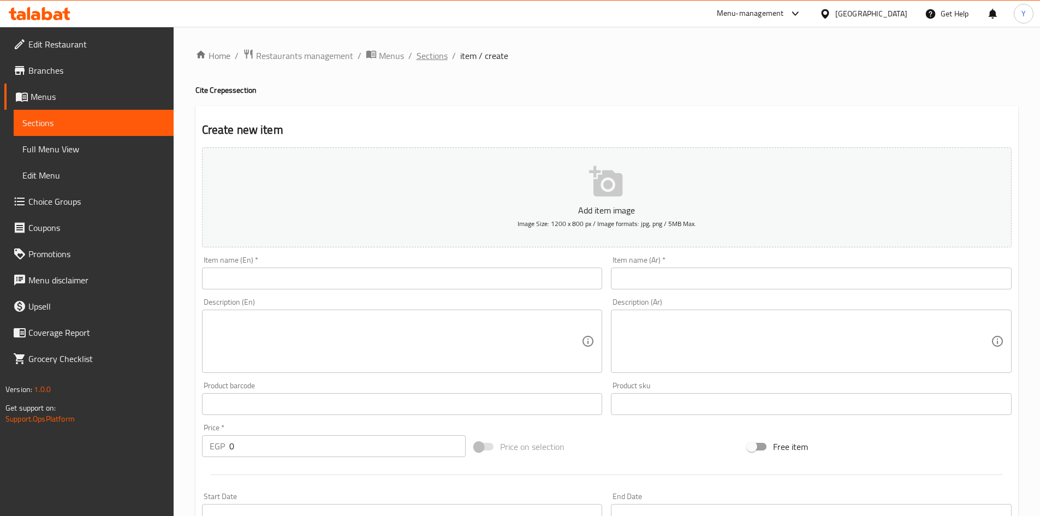
click at [423, 61] on span "Sections" at bounding box center [432, 55] width 31 height 13
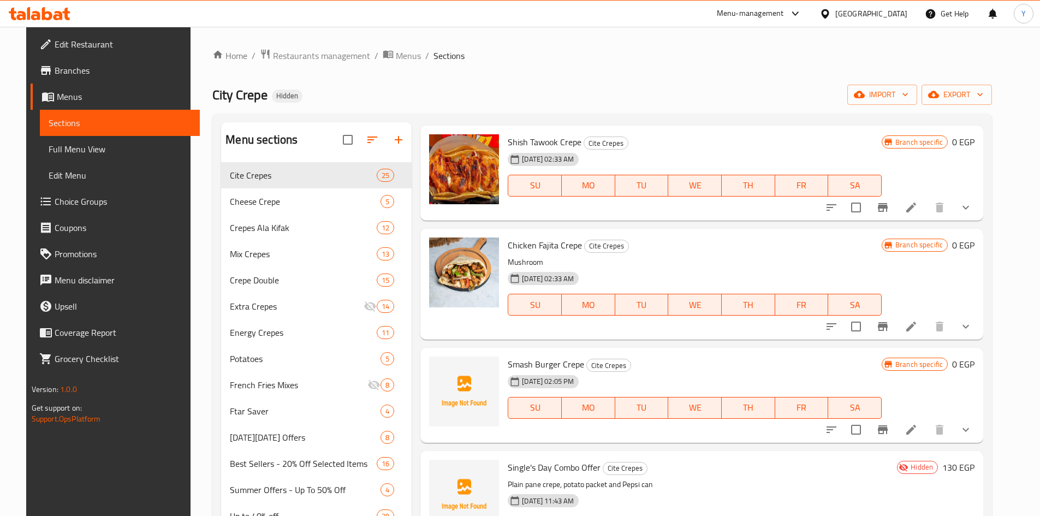
scroll to position [1584, 0]
click at [927, 434] on li at bounding box center [911, 429] width 31 height 20
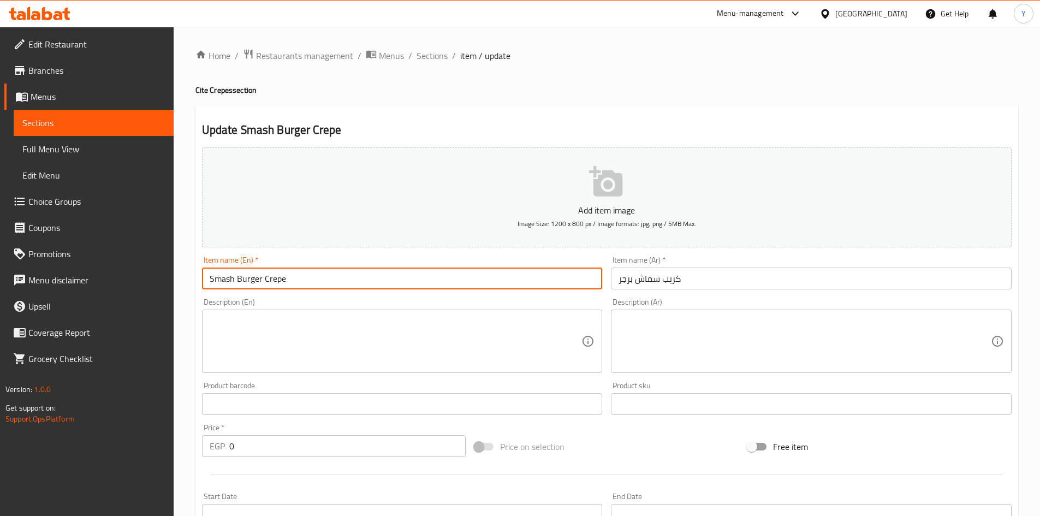
drag, startPoint x: 259, startPoint y: 282, endPoint x: 91, endPoint y: 281, distance: 168.8
click at [92, 280] on div "Edit Restaurant Branches Menus Sections Full Menu View Edit Menu Choice Groups …" at bounding box center [520, 501] width 1040 height 949
type input "Zinger Crepe"
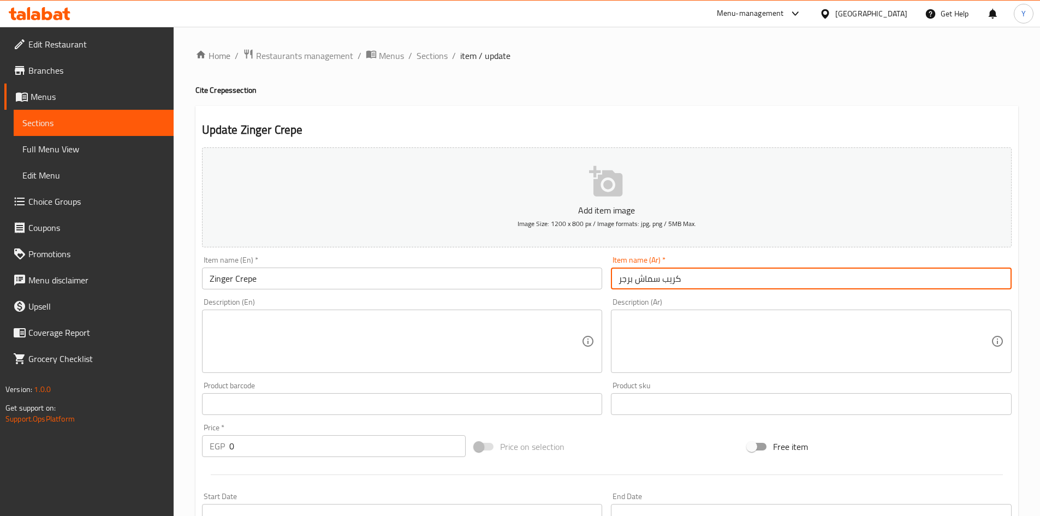
drag, startPoint x: 660, startPoint y: 280, endPoint x: 501, endPoint y: 283, distance: 159.5
click at [503, 280] on div "Add item image Image Size: 1200 x 800 px / Image formats: jpg, png / 5MB Max. I…" at bounding box center [607, 378] width 819 height 471
type input "كريب زنجر"
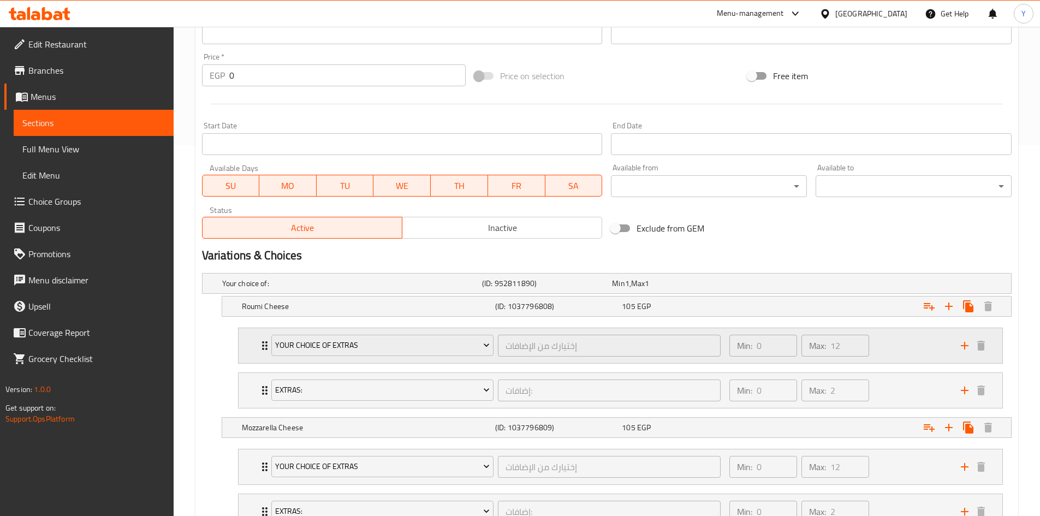
scroll to position [382, 0]
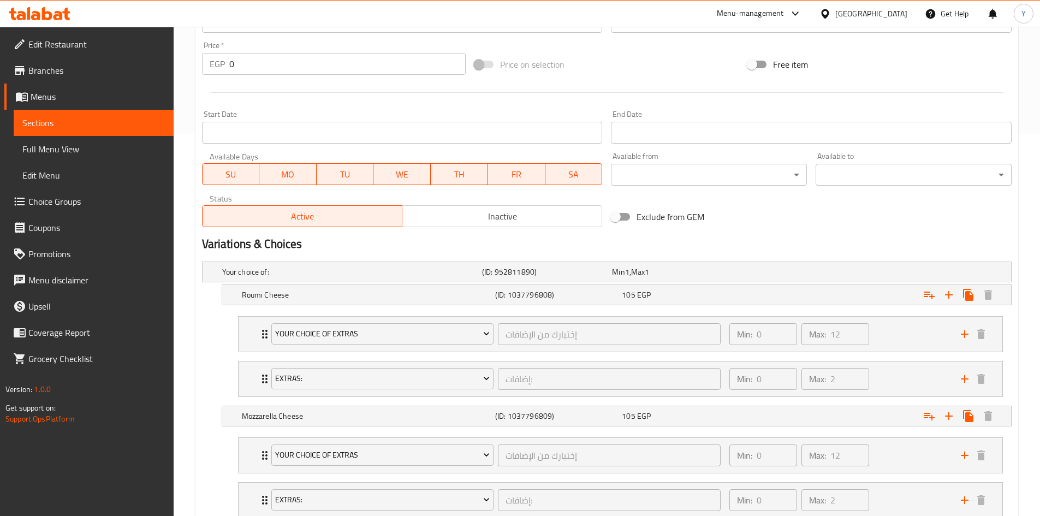
click at [729, 309] on nav "Your Choice Of Extras إختيارك من الإضافات ​ Min: 0 ​ Max: 12 ​ Extra Ranch Sauc…" at bounding box center [607, 356] width 810 height 98
click at [733, 302] on div "105 EGP" at bounding box center [683, 294] width 127 height 15
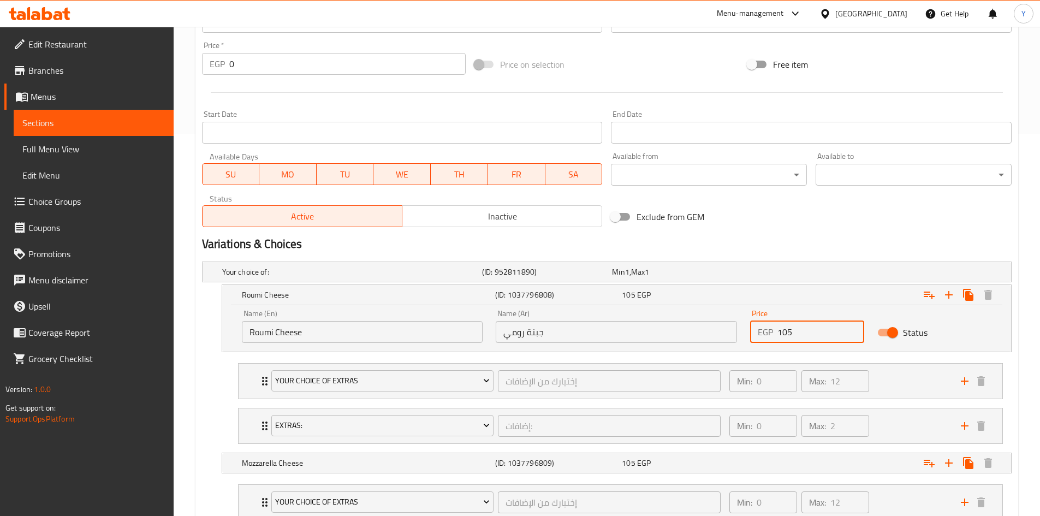
drag, startPoint x: 785, startPoint y: 337, endPoint x: 808, endPoint y: 334, distance: 22.6
click at [811, 337] on input "105" at bounding box center [821, 332] width 87 height 22
click at [776, 245] on h2 "Variations & Choices" at bounding box center [607, 244] width 810 height 16
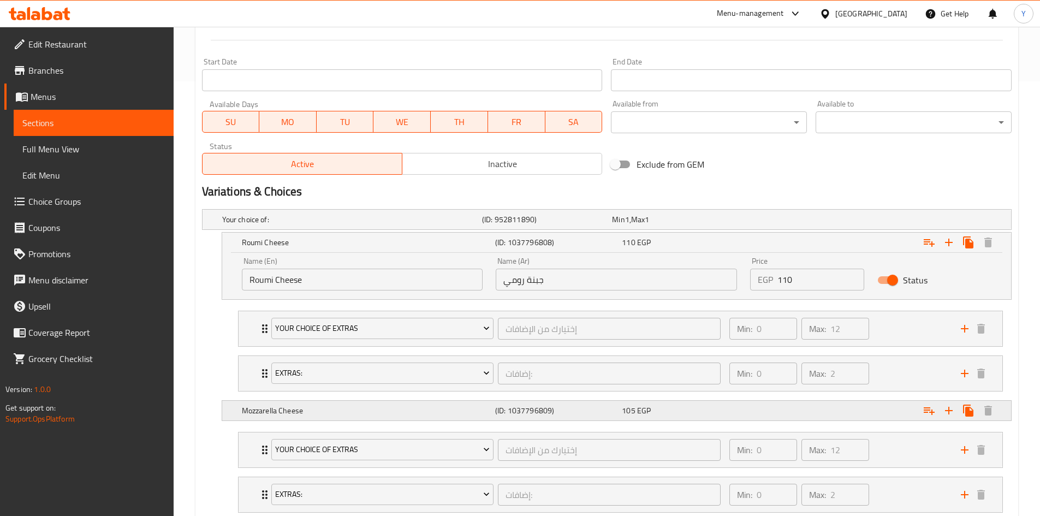
scroll to position [506, 0]
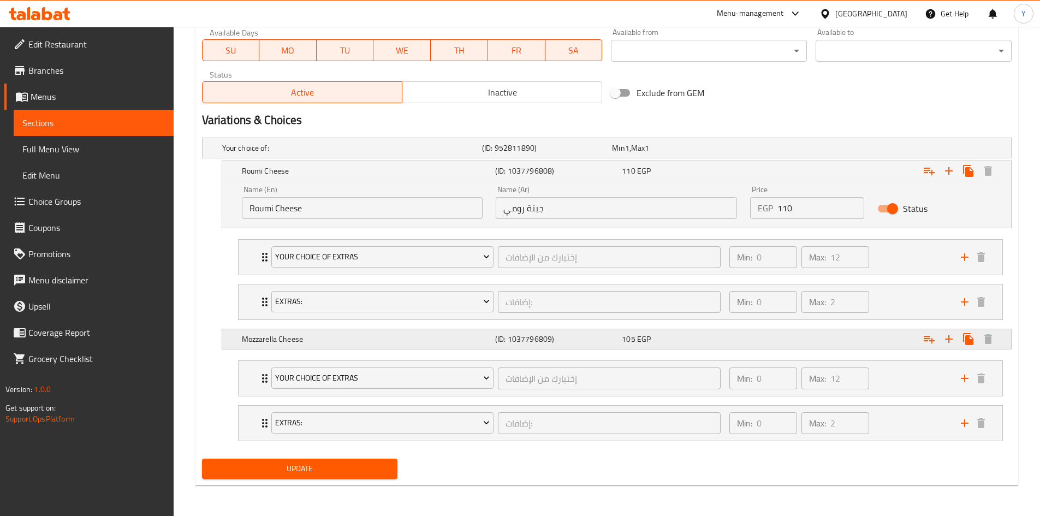
click at [744, 339] on div "105 EGP" at bounding box center [683, 339] width 122 height 11
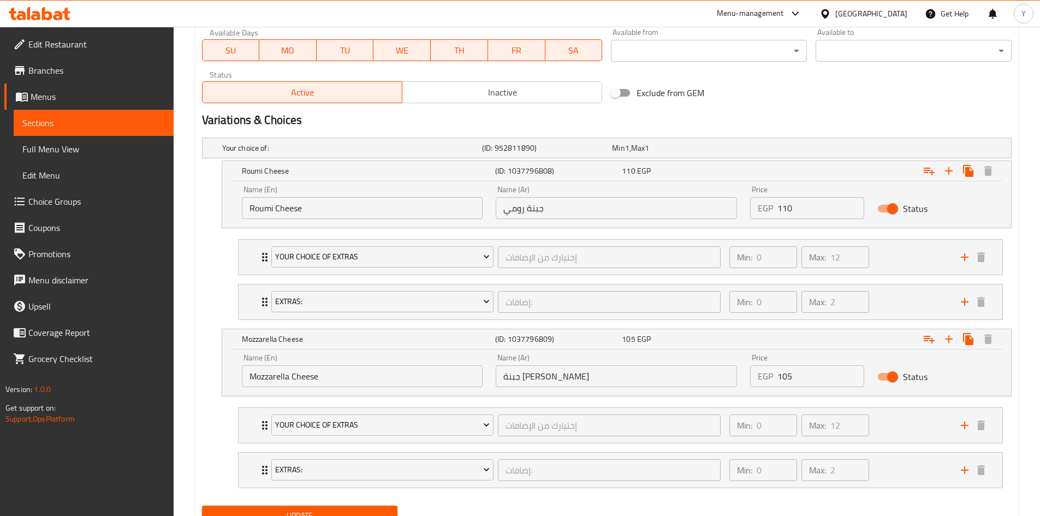
click at [798, 208] on input "110" at bounding box center [821, 208] width 87 height 22
type input "115"
click at [804, 374] on input "105" at bounding box center [821, 376] width 87 height 22
type input "115"
click at [952, 341] on icon "Expand" at bounding box center [949, 339] width 13 height 13
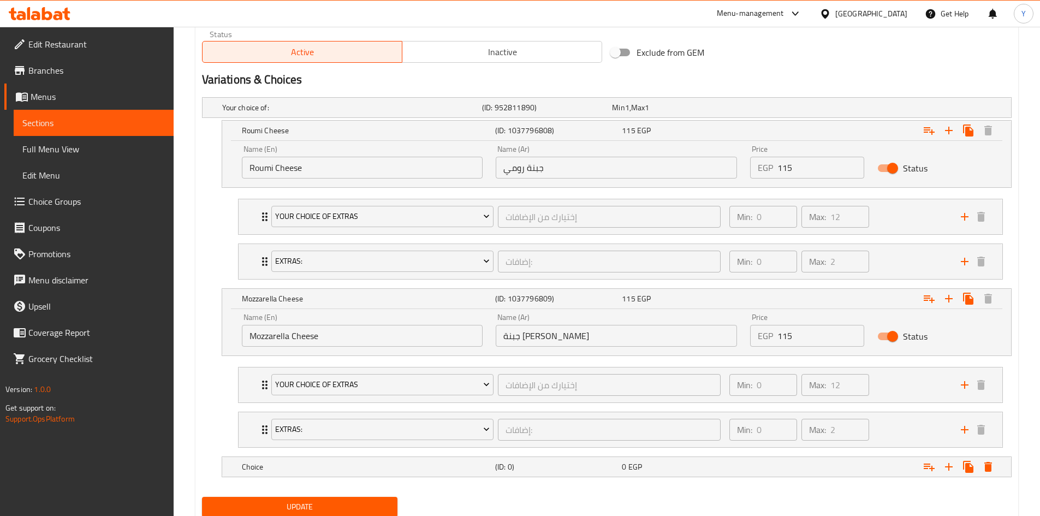
scroll to position [585, 0]
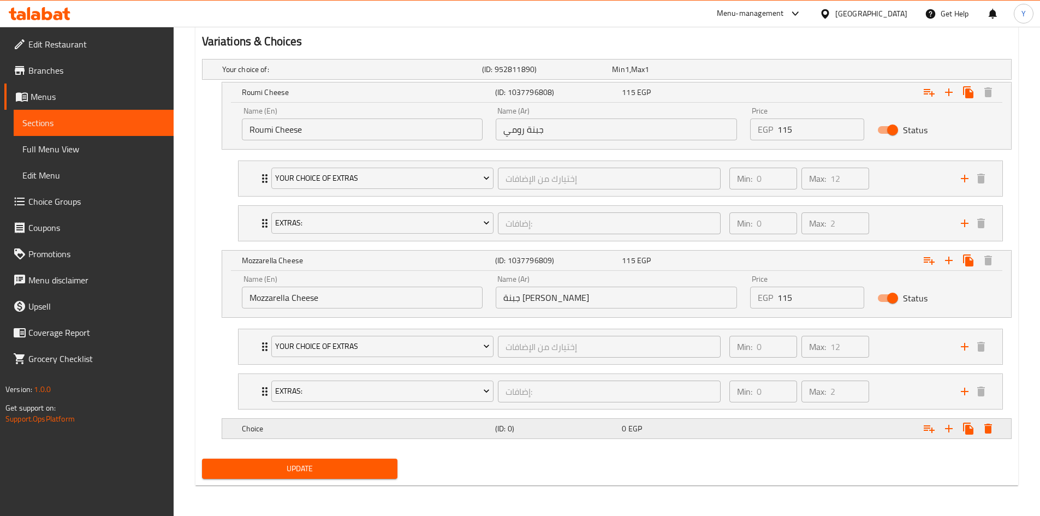
click at [678, 426] on div "0 EGP" at bounding box center [683, 428] width 122 height 11
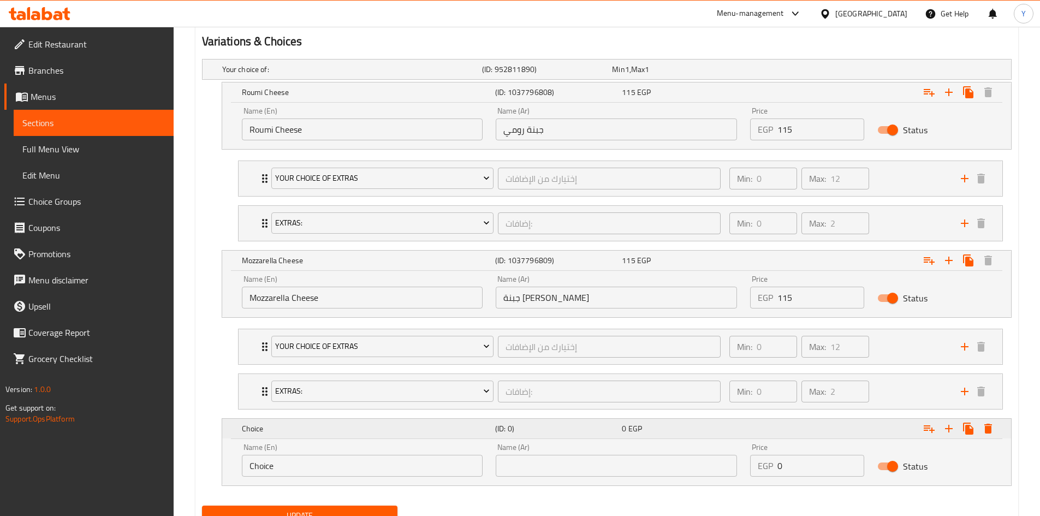
drag, startPoint x: 799, startPoint y: 465, endPoint x: 555, endPoint y: 430, distance: 247.2
click at [548, 431] on div "Choice (ID: 0) 0 EGP Name (En) Choice Name (En) Name (Ar) Name (Ar) Price EGP 0…" at bounding box center [616, 452] width 789 height 67
type input "110"
click at [382, 466] on input "Choice" at bounding box center [362, 466] width 241 height 22
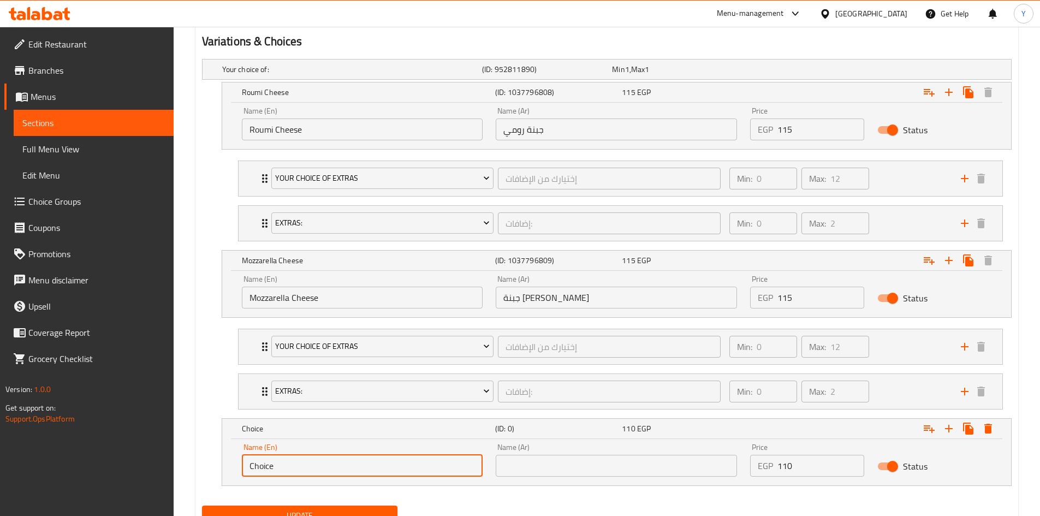
click at [382, 466] on input "Choice" at bounding box center [362, 466] width 241 height 22
type input "Plain"
drag, startPoint x: 591, startPoint y: 469, endPoint x: 607, endPoint y: 479, distance: 18.6
click at [591, 469] on input "text" at bounding box center [616, 466] width 241 height 22
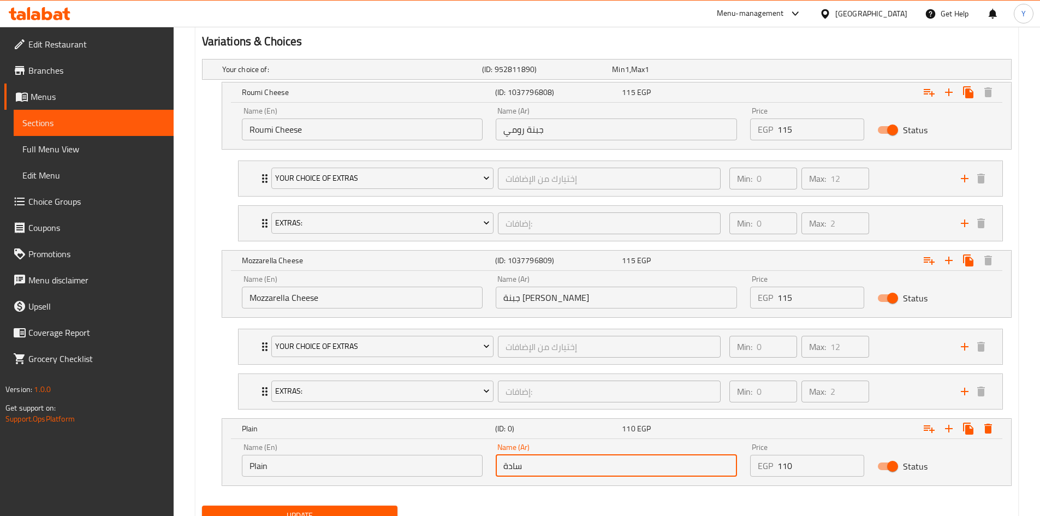
type input "سادة"
click at [532, 484] on div "Name (En) Plain Name (En) Name (Ar) سادة Name (Ar) Price EGP 110 Price Status" at bounding box center [616, 462] width 789 height 46
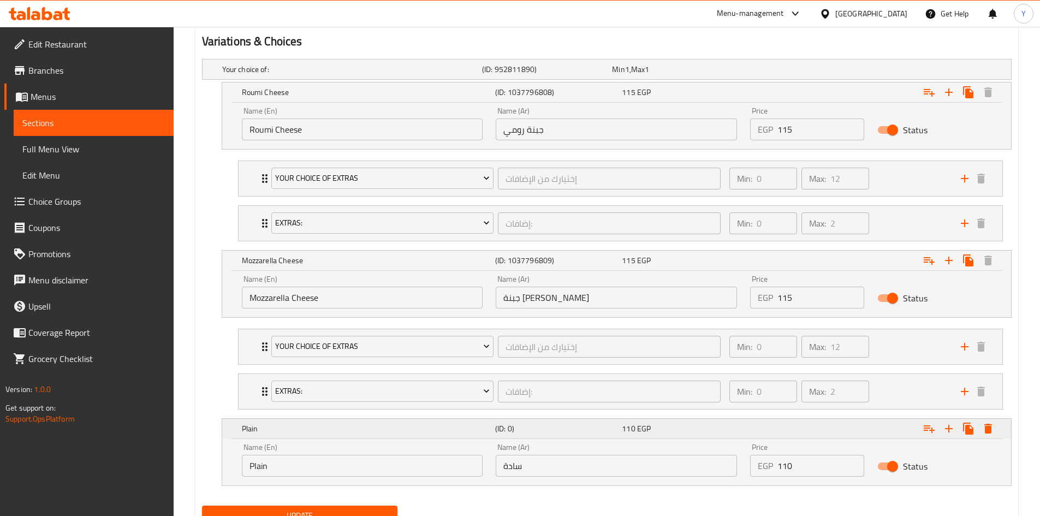
click at [928, 435] on button "Expand" at bounding box center [930, 429] width 20 height 20
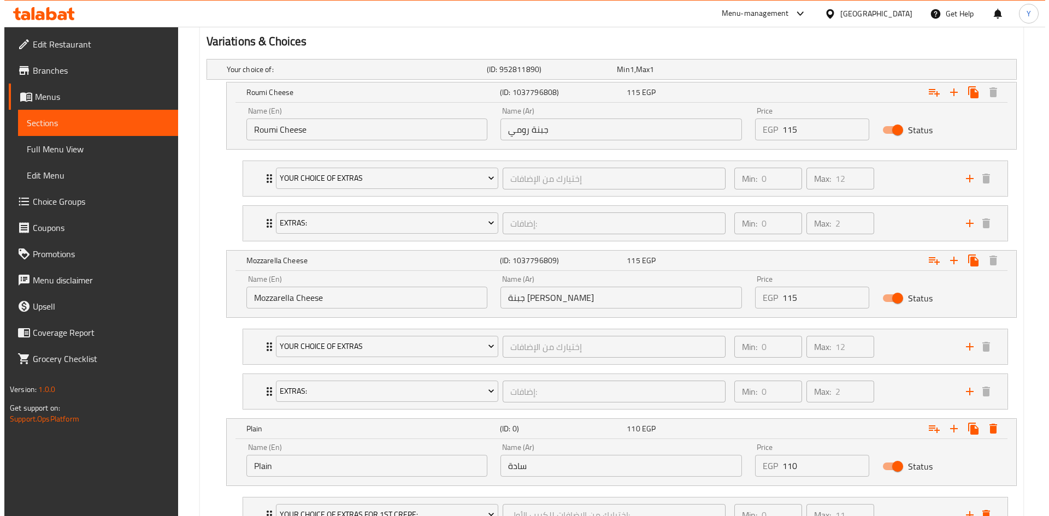
scroll to position [677, 0]
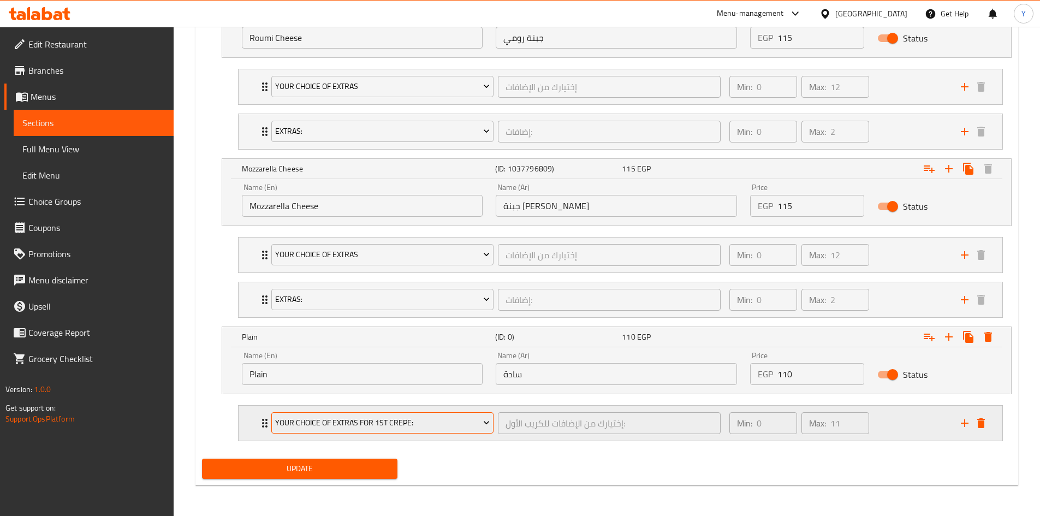
click at [439, 420] on span "Your Choice Of Extras For 1st Crepe:" at bounding box center [382, 423] width 215 height 14
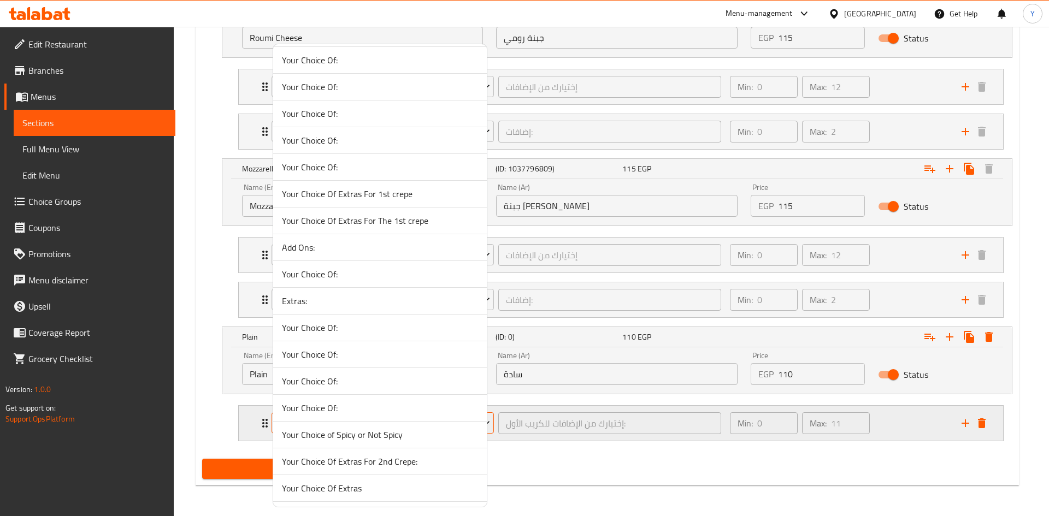
scroll to position [928, 0]
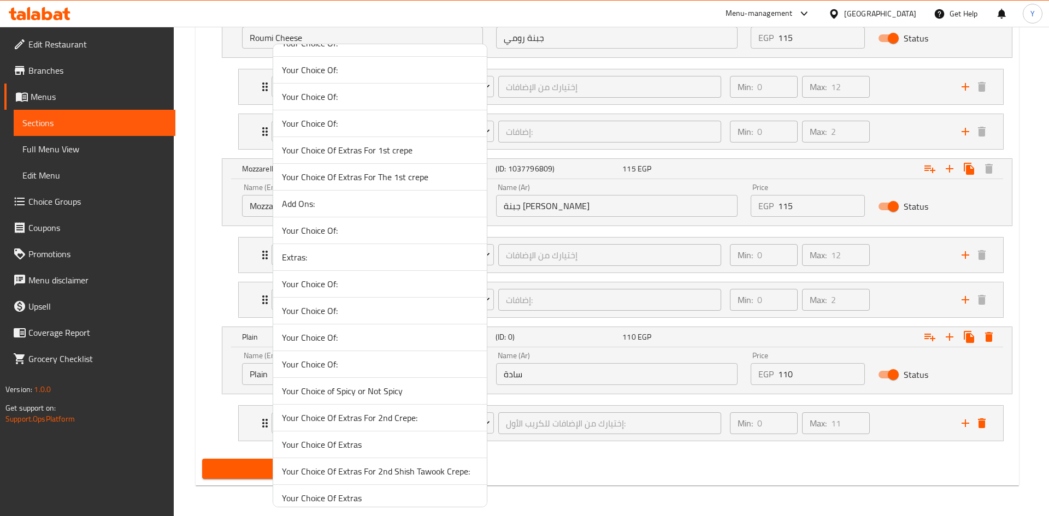
click at [397, 434] on li "Your Choice Of Extras" at bounding box center [380, 444] width 214 height 27
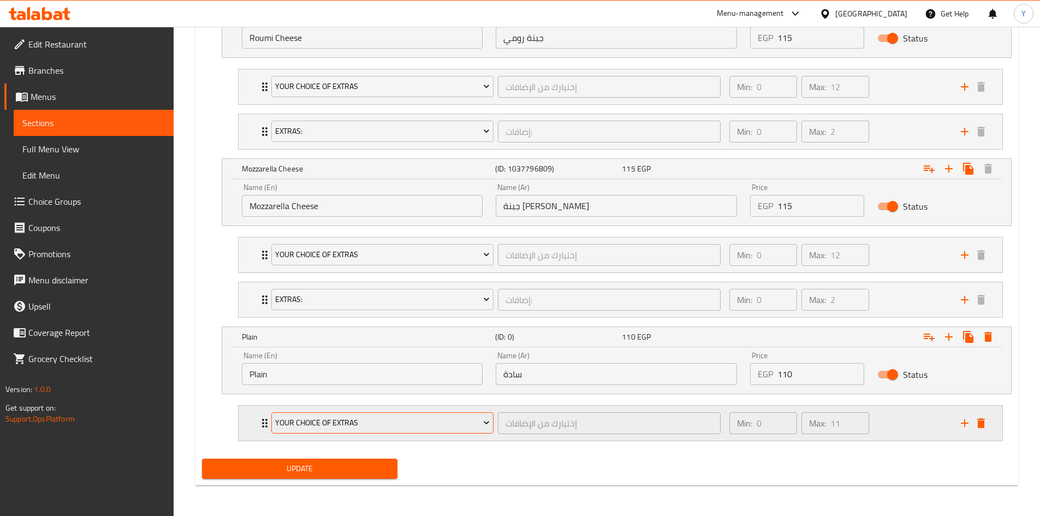
click at [376, 431] on button "Your Choice Of Extras" at bounding box center [382, 423] width 223 height 22
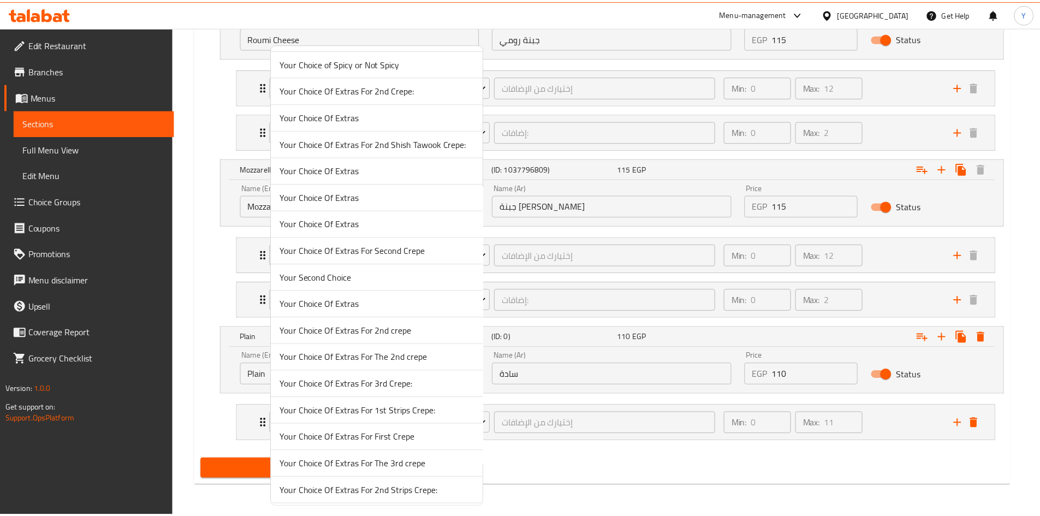
scroll to position [1285, 0]
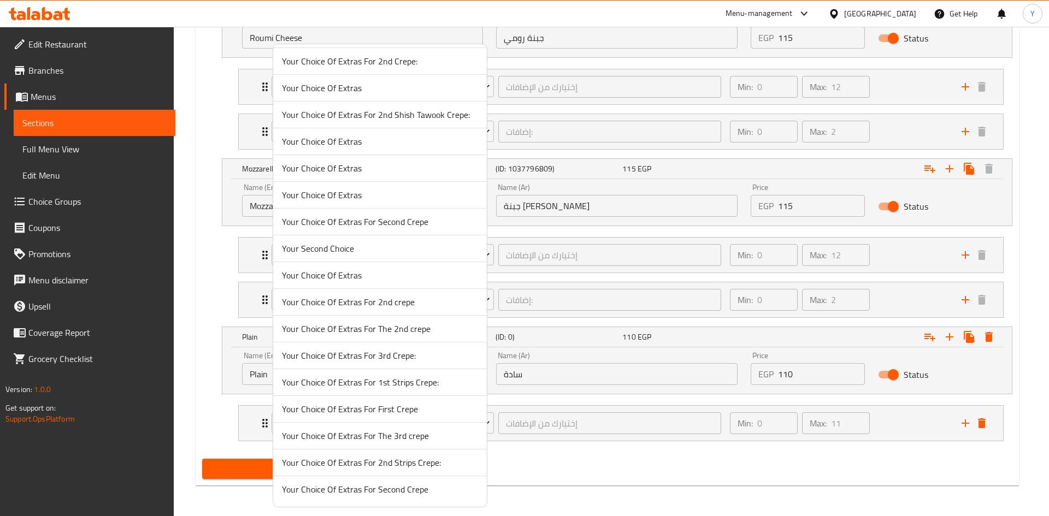
click at [366, 277] on span "Your Choice Of Extras" at bounding box center [380, 275] width 196 height 13
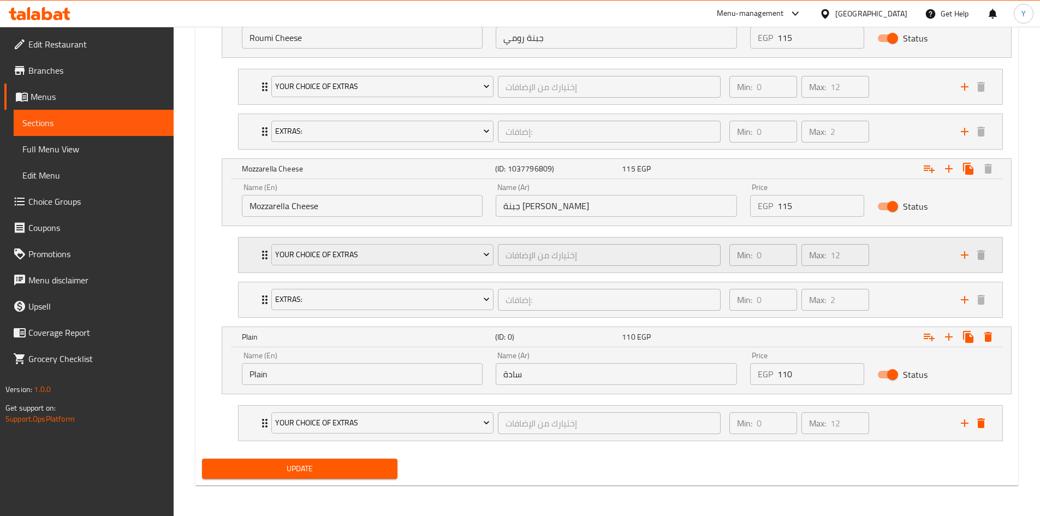
click at [880, 261] on div "Min: 0 ​ Max: 12 ​" at bounding box center [839, 255] width 232 height 35
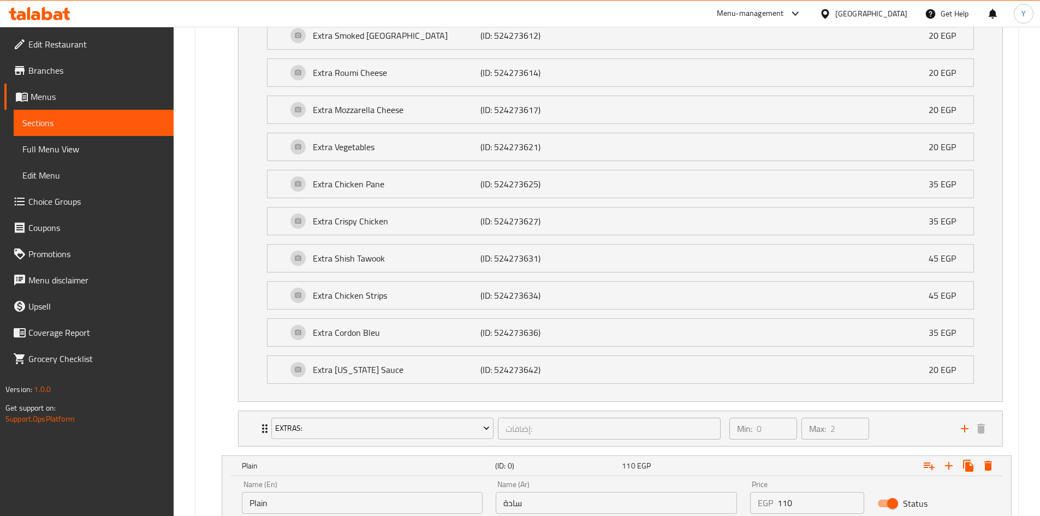
scroll to position [1145, 0]
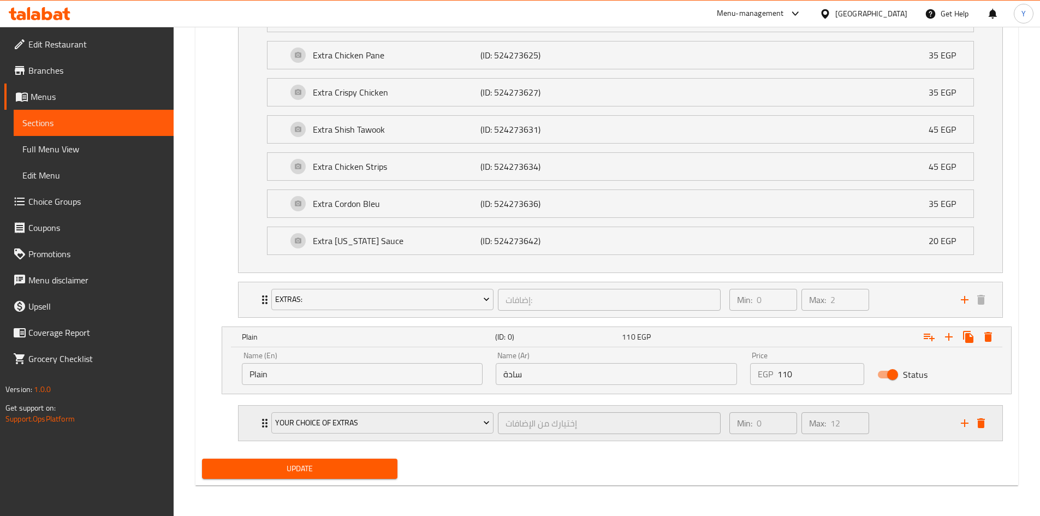
click at [875, 417] on div "Min: 0 ​ Max: 12 ​" at bounding box center [839, 423] width 232 height 35
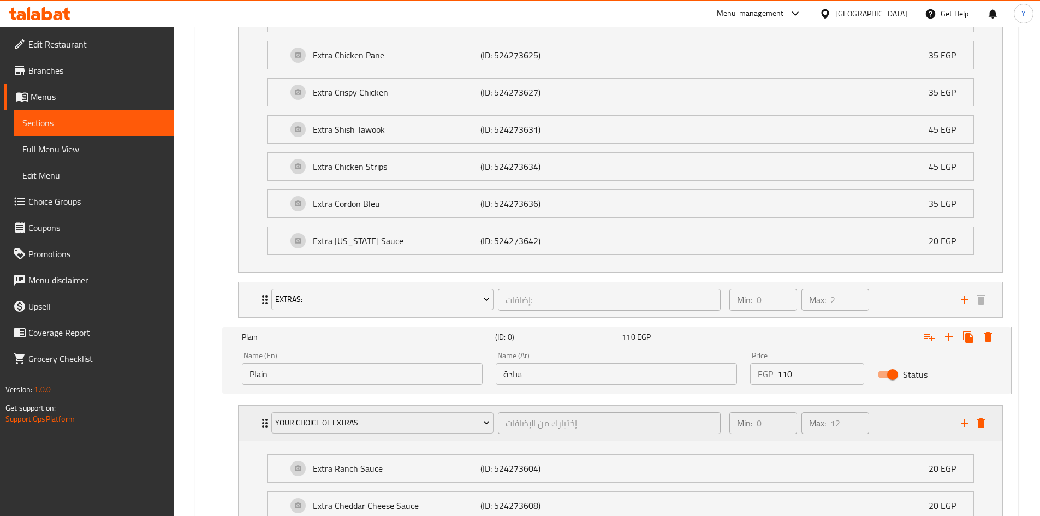
click at [904, 413] on div "Min: 0 ​ Max: 12 ​" at bounding box center [839, 423] width 232 height 35
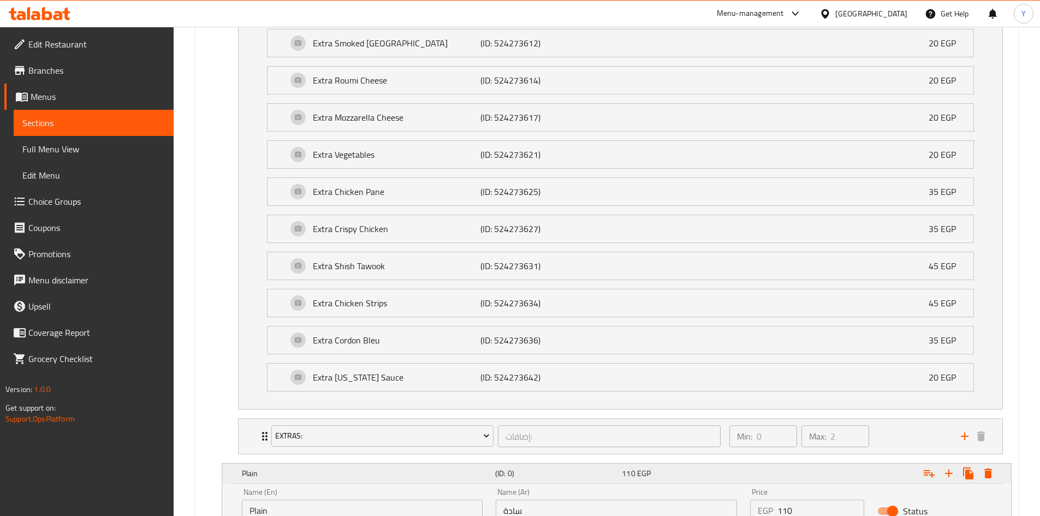
scroll to position [1090, 0]
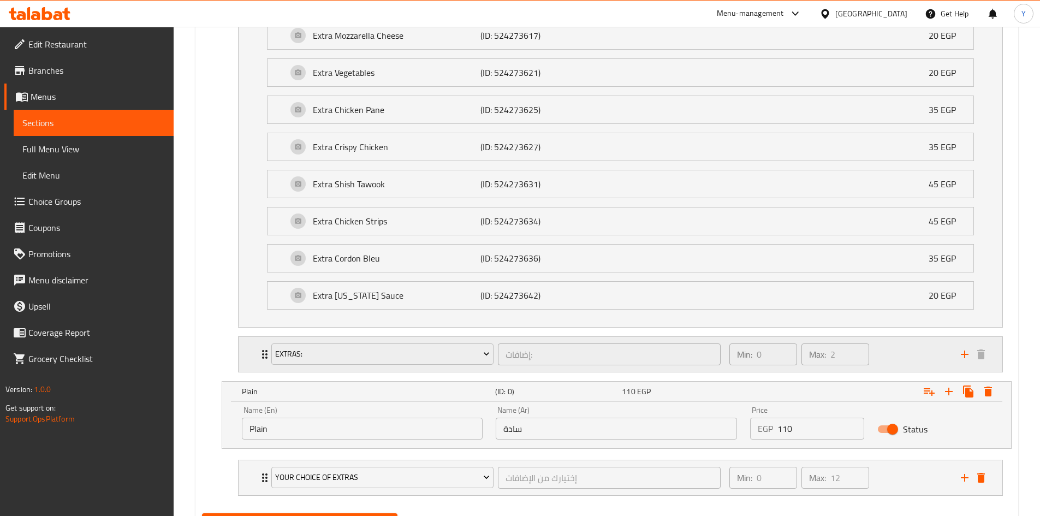
click at [882, 353] on div "Min: 0 ​ Max: 2 ​" at bounding box center [839, 354] width 232 height 35
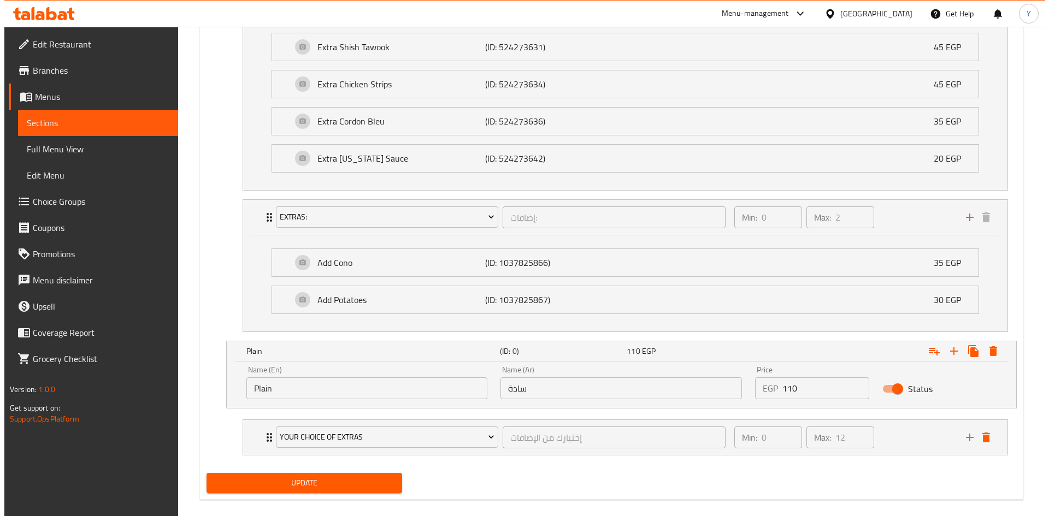
scroll to position [1241, 0]
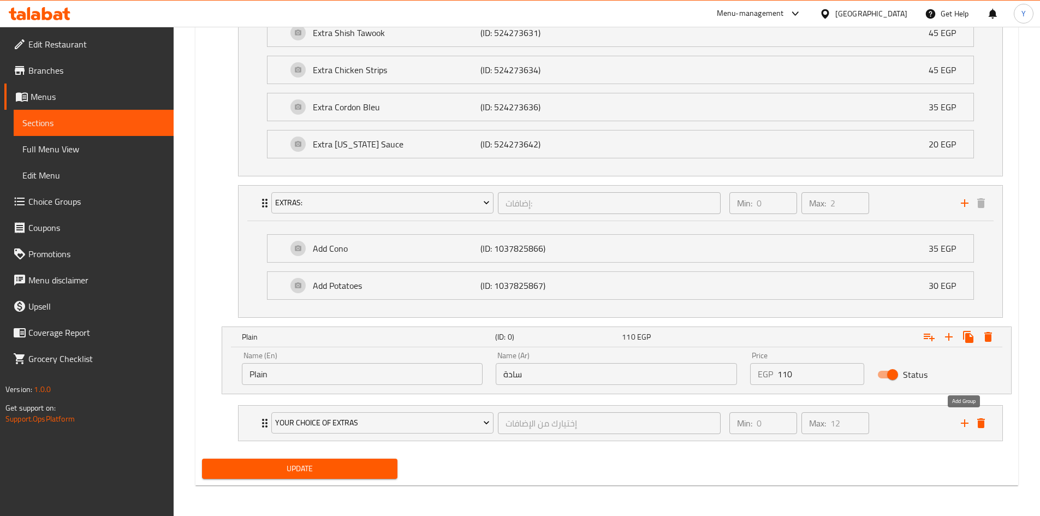
drag, startPoint x: 961, startPoint y: 425, endPoint x: 786, endPoint y: 510, distance: 194.4
click at [961, 425] on icon "add" at bounding box center [964, 423] width 13 height 13
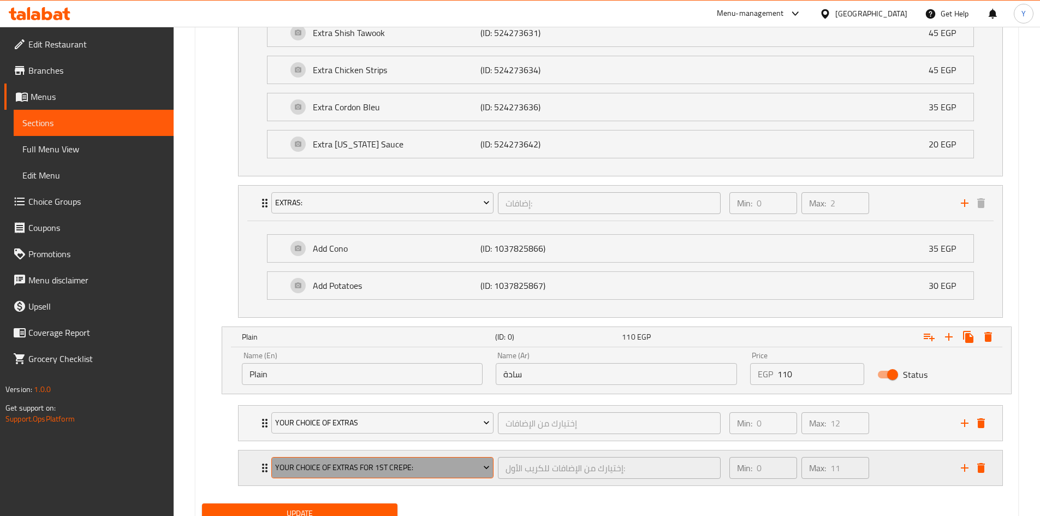
click at [430, 471] on span "Your Choice Of Extras For 1st Crepe:" at bounding box center [382, 468] width 215 height 14
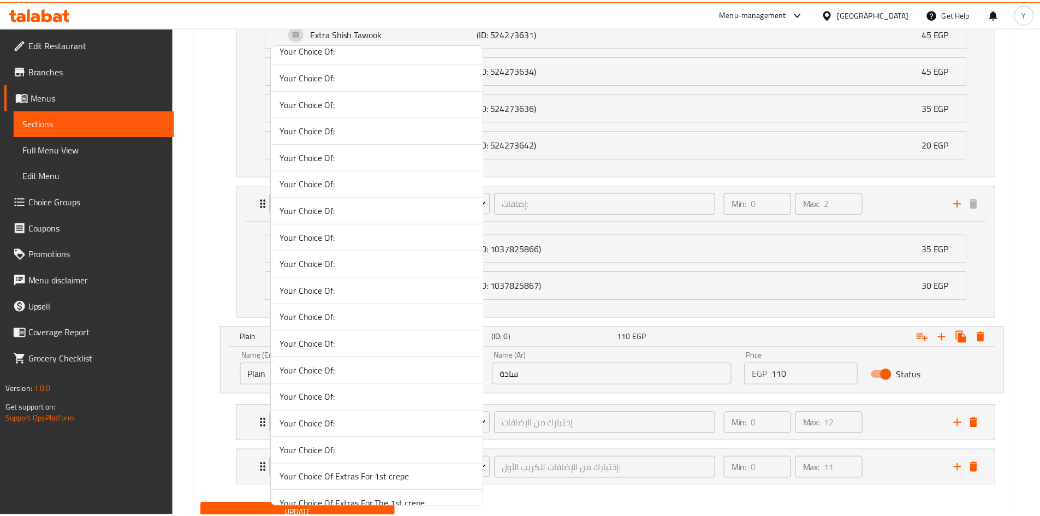
scroll to position [874, 0]
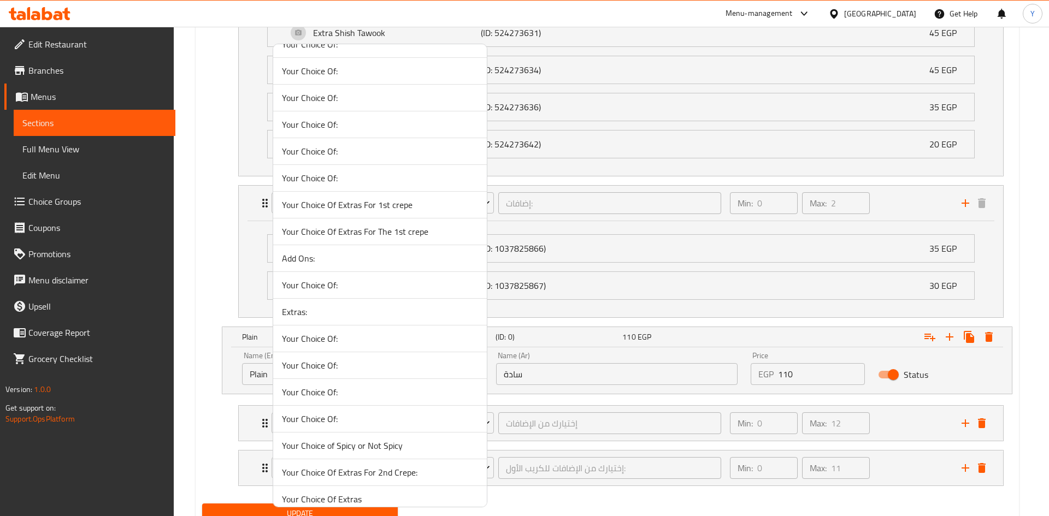
click at [304, 309] on span "Extras:" at bounding box center [380, 311] width 196 height 13
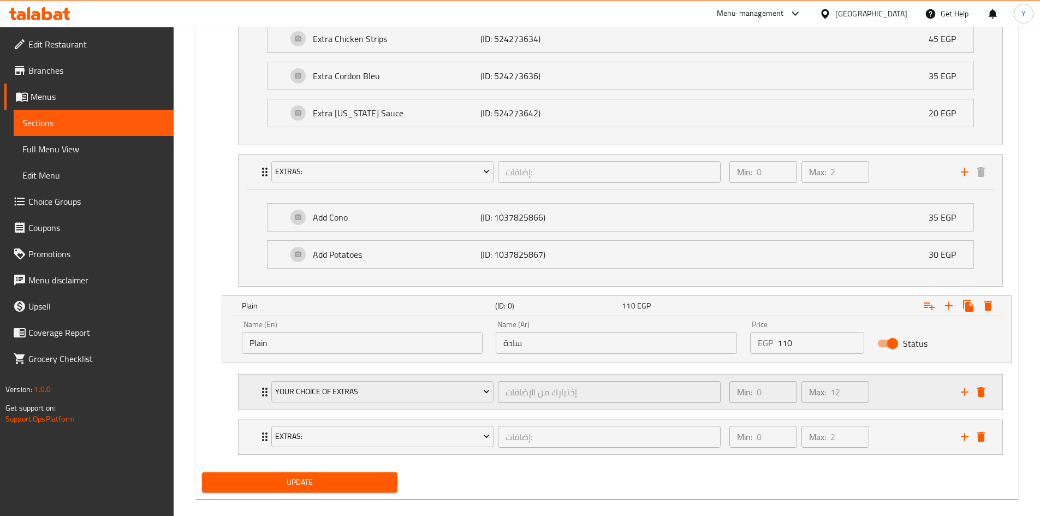
scroll to position [1286, 0]
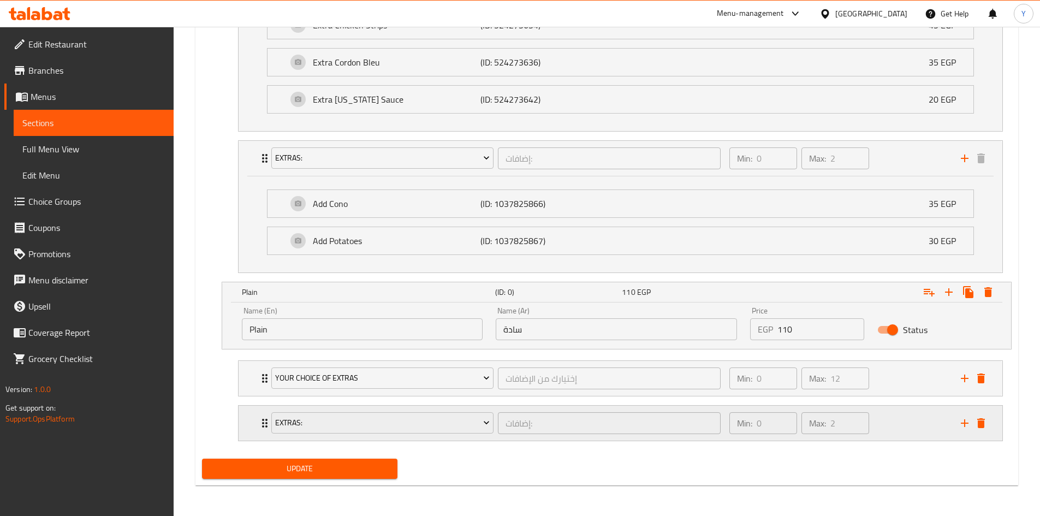
click at [901, 428] on div "Min: 0 ​ Max: 2 ​" at bounding box center [839, 423] width 232 height 35
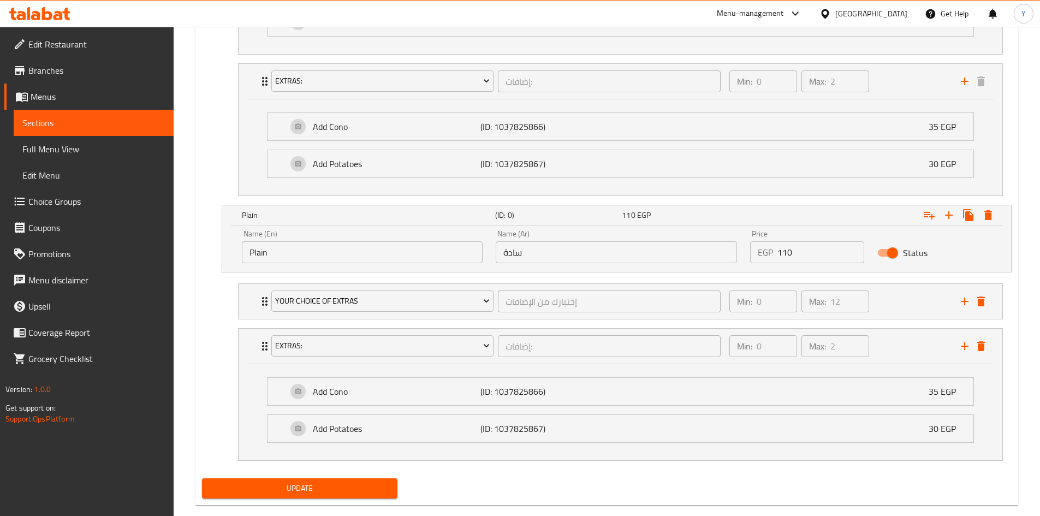
scroll to position [1383, 0]
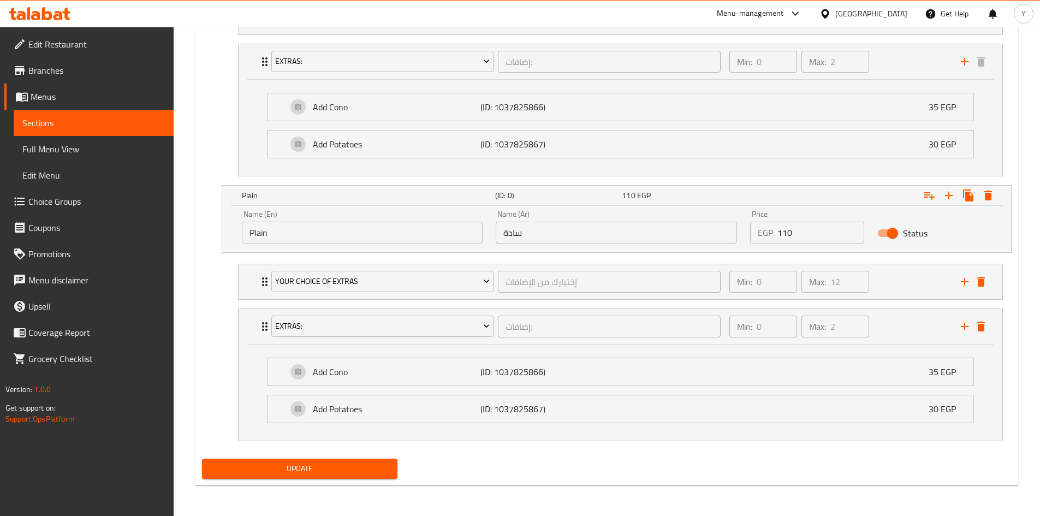
click at [266, 473] on span "Update" at bounding box center [300, 469] width 179 height 14
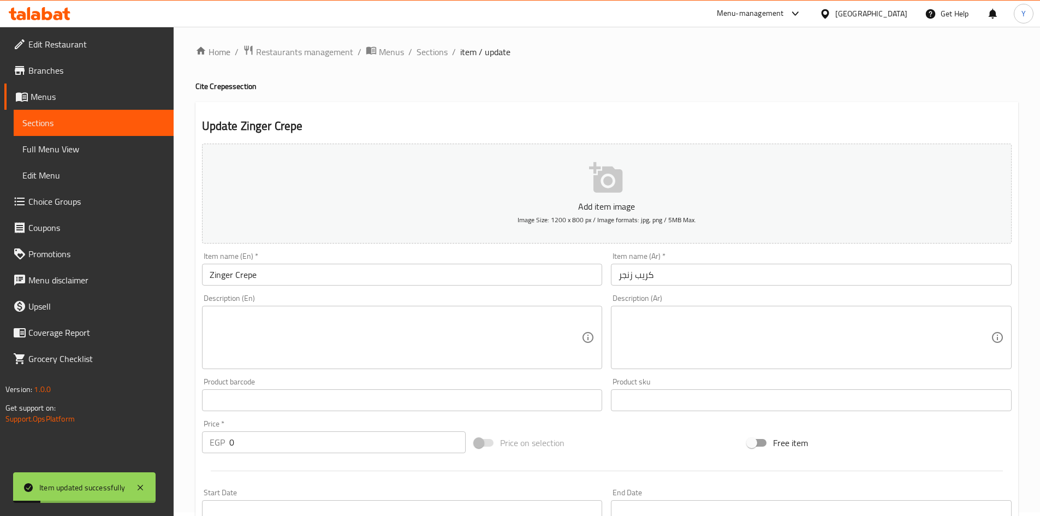
scroll to position [0, 0]
drag, startPoint x: 425, startPoint y: 55, endPoint x: 429, endPoint y: 70, distance: 15.8
click at [425, 55] on span "Sections" at bounding box center [432, 55] width 31 height 13
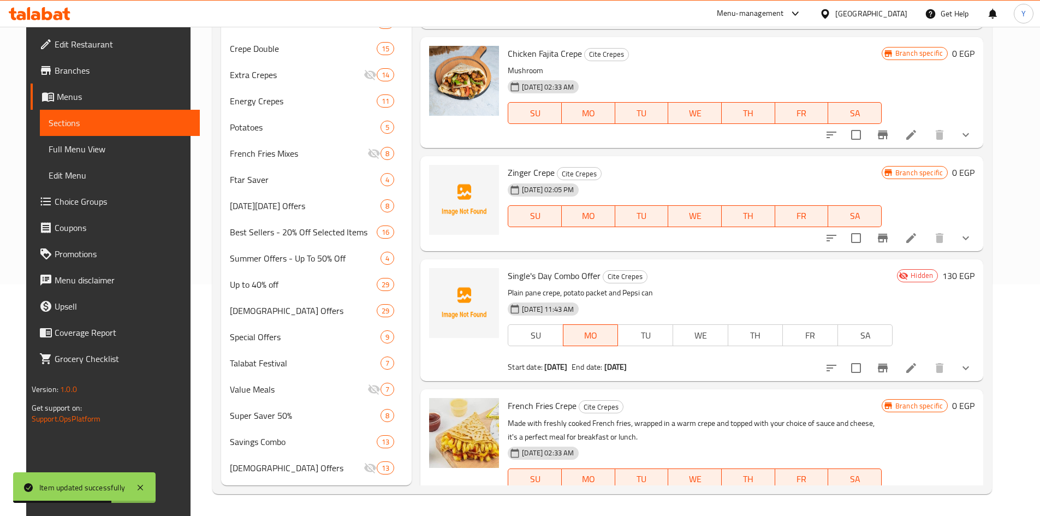
scroll to position [1529, 0]
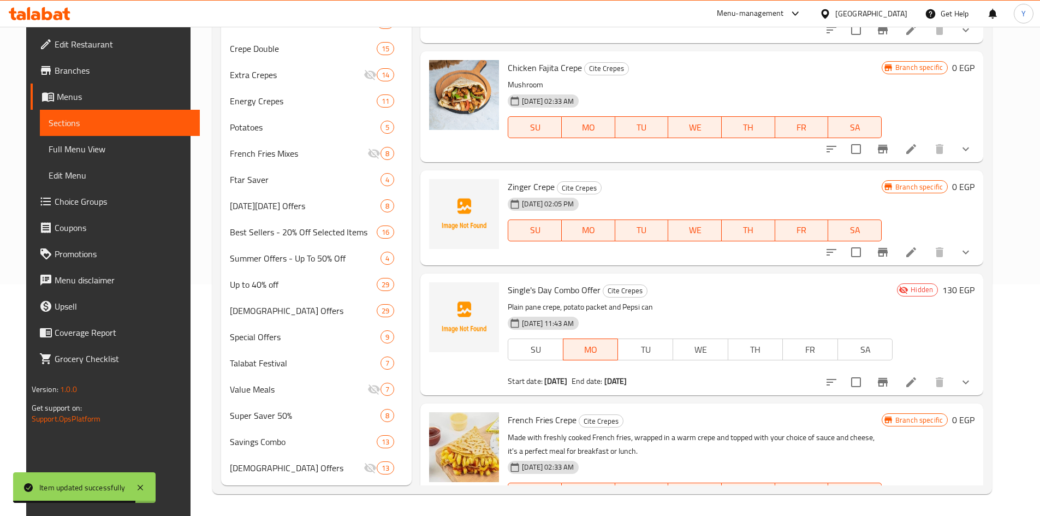
drag, startPoint x: 976, startPoint y: 254, endPoint x: 968, endPoint y: 260, distance: 10.2
click at [975, 255] on button "show more" at bounding box center [966, 252] width 26 height 26
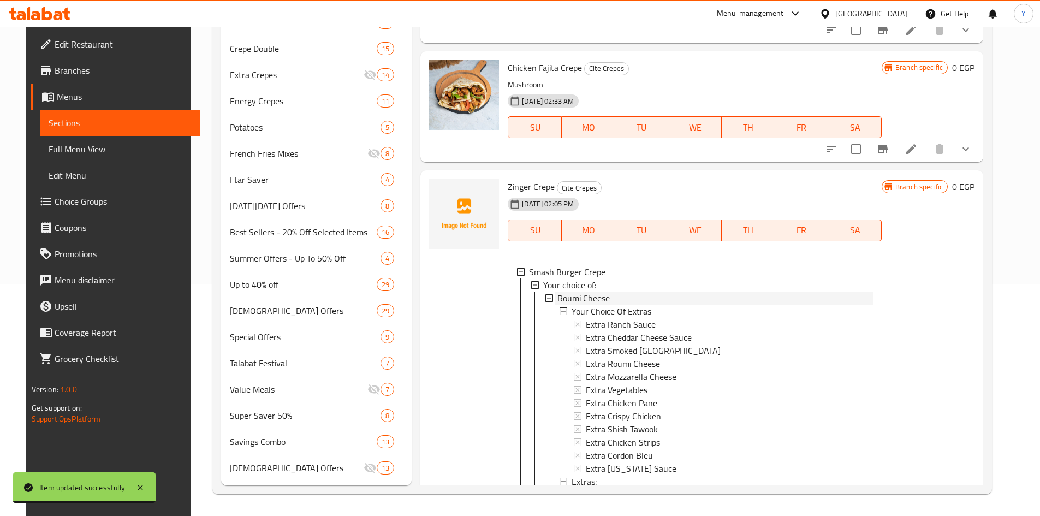
click at [672, 293] on div "Roumi Cheese" at bounding box center [716, 298] width 316 height 13
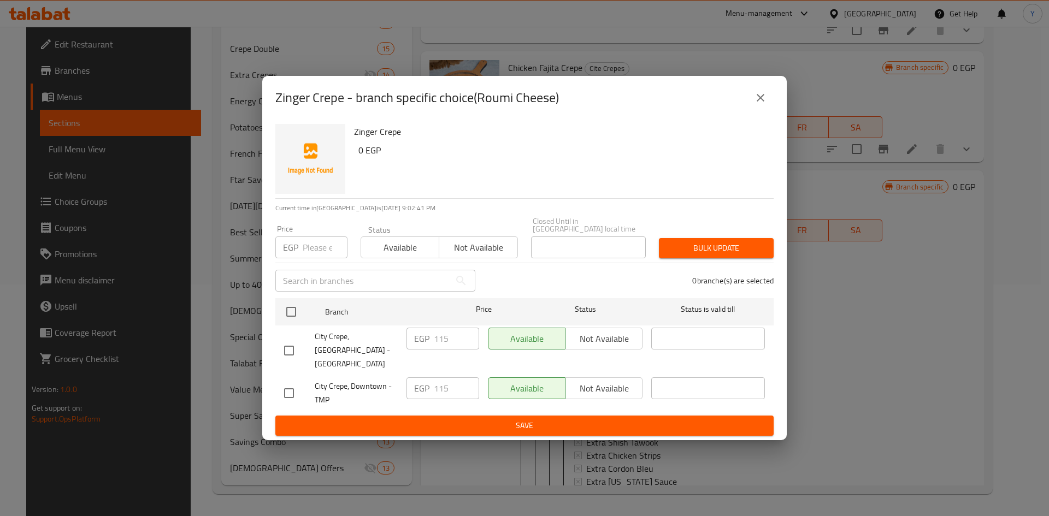
click at [760, 104] on icon "close" at bounding box center [760, 97] width 13 height 13
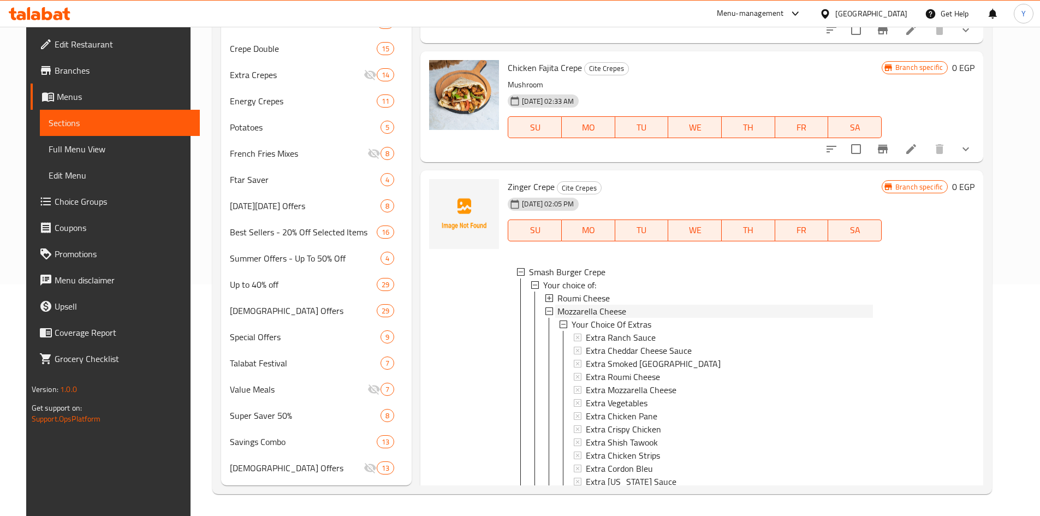
click at [634, 311] on div "Mozzarella Cheese" at bounding box center [716, 311] width 316 height 13
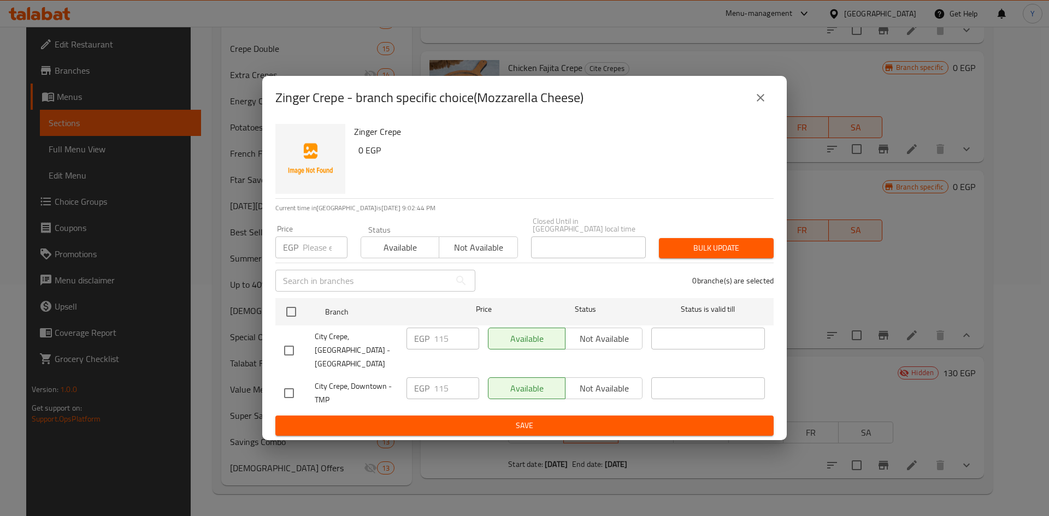
click at [763, 104] on icon "close" at bounding box center [760, 97] width 13 height 13
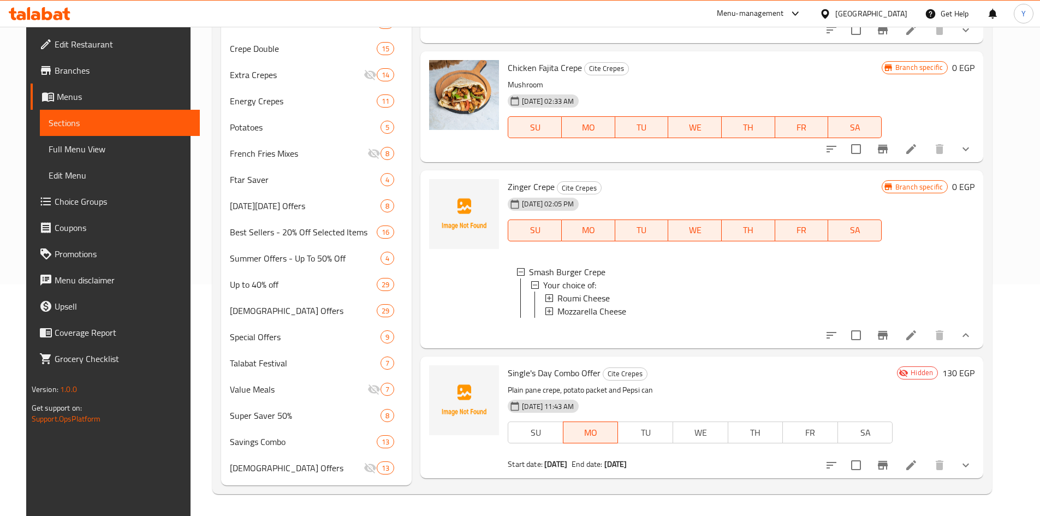
click at [973, 143] on icon "show more" at bounding box center [965, 149] width 13 height 13
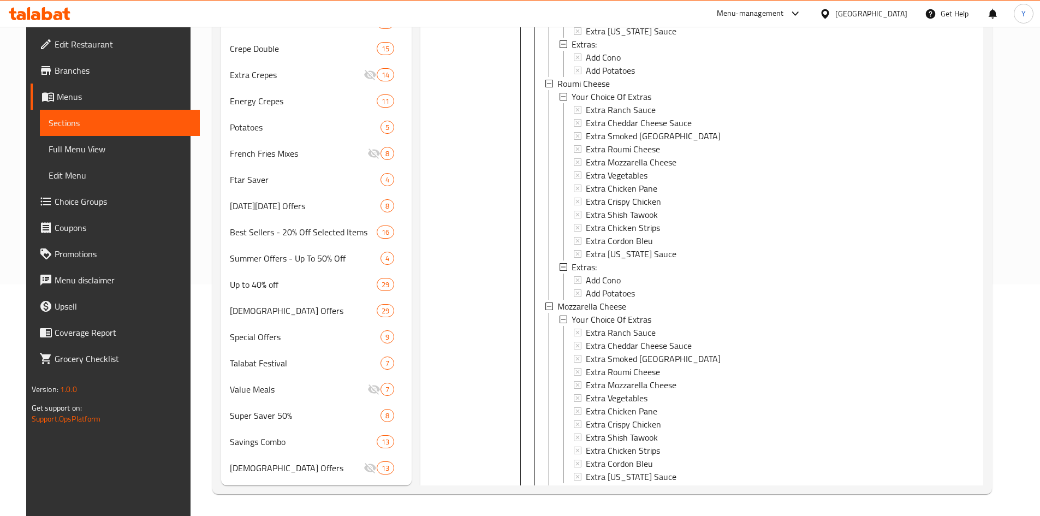
scroll to position [2294, 0]
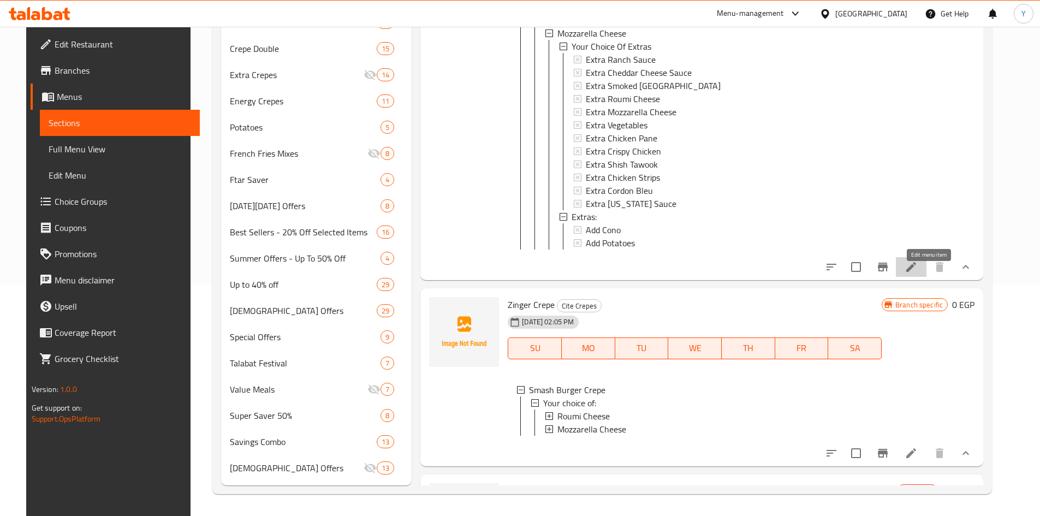
click at [918, 272] on icon at bounding box center [911, 266] width 13 height 13
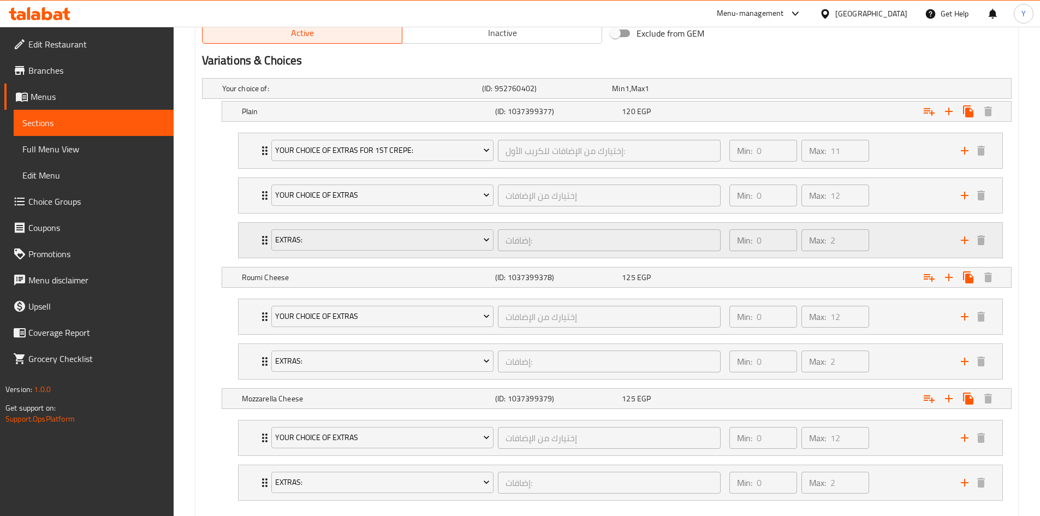
scroll to position [601, 0]
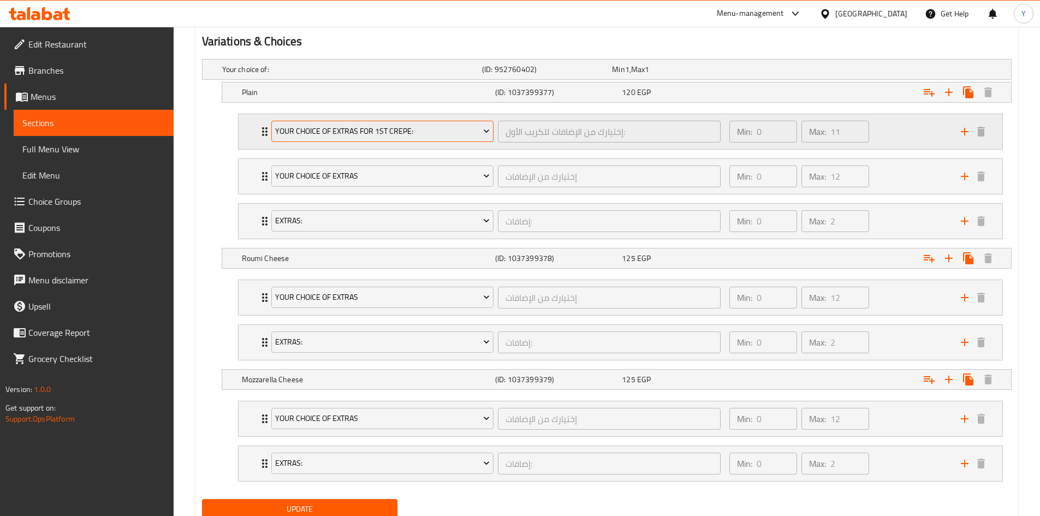
click at [380, 141] on button "Your Choice Of Extras For 1st Crepe:" at bounding box center [382, 132] width 223 height 22
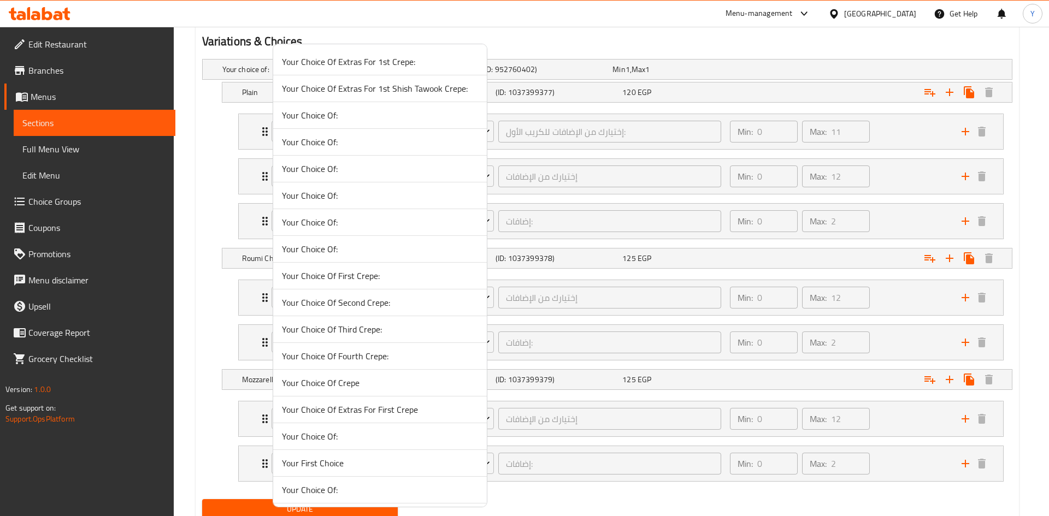
click at [334, 250] on span "Your Choice Of:" at bounding box center [380, 248] width 196 height 13
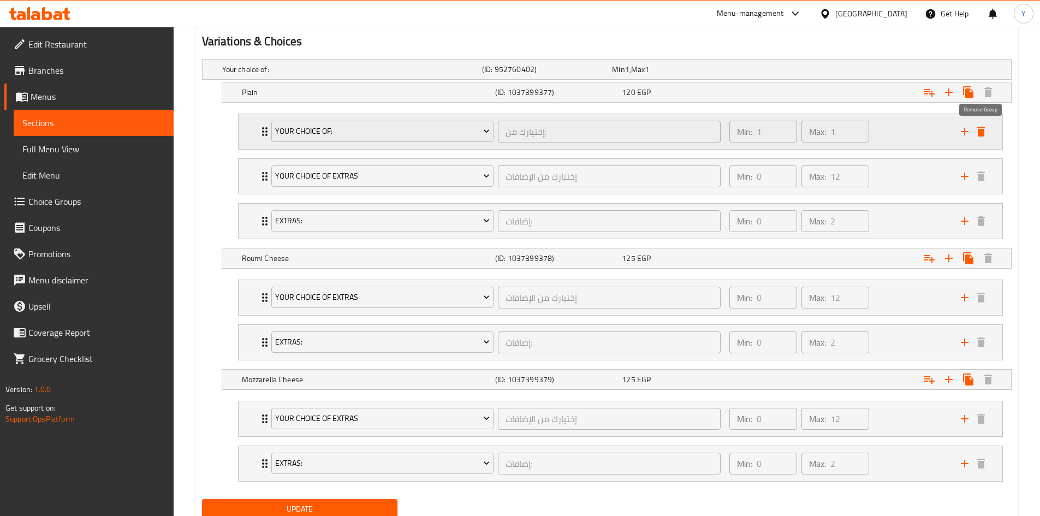
click at [981, 135] on icon "delete" at bounding box center [982, 132] width 8 height 10
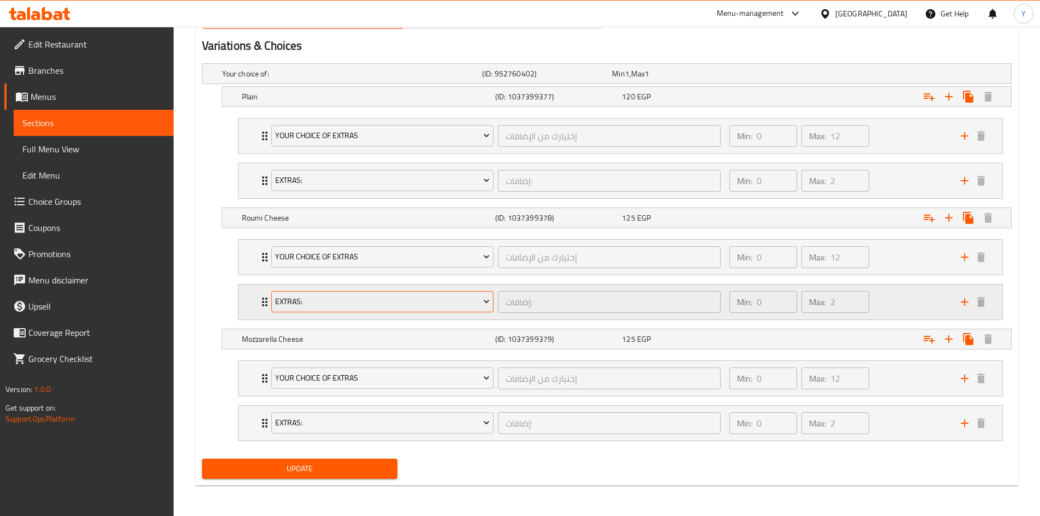
scroll to position [596, 0]
click at [335, 477] on button "Update" at bounding box center [300, 469] width 196 height 20
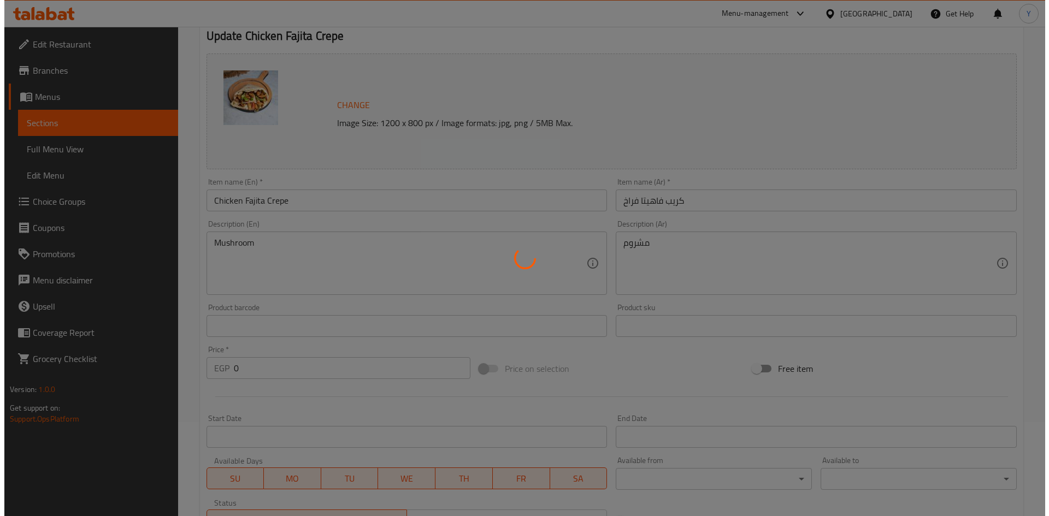
scroll to position [0, 0]
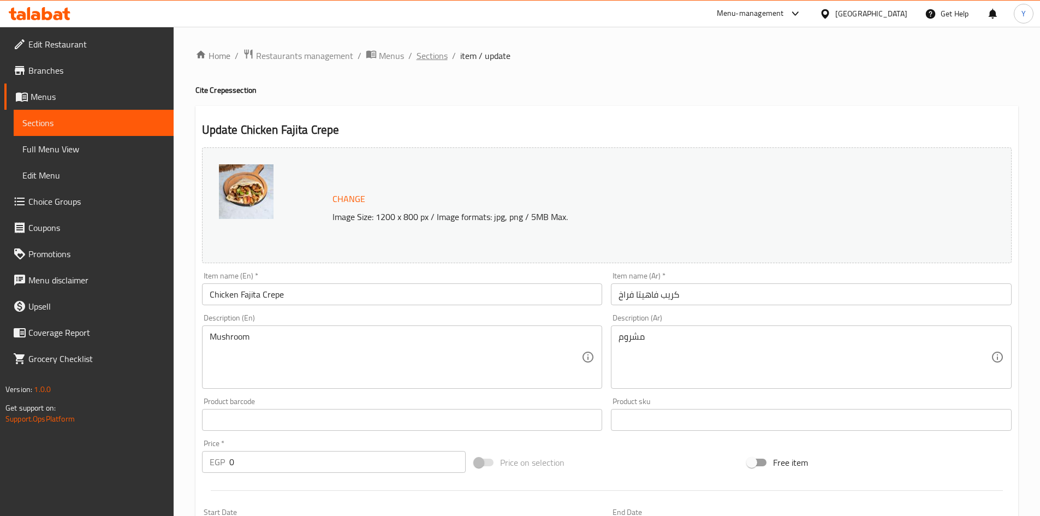
click at [436, 62] on span "Sections" at bounding box center [432, 55] width 31 height 13
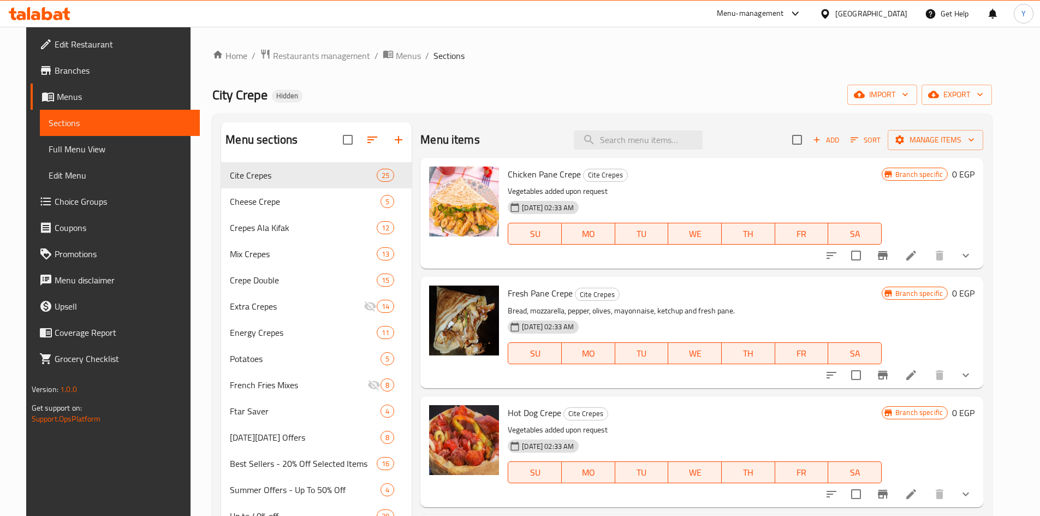
click at [921, 260] on li at bounding box center [911, 256] width 31 height 20
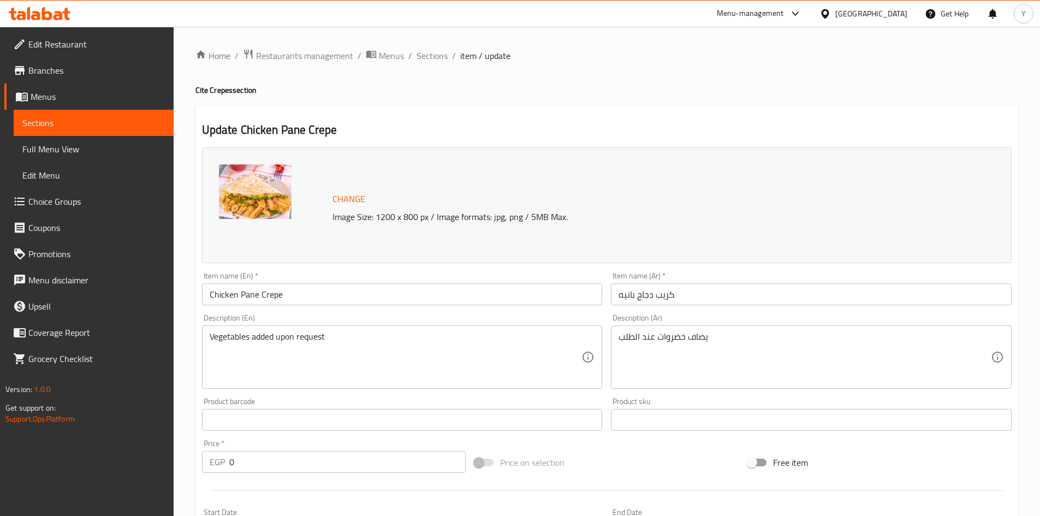
drag, startPoint x: 438, startPoint y: 43, endPoint x: 435, endPoint y: 51, distance: 8.6
click at [435, 51] on span "Sections" at bounding box center [432, 55] width 31 height 13
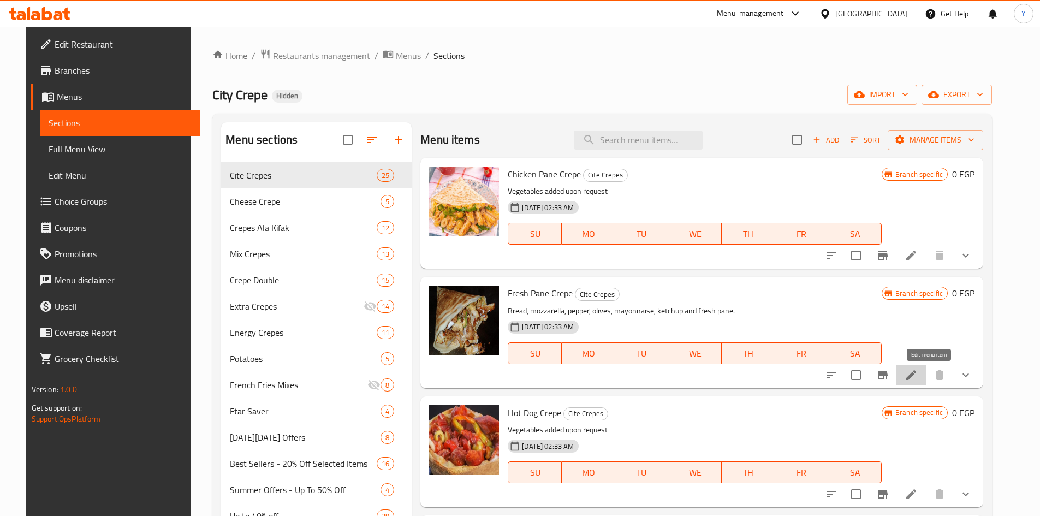
click at [916, 371] on icon at bounding box center [912, 375] width 10 height 10
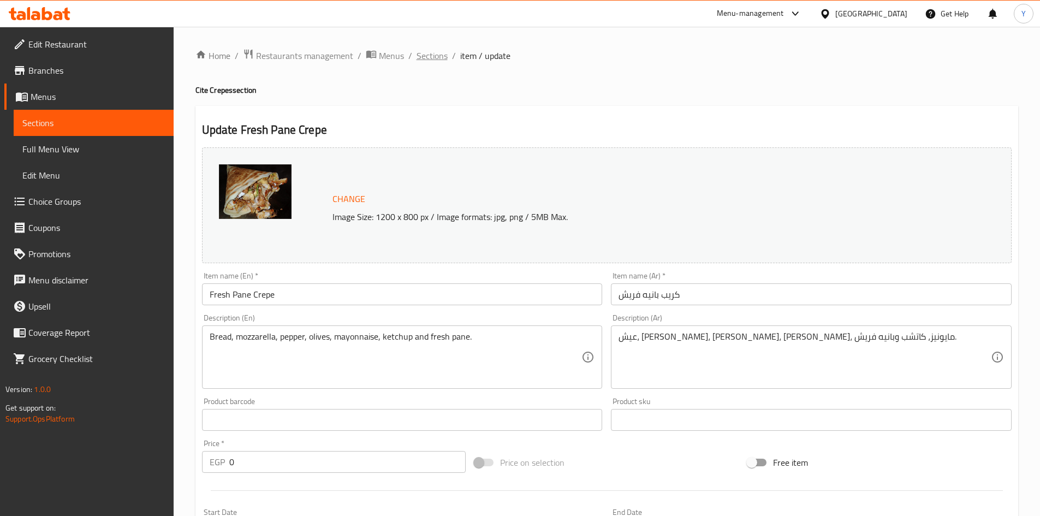
click at [440, 61] on span "Sections" at bounding box center [432, 55] width 31 height 13
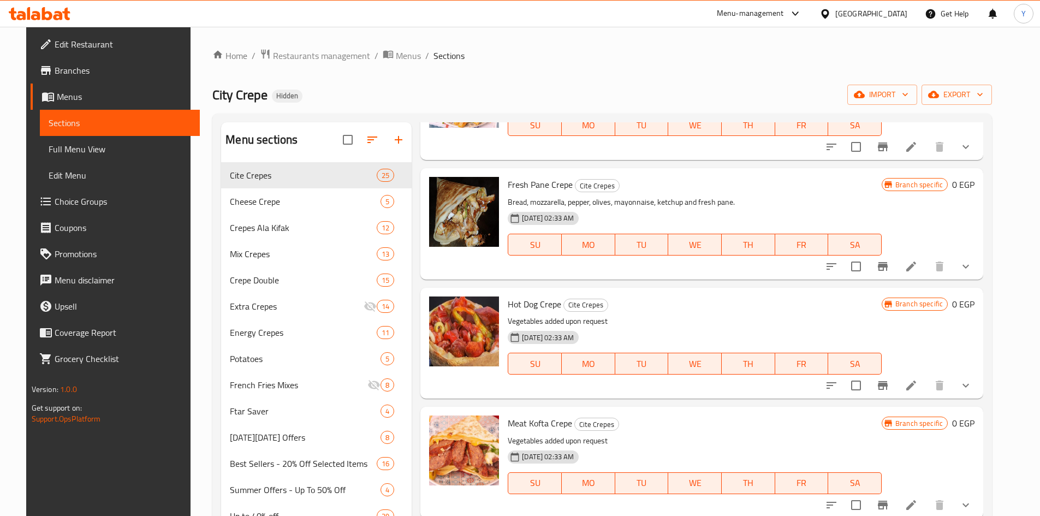
scroll to position [109, 0]
click at [918, 383] on icon at bounding box center [911, 384] width 13 height 13
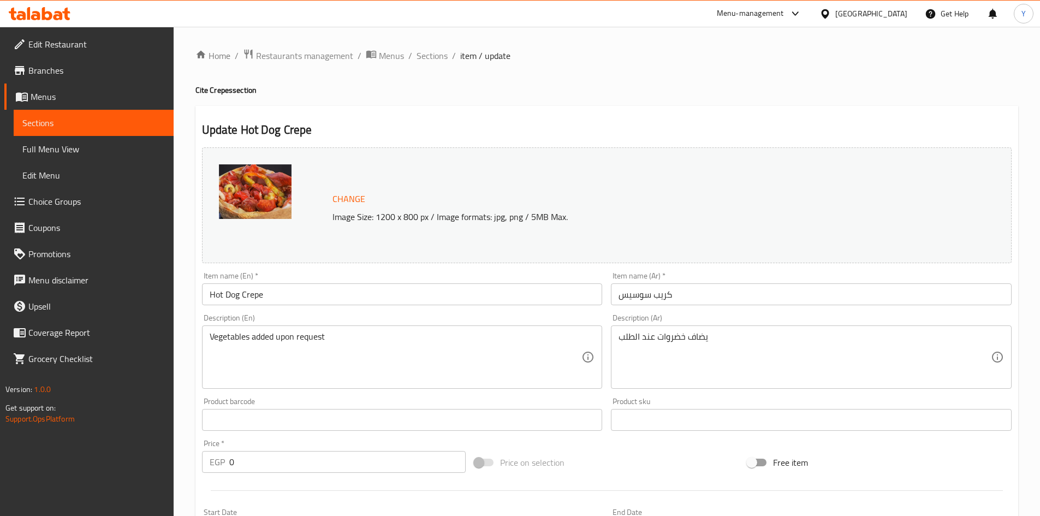
click at [430, 60] on span "Sections" at bounding box center [432, 55] width 31 height 13
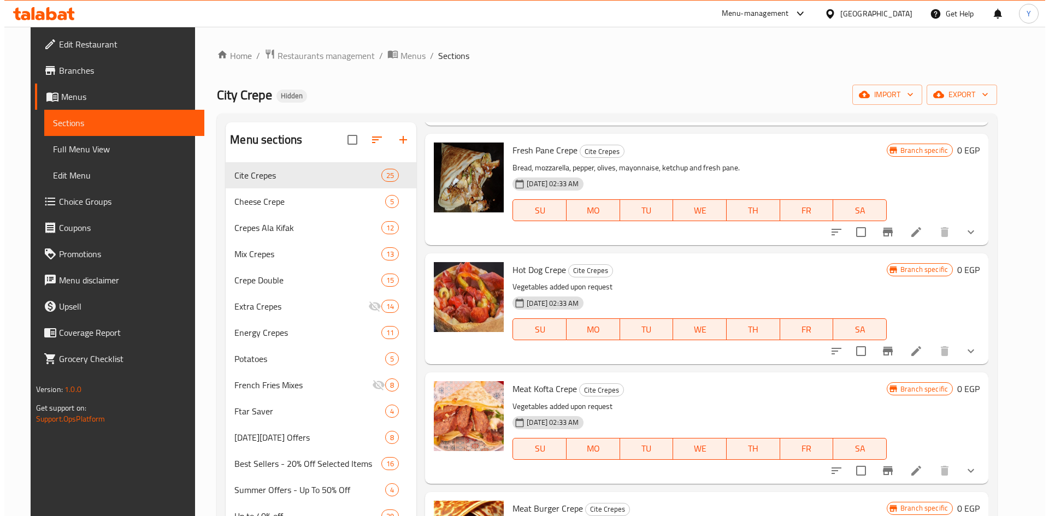
scroll to position [218, 0]
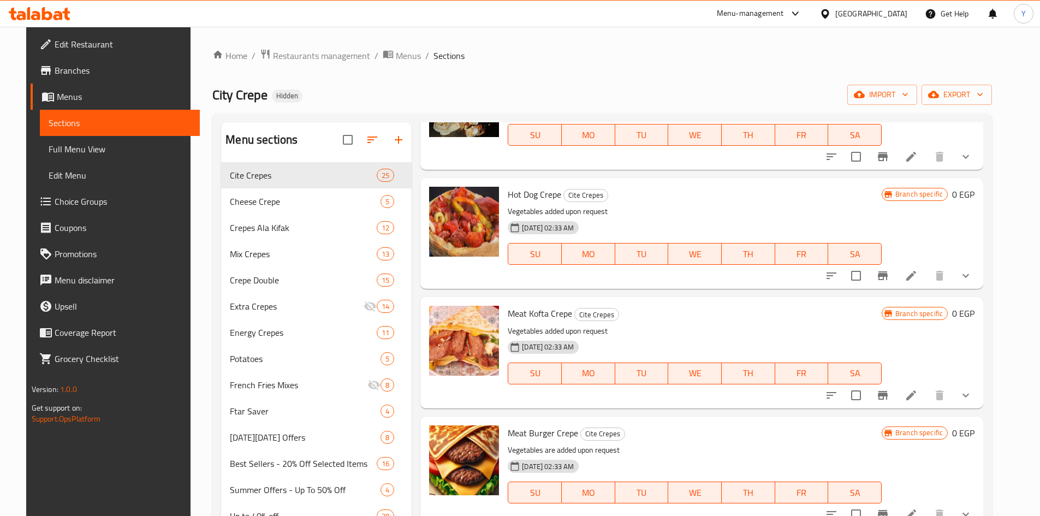
click at [927, 392] on li at bounding box center [911, 396] width 31 height 20
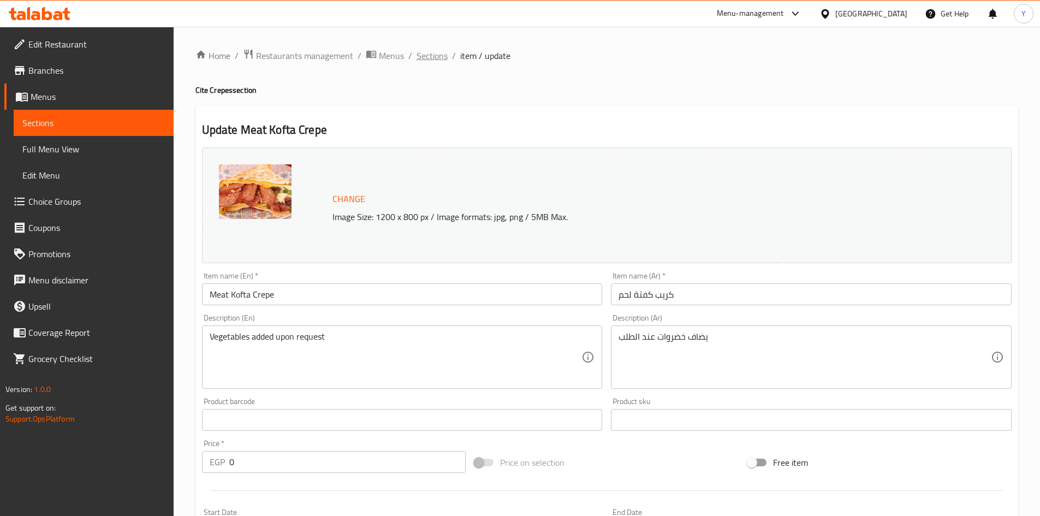
click at [425, 57] on span "Sections" at bounding box center [432, 55] width 31 height 13
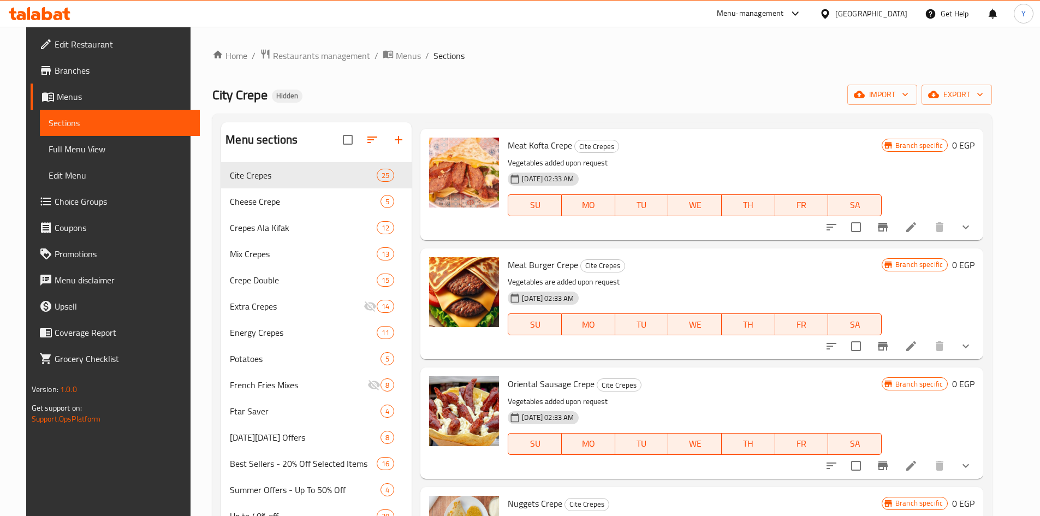
scroll to position [273, 0]
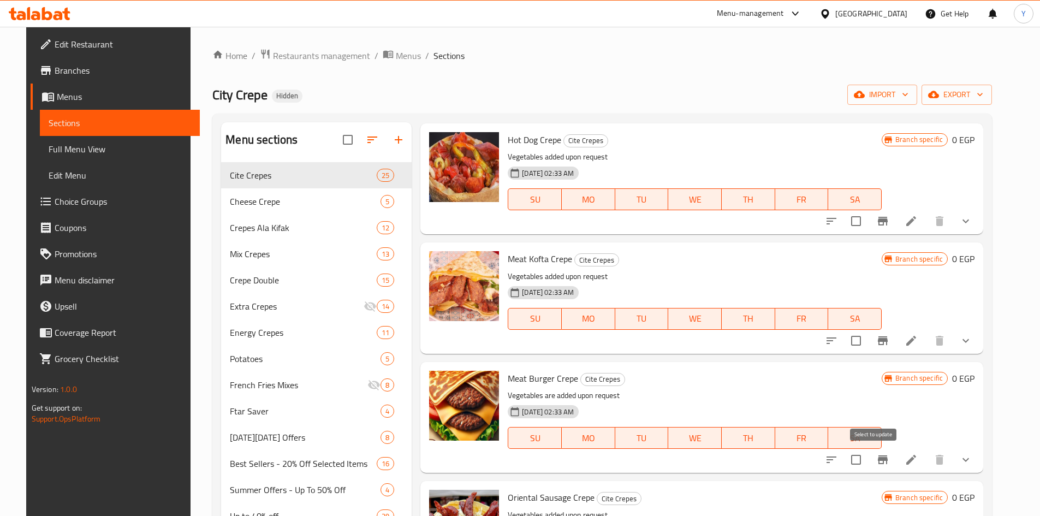
click at [868, 463] on input "checkbox" at bounding box center [856, 459] width 23 height 23
checkbox input "true"
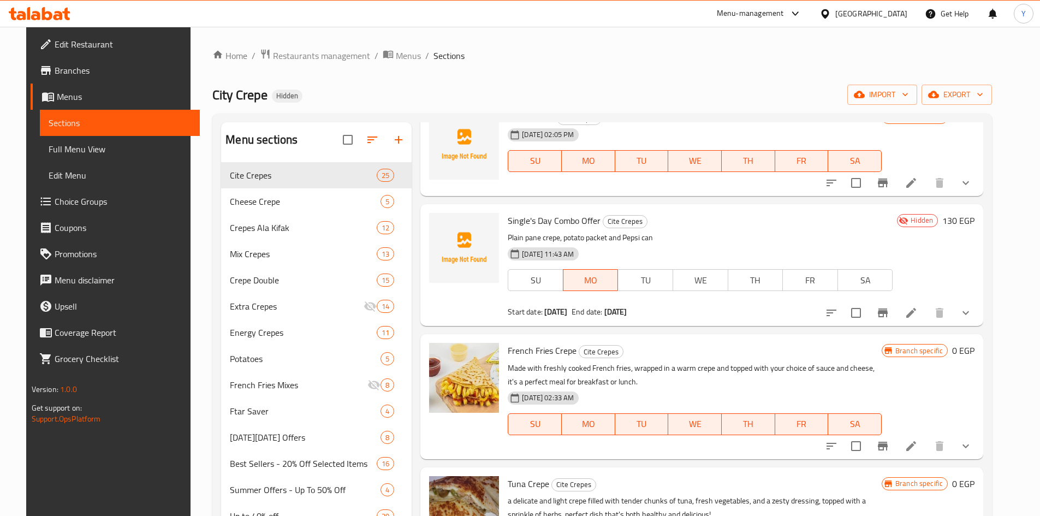
scroll to position [1857, 0]
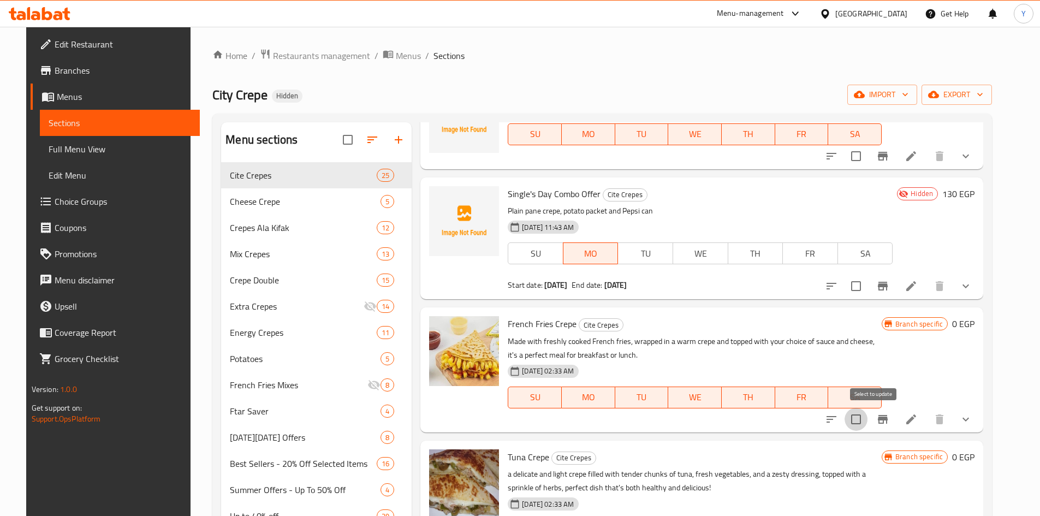
click at [867, 412] on input "checkbox" at bounding box center [856, 419] width 23 height 23
checkbox input "true"
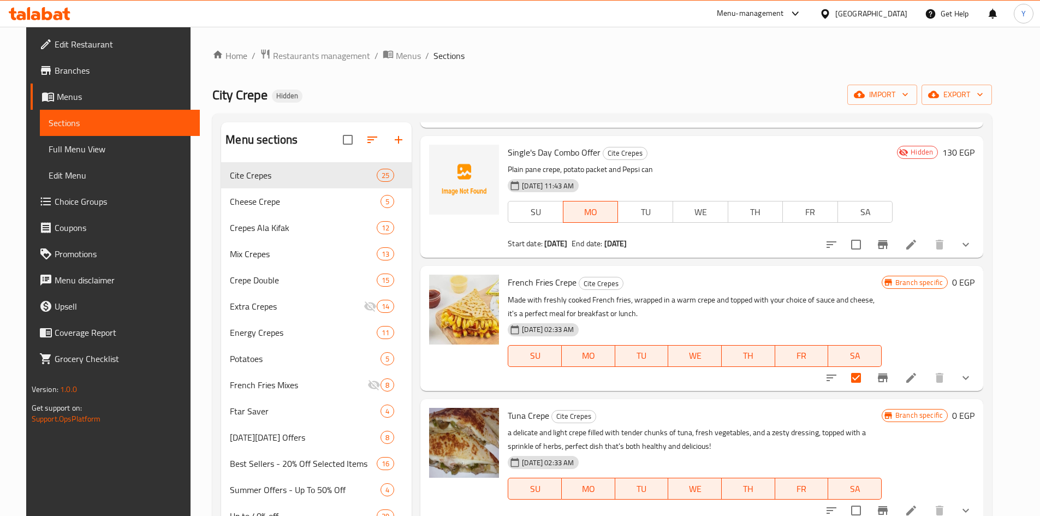
scroll to position [1966, 0]
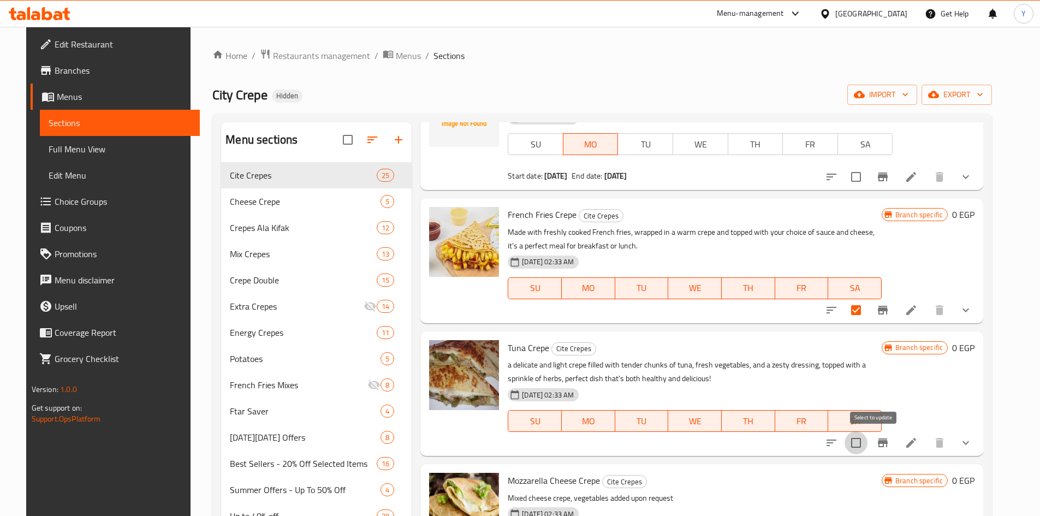
click at [868, 434] on input "checkbox" at bounding box center [856, 442] width 23 height 23
checkbox input "true"
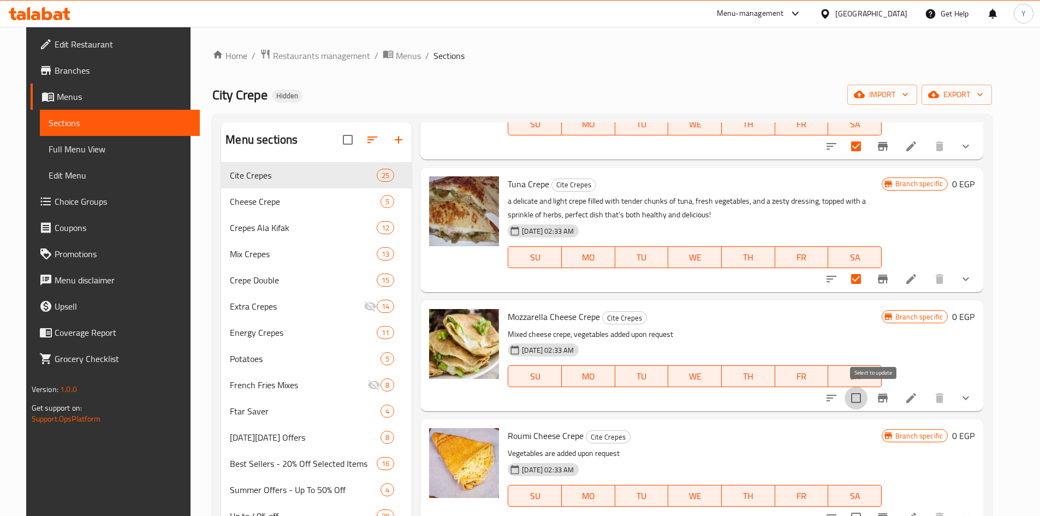
click at [868, 405] on input "checkbox" at bounding box center [856, 398] width 23 height 23
checkbox input "true"
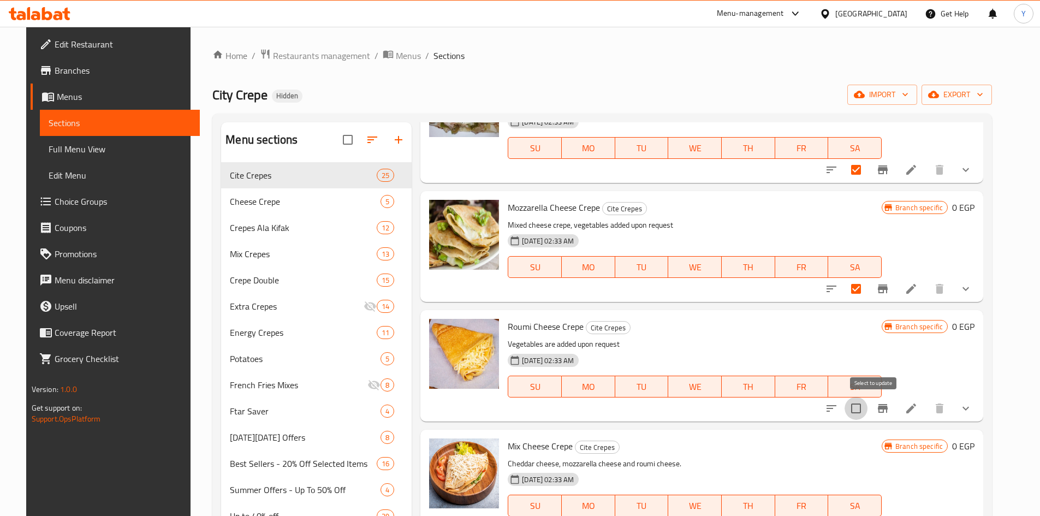
click at [868, 413] on input "checkbox" at bounding box center [856, 408] width 23 height 23
checkbox input "true"
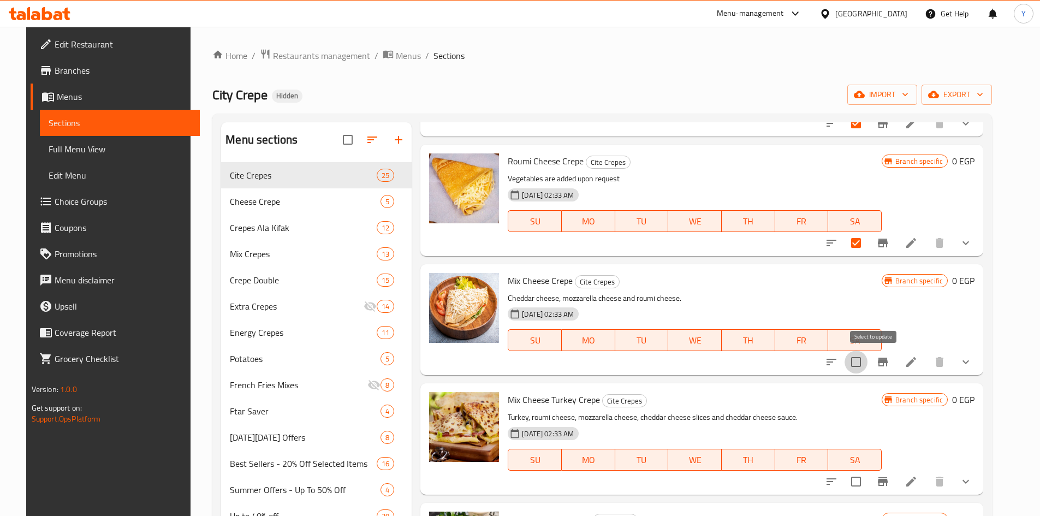
click at [868, 362] on input "checkbox" at bounding box center [856, 362] width 23 height 23
checkbox input "true"
click at [868, 481] on input "checkbox" at bounding box center [856, 481] width 23 height 23
checkbox input "true"
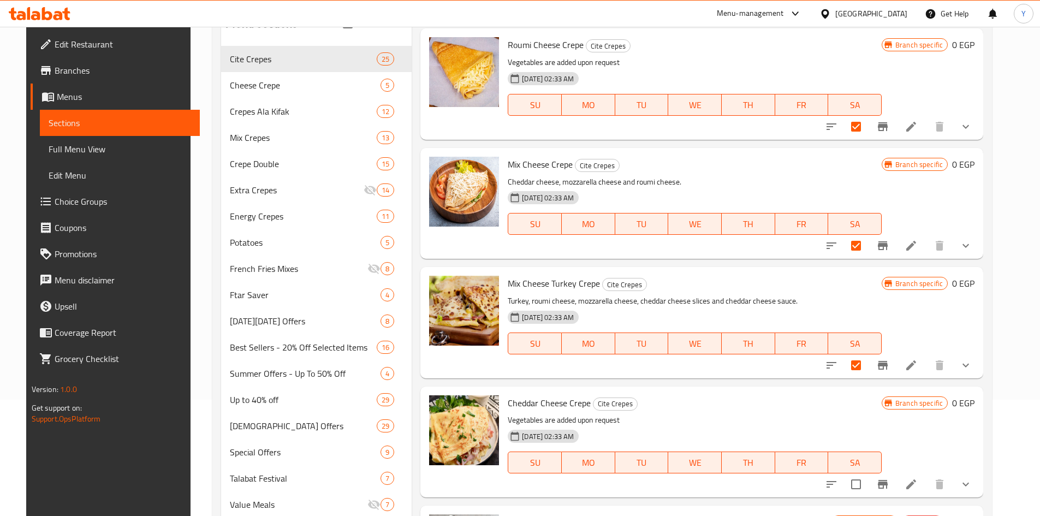
scroll to position [164, 0]
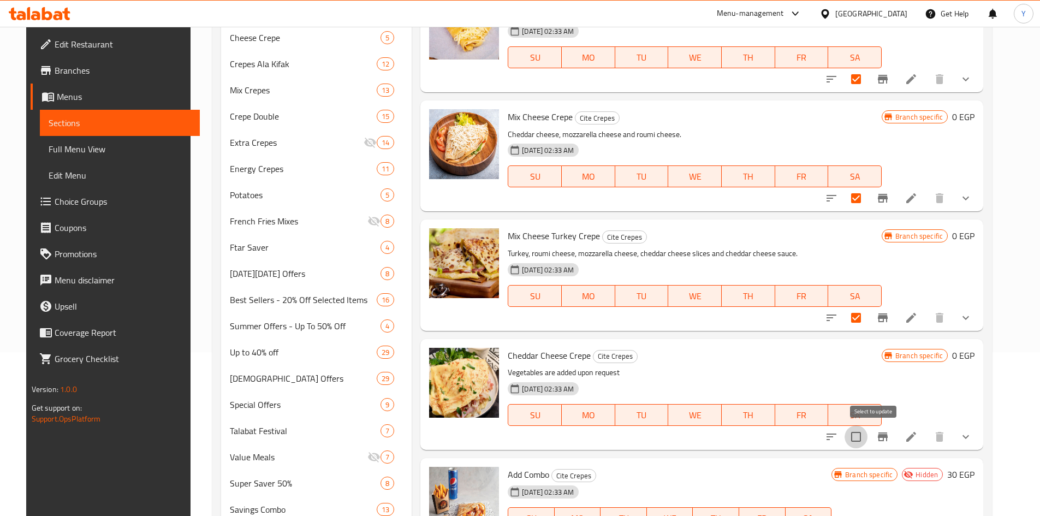
click at [868, 429] on input "checkbox" at bounding box center [856, 436] width 23 height 23
checkbox input "true"
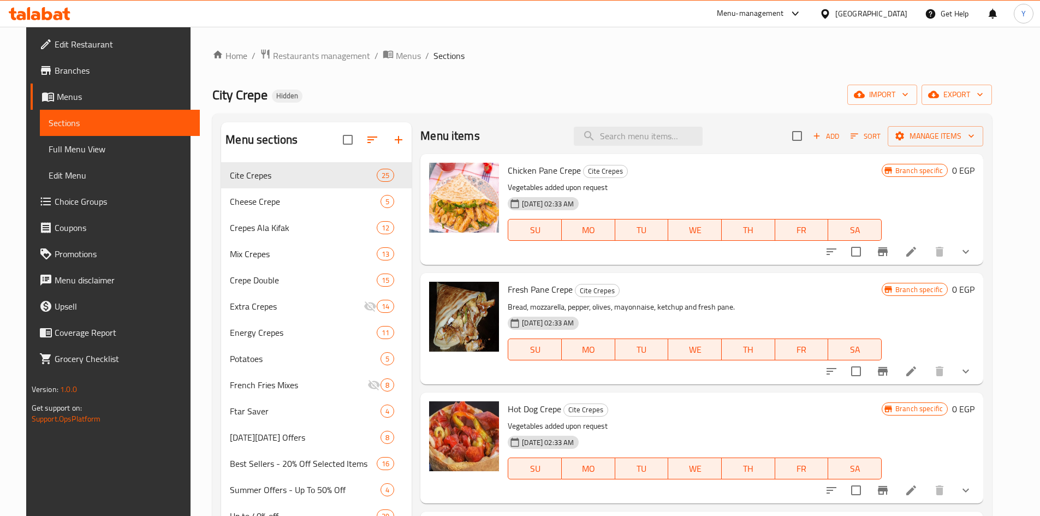
scroll to position [0, 0]
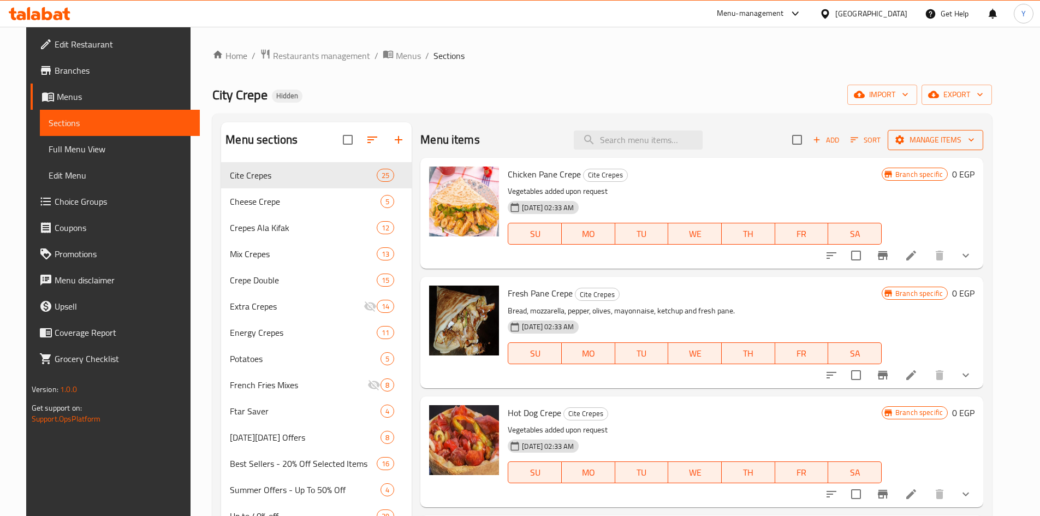
click at [959, 147] on button "Manage items" at bounding box center [936, 140] width 96 height 20
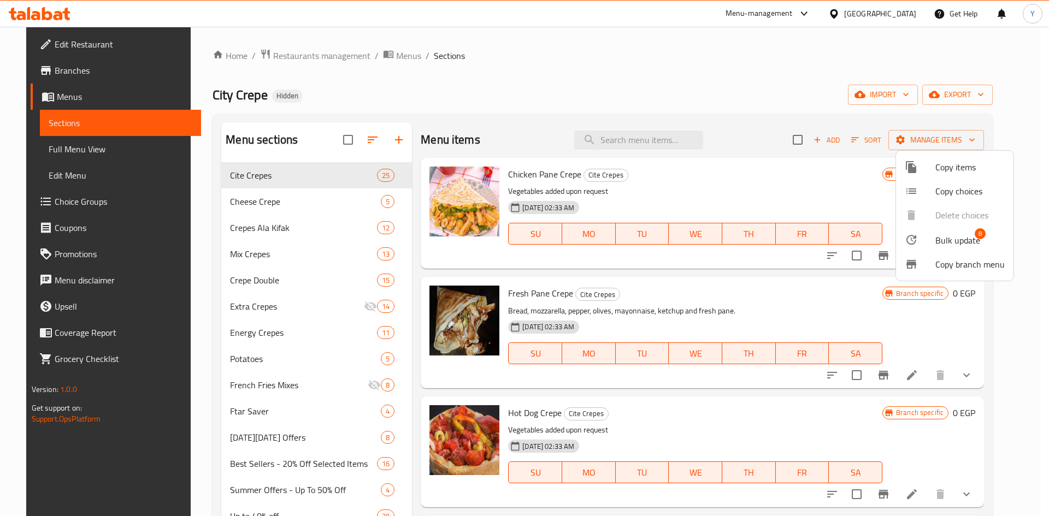
click at [943, 241] on span "Bulk update" at bounding box center [957, 240] width 45 height 13
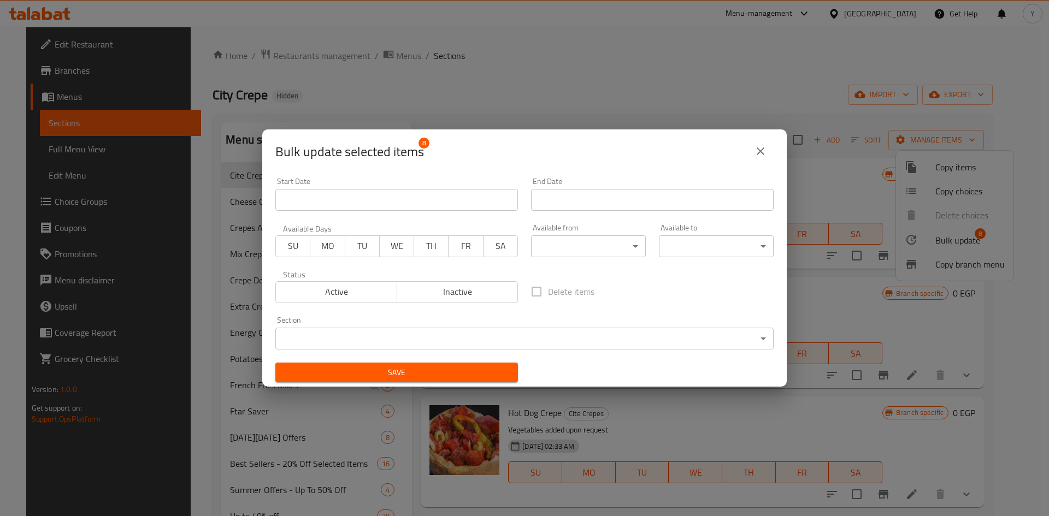
click at [478, 287] on span "Inactive" at bounding box center [457, 292] width 112 height 16
drag, startPoint x: 454, startPoint y: 376, endPoint x: 584, endPoint y: 340, distance: 135.3
click at [454, 375] on span "Save" at bounding box center [396, 373] width 225 height 14
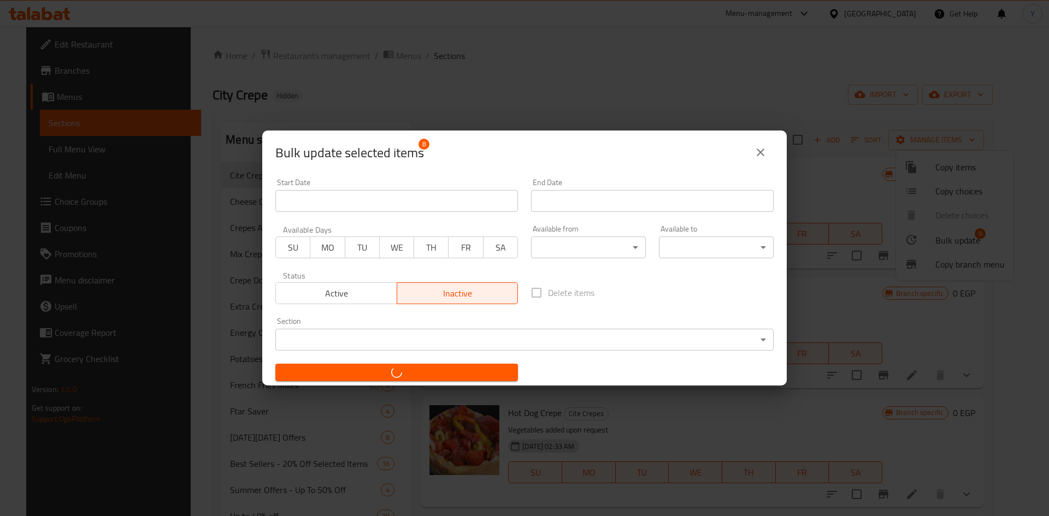
checkbox input "false"
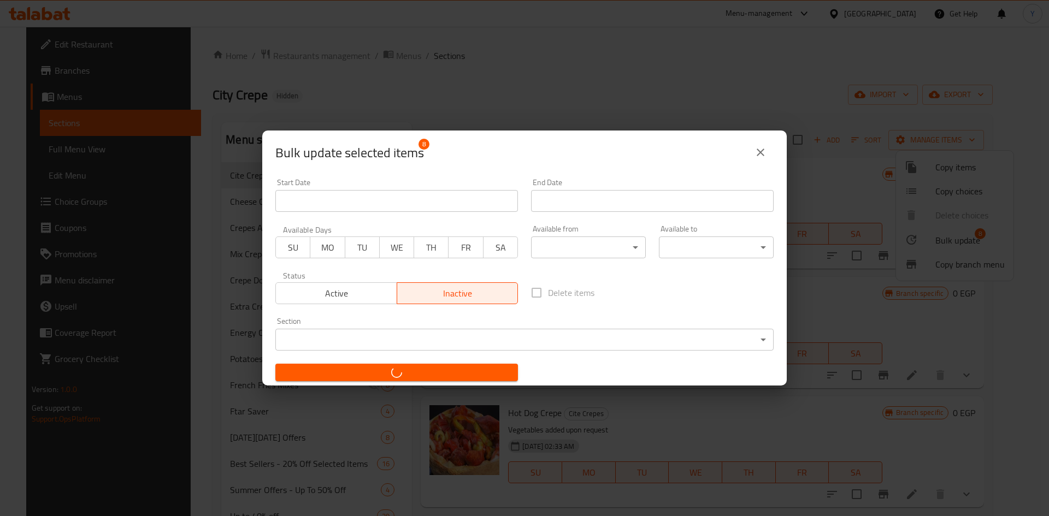
checkbox input "false"
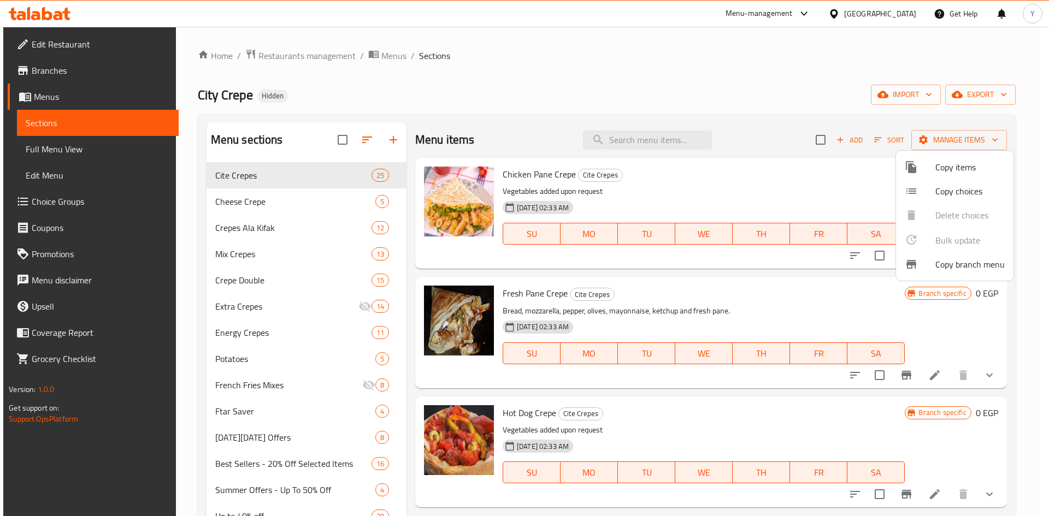
click at [741, 294] on div at bounding box center [524, 258] width 1049 height 516
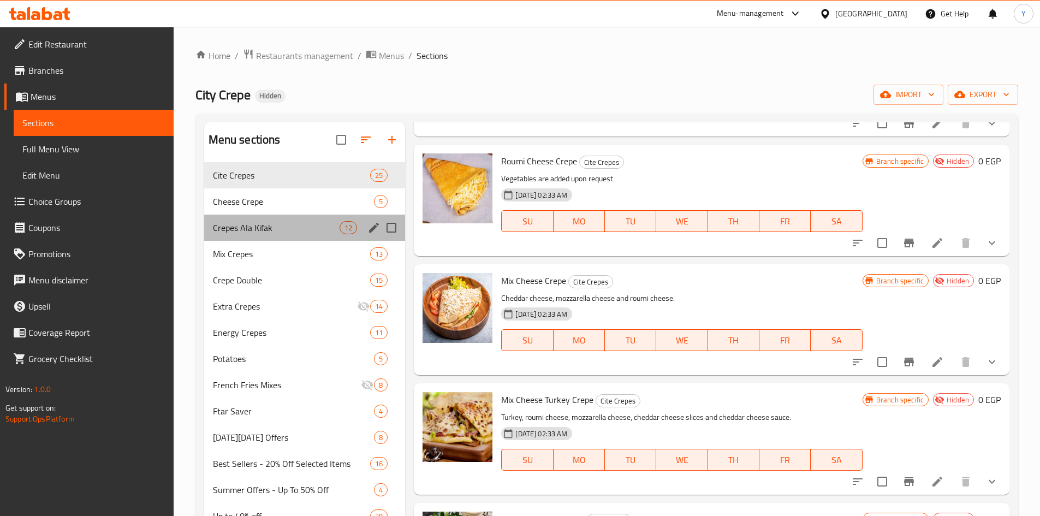
click at [315, 236] on div "Crepes Ala Kifak 12" at bounding box center [305, 228] width 202 height 26
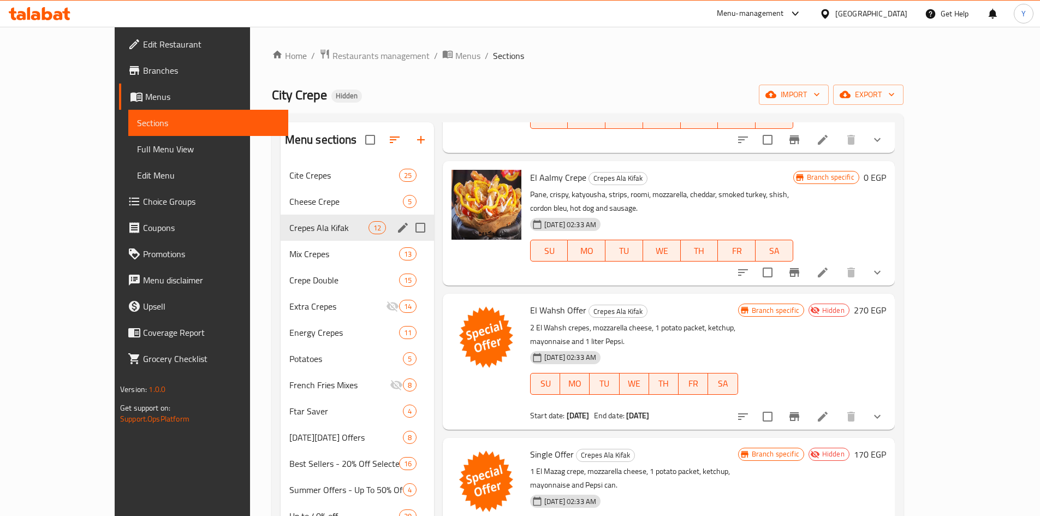
scroll to position [897, 0]
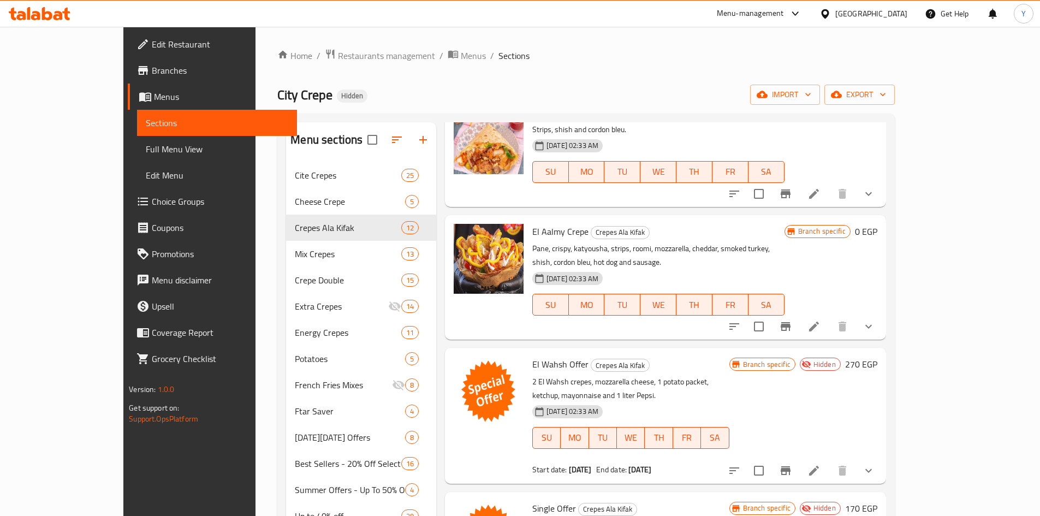
click at [384, 149] on button "button" at bounding box center [397, 140] width 26 height 26
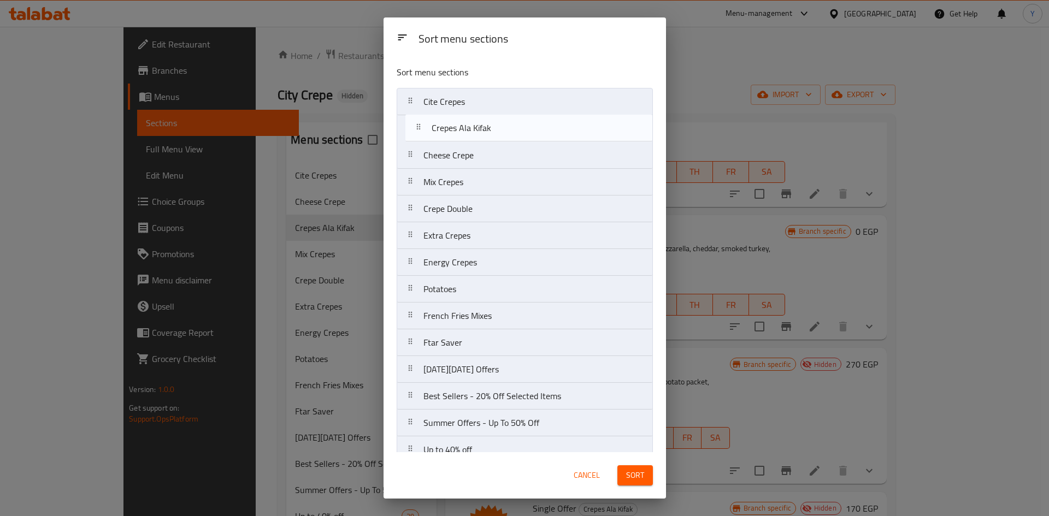
click at [467, 130] on nav "Cite Crepes Cheese Crepe Crepes Ala Kifak Mix Crepes Crepe Double Extra Crepes …" at bounding box center [524, 369] width 256 height 563
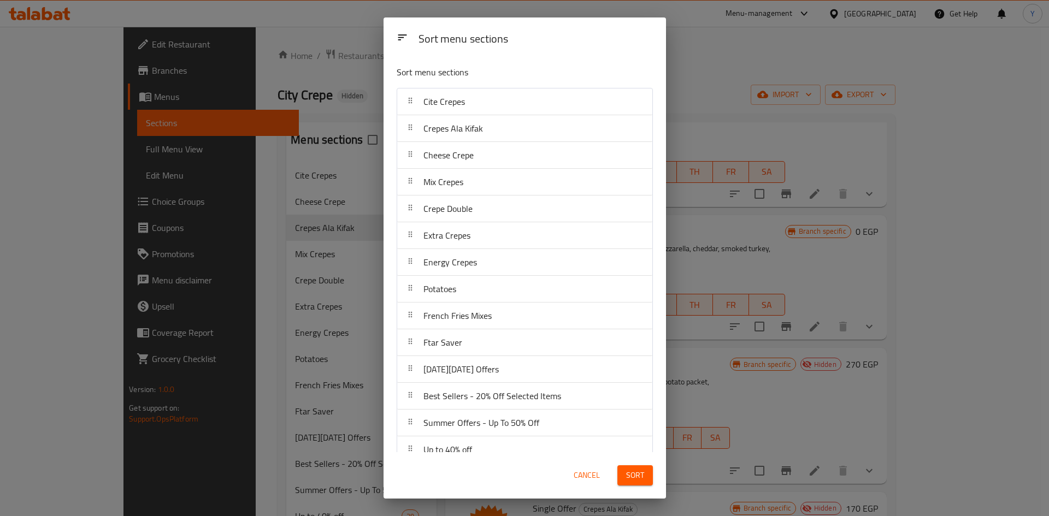
click at [643, 476] on span "Sort" at bounding box center [635, 476] width 18 height 14
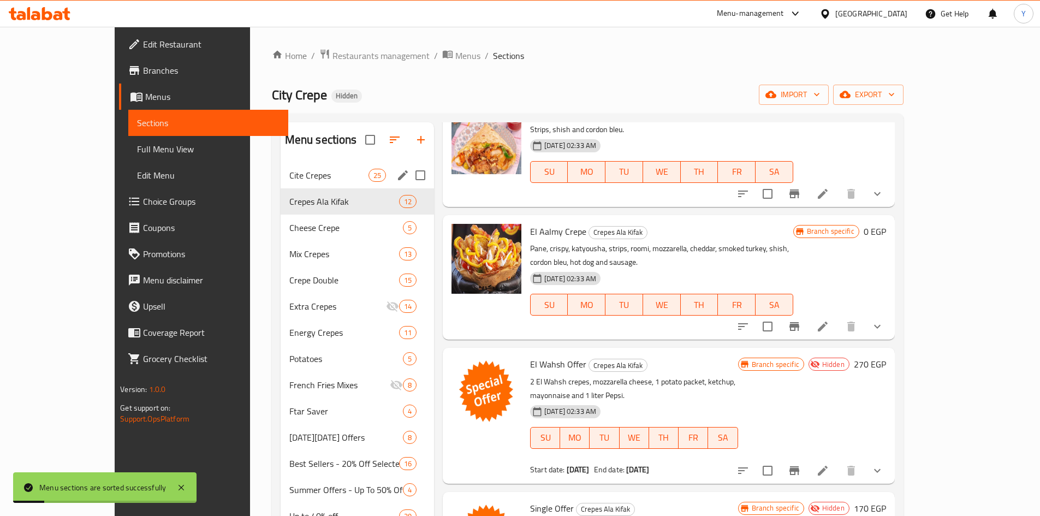
click at [409, 173] on input "Menu sections" at bounding box center [420, 175] width 23 height 23
checkbox input "true"
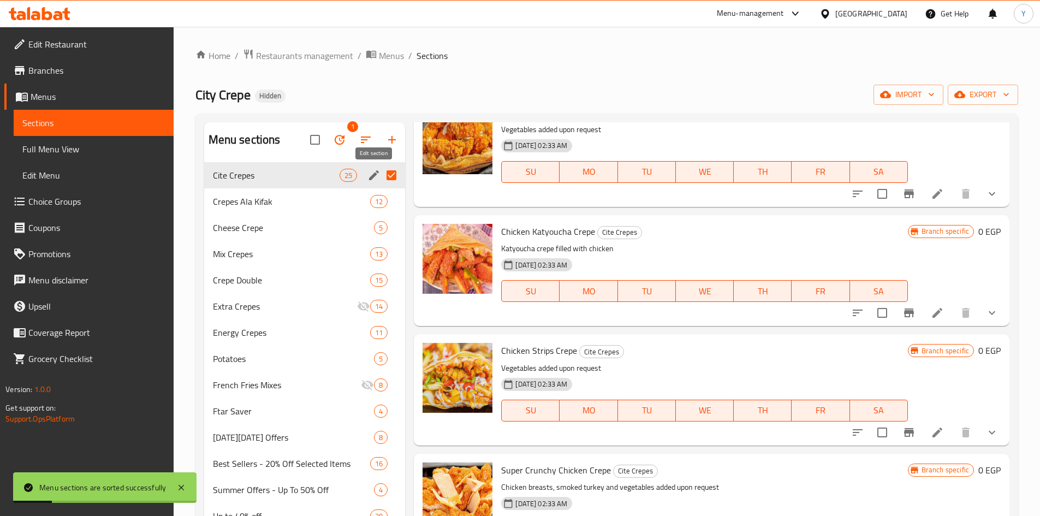
click at [372, 175] on icon "edit" at bounding box center [374, 175] width 10 height 10
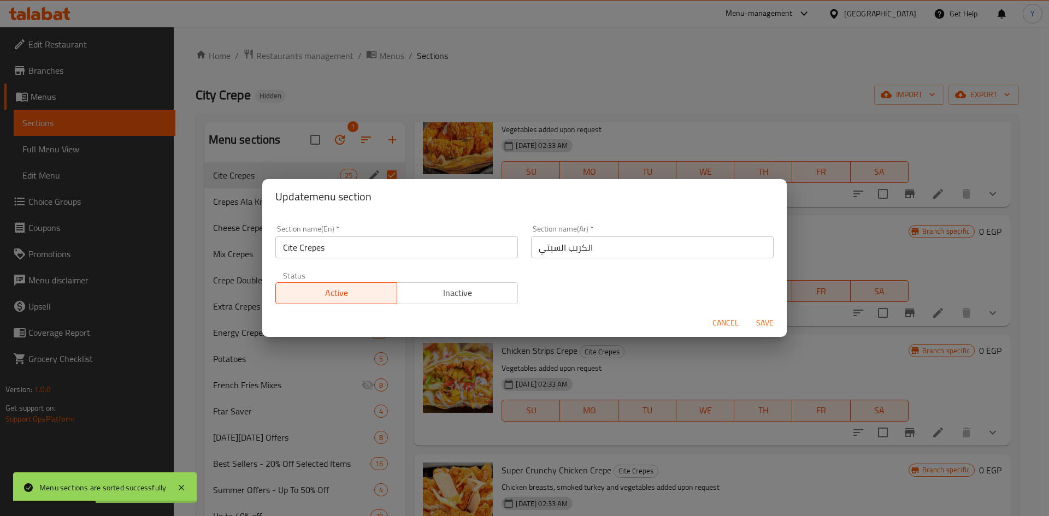
click at [296, 251] on input "Cite Crepes" at bounding box center [396, 247] width 242 height 22
type input "City Crepes"
click at [747, 313] on button "Save" at bounding box center [764, 323] width 35 height 20
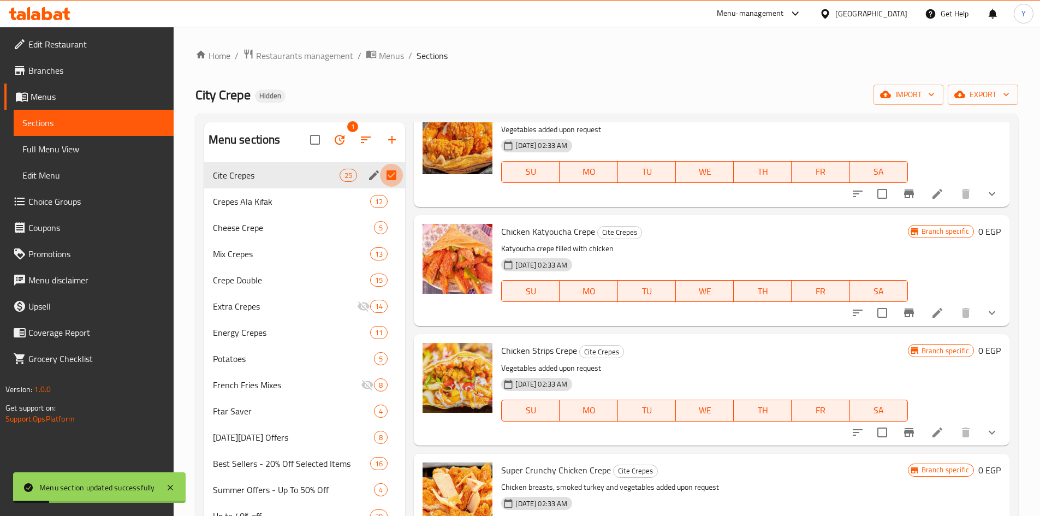
click at [394, 178] on input "Menu sections" at bounding box center [391, 175] width 23 height 23
checkbox input "false"
click at [315, 206] on span "Crepes Ala Kifak" at bounding box center [276, 201] width 127 height 13
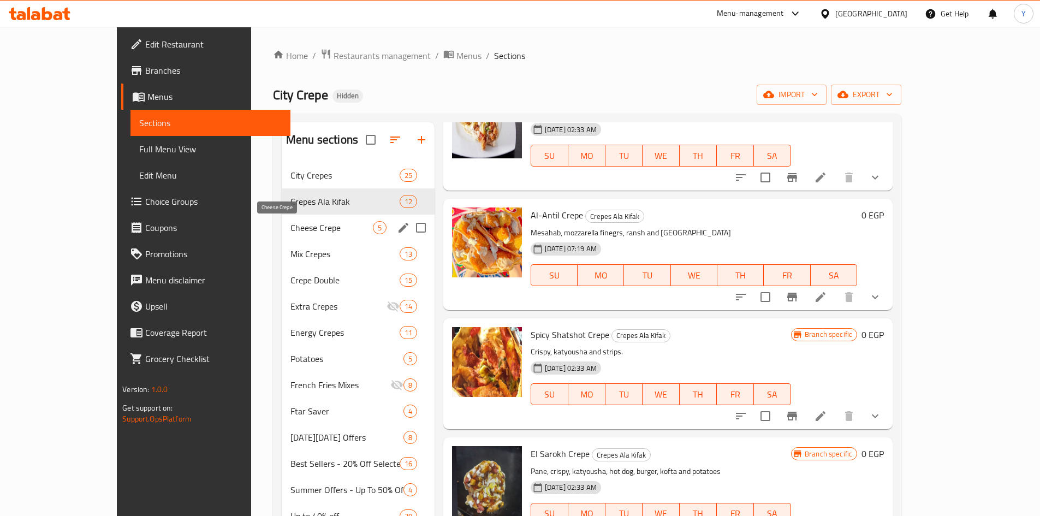
click at [291, 227] on span "Cheese Crepe" at bounding box center [332, 227] width 82 height 13
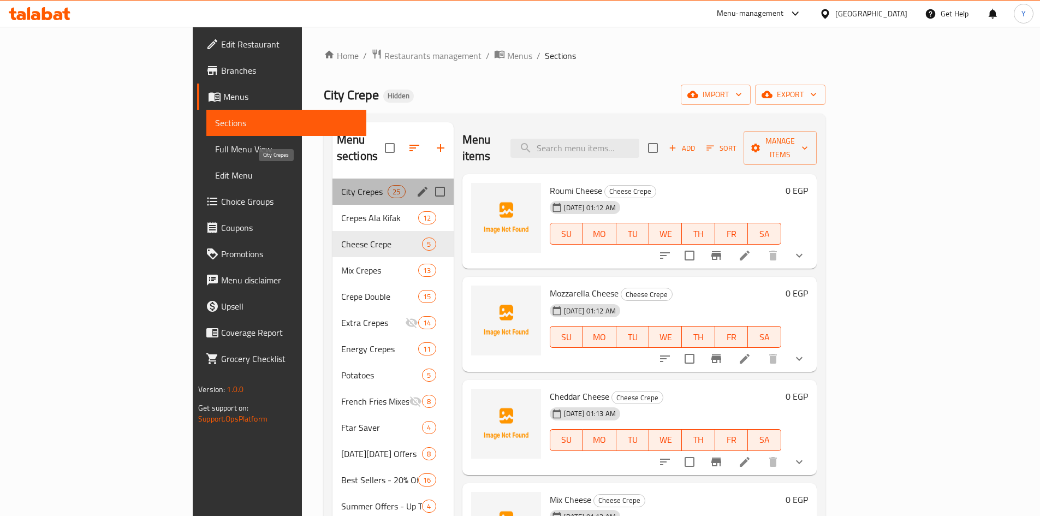
click at [341, 185] on span "City Crepes" at bounding box center [364, 191] width 46 height 13
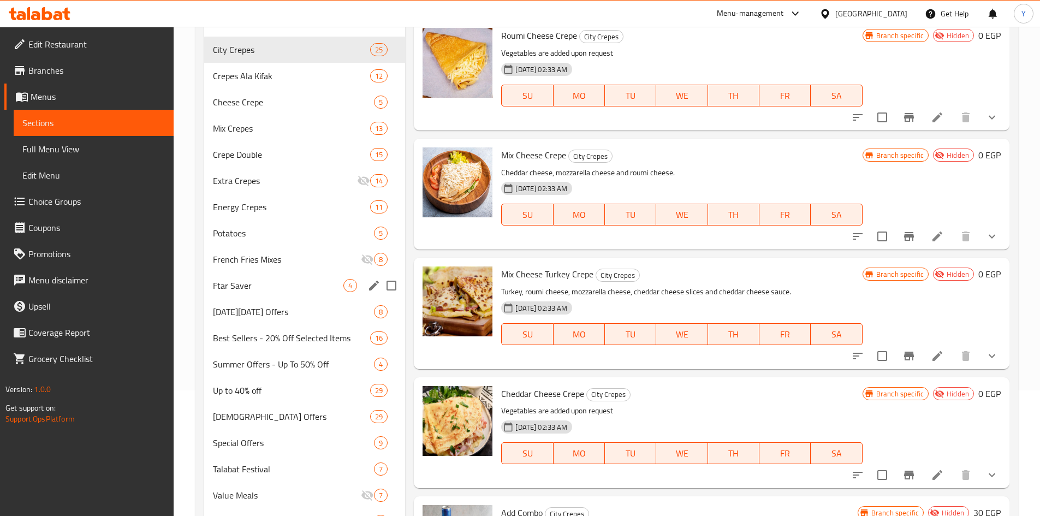
scroll to position [68, 0]
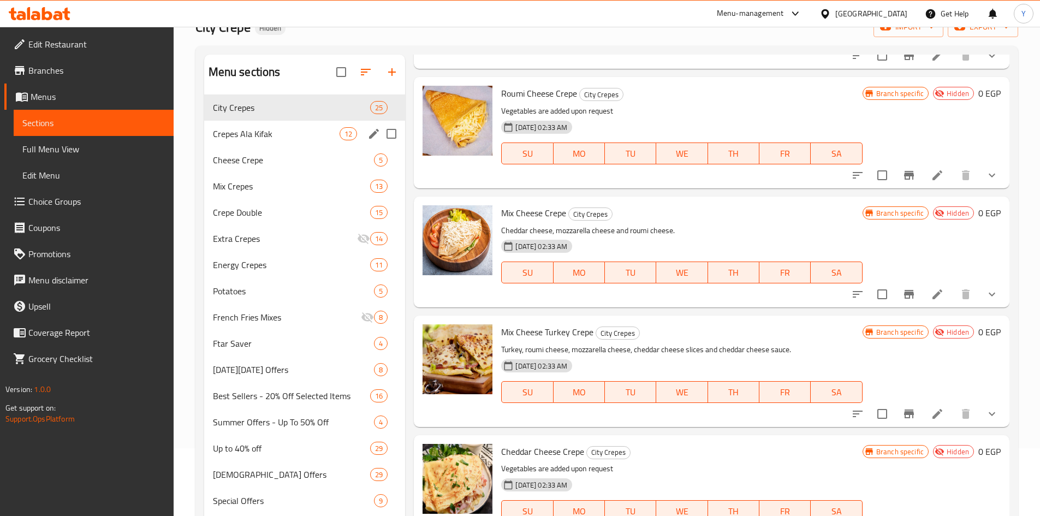
click at [326, 143] on div "Crepes Ala Kifak 12" at bounding box center [305, 134] width 202 height 26
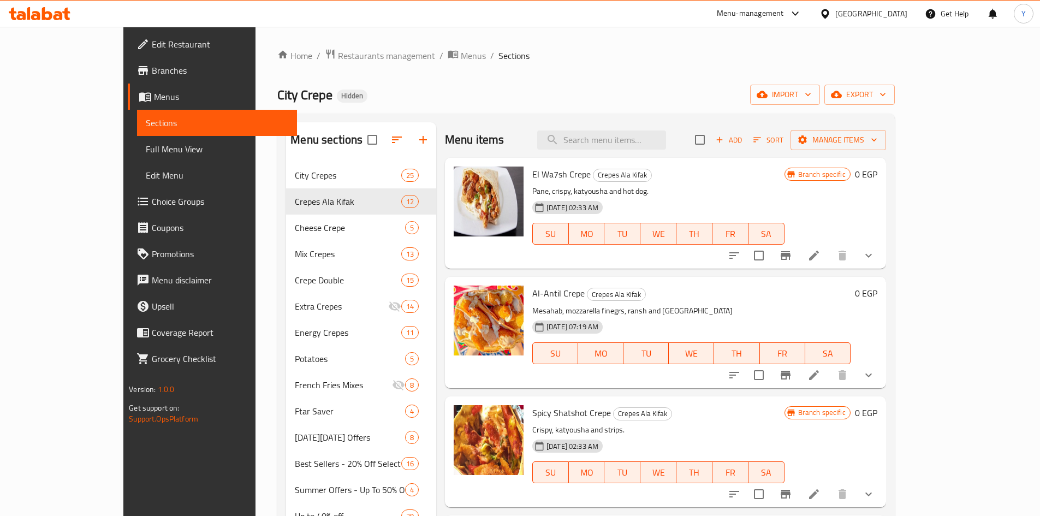
click at [725, 139] on icon "button" at bounding box center [720, 140] width 10 height 10
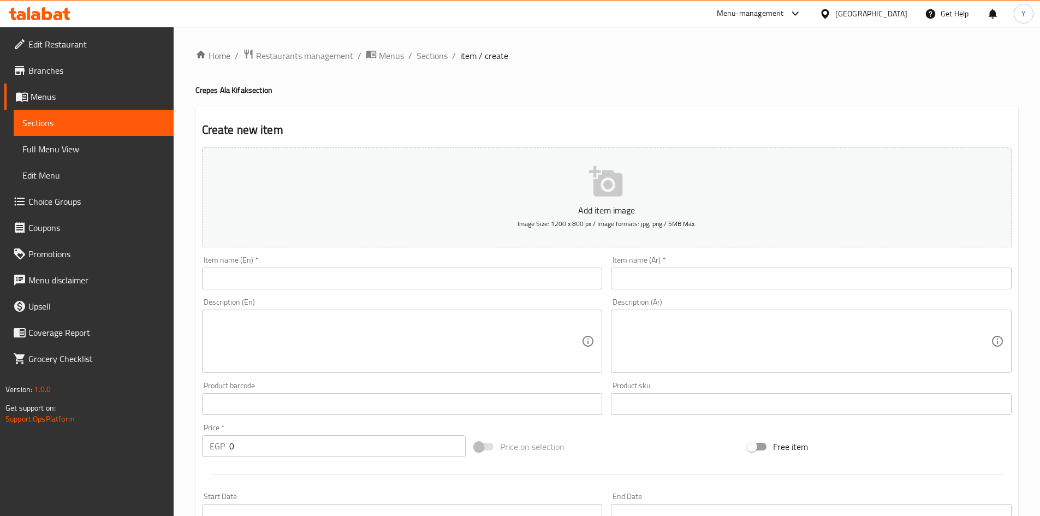
click at [858, 297] on div "Description (Ar) Description (Ar)" at bounding box center [812, 336] width 410 height 84
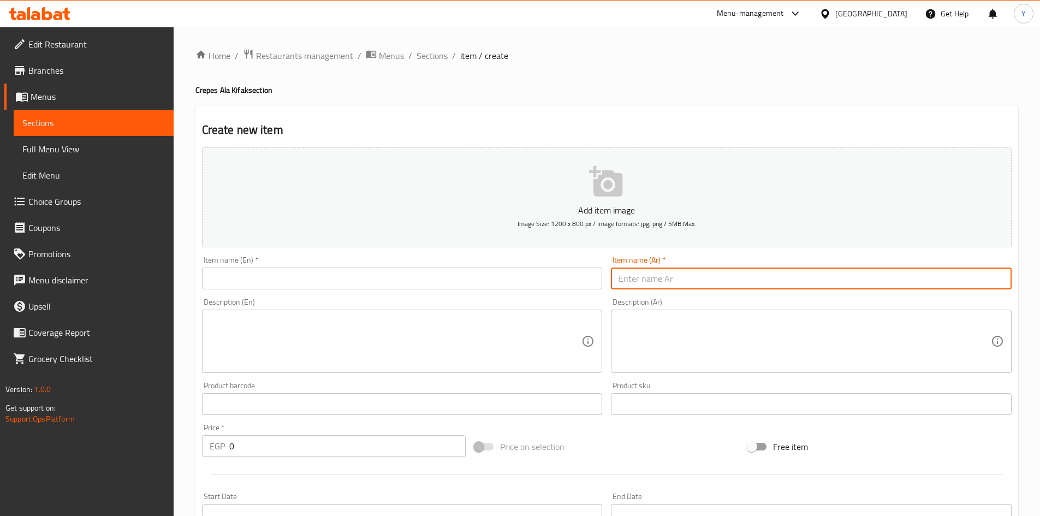
click at [859, 283] on input "text" at bounding box center [811, 279] width 401 height 22
type input "كوكو الضعيف كريب"
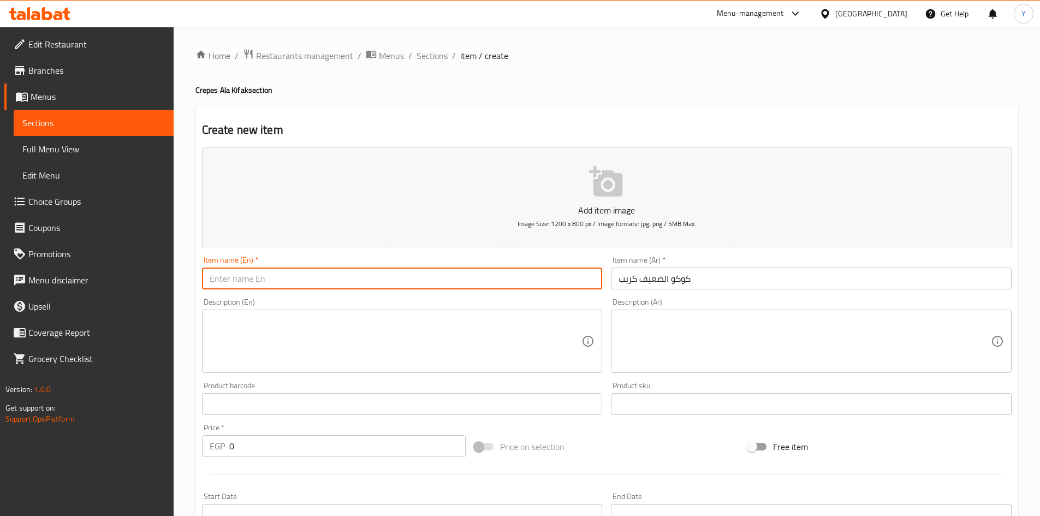
click at [258, 285] on input "text" at bounding box center [402, 279] width 401 height 22
type input "Koko El Daief Crepe"
click at [678, 436] on div "Price on selection" at bounding box center [606, 446] width 273 height 29
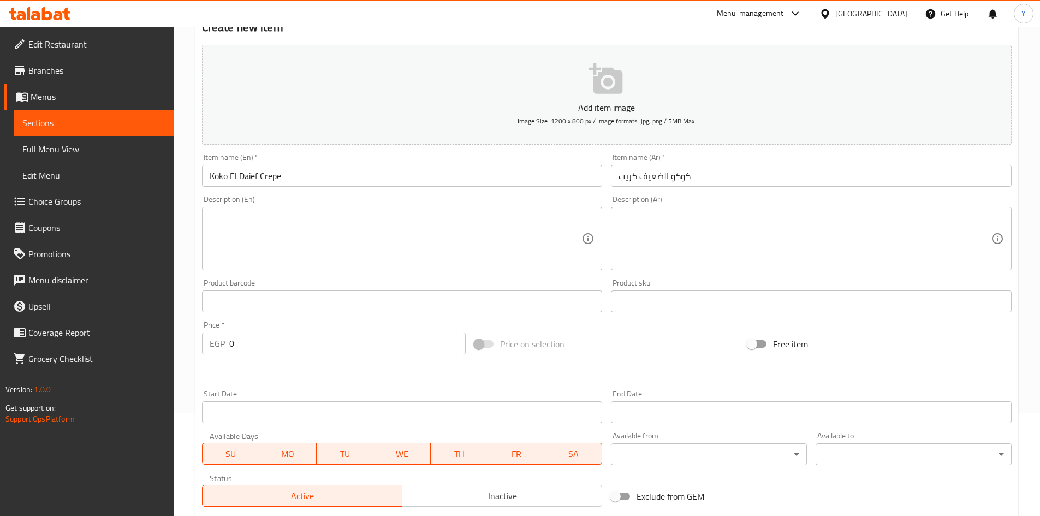
scroll to position [218, 0]
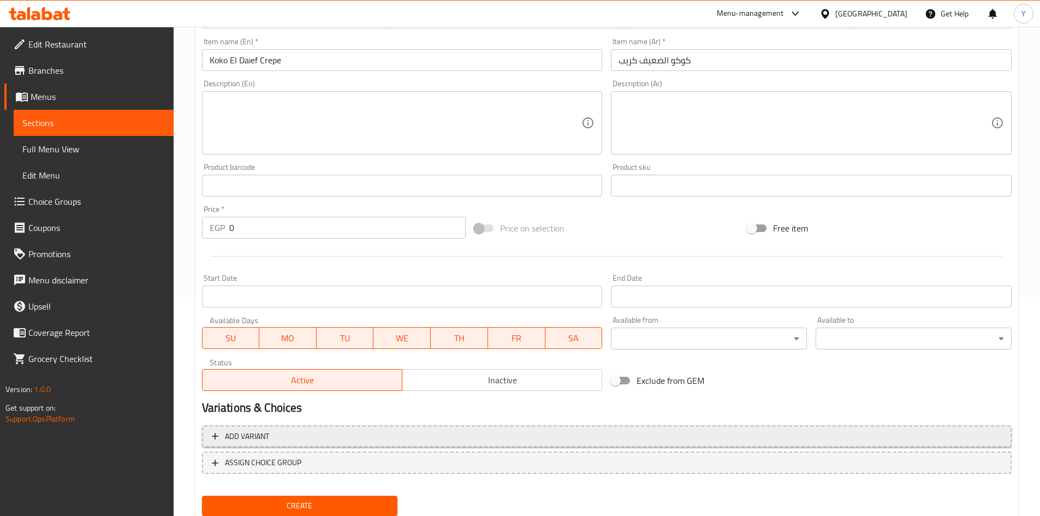
click at [599, 437] on span "Add variant" at bounding box center [607, 437] width 790 height 14
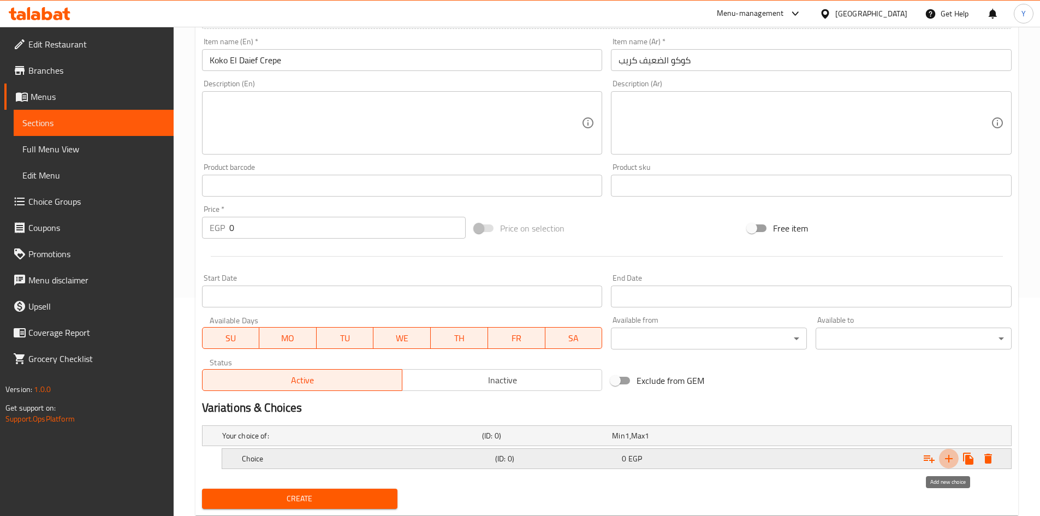
click at [951, 457] on icon "Expand" at bounding box center [949, 458] width 13 height 13
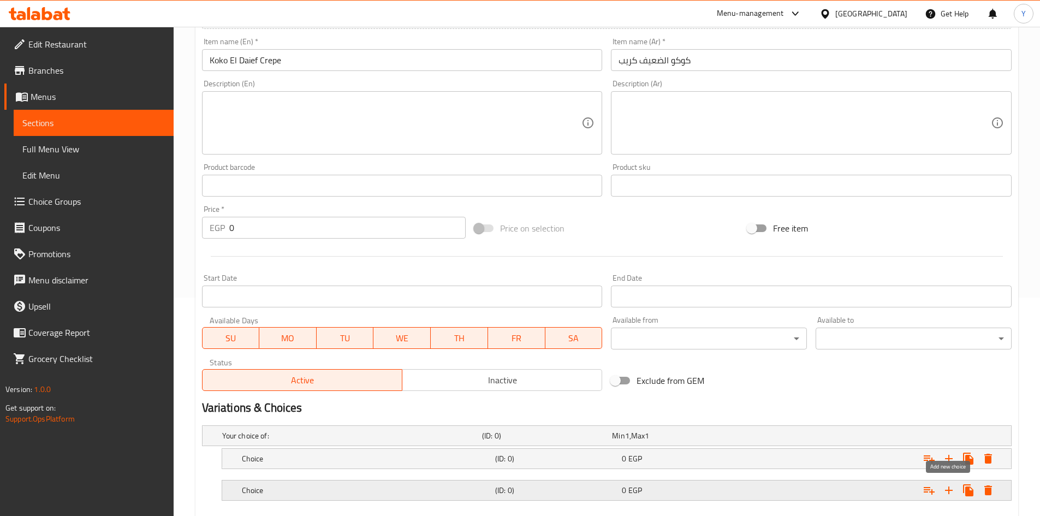
drag, startPoint x: 946, startPoint y: 485, endPoint x: 937, endPoint y: 496, distance: 14.3
click at [946, 486] on icon "Expand" at bounding box center [949, 490] width 13 height 13
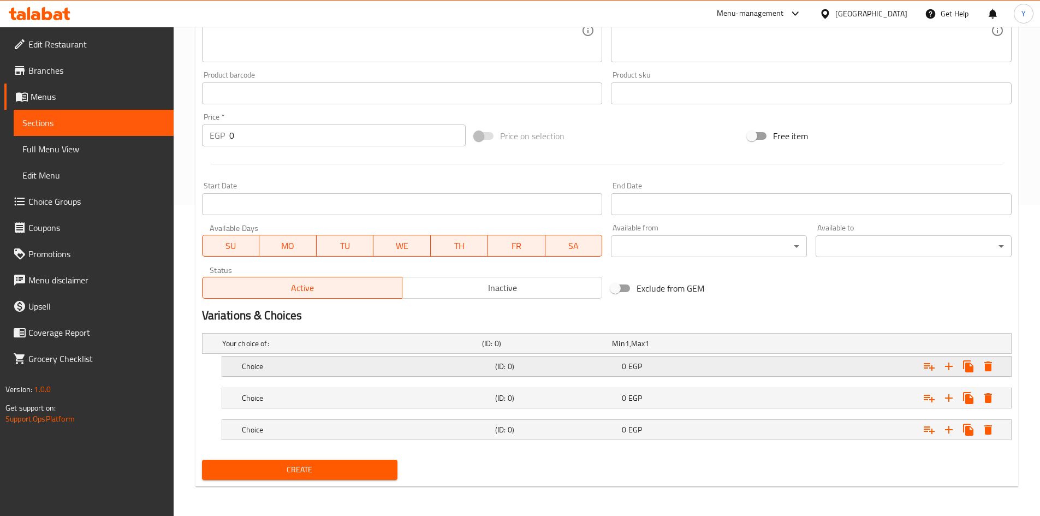
scroll to position [312, 0]
click at [775, 368] on div "Expand" at bounding box center [873, 365] width 253 height 24
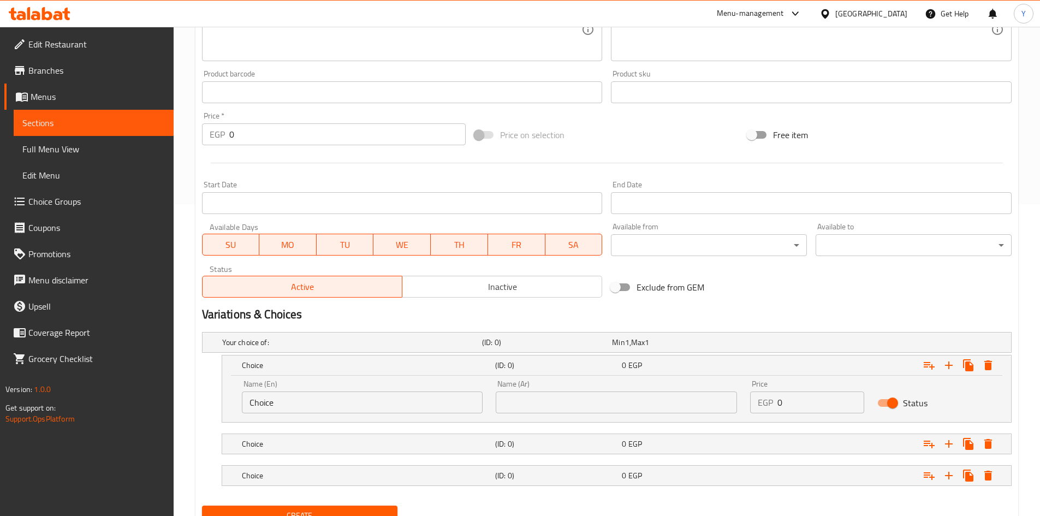
click at [685, 398] on div "Name (En) Choice Name (En) Name (Ar) Name (Ar) Price EGP 0 Price Status" at bounding box center [616, 397] width 763 height 46
type input "85"
click at [672, 446] on div "0 EGP" at bounding box center [683, 444] width 122 height 11
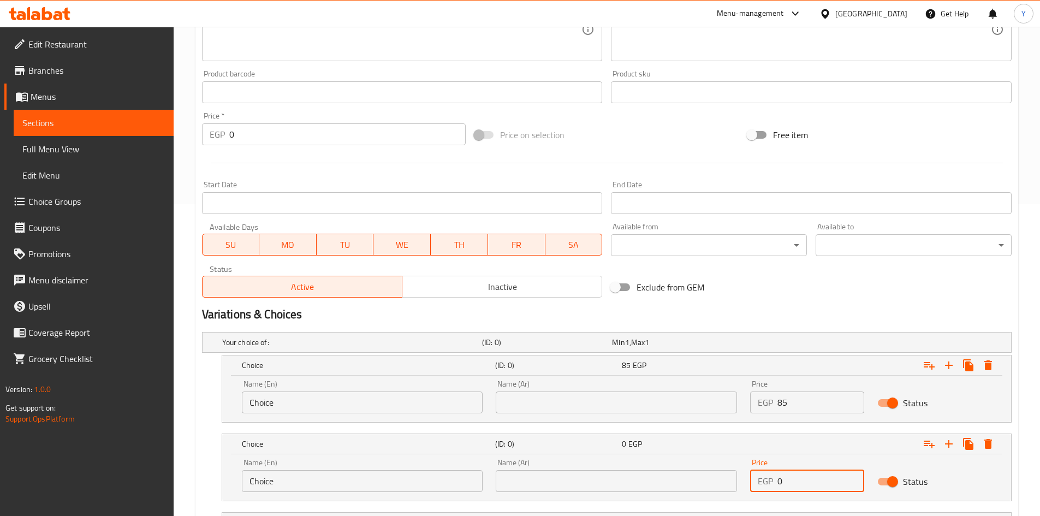
drag, startPoint x: 825, startPoint y: 482, endPoint x: 643, endPoint y: 471, distance: 182.2
click at [644, 472] on div "Name (En) Choice Name (En) Name (Ar) Name (Ar) Price EGP 0 Price Status" at bounding box center [616, 475] width 763 height 46
type input "90"
click at [742, 298] on div "Exclude from GEM" at bounding box center [743, 287] width 273 height 29
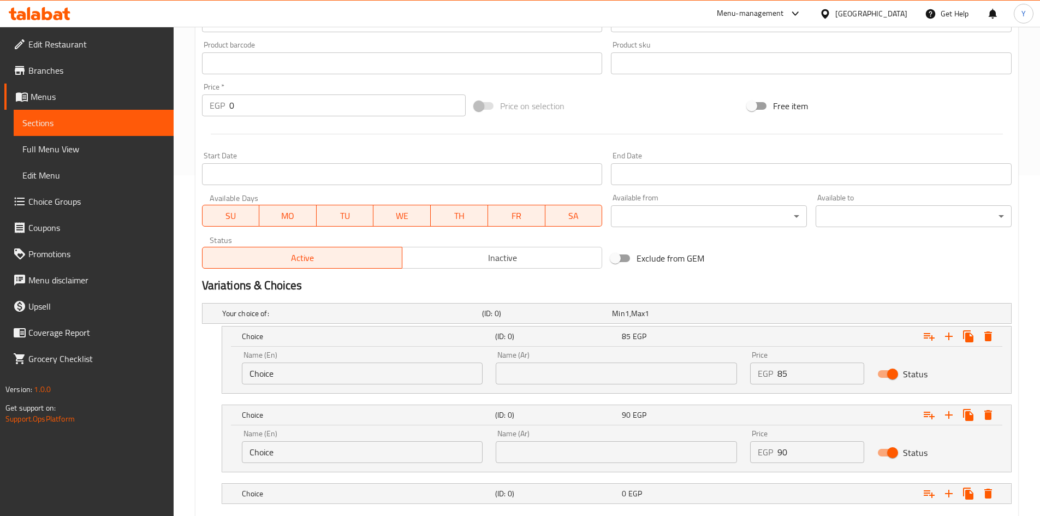
scroll to position [406, 0]
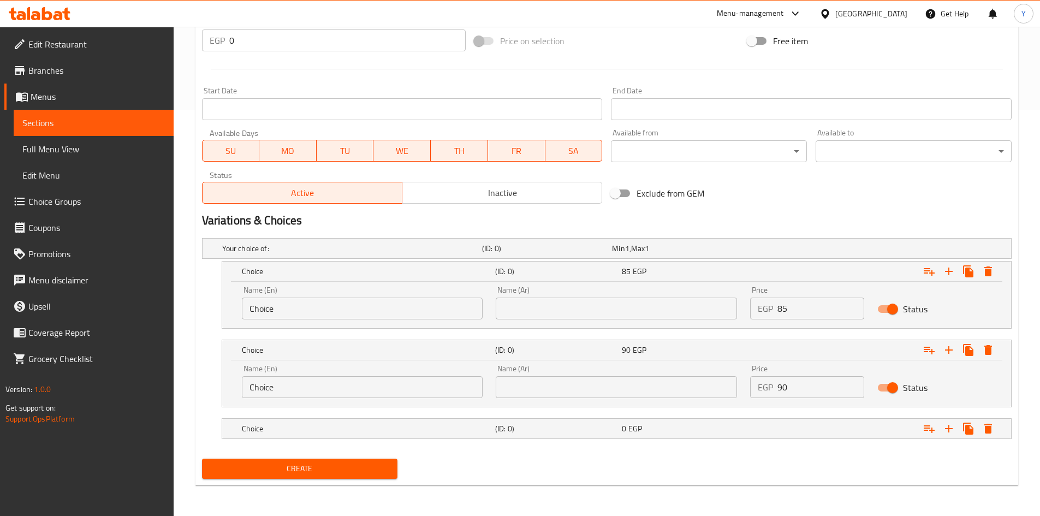
drag, startPoint x: 770, startPoint y: 428, endPoint x: 806, endPoint y: 447, distance: 40.8
click at [769, 428] on div "Expand" at bounding box center [873, 429] width 253 height 24
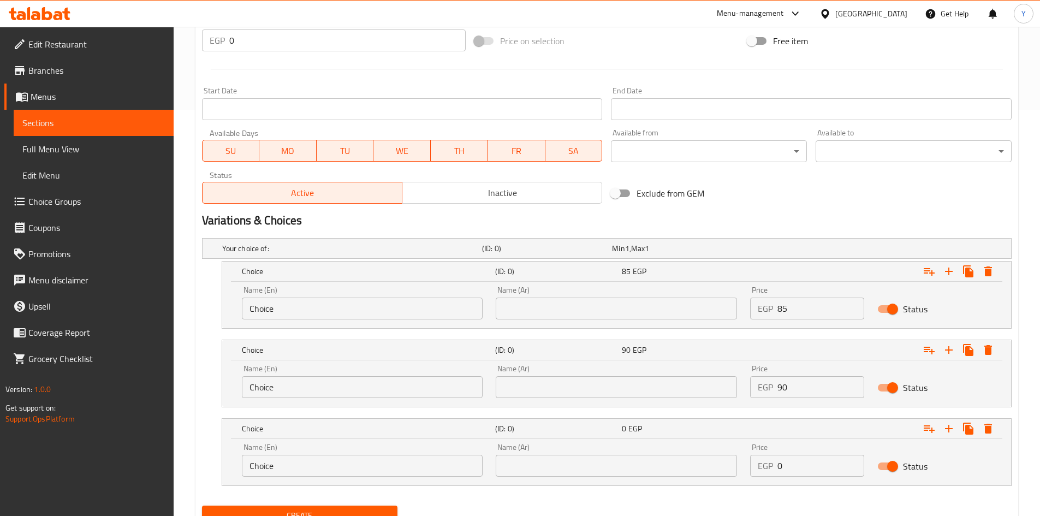
drag, startPoint x: 735, startPoint y: 466, endPoint x: 629, endPoint y: 451, distance: 106.5
click at [637, 451] on div "Name (En) Choice Name (En) Name (Ar) Name (Ar) Price EGP 0 Price Status" at bounding box center [616, 460] width 763 height 46
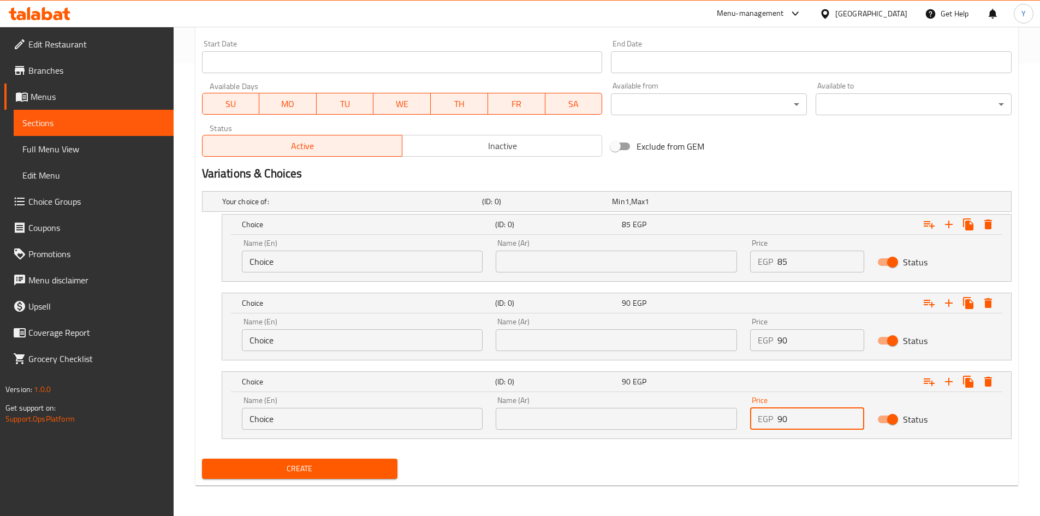
type input "90"
click at [739, 473] on div "Create" at bounding box center [607, 468] width 819 height 29
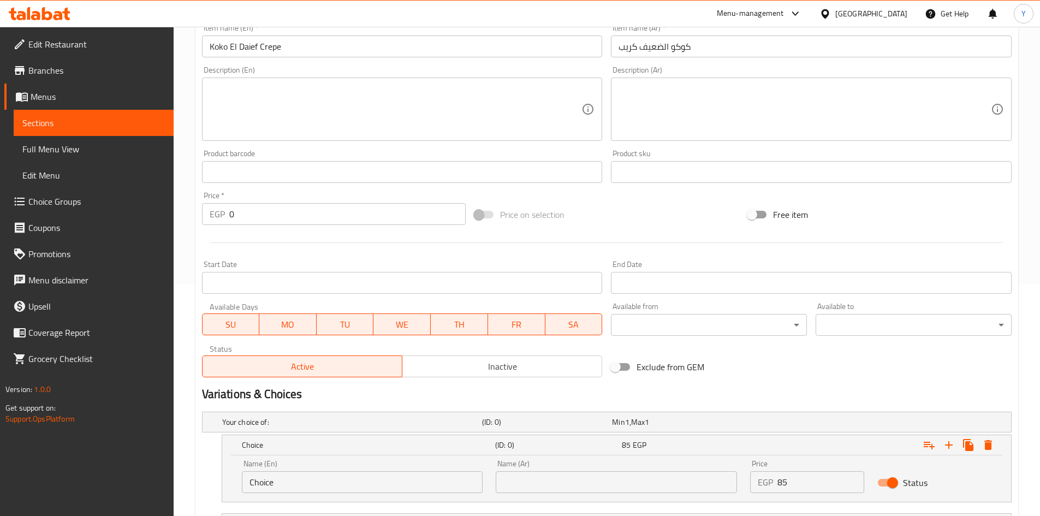
scroll to position [180, 0]
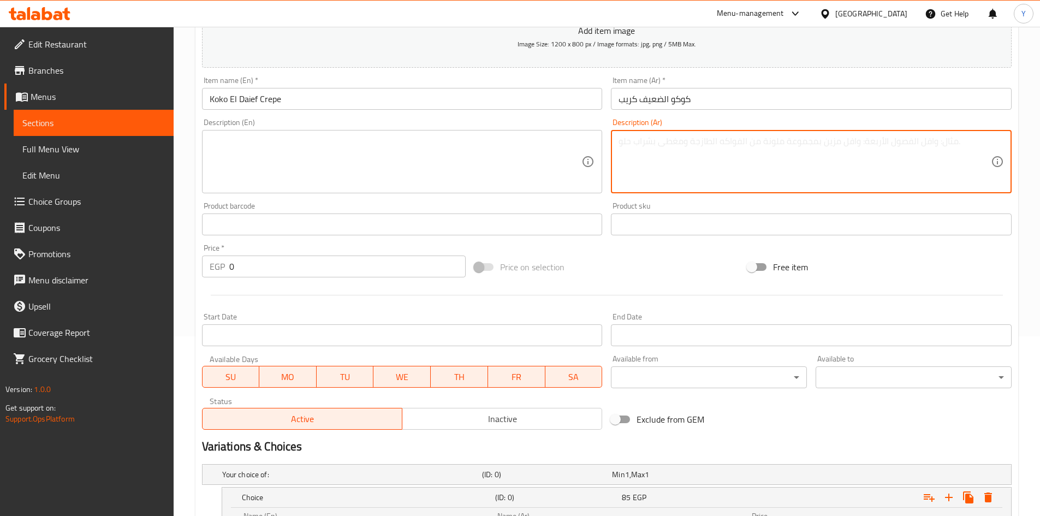
click at [730, 167] on textarea at bounding box center [805, 162] width 372 height 52
type textarea "بانيه و ناجتس"
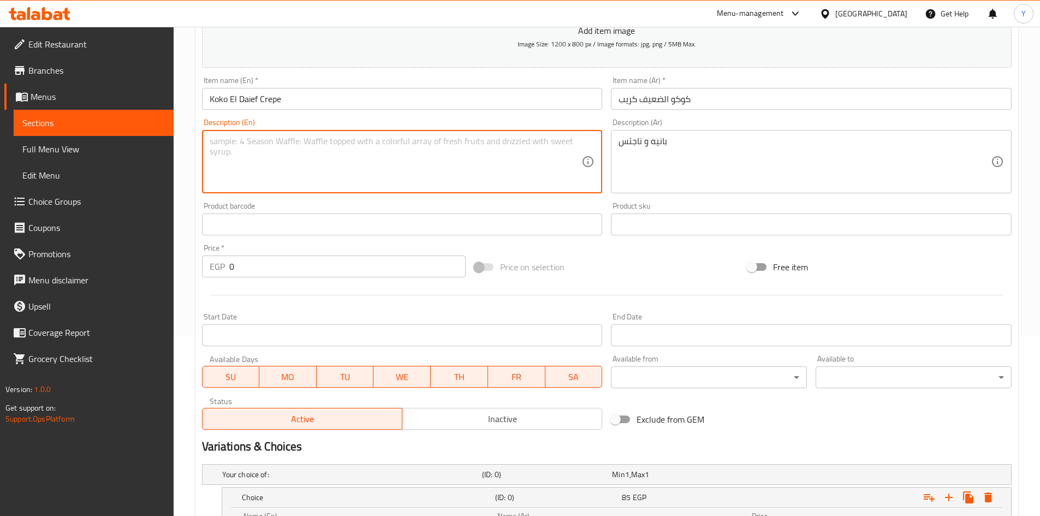
drag, startPoint x: 260, startPoint y: 145, endPoint x: 365, endPoint y: 188, distance: 113.4
click at [259, 146] on textarea at bounding box center [396, 162] width 372 height 52
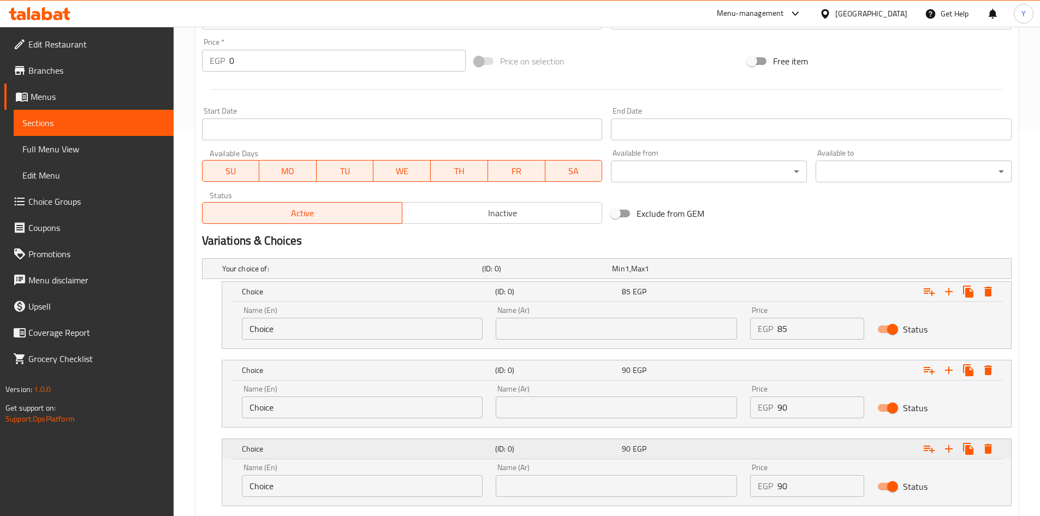
scroll to position [453, 0]
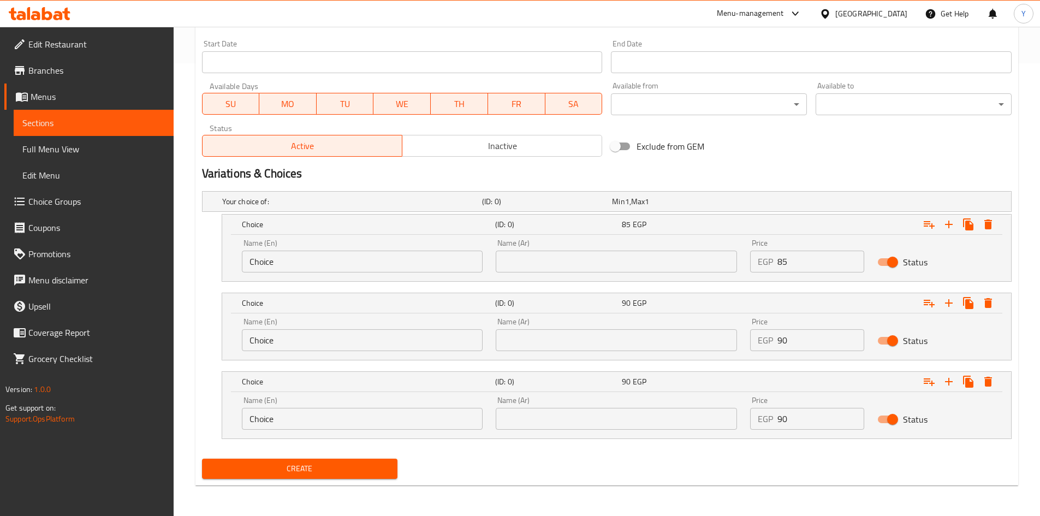
type textarea "Pane and nuggets"
click at [335, 259] on input "Choice" at bounding box center [362, 262] width 241 height 22
type input "Plain"
click at [673, 253] on input "text" at bounding box center [616, 262] width 241 height 22
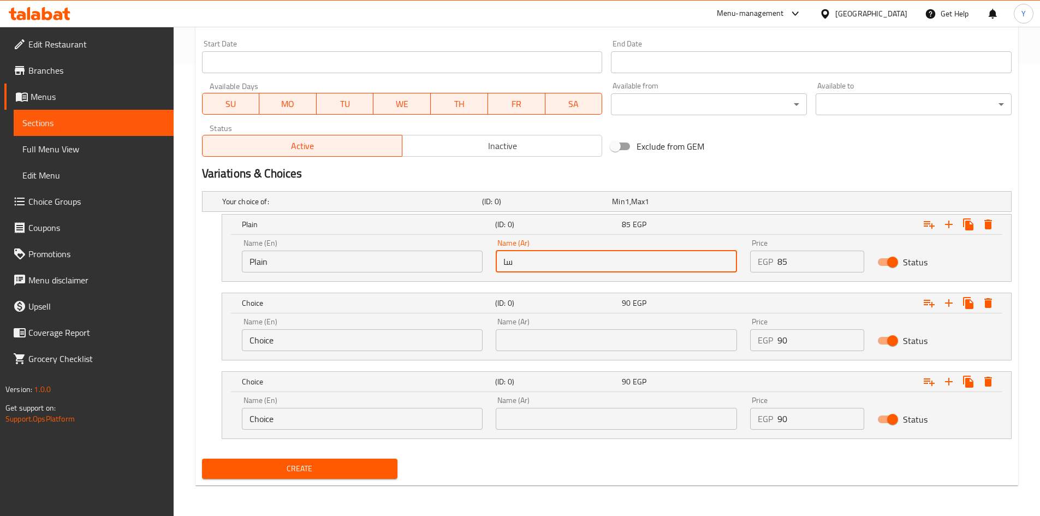
type input "سادة"
click at [372, 344] on input "Choice" at bounding box center [362, 340] width 241 height 22
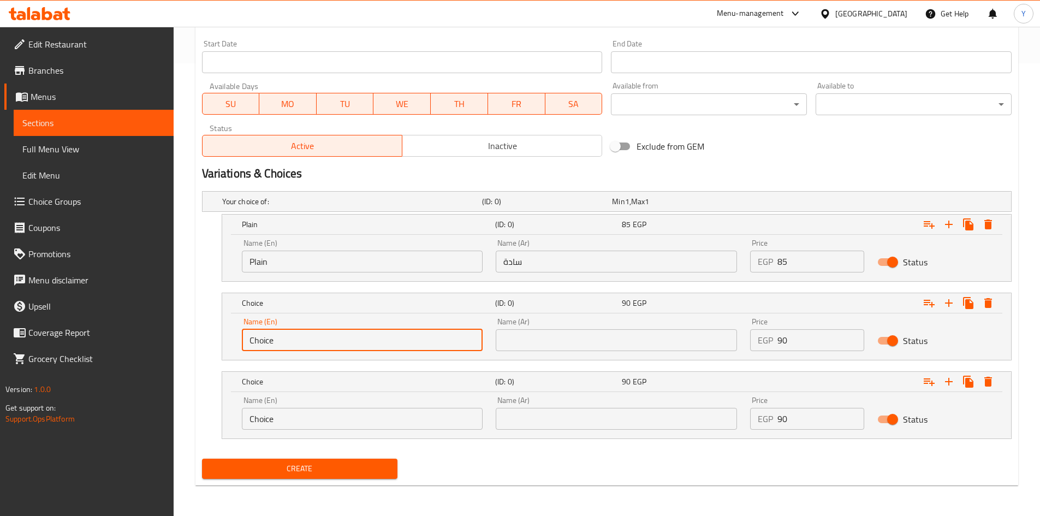
click at [372, 344] on input "Choice" at bounding box center [362, 340] width 241 height 22
type input "Roumy Cheese"
click at [461, 414] on input "Choice" at bounding box center [362, 419] width 241 height 22
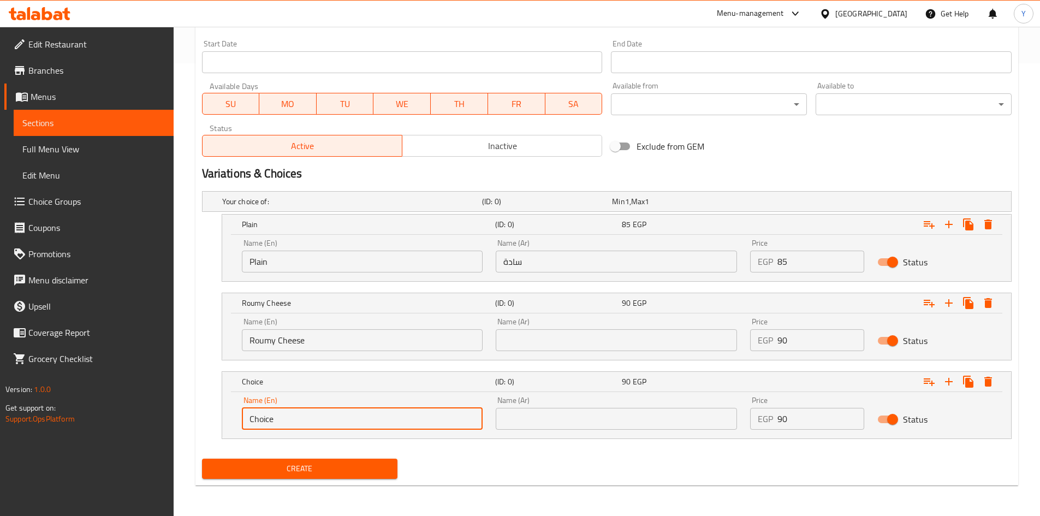
click at [461, 414] on input "Choice" at bounding box center [362, 419] width 241 height 22
type input "Mozzarella Cheese"
click at [541, 434] on div "Name (Ar) Name (Ar)" at bounding box center [616, 413] width 254 height 46
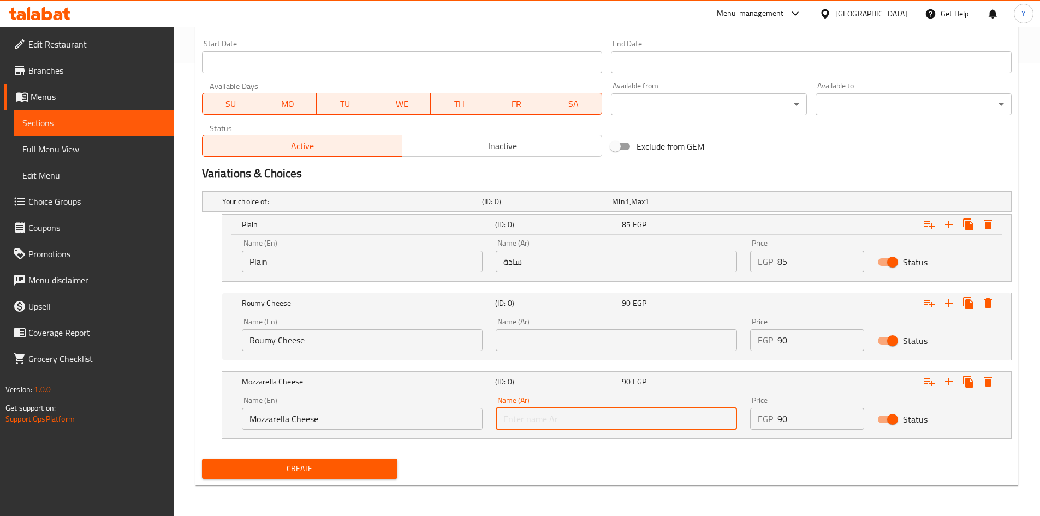
drag, startPoint x: 533, startPoint y: 427, endPoint x: 641, endPoint y: 510, distance: 136.2
click at [532, 424] on input "text" at bounding box center [616, 419] width 241 height 22
type input "جبنة [PERSON_NAME]"
click at [602, 346] on input "text" at bounding box center [616, 340] width 241 height 22
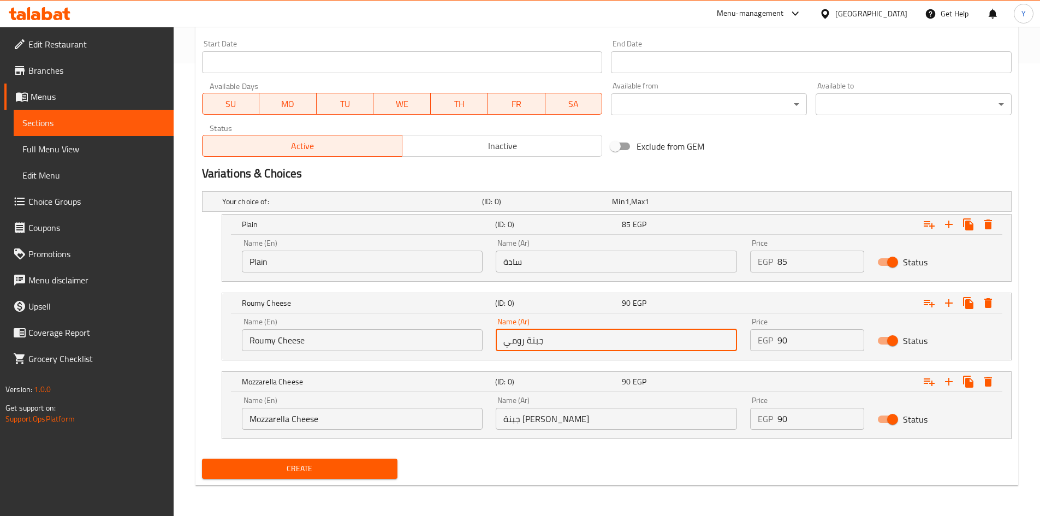
type input "جبنة رومي"
click at [744, 485] on div "Create new item Add item image Image Size: 1200 x 800 px / Image formats: jpg, …" at bounding box center [607, 69] width 823 height 832
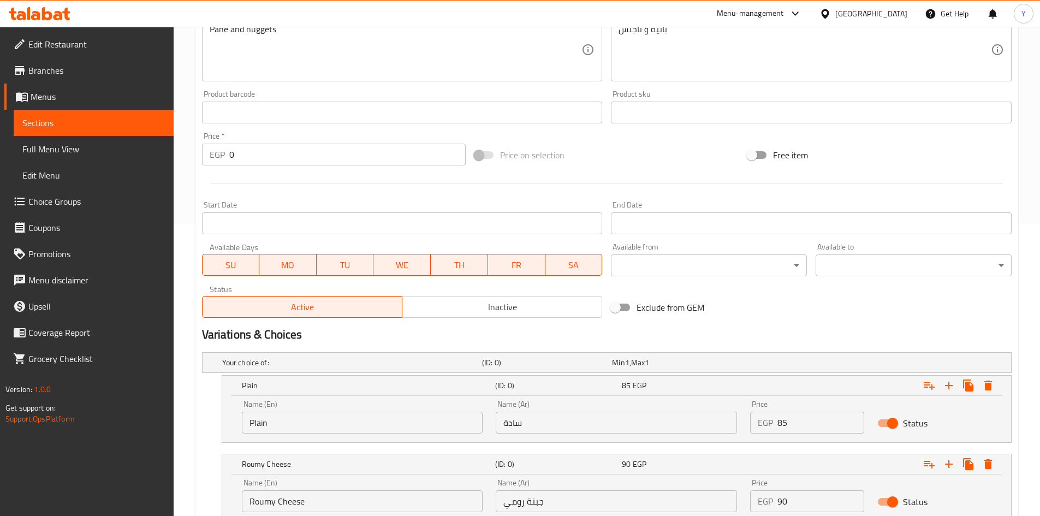
scroll to position [125, 0]
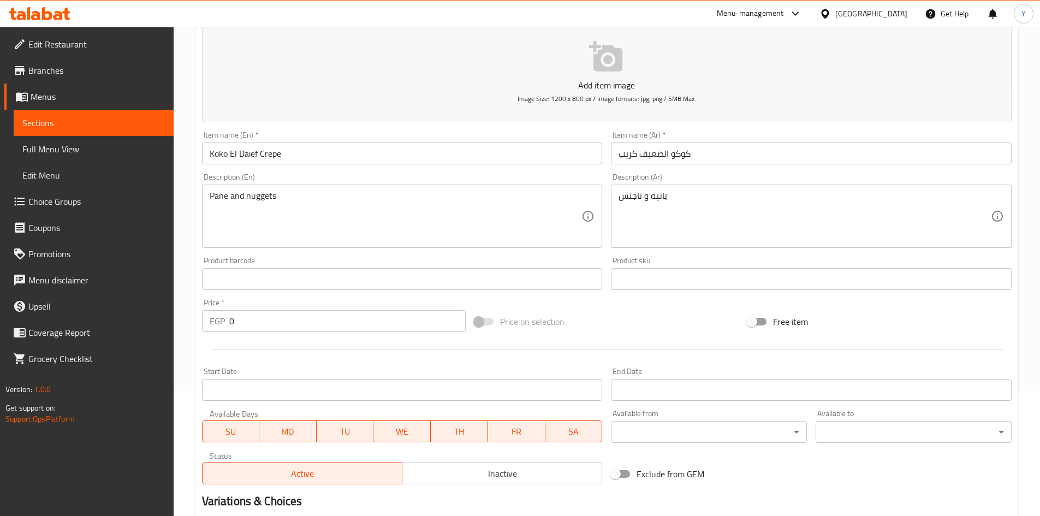
click at [314, 164] on input "Koko El Daief Crepe" at bounding box center [402, 154] width 401 height 22
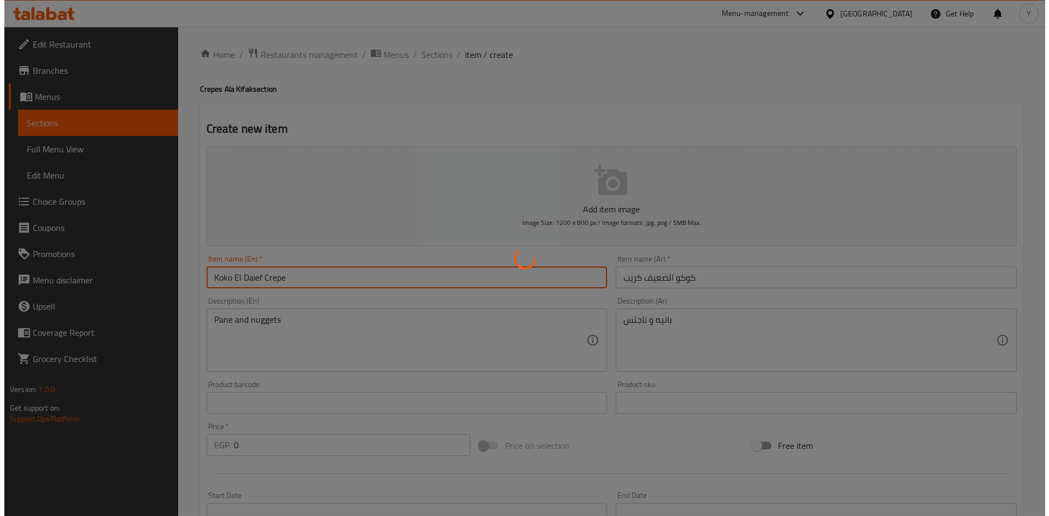
scroll to position [0, 0]
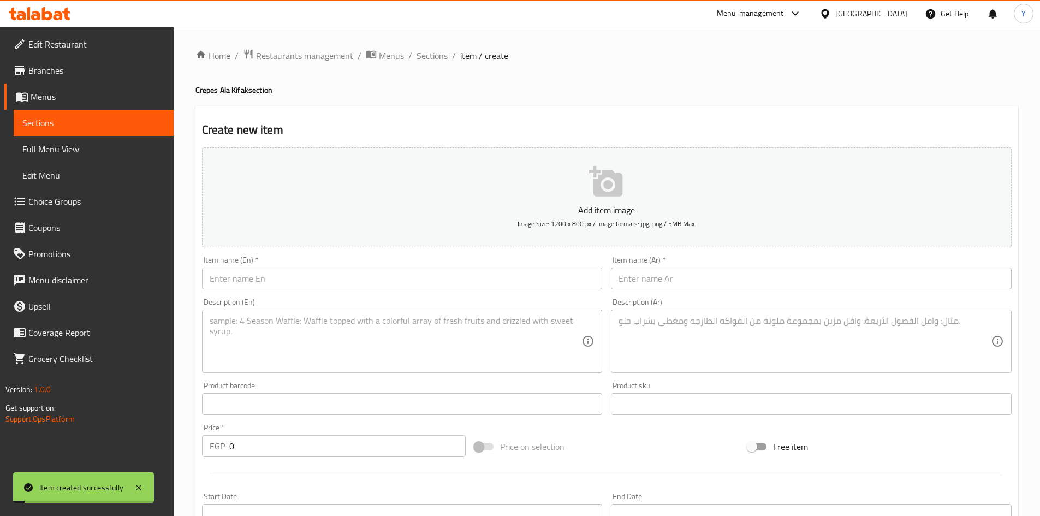
click at [434, 69] on div "Home / Restaurants management / Menus / Sections / item / create Crepes Ala Kif…" at bounding box center [607, 498] width 823 height 898
drag, startPoint x: 435, startPoint y: 63, endPoint x: 434, endPoint y: 71, distance: 7.7
click at [435, 62] on span "Sections" at bounding box center [432, 55] width 31 height 13
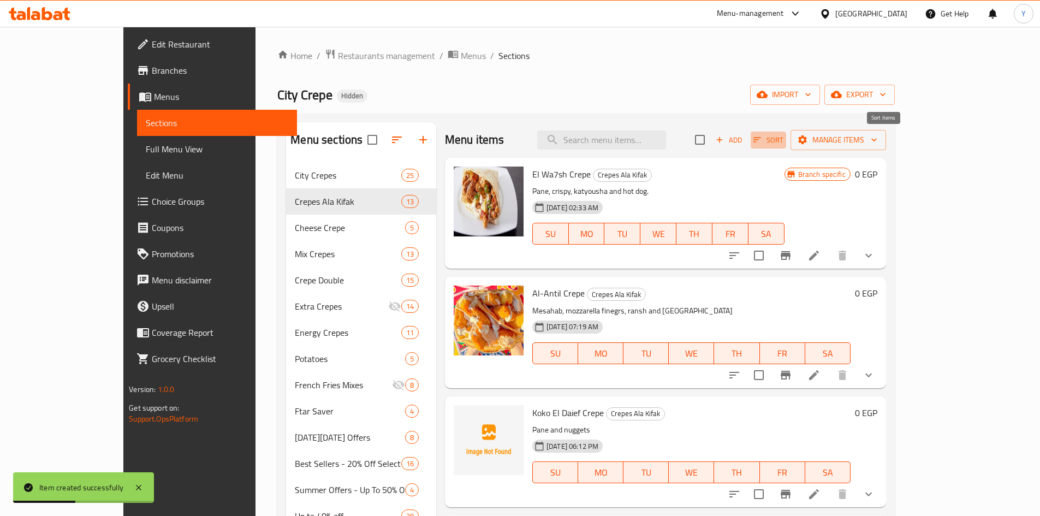
click at [762, 142] on icon "button" at bounding box center [758, 140] width 10 height 10
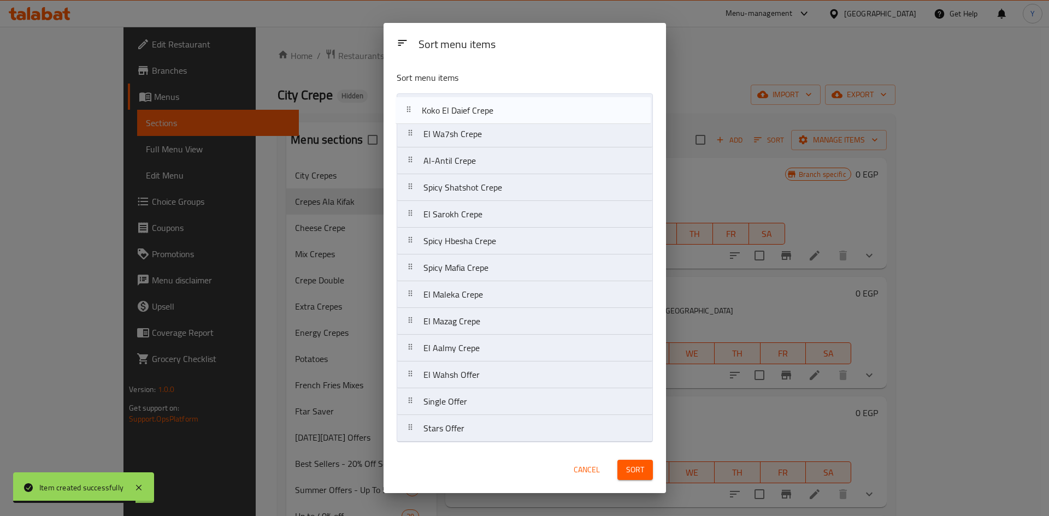
drag, startPoint x: 480, startPoint y: 166, endPoint x: 478, endPoint y: 111, distance: 54.7
click at [478, 111] on nav "El Wa7sh Crepe [PERSON_NAME] Crepe Koko El Daief Crepe Spicy Shatshot Crepe El …" at bounding box center [524, 267] width 256 height 349
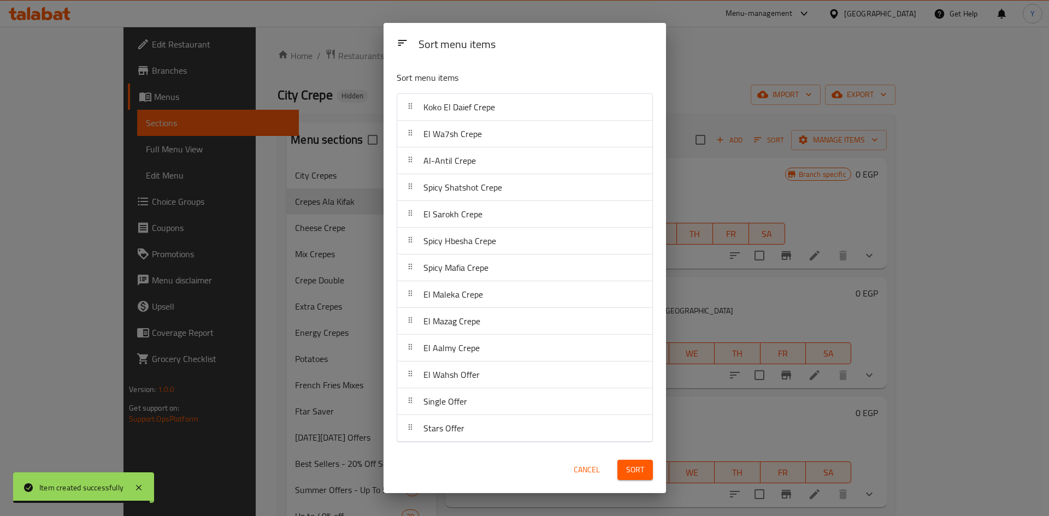
click at [642, 468] on span "Sort" at bounding box center [635, 470] width 18 height 14
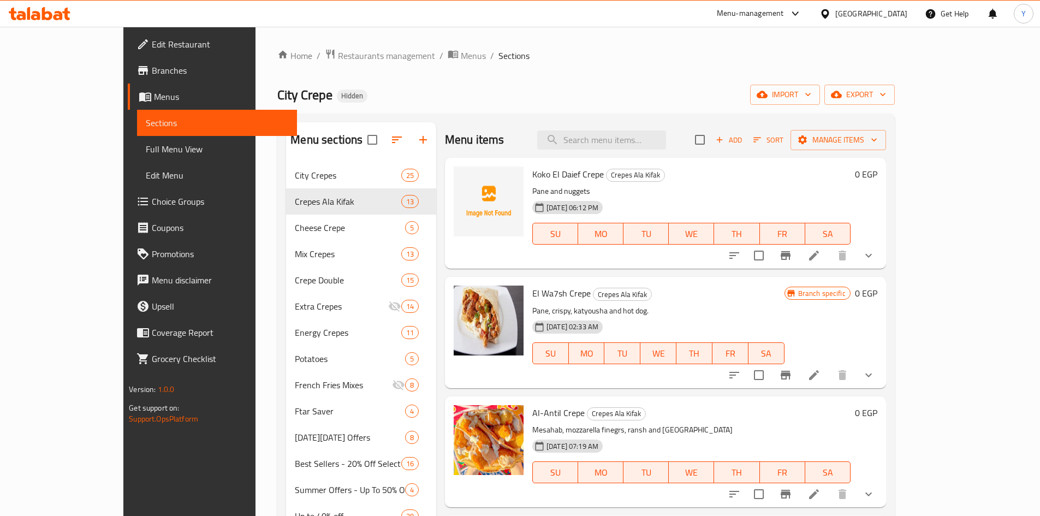
click at [830, 372] on li at bounding box center [814, 375] width 31 height 20
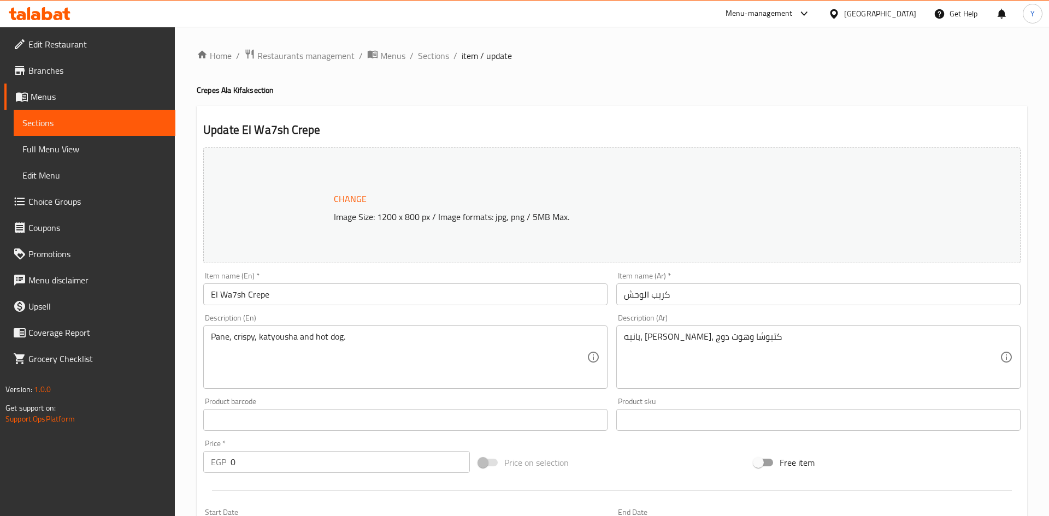
type input "إختيارك من الإضافات للكريب الأول:"
type input "0"
type input "11"
type input "إختيارك من الإضافات"
type input "0"
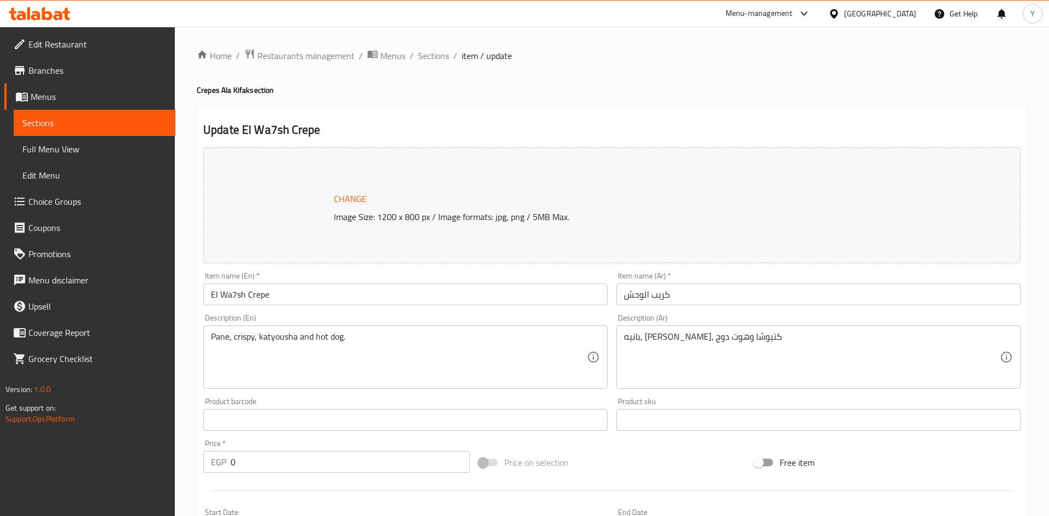
type input "12"
type input "إضافات:"
type input "0"
type input "2"
type input "إختيارك من الإضافات"
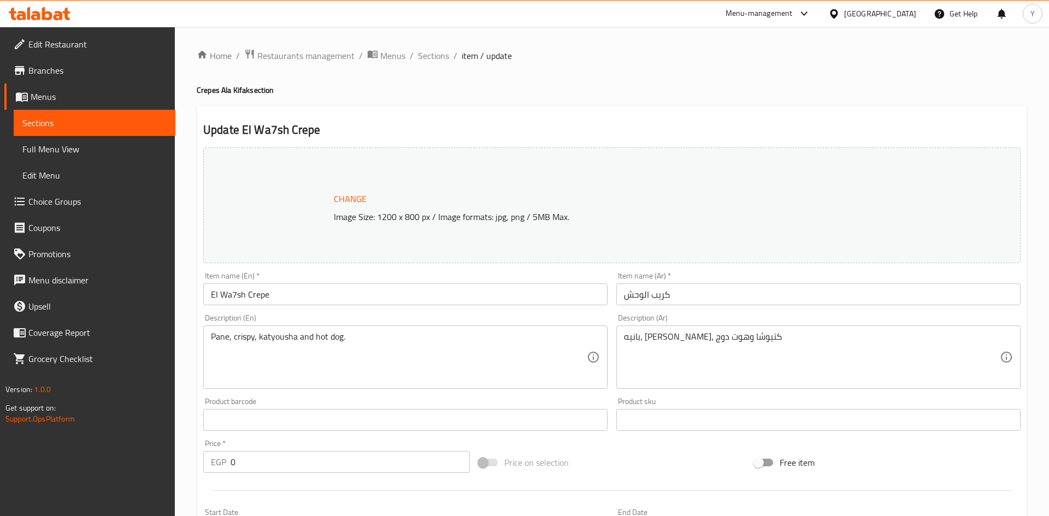
type input "0"
type input "12"
type input "إضافات:"
type input "0"
type input "2"
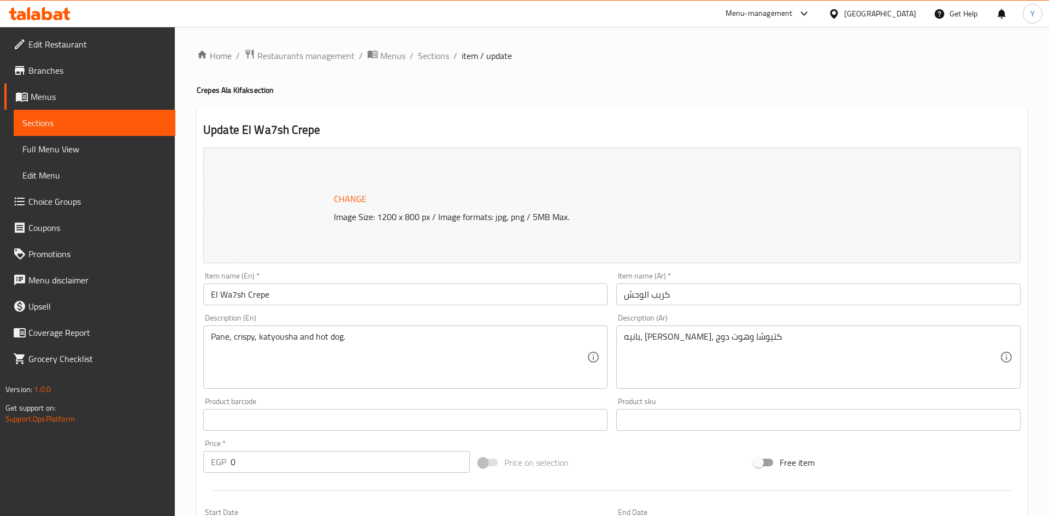
type input "إختيارك من الإضافات"
type input "0"
type input "12"
type input "إضافات:"
type input "0"
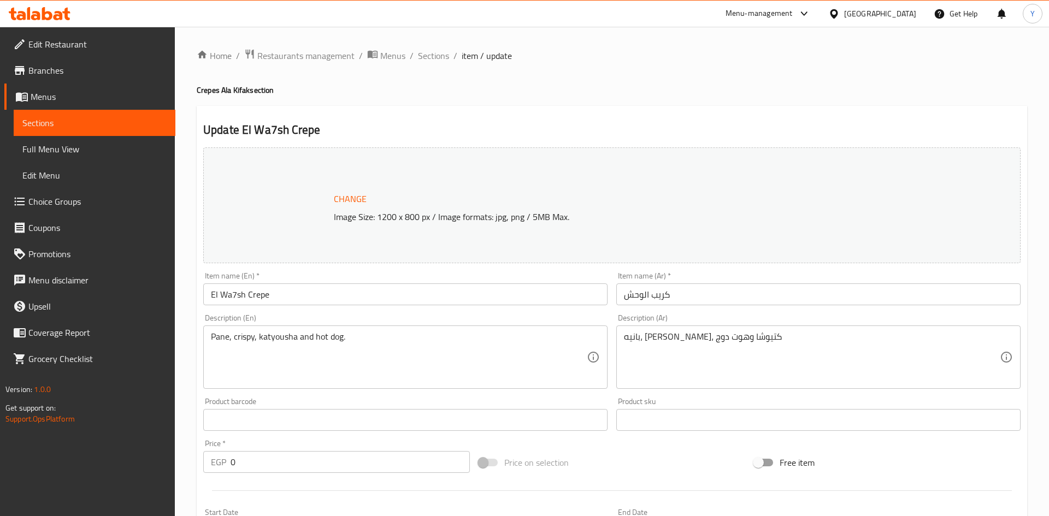
type input "2"
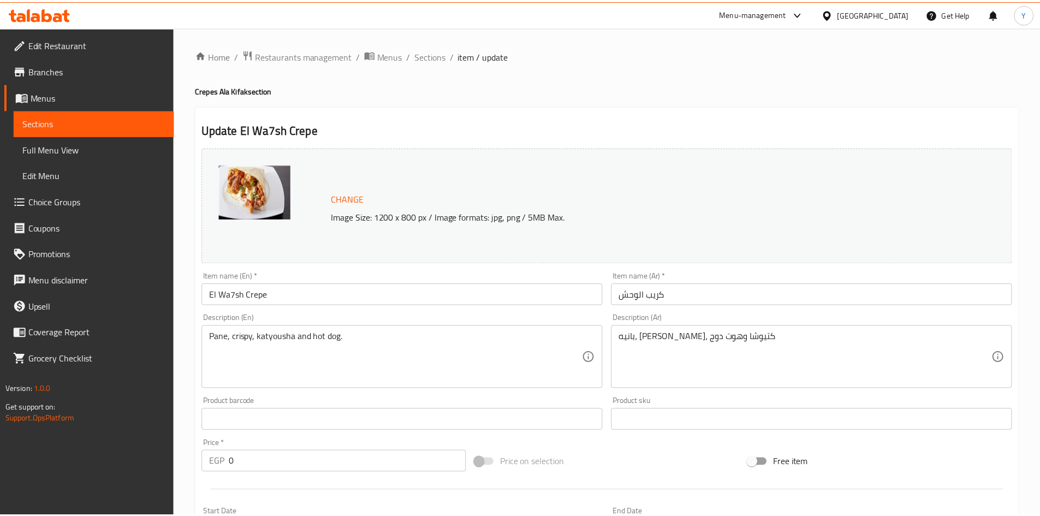
scroll to position [382, 0]
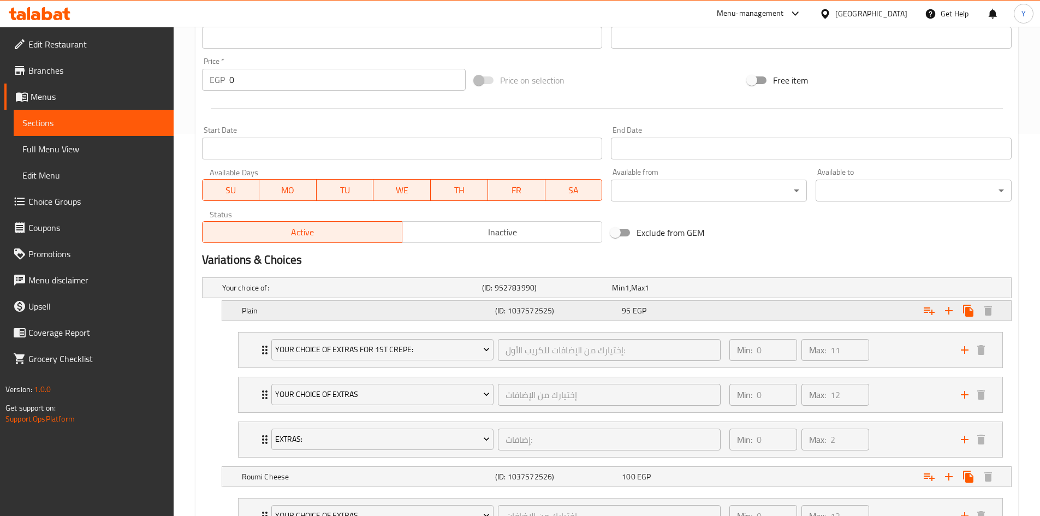
click at [716, 316] on div "95 EGP" at bounding box center [683, 310] width 122 height 11
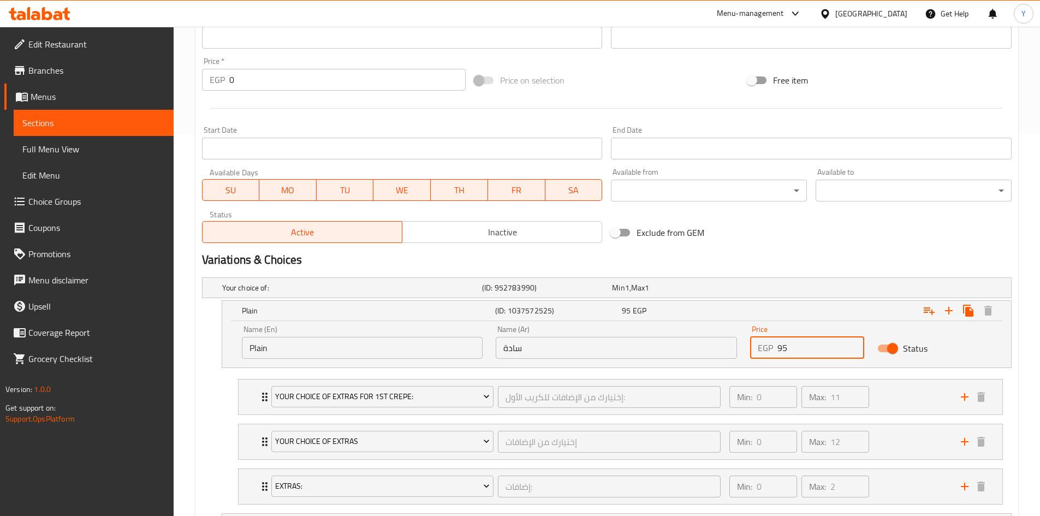
drag, startPoint x: 807, startPoint y: 356, endPoint x: 597, endPoint y: 340, distance: 210.8
click at [596, 342] on div "Name (En) Plain Name (En) Name (Ar) سادة Name (Ar) Price EGP 95 Price Status" at bounding box center [616, 342] width 763 height 46
type input "115"
click at [662, 262] on h2 "Variations & Choices" at bounding box center [607, 260] width 810 height 16
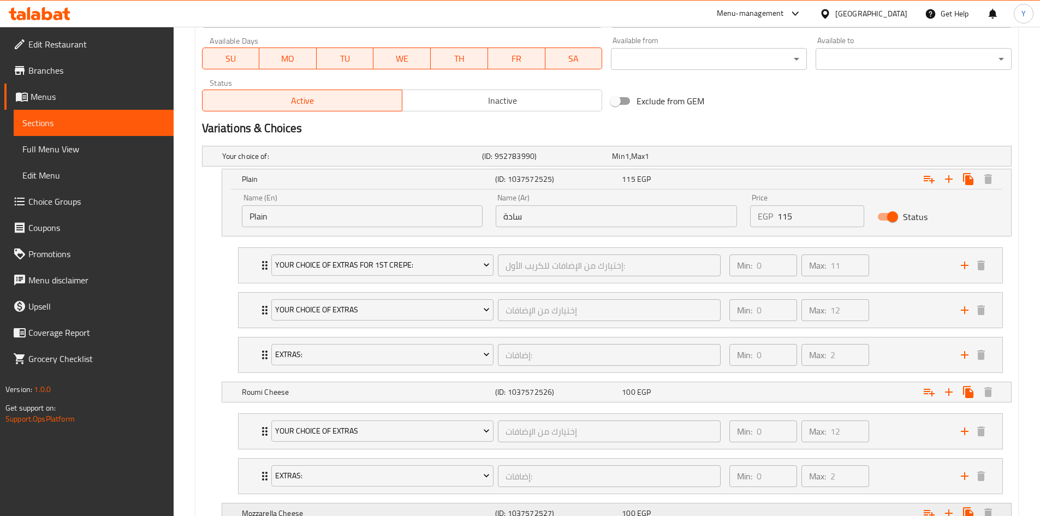
scroll to position [546, 0]
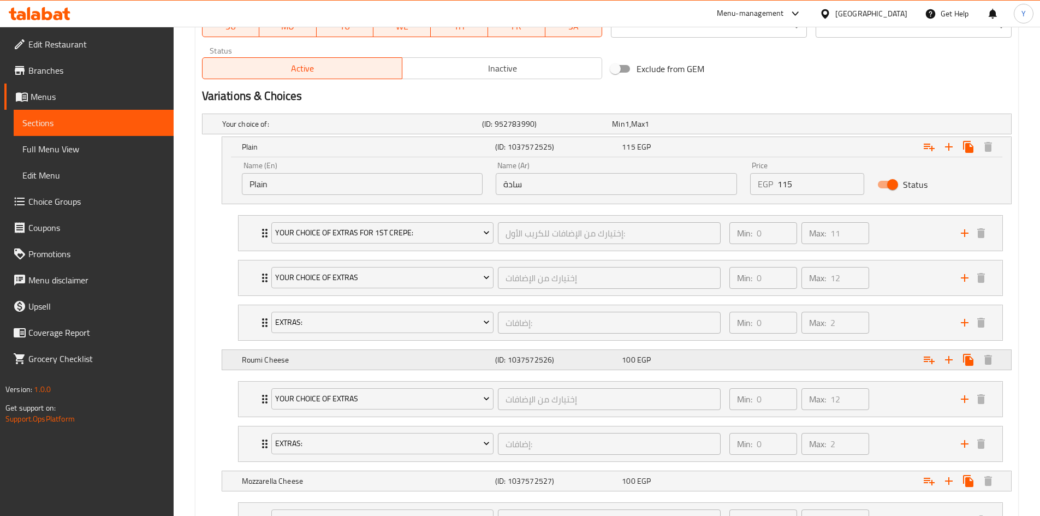
click at [659, 357] on div "100 EGP" at bounding box center [683, 359] width 122 height 11
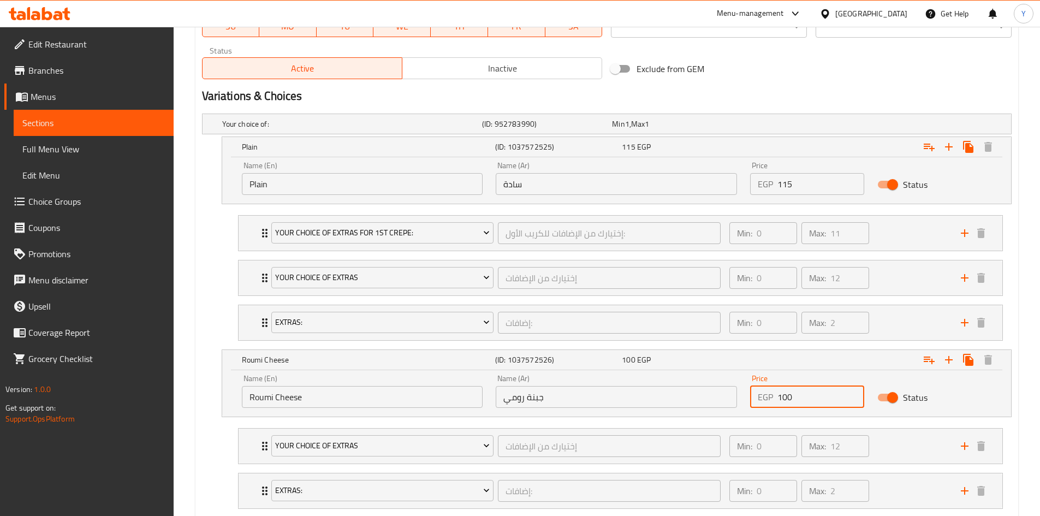
click at [786, 396] on input "100" at bounding box center [821, 397] width 87 height 22
click at [231, 464] on li "Your Choice Of Extras إختيارك من الإضافات ​ Min: 0 ​ Max: 12 ​ Extra Ranch Sauc…" at bounding box center [620, 446] width 783 height 45
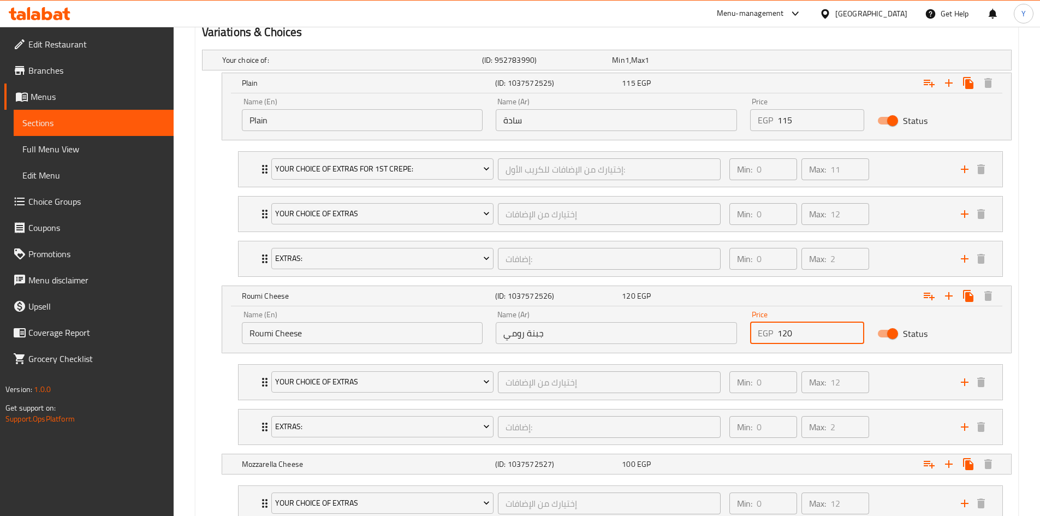
scroll to position [710, 0]
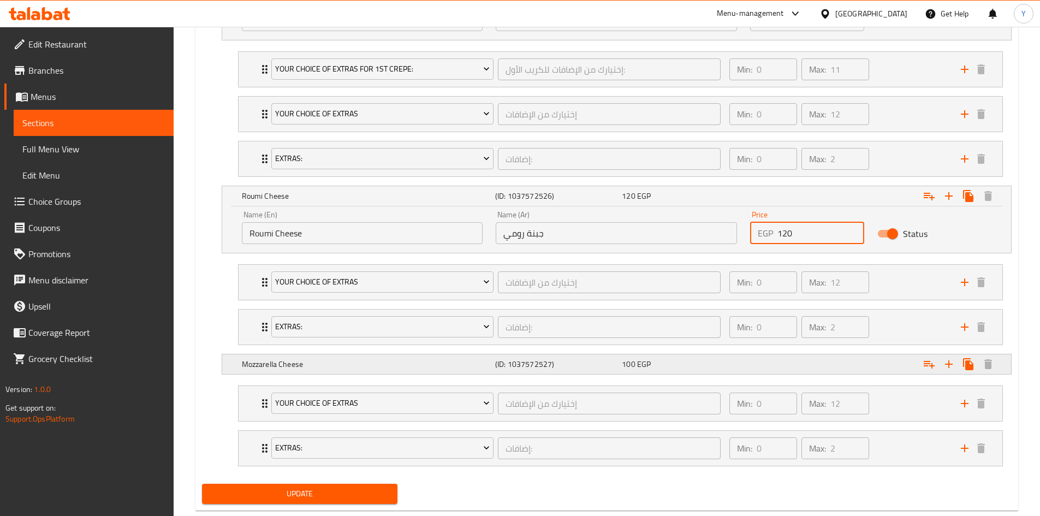
type input "120"
click at [768, 365] on div "Expand" at bounding box center [873, 364] width 253 height 24
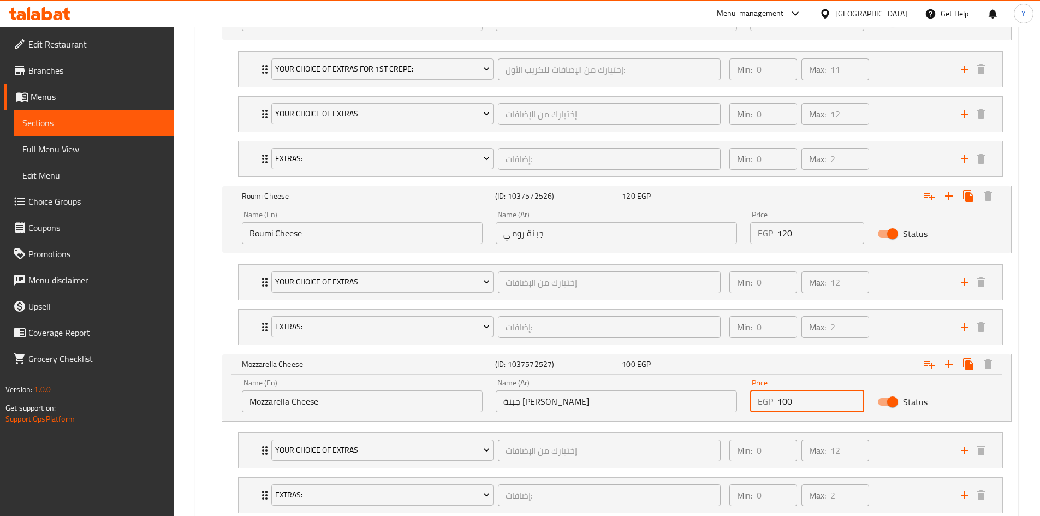
click at [783, 407] on input "100" at bounding box center [821, 401] width 87 height 22
type input "120"
click at [221, 461] on nav "Your Choice Of Extras إختيارك من الإضافات ​ Min: 0 ​ Max: 12 ​ Extra Ranch Sauc…" at bounding box center [607, 473] width 810 height 98
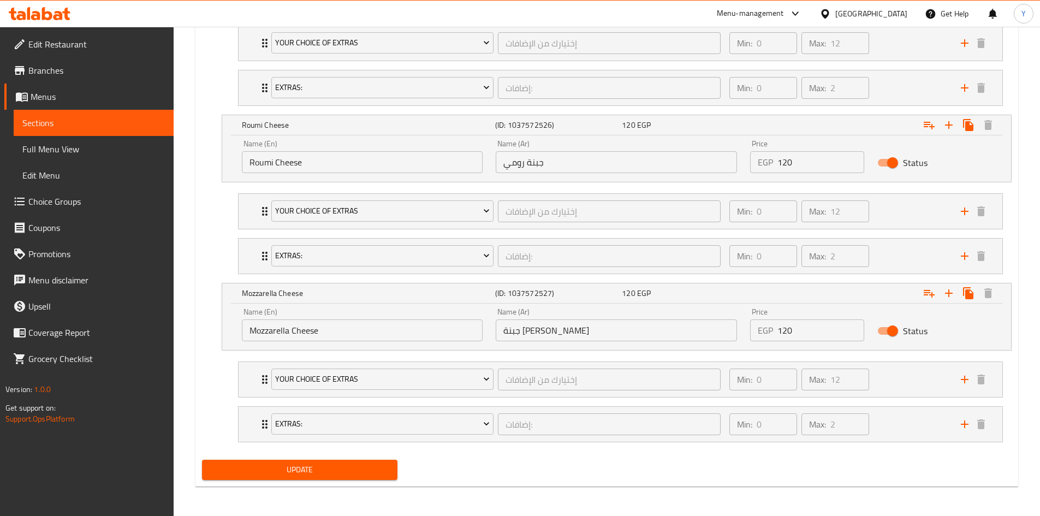
scroll to position [782, 0]
click at [257, 474] on span "Update" at bounding box center [300, 469] width 179 height 14
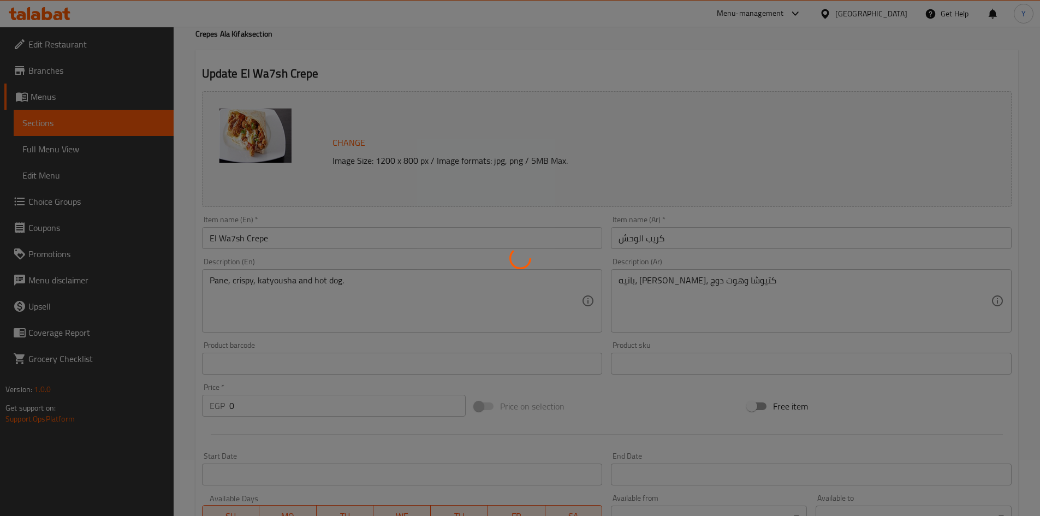
scroll to position [0, 0]
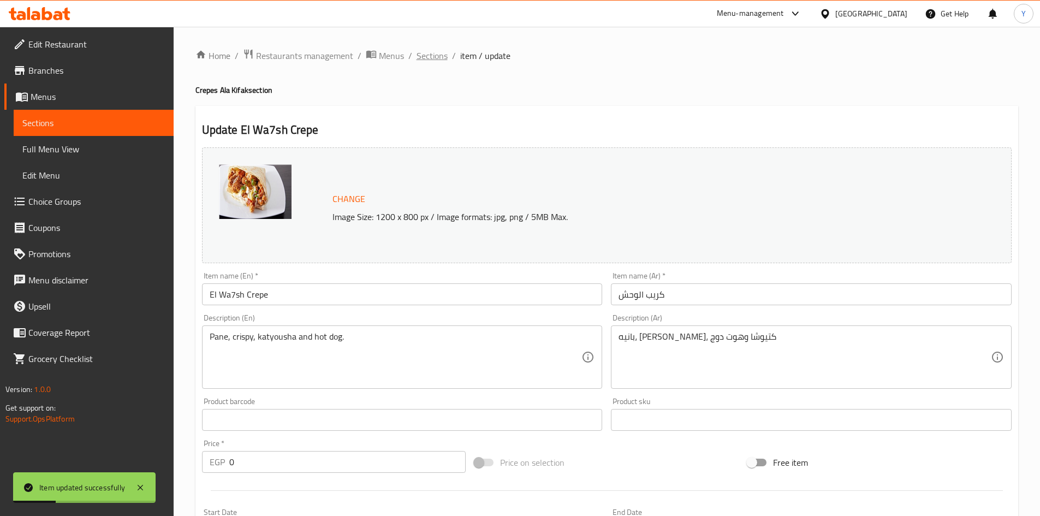
click at [434, 62] on span "Sections" at bounding box center [432, 55] width 31 height 13
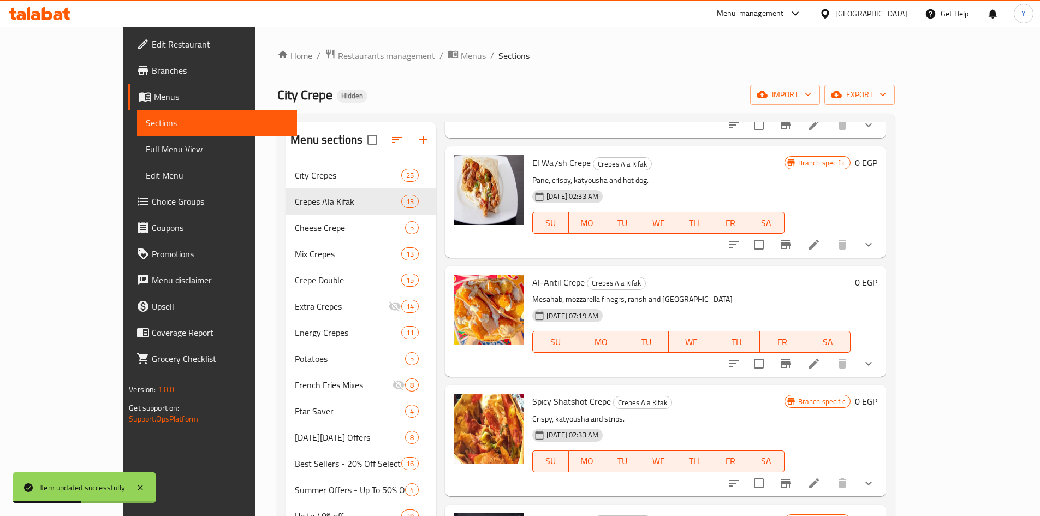
scroll to position [55, 0]
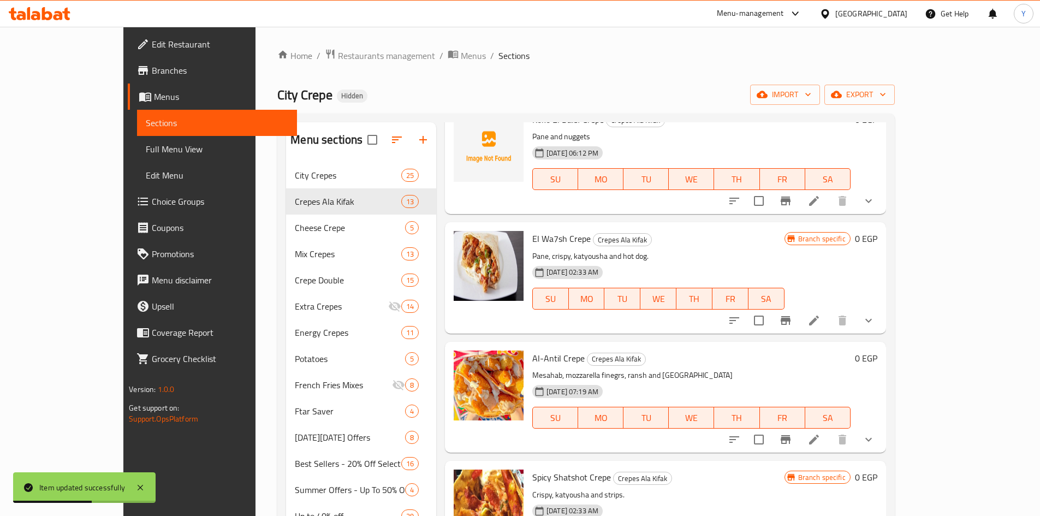
click at [882, 328] on button "show more" at bounding box center [869, 320] width 26 height 26
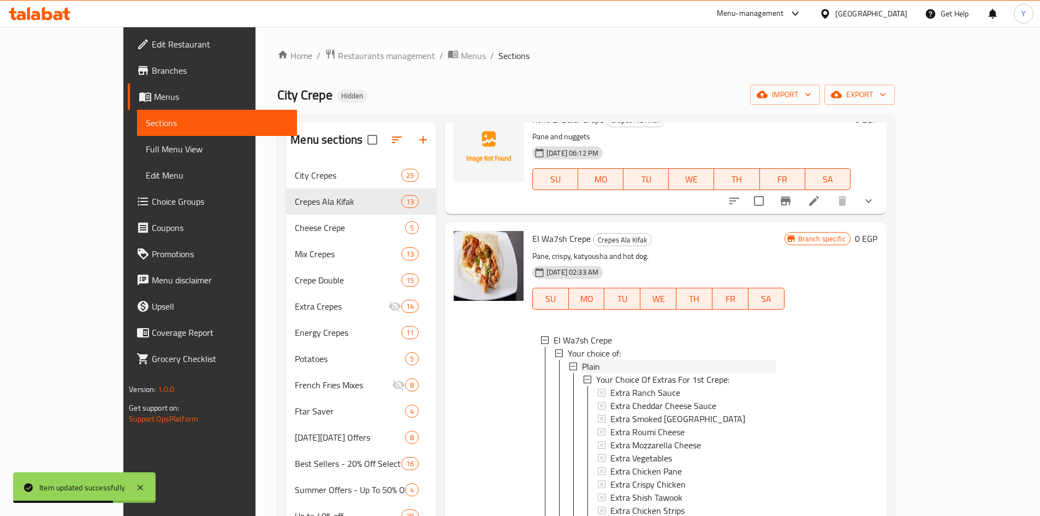
click at [582, 368] on div "Plain" at bounding box center [679, 366] width 194 height 13
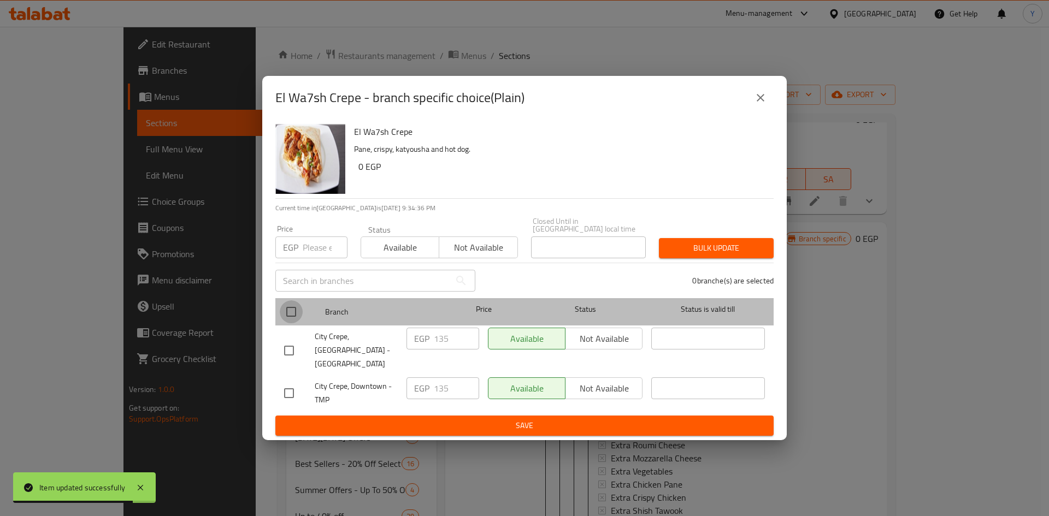
click at [297, 315] on input "checkbox" at bounding box center [291, 311] width 23 height 23
checkbox input "true"
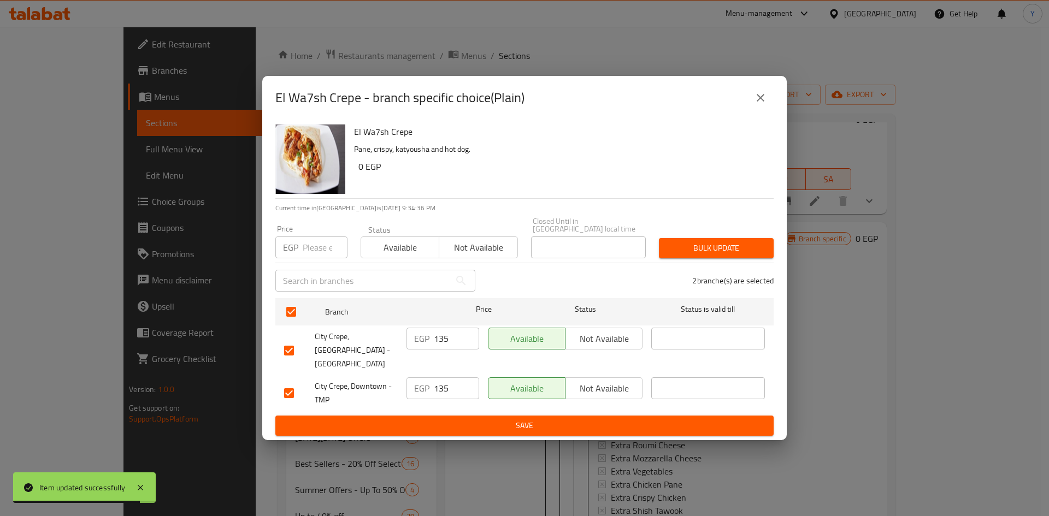
click at [319, 255] on input "number" at bounding box center [325, 247] width 45 height 22
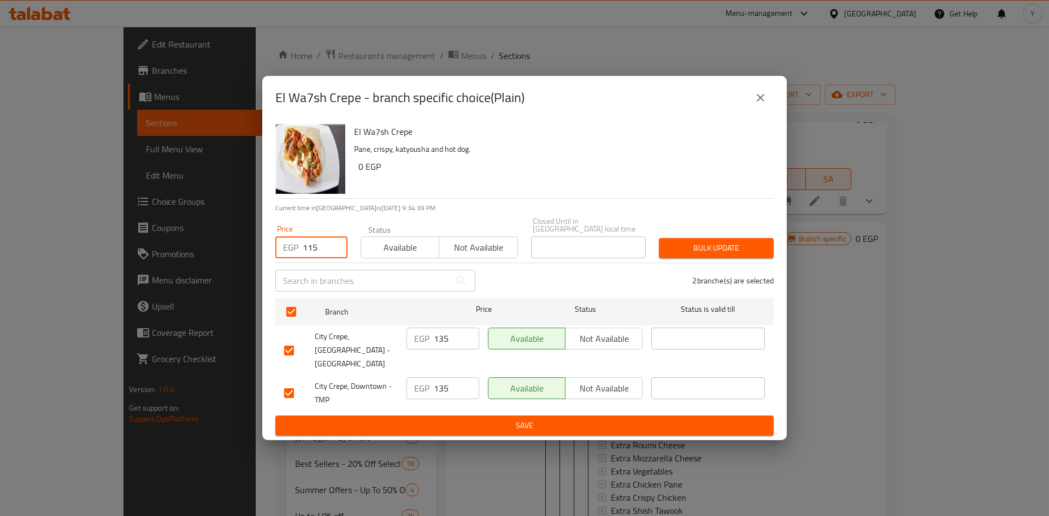
type input "115"
drag, startPoint x: 676, startPoint y: 237, endPoint x: 672, endPoint y: 256, distance: 19.5
click at [676, 239] on div "Bulk update" at bounding box center [716, 248] width 128 height 33
click at [674, 253] on span "Bulk update" at bounding box center [715, 248] width 97 height 14
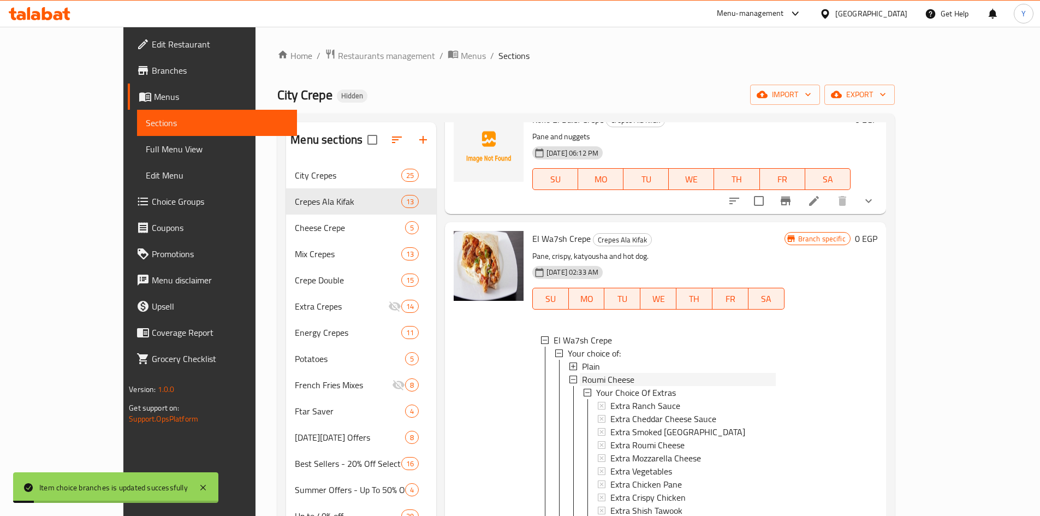
click at [623, 377] on div "Roumi Cheese" at bounding box center [679, 379] width 194 height 13
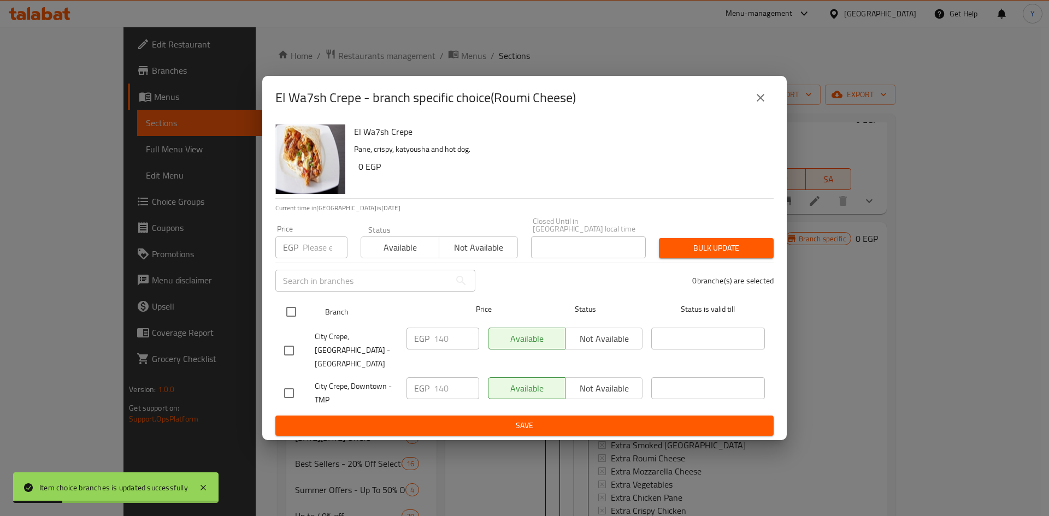
click at [289, 305] on input "checkbox" at bounding box center [291, 311] width 23 height 23
checkbox input "true"
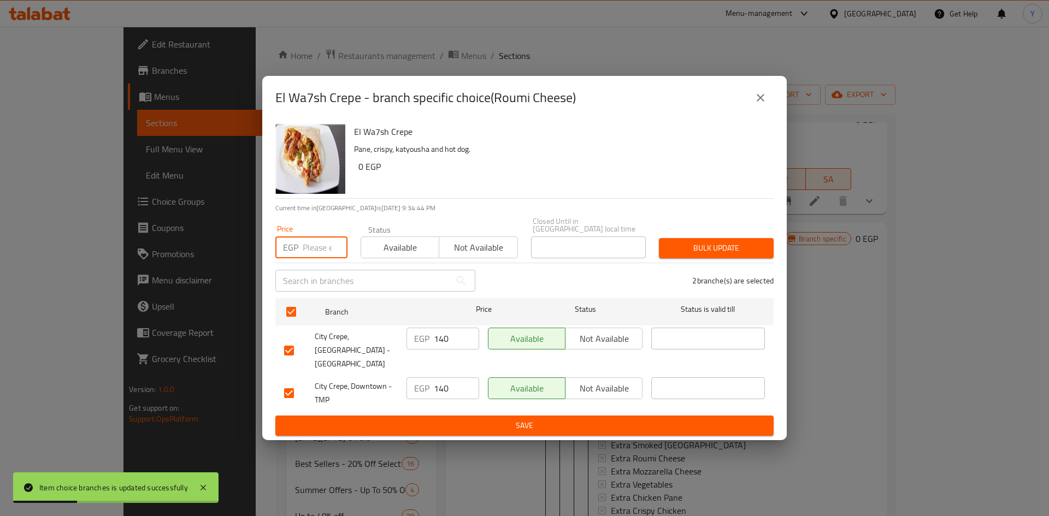
click at [313, 254] on input "number" at bounding box center [325, 247] width 45 height 22
type input "120"
click at [666, 249] on button "Bulk update" at bounding box center [716, 248] width 115 height 20
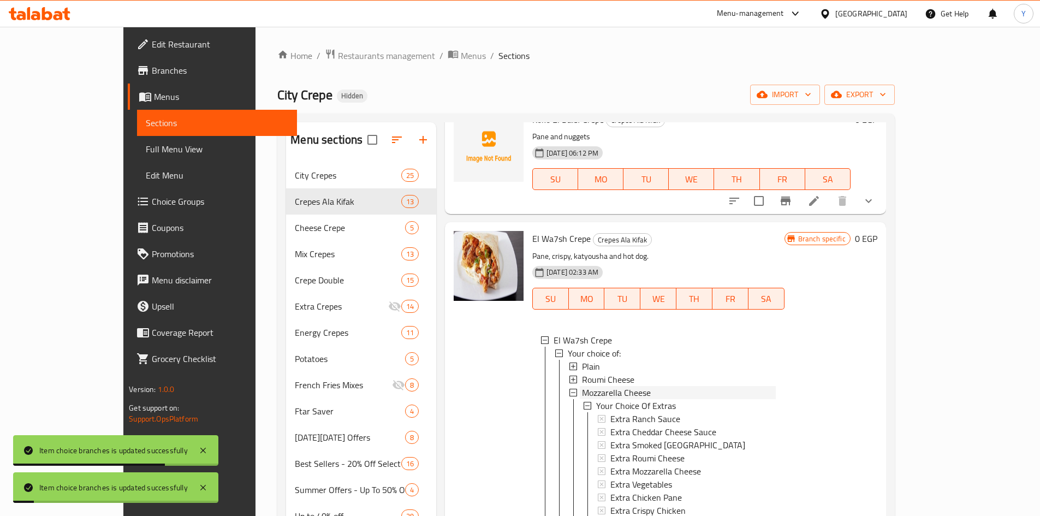
click at [601, 390] on span "Mozzarella Cheese" at bounding box center [616, 392] width 69 height 13
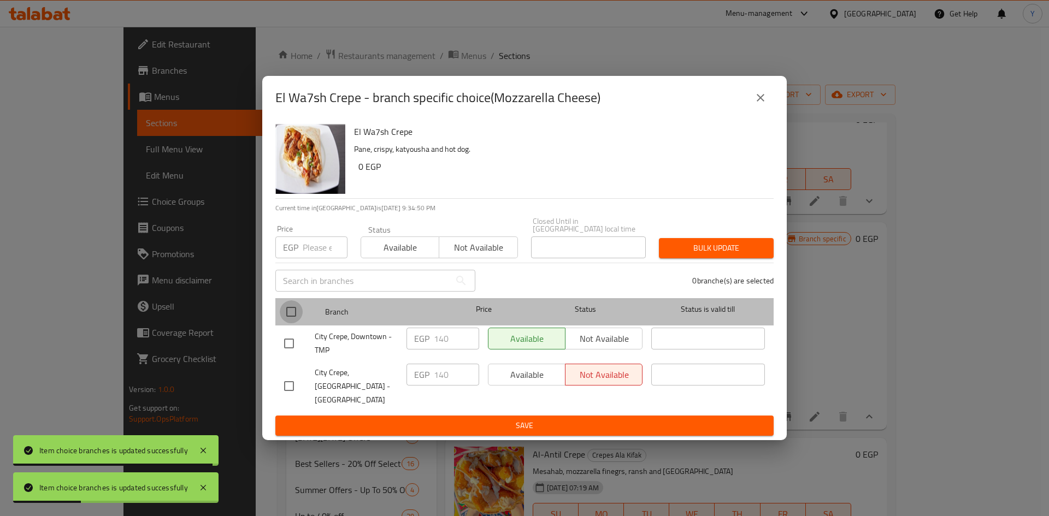
click at [288, 315] on input "checkbox" at bounding box center [291, 311] width 23 height 23
checkbox input "true"
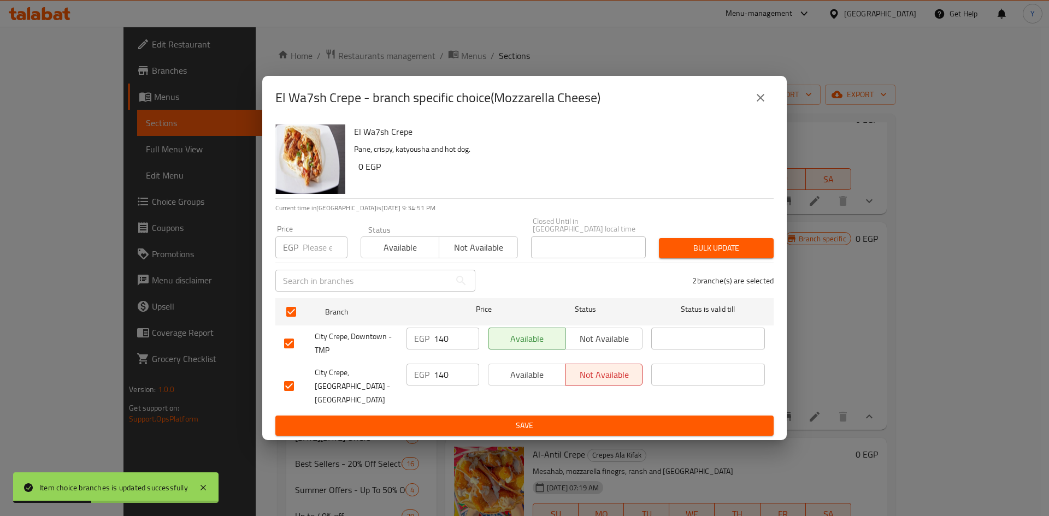
click at [301, 262] on div "Price EGP Price" at bounding box center [311, 241] width 85 height 46
click at [309, 252] on input "number" at bounding box center [325, 247] width 45 height 22
type input "120"
click at [663, 250] on button "Bulk update" at bounding box center [716, 248] width 115 height 20
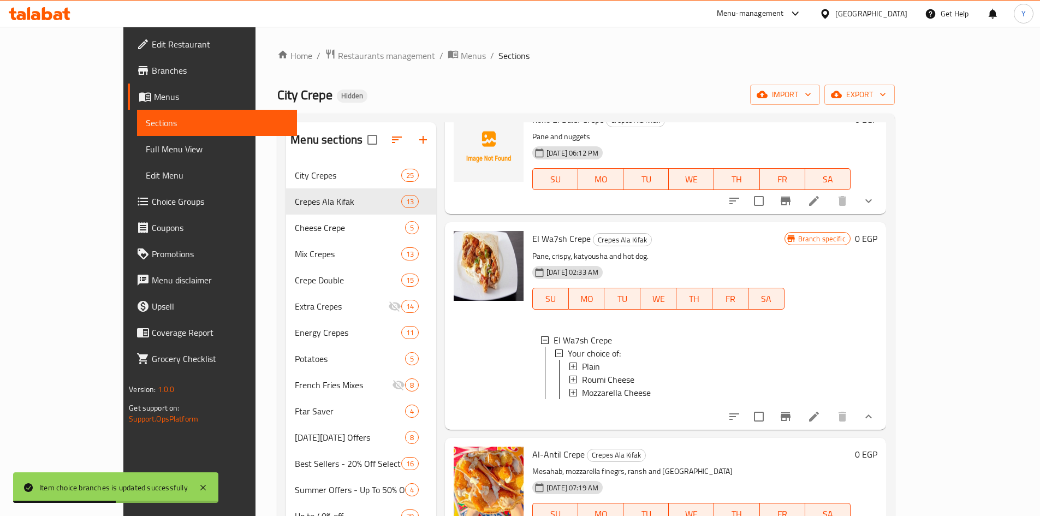
scroll to position [273, 0]
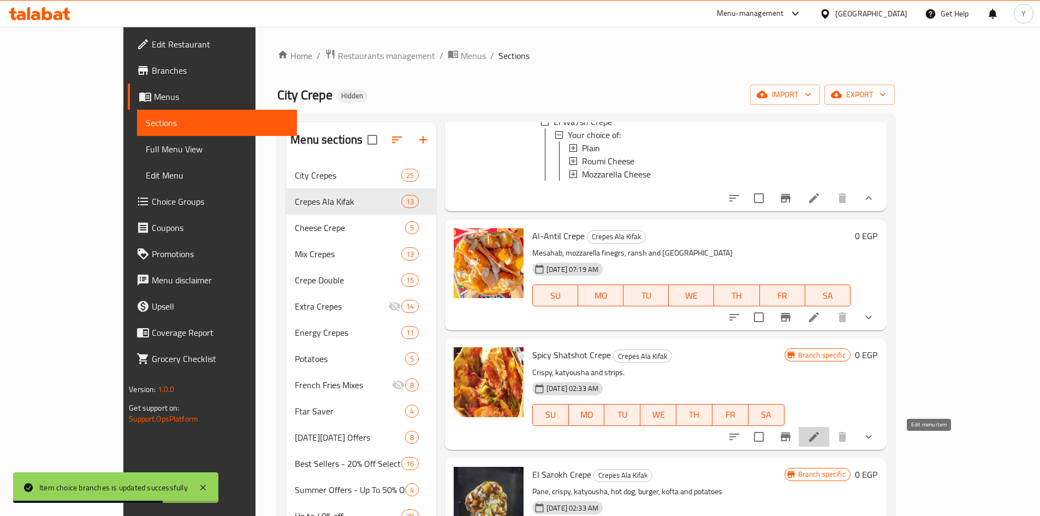
click at [821, 440] on icon at bounding box center [814, 436] width 13 height 13
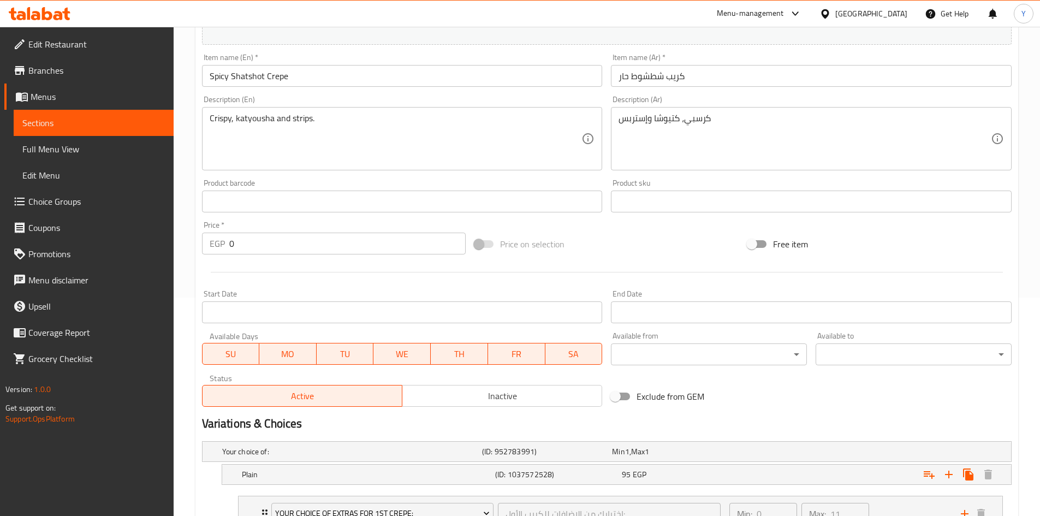
scroll to position [382, 0]
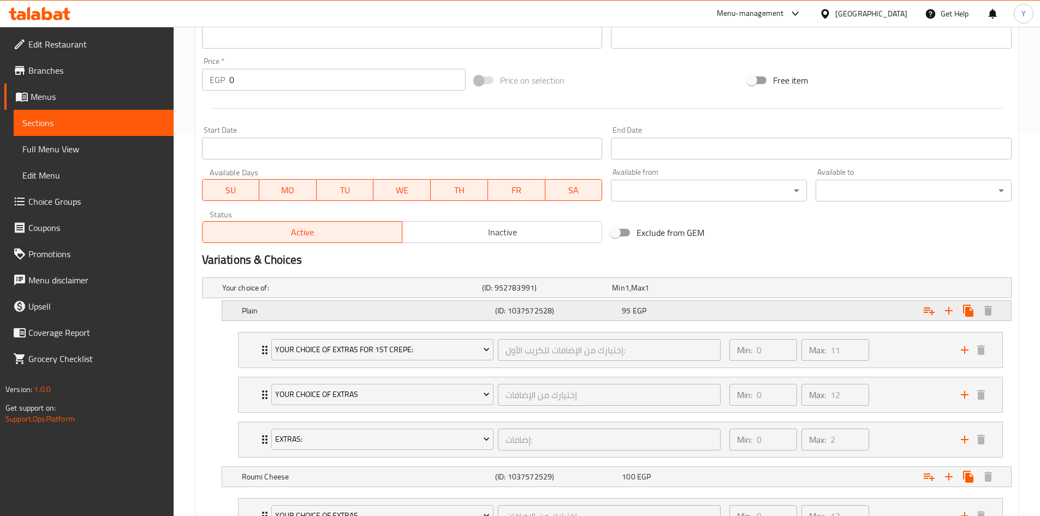
drag, startPoint x: 750, startPoint y: 307, endPoint x: 756, endPoint y: 313, distance: 8.1
click at [751, 309] on div "Expand" at bounding box center [873, 311] width 253 height 24
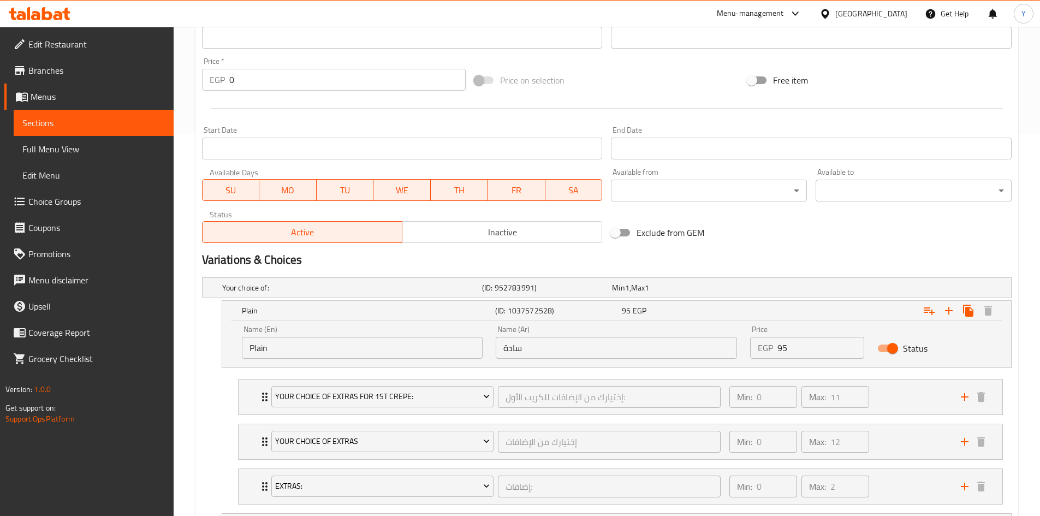
drag, startPoint x: 786, startPoint y: 341, endPoint x: 728, endPoint y: 357, distance: 59.9
click at [730, 357] on div "Name (En) Plain Name (En) Name (Ar) سادة Name (Ar) Price EGP 95 Price Status" at bounding box center [616, 342] width 763 height 46
type input "115"
click at [781, 248] on div "Variations & Choices" at bounding box center [607, 259] width 819 height 25
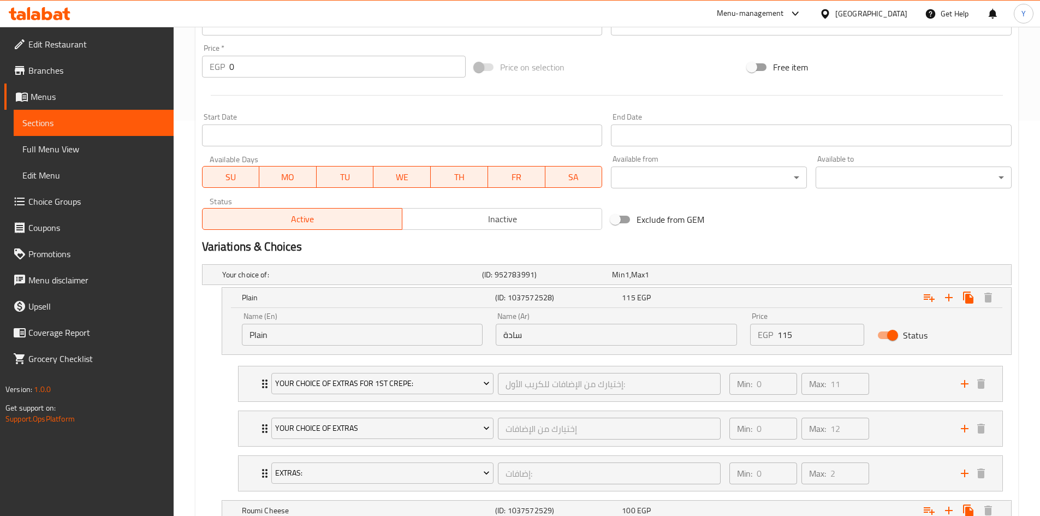
scroll to position [601, 0]
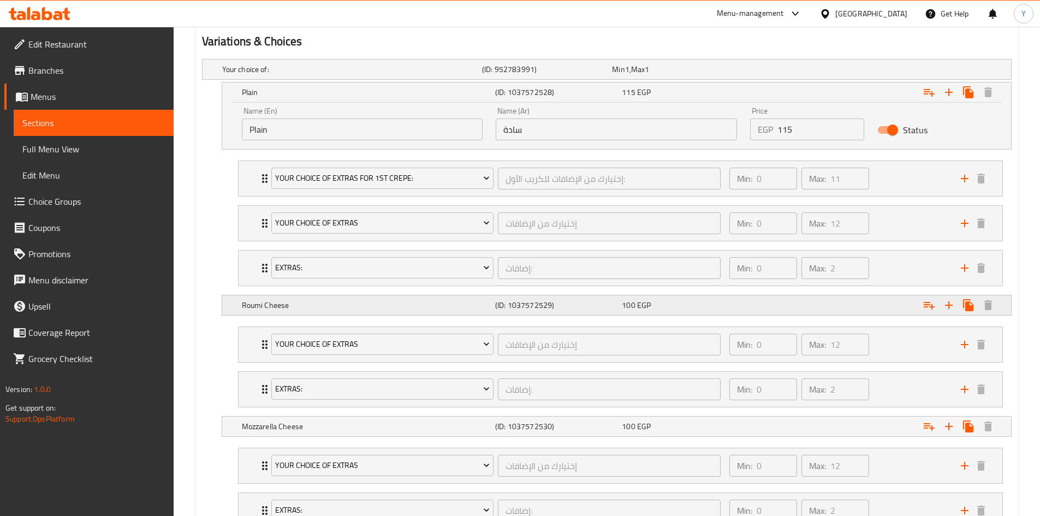
click at [771, 311] on div "Expand" at bounding box center [873, 305] width 253 height 24
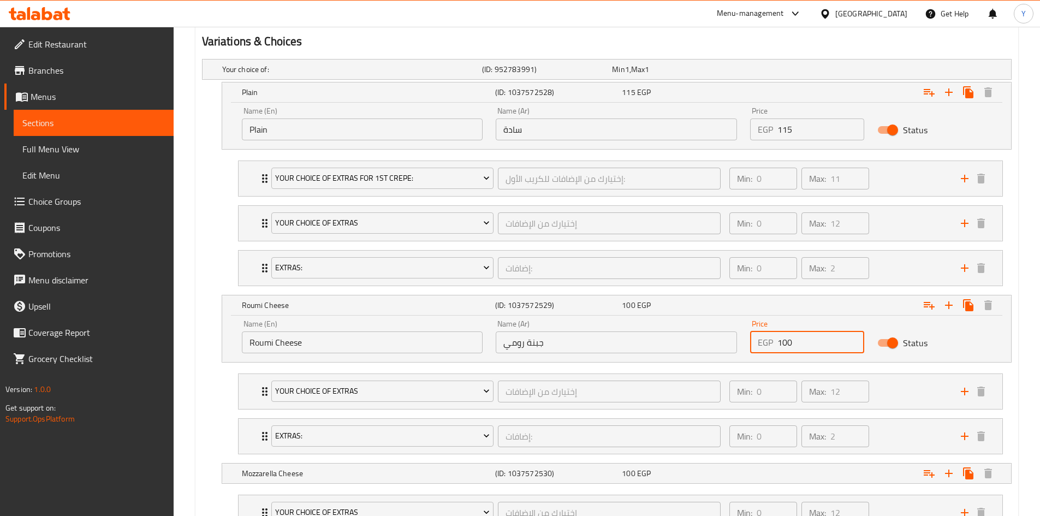
drag, startPoint x: 785, startPoint y: 345, endPoint x: 791, endPoint y: 330, distance: 15.6
click at [785, 345] on input "100" at bounding box center [821, 342] width 87 height 22
type input "120"
click at [733, 471] on div "100 EGP" at bounding box center [683, 473] width 122 height 11
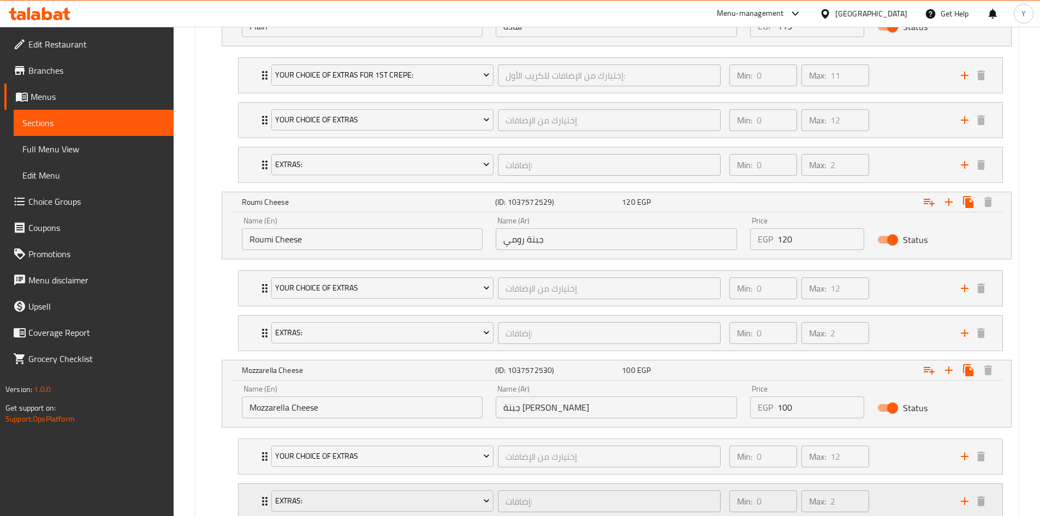
scroll to position [782, 0]
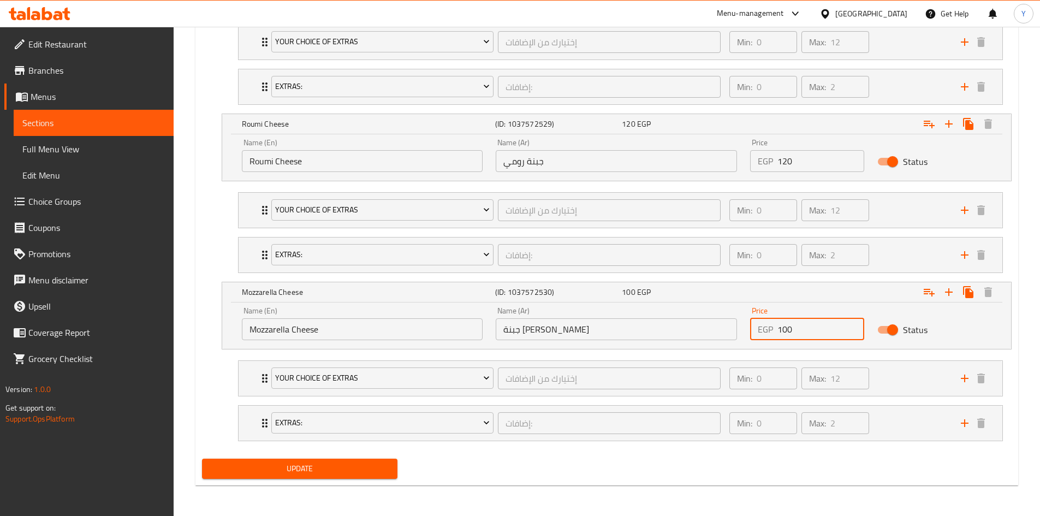
click at [785, 337] on input "100" at bounding box center [821, 329] width 87 height 22
type input "120"
click at [521, 471] on div "Update" at bounding box center [607, 468] width 819 height 29
click at [375, 466] on span "Update" at bounding box center [300, 469] width 179 height 14
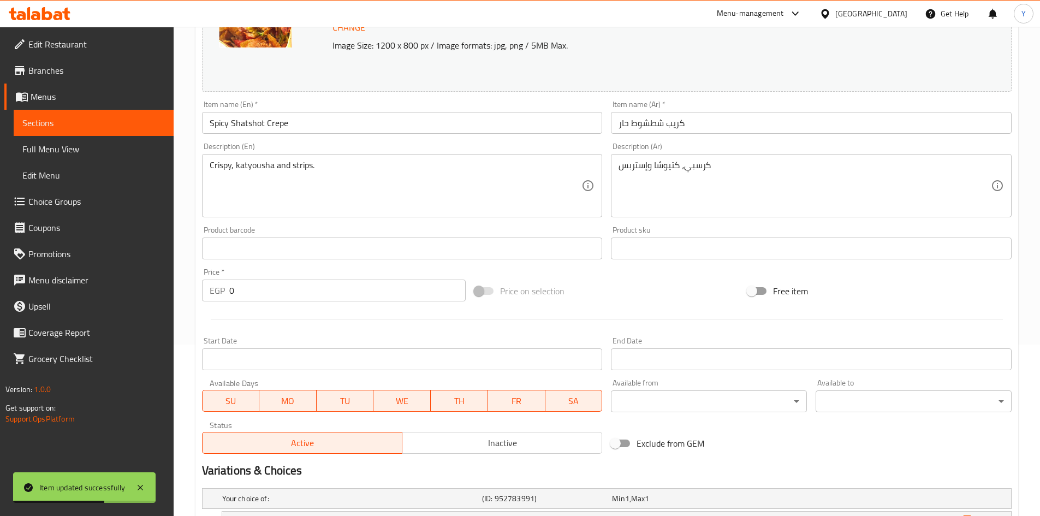
scroll to position [0, 0]
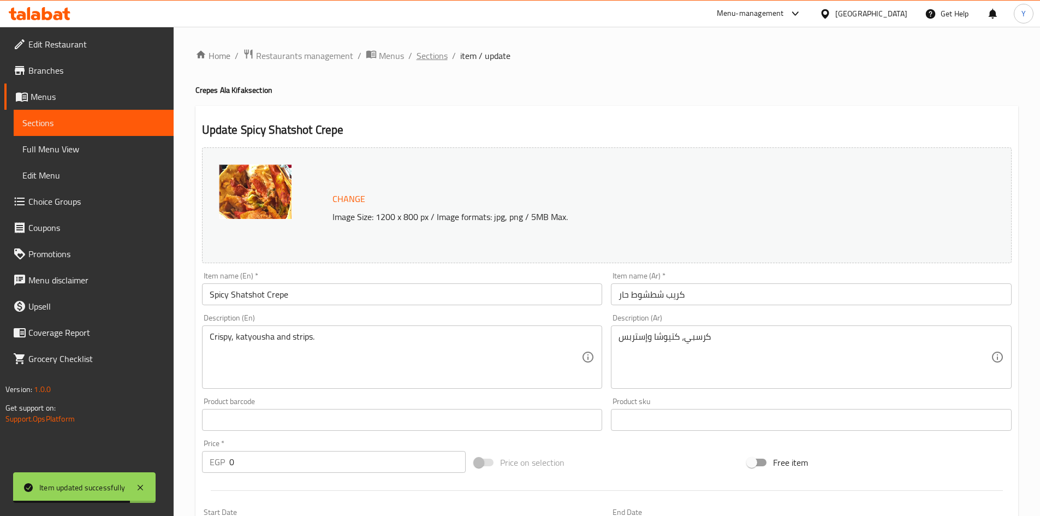
click at [436, 56] on span "Sections" at bounding box center [432, 55] width 31 height 13
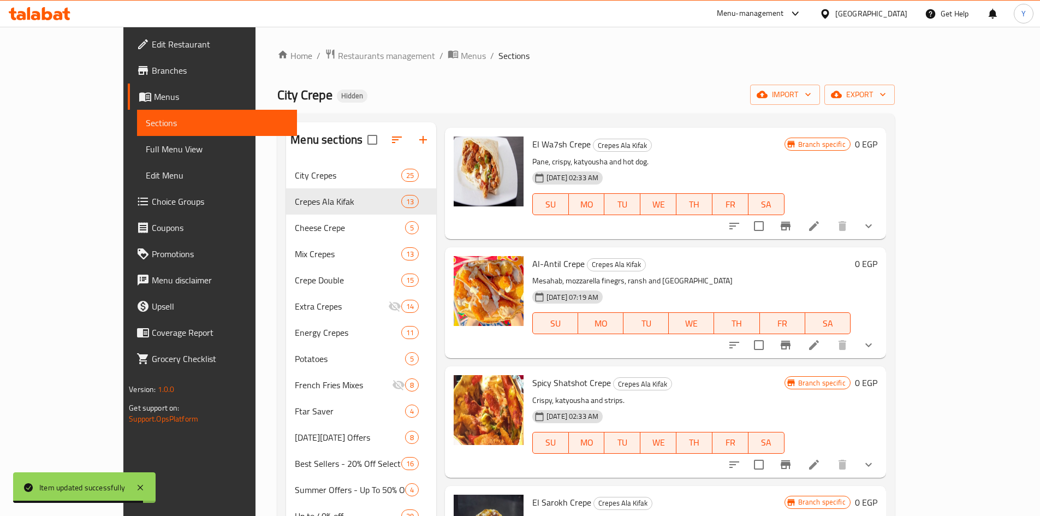
scroll to position [205, 0]
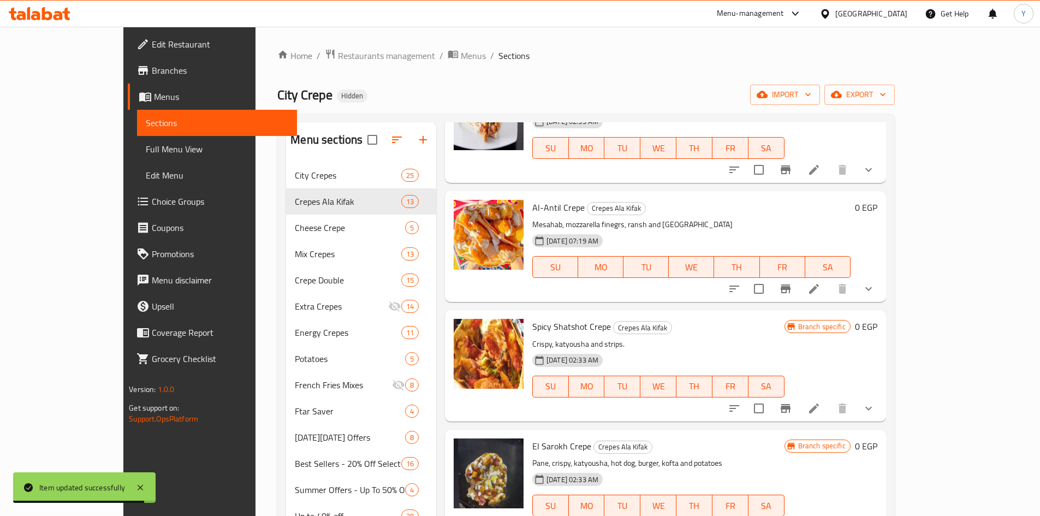
click at [882, 395] on button "show more" at bounding box center [869, 408] width 26 height 26
click at [875, 402] on icon "show more" at bounding box center [868, 408] width 13 height 13
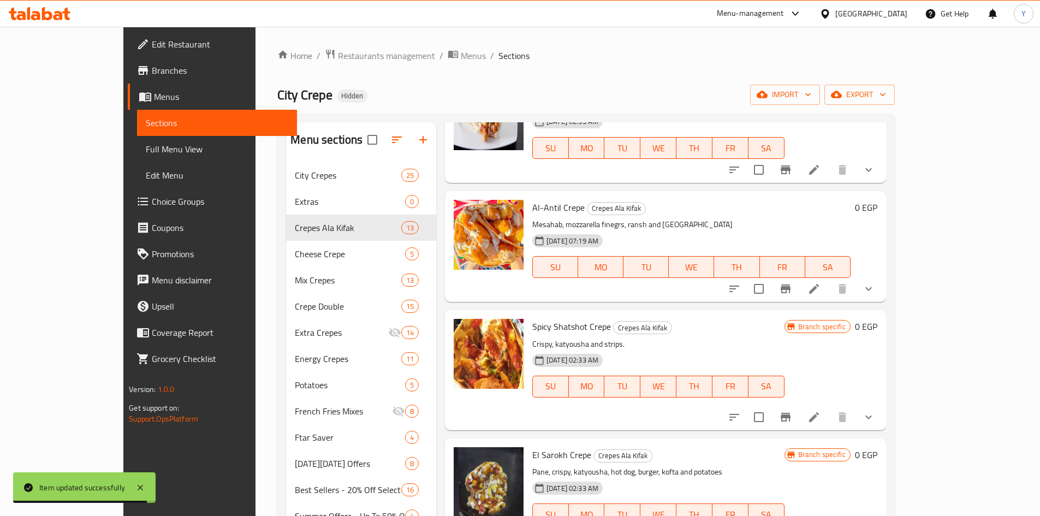
scroll to position [273, 0]
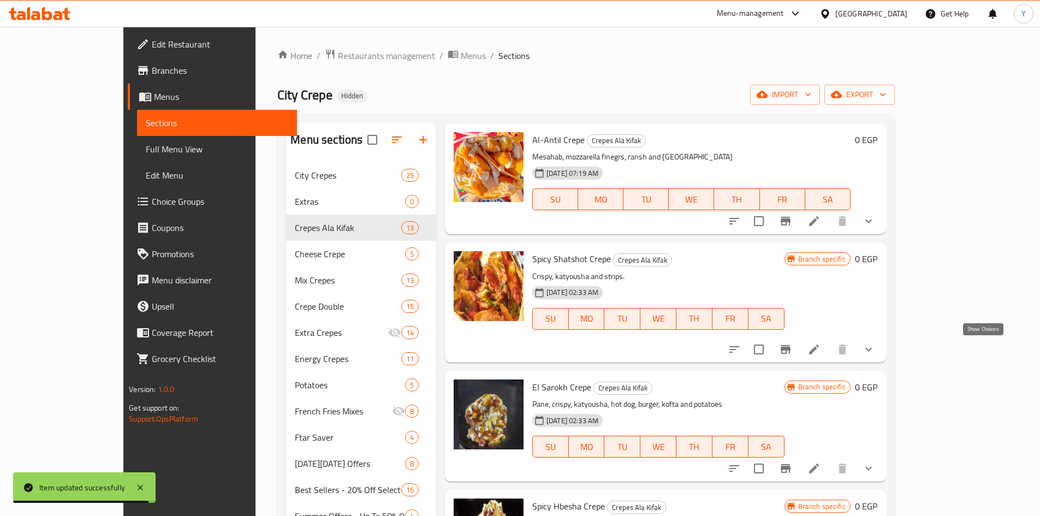
click at [875, 343] on icon "show more" at bounding box center [868, 349] width 13 height 13
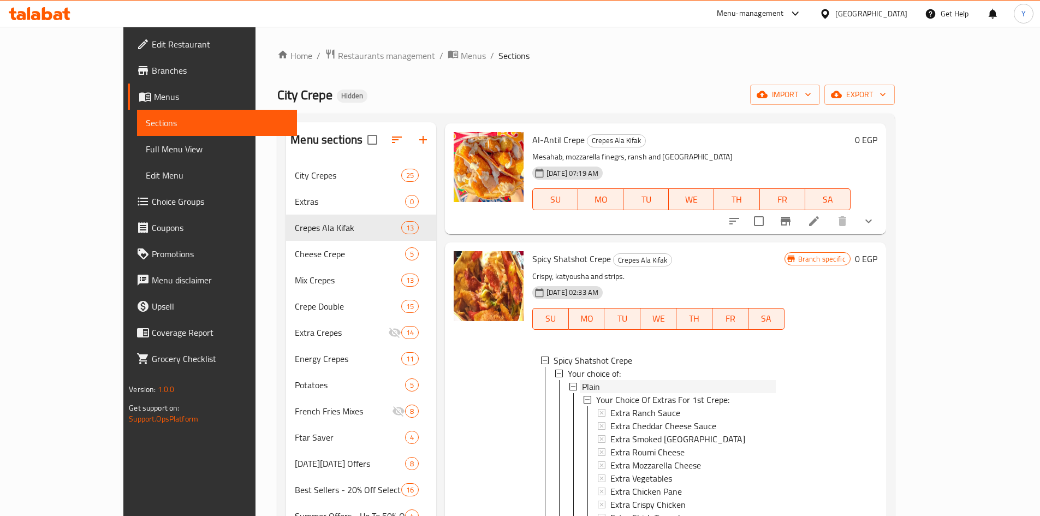
click at [582, 381] on span "Plain" at bounding box center [591, 386] width 18 height 13
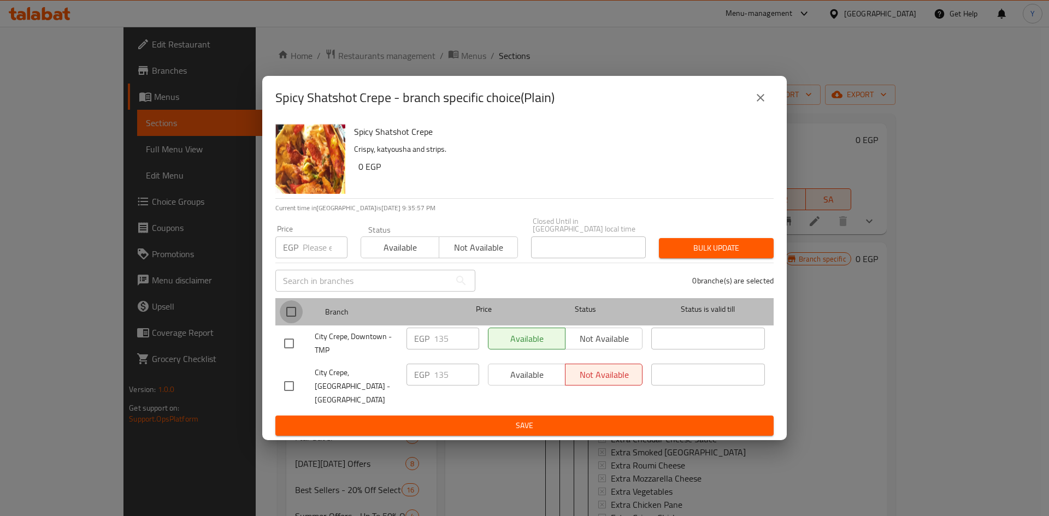
click at [287, 316] on input "checkbox" at bounding box center [291, 311] width 23 height 23
checkbox input "true"
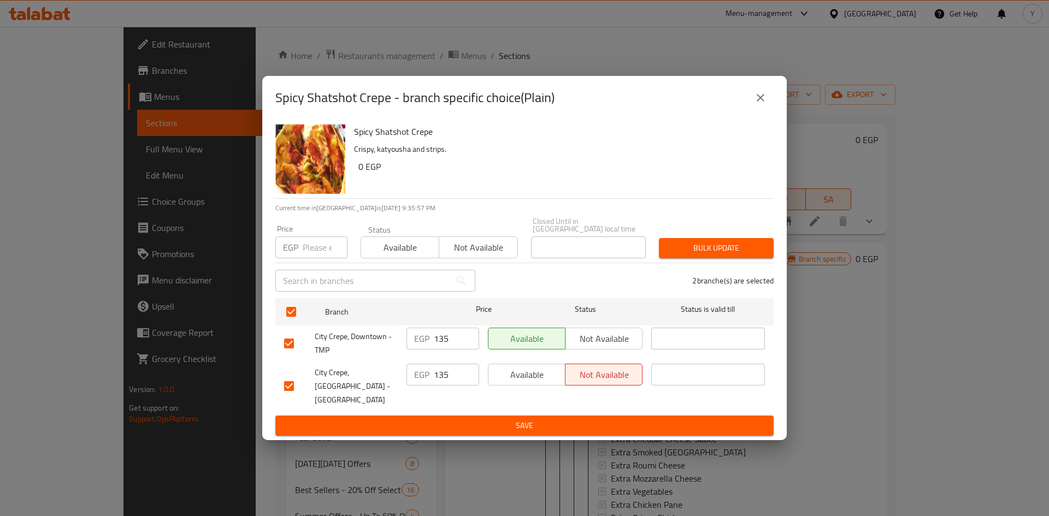
click at [311, 253] on input "number" at bounding box center [325, 247] width 45 height 22
type input "115"
click at [736, 250] on span "Bulk update" at bounding box center [715, 248] width 97 height 14
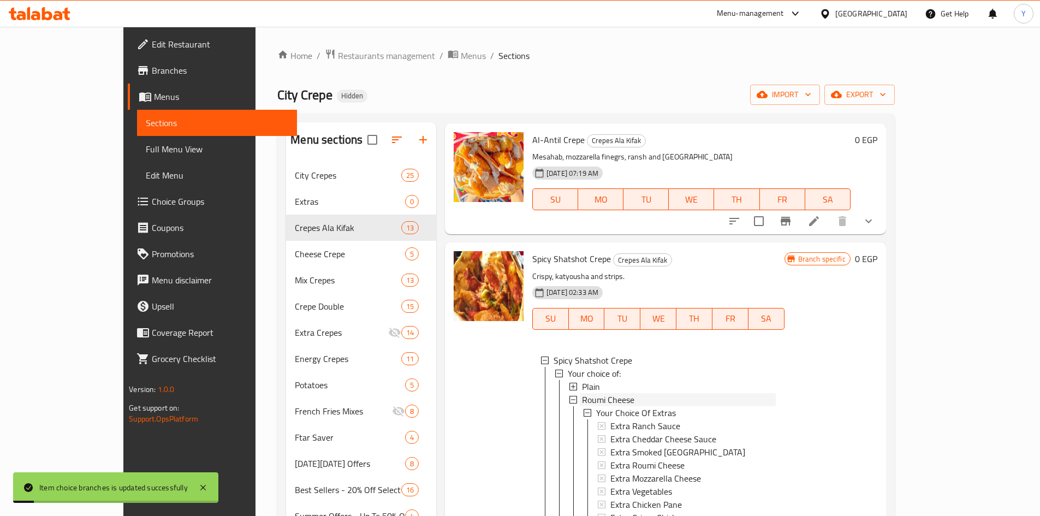
click at [582, 401] on span "Roumi Cheese" at bounding box center [608, 399] width 52 height 13
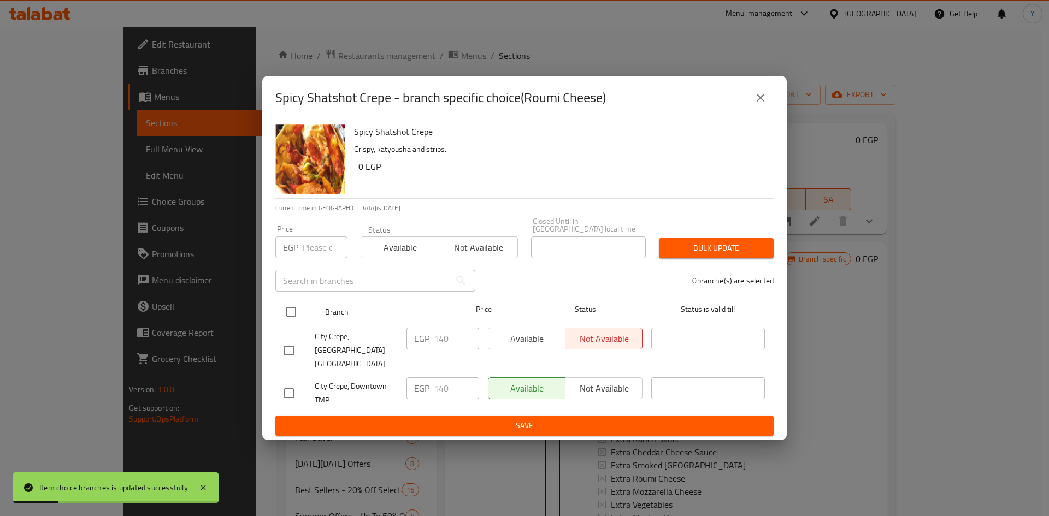
click at [286, 314] on input "checkbox" at bounding box center [291, 311] width 23 height 23
checkbox input "true"
click at [314, 252] on input "number" at bounding box center [325, 247] width 45 height 22
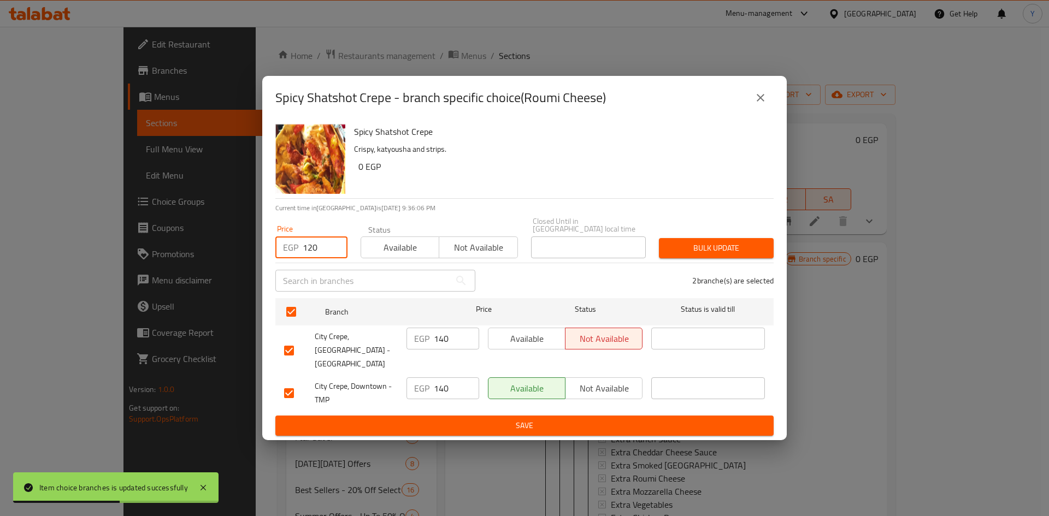
type input "120"
drag, startPoint x: 704, startPoint y: 250, endPoint x: 682, endPoint y: 311, distance: 65.3
click at [704, 248] on span "Bulk update" at bounding box center [715, 248] width 97 height 14
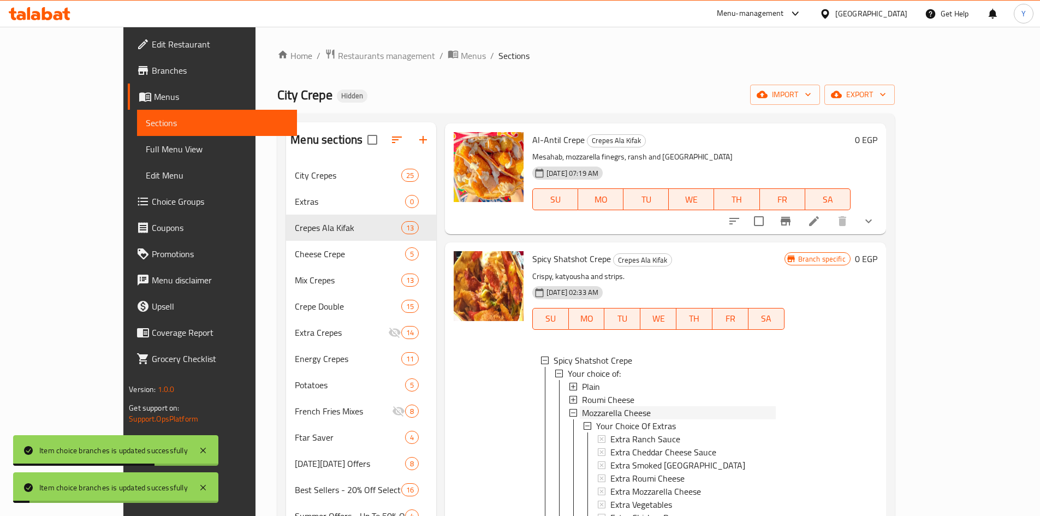
click at [599, 410] on span "Mozzarella Cheese" at bounding box center [616, 412] width 69 height 13
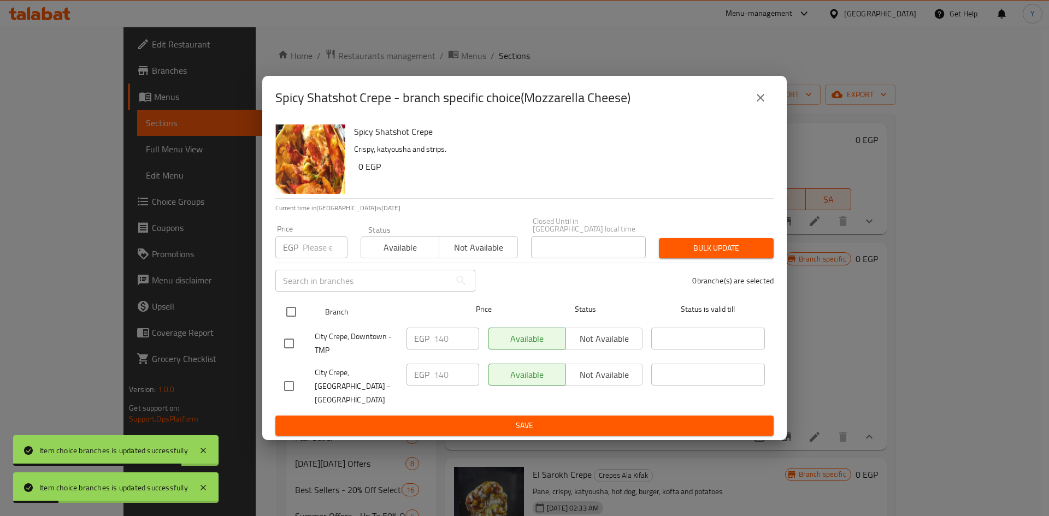
click at [290, 316] on input "checkbox" at bounding box center [291, 311] width 23 height 23
checkbox input "true"
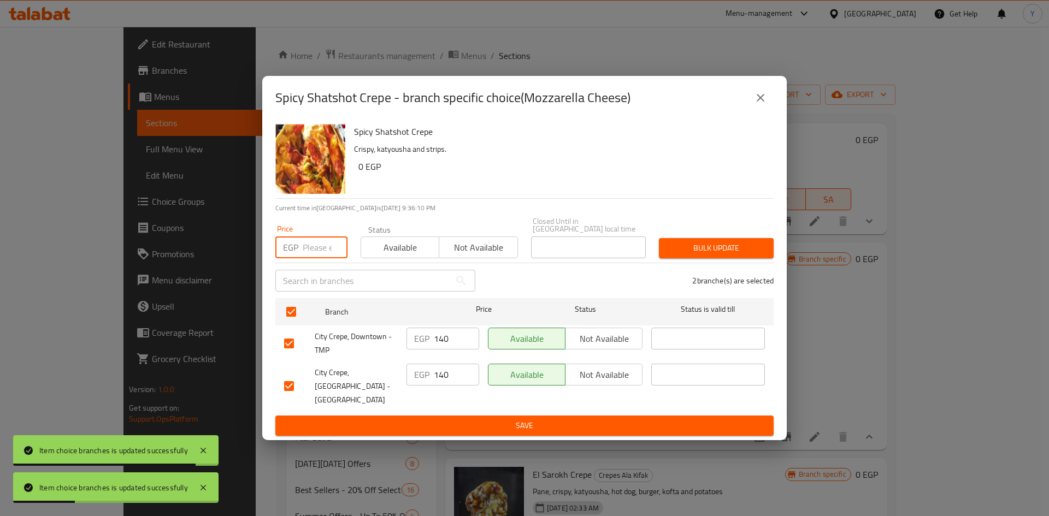
click at [304, 252] on input "number" at bounding box center [325, 247] width 45 height 22
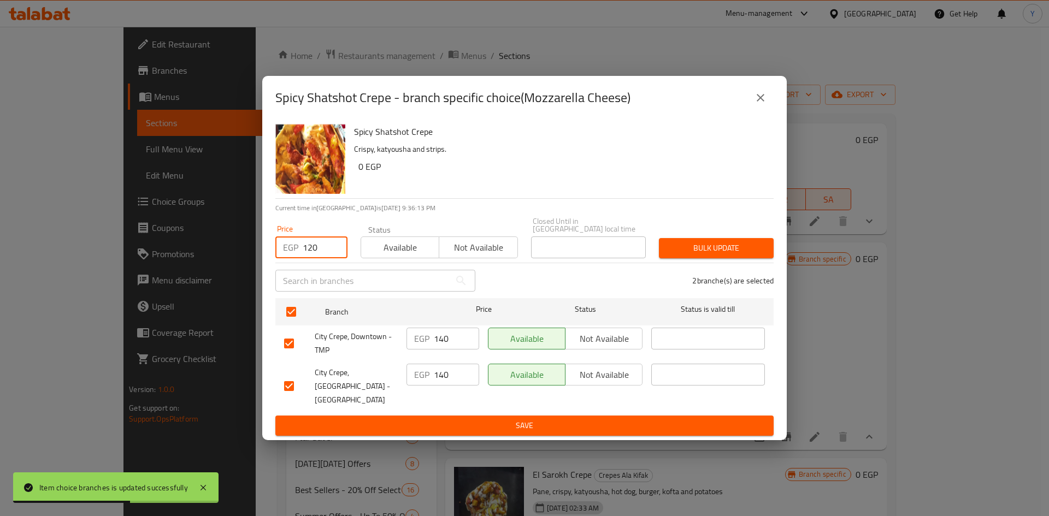
type input "120"
click at [703, 251] on span "Bulk update" at bounding box center [715, 248] width 97 height 14
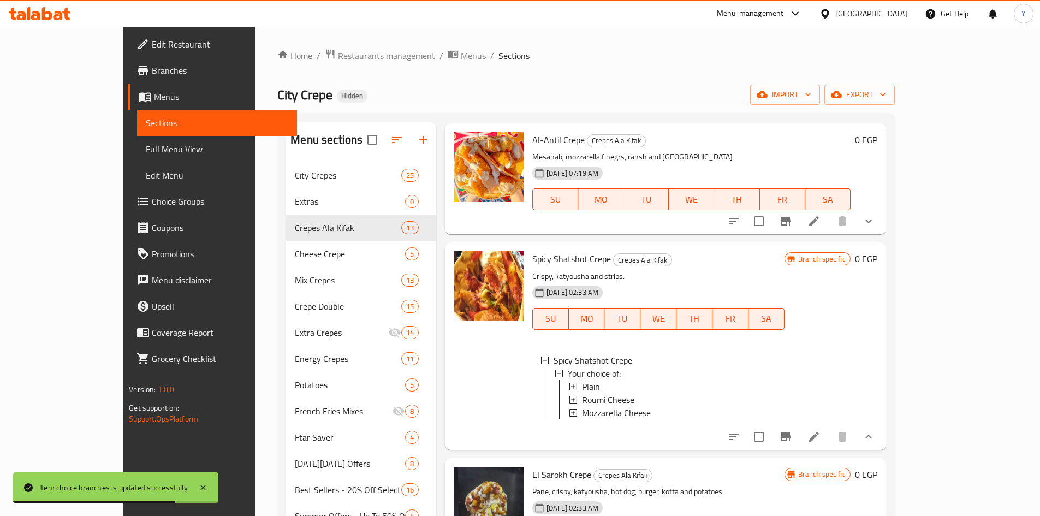
scroll to position [437, 0]
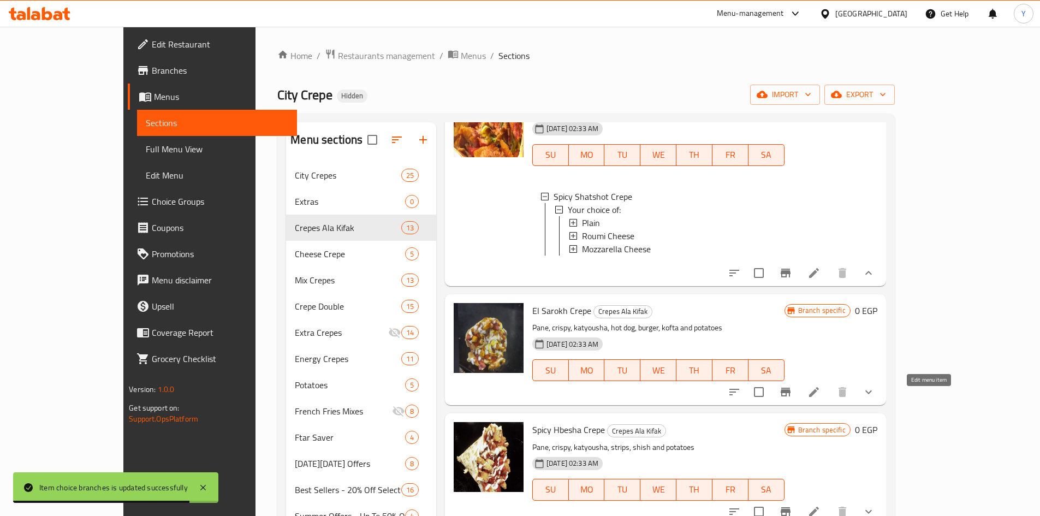
click at [821, 399] on icon at bounding box center [814, 392] width 13 height 13
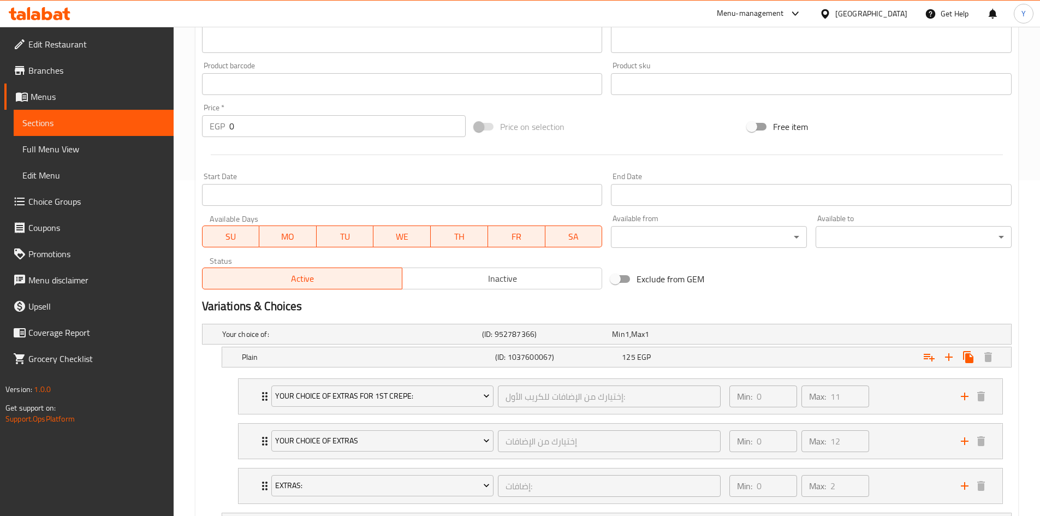
scroll to position [546, 0]
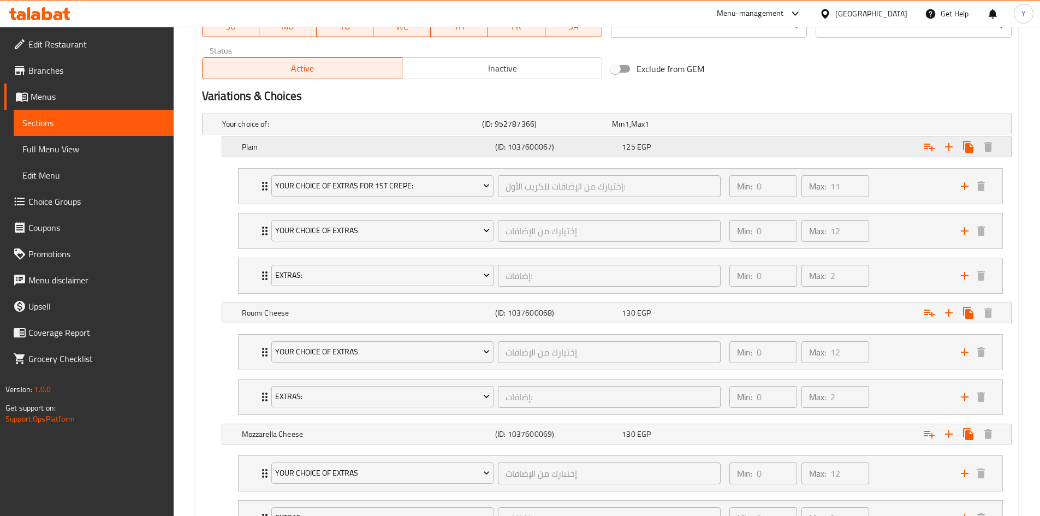
click at [690, 146] on div "125 EGP" at bounding box center [683, 146] width 122 height 11
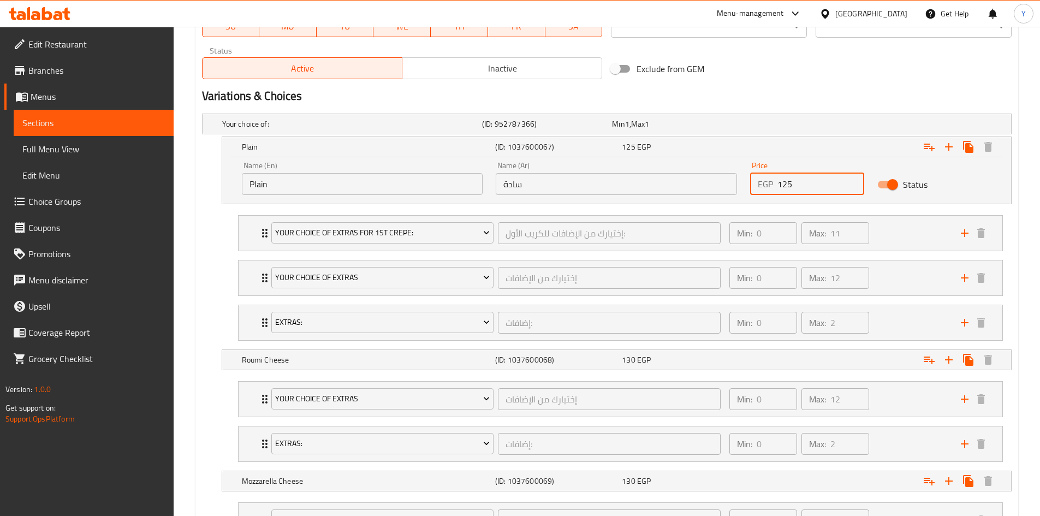
drag, startPoint x: 788, startPoint y: 184, endPoint x: 783, endPoint y: 187, distance: 5.6
click at [783, 187] on input "125" at bounding box center [821, 184] width 87 height 22
type input "135"
click at [372, 350] on div "[PERSON_NAME] (ID: 1037600068) 130 EGP" at bounding box center [620, 360] width 761 height 24
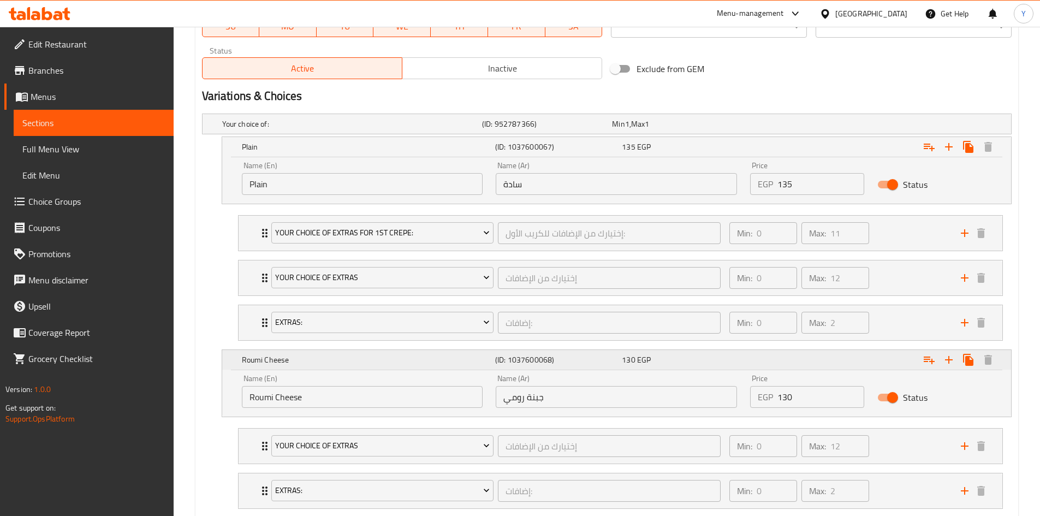
click at [706, 359] on div "130 EGP" at bounding box center [683, 359] width 122 height 11
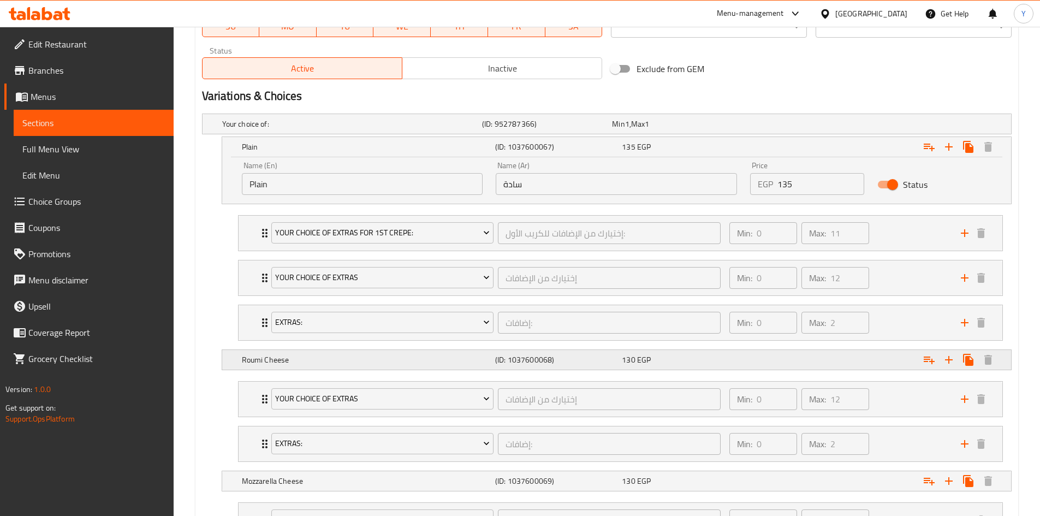
click at [706, 359] on div "130 EGP" at bounding box center [683, 359] width 122 height 11
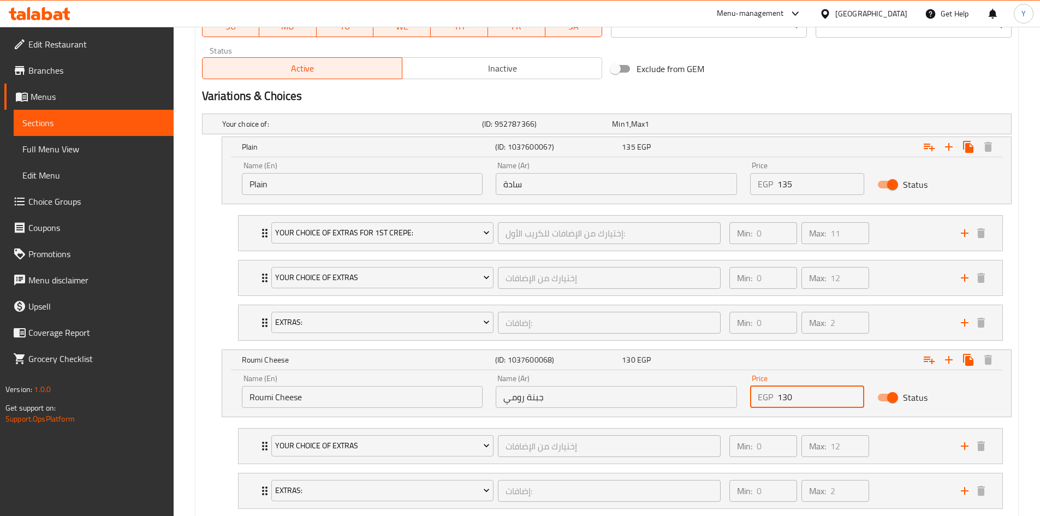
click at [784, 401] on input "130" at bounding box center [821, 397] width 87 height 22
type input "140"
click at [221, 434] on nav "Your Choice Of Extras إختيارك من الإضافات ​ Min: 0 ​ Max: 12 ​ Extra Ranch Sauc…" at bounding box center [607, 468] width 810 height 98
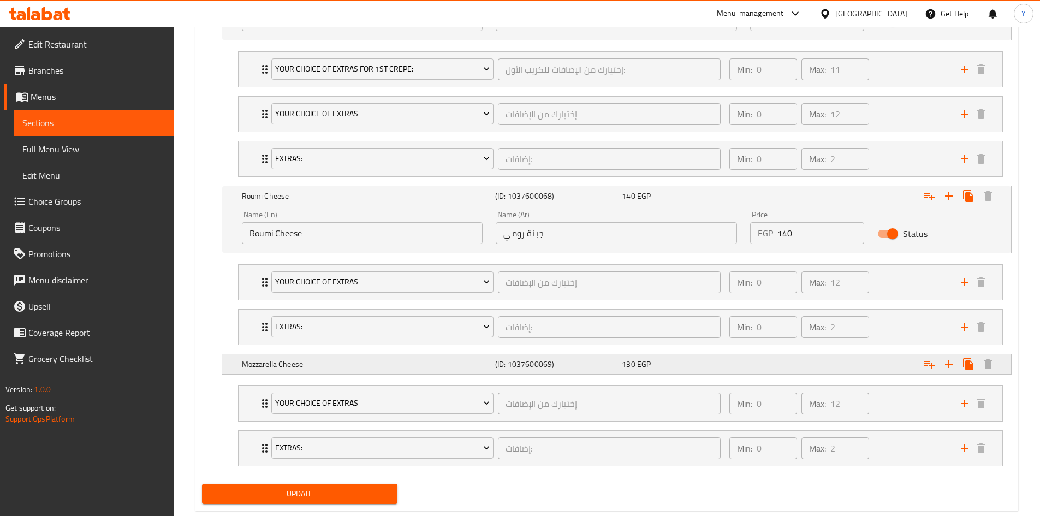
click at [738, 359] on div "130 EGP" at bounding box center [683, 364] width 122 height 11
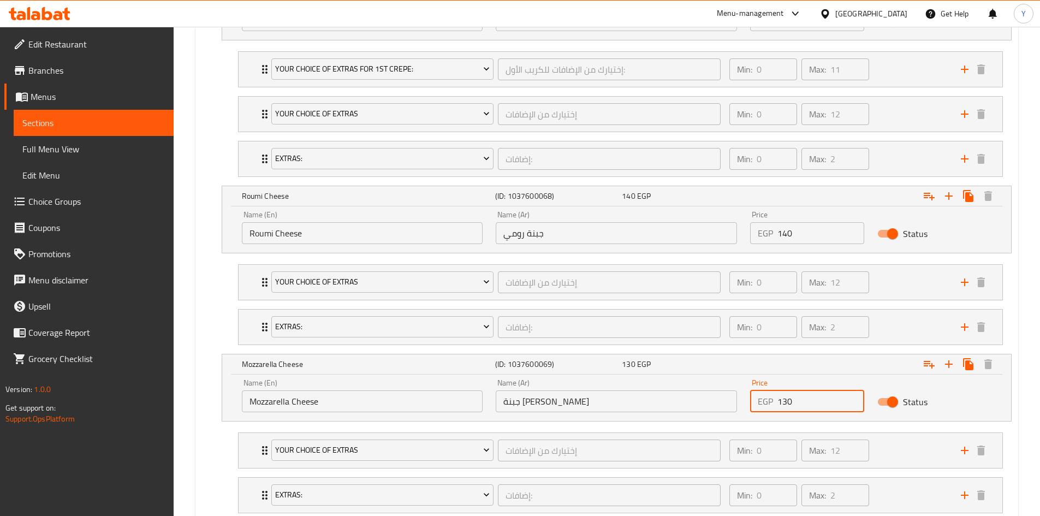
click at [785, 403] on input "130" at bounding box center [821, 401] width 87 height 22
click at [786, 401] on input "1340" at bounding box center [821, 401] width 87 height 22
type input "140"
click at [202, 454] on nav "Your Choice Of Extras إختيارك من الإضافات ​ Min: 0 ​ Max: 12 ​ Extra Ranch Sauc…" at bounding box center [607, 473] width 810 height 98
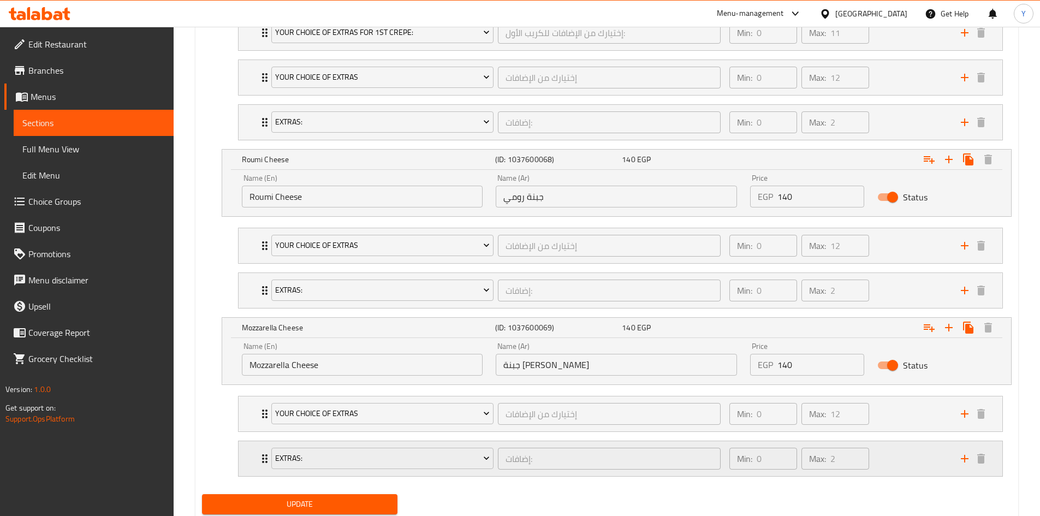
scroll to position [782, 0]
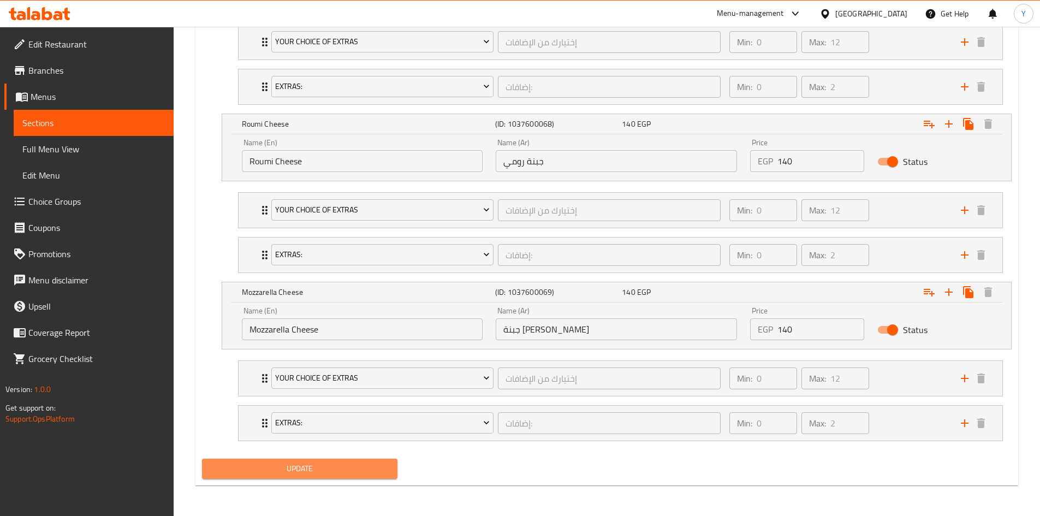
click at [357, 466] on span "Update" at bounding box center [300, 469] width 179 height 14
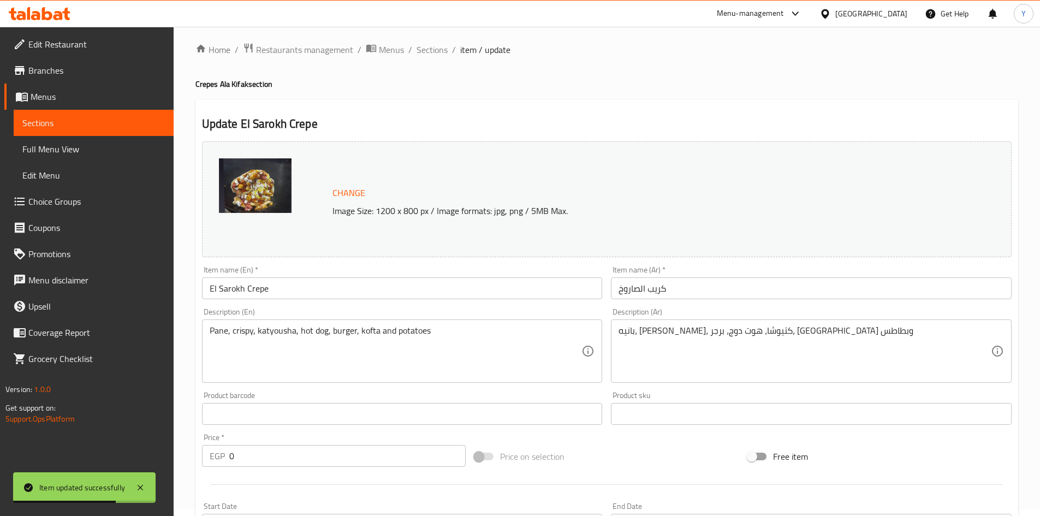
scroll to position [0, 0]
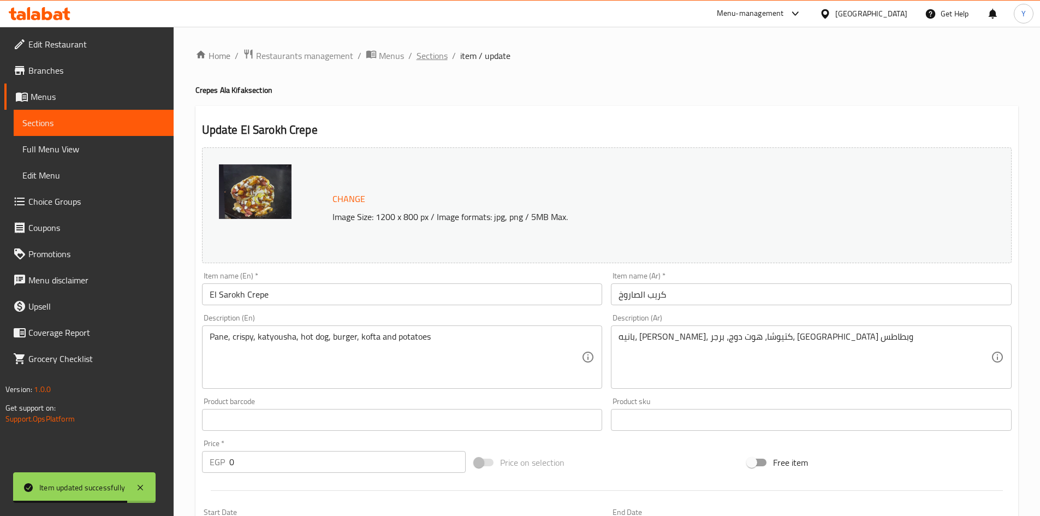
click at [431, 58] on span "Sections" at bounding box center [432, 55] width 31 height 13
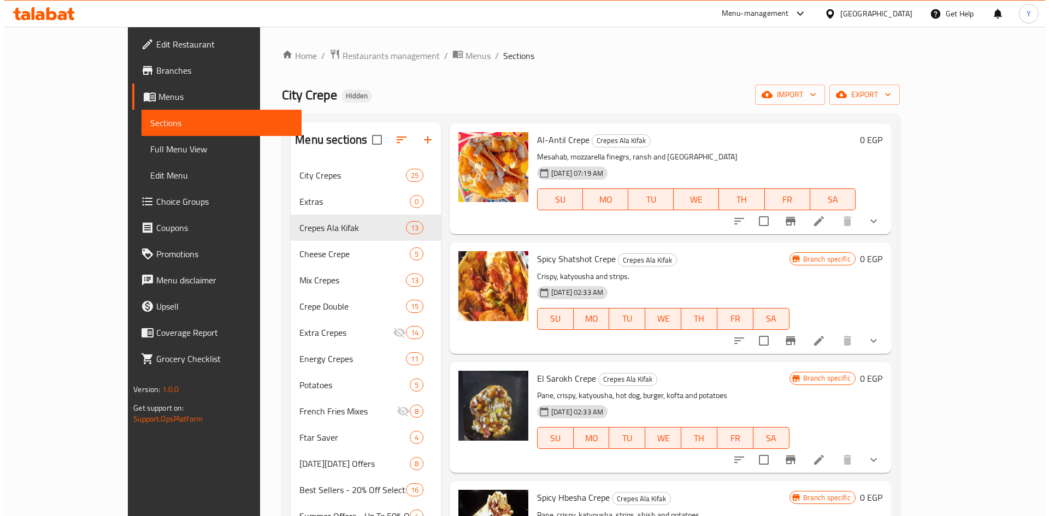
scroll to position [382, 0]
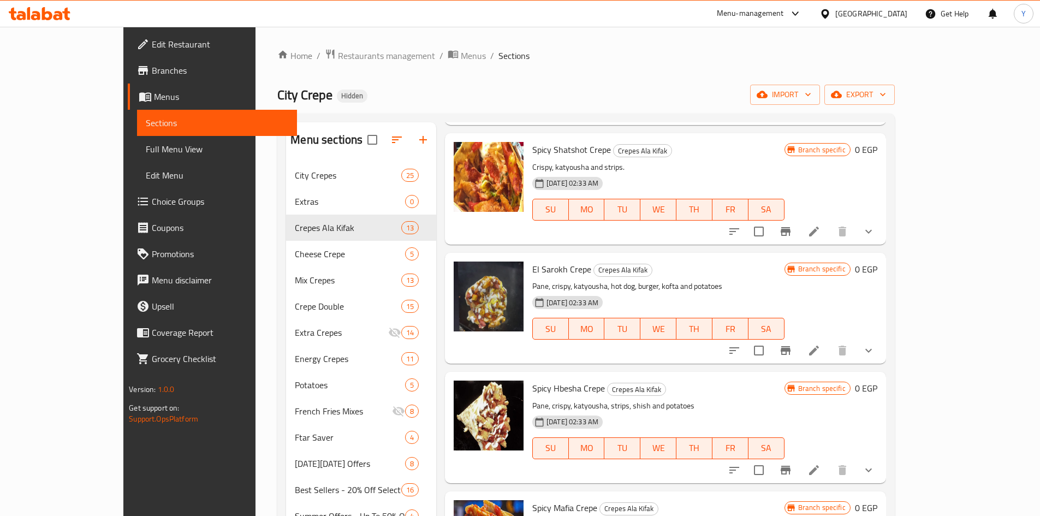
click at [882, 360] on button "show more" at bounding box center [869, 350] width 26 height 26
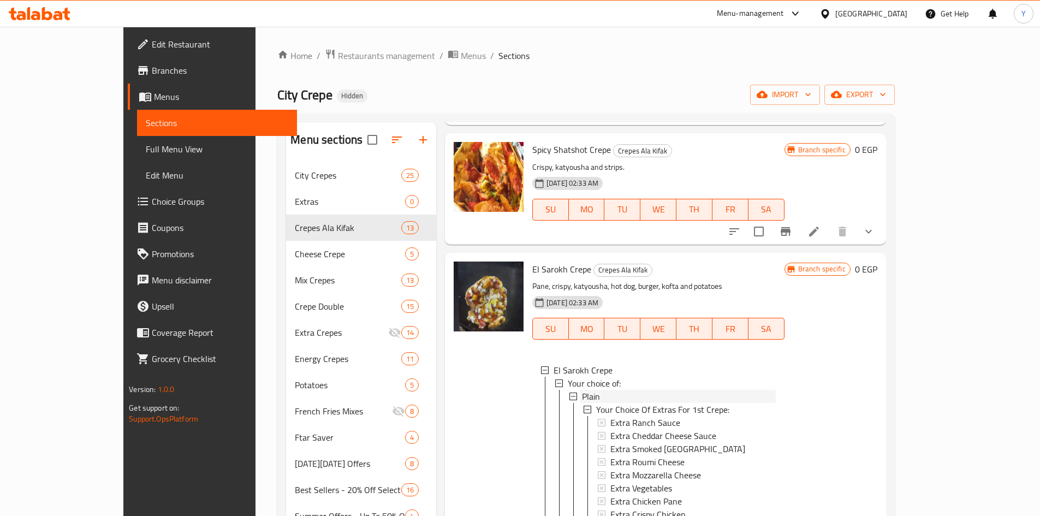
click at [657, 395] on div "Plain" at bounding box center [679, 396] width 194 height 13
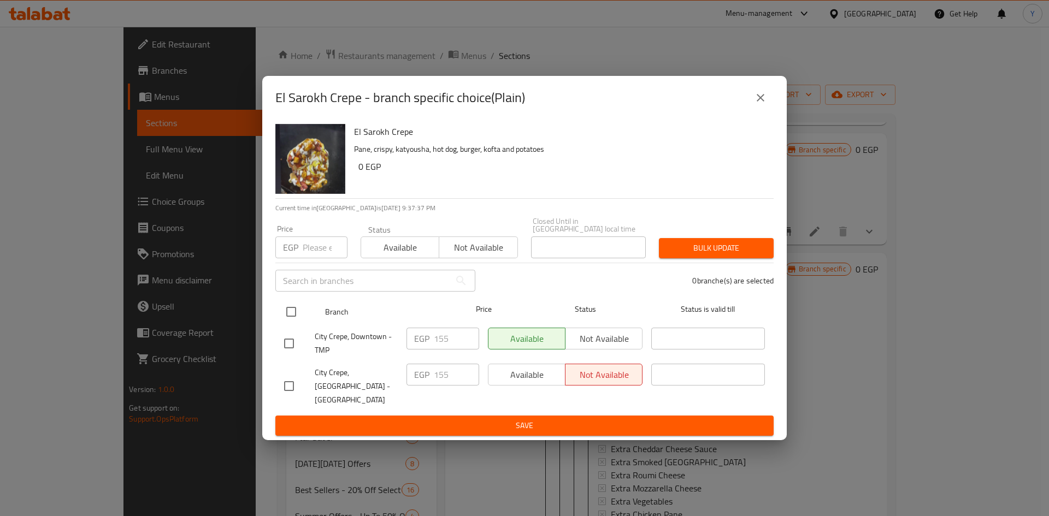
click at [294, 312] on input "checkbox" at bounding box center [291, 311] width 23 height 23
checkbox input "true"
click at [318, 250] on input "number" at bounding box center [325, 247] width 45 height 22
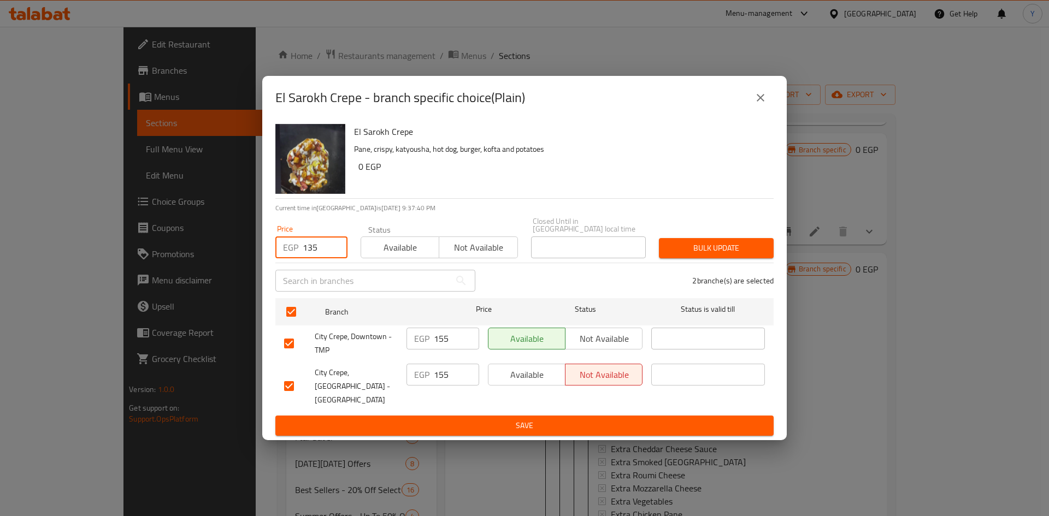
type input "135"
click at [659, 248] on button "Bulk update" at bounding box center [716, 248] width 115 height 20
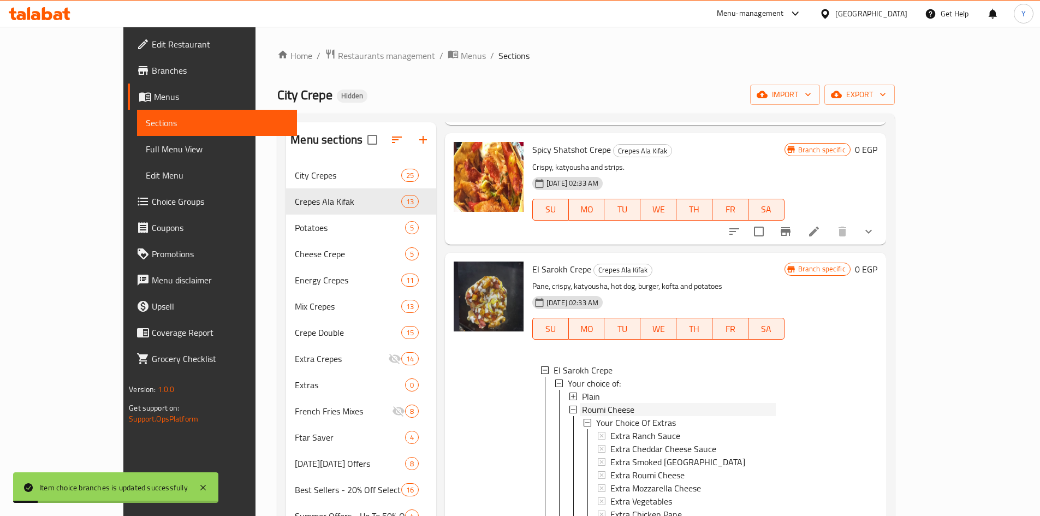
click at [587, 410] on span "Roumi Cheese" at bounding box center [608, 409] width 52 height 13
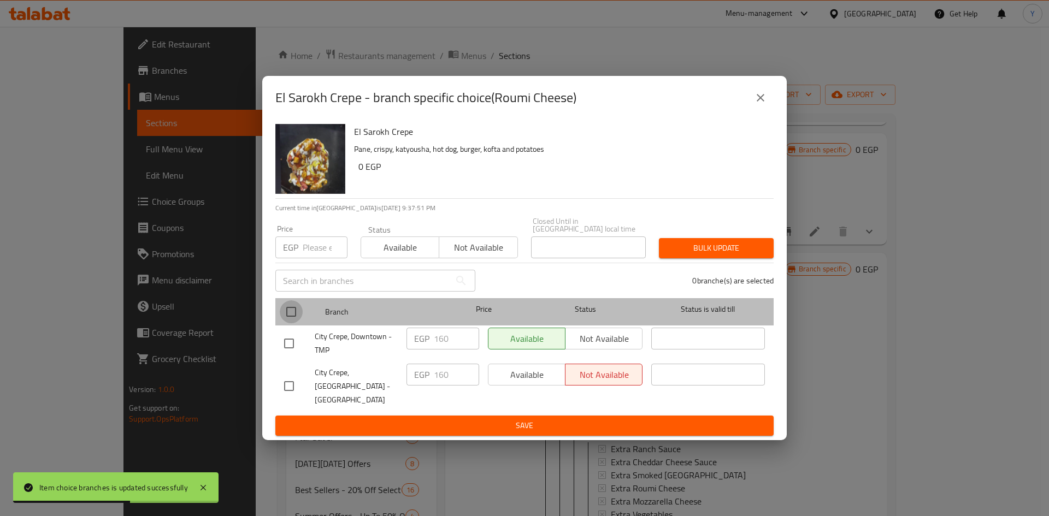
click at [290, 314] on input "checkbox" at bounding box center [291, 311] width 23 height 23
checkbox input "true"
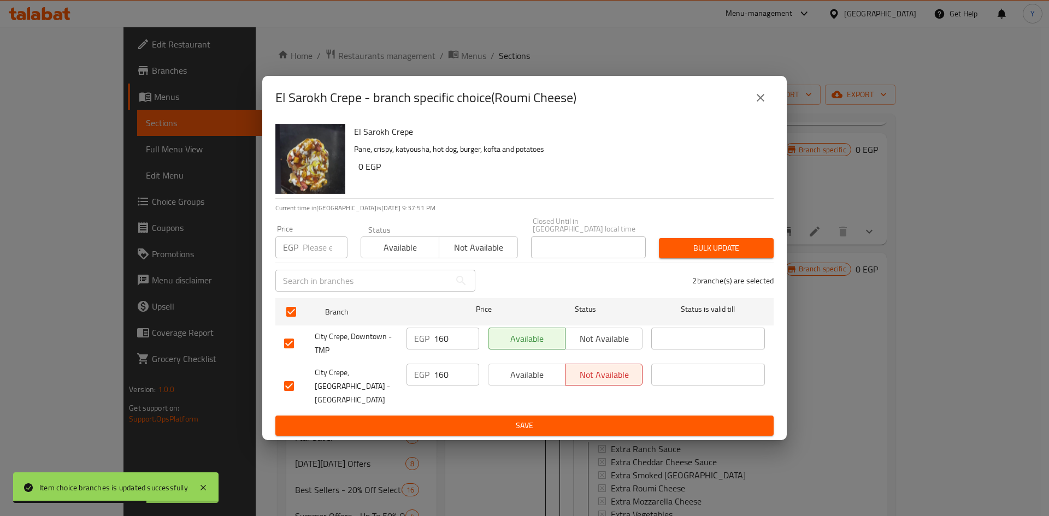
click at [307, 258] on input "number" at bounding box center [325, 247] width 45 height 22
type input "140"
drag, startPoint x: 740, startPoint y: 253, endPoint x: 727, endPoint y: 292, distance: 40.2
click at [739, 253] on span "Bulk update" at bounding box center [715, 248] width 97 height 14
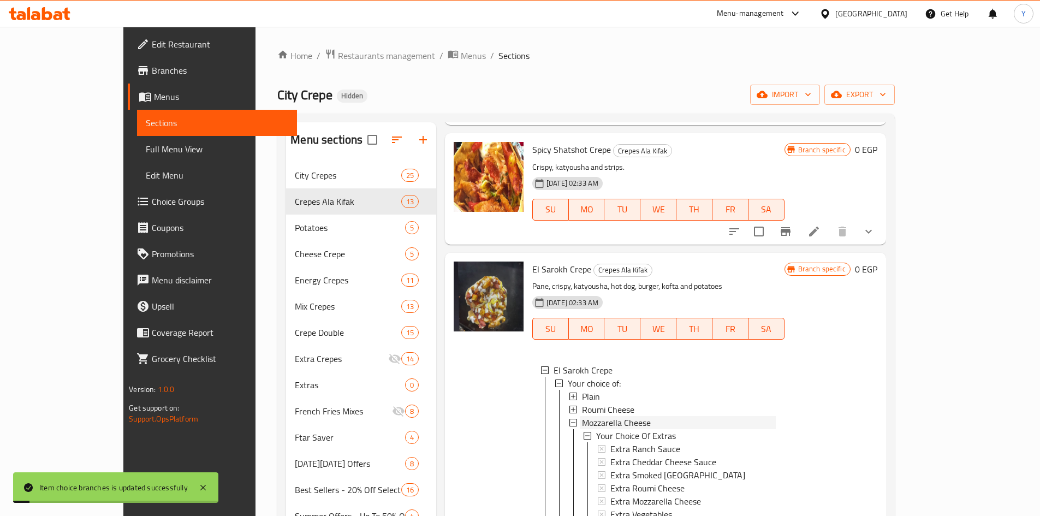
click at [648, 418] on div "Mozzarella Cheese" at bounding box center [679, 422] width 194 height 13
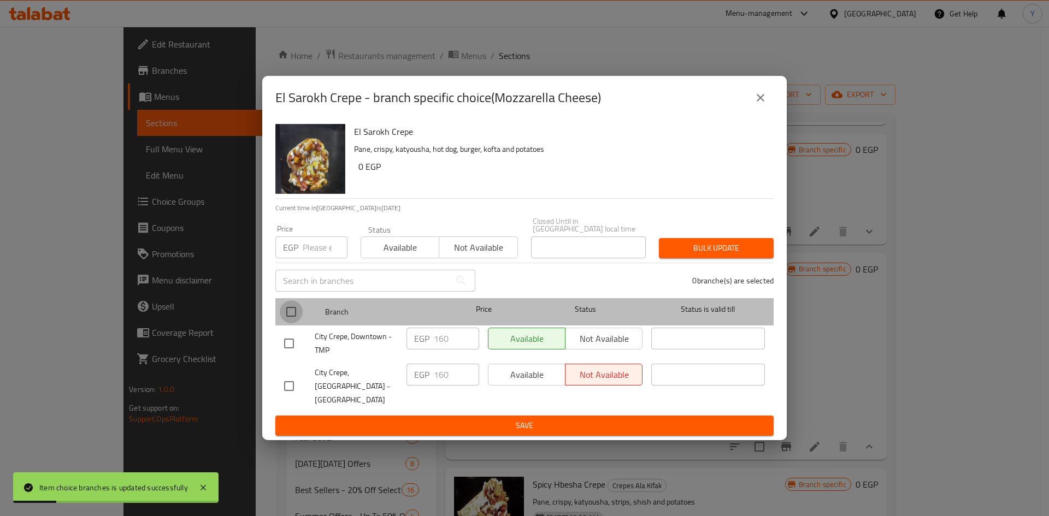
click at [294, 317] on input "checkbox" at bounding box center [291, 311] width 23 height 23
checkbox input "true"
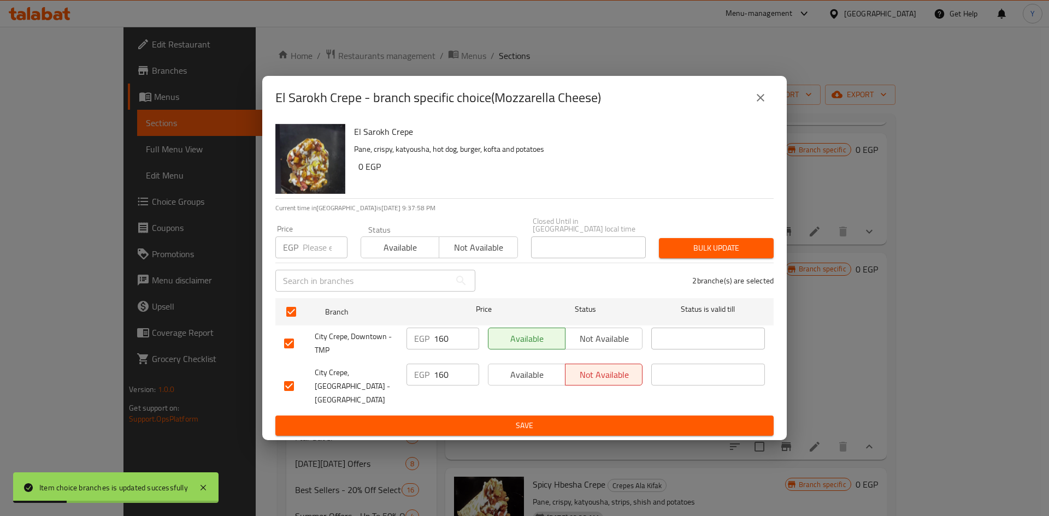
click at [324, 257] on input "number" at bounding box center [325, 247] width 45 height 22
type input "140"
click at [747, 255] on span "Bulk update" at bounding box center [715, 248] width 97 height 14
